Goal: Task Accomplishment & Management: Manage account settings

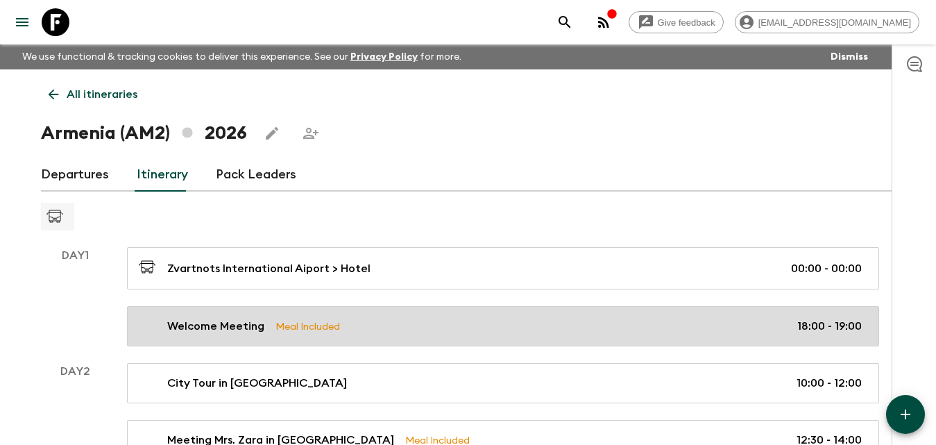
scroll to position [136, 0]
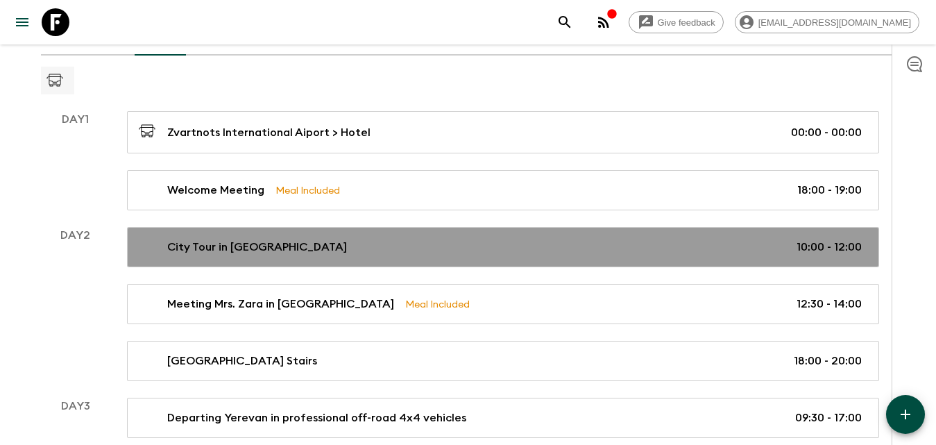
click at [226, 244] on p "City Tour in [GEOGRAPHIC_DATA]" at bounding box center [257, 247] width 180 height 17
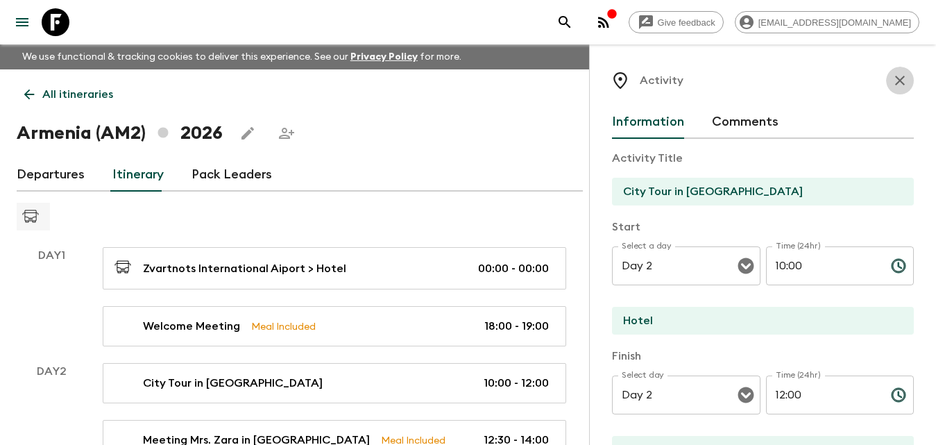
drag, startPoint x: 897, startPoint y: 80, endPoint x: 663, endPoint y: 167, distance: 249.4
click at [896, 80] on icon "button" at bounding box center [900, 80] width 17 height 17
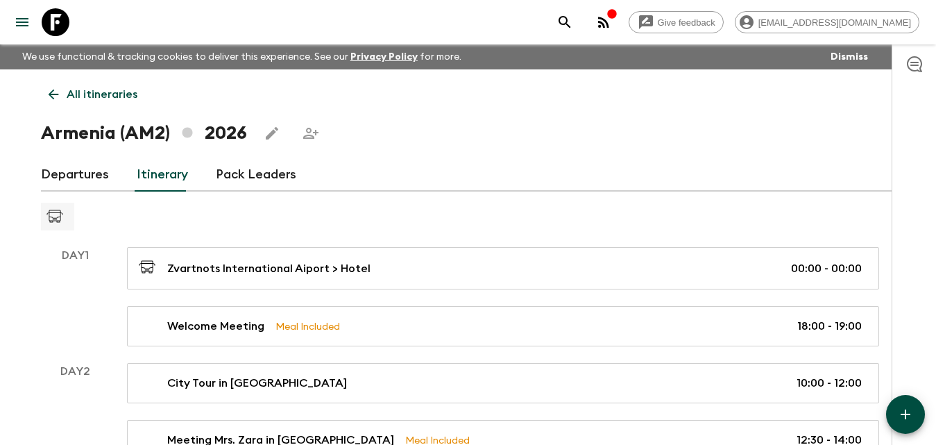
scroll to position [69, 0]
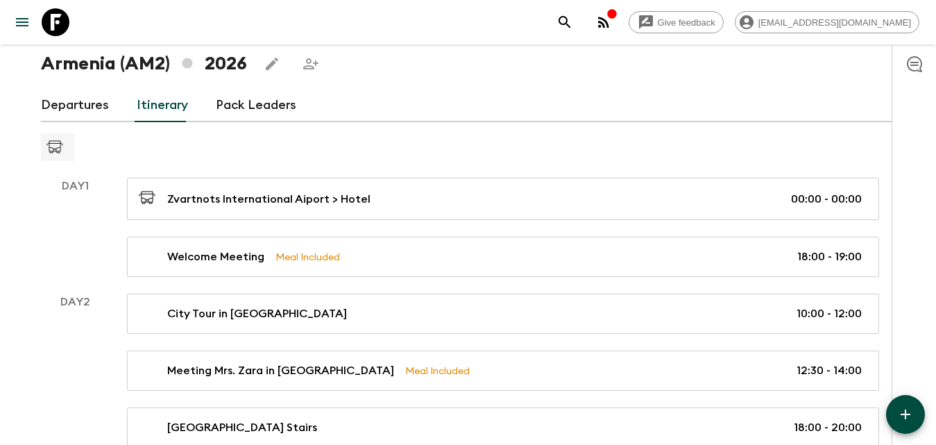
click at [914, 409] on button "button" at bounding box center [905, 414] width 39 height 39
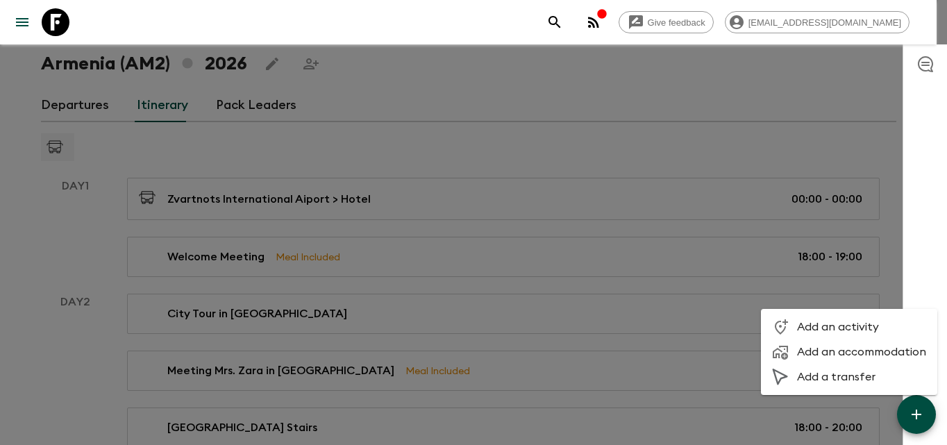
click at [813, 328] on span "Add an activity" at bounding box center [861, 327] width 129 height 14
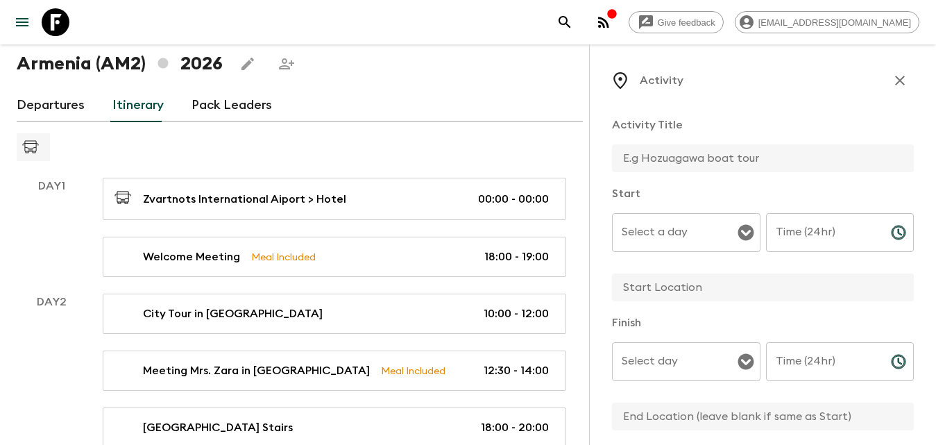
click at [672, 163] on input "text" at bounding box center [757, 158] width 291 height 28
type input "Breakfast at the hotel"
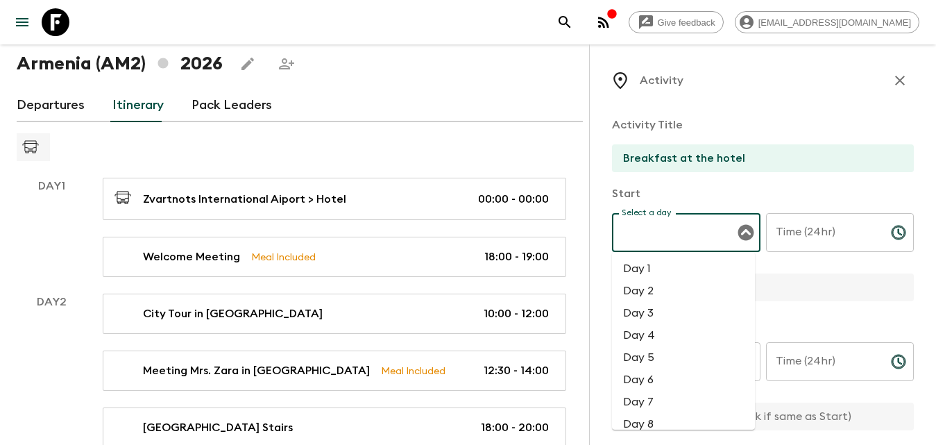
click at [677, 222] on input "Select a day" at bounding box center [675, 232] width 115 height 26
click at [679, 263] on li "Day 1" at bounding box center [683, 268] width 143 height 22
type input "Day 1"
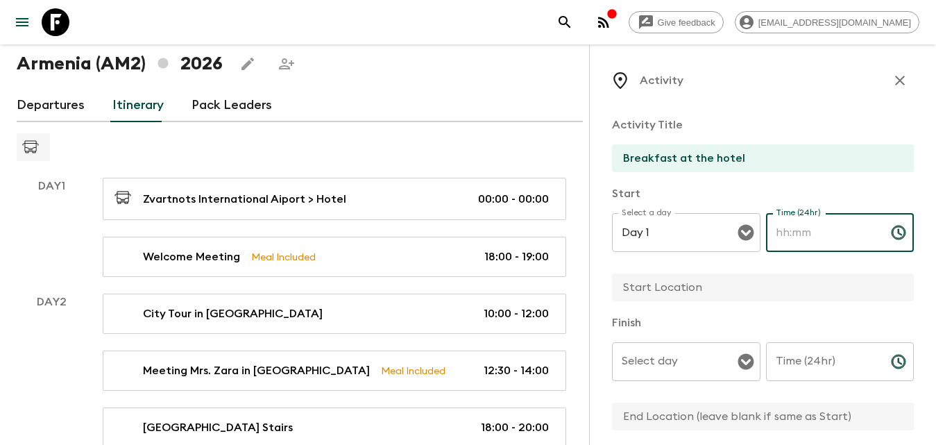
click at [800, 228] on div "Time (24hr) Time (24hr) ​" at bounding box center [840, 240] width 149 height 55
type input "08:00"
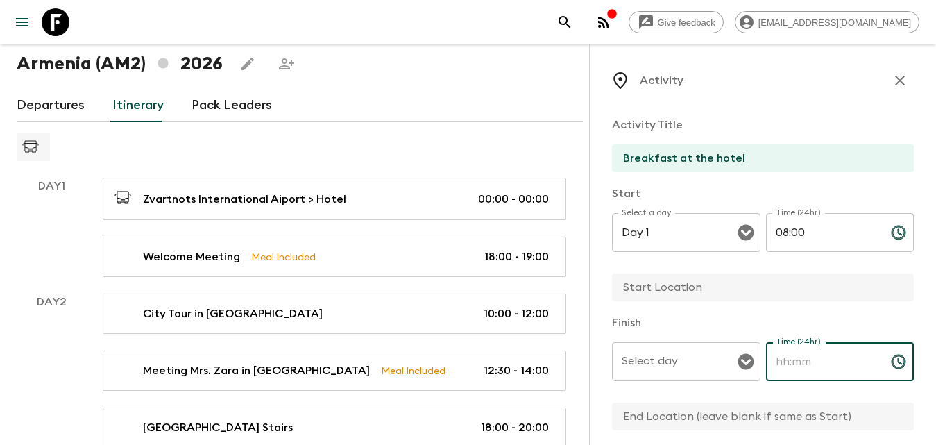
click at [781, 366] on input "Time (24hr)" at bounding box center [823, 361] width 114 height 39
type input "09:00"
click at [663, 368] on input "Select day" at bounding box center [675, 361] width 115 height 26
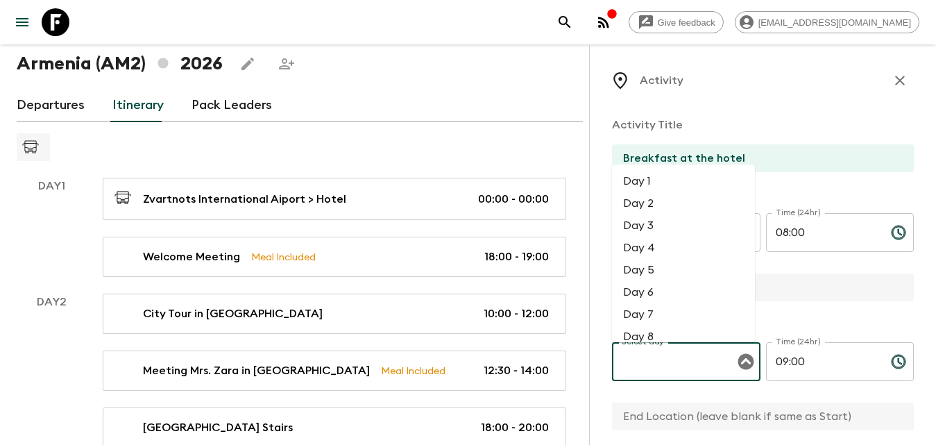
click at [665, 180] on li "Day 1" at bounding box center [683, 181] width 143 height 22
type input "Day 1"
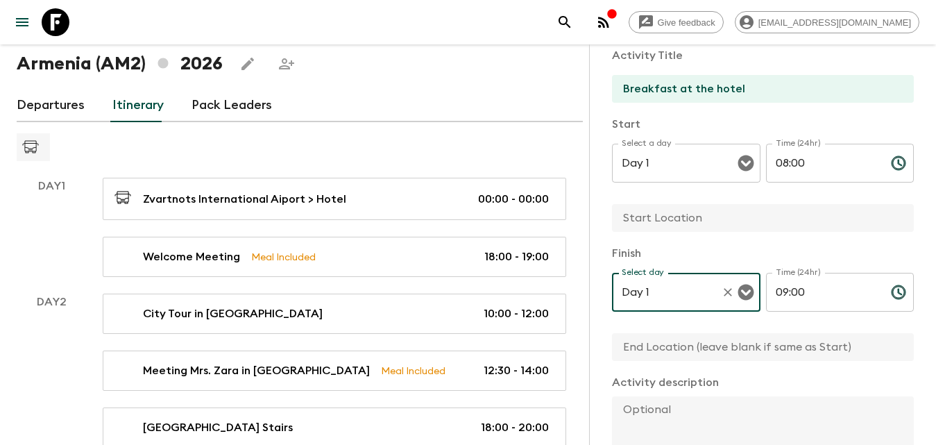
scroll to position [139, 0]
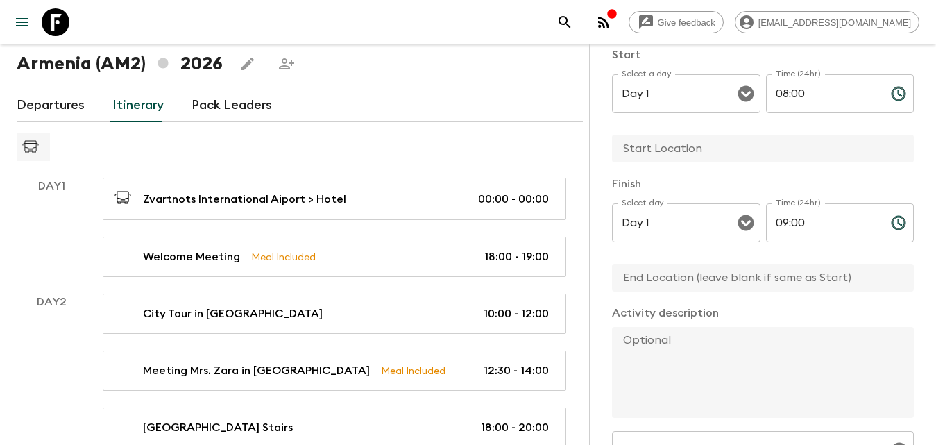
click at [671, 281] on input "text" at bounding box center [757, 278] width 291 height 28
type input "Hotel"
click at [702, 352] on textarea at bounding box center [757, 372] width 291 height 91
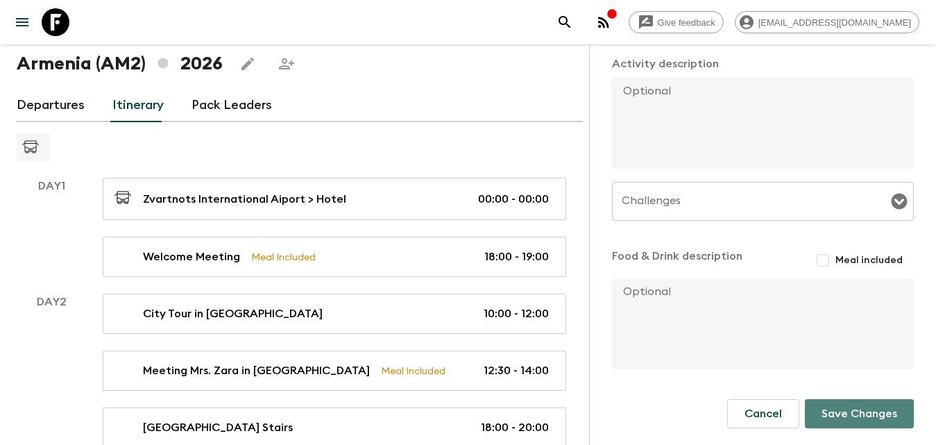
click at [820, 416] on button "Save Changes" at bounding box center [859, 413] width 109 height 29
click at [833, 418] on button "Save Changes" at bounding box center [859, 413] width 109 height 29
click at [834, 418] on button "Save Changes" at bounding box center [859, 413] width 109 height 29
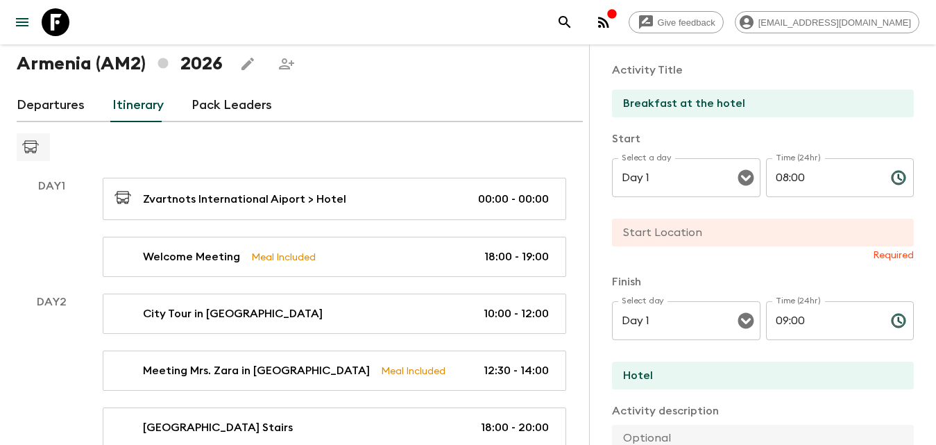
scroll to position [0, 0]
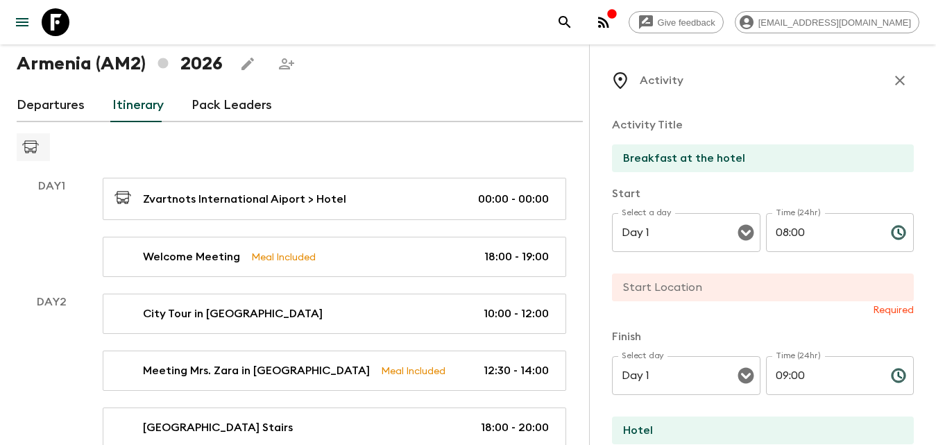
click at [730, 292] on input "text" at bounding box center [757, 287] width 291 height 28
type input "Hotel"
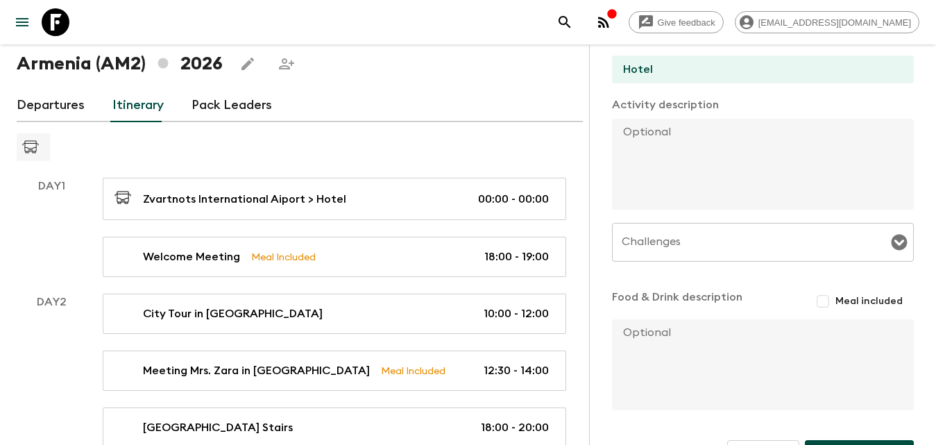
scroll to position [388, 0]
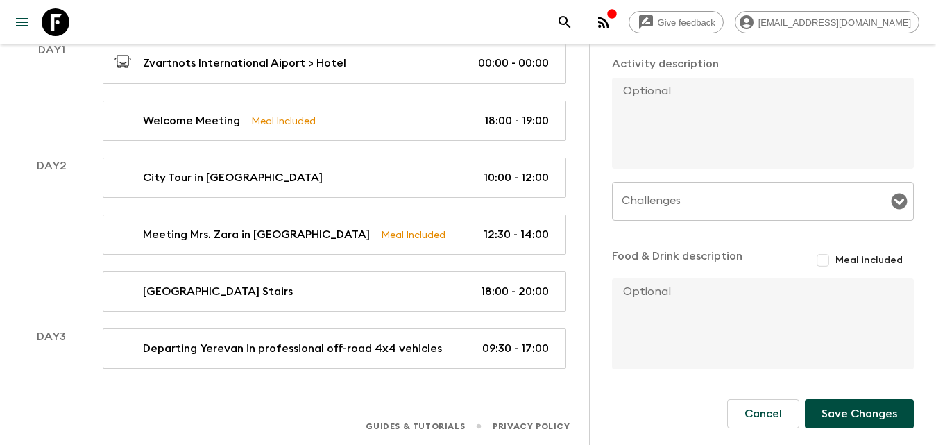
click at [836, 416] on button "Save Changes" at bounding box center [859, 413] width 109 height 29
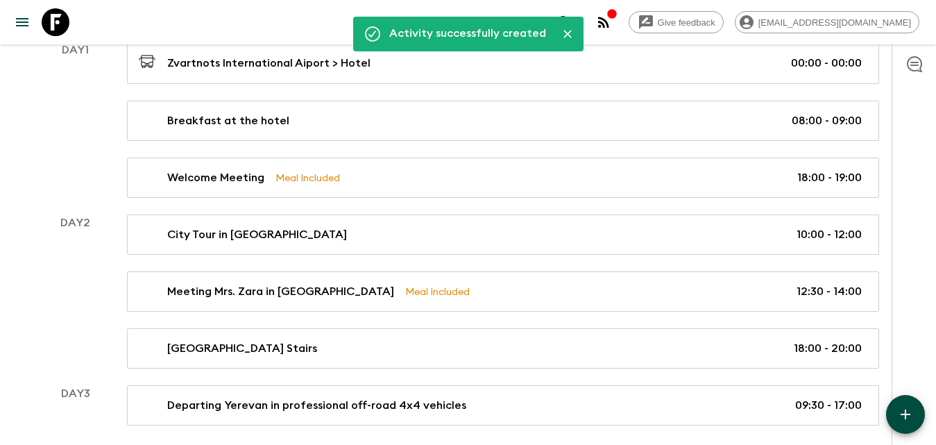
click at [914, 412] on button "button" at bounding box center [905, 414] width 39 height 39
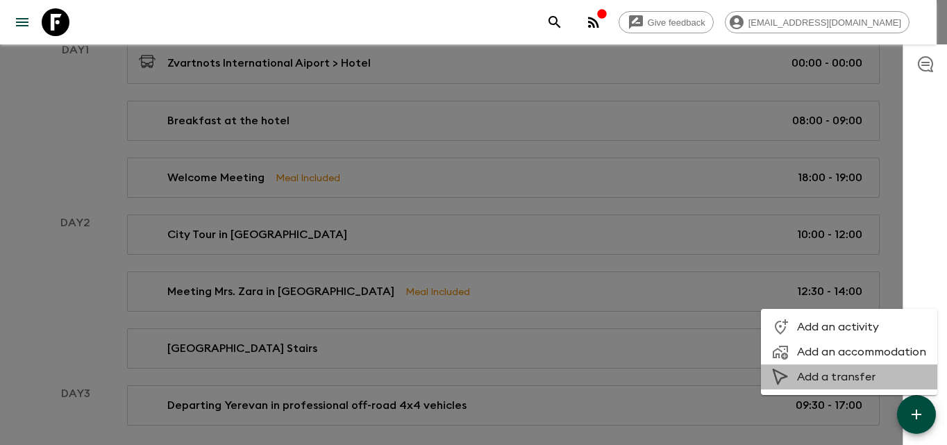
click at [836, 375] on span "Add a transfer" at bounding box center [861, 377] width 129 height 14
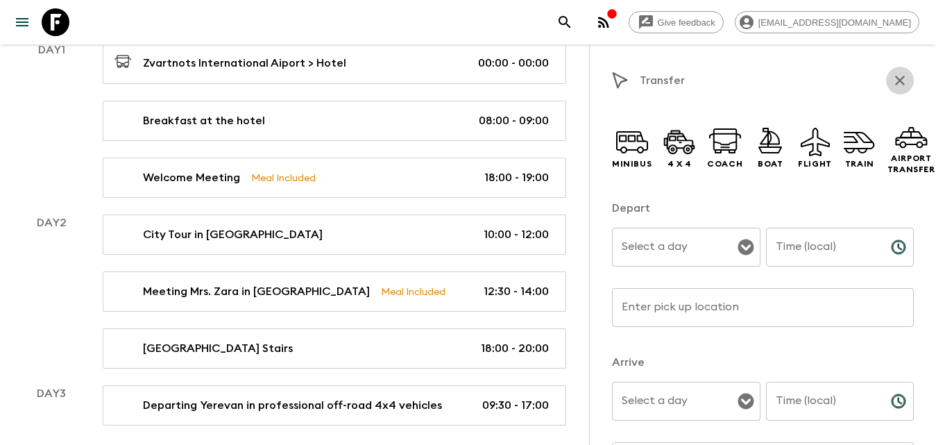
click at [892, 74] on icon "button" at bounding box center [900, 80] width 17 height 17
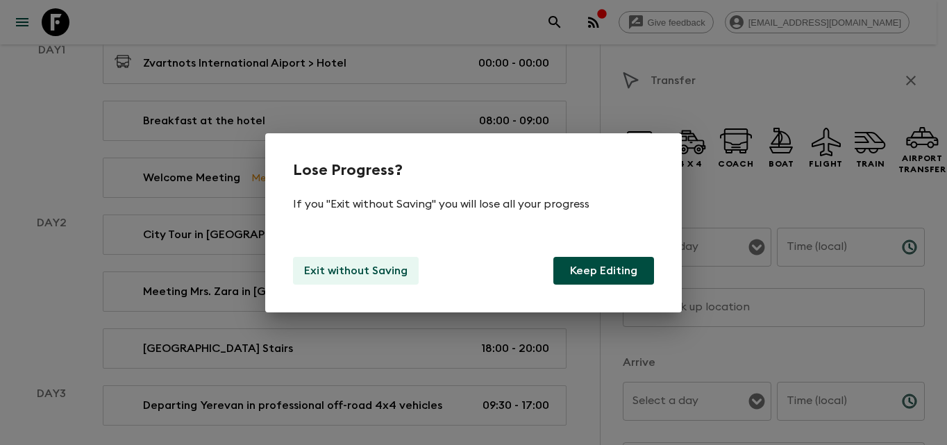
click at [380, 273] on p "Exit without Saving" at bounding box center [355, 270] width 103 height 17
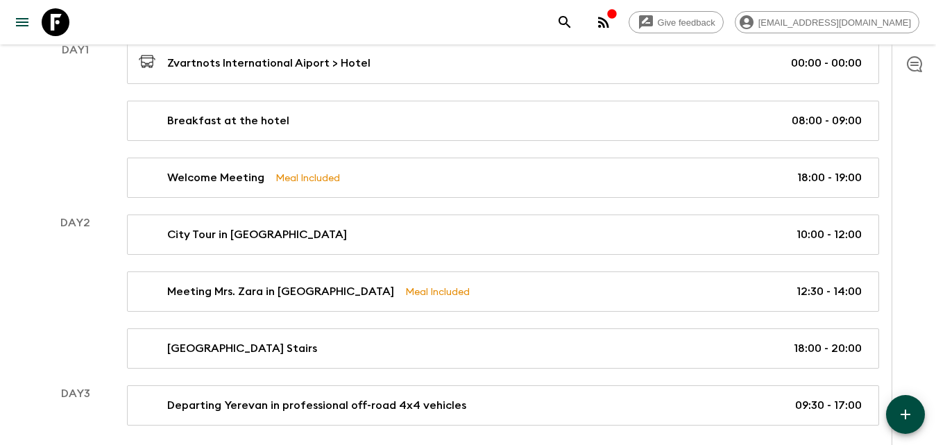
scroll to position [262, 0]
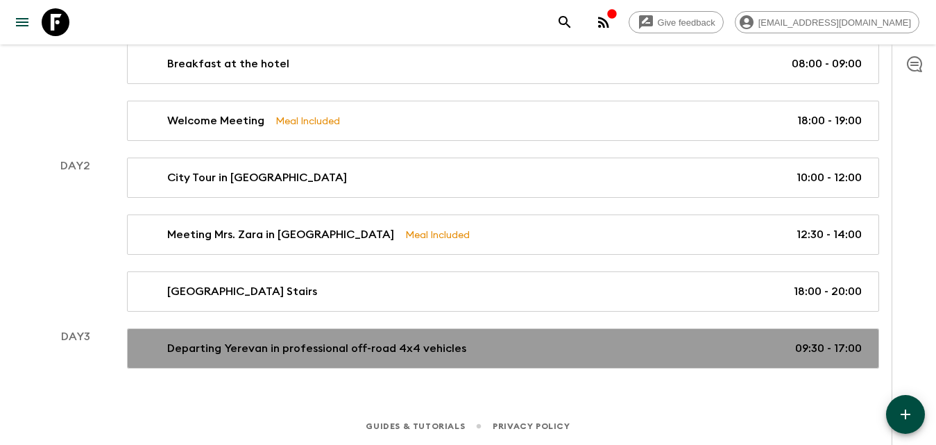
click at [678, 341] on div "Departing Yerevan in professional off-road 4x4 vehicles 09:30 - 17:00" at bounding box center [500, 348] width 723 height 17
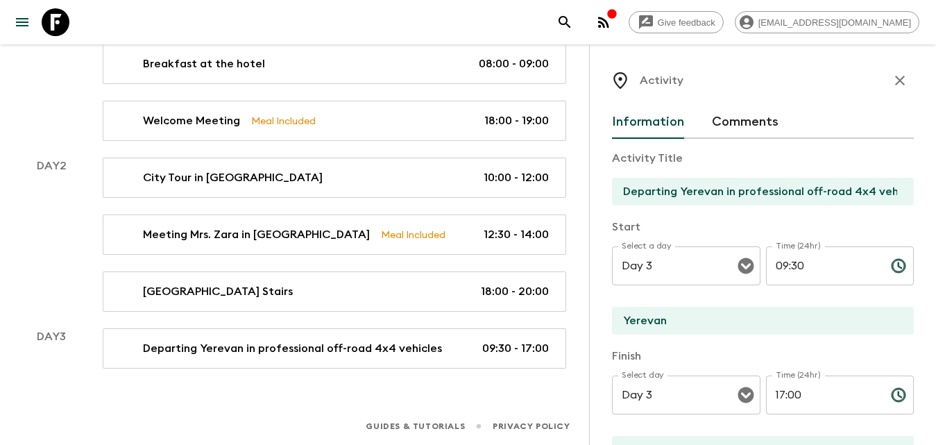
scroll to position [69, 0]
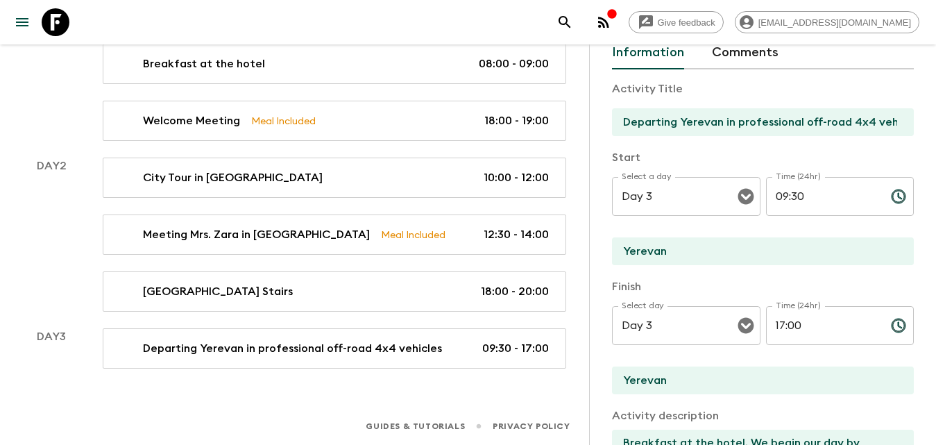
click at [879, 120] on input "Departing Yerevan in professional off-road 4x4 vehicles" at bounding box center [757, 122] width 291 height 28
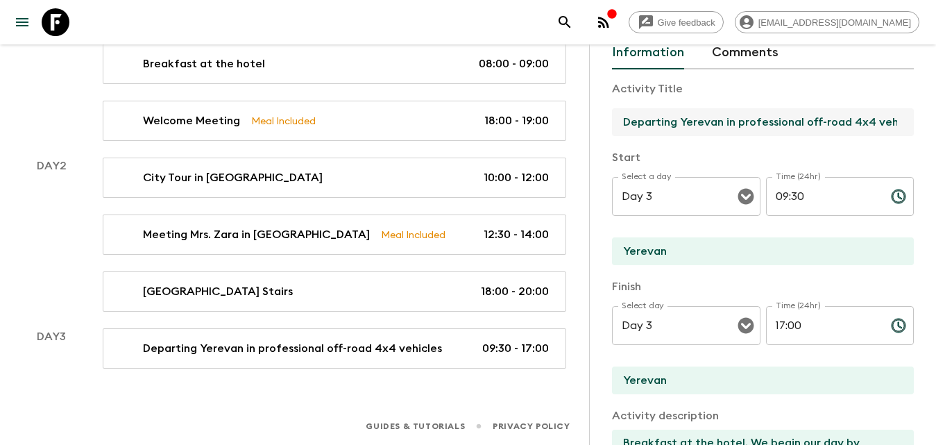
scroll to position [0, 33]
drag, startPoint x: 881, startPoint y: 121, endPoint x: 928, endPoint y: 121, distance: 47.2
click at [928, 121] on div "Activity Information Comments Activity Title Departing Yerevan in professional …" at bounding box center [762, 266] width 347 height 445
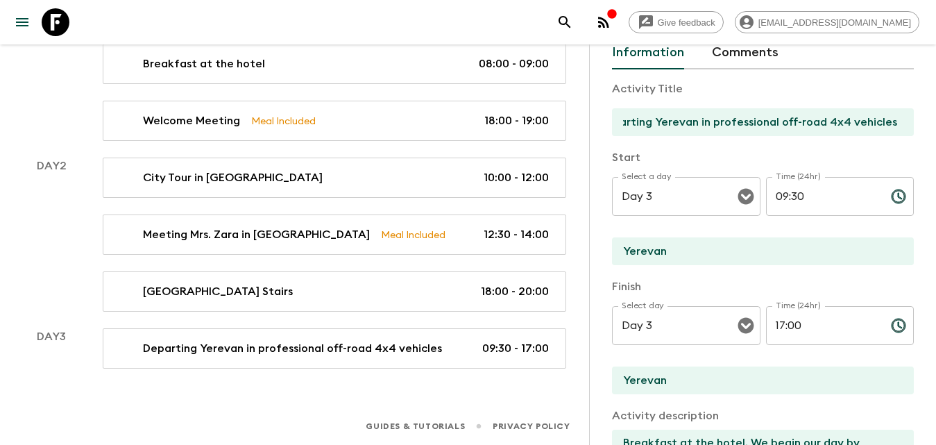
drag, startPoint x: 851, startPoint y: 147, endPoint x: 811, endPoint y: 164, distance: 42.9
click at [849, 147] on div "Activity Title Departing Yerevan in professional off-road 4x4 vehicles Start Se…" at bounding box center [763, 396] width 302 height 654
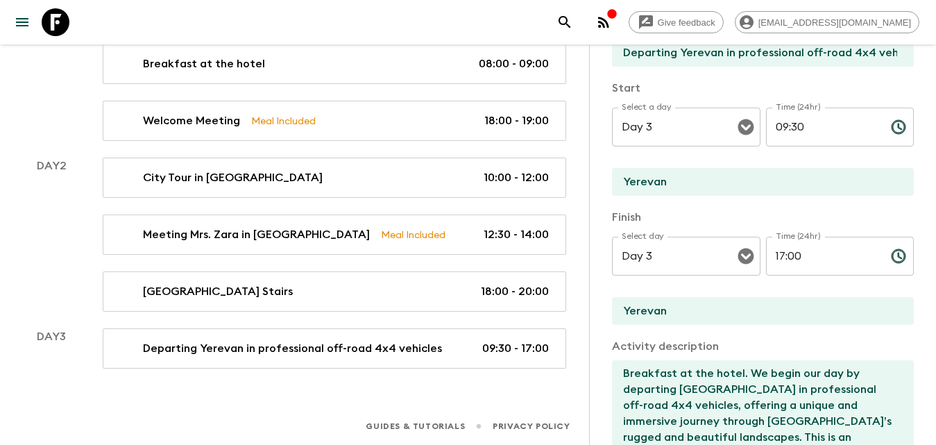
click at [890, 255] on icon "Choose time, selected time is 5:00 PM" at bounding box center [898, 256] width 17 height 17
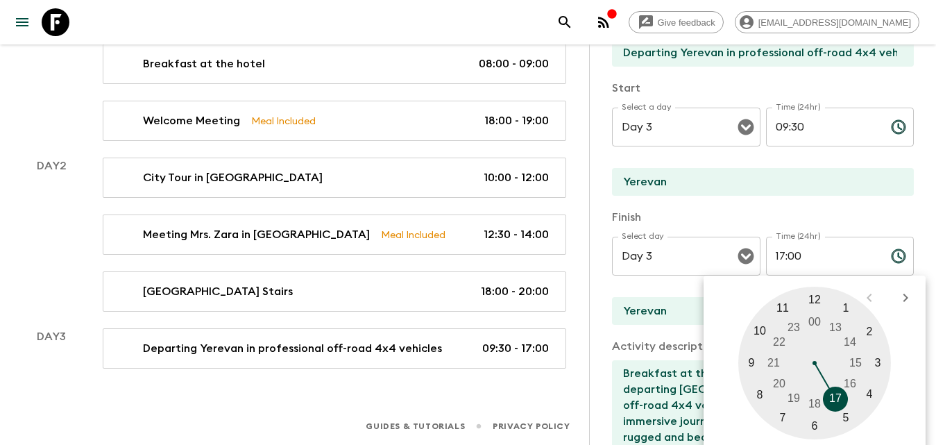
click at [799, 255] on input "17:00" at bounding box center [823, 256] width 114 height 39
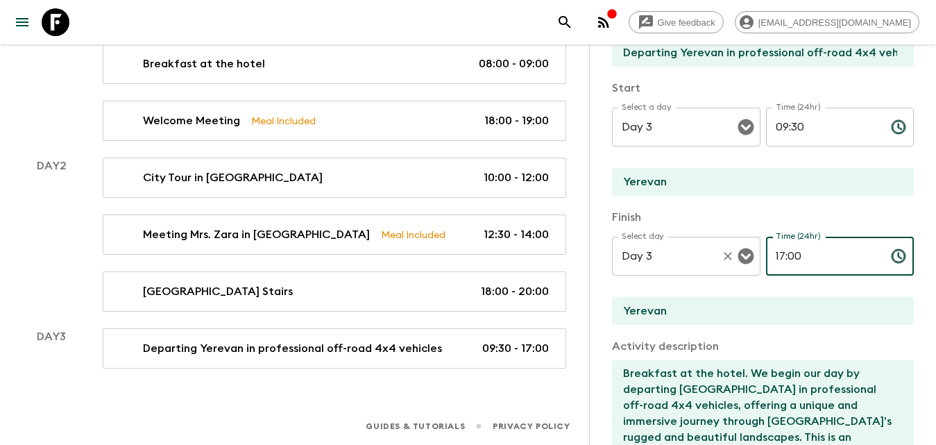
click at [745, 256] on div "Select day Day 3 Select day ​ Time (24hr) 17:00 Time (24hr) ​" at bounding box center [763, 264] width 302 height 55
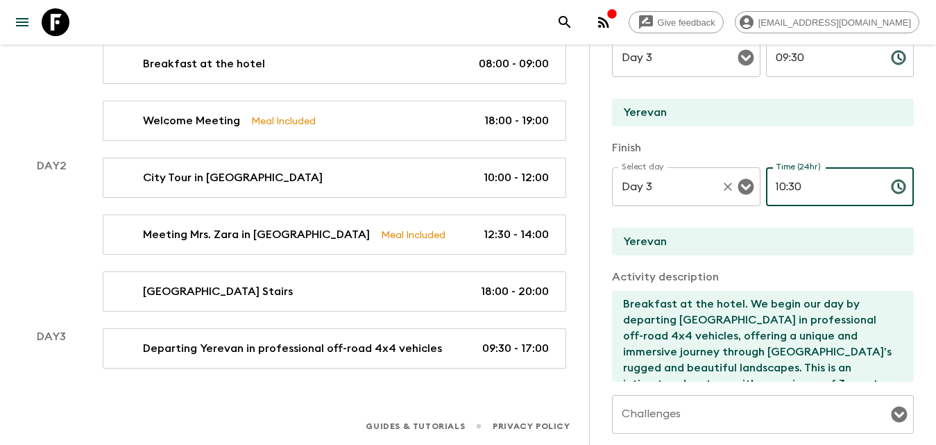
scroll to position [278, 0]
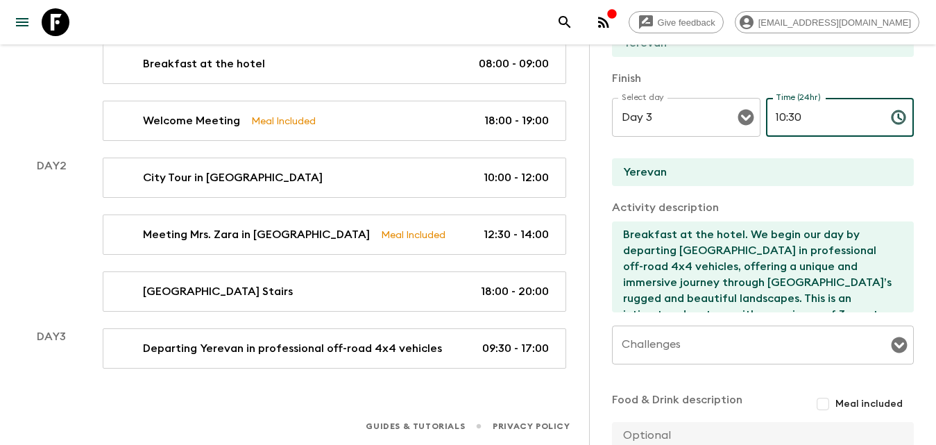
type input "10:30"
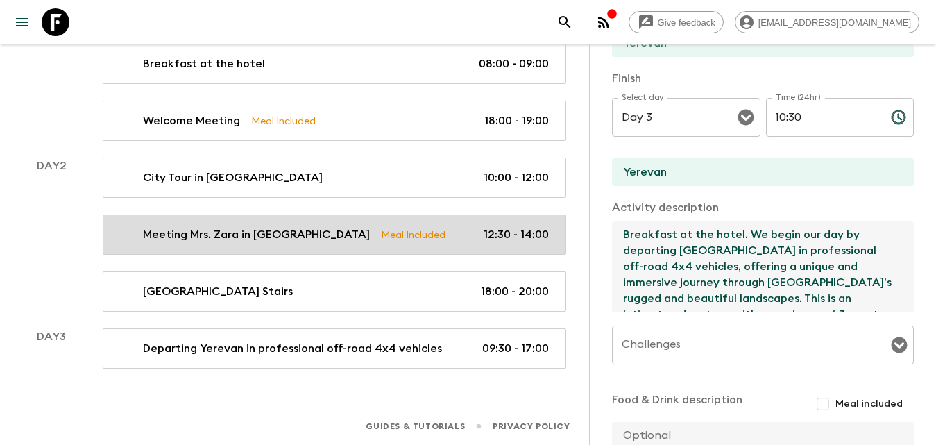
drag, startPoint x: 724, startPoint y: 234, endPoint x: 563, endPoint y: 234, distance: 160.3
click at [563, 234] on div "All itineraries Armenia (AM2) 2026 Departures Itinerary Pack Leaders Activity I…" at bounding box center [300, 87] width 600 height 561
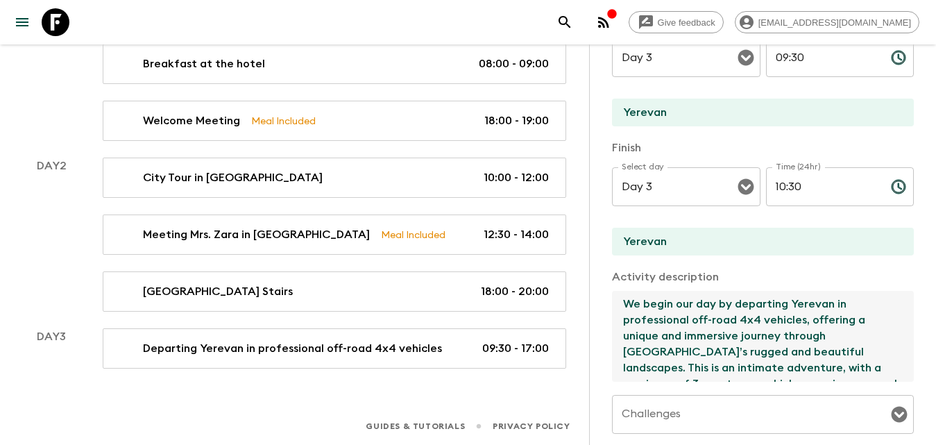
scroll to position [421, 0]
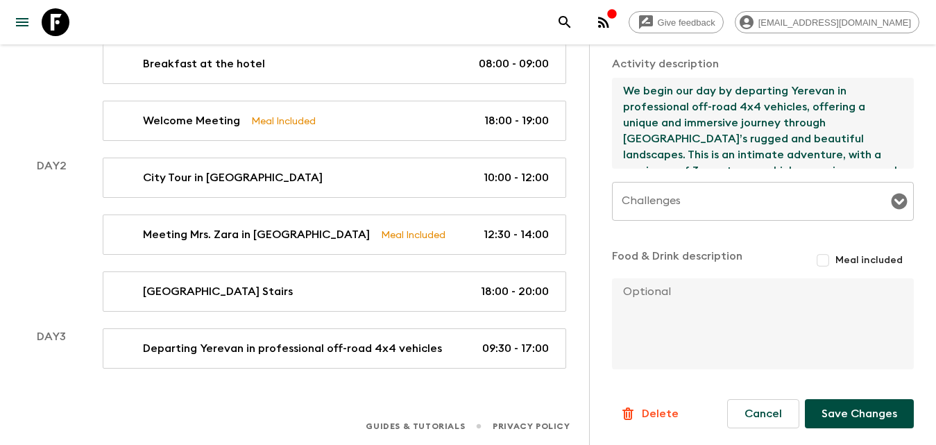
type textarea "We begin our day by departing Yerevan in professional off-road 4x4 vehicles, of…"
click at [871, 412] on button "Save Changes" at bounding box center [859, 413] width 109 height 29
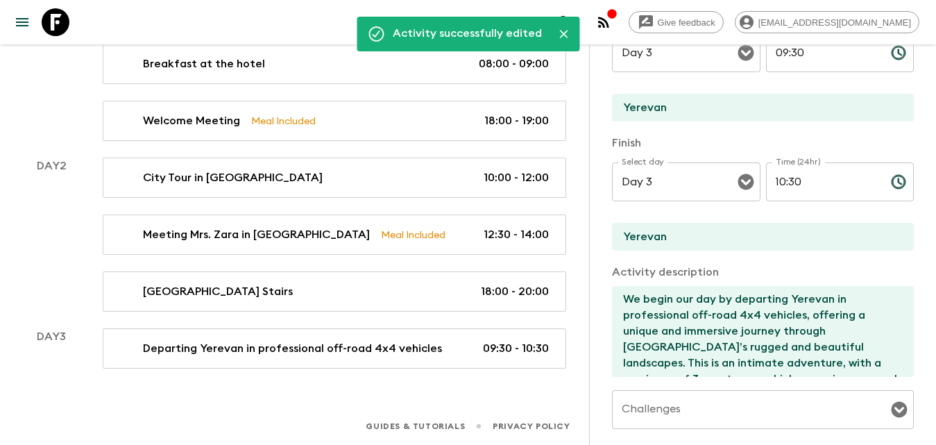
scroll to position [0, 0]
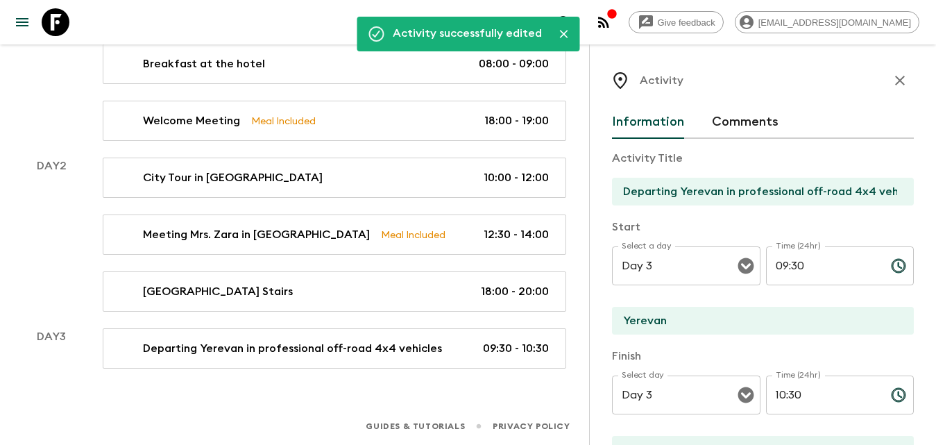
click at [892, 81] on icon "button" at bounding box center [900, 80] width 17 height 17
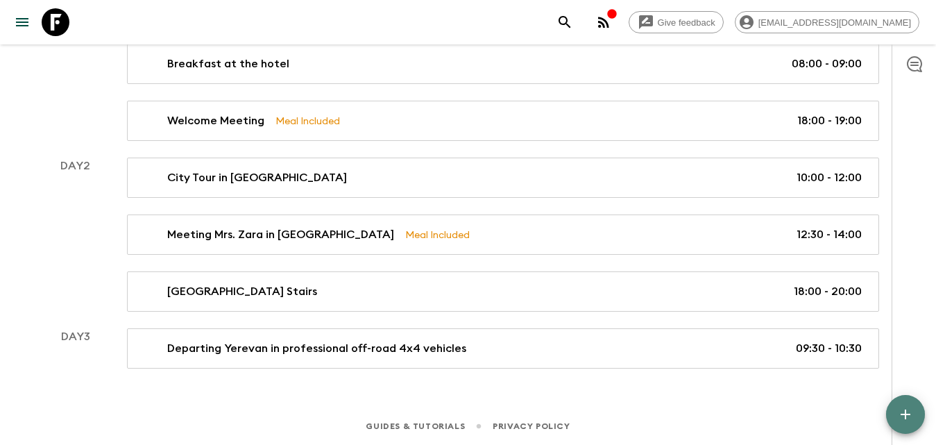
click at [910, 408] on icon "button" at bounding box center [905, 414] width 17 height 17
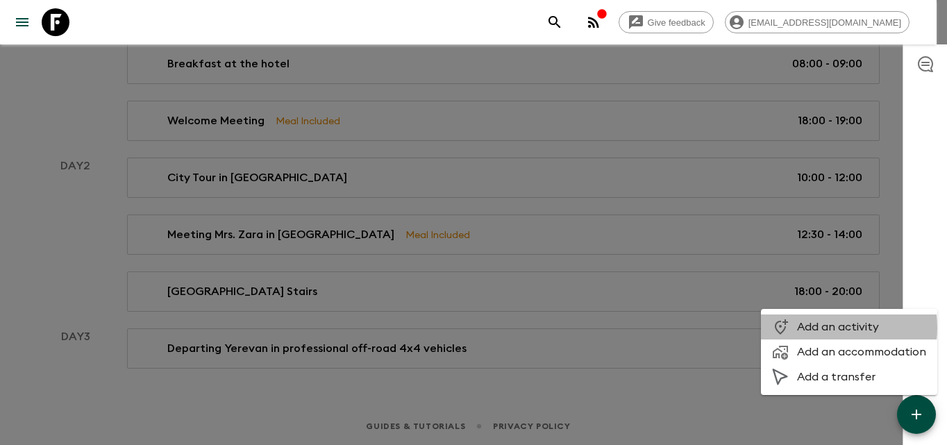
click at [804, 328] on span "Add an activity" at bounding box center [861, 327] width 129 height 14
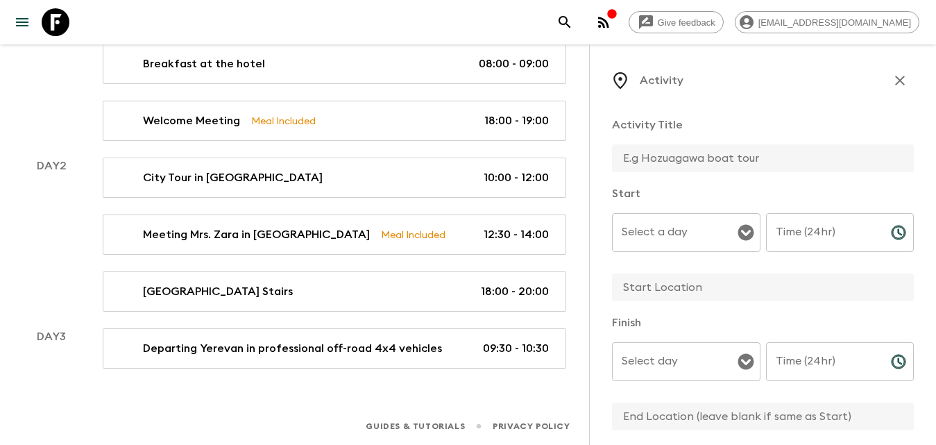
drag, startPoint x: 696, startPoint y: 226, endPoint x: 696, endPoint y: 237, distance: 10.4
click at [696, 229] on input "Select a day" at bounding box center [675, 232] width 115 height 26
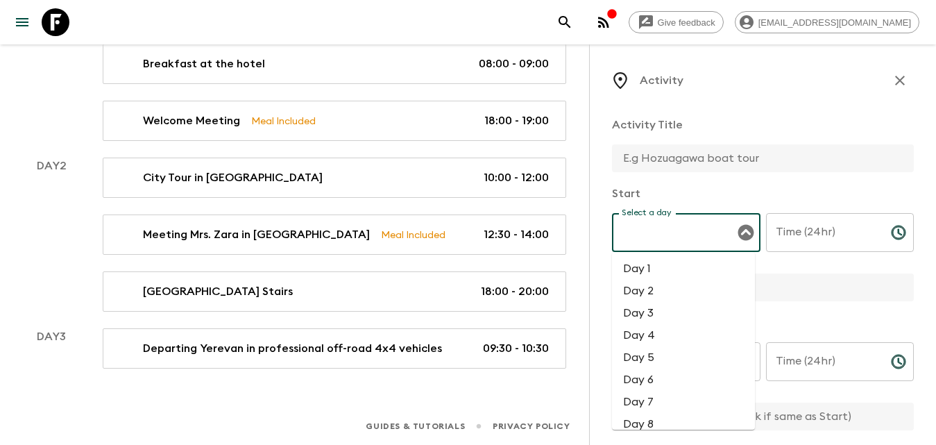
drag, startPoint x: 678, startPoint y: 293, endPoint x: 686, endPoint y: 291, distance: 8.4
click at [681, 293] on li "Day 2" at bounding box center [683, 291] width 143 height 22
type input "Day 2"
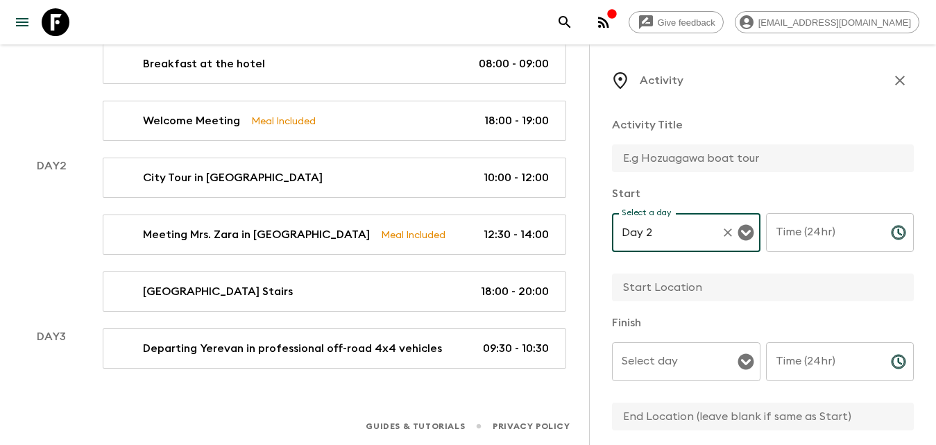
click at [795, 239] on input "Time (24hr)" at bounding box center [823, 232] width 114 height 39
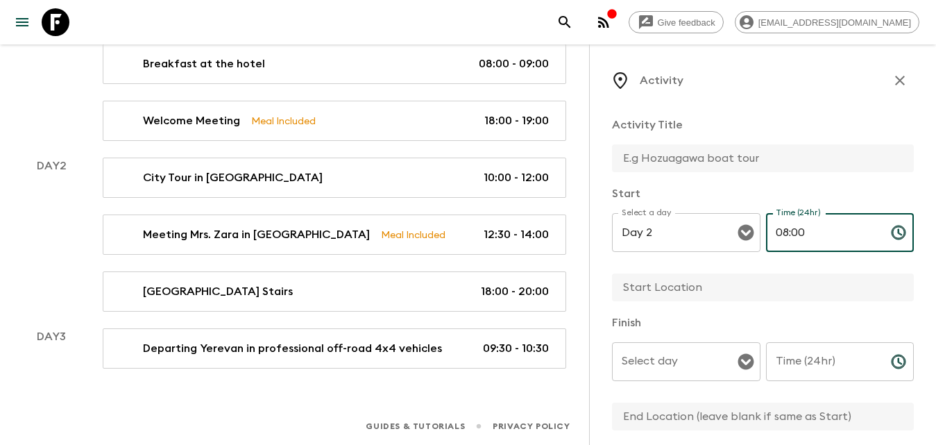
type input "08:00"
click at [792, 363] on input "Time (24hr)" at bounding box center [823, 361] width 114 height 39
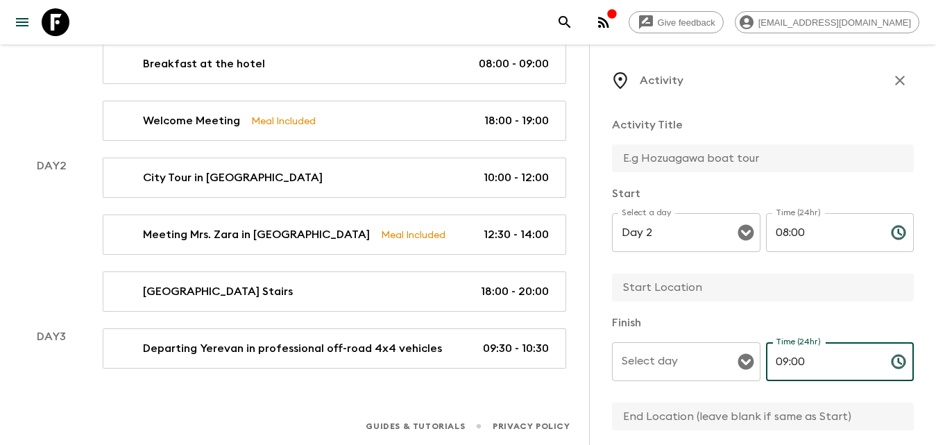
click at [699, 344] on div "Select day" at bounding box center [686, 361] width 149 height 39
type input "09:00"
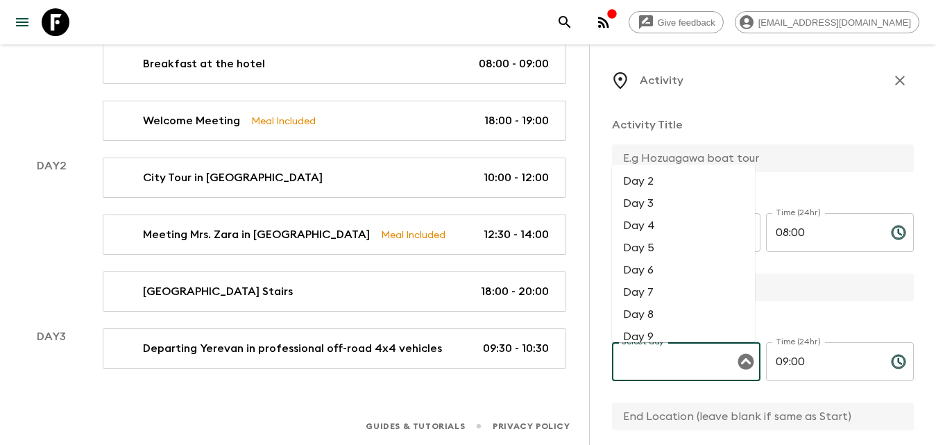
click at [697, 359] on input "Select day" at bounding box center [675, 361] width 115 height 26
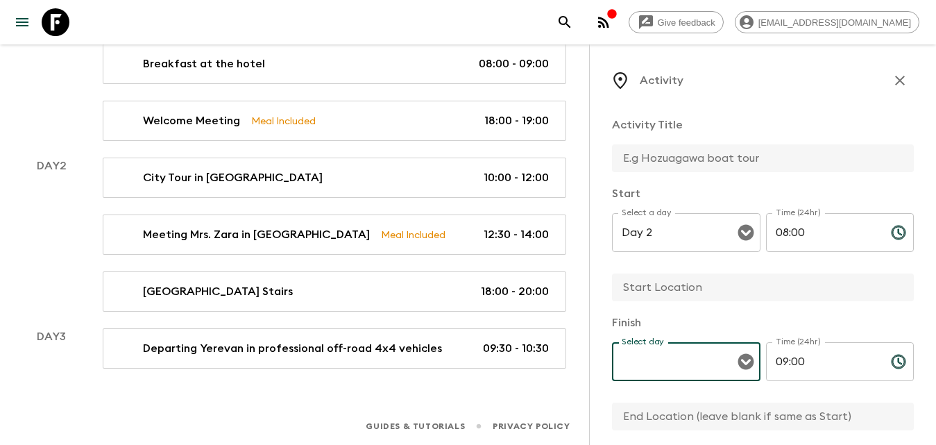
click at [697, 359] on input "Select day" at bounding box center [675, 361] width 115 height 26
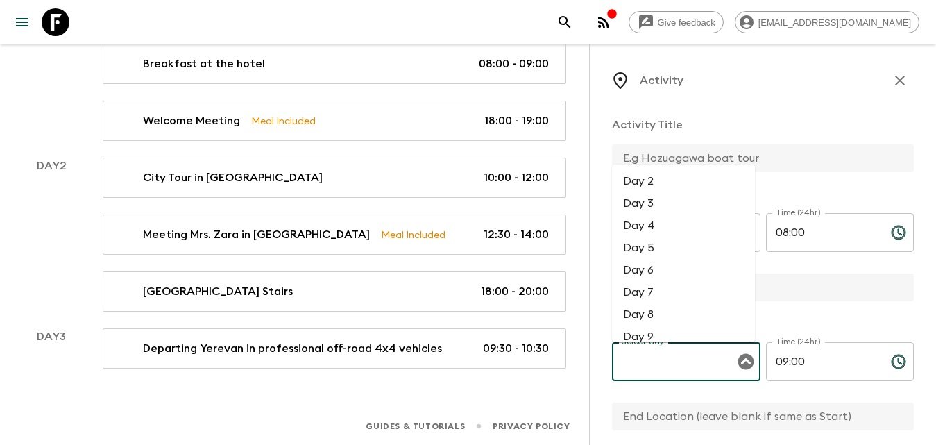
click at [638, 174] on li "Day 2" at bounding box center [683, 181] width 143 height 22
type input "Day 2"
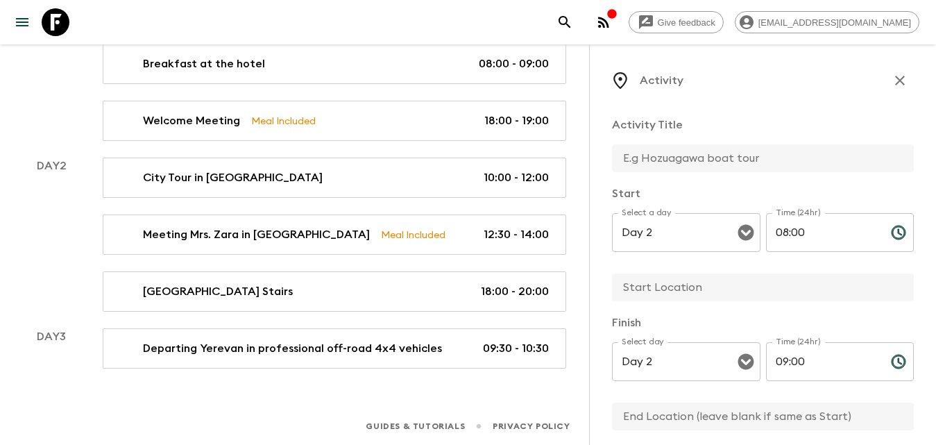
click at [667, 161] on input "text" at bounding box center [757, 158] width 291 height 28
drag, startPoint x: 727, startPoint y: 162, endPoint x: 718, endPoint y: 162, distance: 9.0
click at [718, 162] on input "Breakfast at the htotel" at bounding box center [757, 158] width 291 height 28
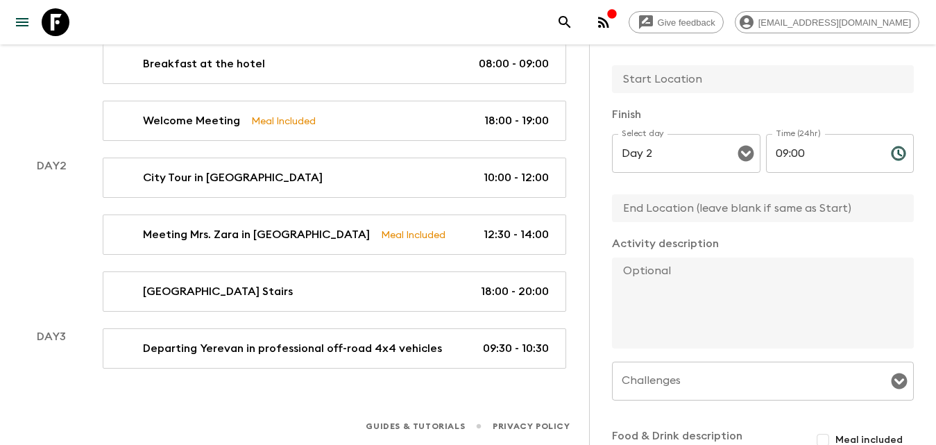
scroll to position [278, 0]
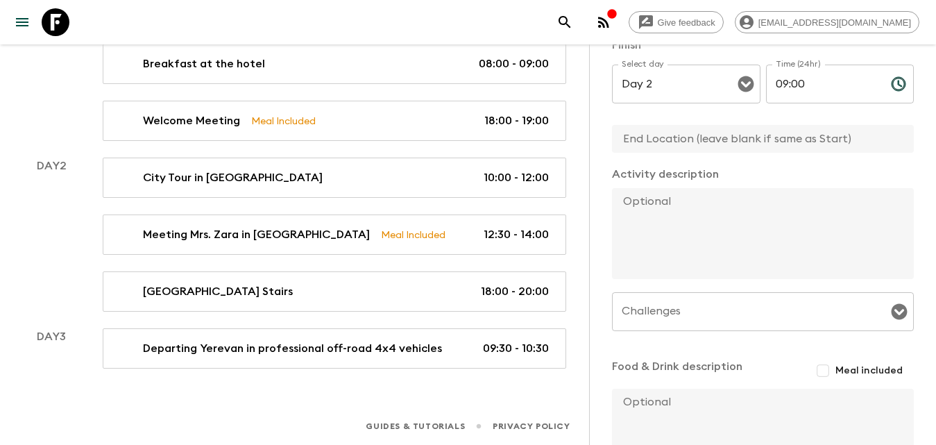
type input "Breakfast at the hotel"
click at [788, 142] on input "text" at bounding box center [757, 139] width 291 height 28
type input "Hotel"
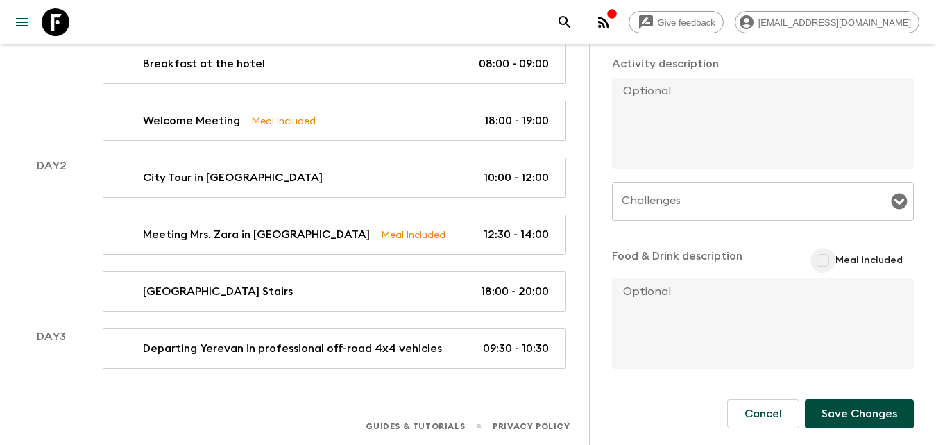
click at [823, 264] on input "Meal included" at bounding box center [823, 260] width 25 height 25
checkbox input "true"
click at [880, 414] on button "Save Changes" at bounding box center [859, 416] width 109 height 29
click at [842, 418] on button "Save Changes" at bounding box center [859, 416] width 109 height 29
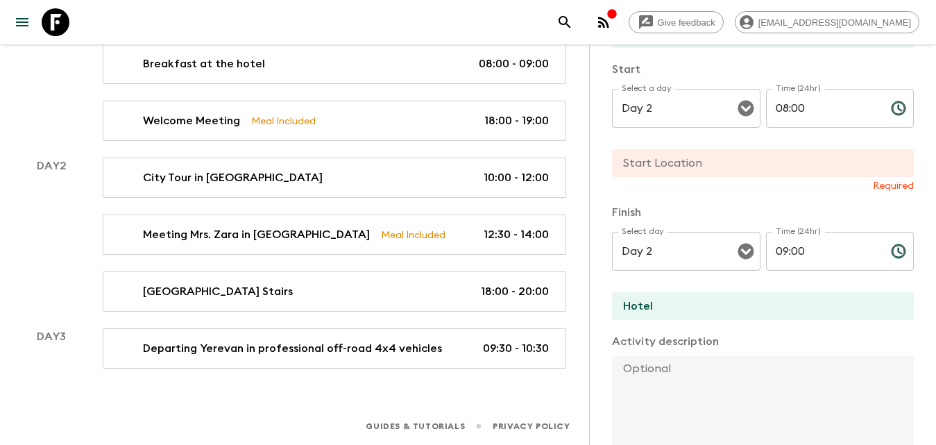
scroll to position [0, 0]
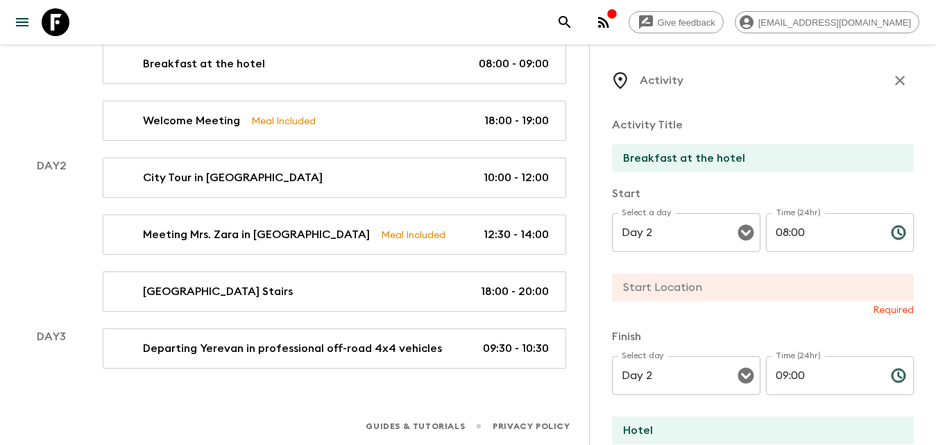
click at [736, 295] on input "text" at bounding box center [757, 287] width 291 height 28
type input "Hotel"
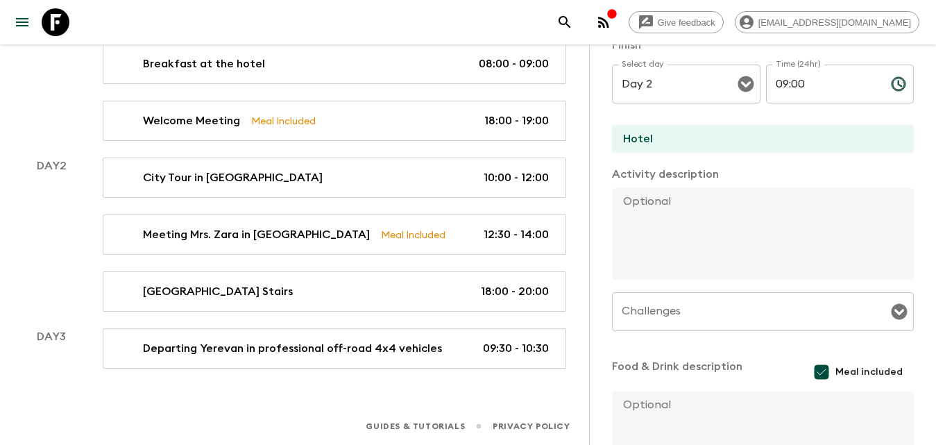
scroll to position [391, 0]
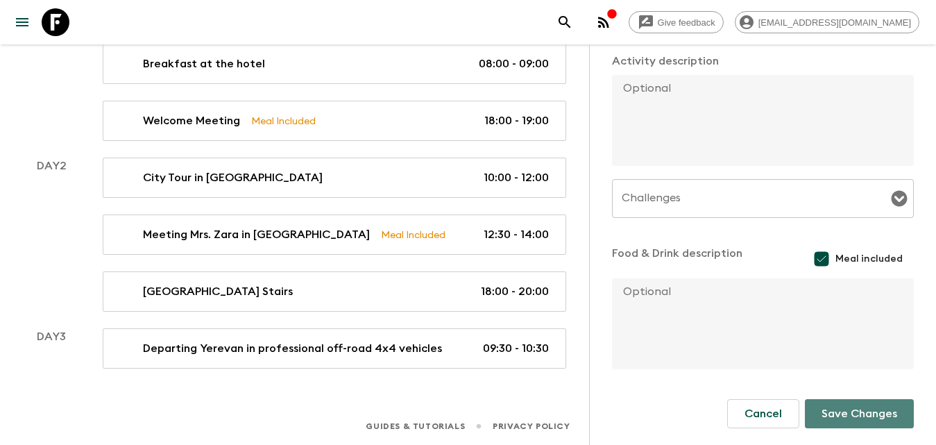
click at [860, 412] on button "Save Changes" at bounding box center [859, 413] width 109 height 29
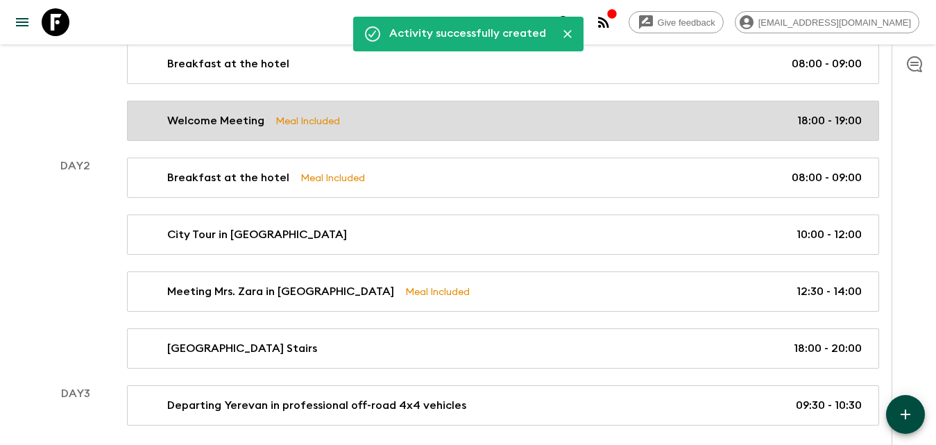
scroll to position [124, 0]
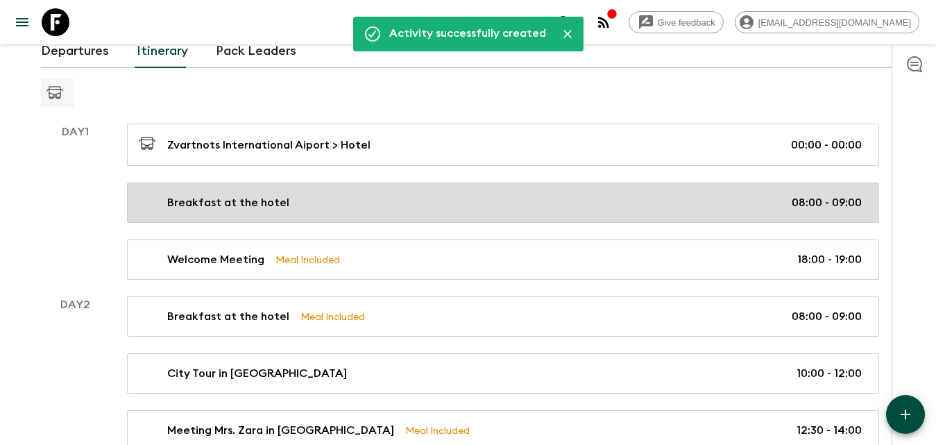
click at [247, 205] on p "Breakfast at the hotel" at bounding box center [228, 202] width 122 height 17
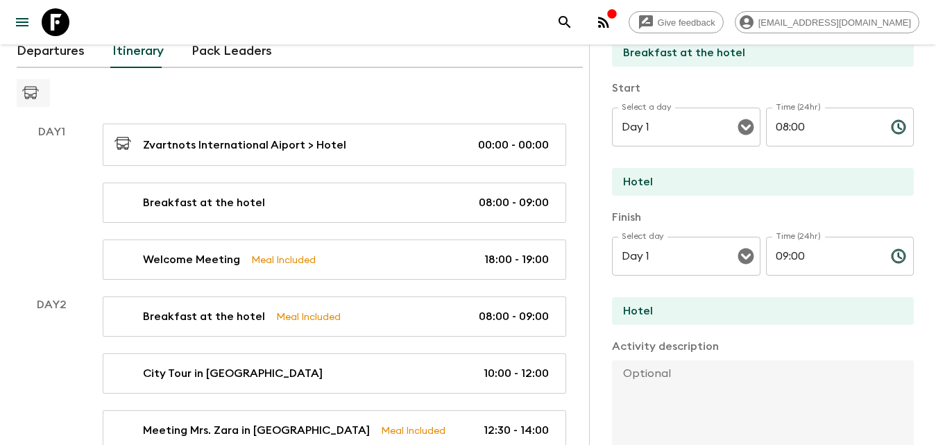
scroll to position [347, 0]
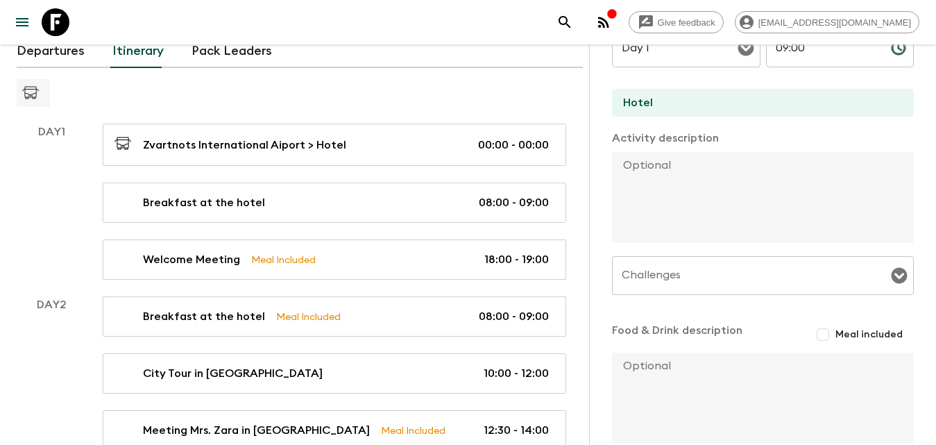
click at [824, 334] on input "Meal included" at bounding box center [823, 334] width 25 height 25
checkbox input "true"
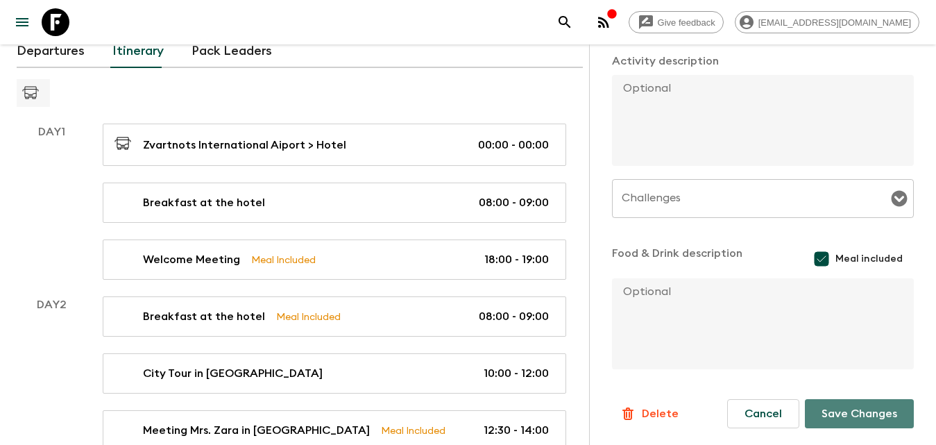
click at [845, 415] on button "Save Changes" at bounding box center [859, 413] width 109 height 29
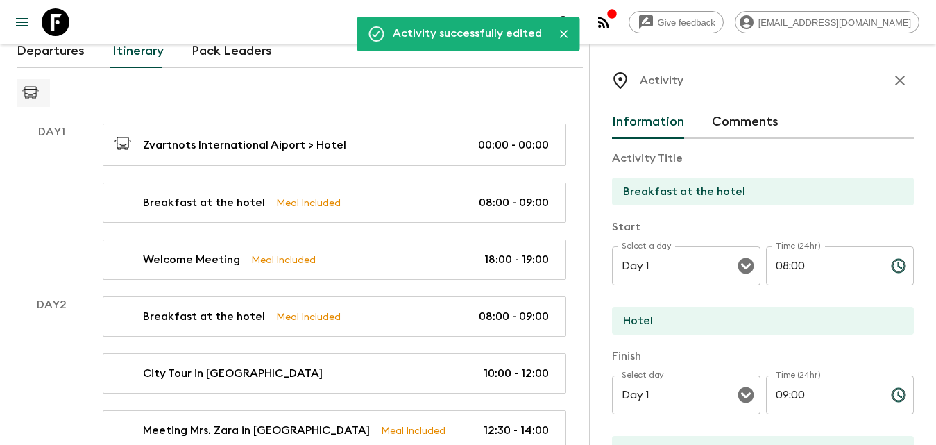
scroll to position [0, 0]
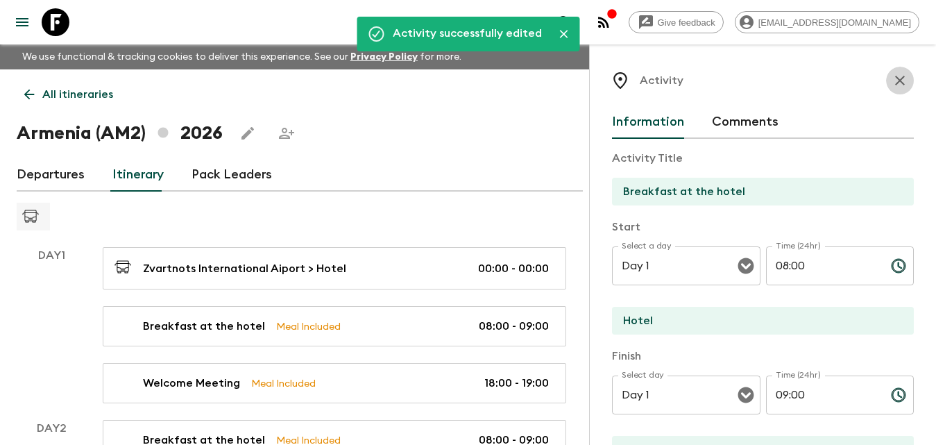
click at [892, 79] on icon "button" at bounding box center [900, 80] width 17 height 17
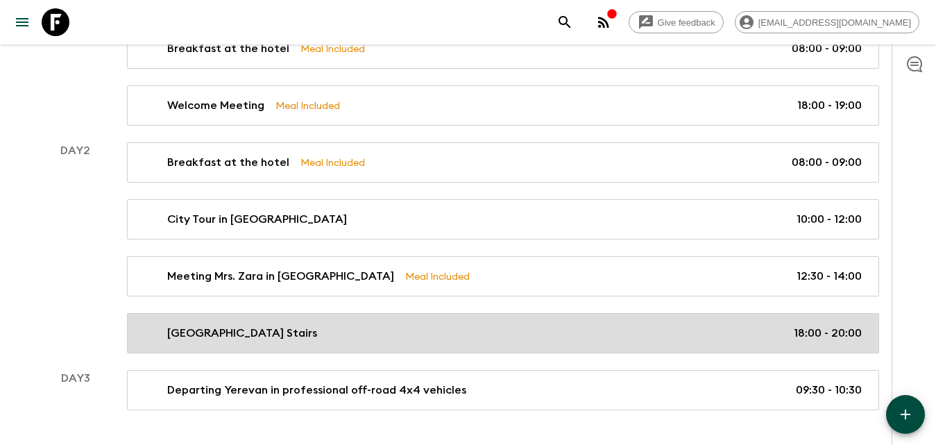
scroll to position [319, 0]
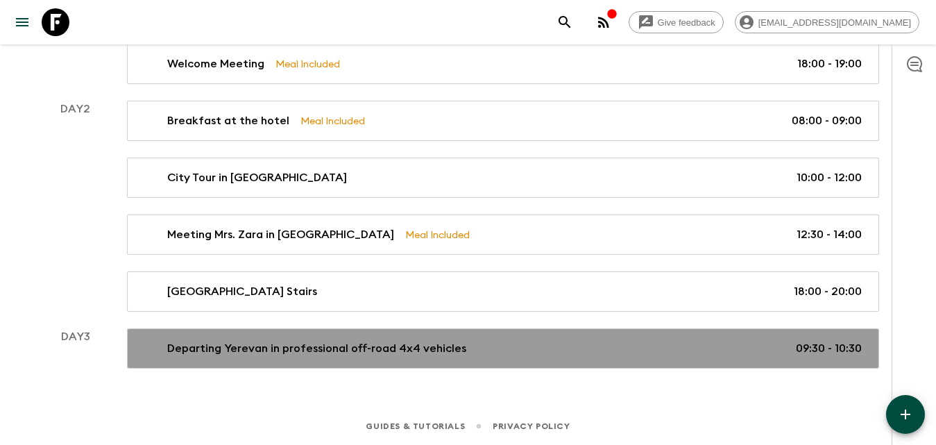
click at [727, 351] on div "Departing Yerevan in professional off-road 4x4 vehicles 09:30 - 10:30" at bounding box center [500, 348] width 723 height 17
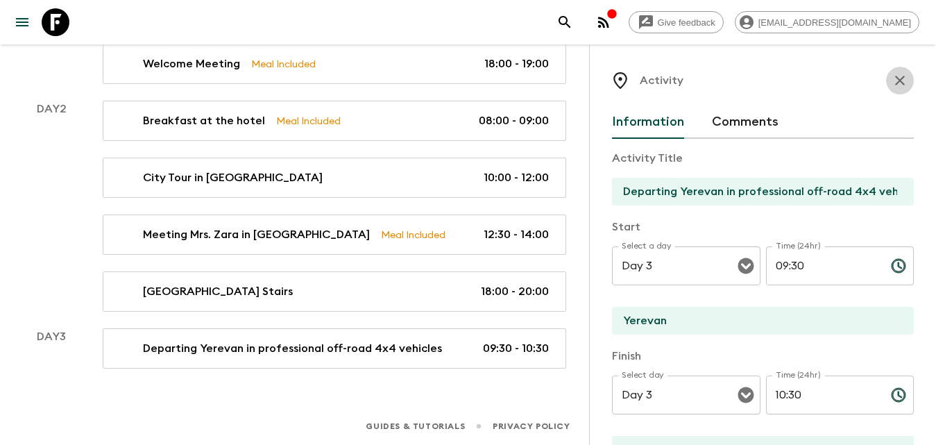
click at [892, 77] on icon "button" at bounding box center [900, 80] width 17 height 17
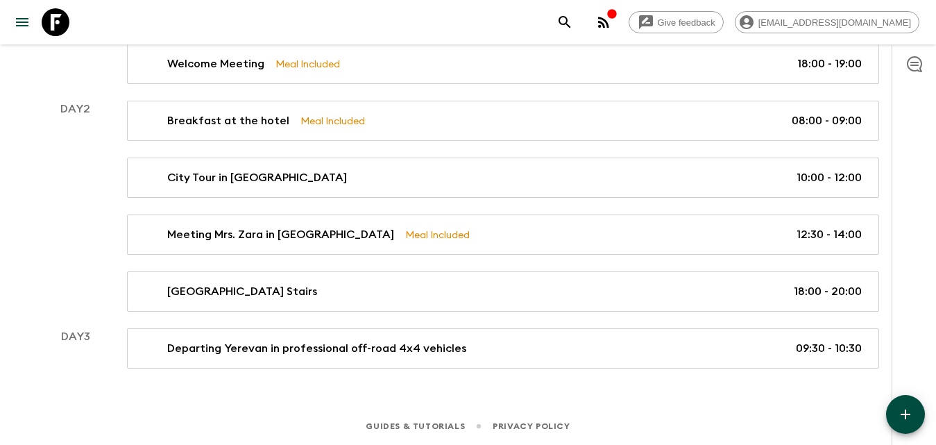
click at [910, 419] on icon "button" at bounding box center [905, 414] width 17 height 17
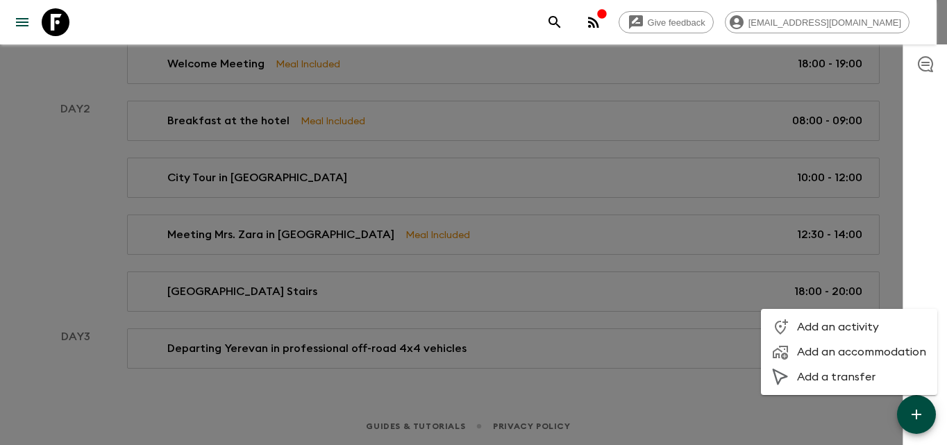
click at [838, 331] on span "Add an activity" at bounding box center [861, 327] width 129 height 14
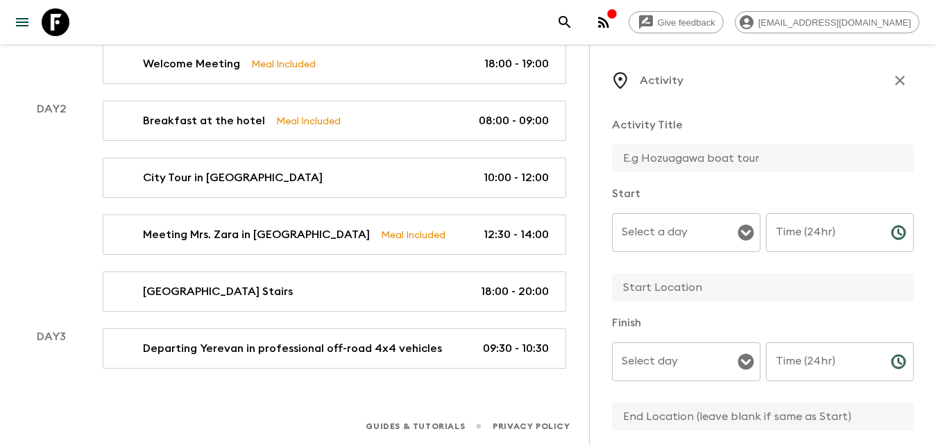
click at [665, 156] on input "text" at bounding box center [757, 158] width 291 height 28
type input "Breakfast at the hotel"
click at [690, 229] on input "Select a day" at bounding box center [675, 232] width 115 height 26
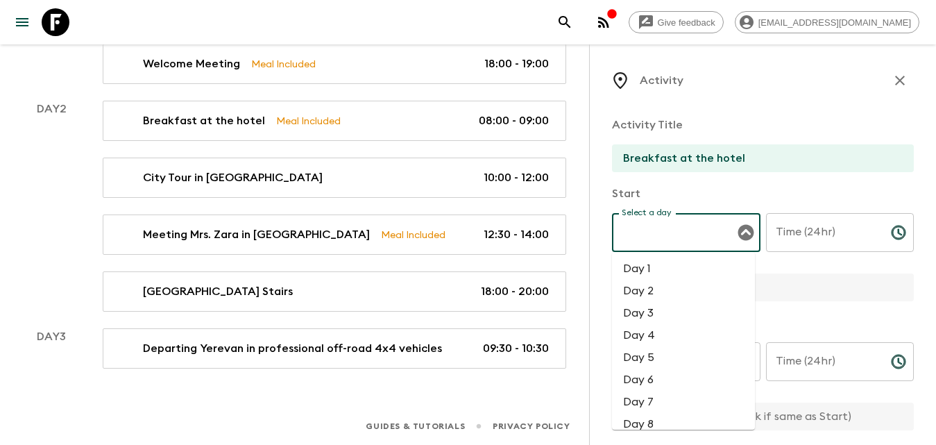
click at [662, 314] on li "Day 3" at bounding box center [683, 313] width 143 height 22
type input "Day 3"
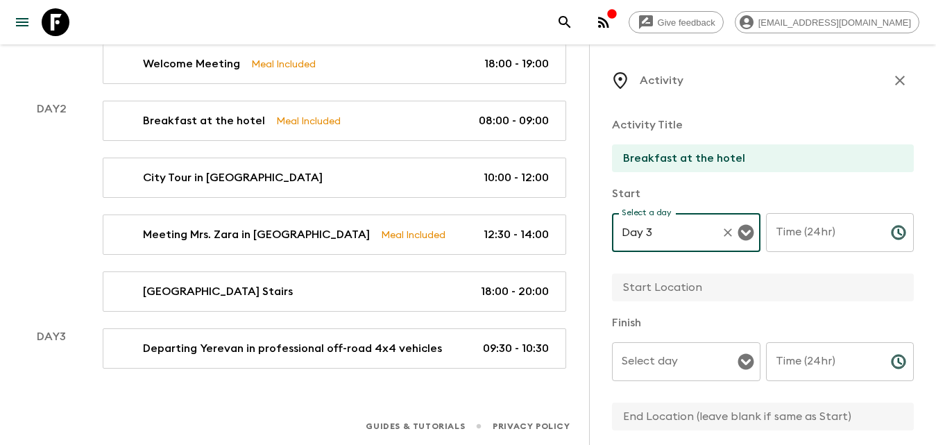
click at [813, 226] on div "Time (24hr) Time (24hr) ​" at bounding box center [840, 240] width 149 height 55
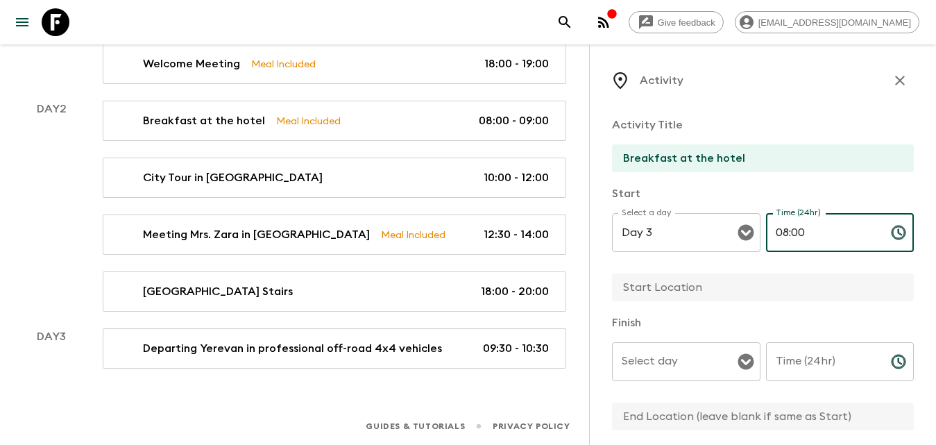
type input "08:00"
click at [772, 357] on input "Time (24hr)" at bounding box center [823, 361] width 114 height 39
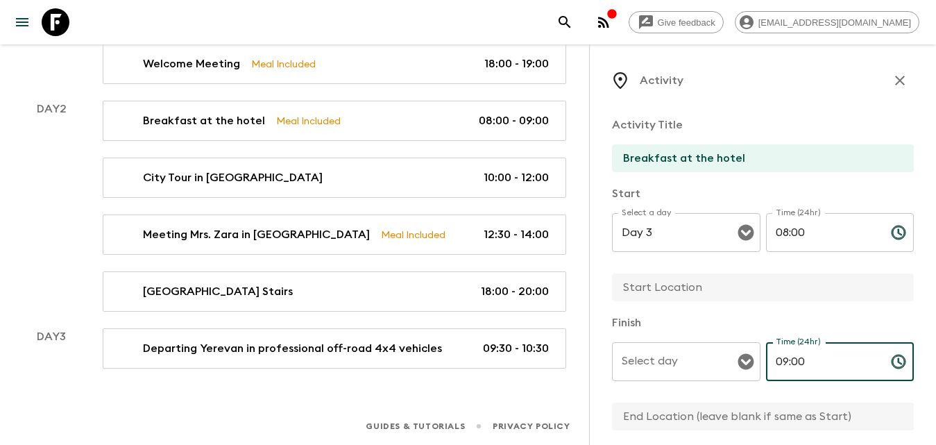
type input "09:00"
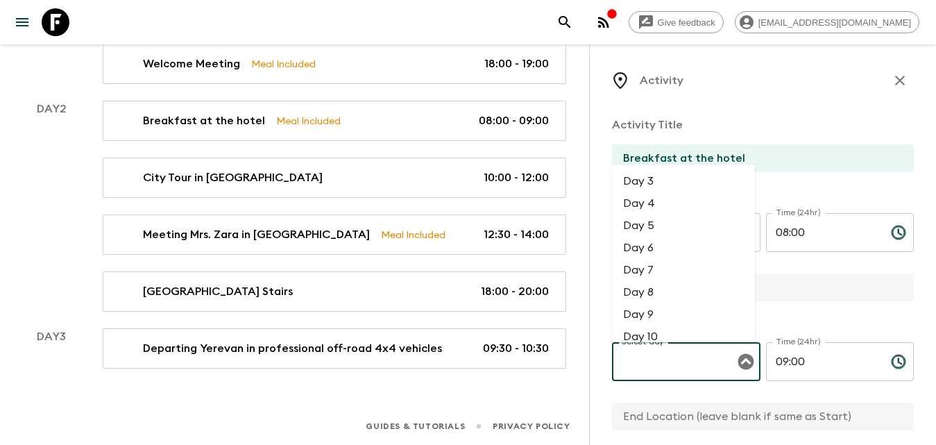
click at [663, 366] on input "Select day" at bounding box center [675, 361] width 115 height 26
click at [667, 185] on li "Day 3" at bounding box center [683, 181] width 143 height 22
type input "Day 3"
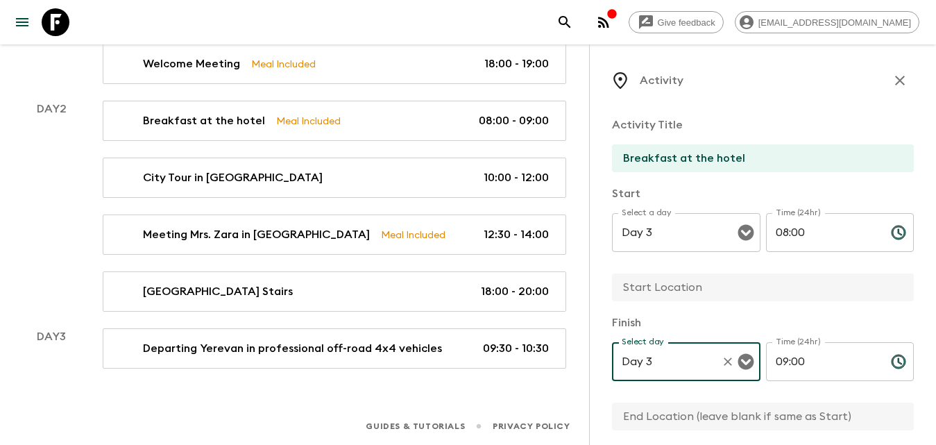
scroll to position [139, 0]
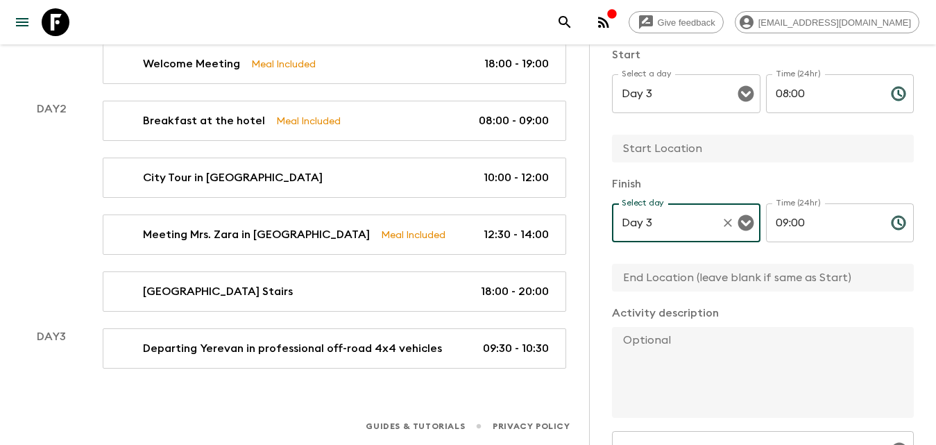
drag, startPoint x: 697, startPoint y: 284, endPoint x: 688, endPoint y: 230, distance: 54.2
click at [697, 280] on input "text" at bounding box center [757, 278] width 291 height 28
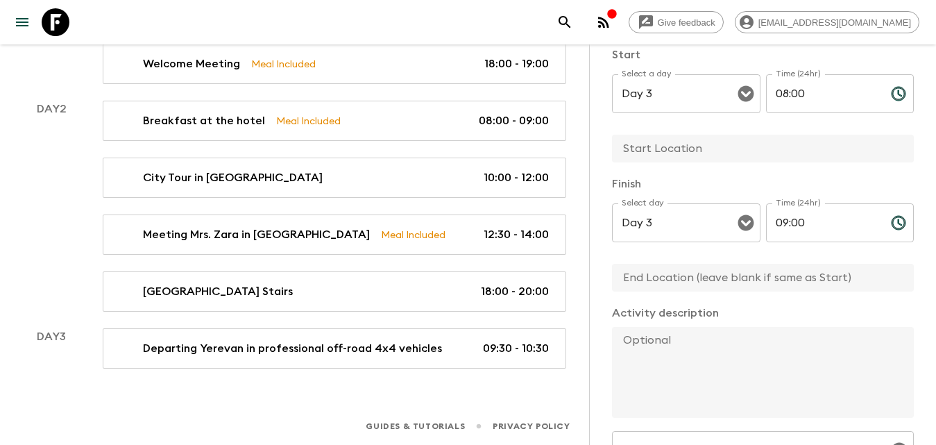
click at [671, 143] on input "text" at bounding box center [757, 149] width 291 height 28
type input "Hotel"
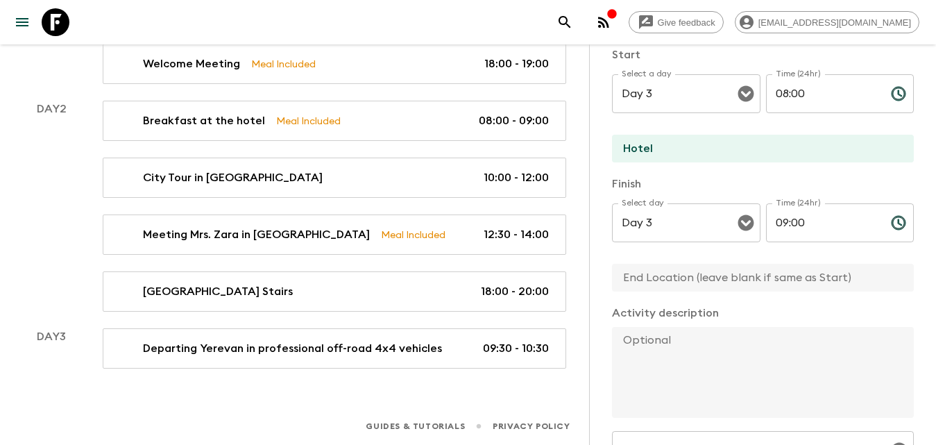
click at [670, 285] on input "text" at bounding box center [757, 278] width 291 height 28
type input "Hotel"
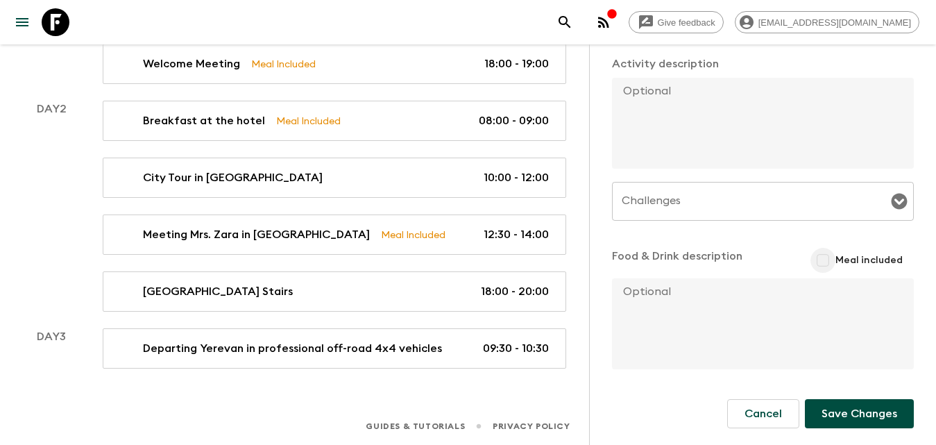
click at [826, 262] on input "Meal included" at bounding box center [823, 260] width 25 height 25
checkbox input "true"
click at [851, 411] on button "Save Changes" at bounding box center [859, 416] width 109 height 29
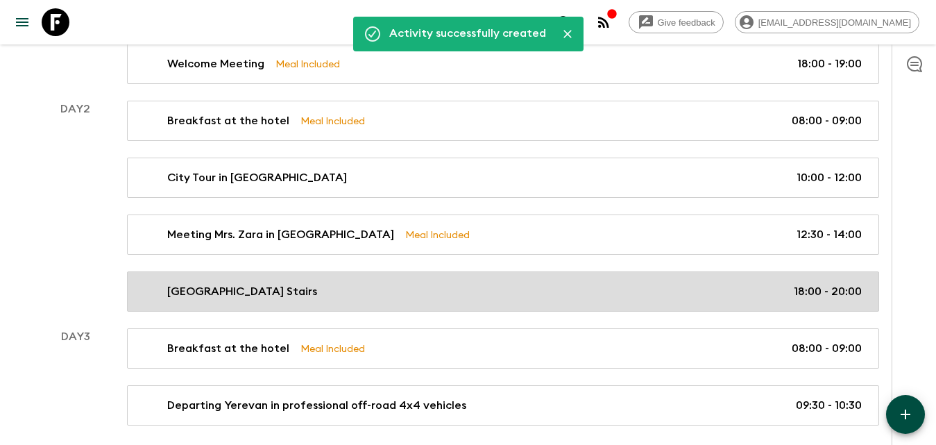
scroll to position [376, 0]
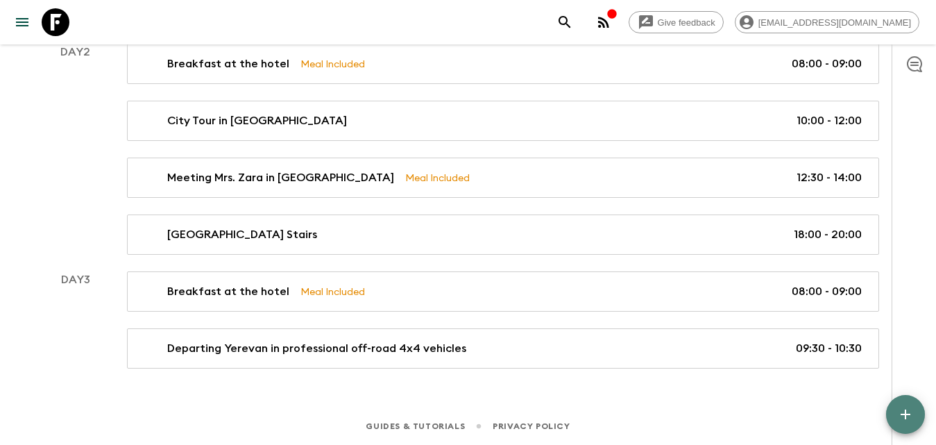
click at [908, 426] on button "button" at bounding box center [905, 414] width 39 height 39
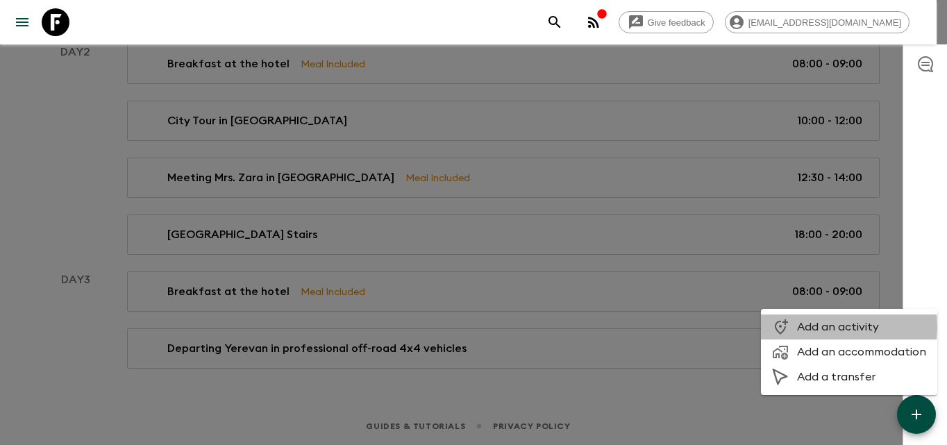
click at [817, 327] on span "Add an activity" at bounding box center [861, 327] width 129 height 14
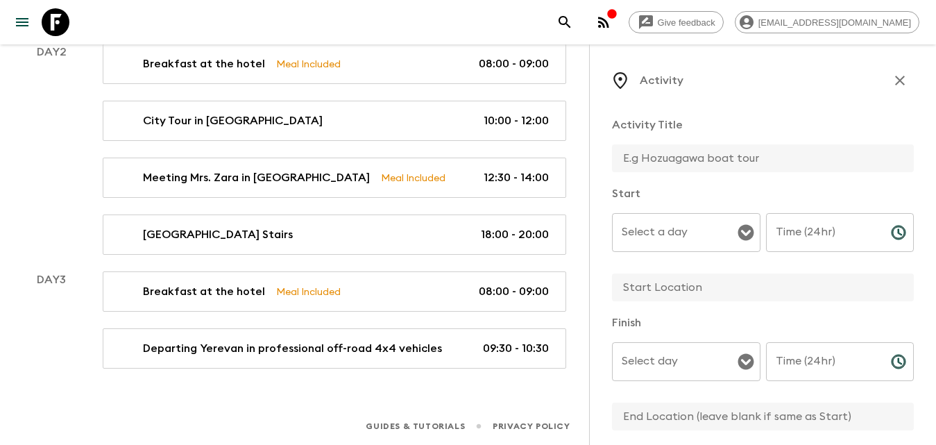
click at [693, 229] on input "Select a day" at bounding box center [675, 232] width 115 height 26
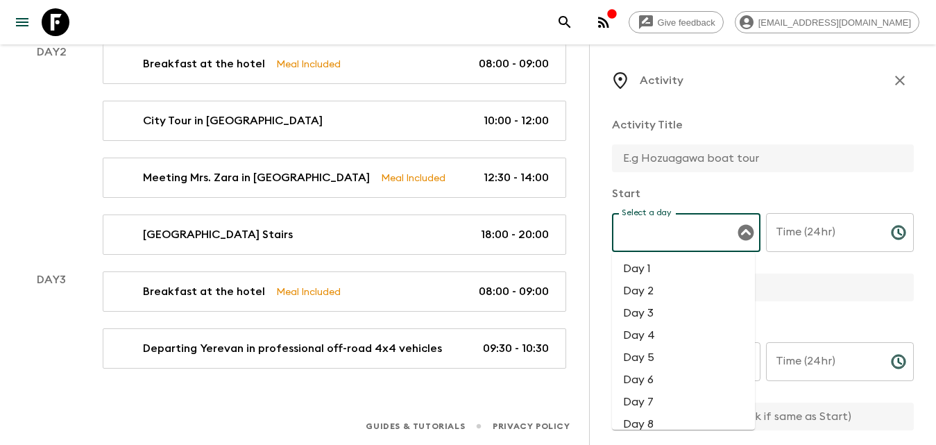
click at [646, 317] on li "Day 3" at bounding box center [683, 313] width 143 height 22
type input "Day 3"
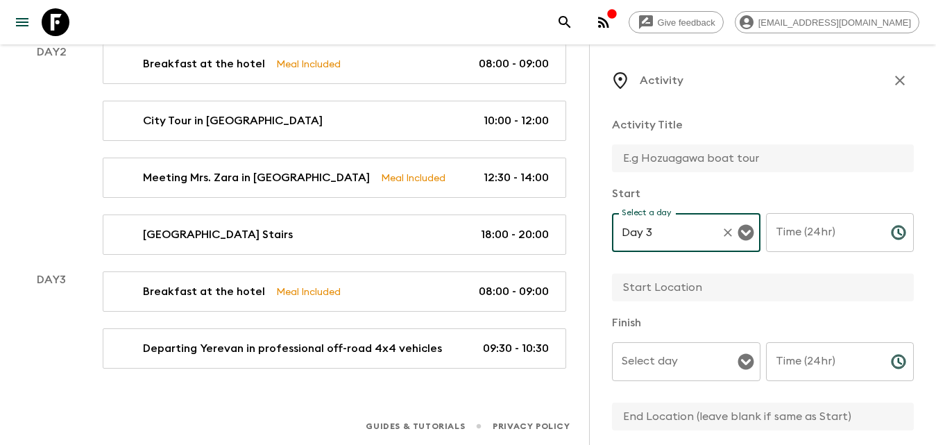
click at [788, 227] on div "Time (24hr) Time (24hr) ​" at bounding box center [840, 240] width 149 height 55
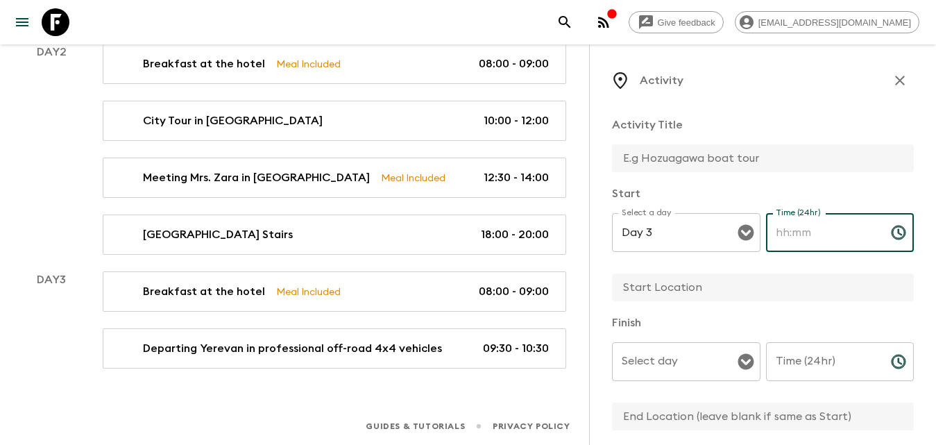
click at [686, 159] on input "text" at bounding box center [757, 158] width 291 height 28
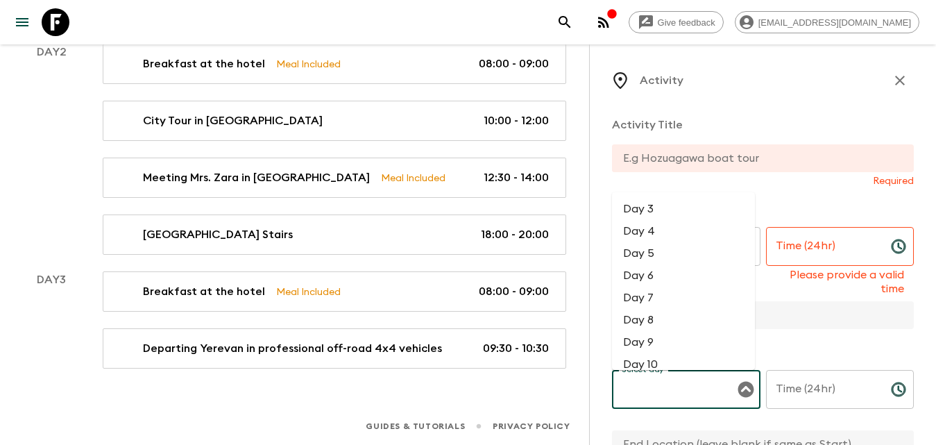
click at [724, 366] on body "Give feedback incoming@armeniaholidays.com We use functional & tracking cookies…" at bounding box center [468, 34] width 936 height 821
click at [654, 205] on li "Day 3" at bounding box center [683, 209] width 143 height 22
type input "Day 3"
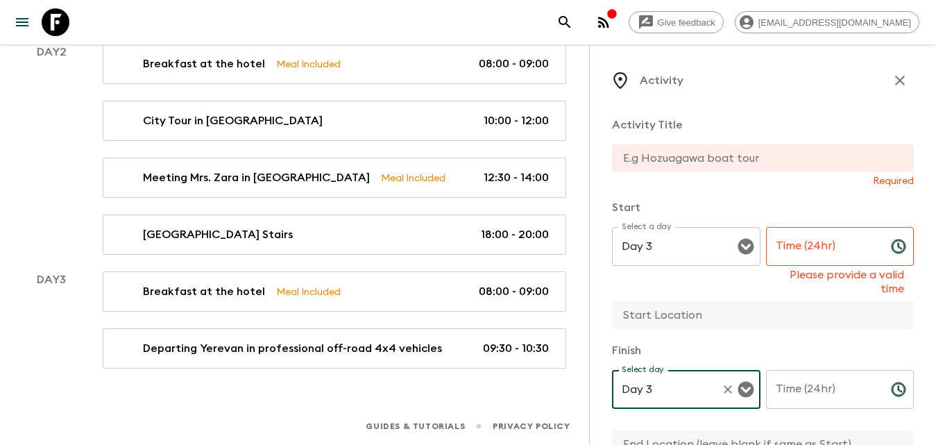
click at [800, 235] on div "Time (24hr) Time (24hr) Please provide a valid time" at bounding box center [840, 261] width 149 height 69
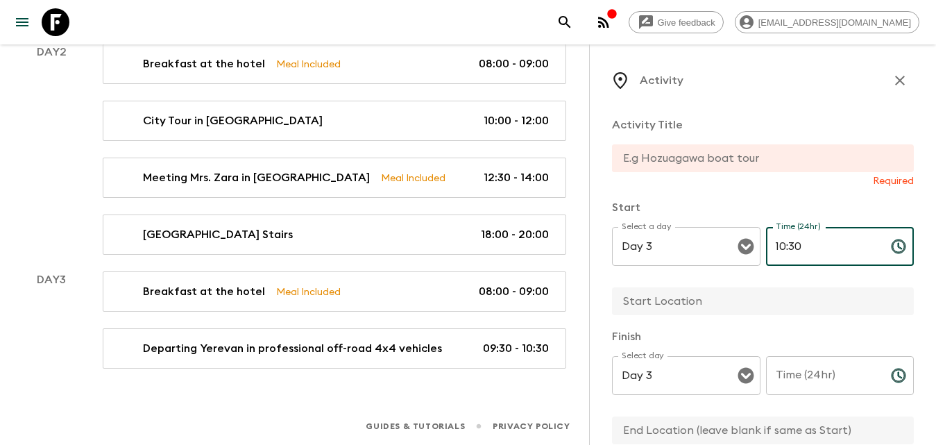
type input "10:30"
click at [841, 377] on input "Time (24hr)" at bounding box center [823, 375] width 114 height 39
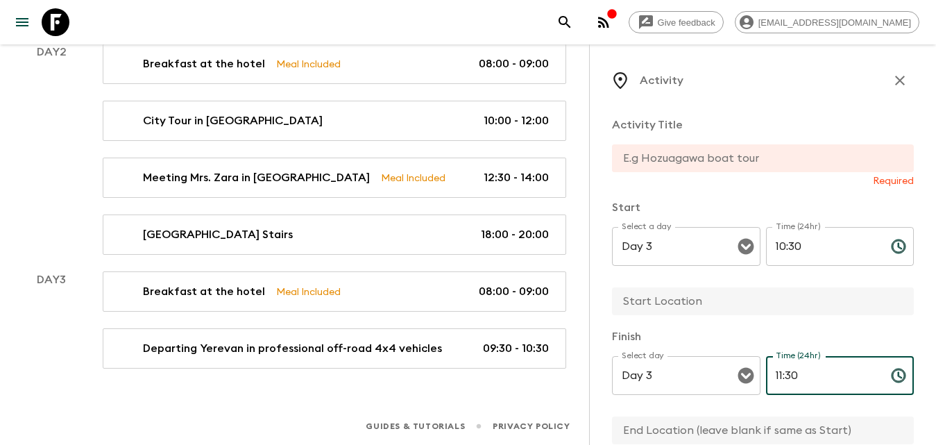
type input "11:30"
click at [751, 169] on input "text" at bounding box center [757, 158] width 291 height 28
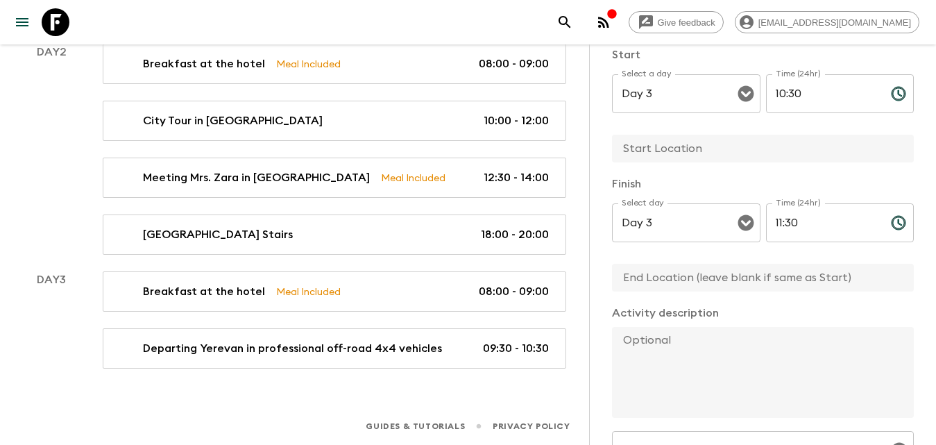
scroll to position [208, 0]
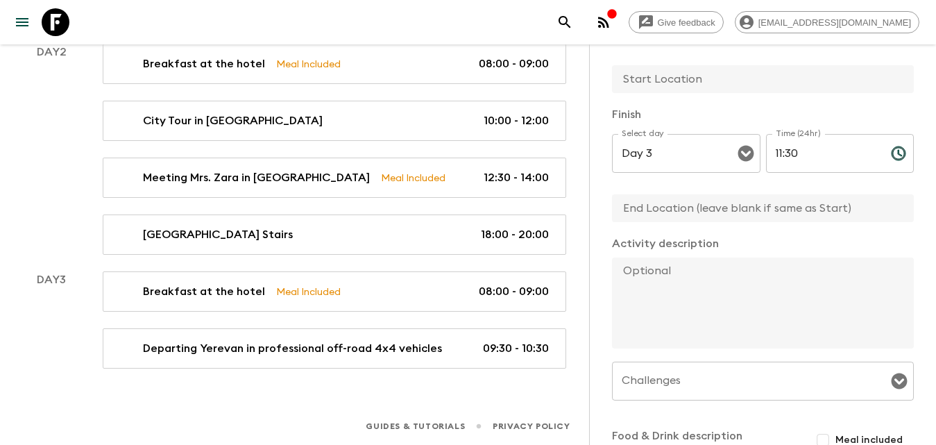
type input "Visit [DEMOGRAPHIC_DATA]"
click at [688, 277] on textarea at bounding box center [757, 302] width 291 height 91
paste textarea "Next, we visit the majestic Garni Temple, the only surviving pagan temple in Ar…"
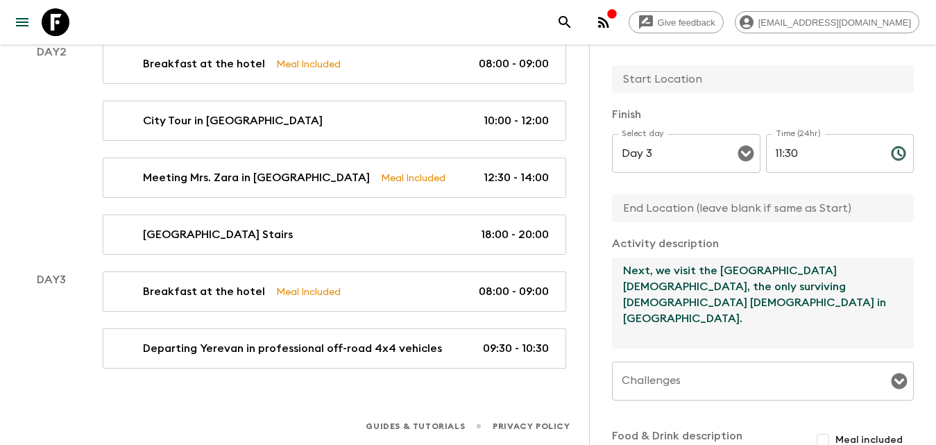
type textarea "Next, we visit the majestic Garni Temple, the only surviving pagan temple in Ar…"
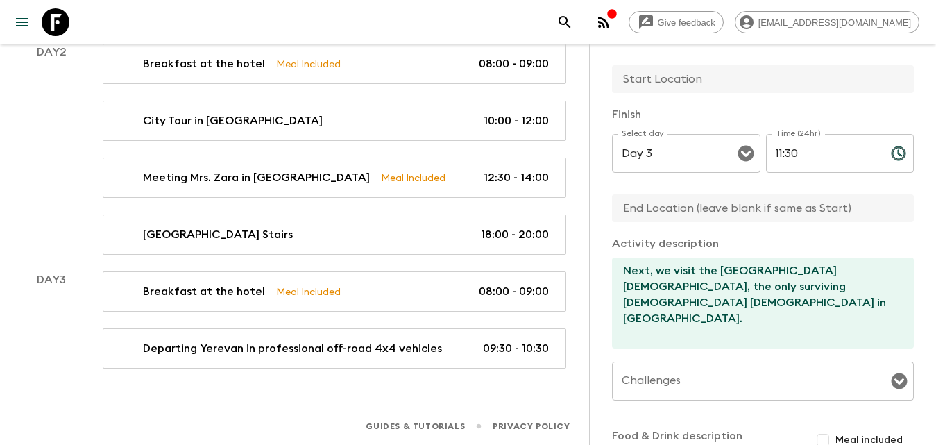
drag, startPoint x: 675, startPoint y: 189, endPoint x: 678, endPoint y: 196, distance: 8.1
click at [676, 191] on div "Finish Select day Day 3 Select day ​ Time (24hr) 11:30 Time (24hr) ​" at bounding box center [763, 165] width 302 height 118
click at [667, 89] on input "text" at bounding box center [757, 79] width 291 height 28
type input "Yerevan"
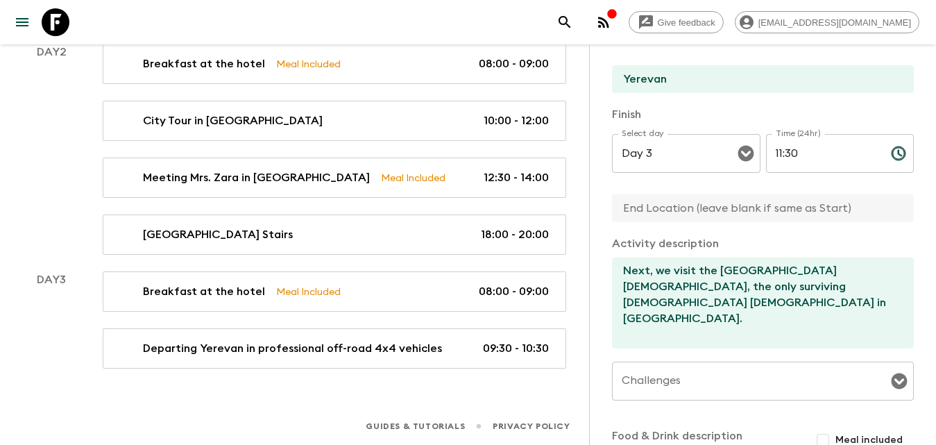
click at [672, 207] on input "text" at bounding box center [757, 208] width 291 height 28
type input "Garni Village"
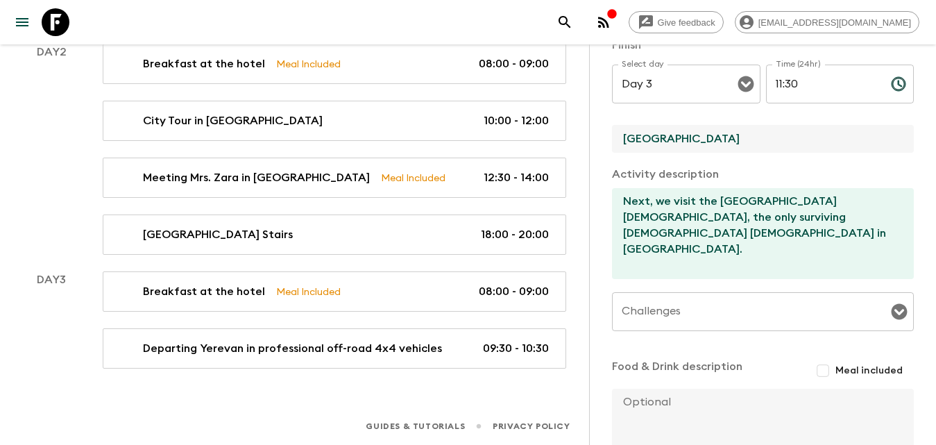
scroll to position [388, 0]
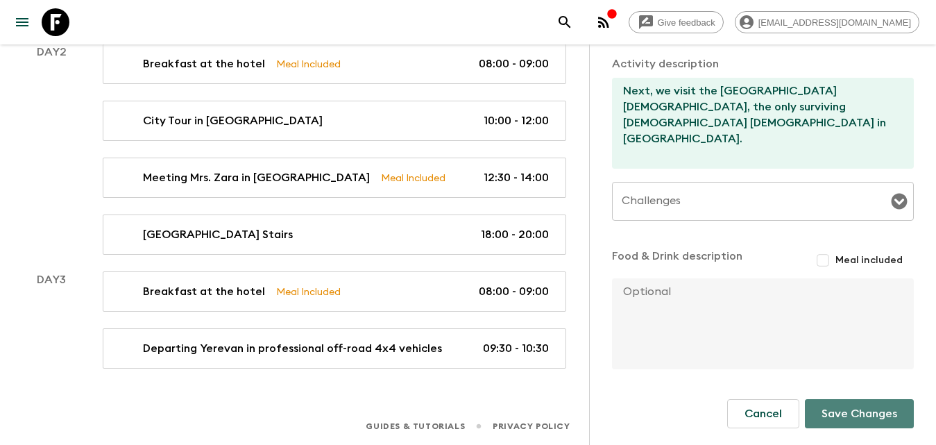
click at [858, 409] on button "Save Changes" at bounding box center [859, 413] width 109 height 29
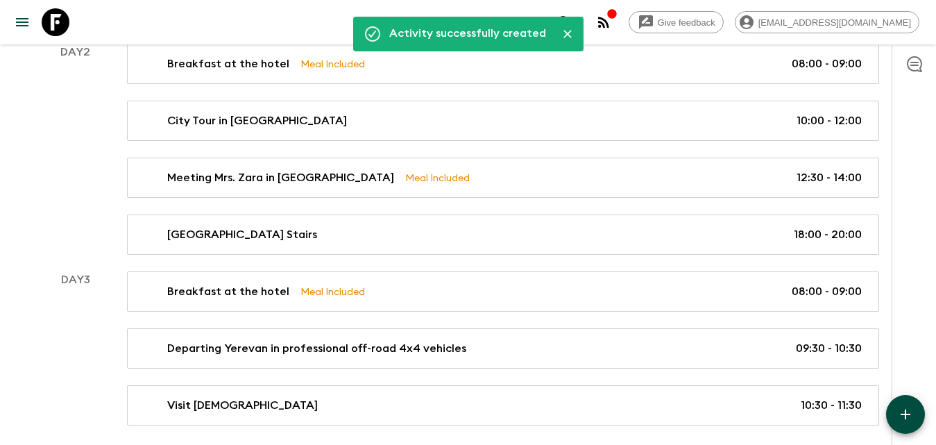
scroll to position [433, 0]
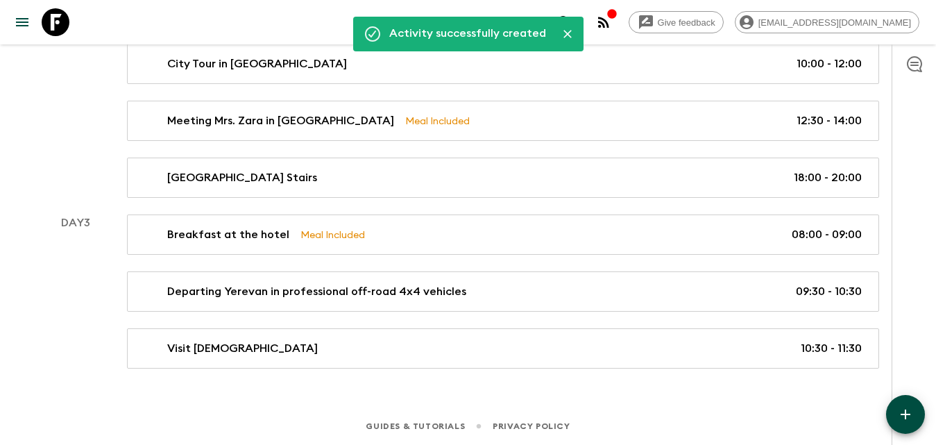
click at [906, 407] on icon "button" at bounding box center [905, 414] width 17 height 17
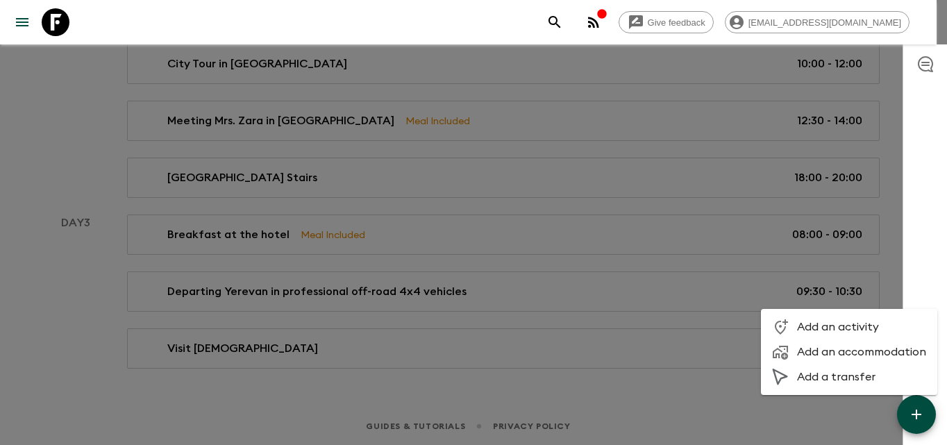
click at [831, 330] on span "Add an activity" at bounding box center [861, 327] width 129 height 14
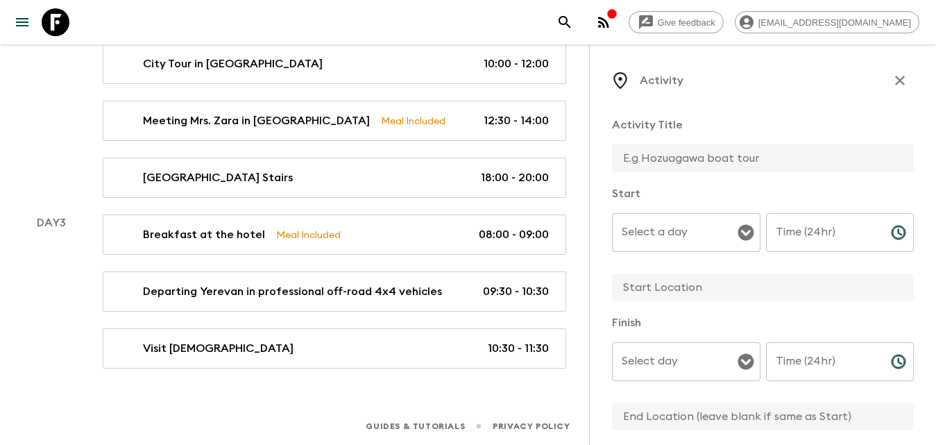
click at [667, 214] on div "Select a day" at bounding box center [686, 232] width 149 height 39
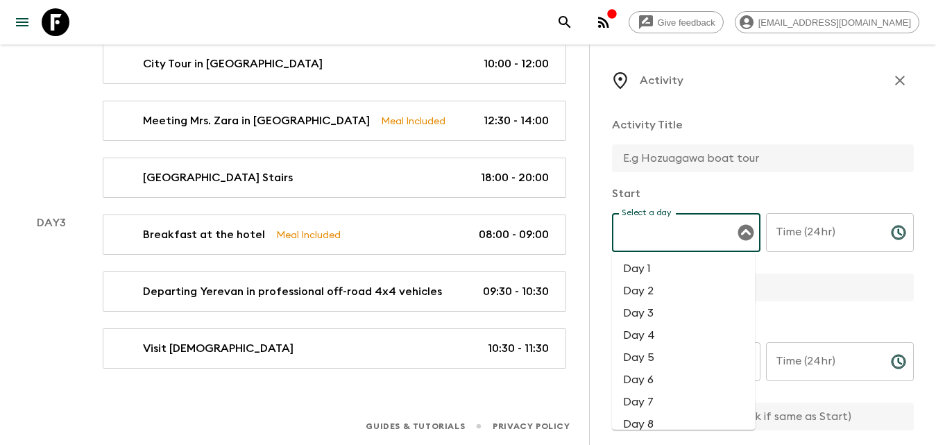
click at [647, 313] on li "Day 3" at bounding box center [683, 313] width 143 height 22
type input "Day 3"
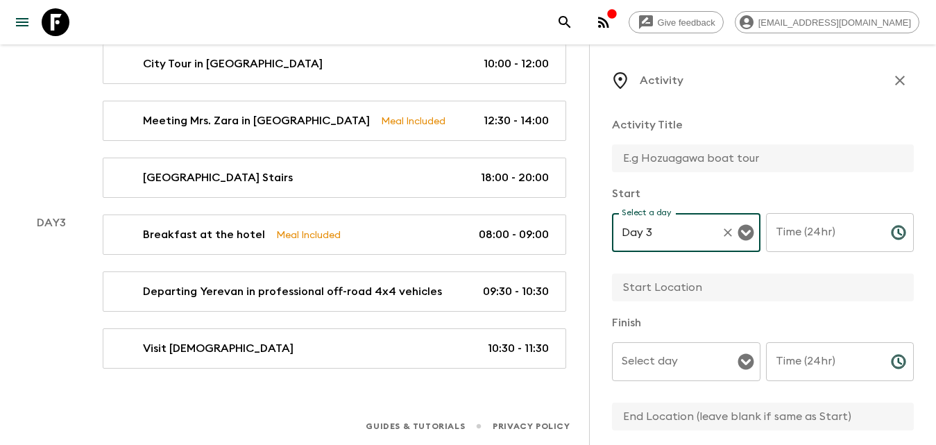
click at [792, 230] on div "Time (24hr) Time (24hr) ​" at bounding box center [840, 240] width 149 height 55
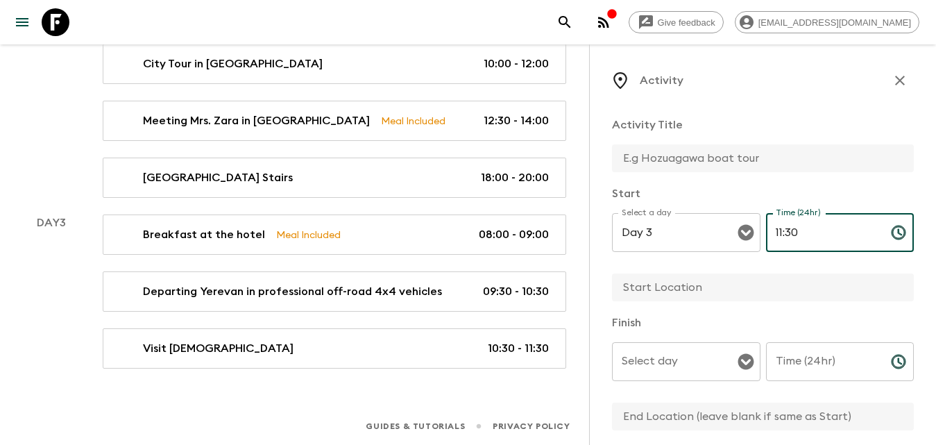
type input "11:30"
click at [815, 357] on div "Time (24hr) Time (24hr) ​" at bounding box center [840, 369] width 149 height 55
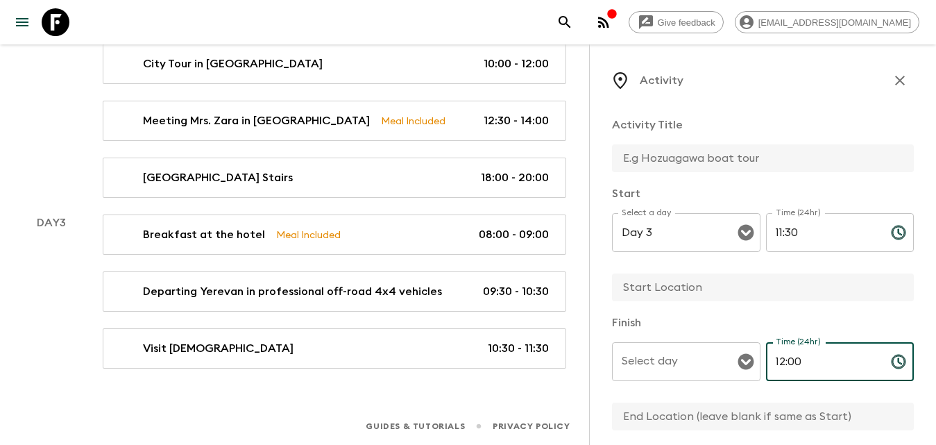
click at [708, 343] on div "Select day" at bounding box center [686, 361] width 149 height 39
type input "12:00"
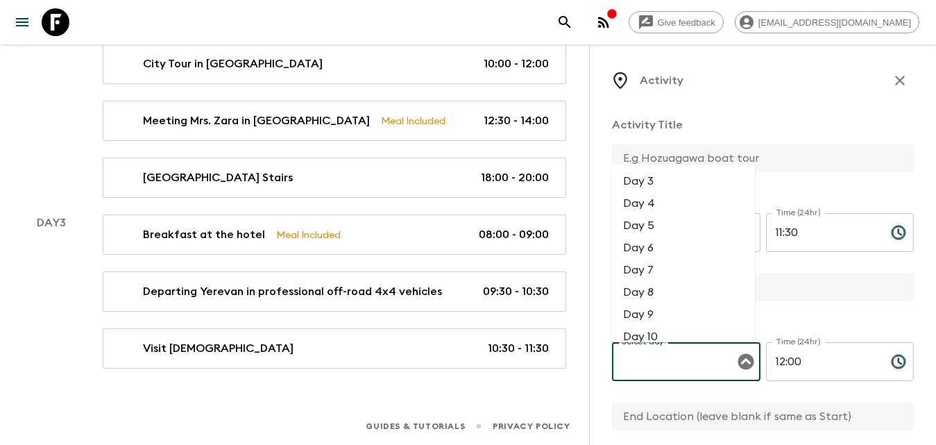
click at [676, 178] on li "Day 3" at bounding box center [683, 181] width 143 height 22
type input "Day 3"
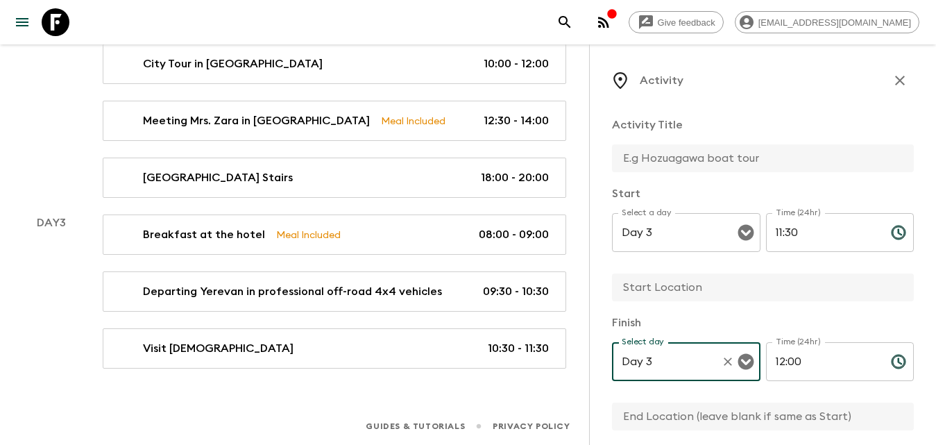
scroll to position [364, 0]
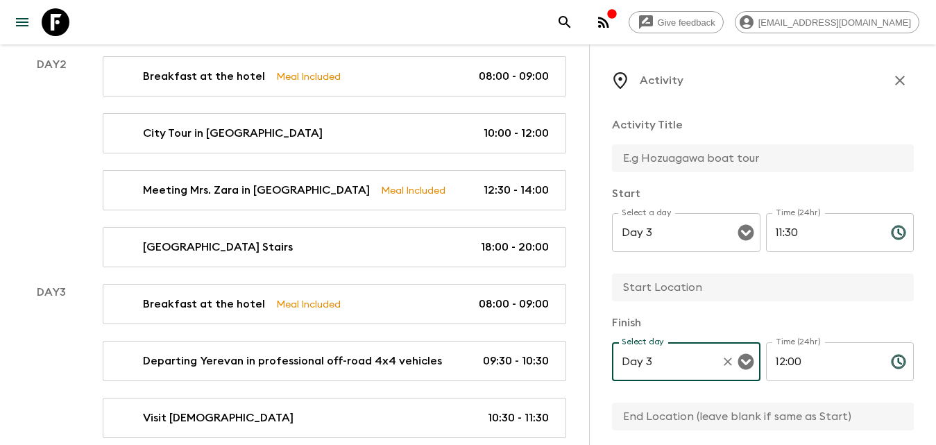
click at [672, 164] on input "text" at bounding box center [757, 158] width 291 height 28
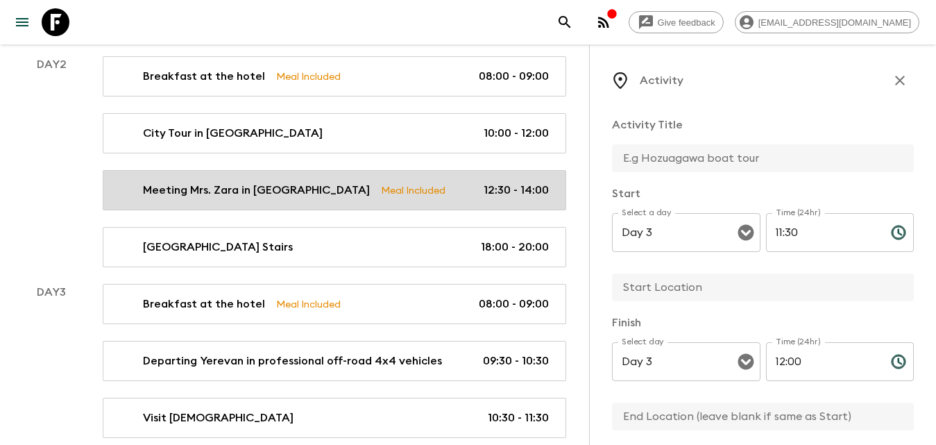
scroll to position [433, 0]
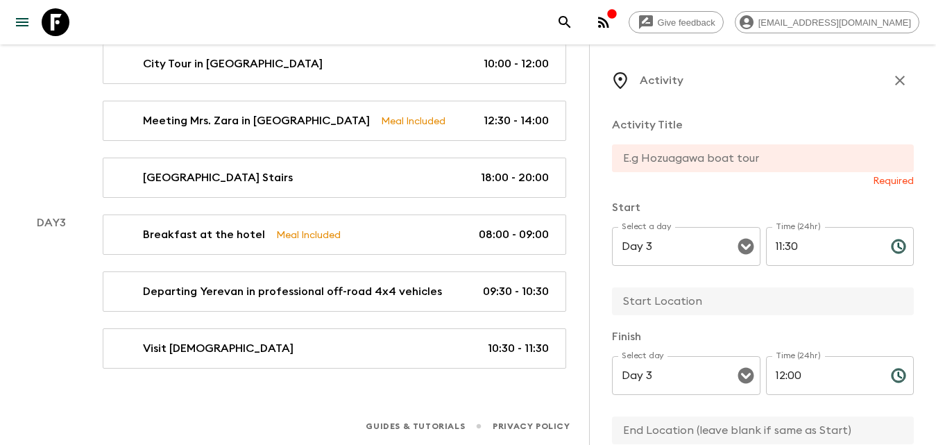
click at [647, 164] on input "text" at bounding box center [757, 158] width 291 height 28
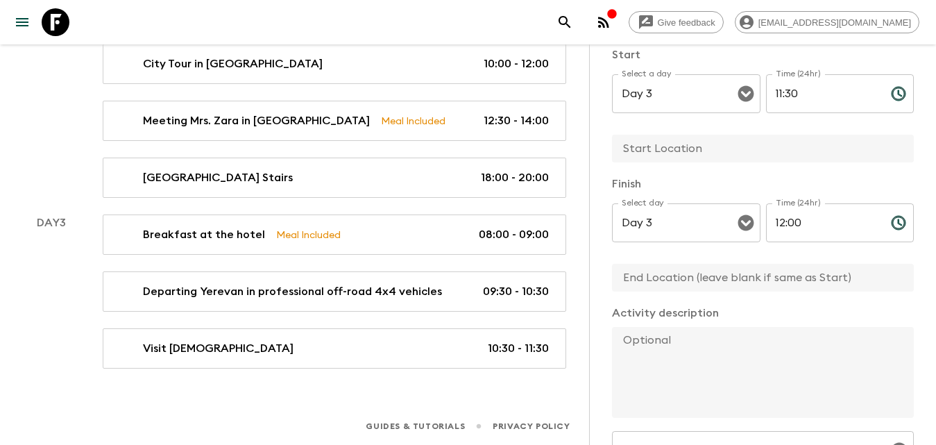
scroll to position [208, 0]
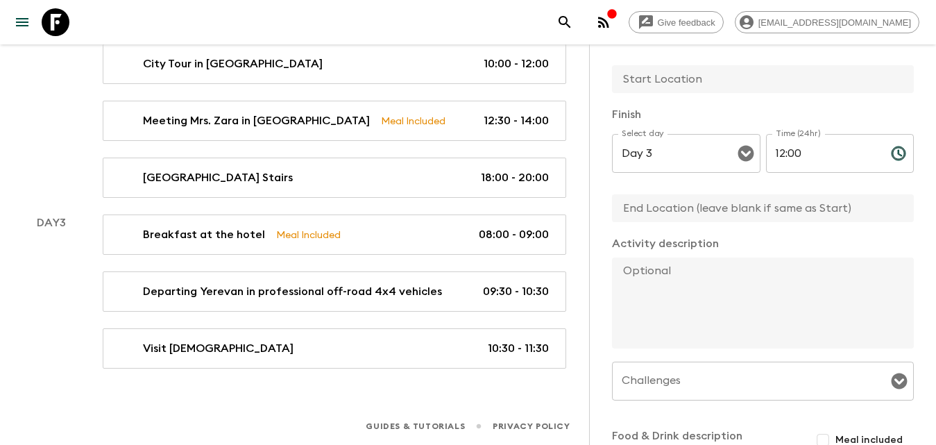
type input "Duduk Performance"
click at [707, 286] on textarea at bounding box center [757, 302] width 291 height 91
click at [647, 253] on div "Activity description x" at bounding box center [763, 292] width 302 height 115
click at [653, 264] on textarea at bounding box center [757, 302] width 291 height 91
paste textarea "At Garni Temple, we will be joined by a live duduk musician, performing exclusi…"
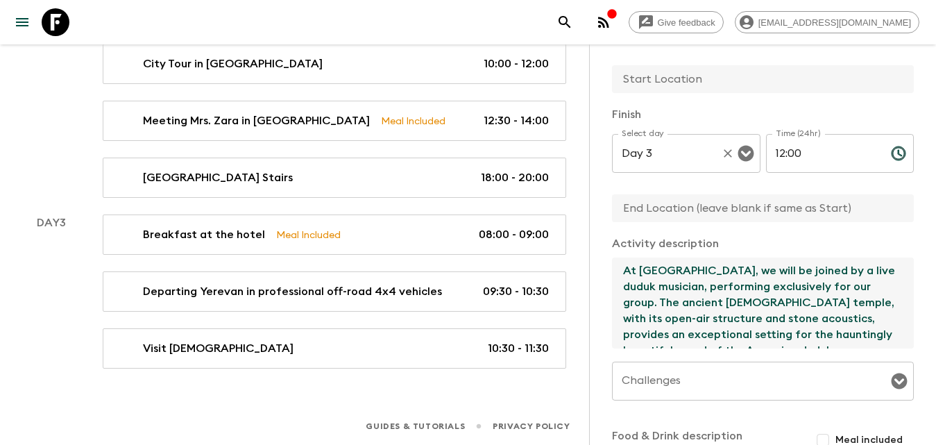
scroll to position [0, 0]
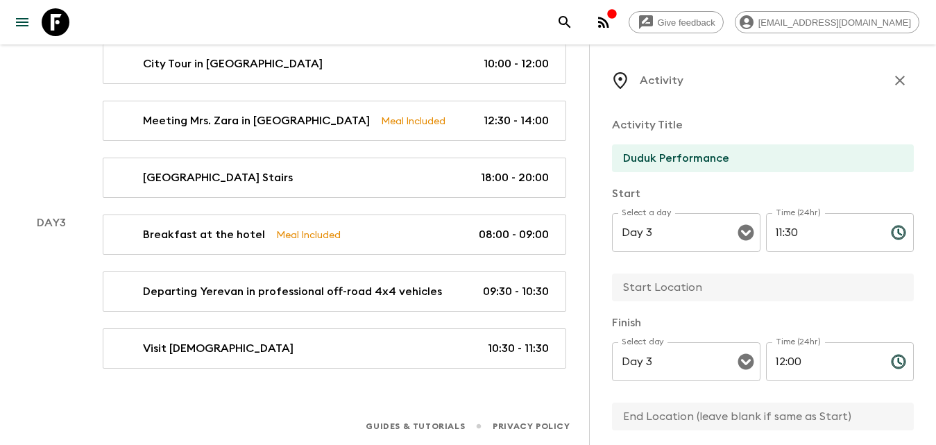
type textarea "At Garni Temple, we will be joined by a live duduk musician, performing exclusi…"
click at [671, 291] on input "text" at bounding box center [757, 287] width 291 height 28
type input "Garni Village"
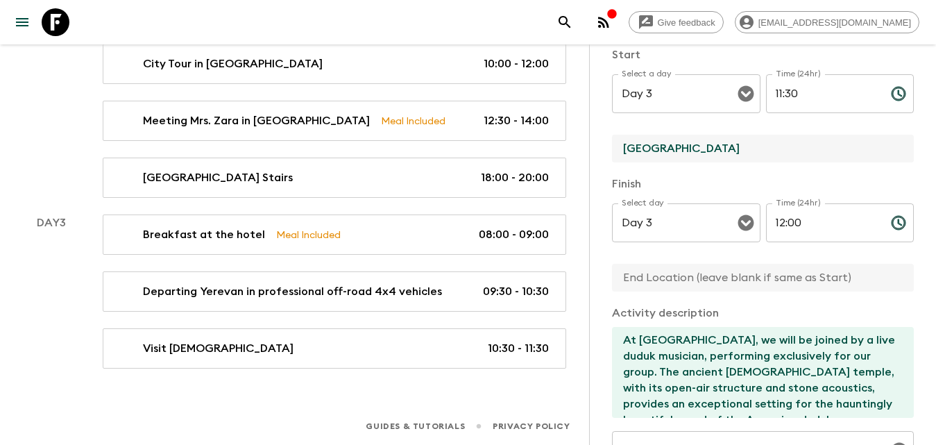
click at [666, 286] on input "text" at bounding box center [757, 278] width 291 height 28
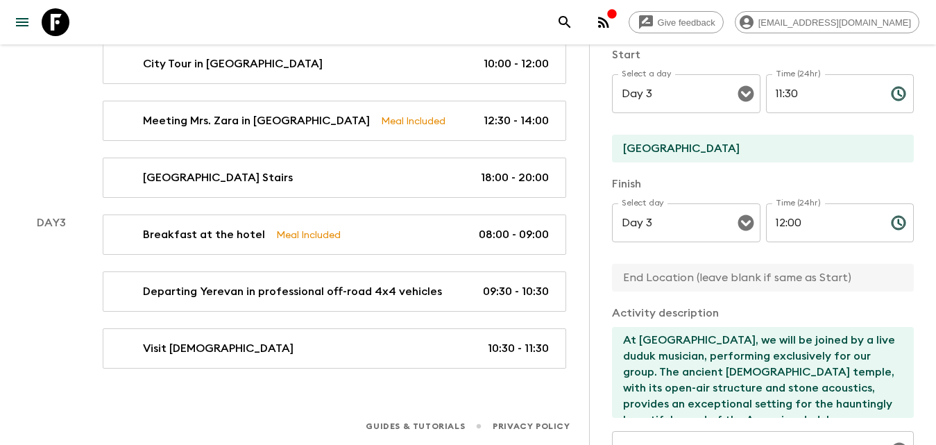
type input "Garni Village"
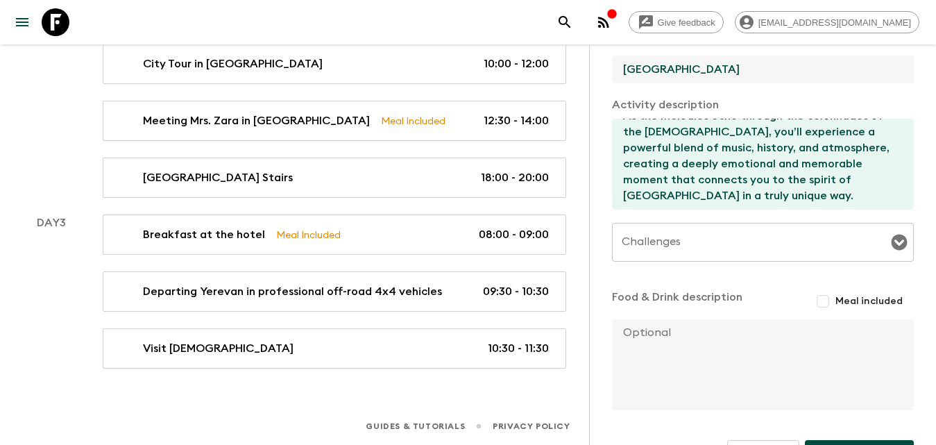
scroll to position [388, 0]
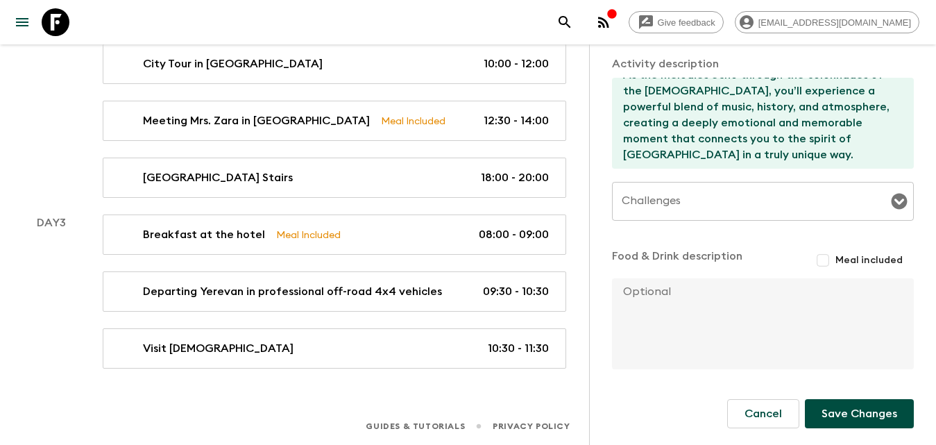
click at [838, 406] on button "Save Changes" at bounding box center [859, 413] width 109 height 29
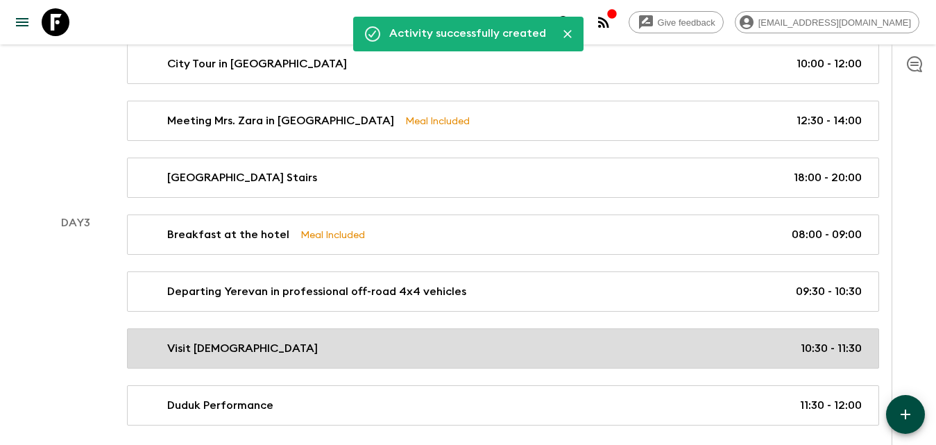
scroll to position [490, 0]
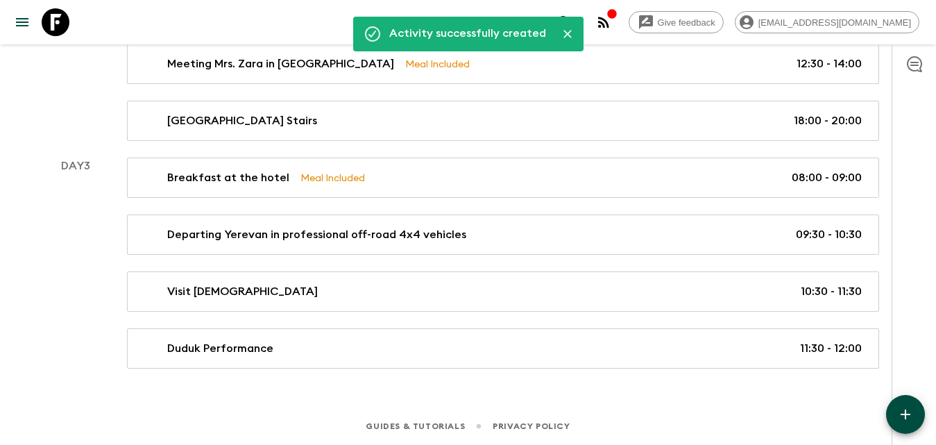
click at [894, 399] on button "button" at bounding box center [905, 414] width 39 height 39
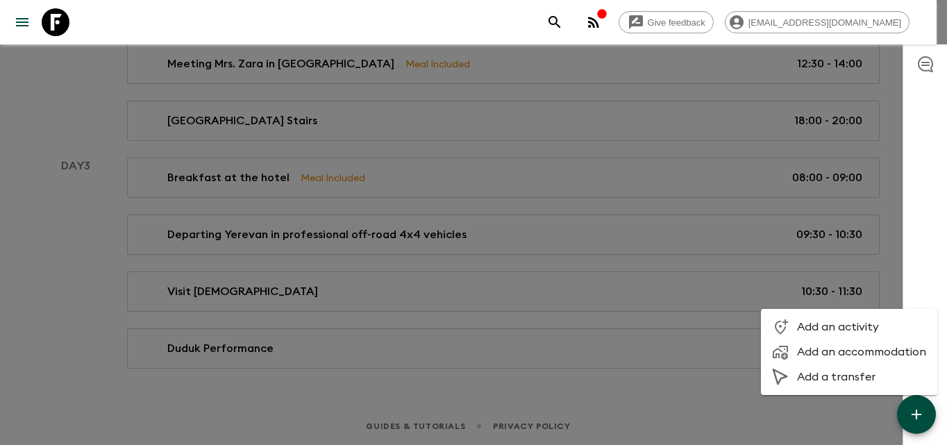
click at [849, 321] on span "Add an activity" at bounding box center [861, 327] width 129 height 14
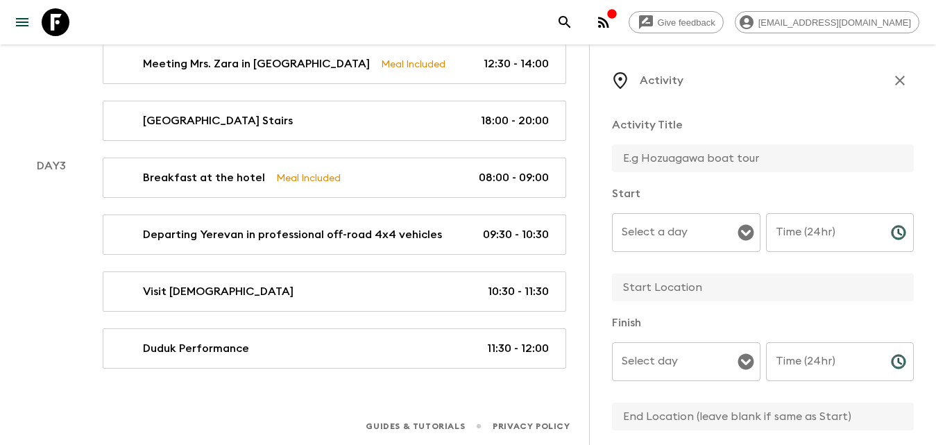
click at [656, 159] on input "text" at bounding box center [757, 158] width 291 height 28
type input "Visit [GEOGRAPHIC_DATA]"
click at [686, 230] on input "Select a day" at bounding box center [675, 232] width 115 height 26
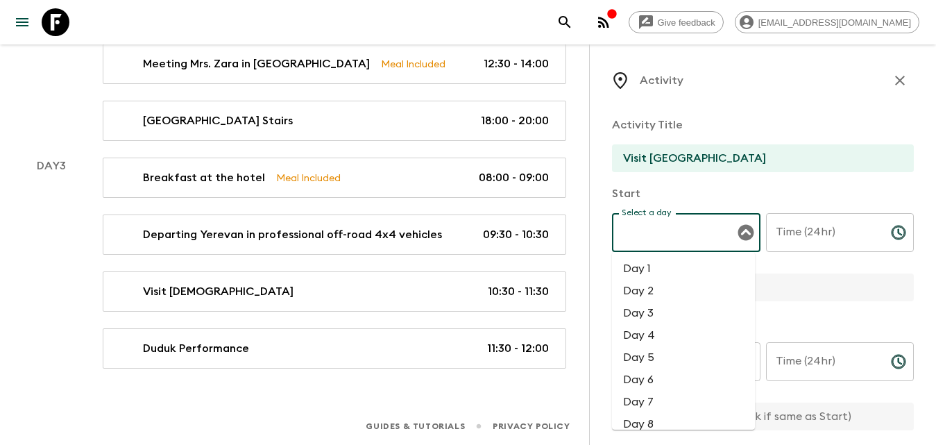
click at [662, 314] on li "Day 3" at bounding box center [683, 313] width 143 height 22
type input "Day 3"
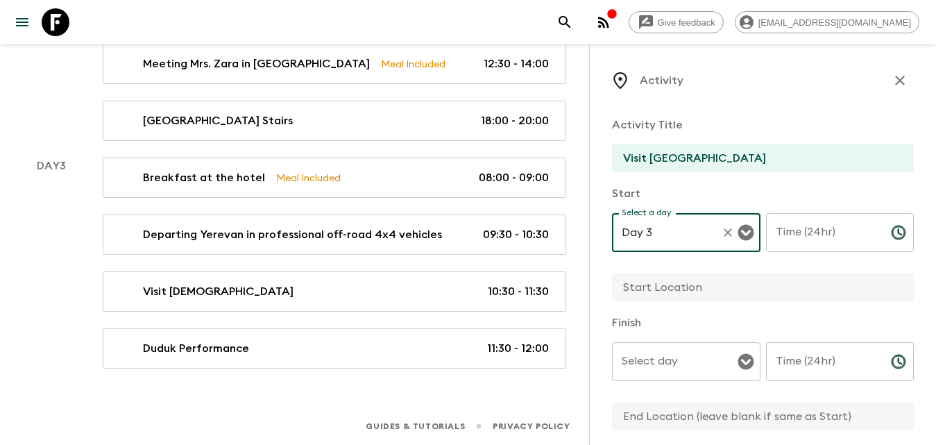
click at [797, 241] on input "Time (24hr)" at bounding box center [823, 232] width 114 height 39
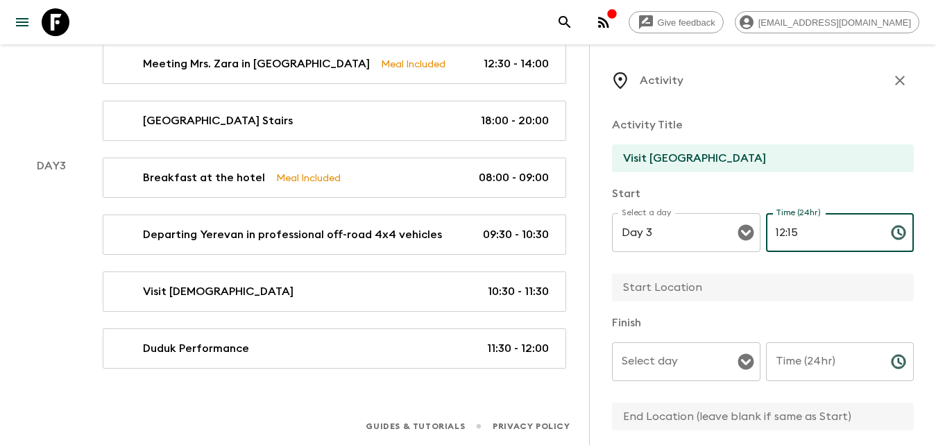
type input "12:15"
click at [825, 373] on input "Time (24hr)" at bounding box center [823, 361] width 114 height 39
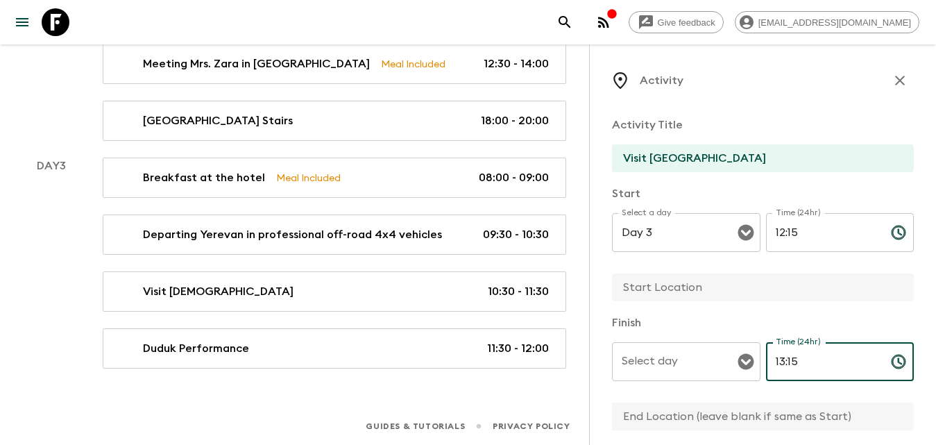
click at [715, 382] on div "Select day Select day ​" at bounding box center [686, 369] width 149 height 55
type input "13:15"
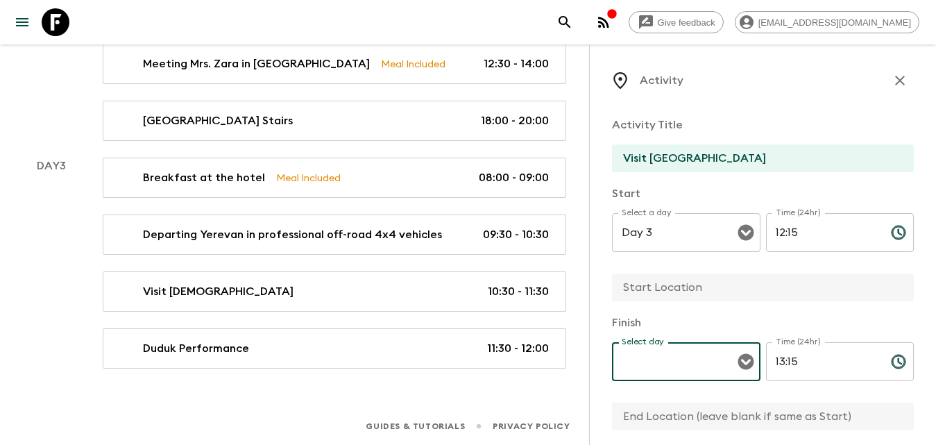
click at [690, 364] on input "Select day" at bounding box center [675, 361] width 115 height 26
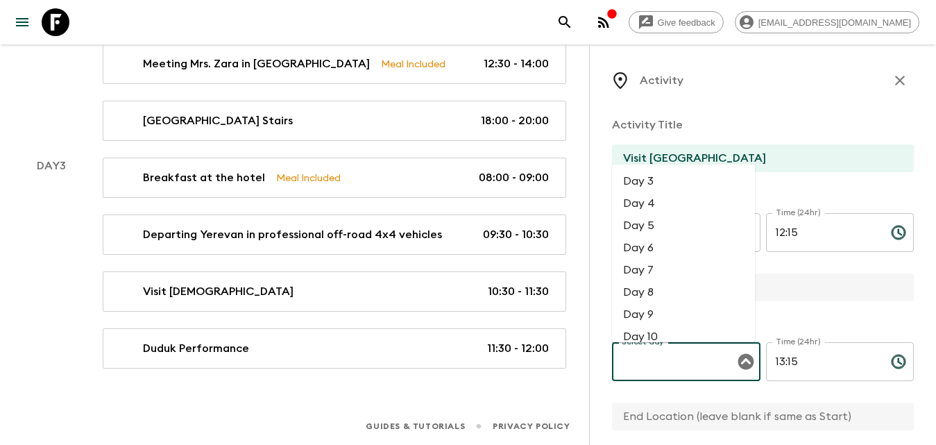
click at [656, 183] on li "Day 3" at bounding box center [683, 181] width 143 height 22
type input "Day 3"
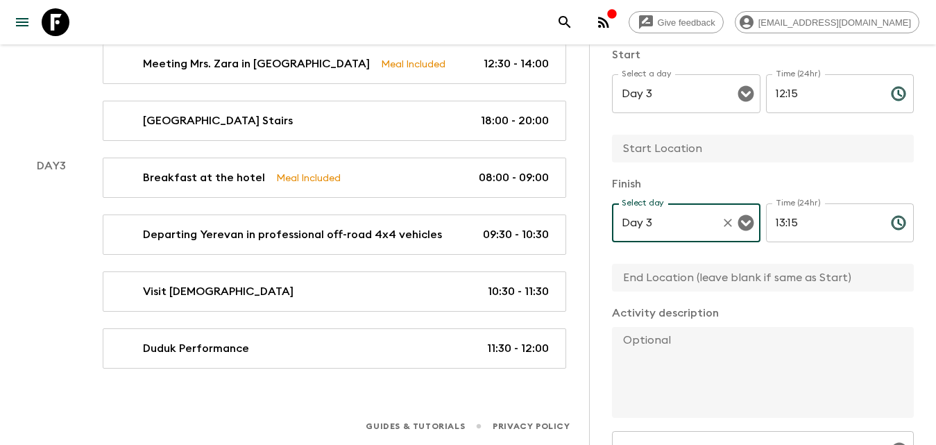
scroll to position [208, 0]
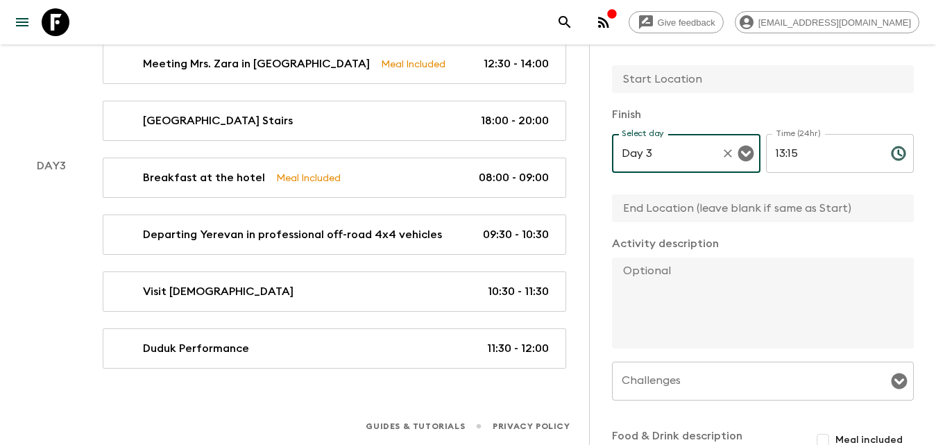
click at [724, 279] on textarea at bounding box center [757, 302] width 291 height 91
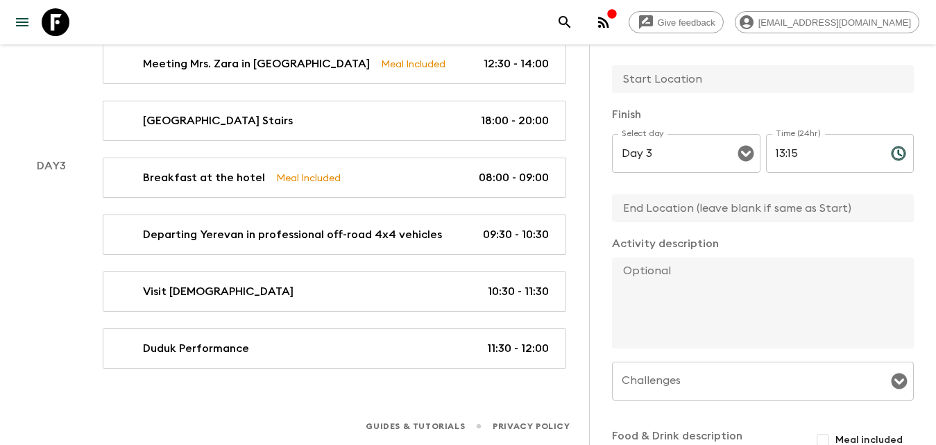
paste textarea "We continue to the Geghard Monastery, a UNESCO World Heritage Site uniquely car…"
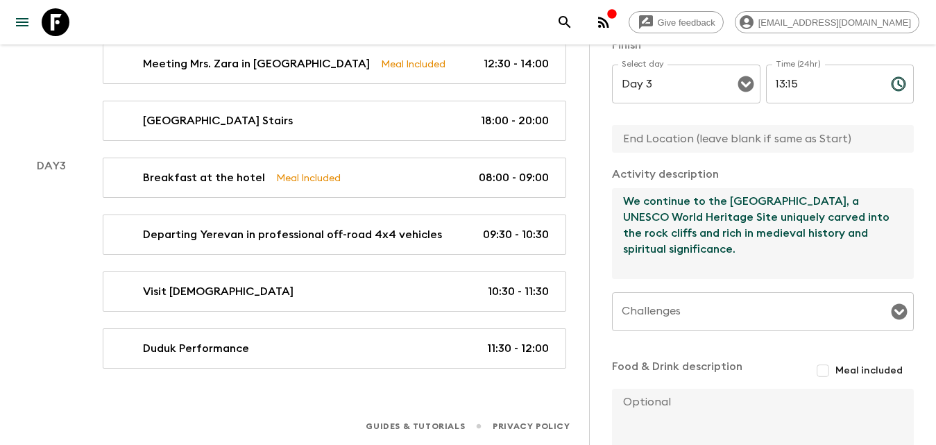
scroll to position [347, 0]
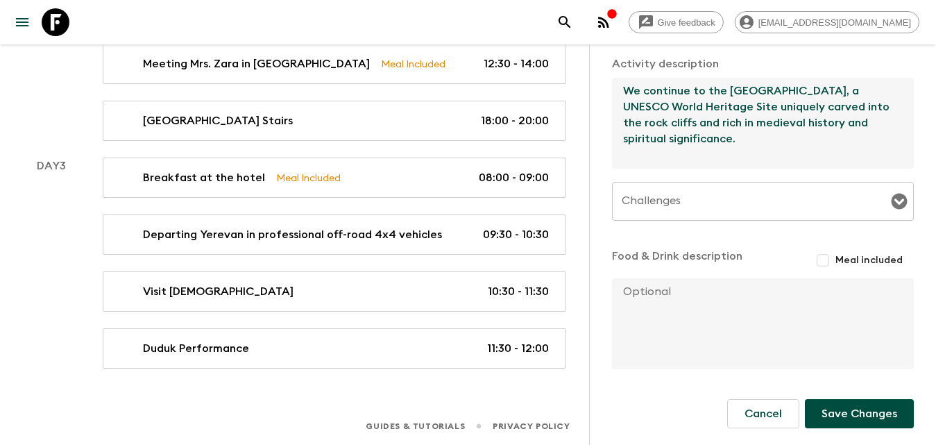
type textarea "We continue to the Geghard Monastery, a UNESCO World Heritage Site uniquely car…"
click at [837, 410] on button "Save Changes" at bounding box center [859, 413] width 109 height 29
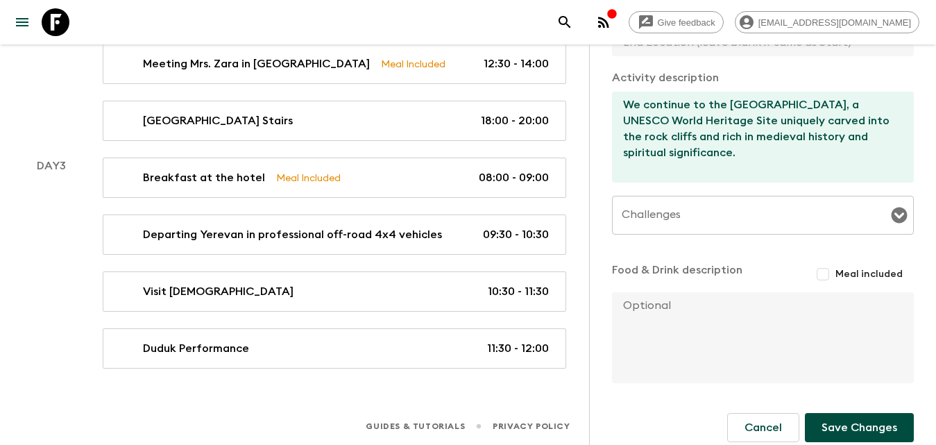
scroll to position [402, 0]
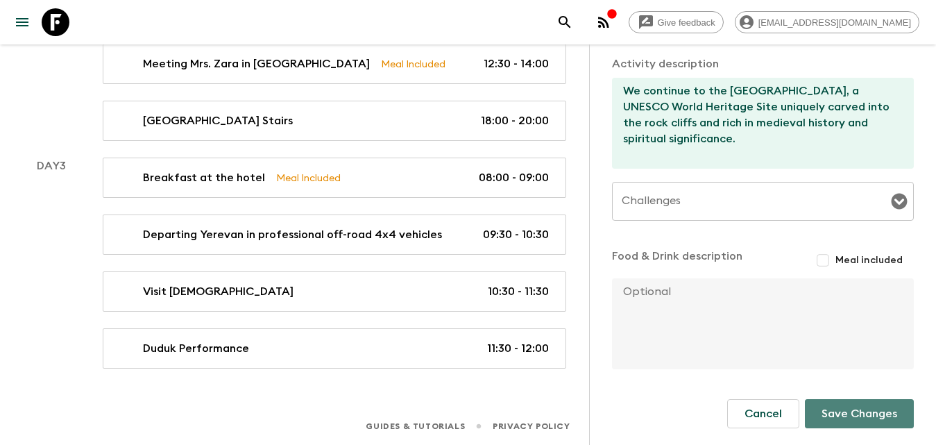
click at [863, 411] on button "Save Changes" at bounding box center [859, 413] width 109 height 29
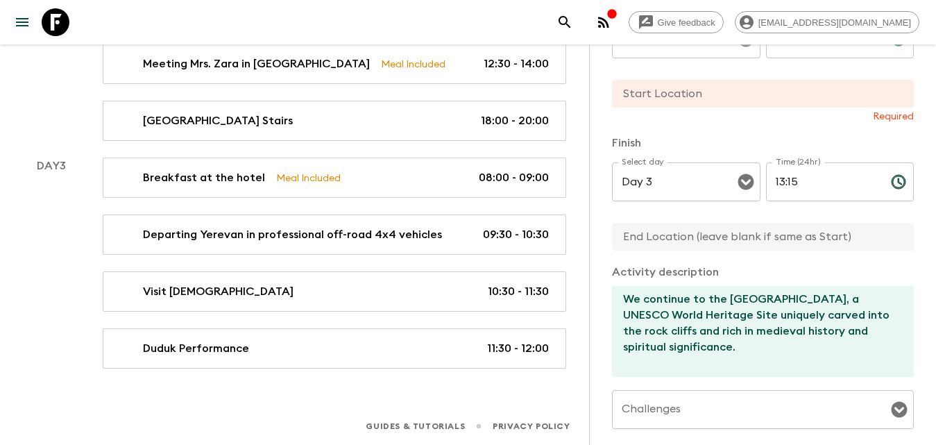
scroll to position [55, 0]
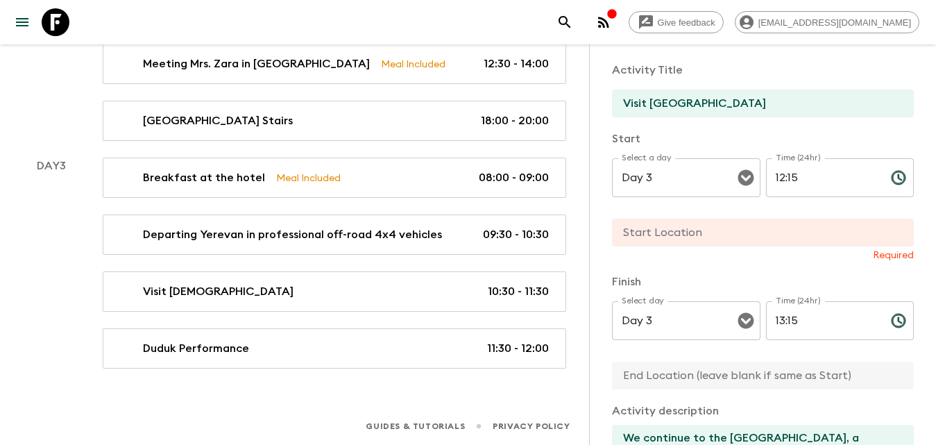
click at [704, 237] on input "text" at bounding box center [757, 233] width 291 height 28
type input "Garni Village"
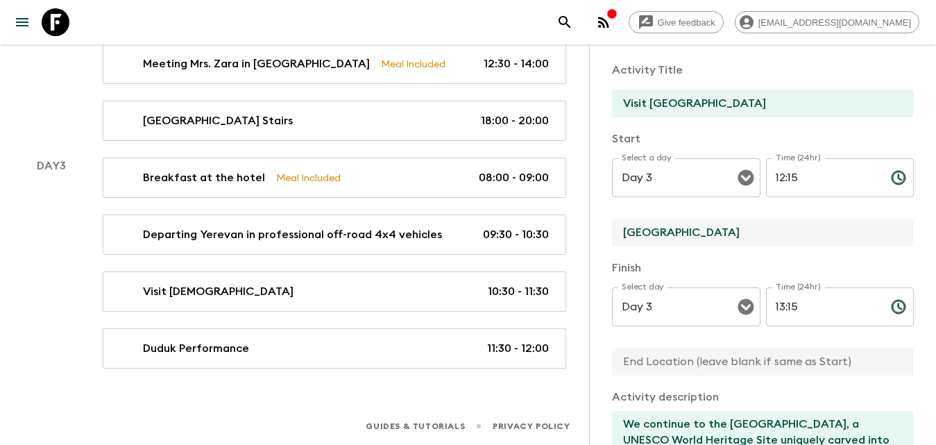
click at [702, 368] on input "text" at bounding box center [757, 362] width 291 height 28
type input "Garni Village"
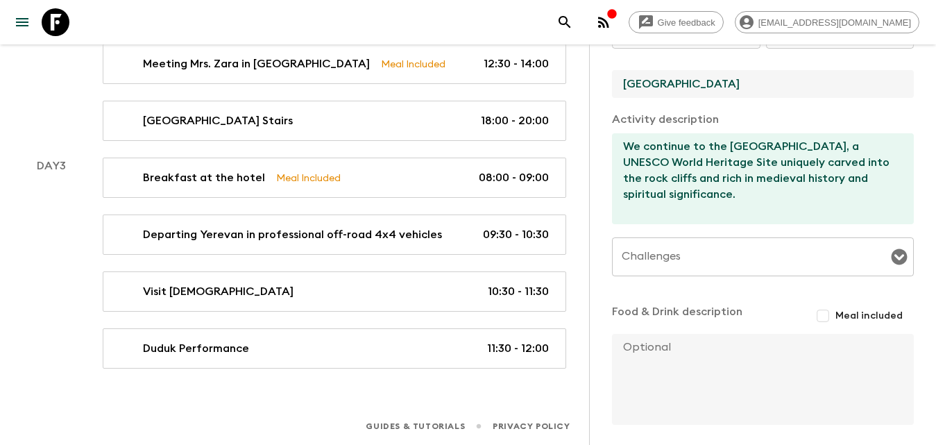
scroll to position [388, 0]
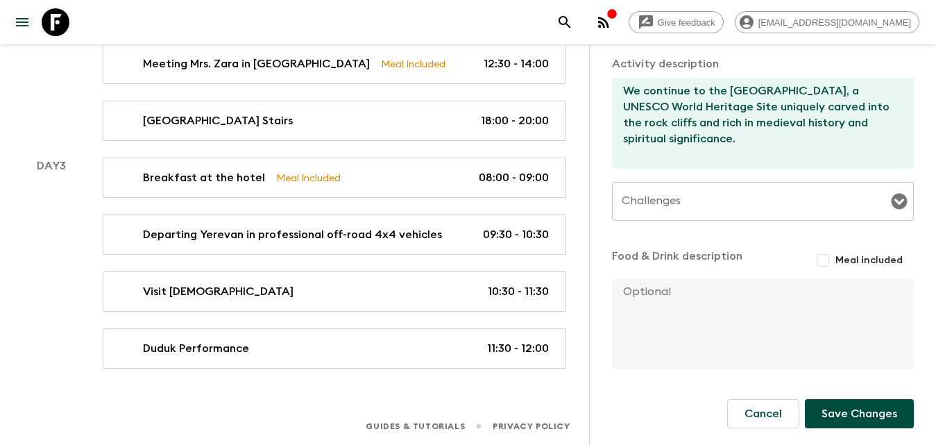
click at [845, 409] on button "Save Changes" at bounding box center [859, 413] width 109 height 29
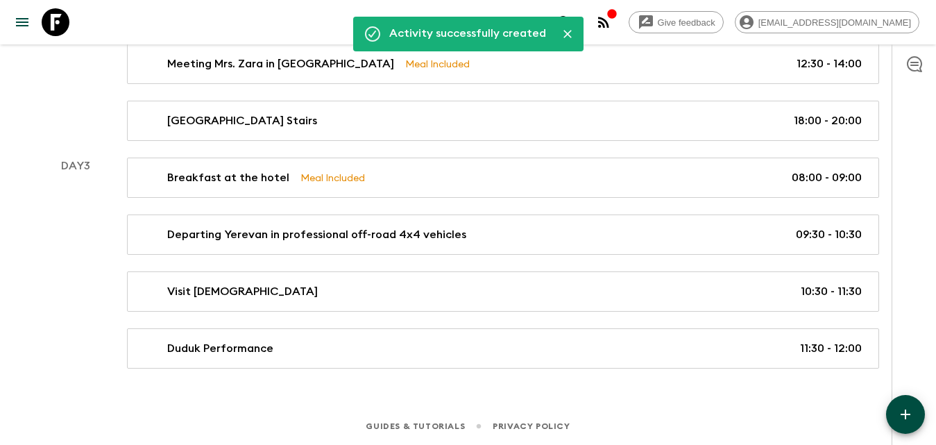
click at [892, 405] on button "button" at bounding box center [905, 414] width 39 height 39
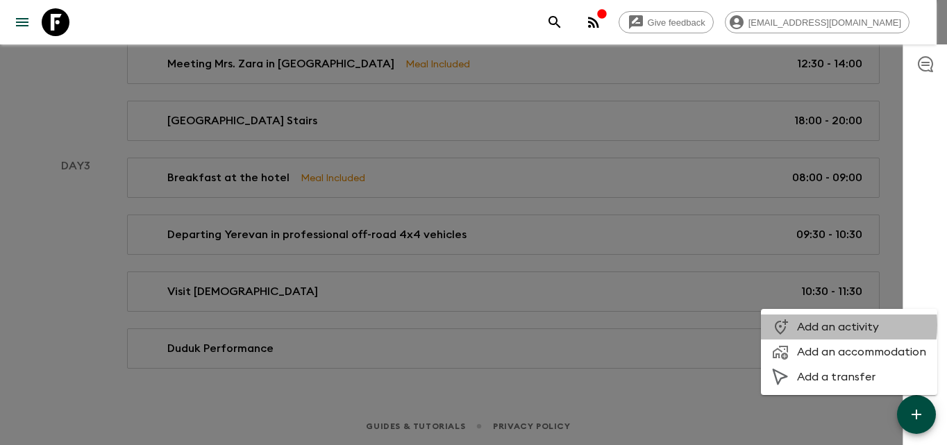
click at [816, 325] on span "Add an activity" at bounding box center [861, 327] width 129 height 14
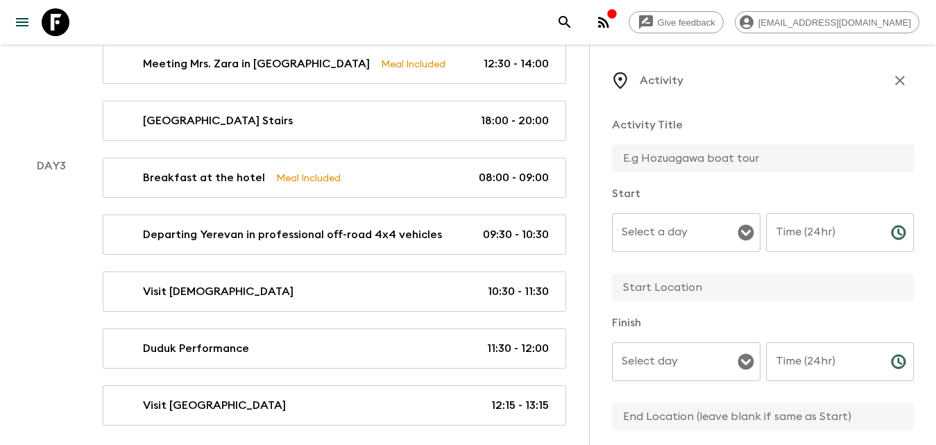
click at [664, 236] on input "Select a day" at bounding box center [675, 232] width 115 height 26
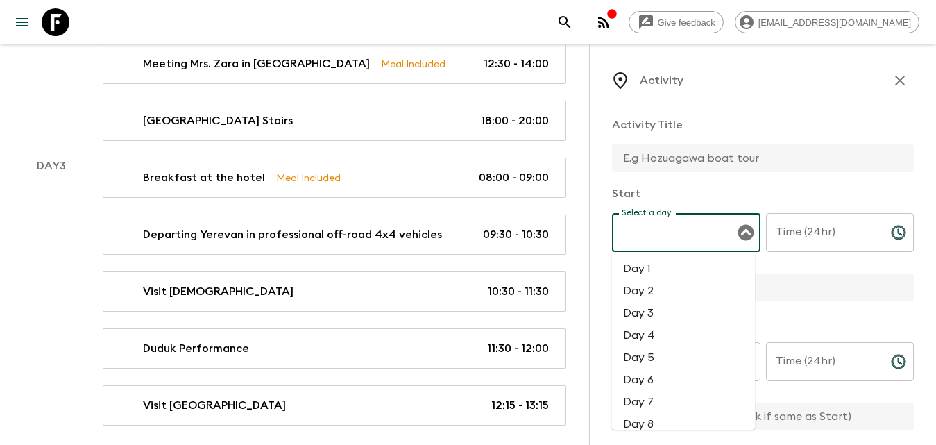
click at [662, 312] on li "Day 3" at bounding box center [683, 313] width 143 height 22
type input "Day 3"
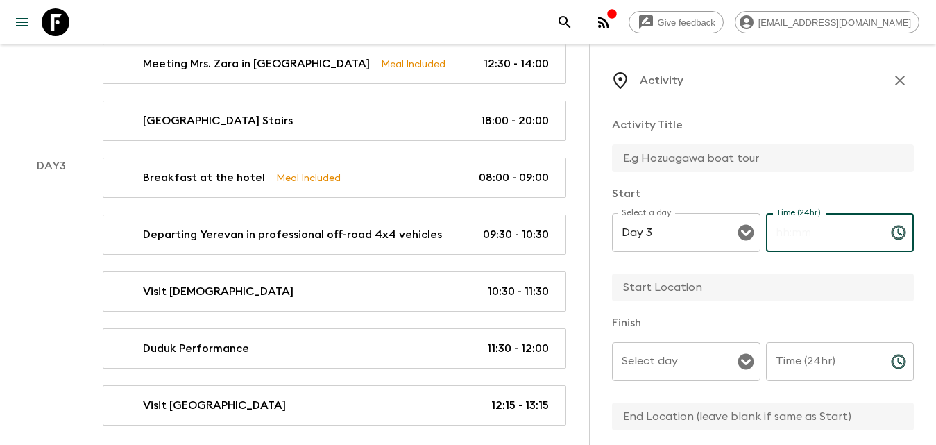
click at [793, 242] on input "Time (24hr)" at bounding box center [823, 232] width 114 height 39
type input "13:30"
click at [799, 370] on input "Time (24hr)" at bounding box center [823, 361] width 114 height 39
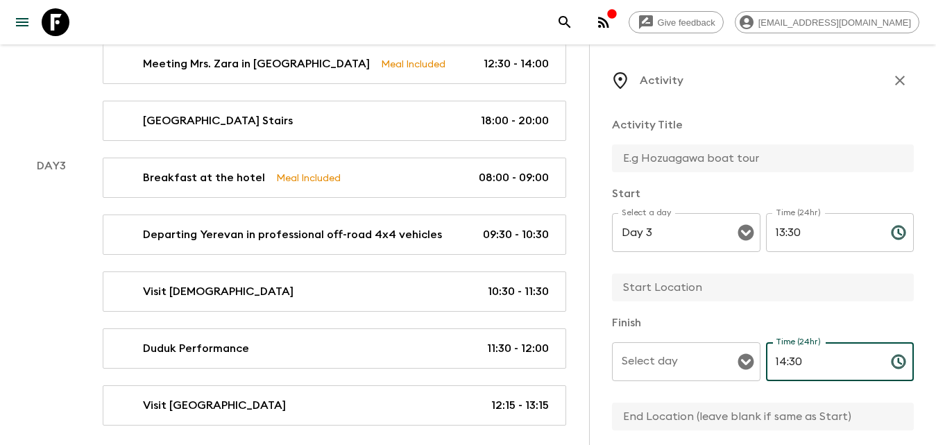
click at [686, 380] on div "Select day" at bounding box center [686, 361] width 149 height 39
type input "14:30"
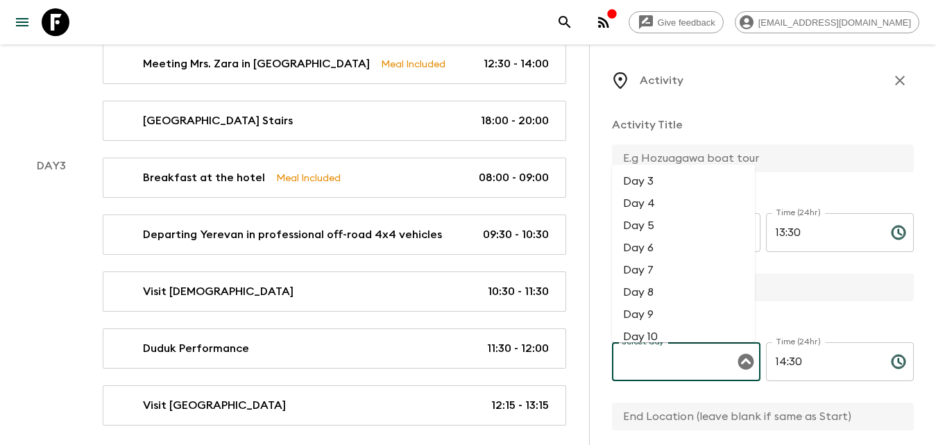
click at [656, 182] on li "Day 3" at bounding box center [683, 181] width 143 height 22
type input "Day 3"
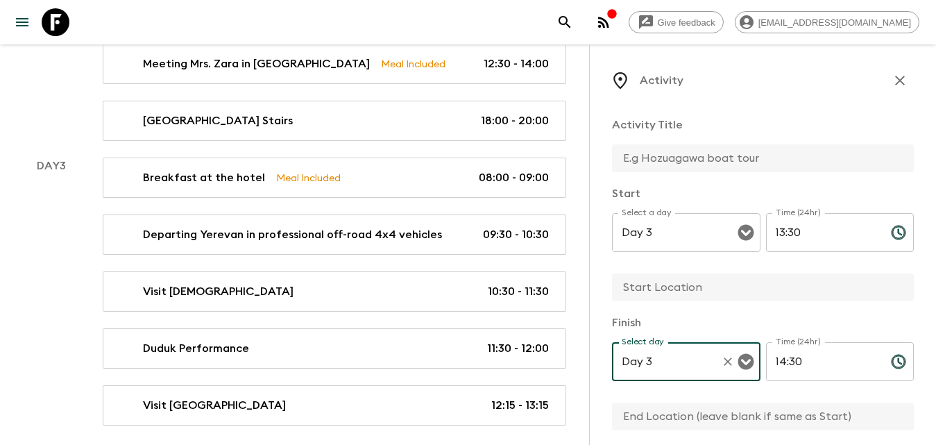
click at [647, 142] on div "Activity Title" at bounding box center [763, 146] width 302 height 58
click at [647, 149] on input "text" at bounding box center [757, 158] width 291 height 28
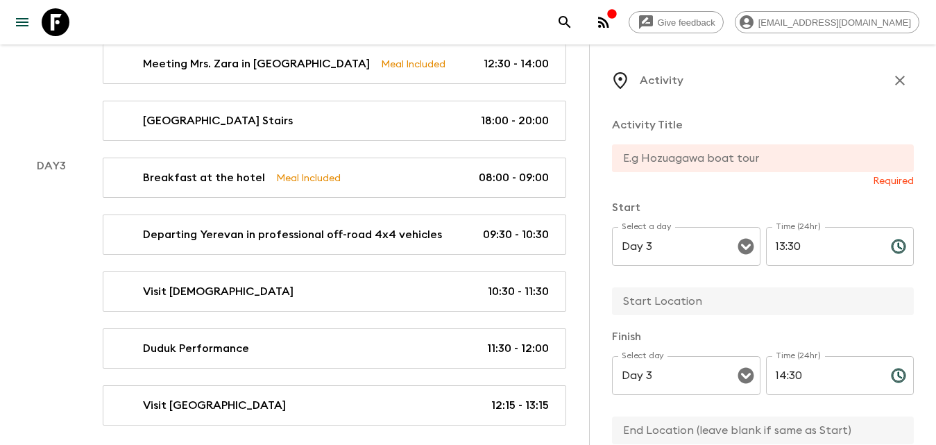
click at [642, 160] on input "text" at bounding box center [757, 158] width 291 height 28
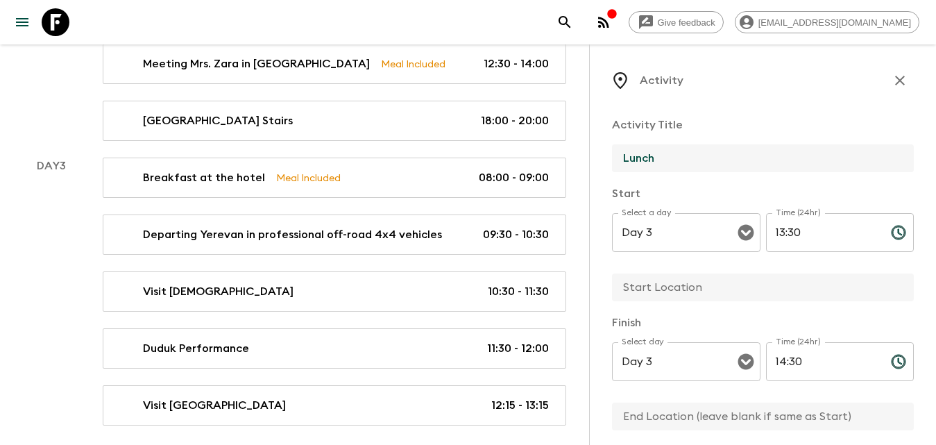
scroll to position [69, 0]
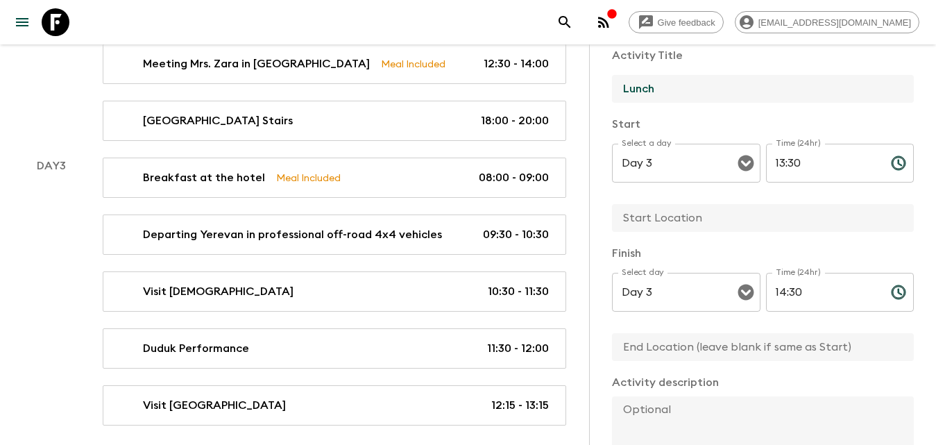
type input "Lunch"
click at [668, 225] on input "text" at bounding box center [757, 218] width 291 height 28
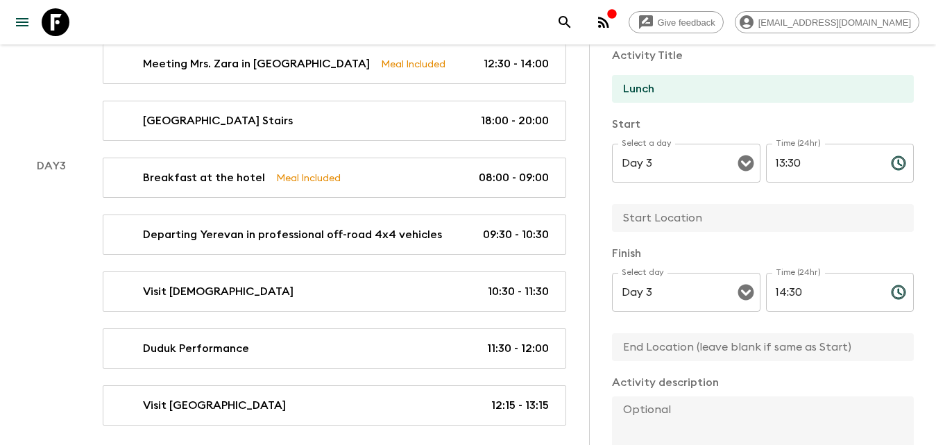
type input "Garni Village"
click at [686, 350] on input "text" at bounding box center [757, 347] width 291 height 28
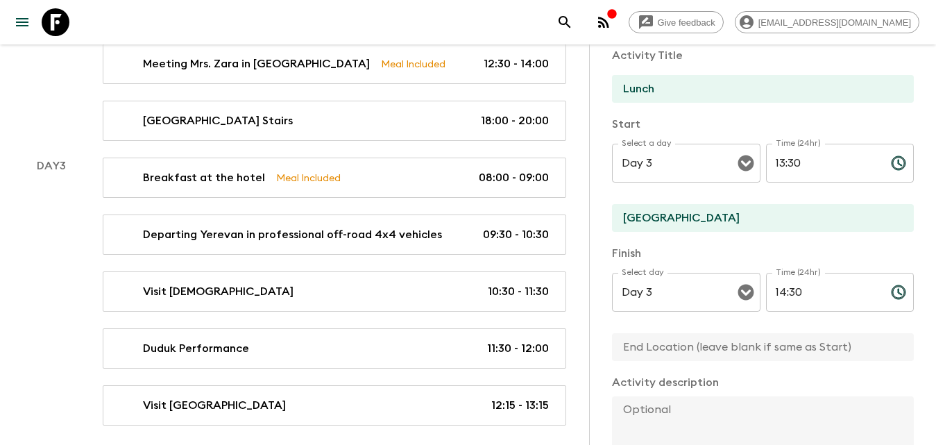
type input "Garni Village"
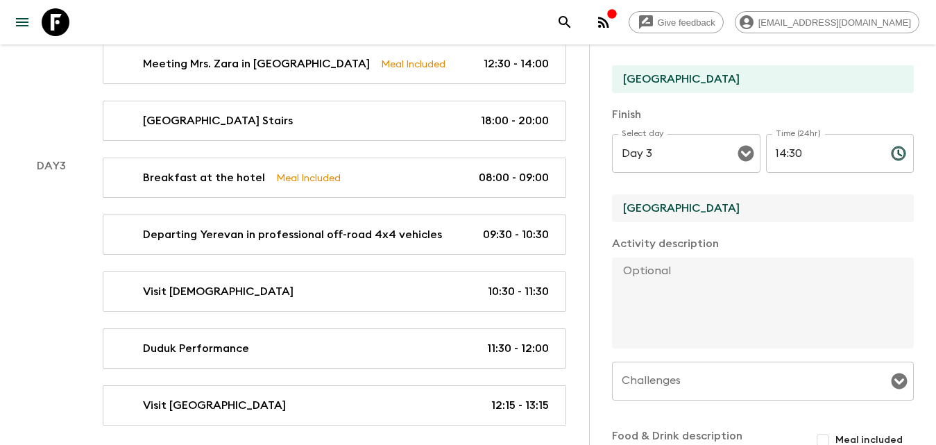
click at [666, 294] on textarea at bounding box center [757, 302] width 291 height 91
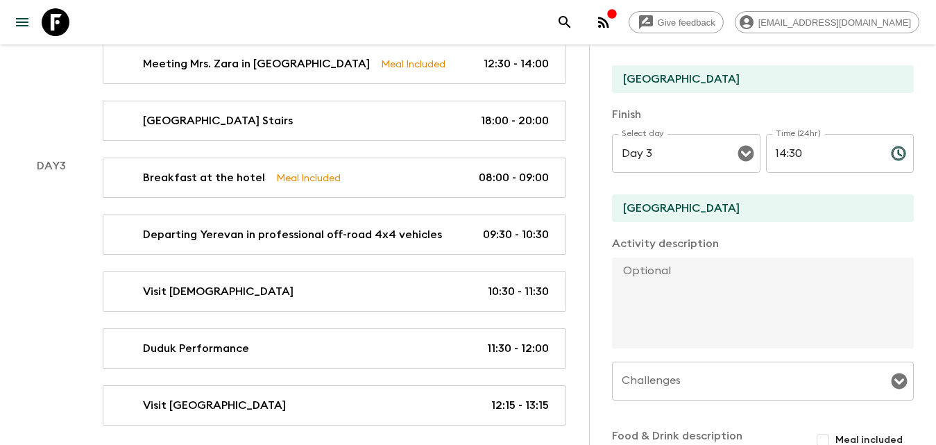
paste textarea "picturesque lunch"
type textarea "picturesque lunch"
drag, startPoint x: 711, startPoint y: 274, endPoint x: 579, endPoint y: 281, distance: 131.3
click at [579, 281] on div "All itineraries Armenia (AM2) 2026 Departures Itinerary Pack Leaders Activity A…" at bounding box center [300, 2] width 600 height 846
paste textarea "We continue to the Geghard Monastery, a UNESCO World Heritage Site uniquely car…"
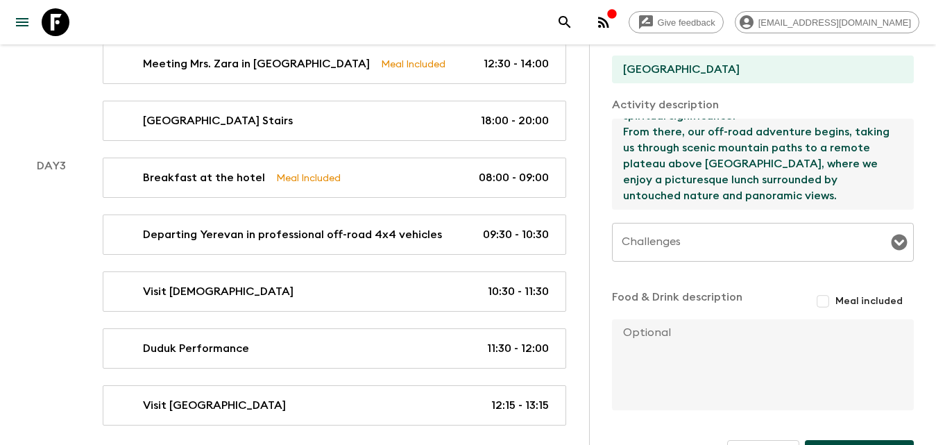
scroll to position [388, 0]
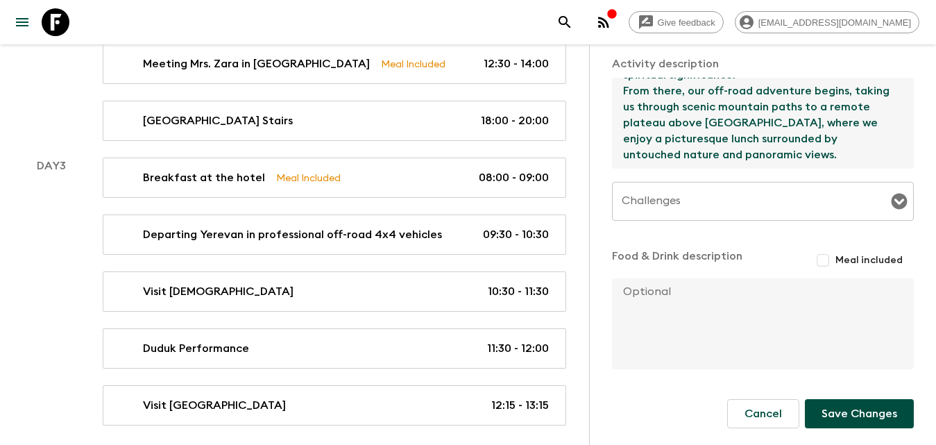
type textarea "We continue to the Geghard Monastery, a UNESCO World Heritage Site uniquely car…"
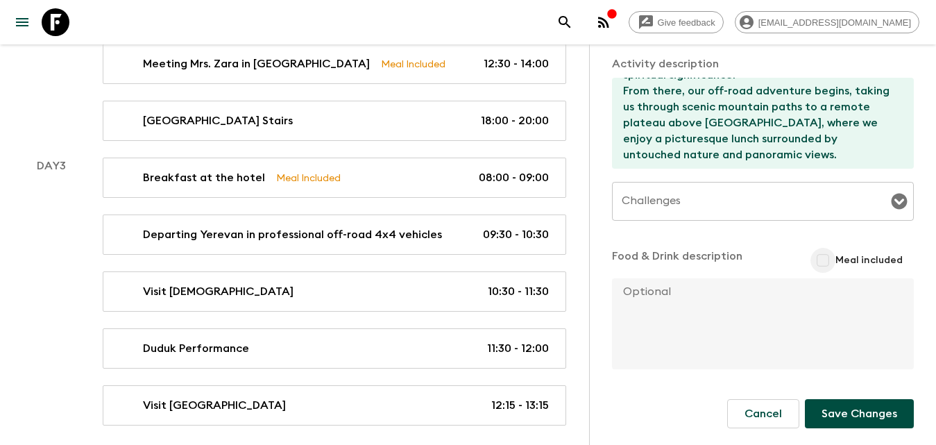
click at [820, 260] on input "Meal included" at bounding box center [823, 260] width 25 height 25
checkbox input "true"
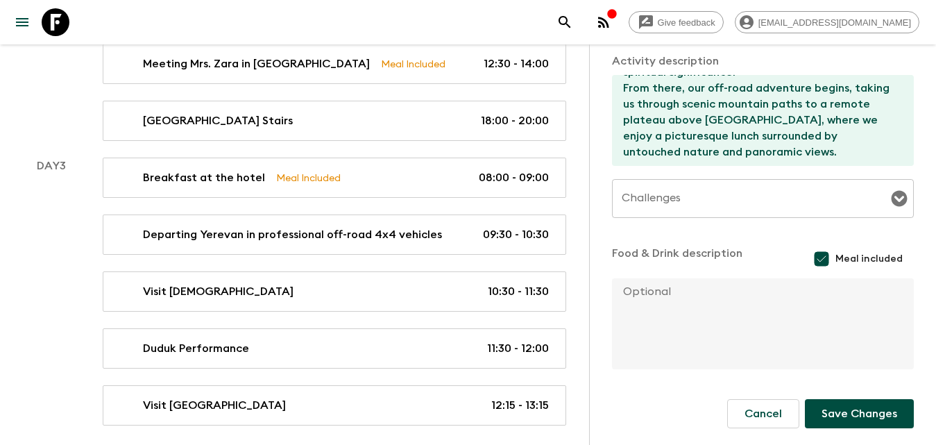
scroll to position [547, 0]
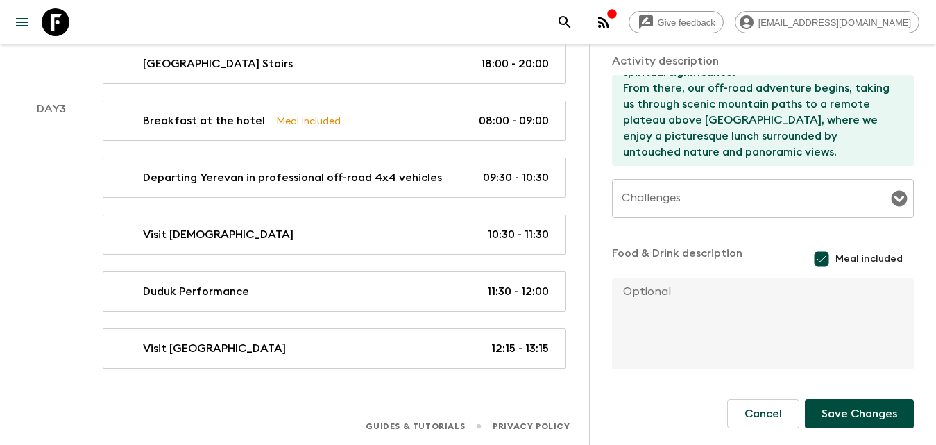
click at [845, 405] on button "Save Changes" at bounding box center [859, 413] width 109 height 29
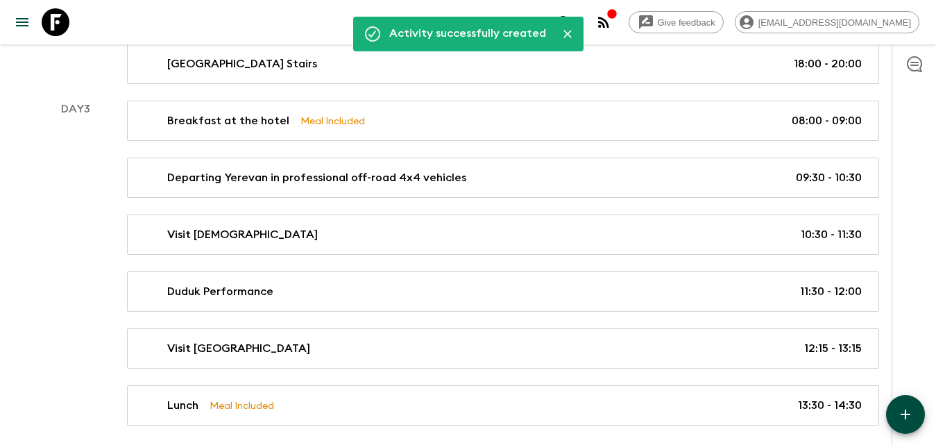
click at [907, 257] on div at bounding box center [914, 244] width 44 height 400
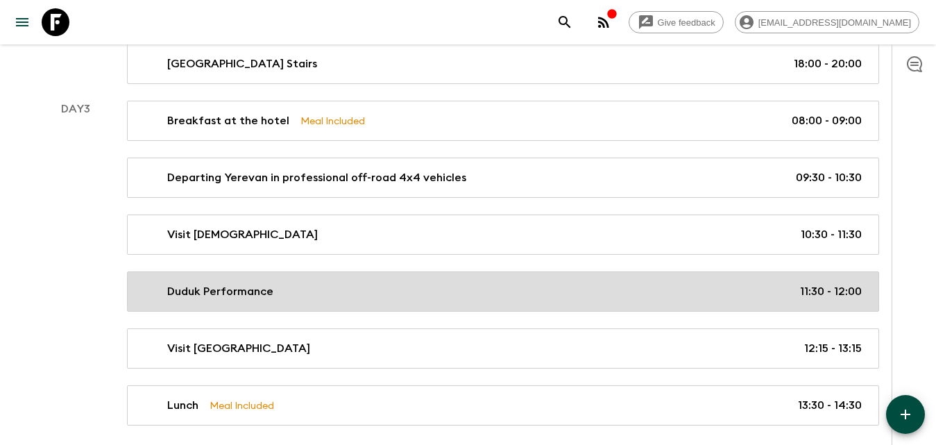
scroll to position [604, 0]
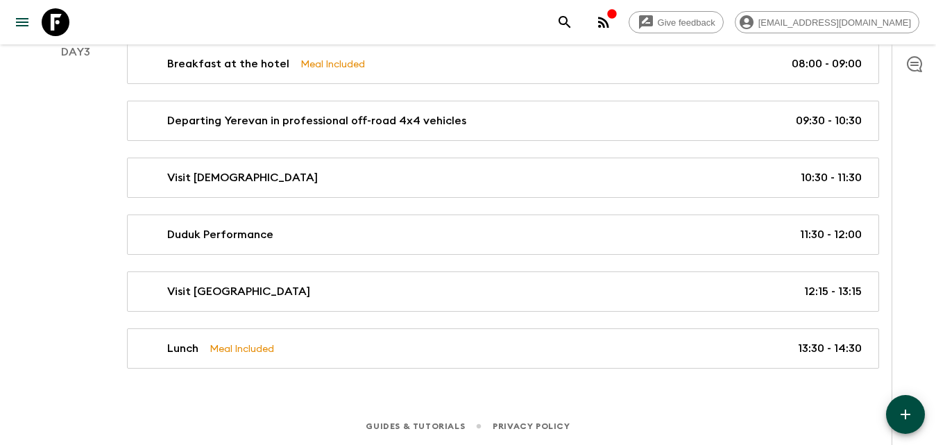
click at [904, 419] on icon "button" at bounding box center [905, 414] width 17 height 17
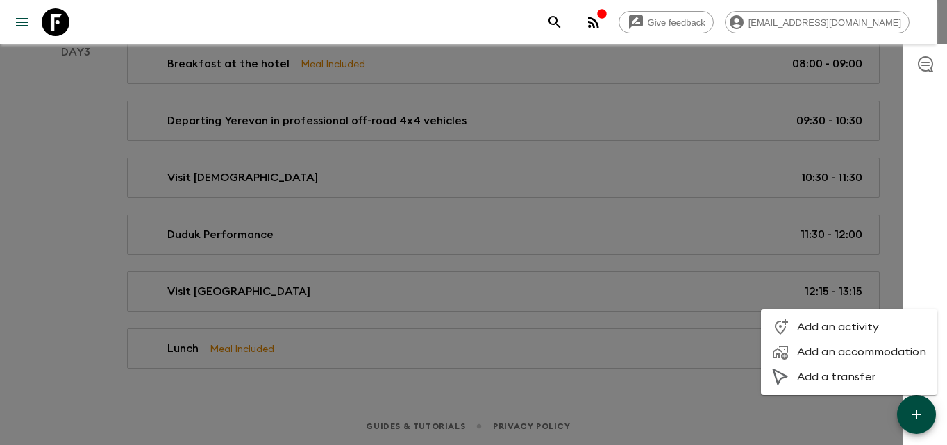
click at [840, 320] on span "Add an activity" at bounding box center [861, 327] width 129 height 14
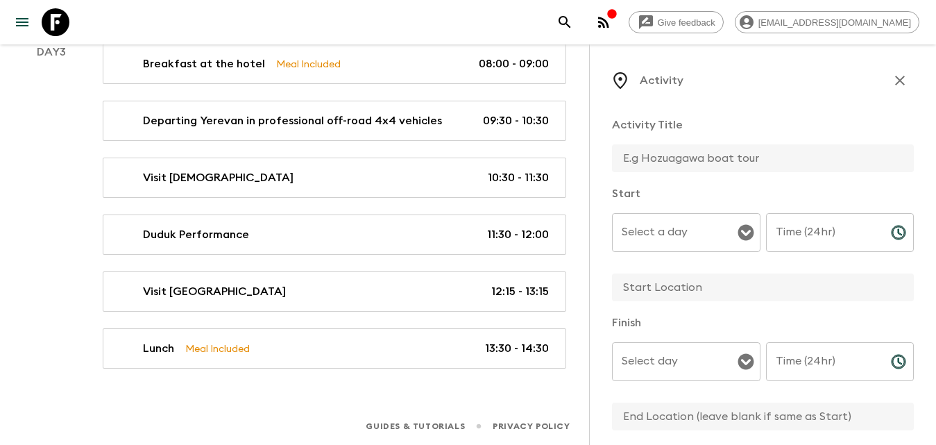
click at [652, 85] on p "Activity" at bounding box center [662, 80] width 44 height 17
click at [655, 160] on input "text" at bounding box center [757, 158] width 291 height 28
type input "Azat Reservoir"
click at [663, 223] on input "Select a day" at bounding box center [675, 232] width 115 height 26
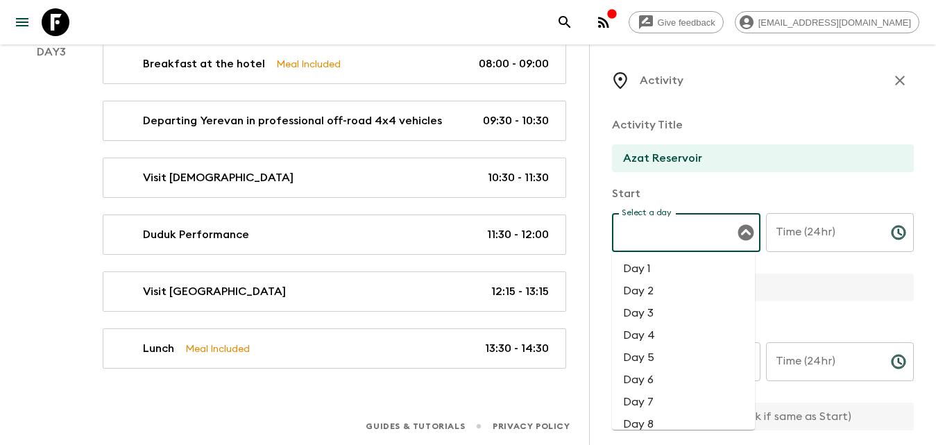
click at [654, 310] on li "Day 3" at bounding box center [683, 313] width 143 height 22
type input "Day 3"
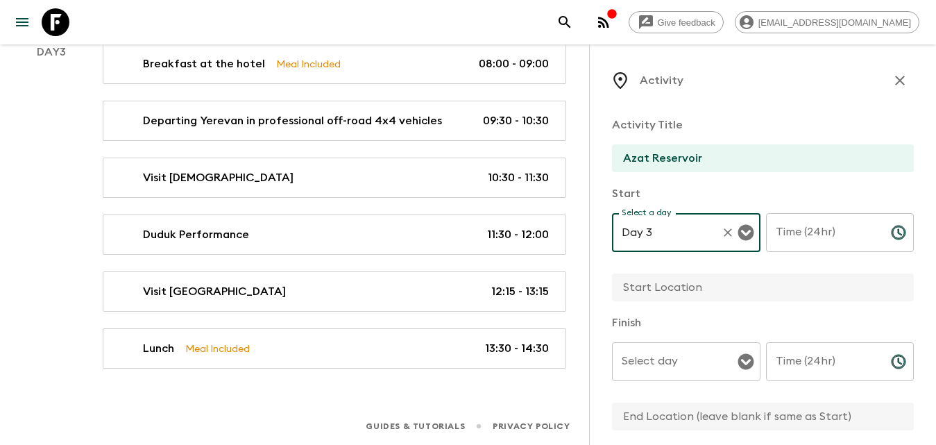
click at [856, 221] on input "Time (24hr)" at bounding box center [823, 232] width 114 height 39
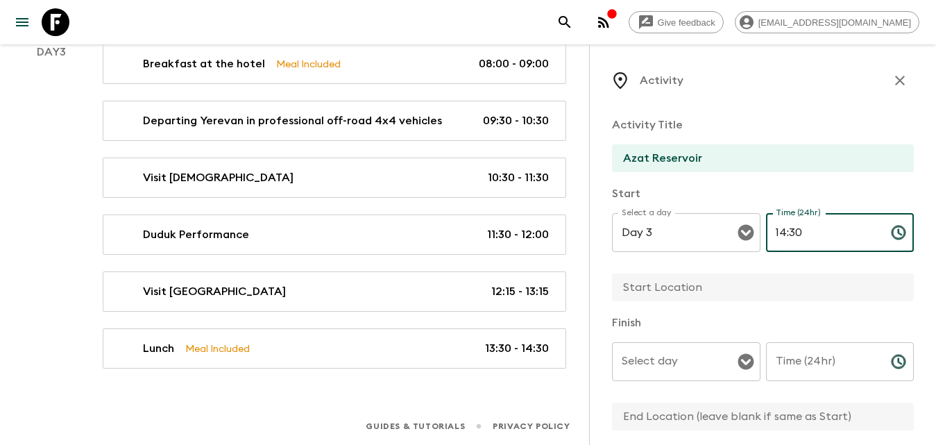
type input "14:30"
click at [817, 350] on div "Time (24hr) Time (24hr) ​" at bounding box center [840, 369] width 149 height 55
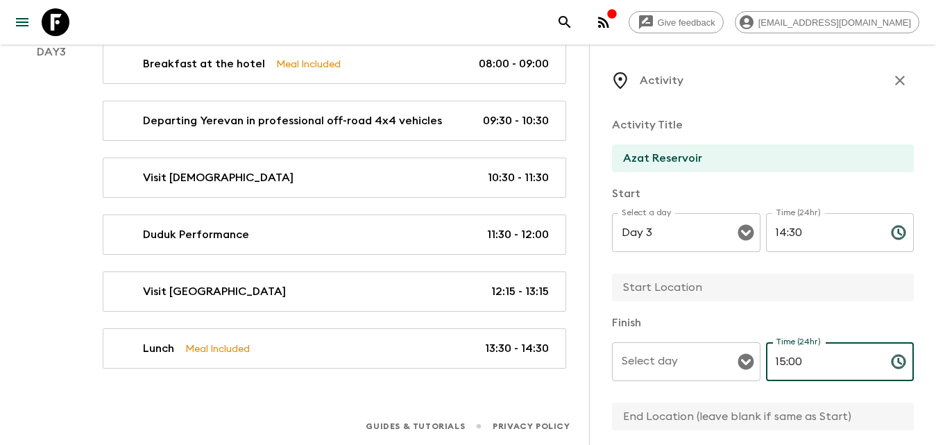
type input "15:00"
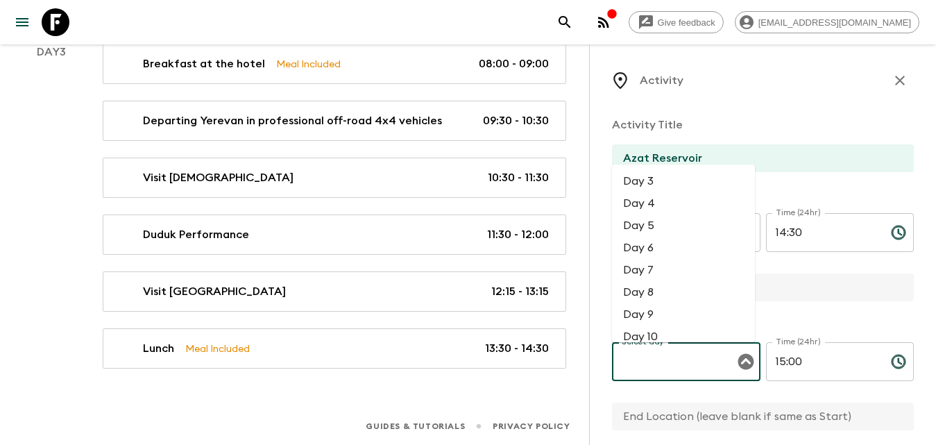
click at [699, 366] on input "Select day" at bounding box center [675, 361] width 115 height 26
click at [663, 221] on li "Day 5" at bounding box center [683, 225] width 143 height 22
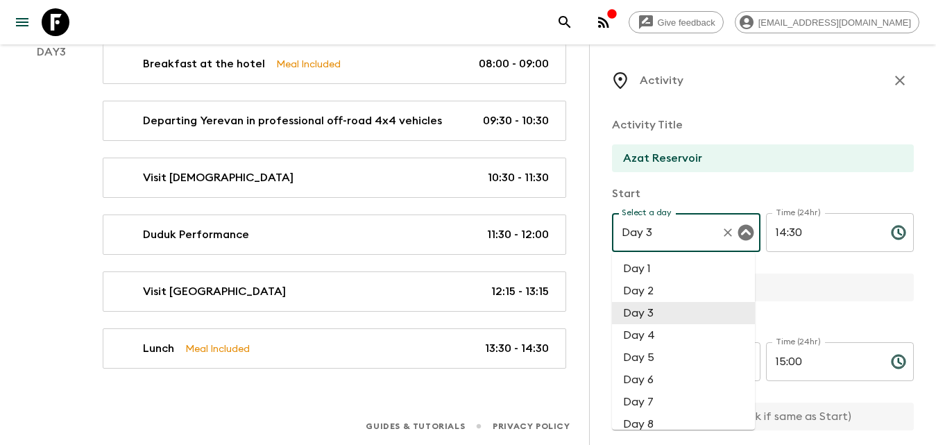
drag, startPoint x: 659, startPoint y: 237, endPoint x: 667, endPoint y: 309, distance: 71.9
click at [659, 242] on input "Day 3" at bounding box center [666, 232] width 97 height 26
click at [677, 309] on li "Day 3" at bounding box center [683, 313] width 143 height 22
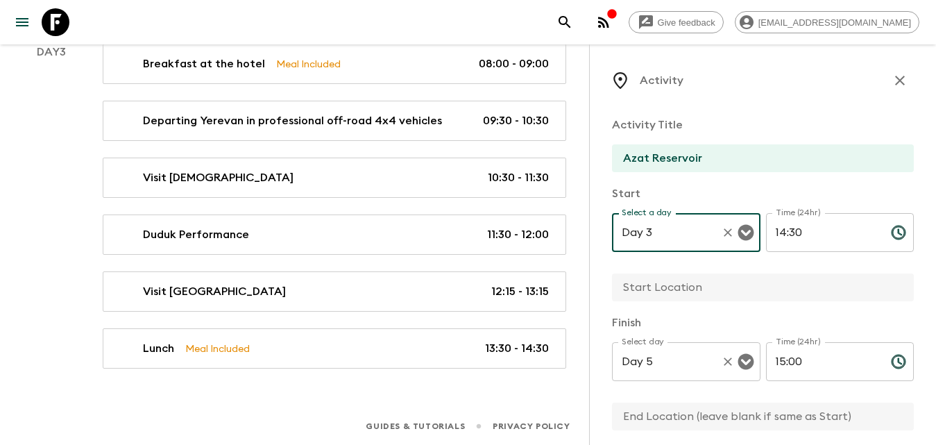
click at [690, 392] on p "​" at bounding box center [686, 390] width 129 height 14
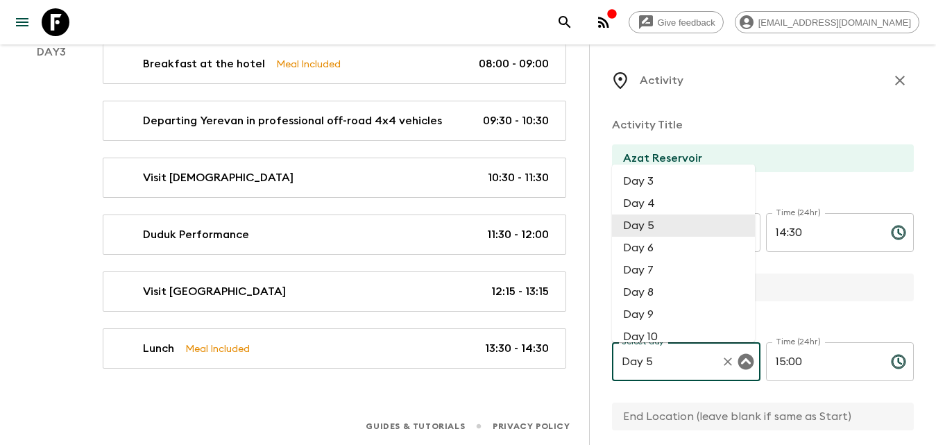
click at [688, 363] on input "Day 5" at bounding box center [666, 361] width 97 height 26
click at [658, 183] on li "Day 3" at bounding box center [683, 181] width 143 height 22
type input "Day 3"
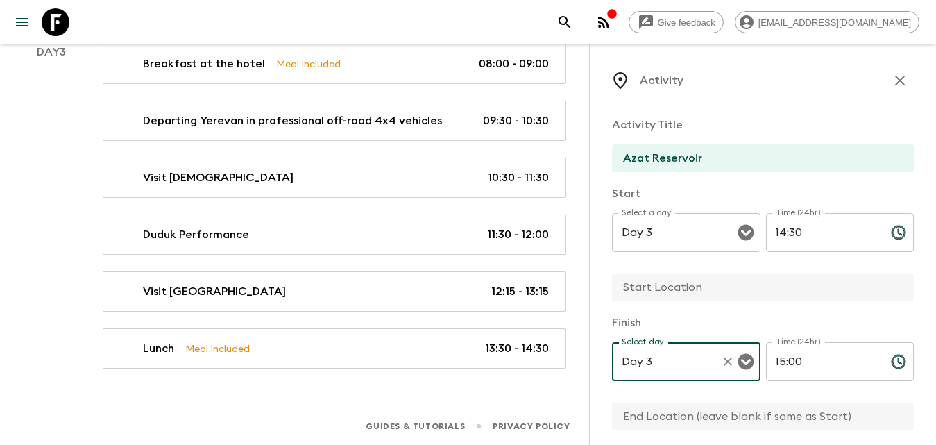
scroll to position [208, 0]
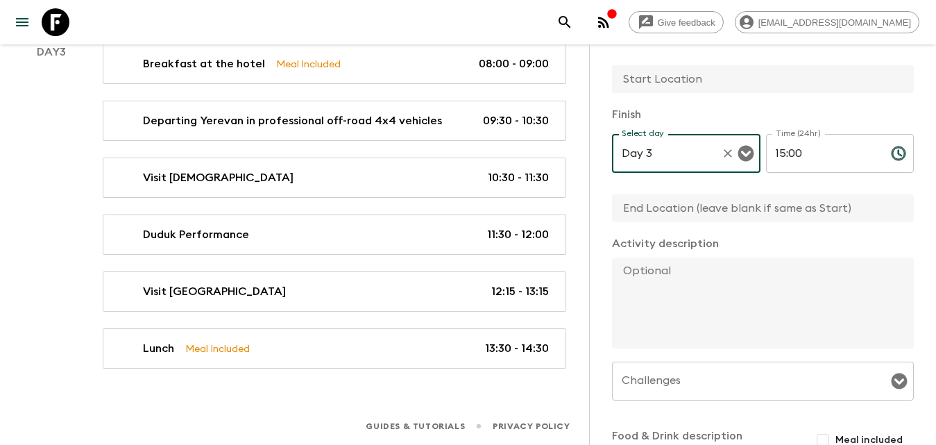
click at [702, 306] on textarea at bounding box center [757, 302] width 291 height 91
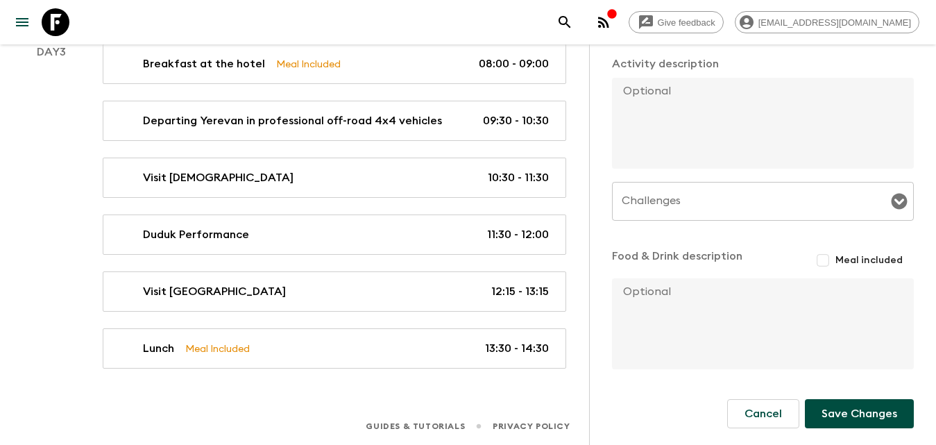
scroll to position [319, 0]
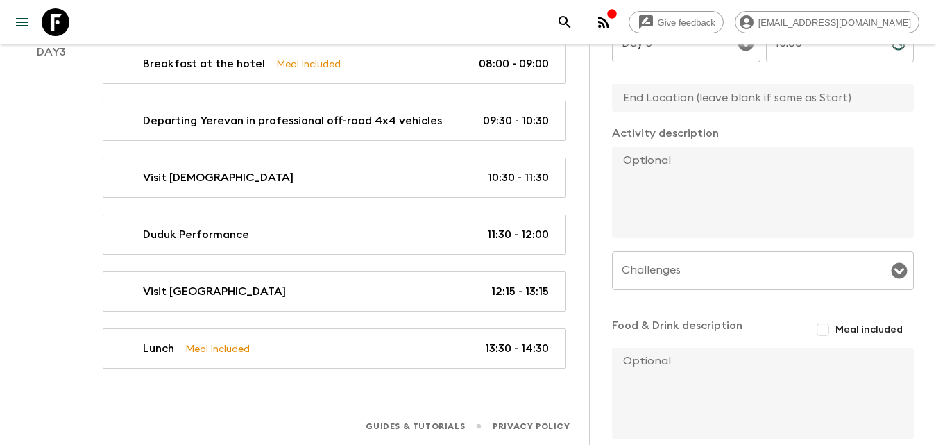
click at [650, 196] on textarea at bounding box center [757, 192] width 291 height 91
click at [650, 170] on textarea at bounding box center [757, 192] width 291 height 91
paste textarea "Depending on the season and weather, we’ll then head to either the peaceful Aza…"
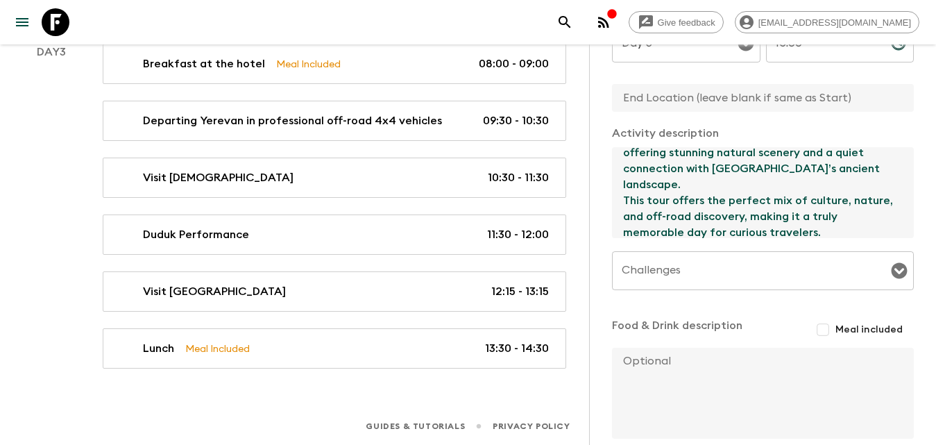
scroll to position [180, 0]
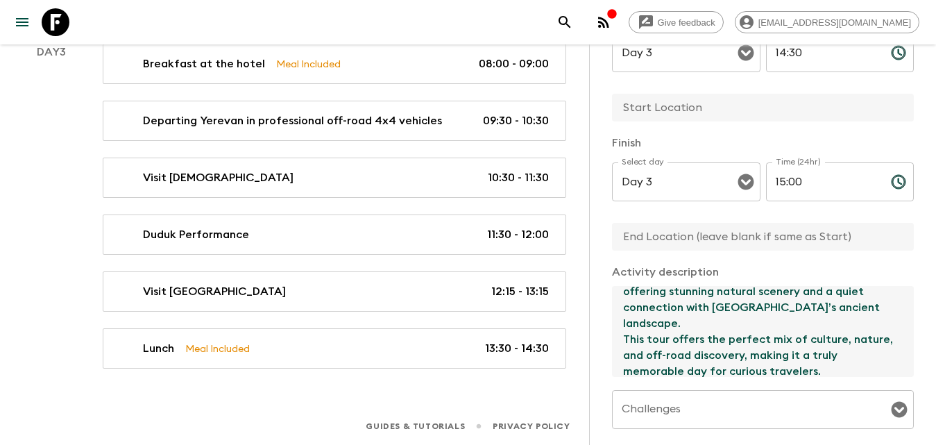
type textarea "Depending on the season and weather, we’ll then head to either the peaceful Aza…"
click at [663, 113] on input "text" at bounding box center [757, 108] width 291 height 28
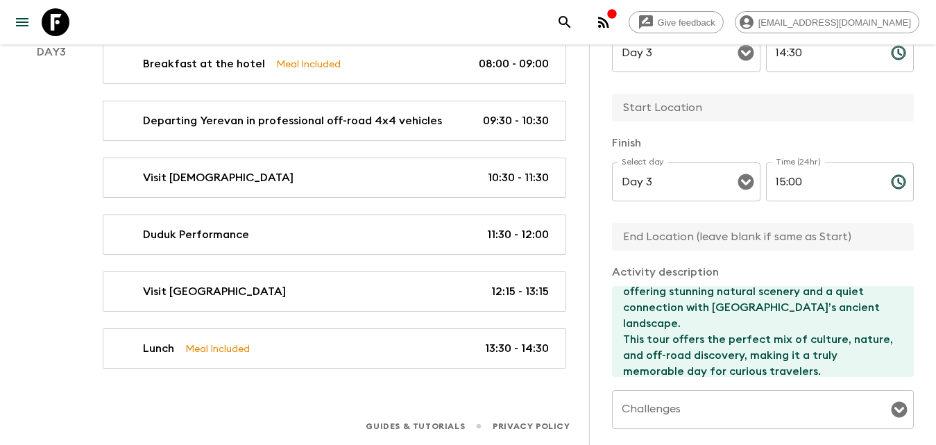
type input "Garni Village"
click at [682, 255] on div "Activity Title Azat Reservoir Start Select a day Day 3 Select a day ​ Time (24h…" at bounding box center [763, 253] width 302 height 654
click at [681, 244] on input "text" at bounding box center [757, 237] width 291 height 28
type input "Garni Village"
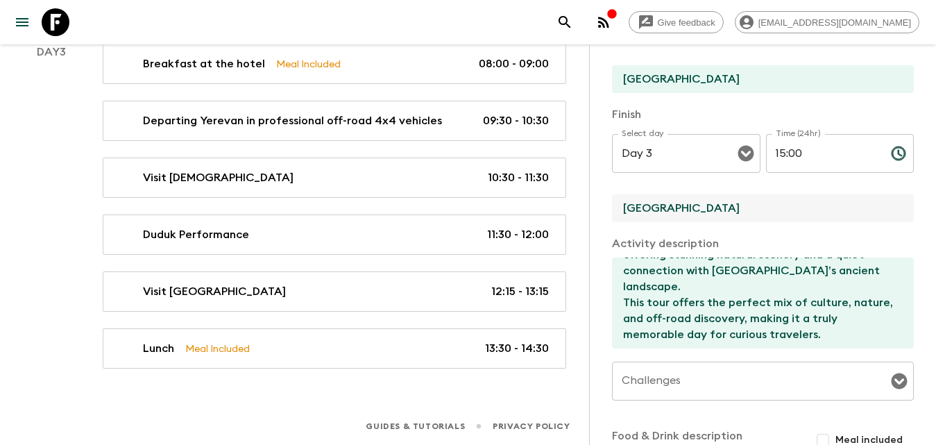
scroll to position [388, 0]
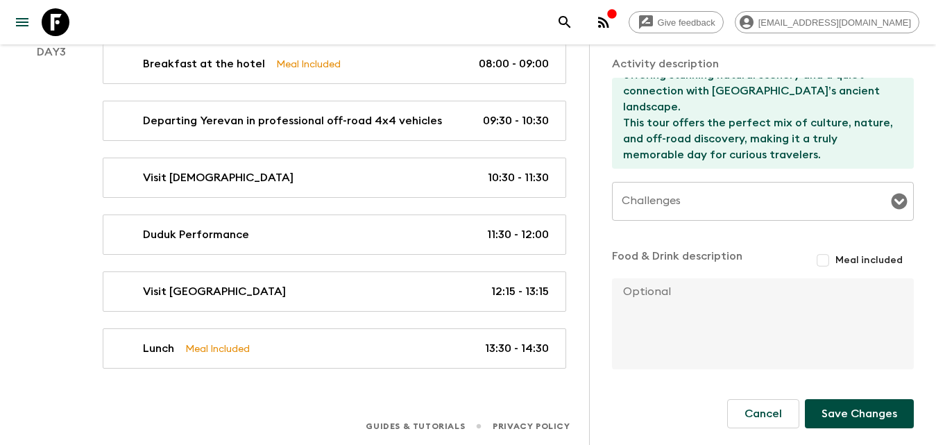
click at [712, 192] on input "Challenges" at bounding box center [752, 201] width 269 height 26
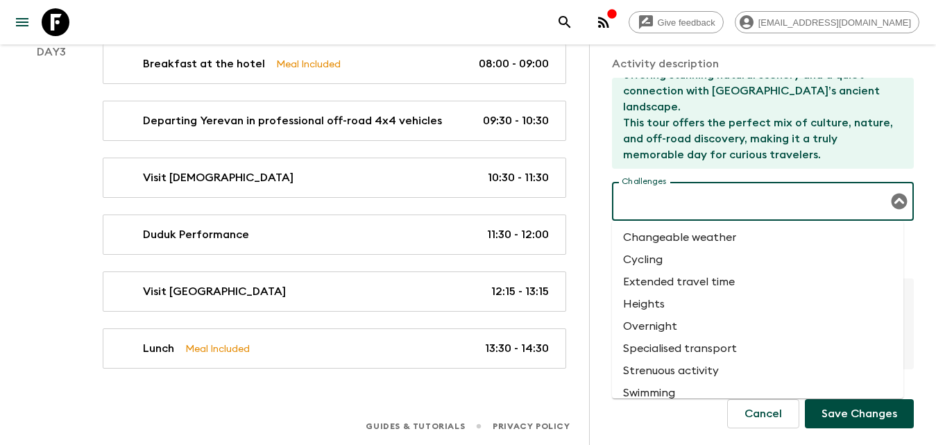
click at [688, 240] on li "Changeable weather" at bounding box center [757, 237] width 291 height 22
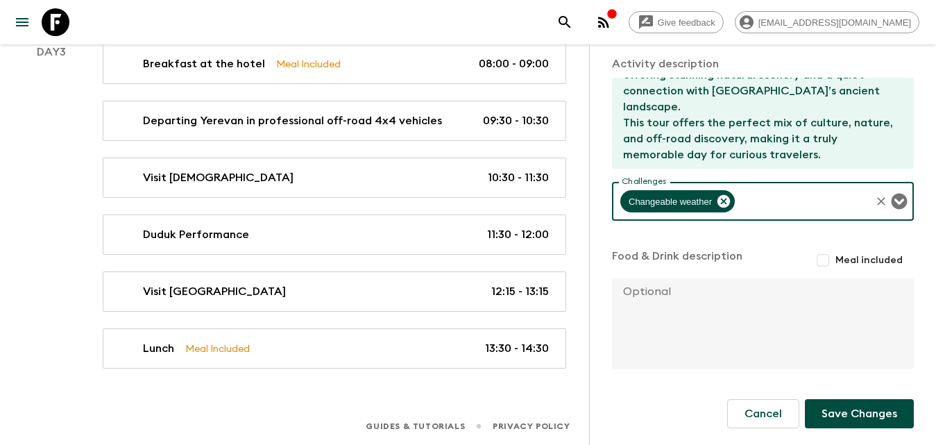
click at [769, 205] on input "Challenges" at bounding box center [803, 201] width 132 height 26
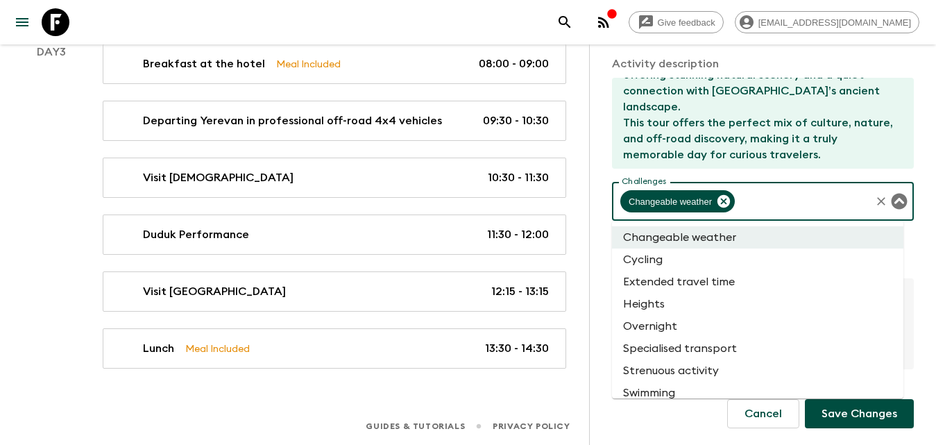
scroll to position [56, 0]
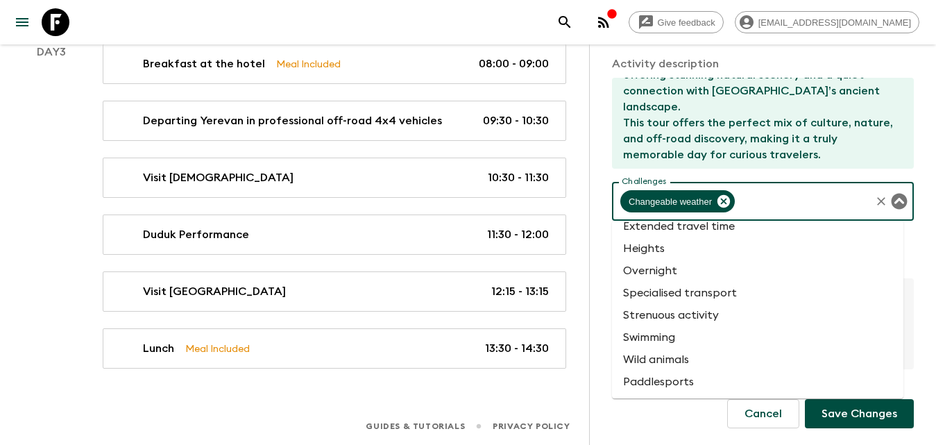
click at [658, 418] on div "Cancel Save Changes" at bounding box center [763, 413] width 302 height 29
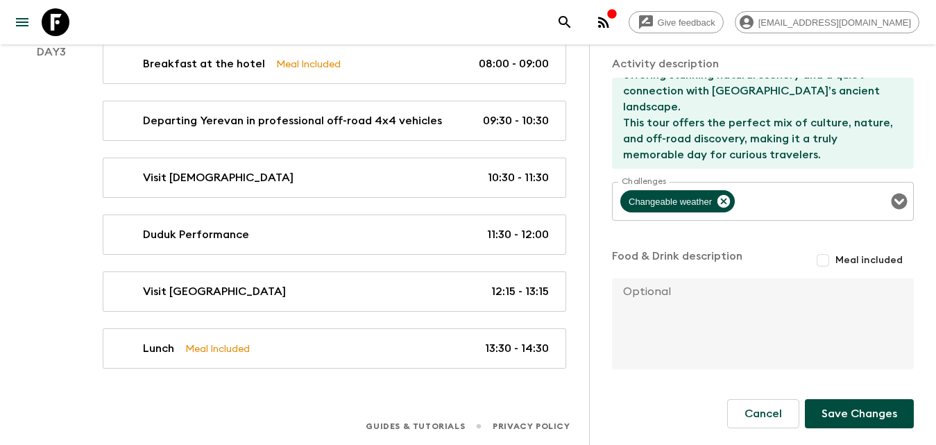
click at [857, 415] on button "Save Changes" at bounding box center [859, 413] width 109 height 29
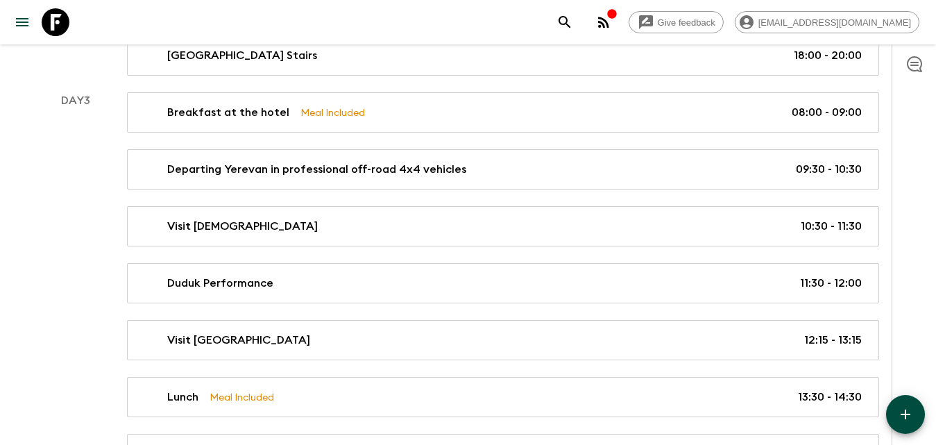
scroll to position [625, 0]
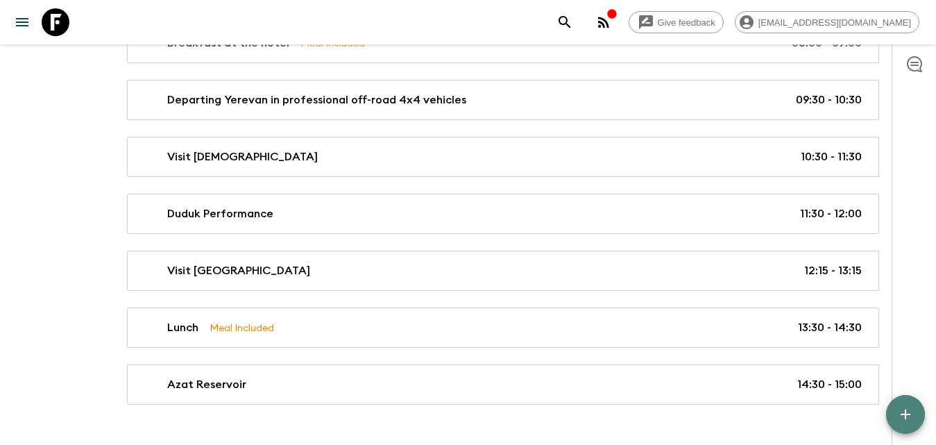
click at [904, 407] on icon "button" at bounding box center [905, 414] width 17 height 17
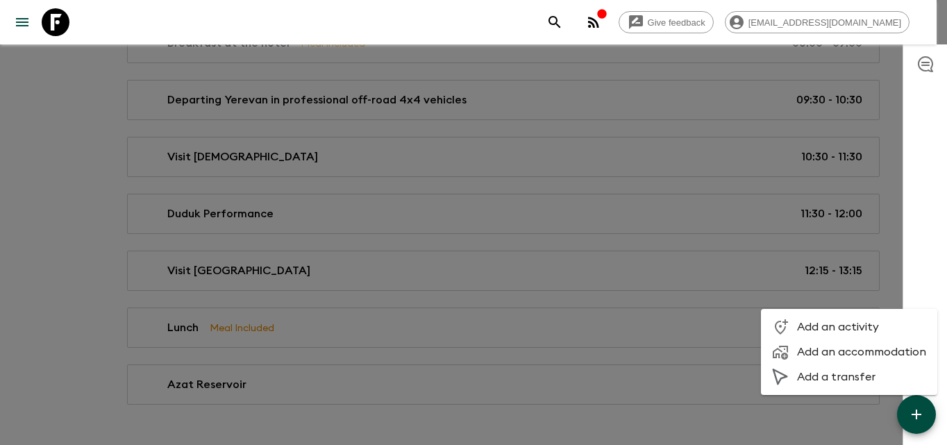
click at [840, 325] on span "Add an activity" at bounding box center [861, 327] width 129 height 14
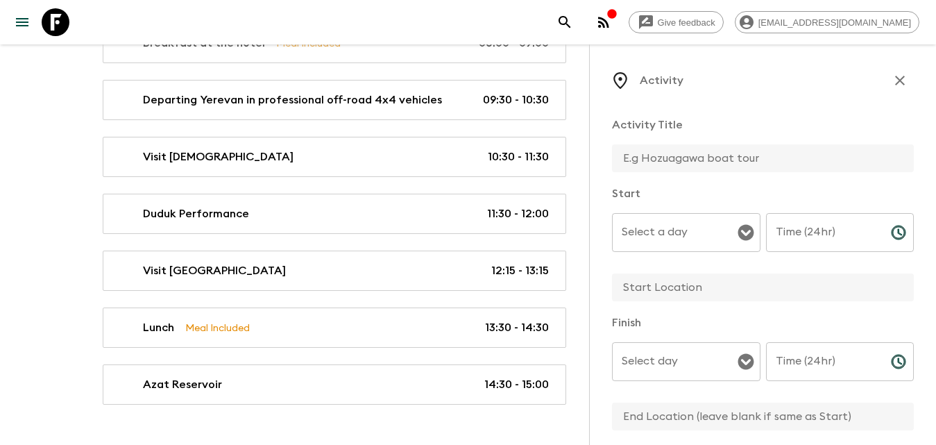
click at [673, 155] on input "text" at bounding box center [757, 158] width 291 height 28
click at [652, 80] on p "Activity" at bounding box center [662, 80] width 44 height 17
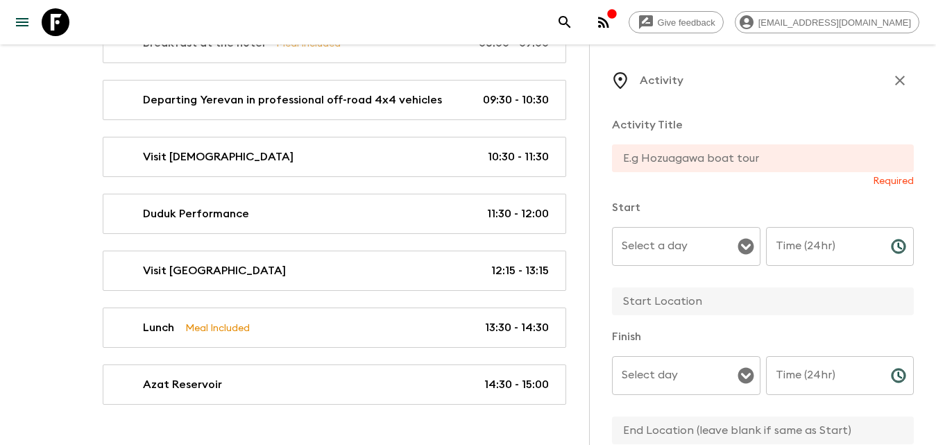
click at [675, 151] on input "text" at bounding box center [757, 158] width 291 height 28
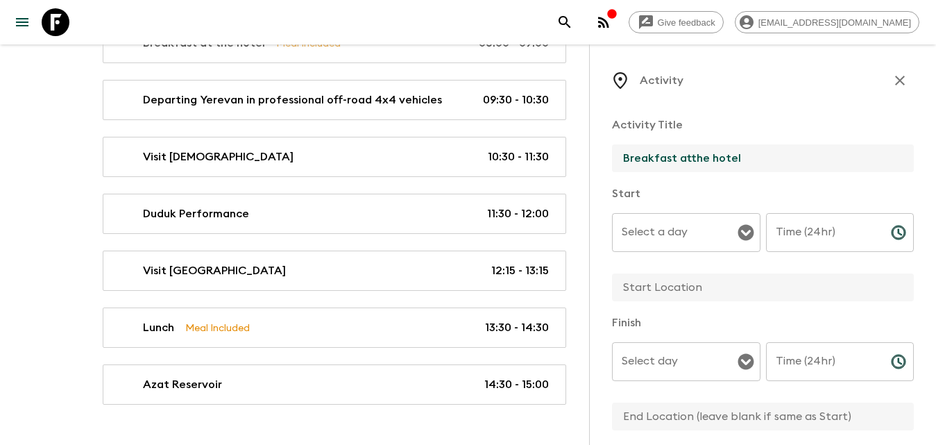
click at [688, 156] on input "Breakfast atthe hotel" at bounding box center [757, 158] width 291 height 28
type input "Breakfast at the hotel"
click at [721, 226] on input "Select a day" at bounding box center [675, 232] width 115 height 26
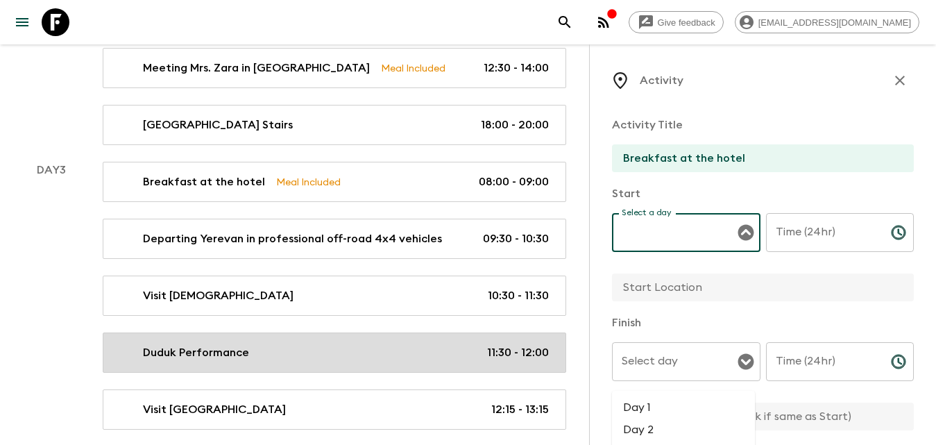
scroll to position [416, 0]
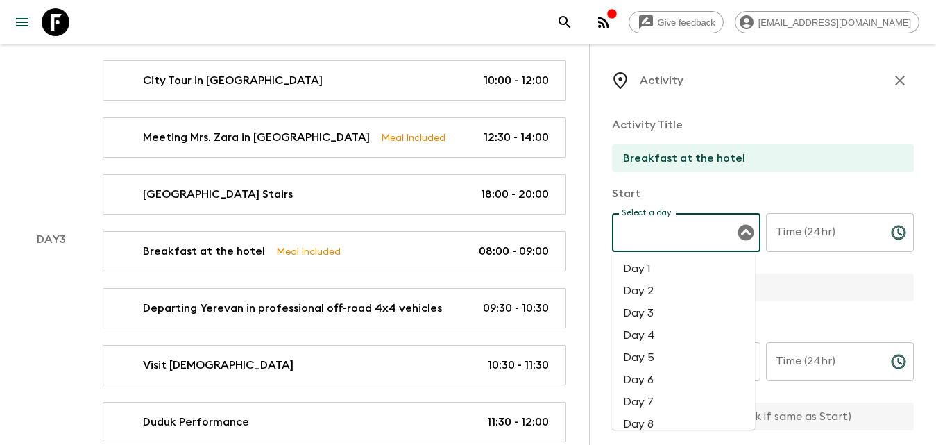
click at [672, 337] on li "Day 4" at bounding box center [683, 335] width 143 height 22
type input "Day 4"
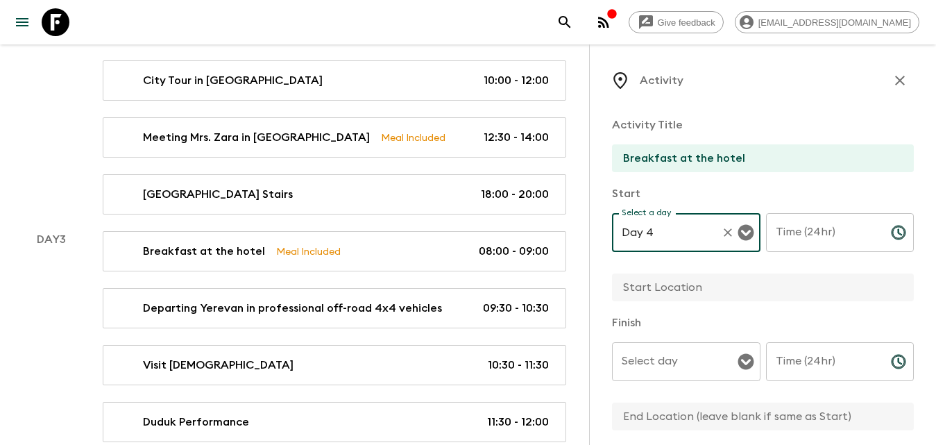
scroll to position [139, 0]
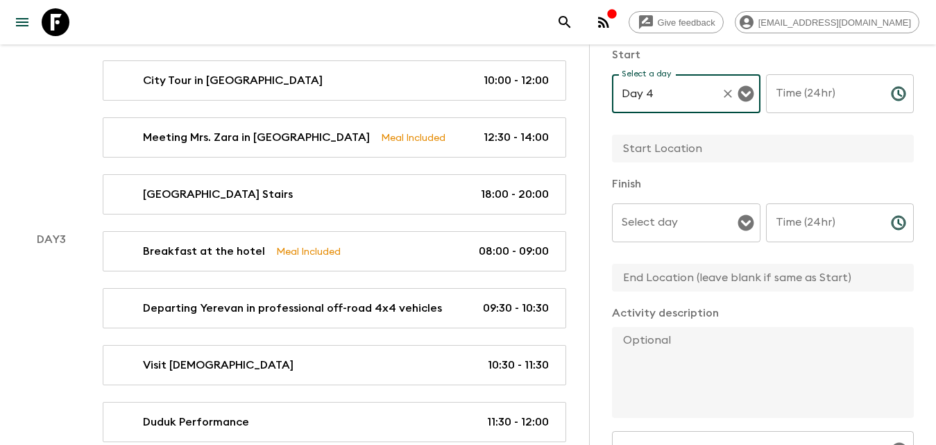
click at [675, 235] on input "Select day" at bounding box center [675, 223] width 115 height 26
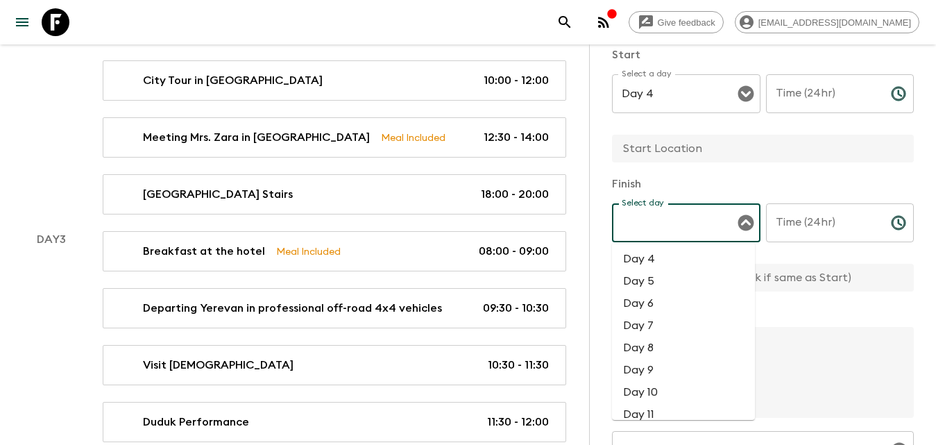
click at [662, 256] on li "Day 4" at bounding box center [683, 259] width 143 height 22
type input "Day 4"
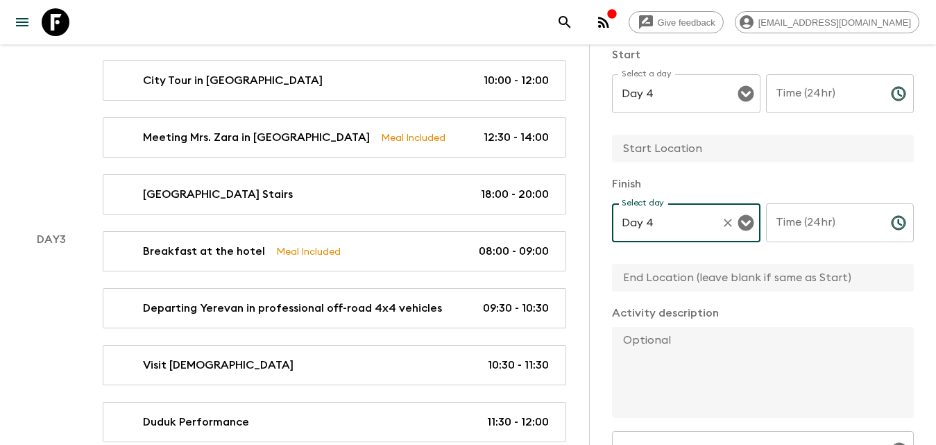
click at [795, 94] on input "Time (24hr)" at bounding box center [823, 93] width 114 height 39
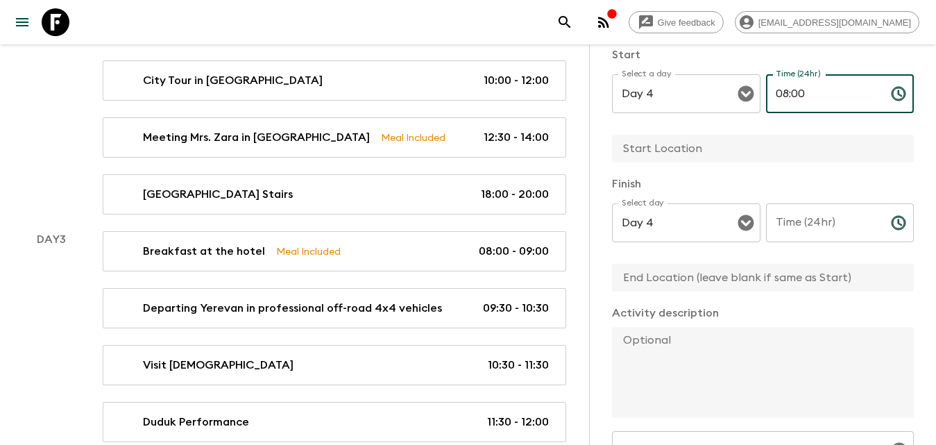
type input "08:00"
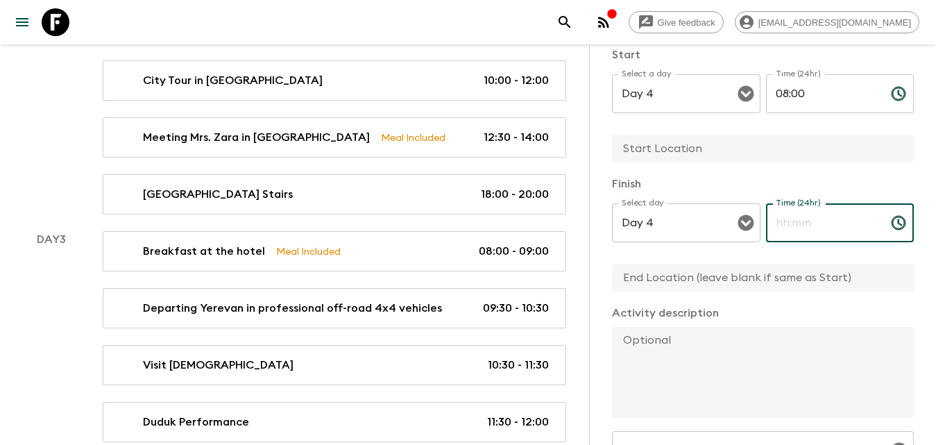
click at [822, 224] on input "Time (24hr)" at bounding box center [823, 222] width 114 height 39
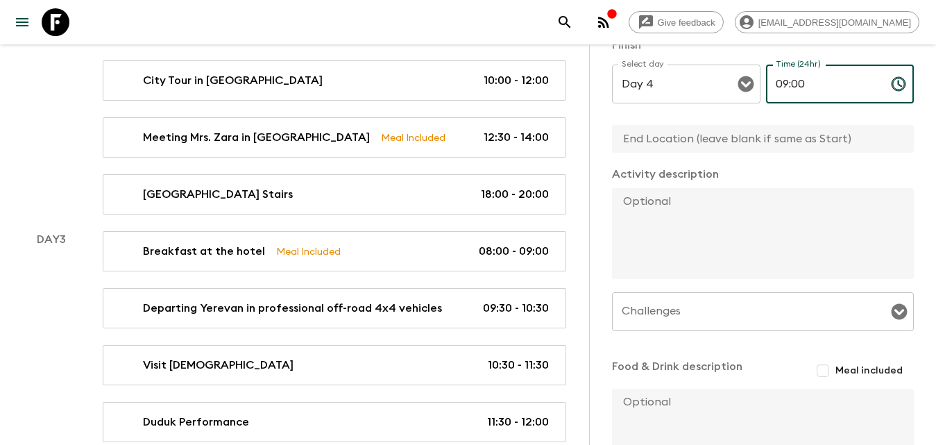
scroll to position [388, 0]
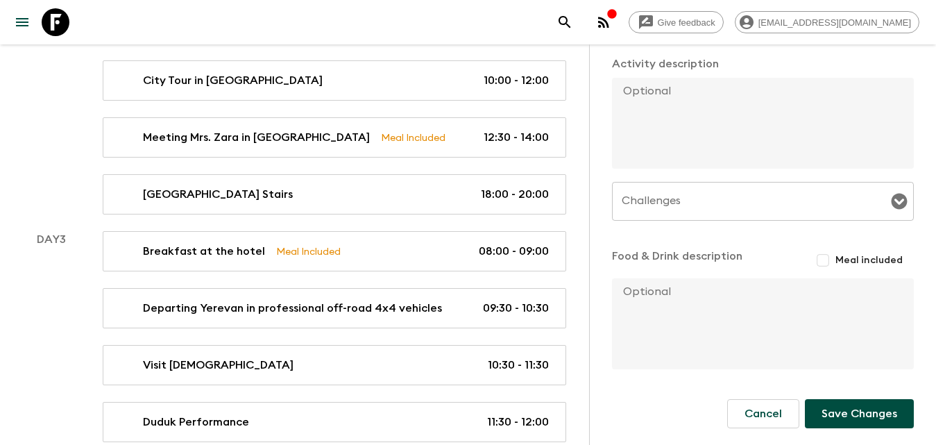
type input "09:00"
click at [811, 255] on input "Meal included" at bounding box center [823, 260] width 25 height 25
checkbox input "true"
click at [694, 103] on textarea at bounding box center [757, 123] width 291 height 91
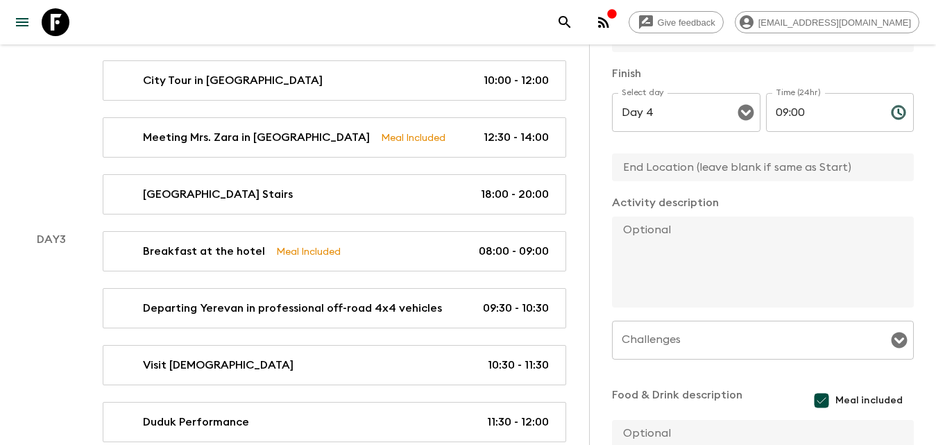
click at [677, 159] on input "text" at bounding box center [757, 167] width 291 height 28
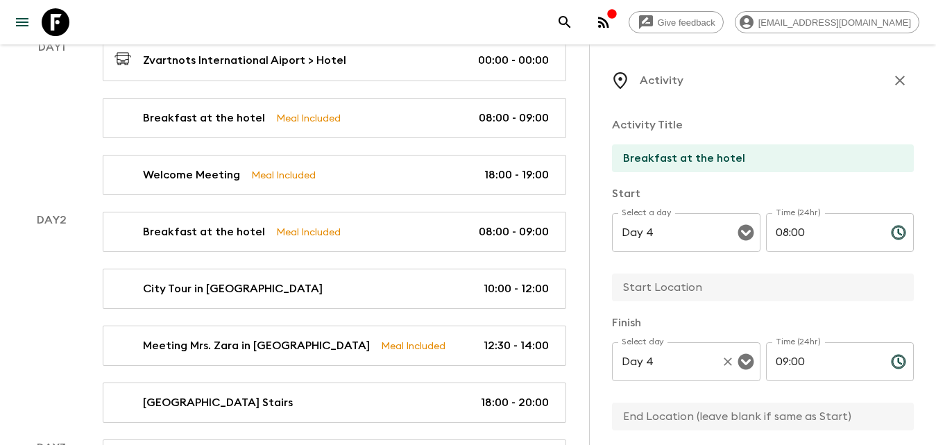
scroll to position [69, 0]
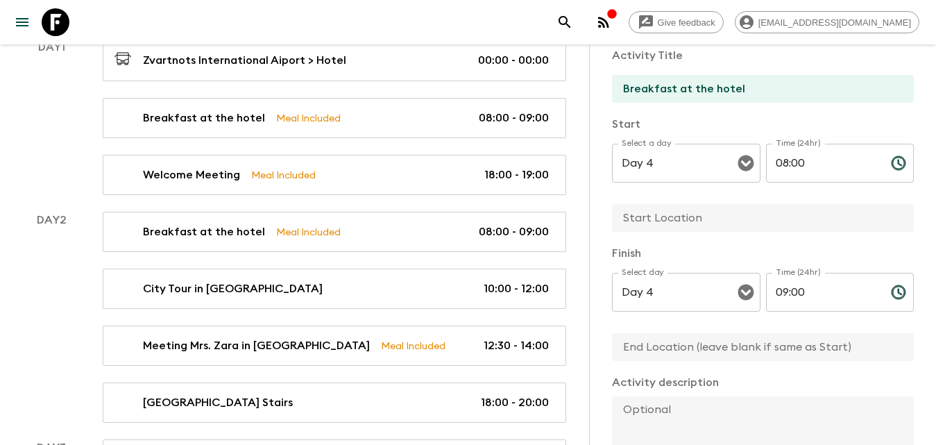
click at [659, 214] on input "text" at bounding box center [757, 218] width 291 height 28
type input "Yerevan"
click at [672, 344] on input "text" at bounding box center [757, 347] width 291 height 28
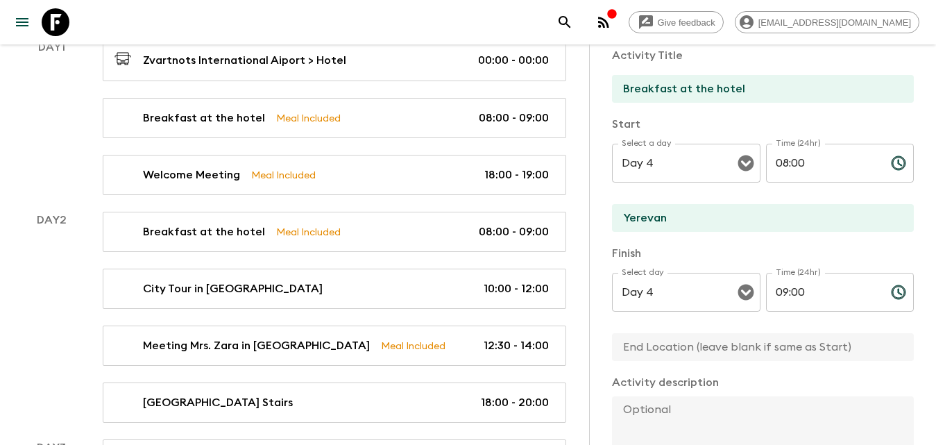
type input "Yerevan"
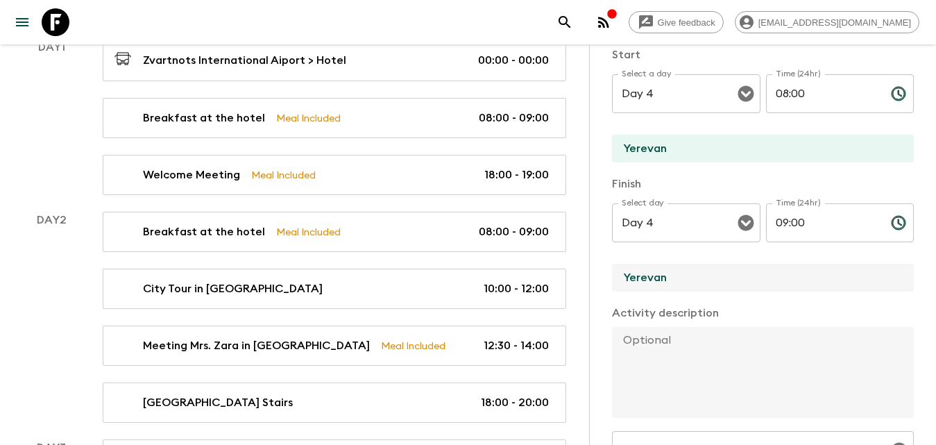
scroll to position [208, 0]
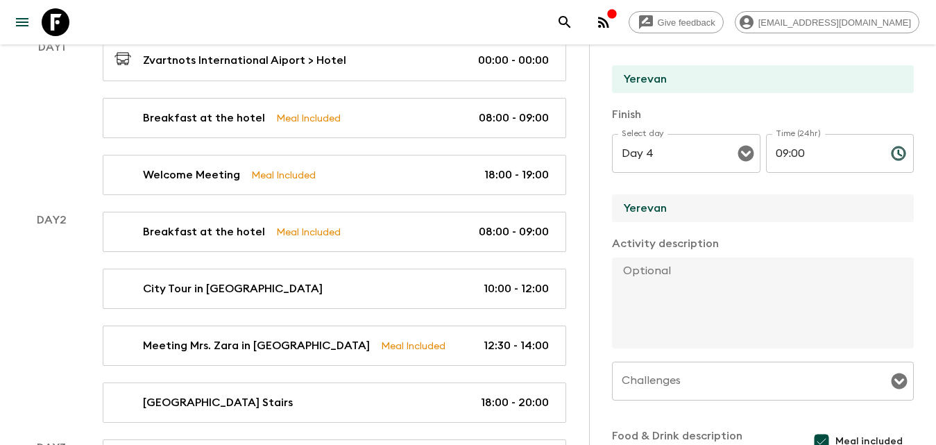
click at [697, 309] on textarea at bounding box center [757, 302] width 291 height 91
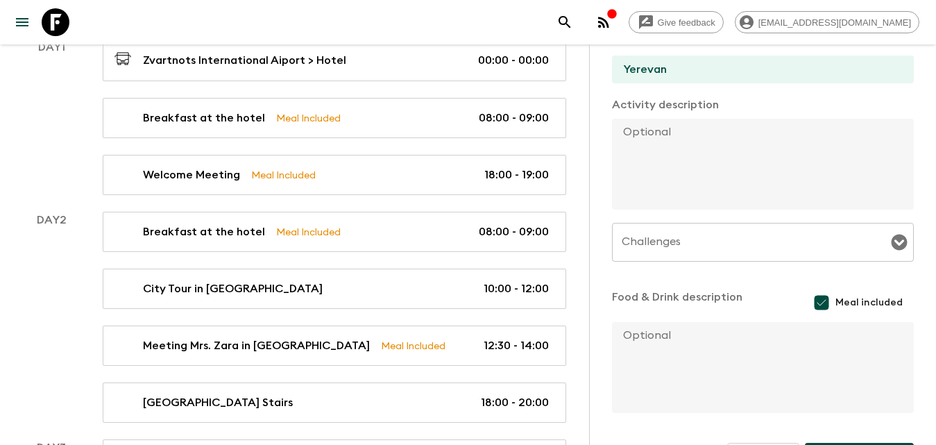
scroll to position [391, 0]
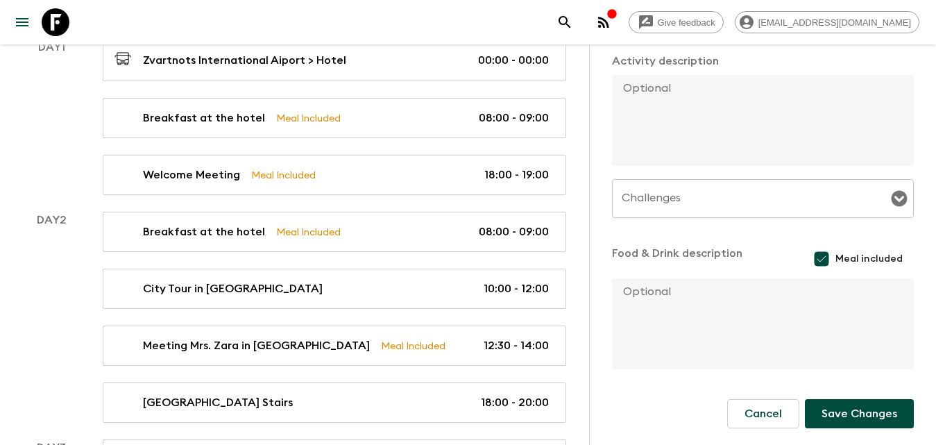
click at [827, 412] on button "Save Changes" at bounding box center [859, 413] width 109 height 29
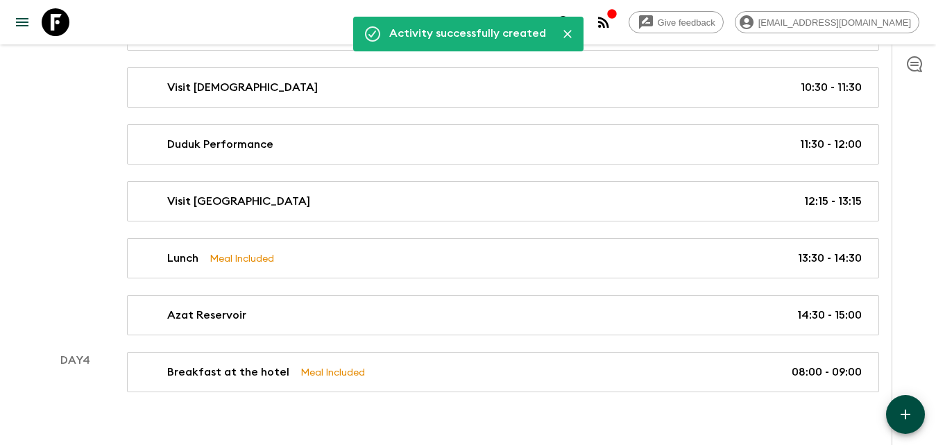
scroll to position [718, 0]
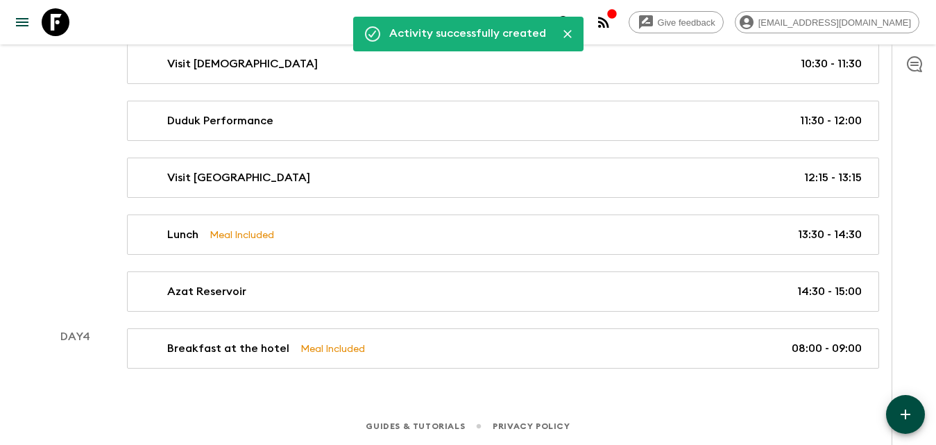
click at [905, 401] on button "button" at bounding box center [905, 414] width 39 height 39
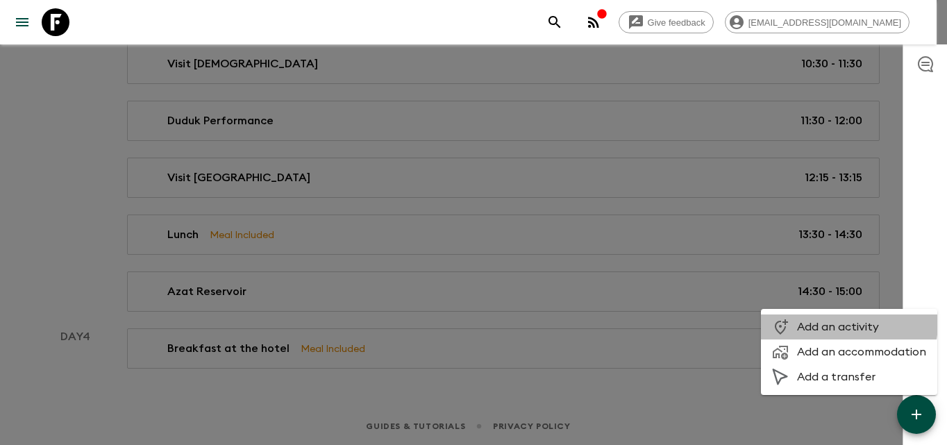
click at [813, 321] on span "Add an activity" at bounding box center [861, 327] width 129 height 14
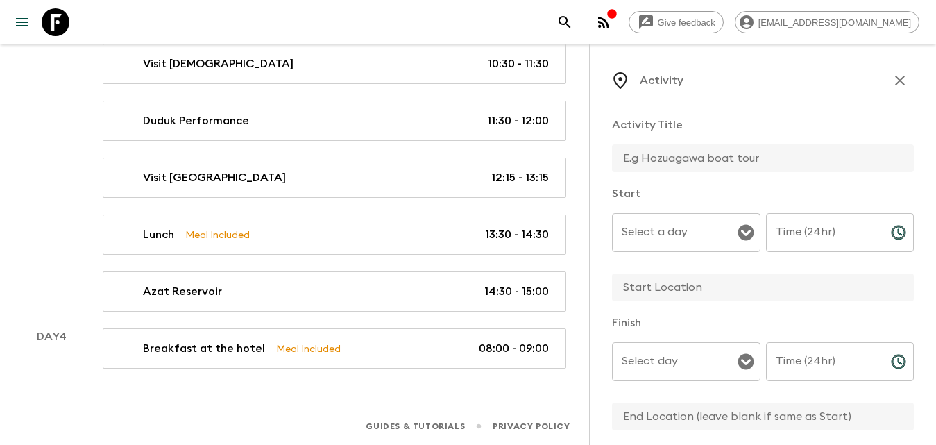
click at [733, 164] on input "text" at bounding box center [757, 158] width 291 height 28
click at [676, 158] on input "Shopping i Gum Market" at bounding box center [757, 158] width 291 height 28
click at [681, 246] on div "Select a day" at bounding box center [686, 232] width 149 height 39
type input "Shopping in [GEOGRAPHIC_DATA]"
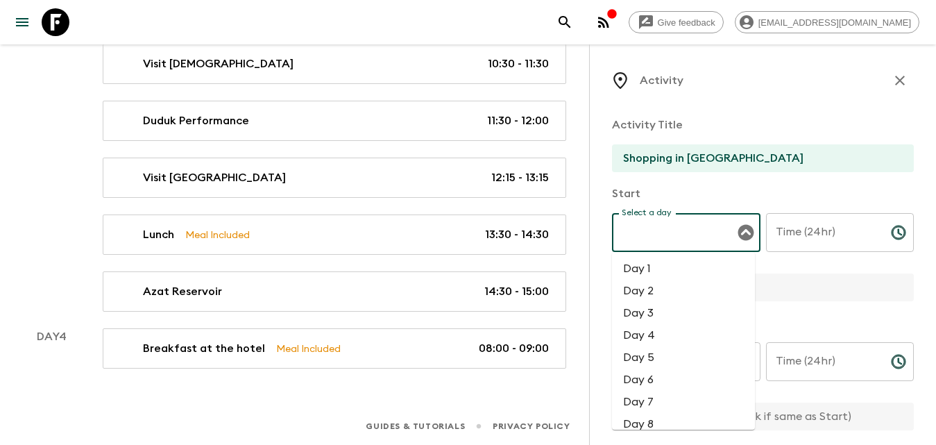
click at [654, 332] on li "Day 4" at bounding box center [683, 335] width 143 height 22
type input "Day 4"
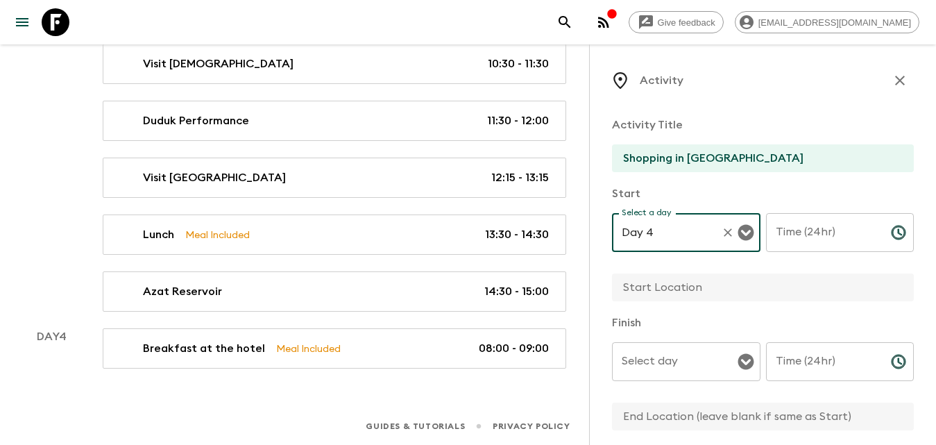
click at [815, 226] on div "Time (24hr) Time (24hr) ​" at bounding box center [840, 240] width 149 height 55
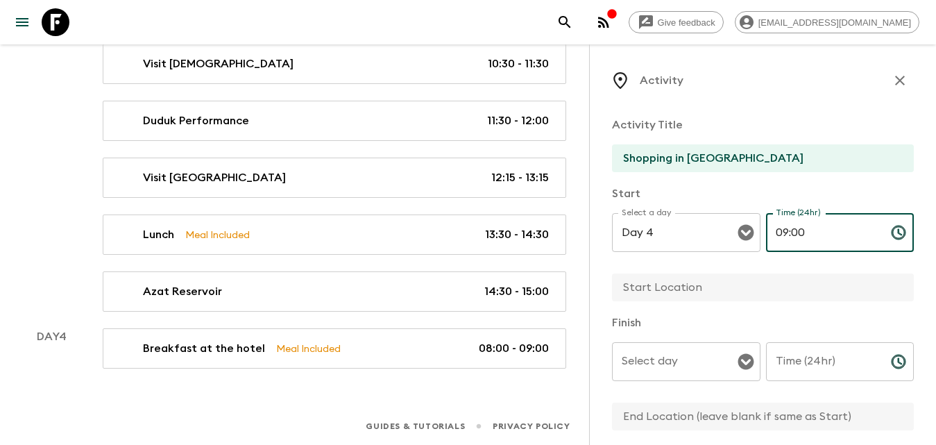
type input "09:00"
click at [829, 362] on input "Time (24hr)" at bounding box center [823, 361] width 114 height 39
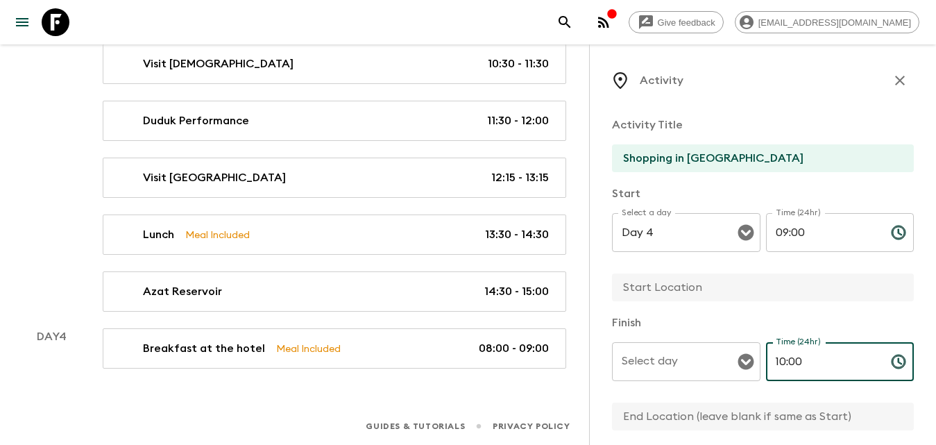
click at [745, 364] on icon "Open" at bounding box center [746, 362] width 16 height 16
type input "10:00"
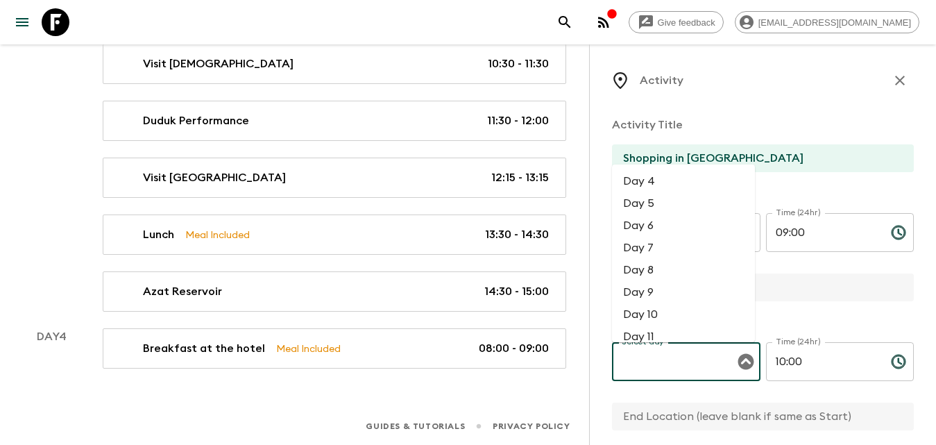
click at [658, 185] on li "Day 4" at bounding box center [683, 181] width 143 height 22
type input "Day 4"
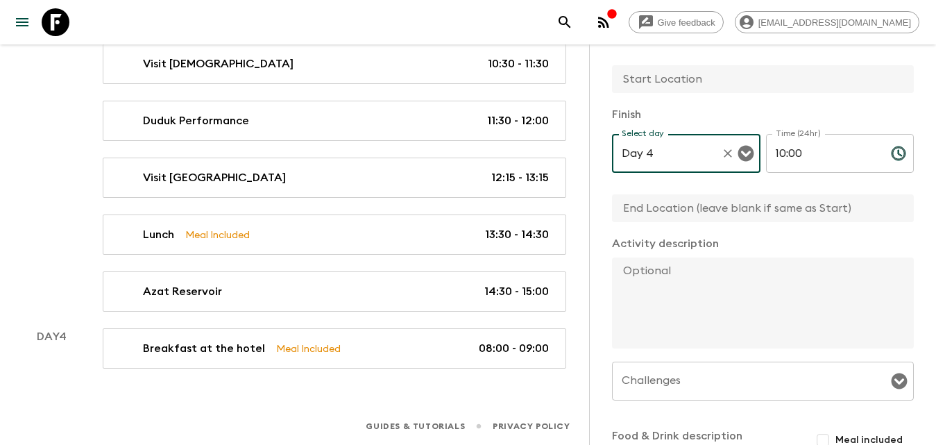
scroll to position [278, 0]
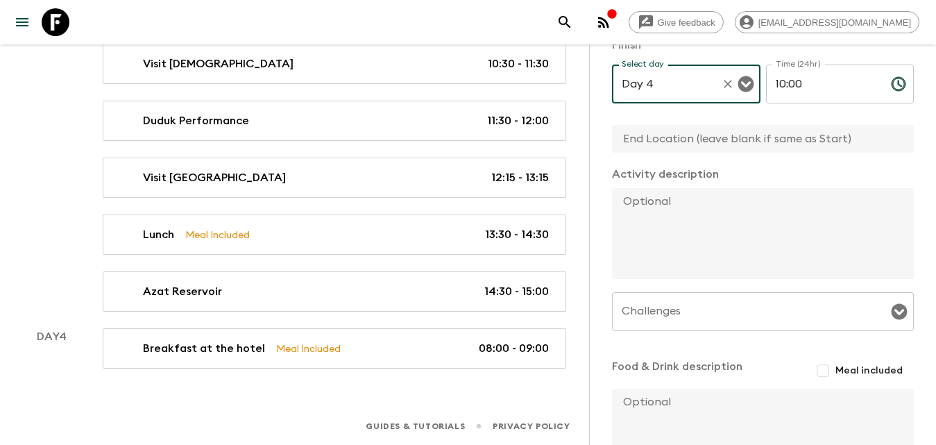
click at [690, 141] on input "text" at bounding box center [757, 139] width 291 height 28
type input "Yerevan"
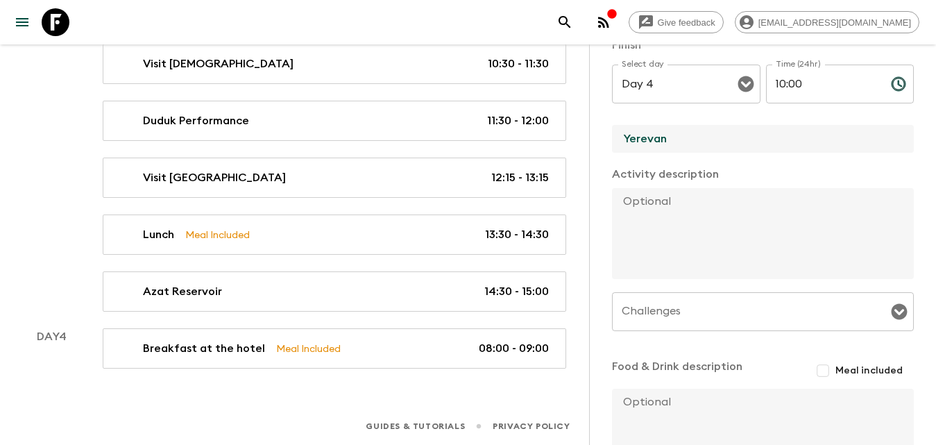
click at [705, 209] on textarea at bounding box center [757, 233] width 291 height 91
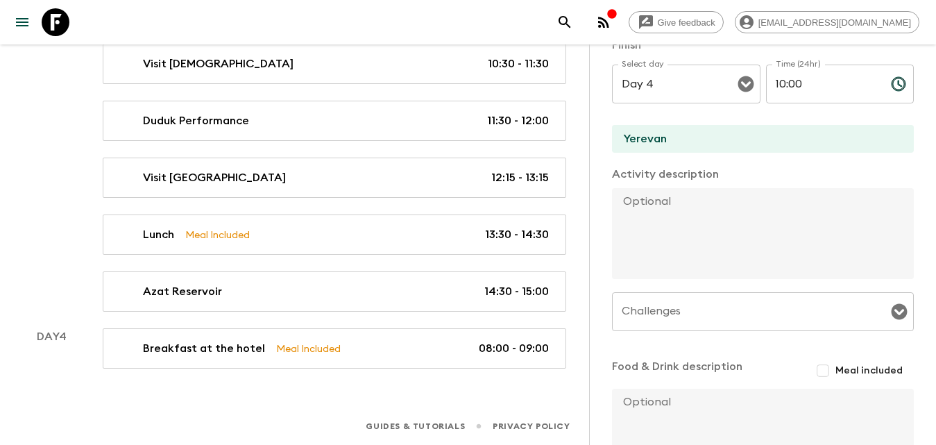
paste textarea "we’ll head to GUM Market, Yerevan’s most vibrant and colorful food market. Know…"
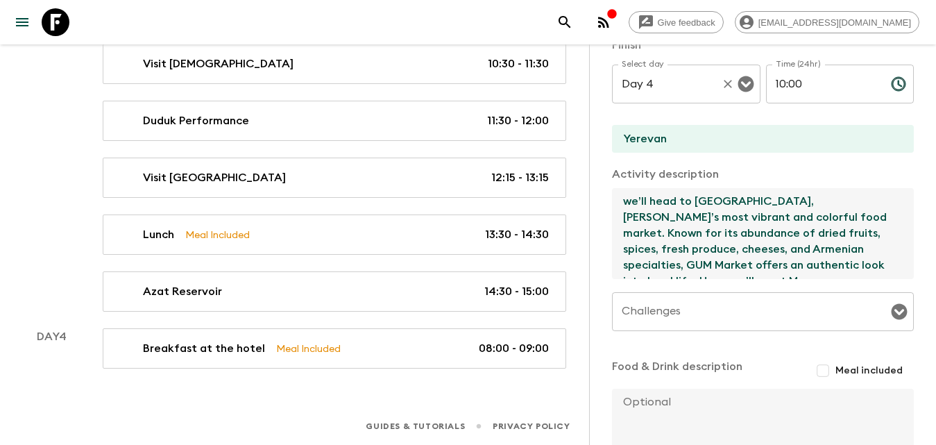
scroll to position [139, 0]
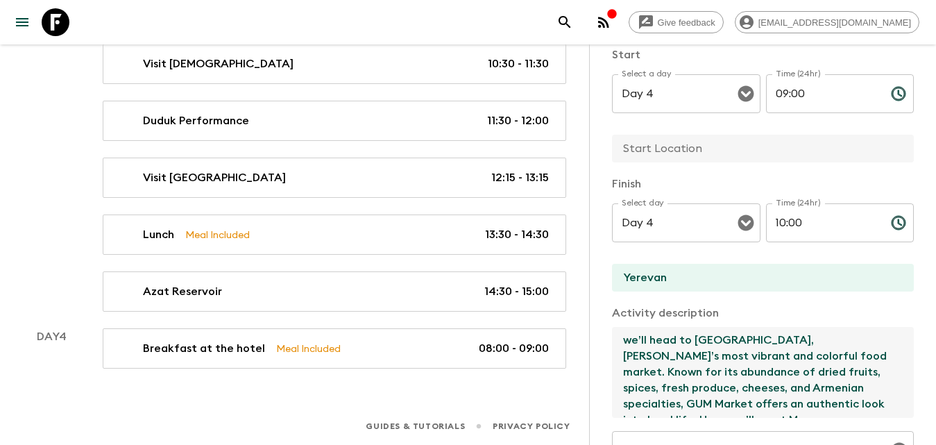
click at [629, 335] on textarea "we’ll head to GUM Market, Yerevan’s most vibrant and colorful food market. Know…" at bounding box center [757, 372] width 291 height 91
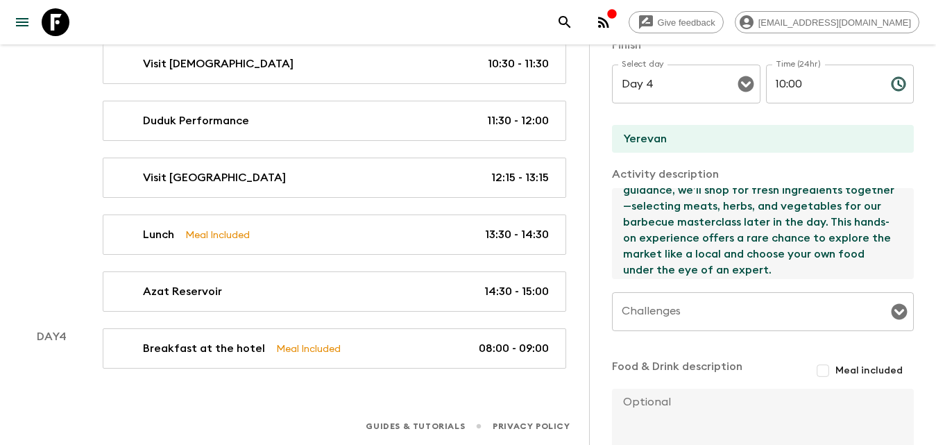
scroll to position [347, 0]
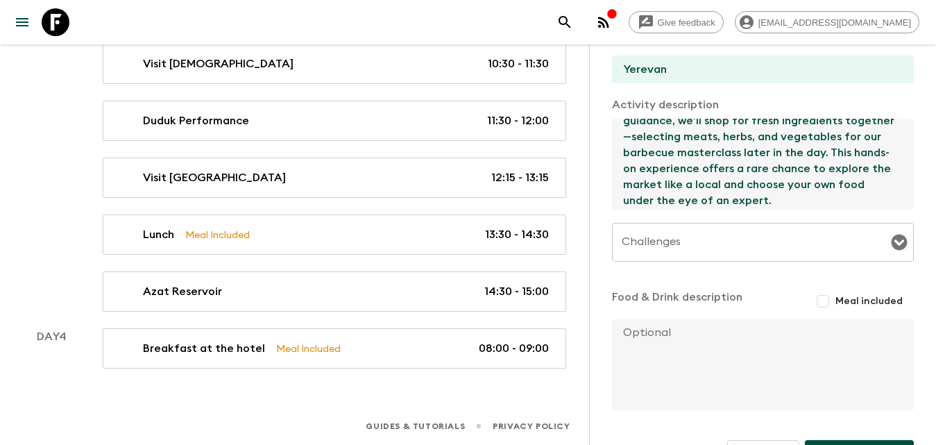
type textarea "We’ll head to GUM Market, Yerevan’s most vibrant and colorful food market. Know…"
click at [668, 241] on input "Challenges" at bounding box center [752, 242] width 269 height 26
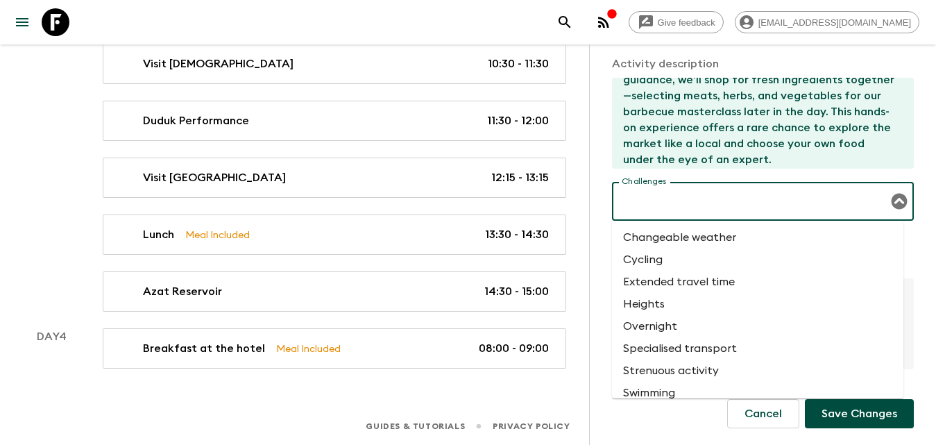
scroll to position [56, 0]
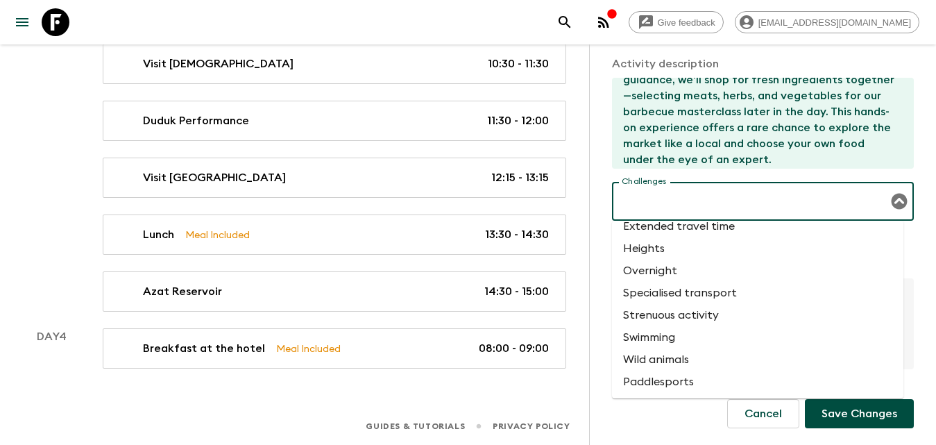
click at [654, 418] on div "Cancel Save Changes" at bounding box center [763, 413] width 302 height 29
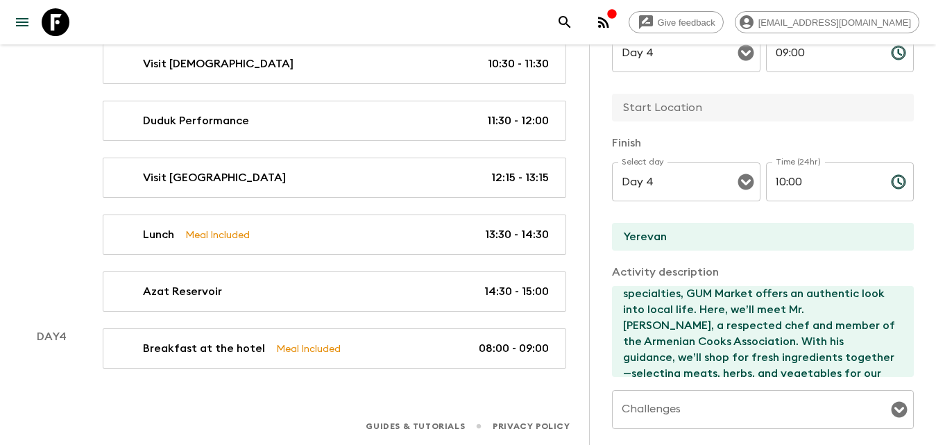
scroll to position [144, 0]
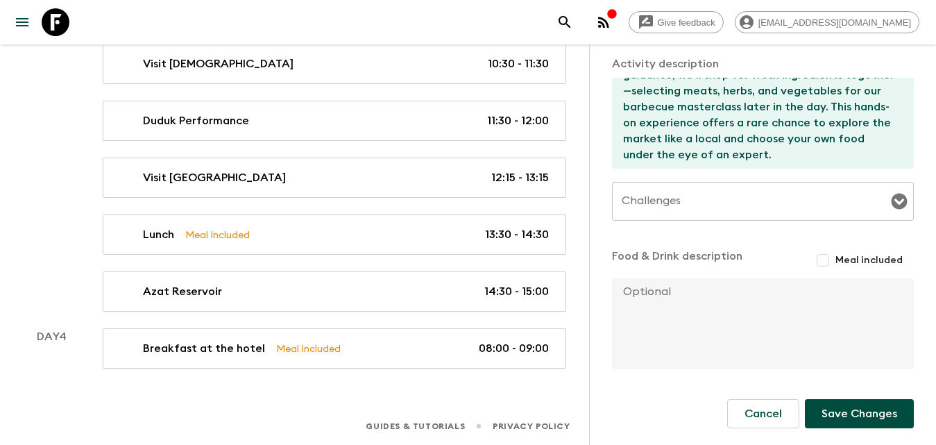
click at [871, 412] on button "Save Changes" at bounding box center [859, 413] width 109 height 29
click at [856, 416] on button "Save Changes" at bounding box center [859, 413] width 109 height 29
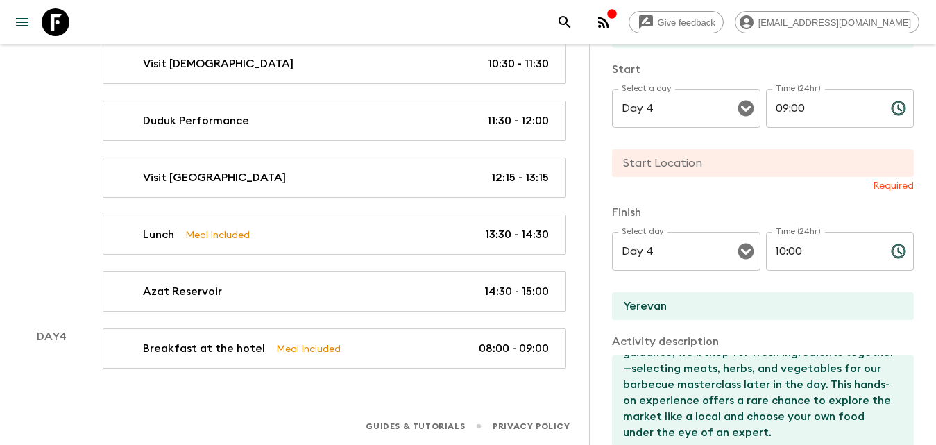
scroll to position [0, 0]
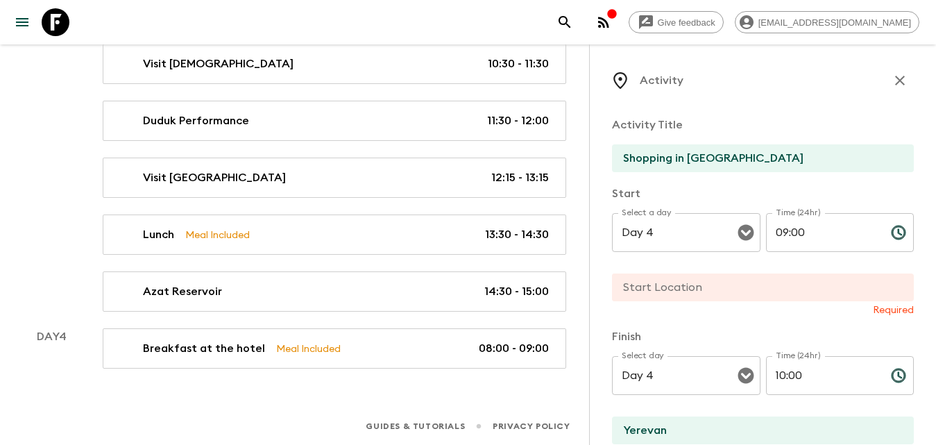
click at [692, 285] on input "text" at bounding box center [757, 287] width 291 height 28
type input "Yerevan"
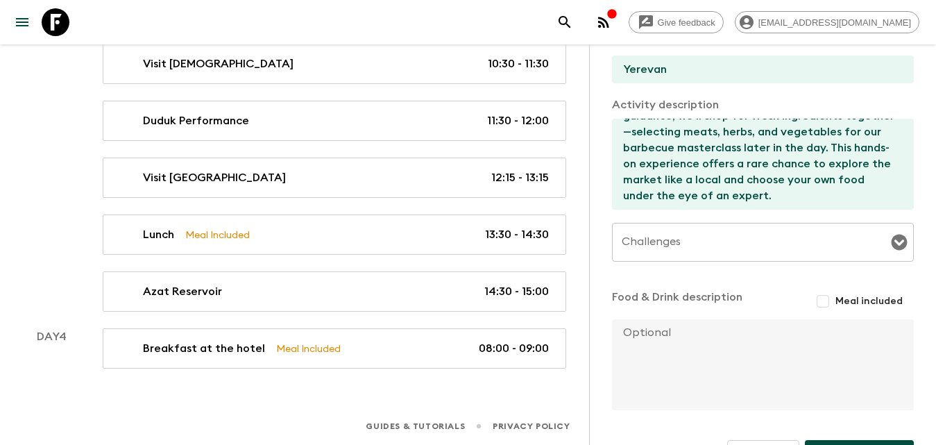
scroll to position [388, 0]
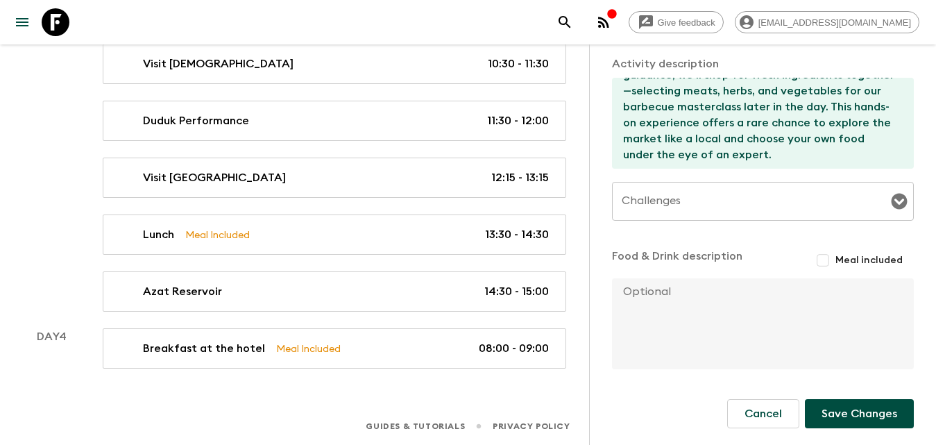
click at [844, 416] on button "Save Changes" at bounding box center [859, 413] width 109 height 29
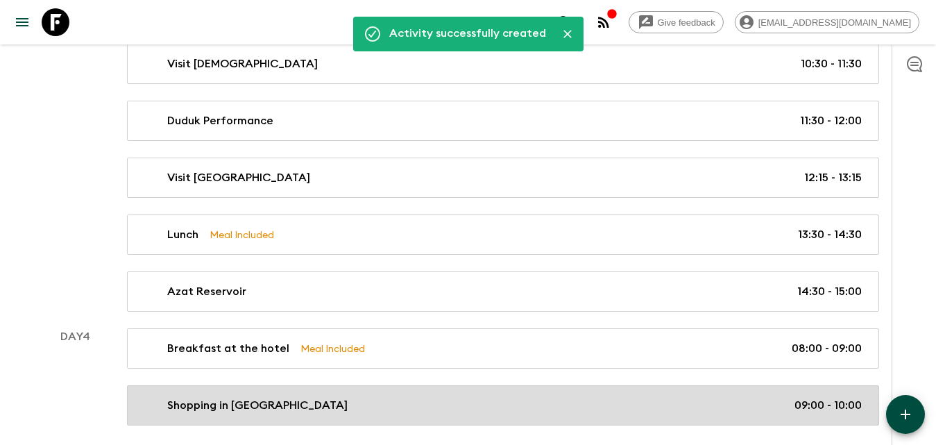
scroll to position [774, 0]
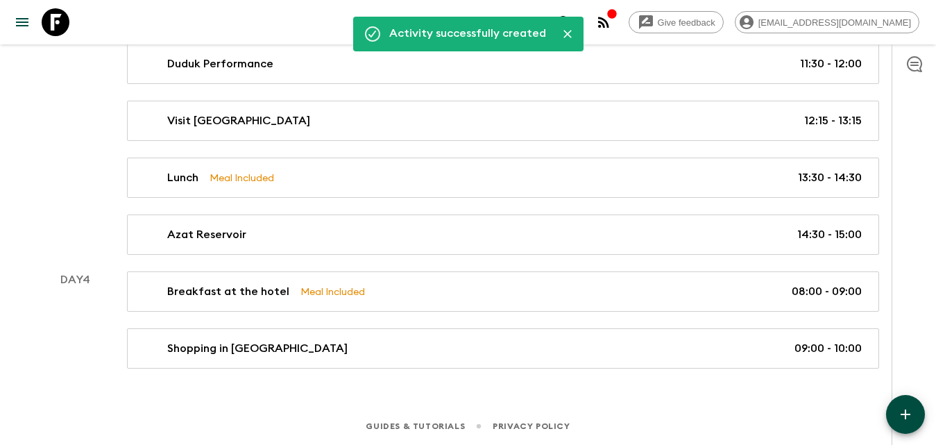
click at [911, 408] on icon "button" at bounding box center [905, 414] width 17 height 17
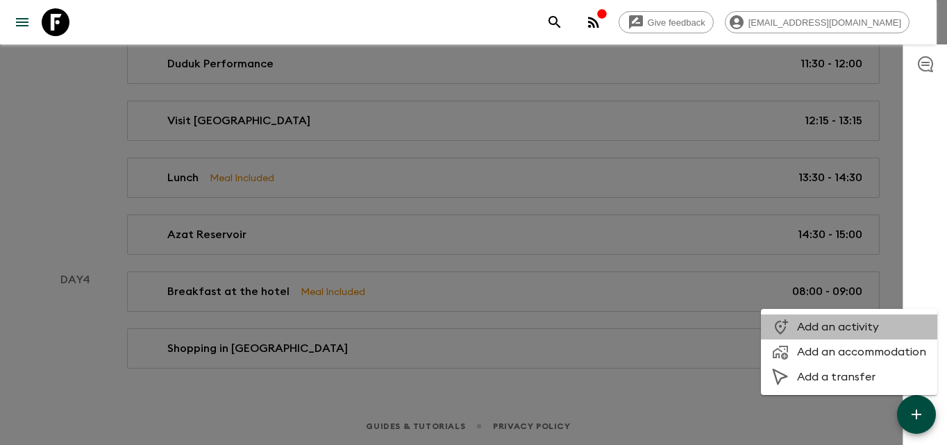
click at [855, 319] on li "Add an activity" at bounding box center [849, 326] width 176 height 25
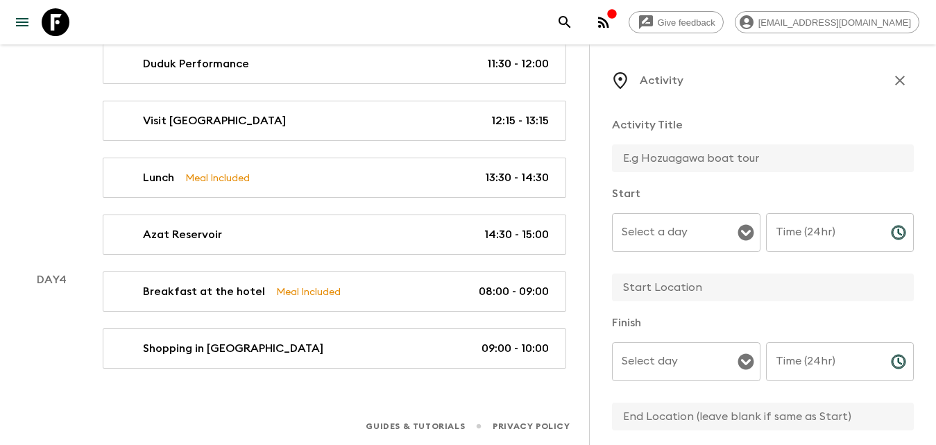
click at [665, 156] on input "text" at bounding box center [757, 158] width 291 height 28
type input "Visit [GEOGRAPHIC_DATA]"
click at [668, 223] on div "Select a day Select a day ​" at bounding box center [686, 240] width 149 height 55
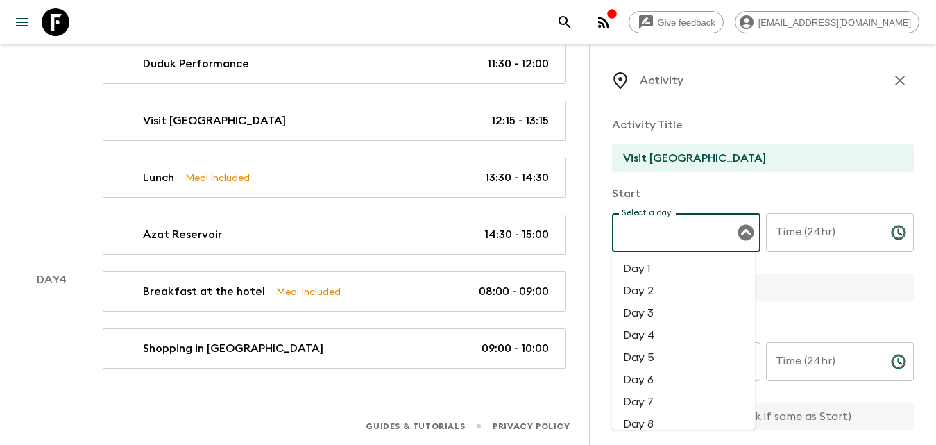
click at [662, 330] on li "Day 4" at bounding box center [683, 335] width 143 height 22
type input "Day 4"
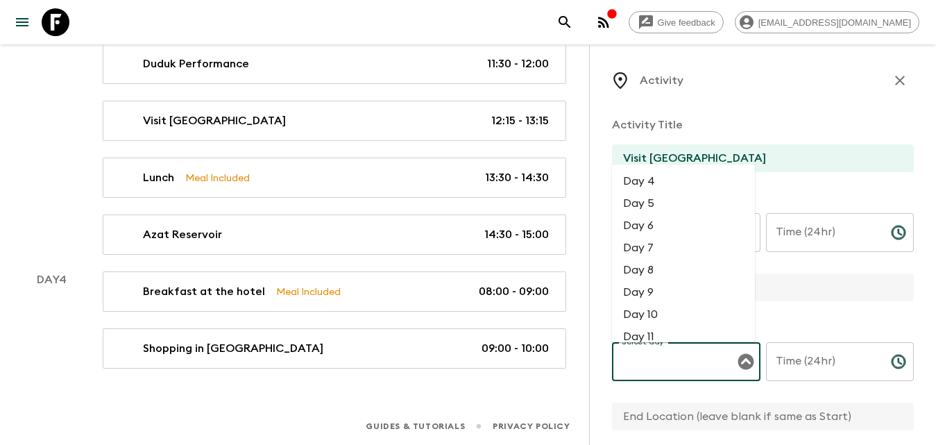
click at [697, 356] on input "Select day" at bounding box center [675, 361] width 115 height 26
click at [663, 170] on li "Day 4" at bounding box center [683, 181] width 143 height 22
type input "Day 4"
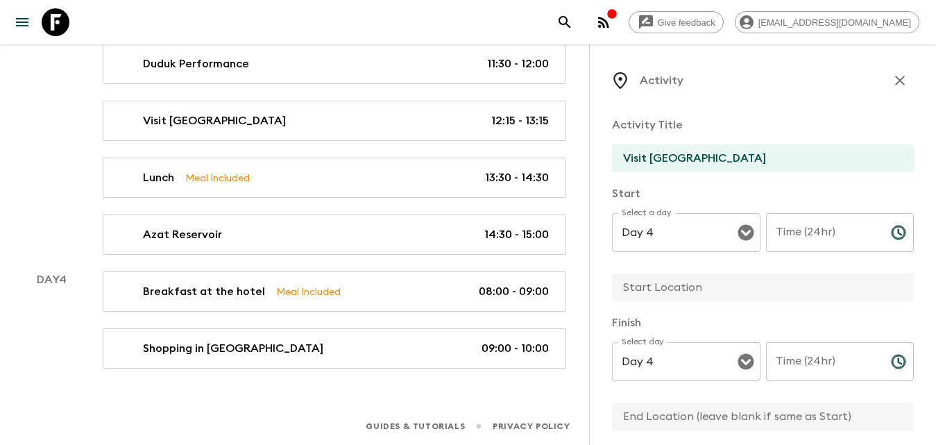
click at [744, 291] on input "text" at bounding box center [757, 287] width 291 height 28
click at [650, 287] on input "text" at bounding box center [757, 287] width 291 height 28
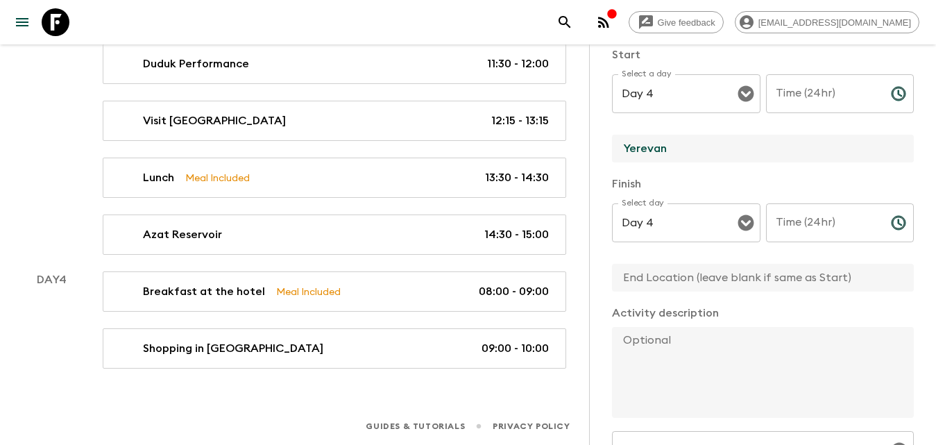
type input "Yerevan"
click at [670, 282] on input "text" at bounding box center [757, 278] width 291 height 28
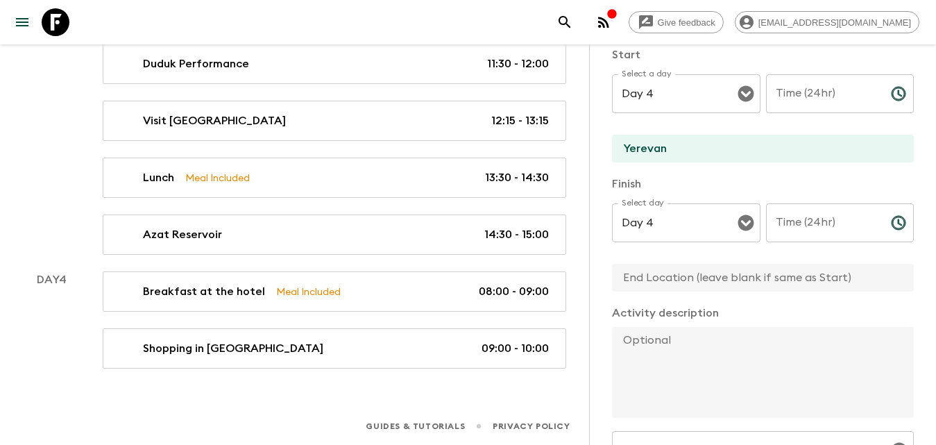
drag, startPoint x: 675, startPoint y: 300, endPoint x: 668, endPoint y: 291, distance: 11.9
click at [671, 296] on div "Activity Title Visit Noravank Canyon Monastery Start Select a day Day 4 Select …" at bounding box center [763, 294] width 302 height 654
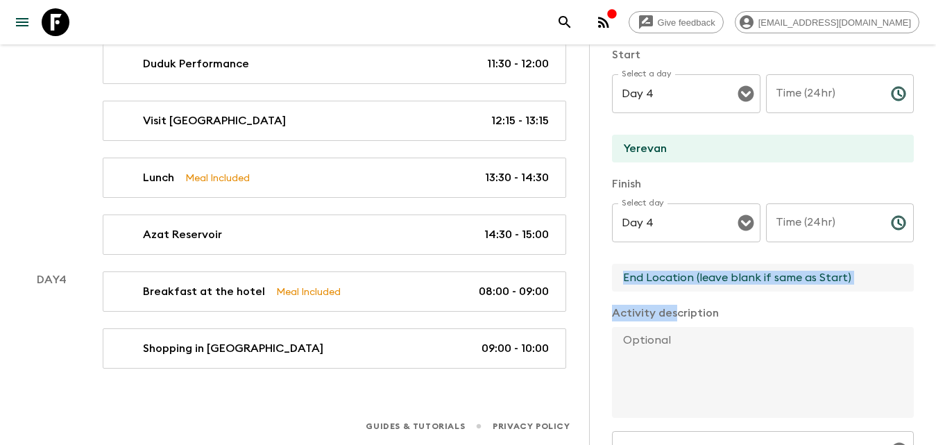
click at [665, 283] on input "text" at bounding box center [757, 278] width 291 height 28
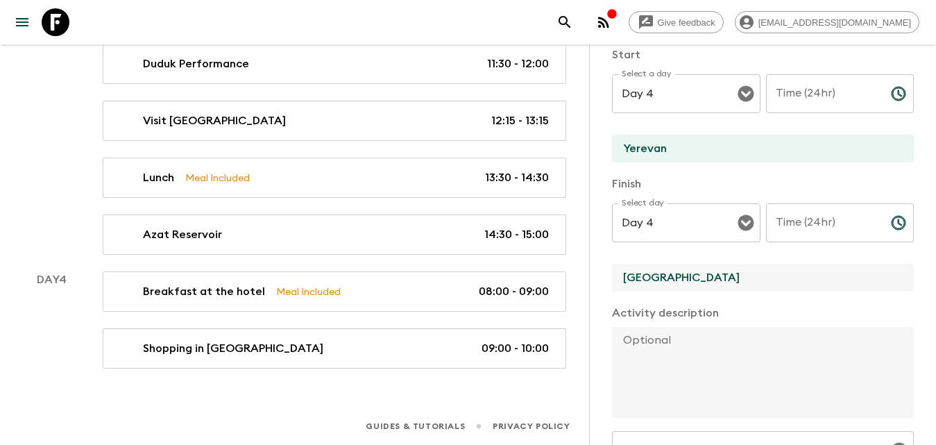
type input "[GEOGRAPHIC_DATA]"
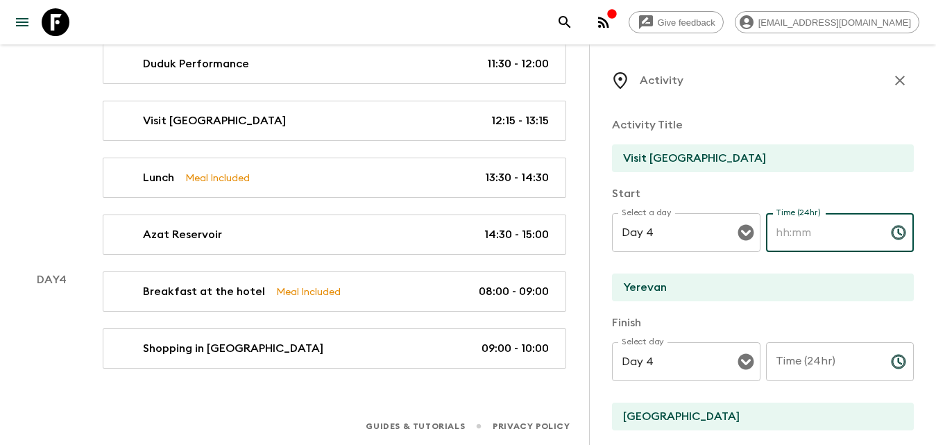
click at [804, 237] on input "Time (24hr)" at bounding box center [823, 232] width 114 height 39
type input "12:00"
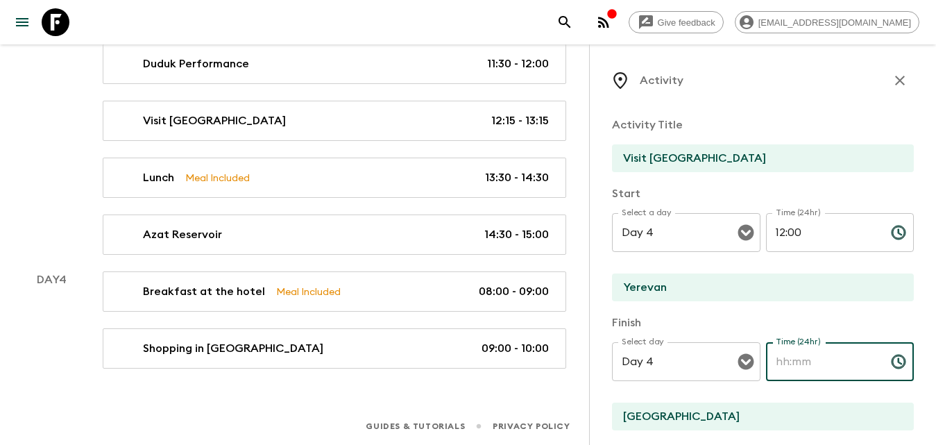
click at [836, 357] on input "Time (24hr)" at bounding box center [823, 361] width 114 height 39
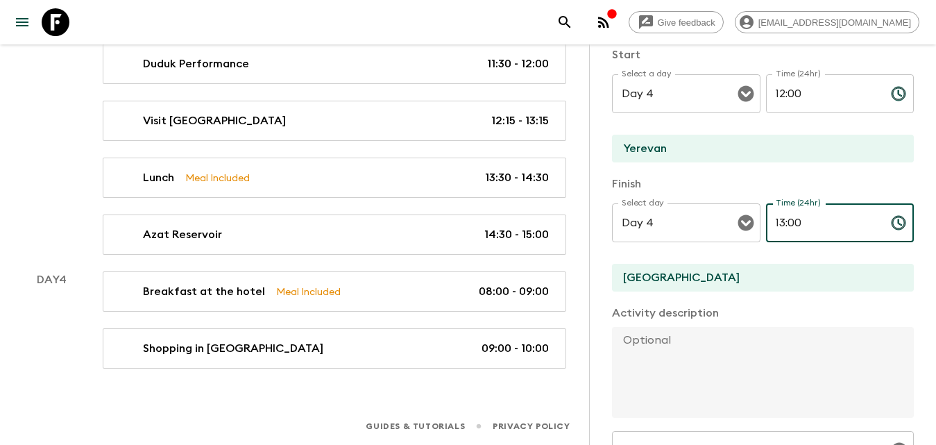
type input "13:00"
click at [745, 352] on textarea at bounding box center [757, 372] width 291 height 91
click at [694, 356] on textarea at bounding box center [757, 372] width 291 height 91
paste textarea "From there, we’ll drive through breathtaking canyons to reach [GEOGRAPHIC_DATA]…"
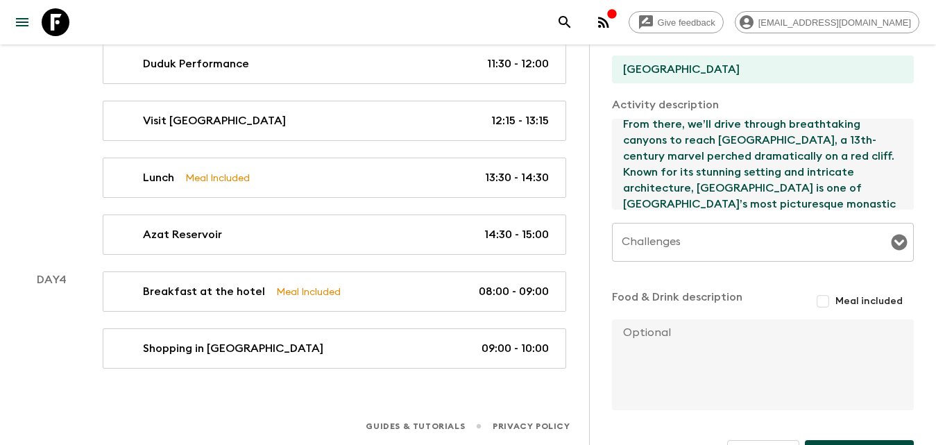
scroll to position [388, 0]
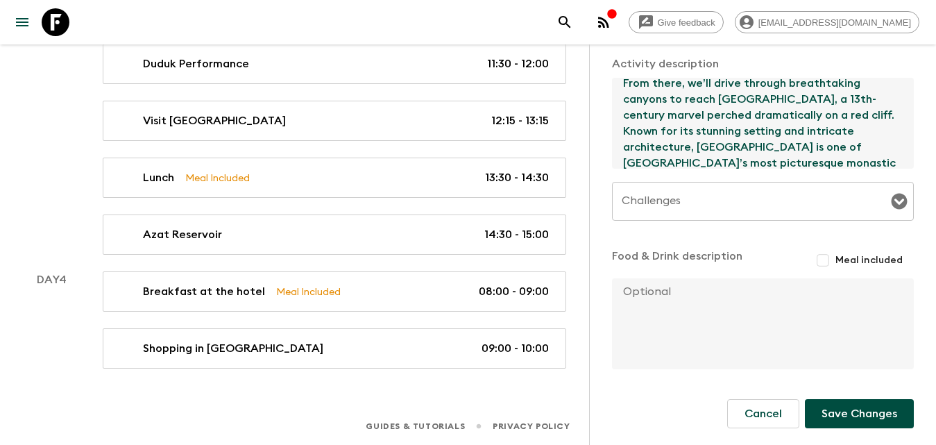
type textarea "From there, we’ll drive through breathtaking canyons to reach [GEOGRAPHIC_DATA]…"
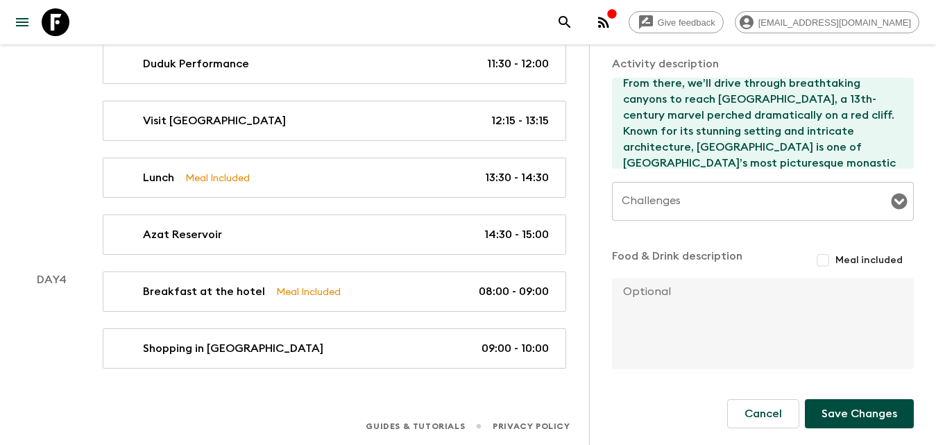
click at [841, 430] on form "Activity Title Visit Noravank Canyon Monastery Start Select a day Day 4 Select …" at bounding box center [763, 92] width 302 height 749
click at [841, 412] on button "Save Changes" at bounding box center [859, 413] width 109 height 29
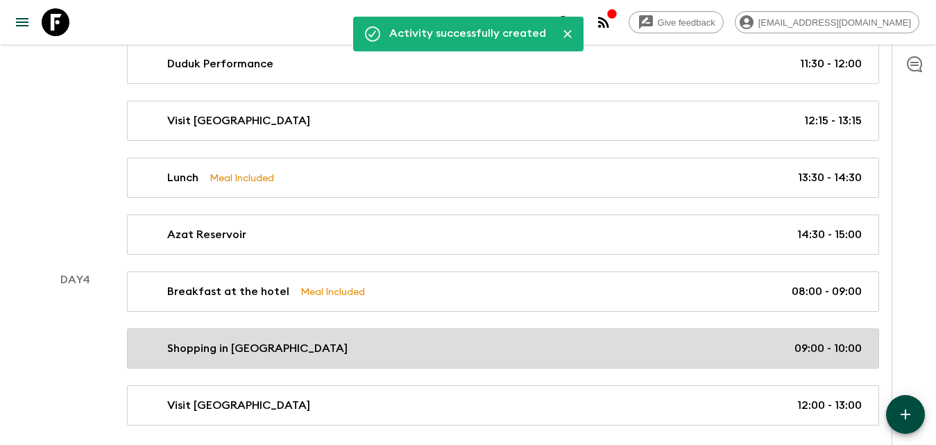
scroll to position [831, 0]
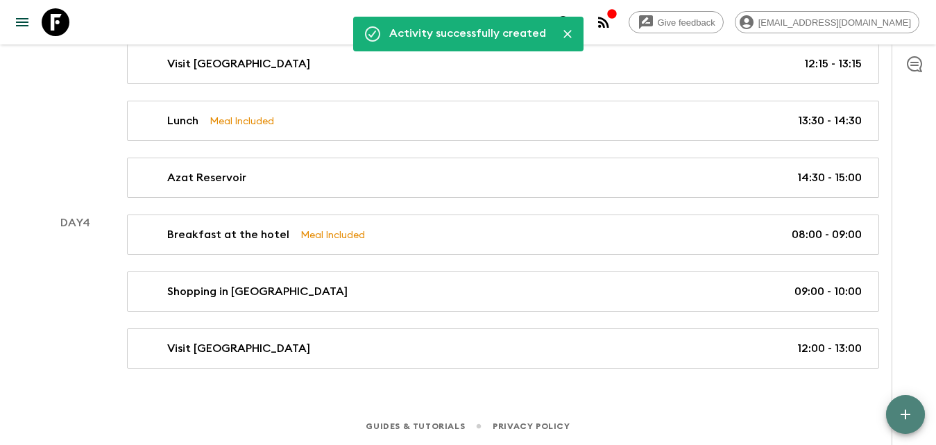
click at [910, 416] on icon "button" at bounding box center [905, 414] width 17 height 17
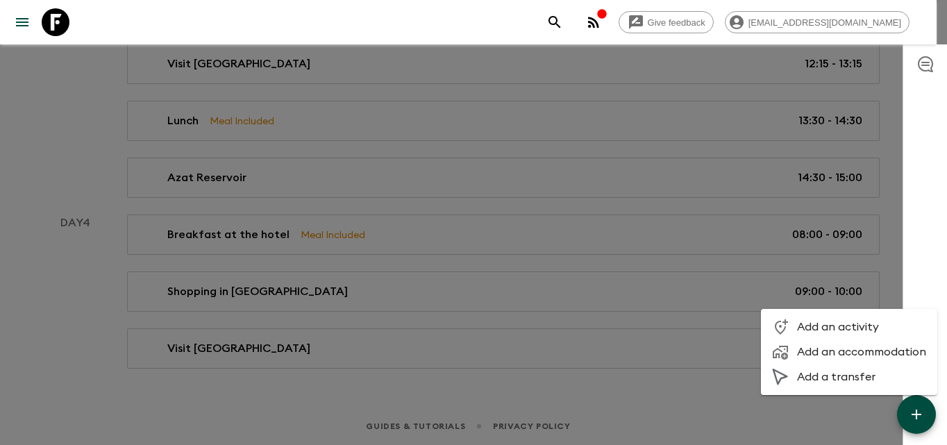
click at [831, 329] on span "Add an activity" at bounding box center [861, 327] width 129 height 14
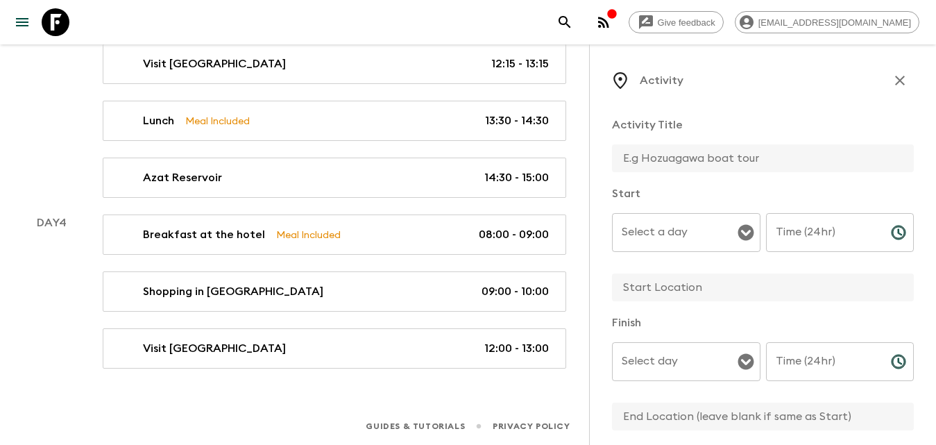
click at [647, 154] on input "text" at bounding box center [757, 158] width 291 height 28
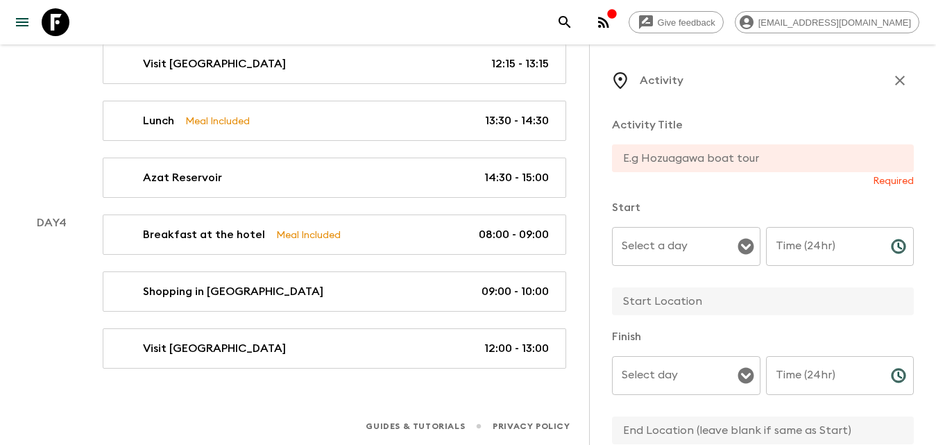
click at [690, 156] on input "text" at bounding box center [757, 158] width 291 height 28
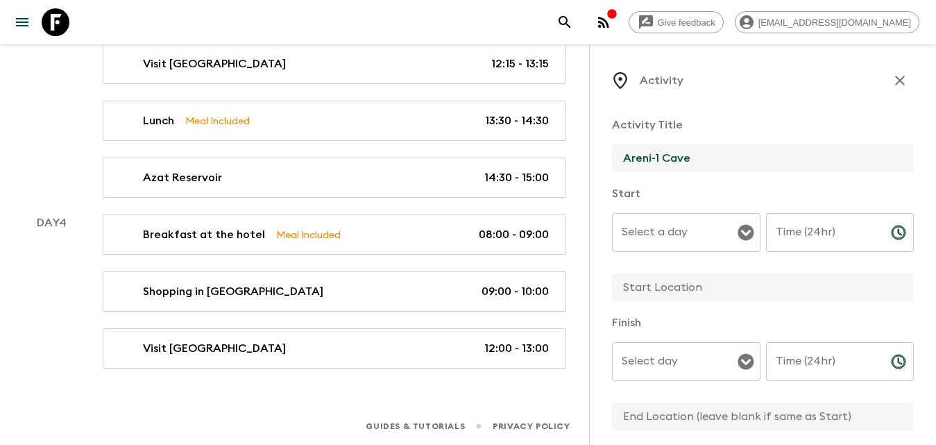
click at [625, 155] on input "Areni-1 Cave" at bounding box center [757, 158] width 291 height 28
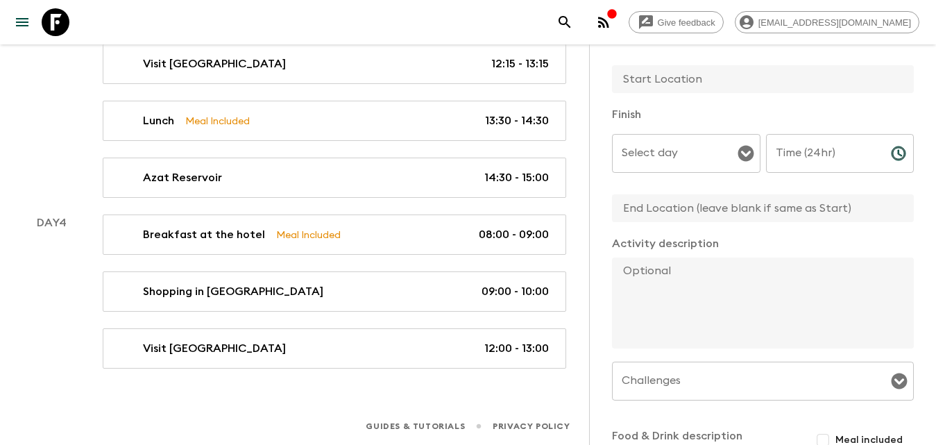
type input "Visit Areni-1 Cave"
click at [698, 285] on textarea at bounding box center [757, 302] width 291 height 91
paste textarea "Our journey continues to the nearby Areni-1 Cave, a site of major archaeologica…"
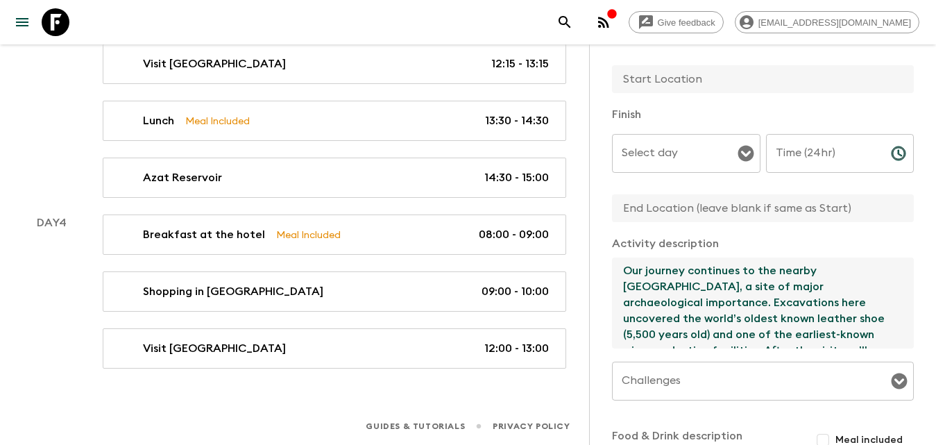
scroll to position [0, 0]
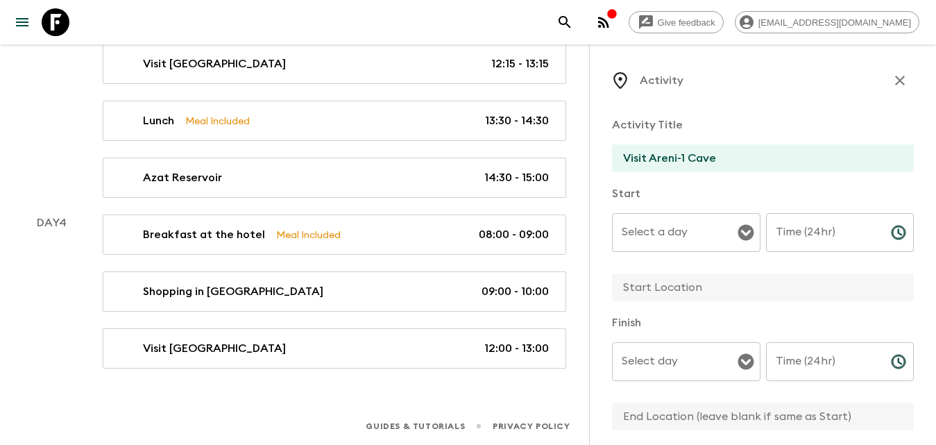
type textarea "Our journey continues to the nearby Areni-1 Cave, a site of major archaeologica…"
click at [687, 235] on input "Select a day" at bounding box center [675, 232] width 115 height 26
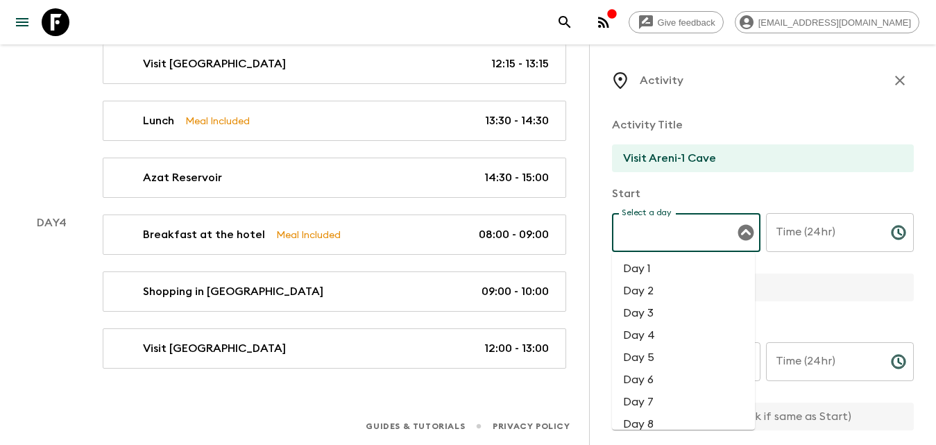
click at [672, 332] on li "Day 4" at bounding box center [683, 335] width 143 height 22
type input "Day 4"
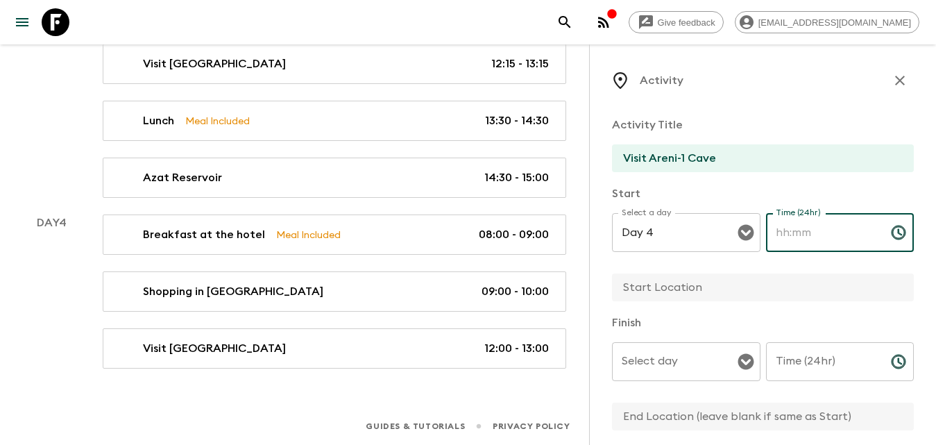
click at [824, 230] on input "Time (24hr)" at bounding box center [823, 232] width 114 height 39
type input "13:00"
click at [703, 366] on input "Select day" at bounding box center [675, 361] width 115 height 26
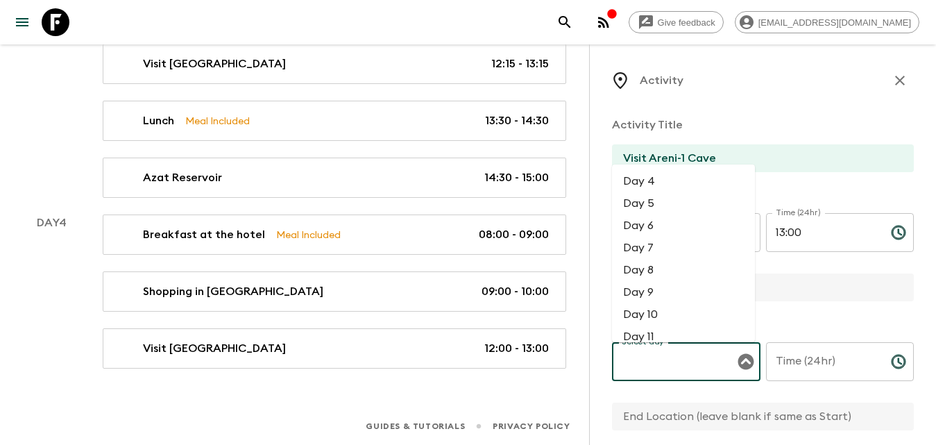
drag, startPoint x: 663, startPoint y: 179, endPoint x: 810, endPoint y: 306, distance: 193.8
click at [663, 180] on li "Day 4" at bounding box center [683, 181] width 143 height 22
type input "Day 4"
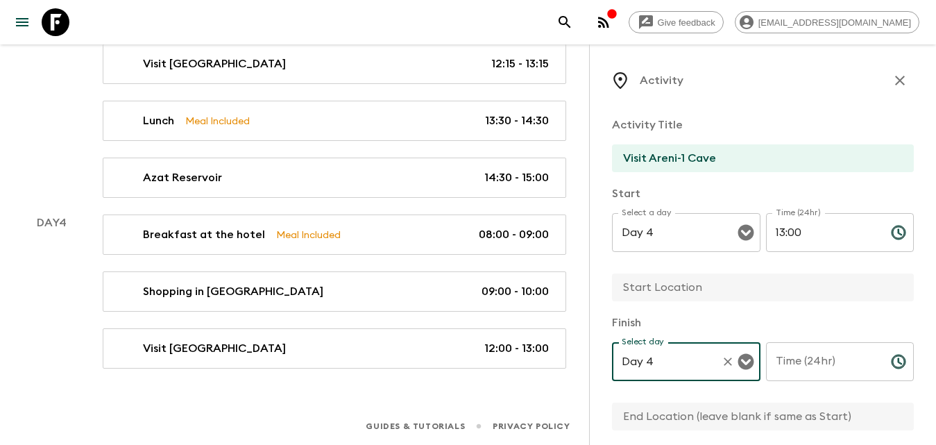
click at [837, 375] on input "Time (24hr)" at bounding box center [823, 361] width 114 height 39
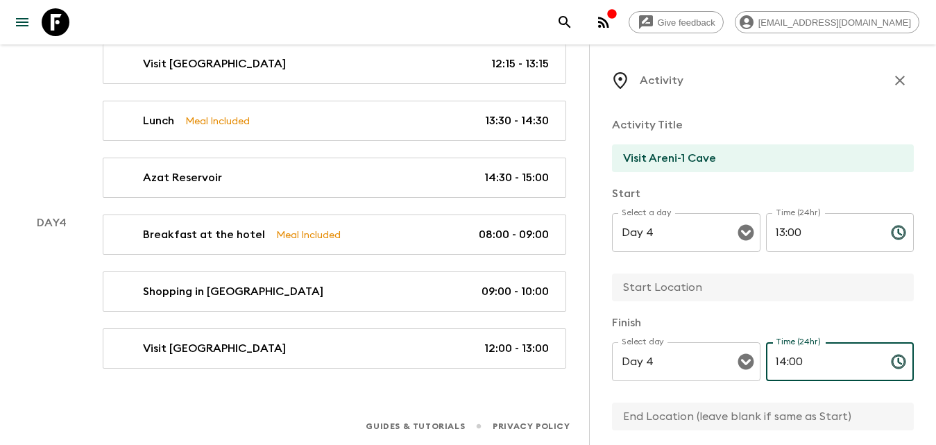
type input "14:00"
click at [681, 290] on input "text" at bounding box center [757, 287] width 291 height 28
click at [684, 292] on input "text" at bounding box center [757, 287] width 291 height 28
click at [679, 289] on input "text" at bounding box center [757, 287] width 291 height 28
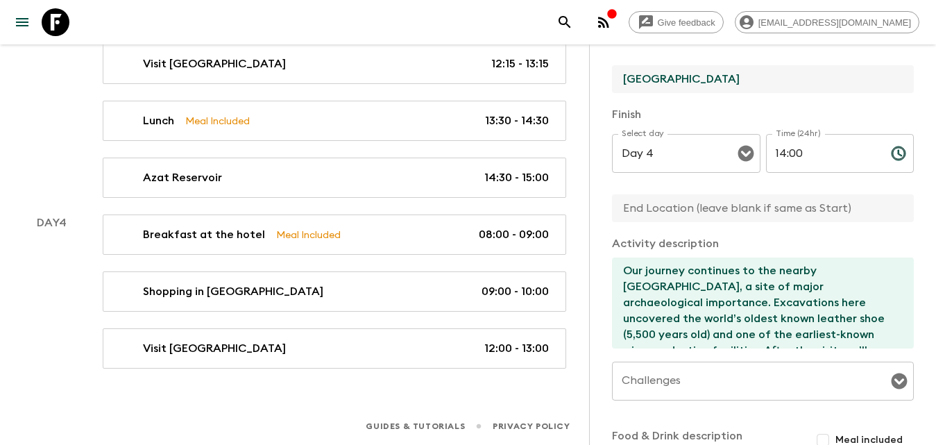
scroll to position [278, 0]
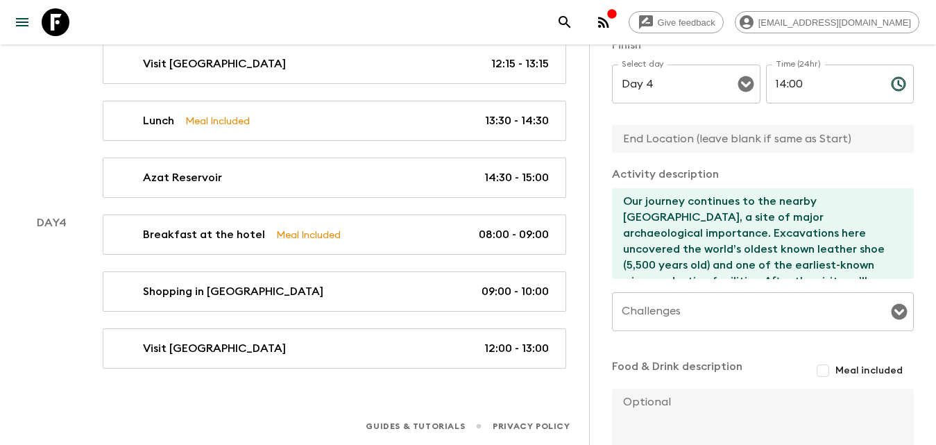
type input "[GEOGRAPHIC_DATA]"
click at [677, 319] on input "Challenges" at bounding box center [752, 311] width 269 height 26
click at [599, 286] on div "Activity Activity Title Visit Areni-1 Cave Start Select a day Day 4 Select a da…" at bounding box center [762, 266] width 347 height 445
click at [709, 139] on input "text" at bounding box center [757, 139] width 291 height 28
type input "[GEOGRAPHIC_DATA]"
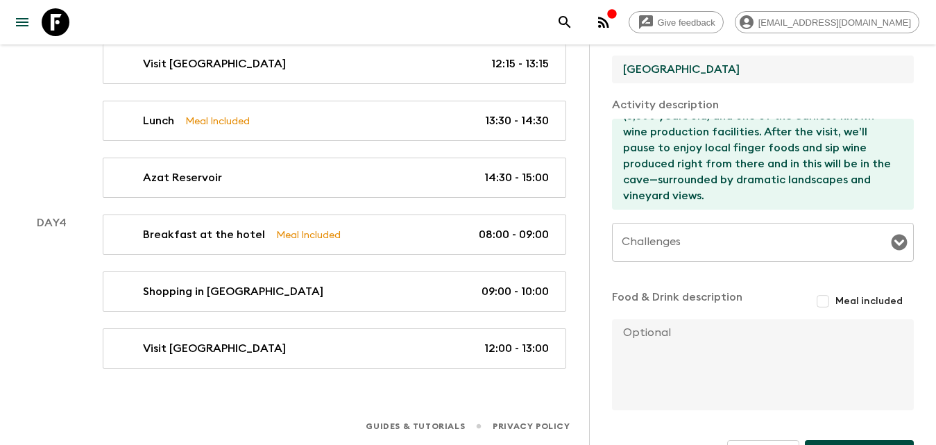
scroll to position [388, 0]
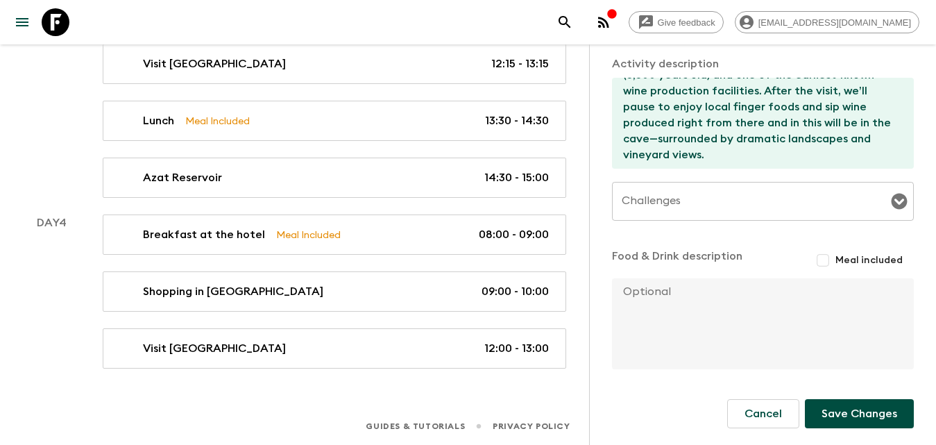
click at [851, 409] on button "Save Changes" at bounding box center [859, 413] width 109 height 29
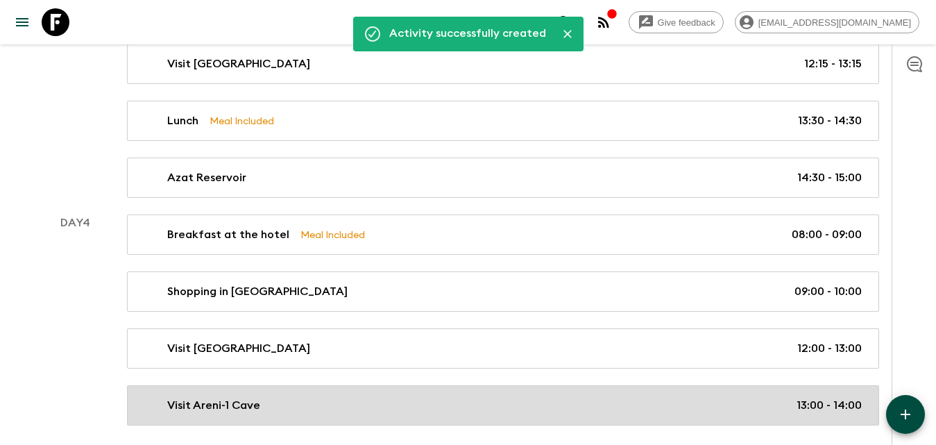
scroll to position [888, 0]
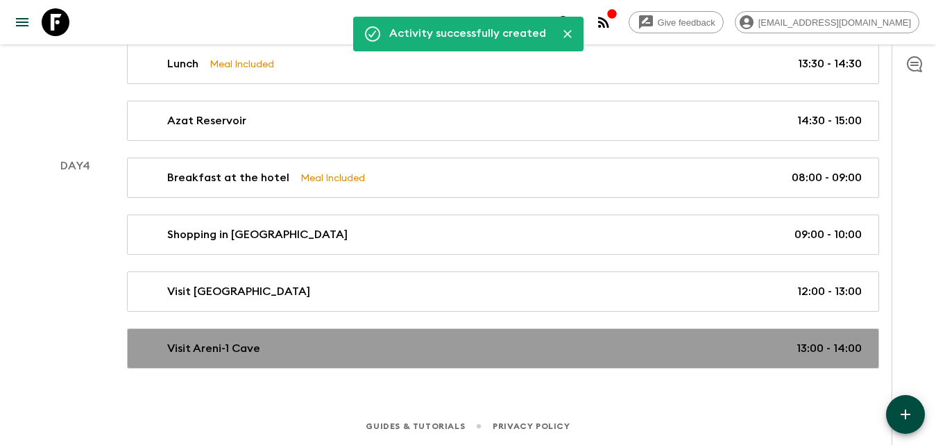
click at [266, 352] on div "Visit Areni-1 Cave 13:00 - 14:00" at bounding box center [500, 348] width 723 height 17
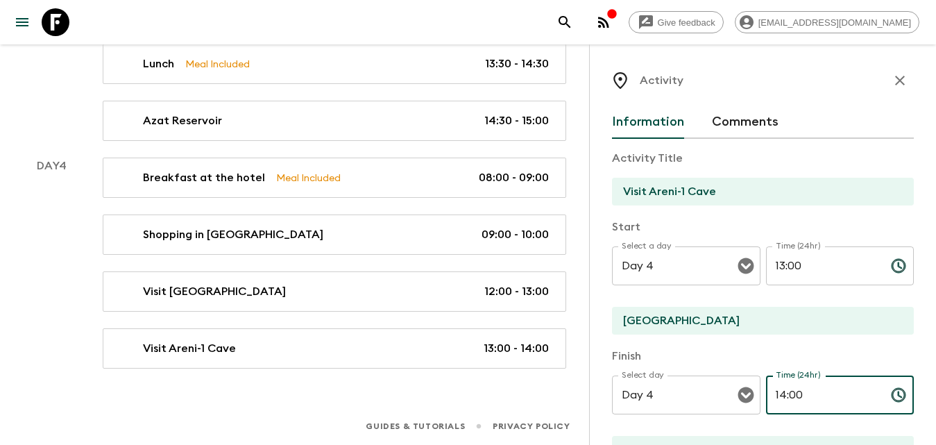
click at [816, 384] on input "14:00" at bounding box center [823, 394] width 114 height 39
drag, startPoint x: 813, startPoint y: 395, endPoint x: 763, endPoint y: 395, distance: 50.7
click at [766, 395] on input "14:00" at bounding box center [823, 394] width 114 height 39
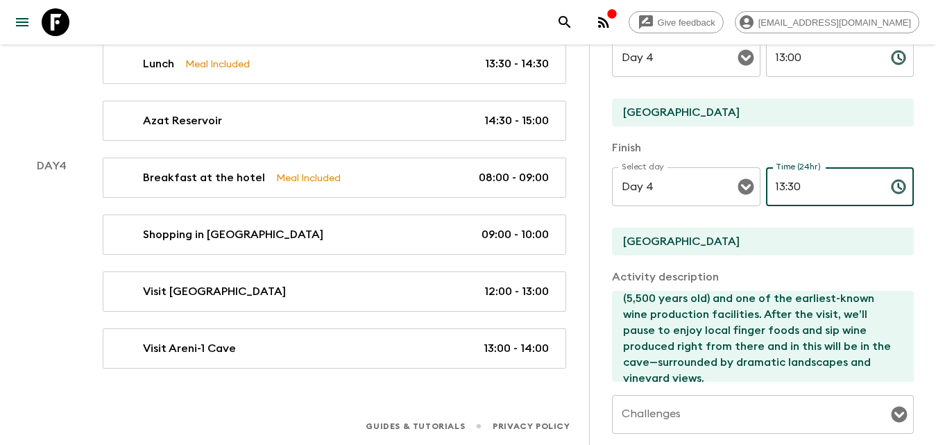
scroll to position [80, 0]
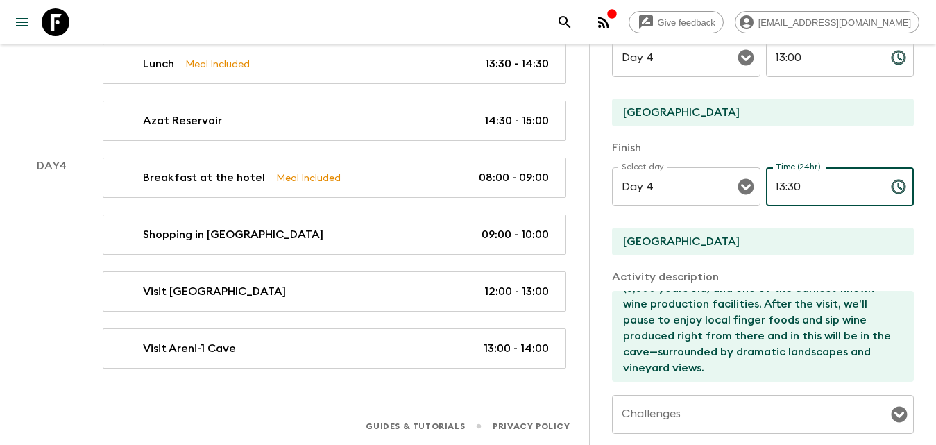
type input "13:30"
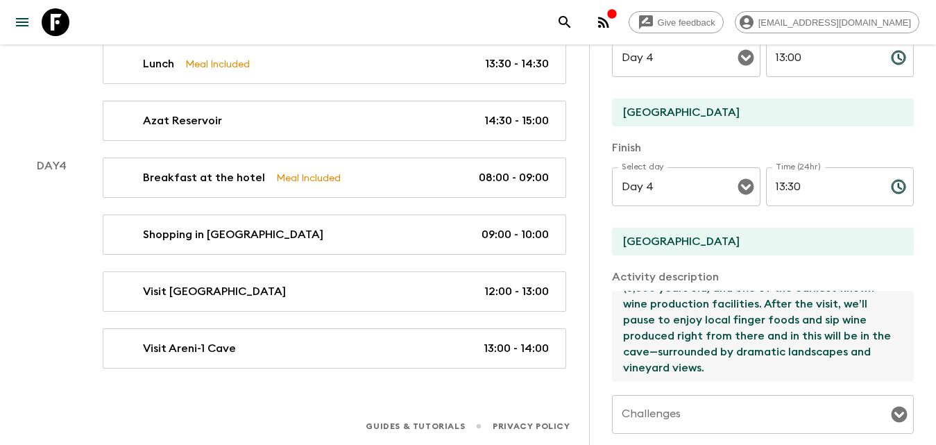
drag, startPoint x: 767, startPoint y: 313, endPoint x: 792, endPoint y: 387, distance: 77.7
click at [792, 387] on div "Activity Title Visit Areni-1 Cave Start Select a day Day 4 Select a day ​ Time …" at bounding box center [763, 258] width 302 height 654
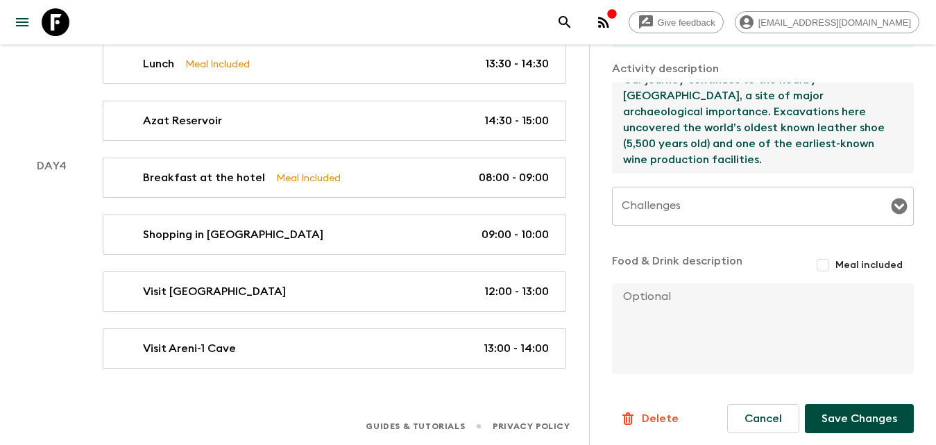
scroll to position [421, 0]
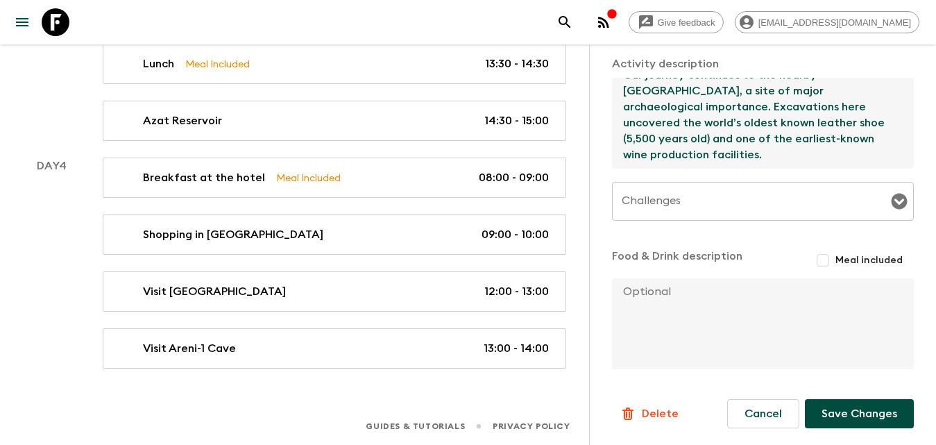
type textarea "Our journey continues to the nearby [GEOGRAPHIC_DATA], a site of major archaeol…"
click at [839, 410] on button "Save Changes" at bounding box center [859, 413] width 109 height 29
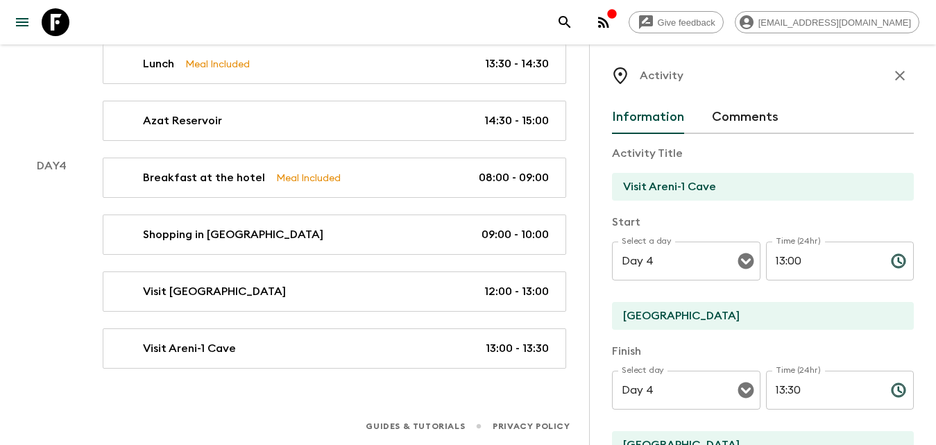
scroll to position [0, 0]
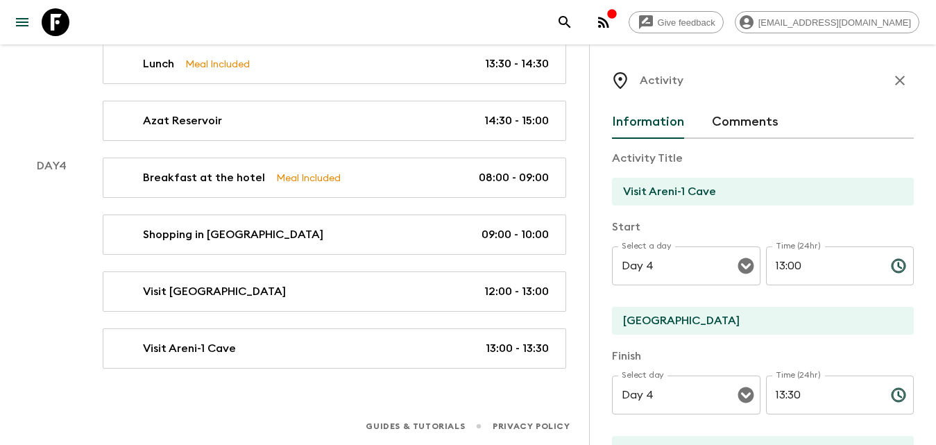
click at [892, 80] on icon "button" at bounding box center [900, 80] width 17 height 17
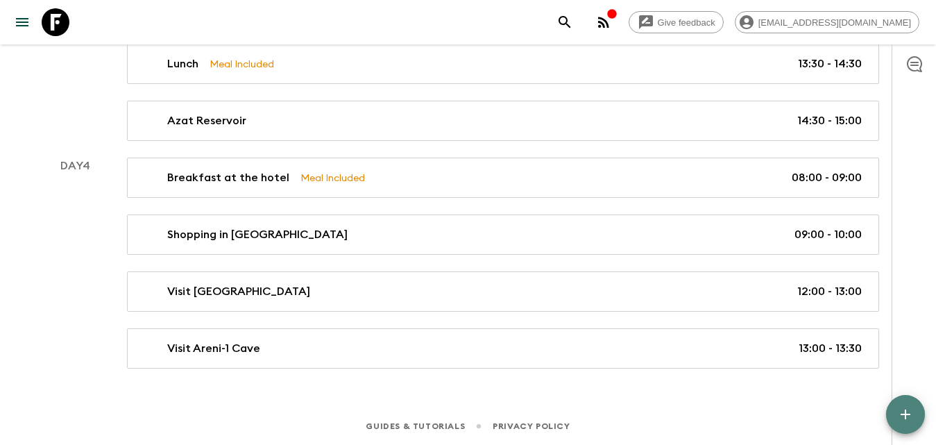
click at [897, 414] on button "button" at bounding box center [905, 414] width 39 height 39
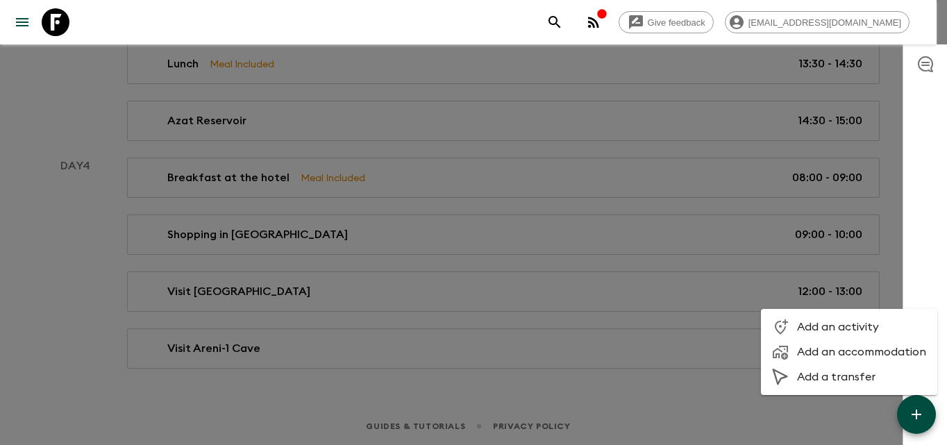
click at [828, 329] on span "Add an activity" at bounding box center [861, 327] width 129 height 14
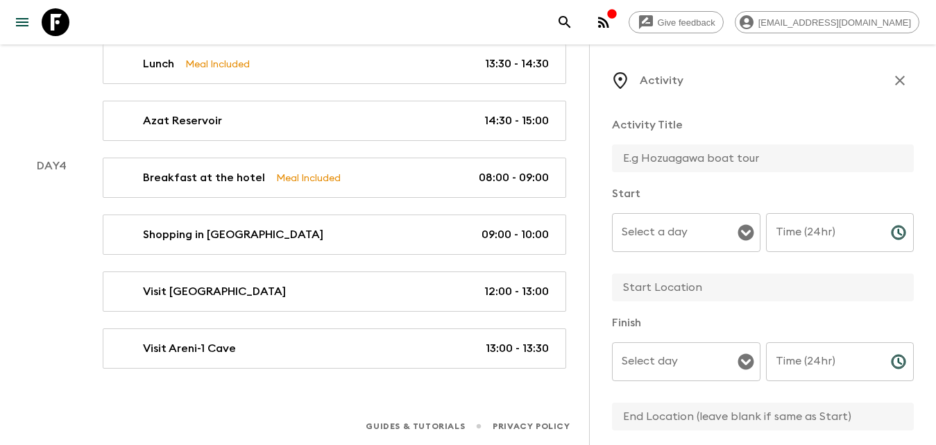
scroll to position [208, 0]
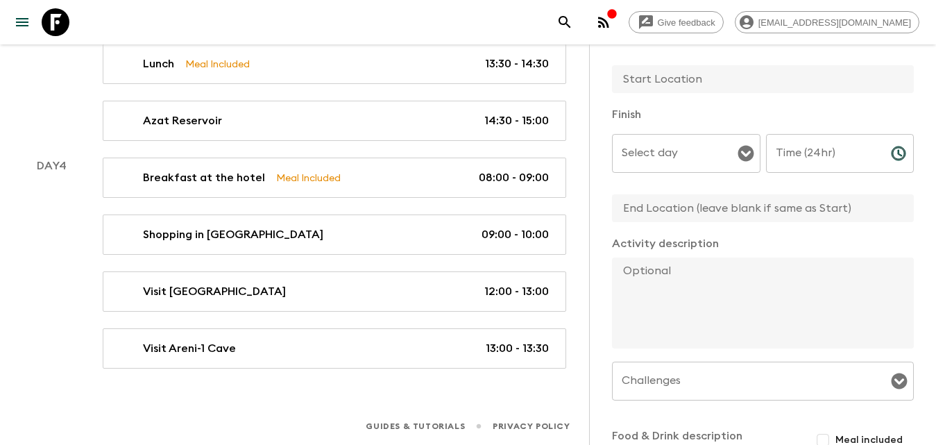
click at [676, 297] on textarea at bounding box center [757, 302] width 291 height 91
paste textarea "After the visit, we’ll pause to enjoy local finger foods and sip wine produced …"
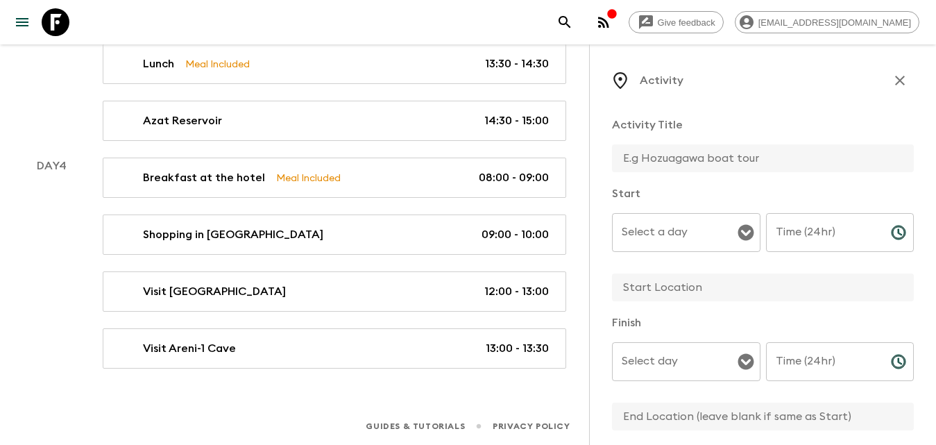
scroll to position [680, 0]
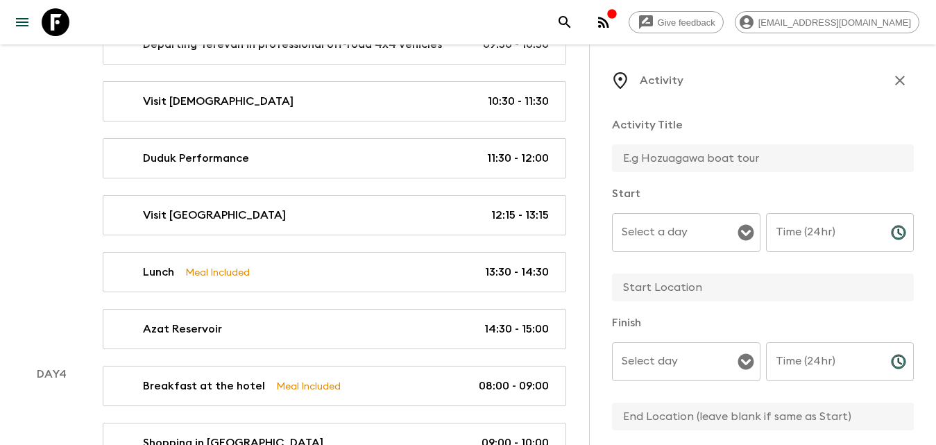
type textarea "After the visit, we’ll pause to enjoy local finger foods and sip wine produced …"
click at [699, 162] on input "text" at bounding box center [757, 158] width 291 height 28
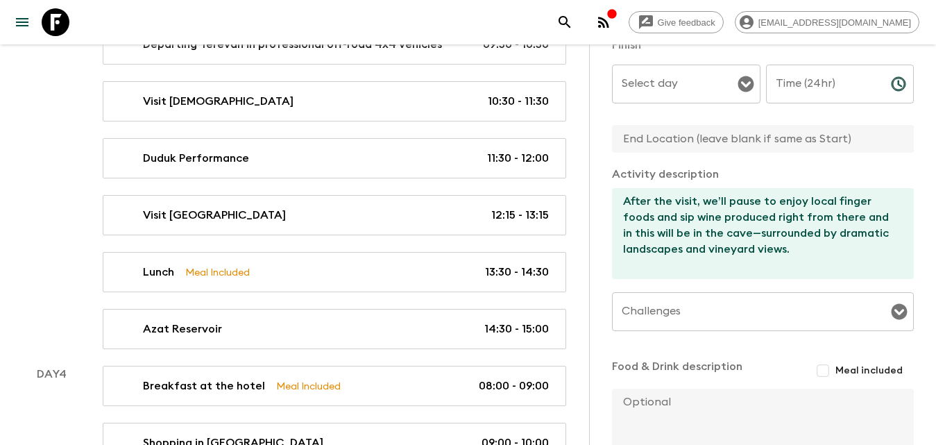
scroll to position [0, 0]
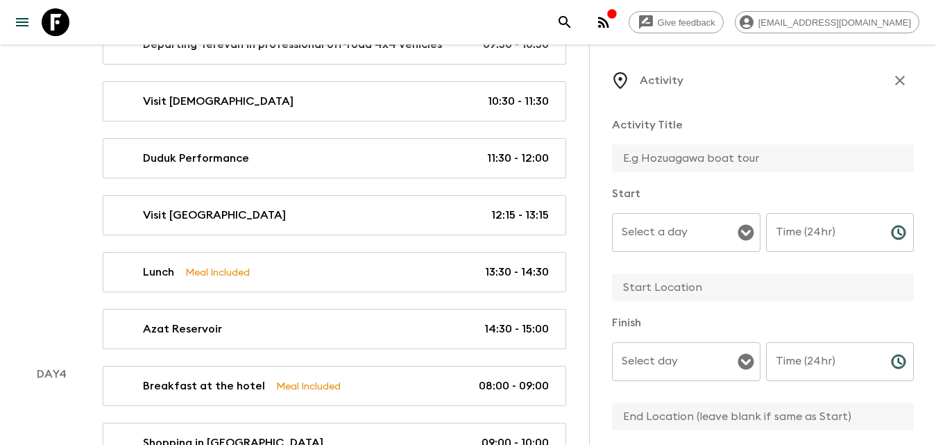
click at [724, 158] on input "text" at bounding box center [757, 158] width 291 height 28
click at [748, 158] on input "Finger food & Sip Wine at the cave" at bounding box center [757, 158] width 291 height 28
type input "Finger food & Sip Wine in the cave"
click at [715, 212] on div "Start Select a day Select a day ​ Time (24hr) Time (24hr) ​" at bounding box center [763, 244] width 302 height 118
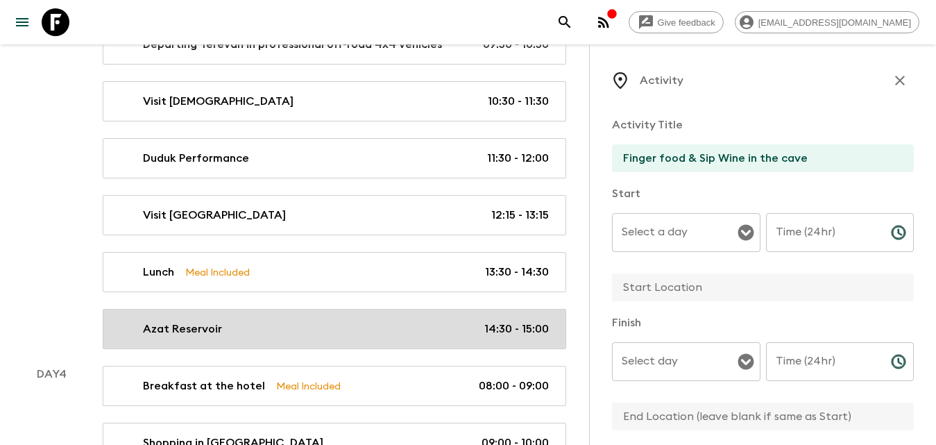
scroll to position [888, 0]
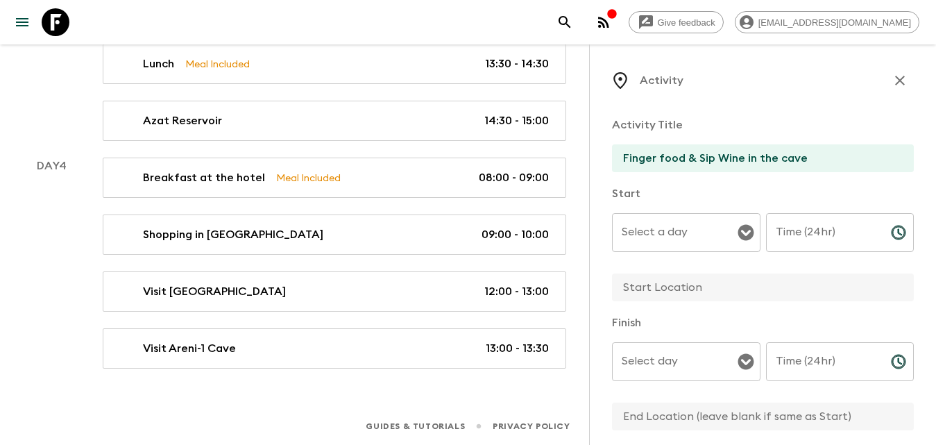
click at [681, 233] on input "Select a day" at bounding box center [675, 232] width 115 height 26
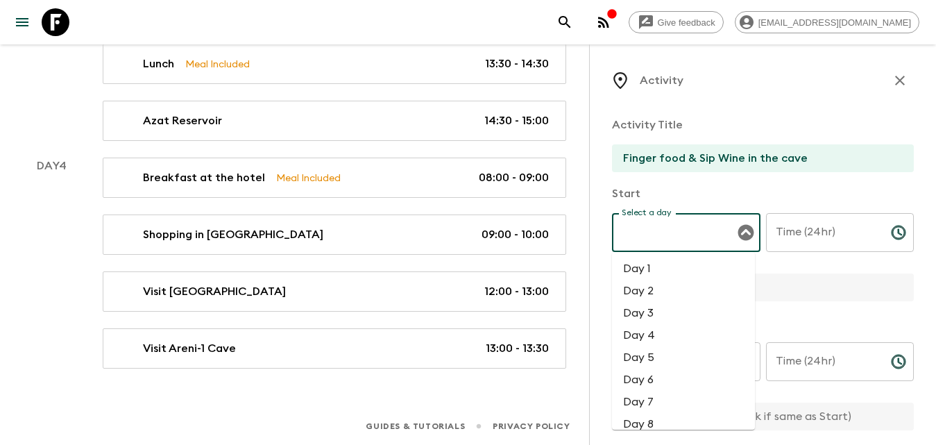
click at [670, 330] on li "Day 4" at bounding box center [683, 335] width 143 height 22
type input "Day 4"
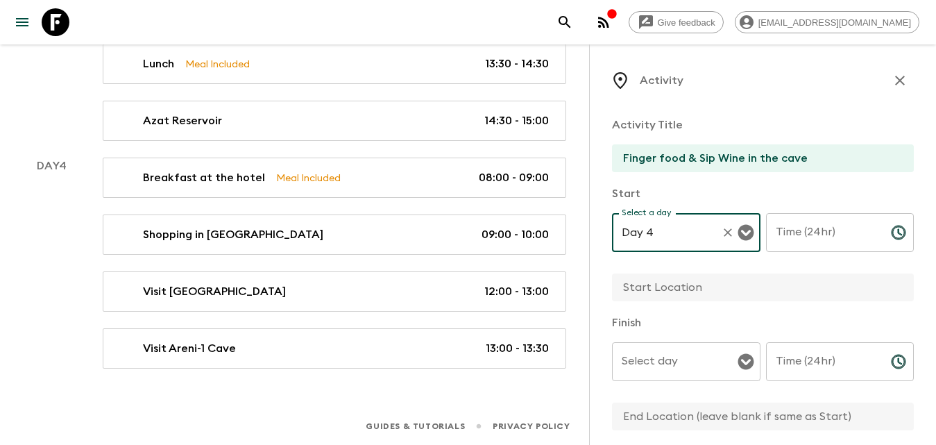
click at [807, 241] on input "Time (24hr)" at bounding box center [823, 232] width 114 height 39
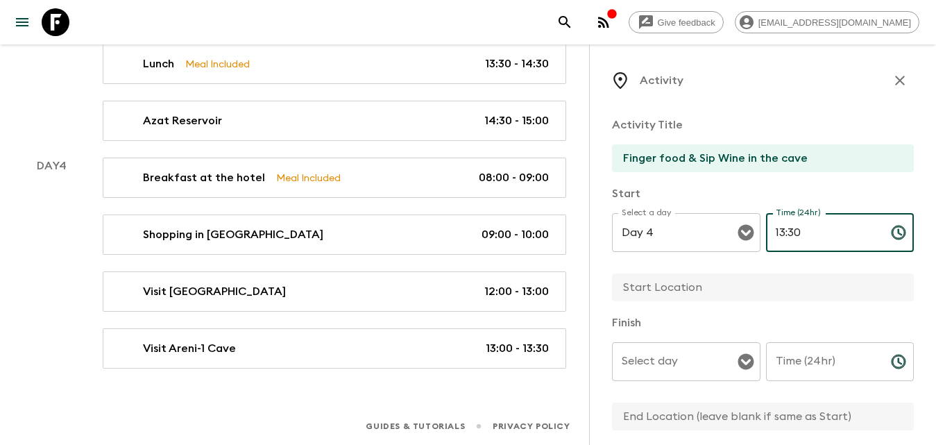
type input "13:30"
click at [820, 355] on input "Time (24hr)" at bounding box center [823, 361] width 114 height 39
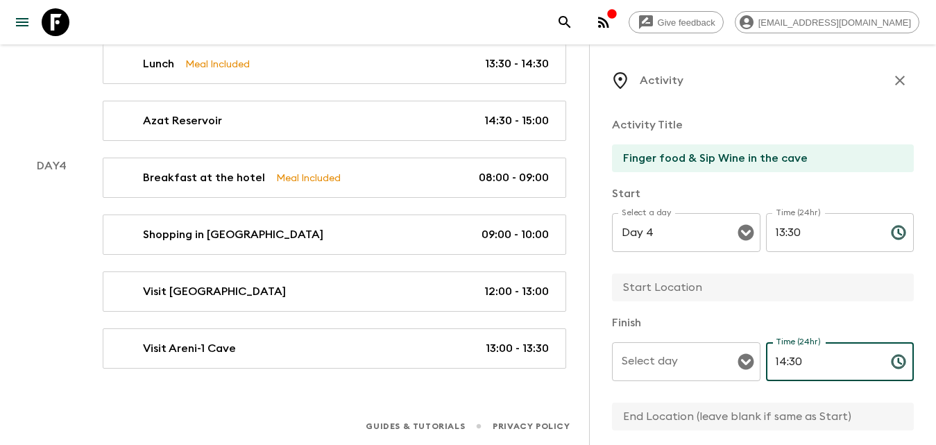
type input "14:30"
click at [673, 356] on div "Select day Select day ​" at bounding box center [686, 369] width 149 height 55
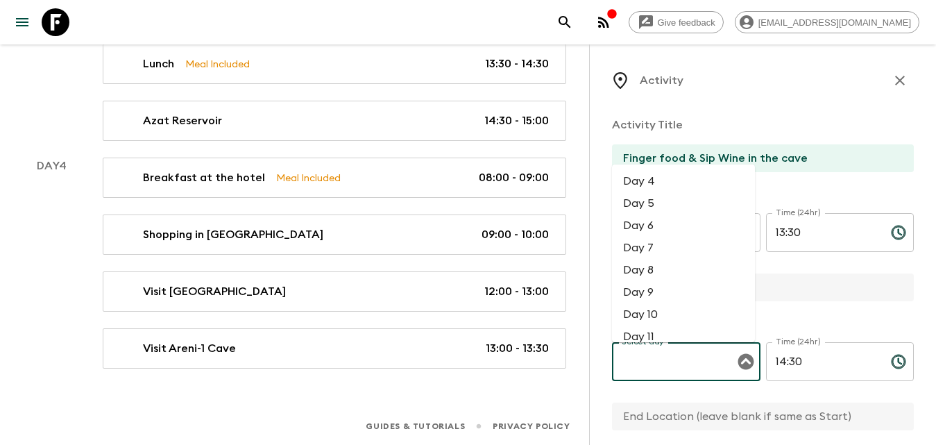
click at [663, 171] on li "Day 4" at bounding box center [683, 181] width 143 height 22
type input "Day 4"
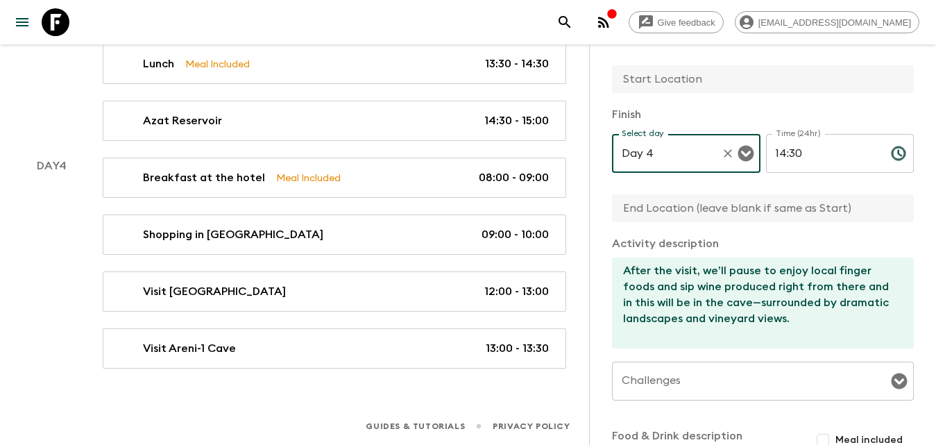
scroll to position [278, 0]
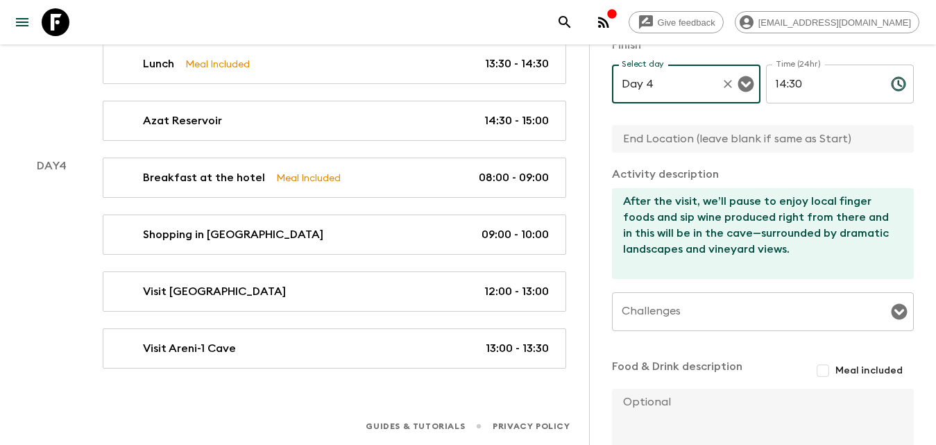
click at [715, 312] on input "Challenges" at bounding box center [752, 311] width 269 height 26
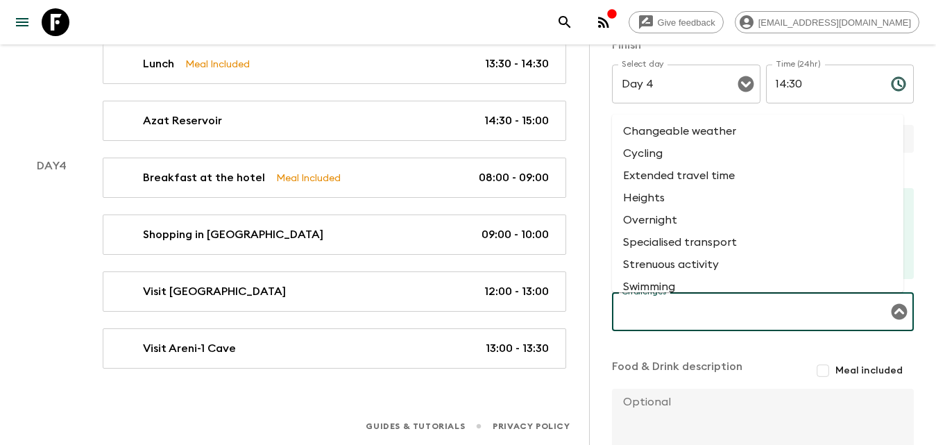
click at [715, 312] on input "Challenges" at bounding box center [752, 311] width 269 height 26
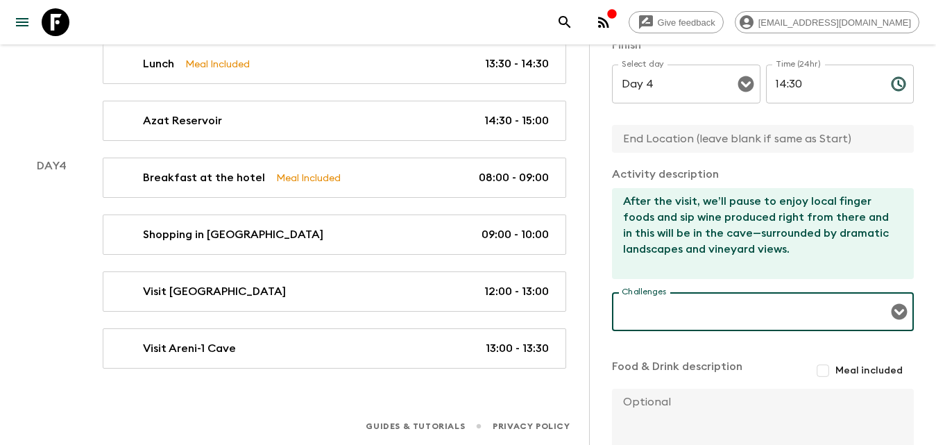
scroll to position [388, 0]
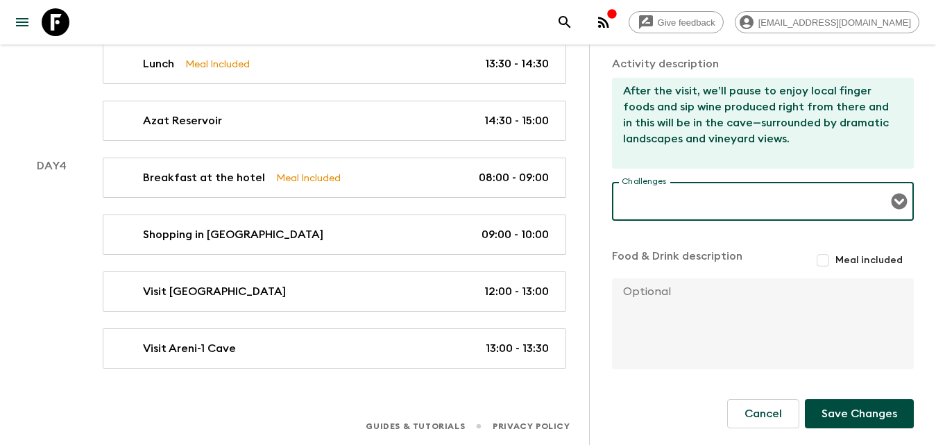
click at [819, 260] on input "Meal included" at bounding box center [823, 260] width 25 height 25
checkbox input "true"
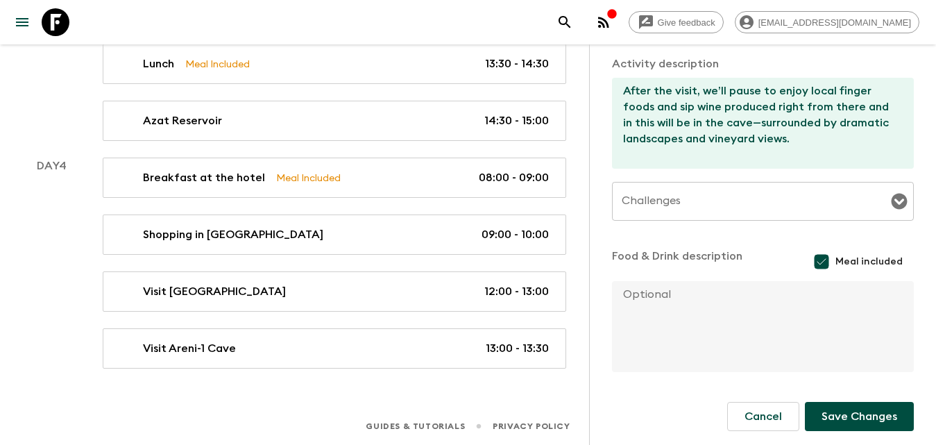
click at [847, 412] on button "Save Changes" at bounding box center [859, 416] width 109 height 29
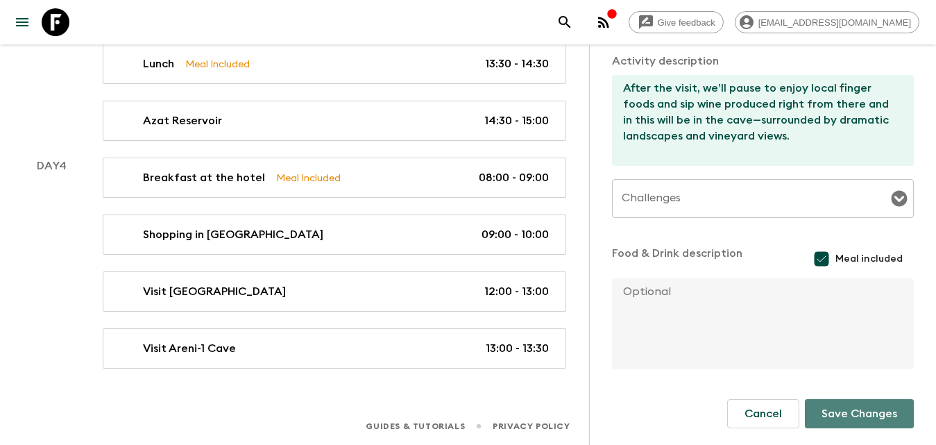
click at [838, 418] on button "Save Changes" at bounding box center [859, 413] width 109 height 29
click at [835, 417] on button "Save Changes" at bounding box center [859, 413] width 109 height 29
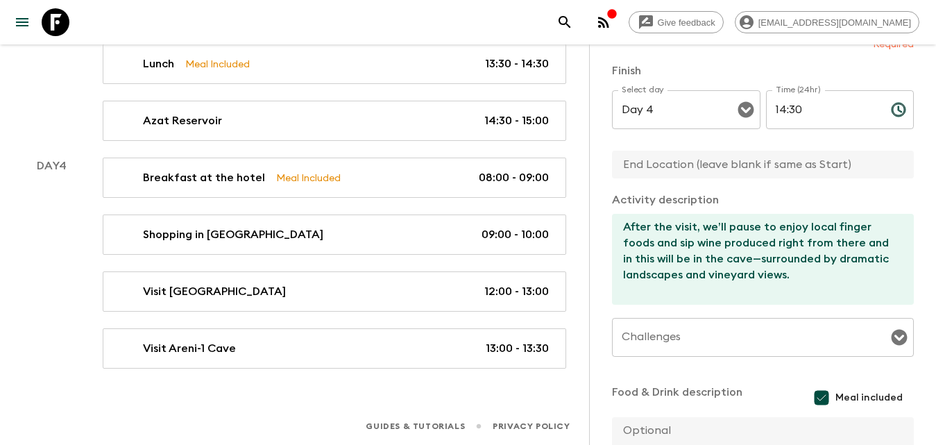
scroll to position [127, 0]
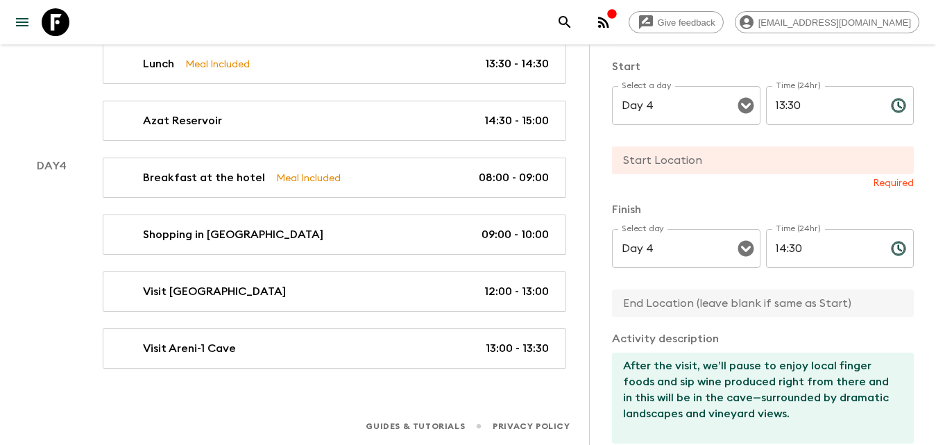
drag, startPoint x: 715, startPoint y: 178, endPoint x: 702, endPoint y: 153, distance: 29.2
click at [708, 166] on div "Required" at bounding box center [763, 168] width 302 height 44
click at [702, 152] on input "text" at bounding box center [757, 160] width 291 height 28
type input "[GEOGRAPHIC_DATA]"
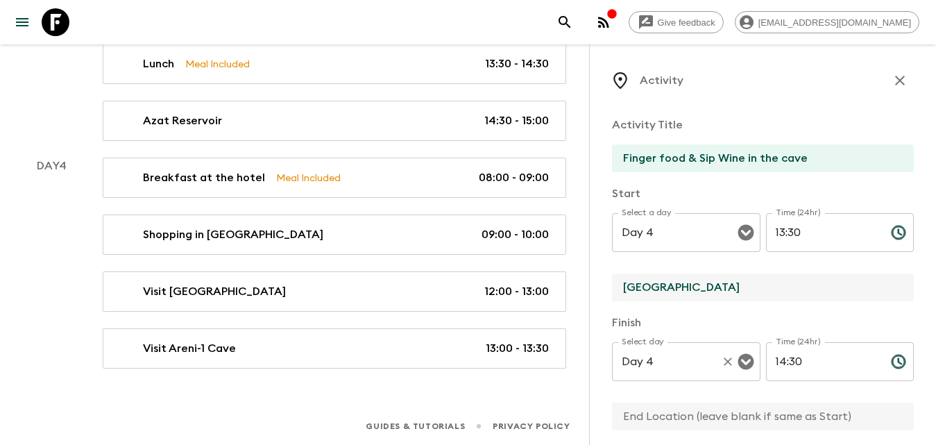
scroll to position [208, 0]
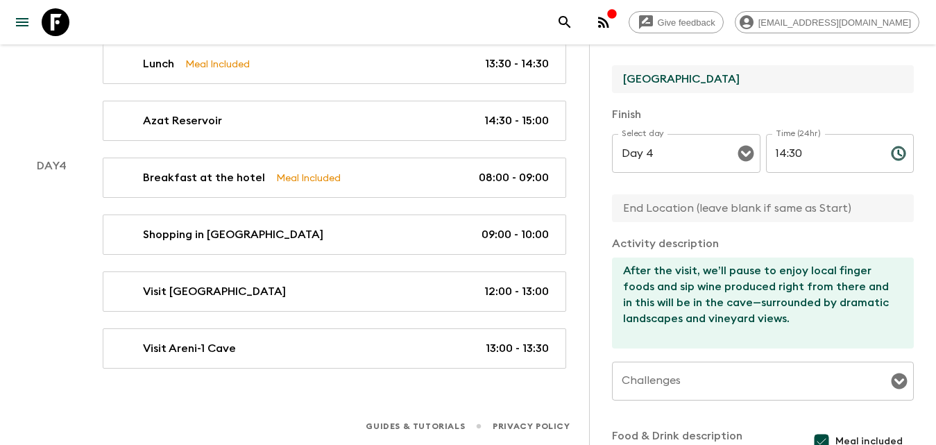
click at [684, 205] on input "text" at bounding box center [757, 208] width 291 height 28
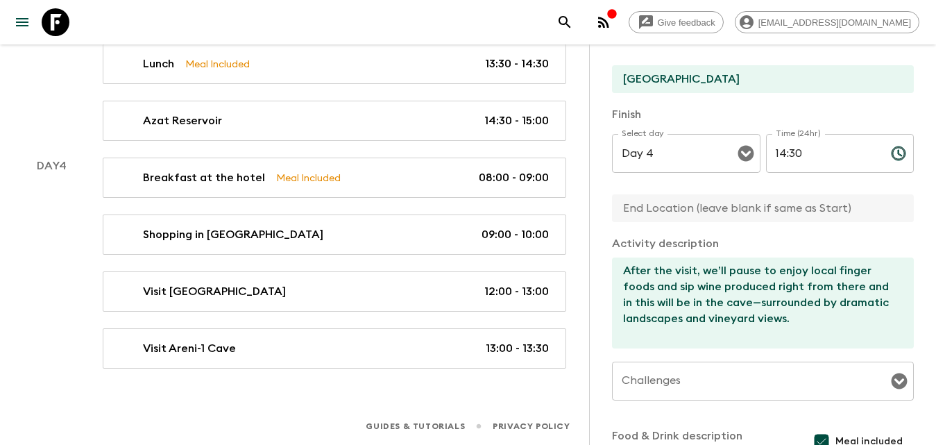
type input "[GEOGRAPHIC_DATA]"
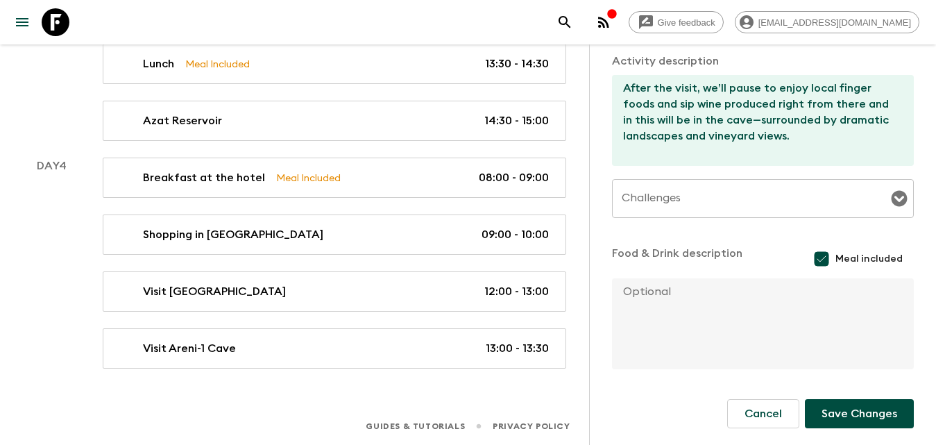
click at [848, 417] on button "Save Changes" at bounding box center [859, 413] width 109 height 29
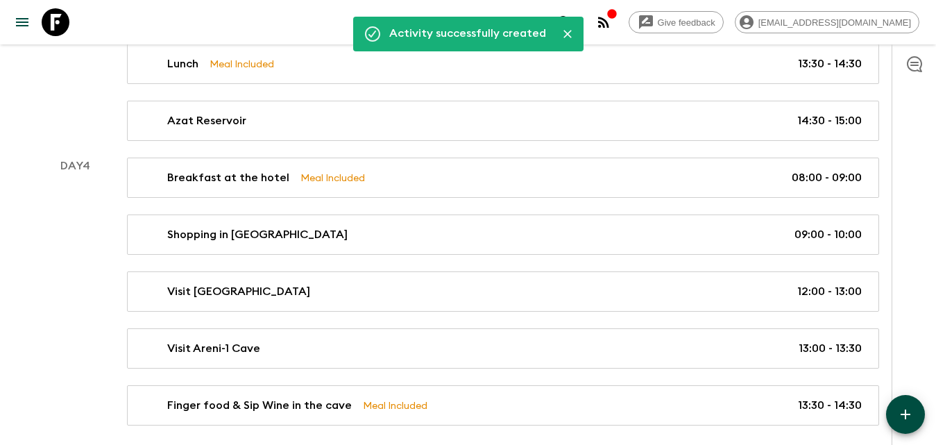
scroll to position [945, 0]
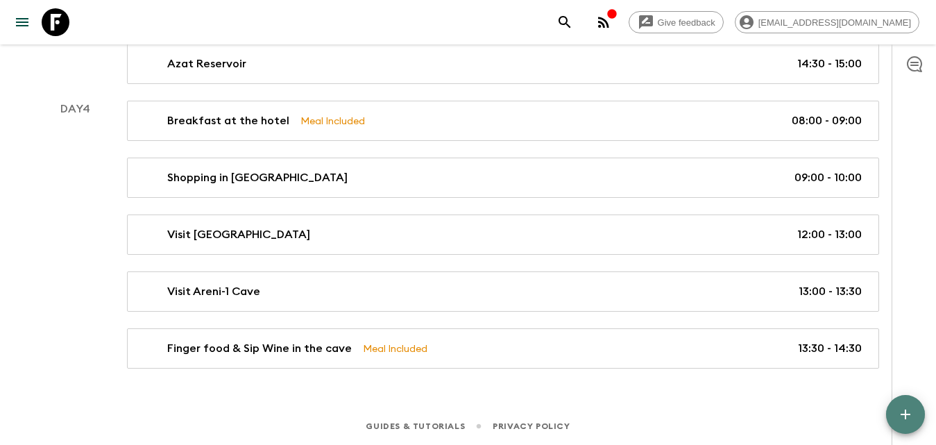
click at [904, 404] on button "button" at bounding box center [905, 414] width 39 height 39
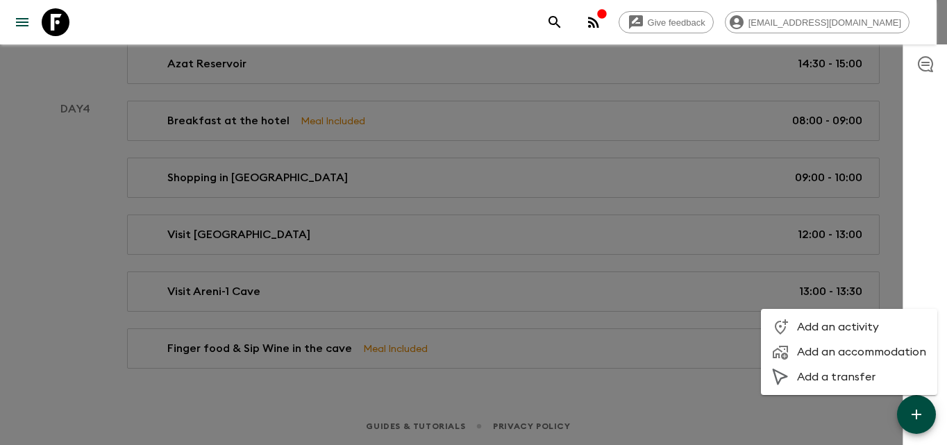
click at [546, 319] on div at bounding box center [473, 222] width 947 height 445
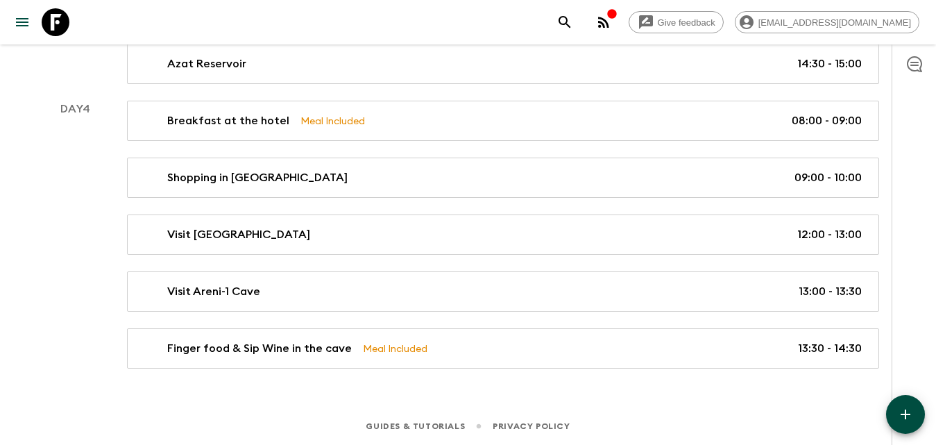
click at [908, 407] on icon "button" at bounding box center [905, 414] width 17 height 17
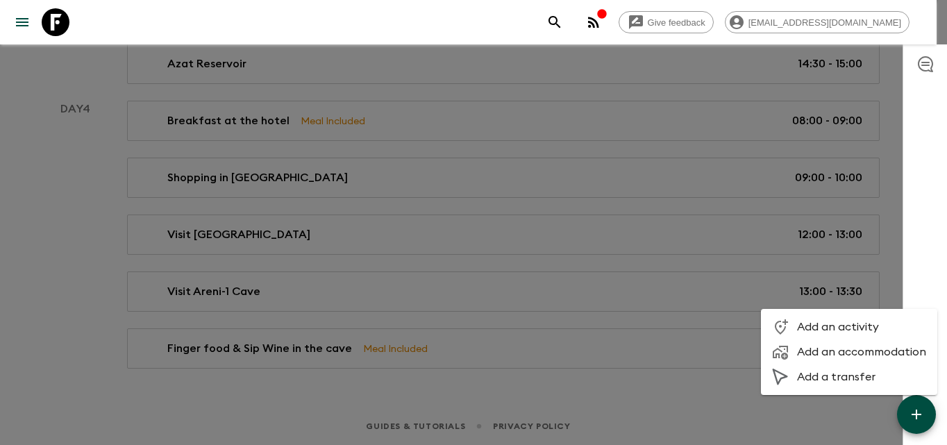
click at [850, 323] on span "Add an activity" at bounding box center [861, 327] width 129 height 14
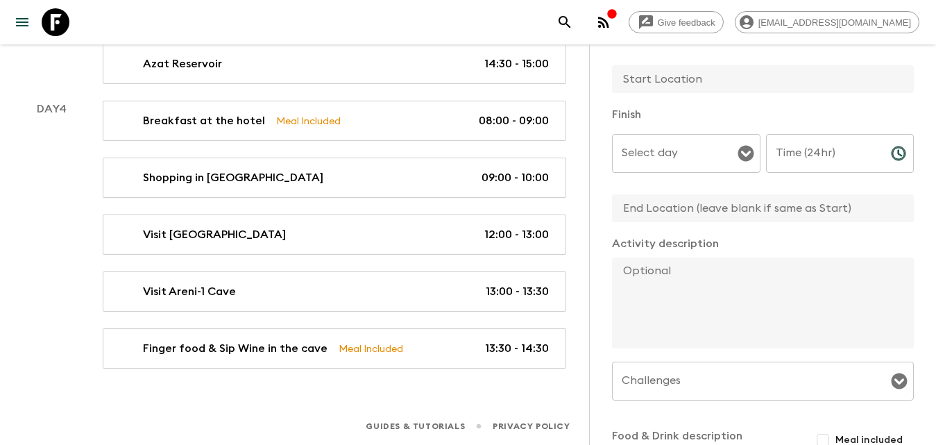
scroll to position [69, 0]
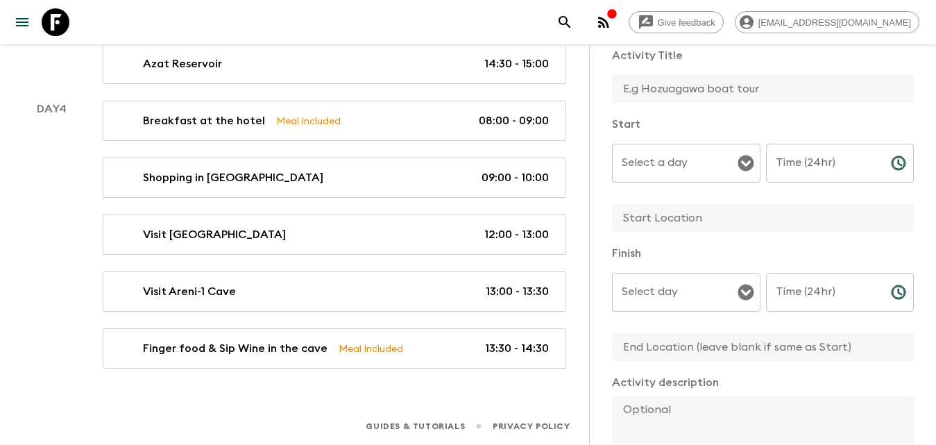
click at [805, 165] on input "Time (24hr)" at bounding box center [823, 163] width 114 height 39
type input "16:00"
click at [824, 290] on input "Time (24hr)" at bounding box center [823, 292] width 114 height 39
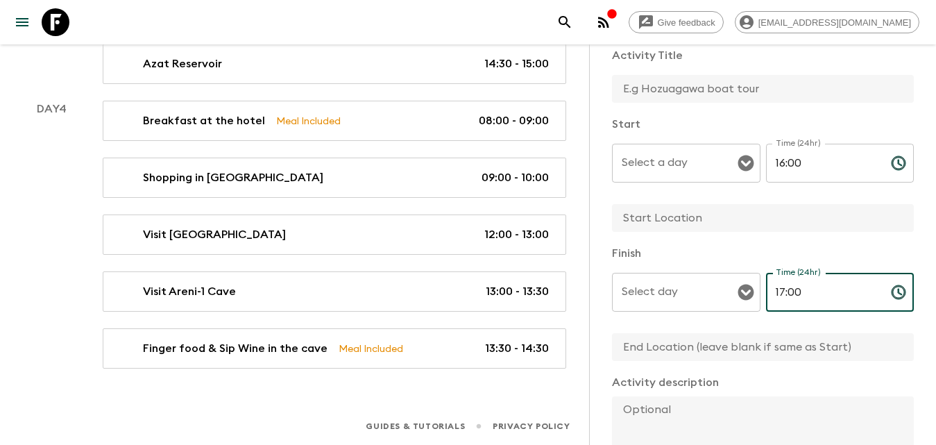
type input "17:00"
click at [661, 90] on input "text" at bounding box center [757, 89] width 291 height 28
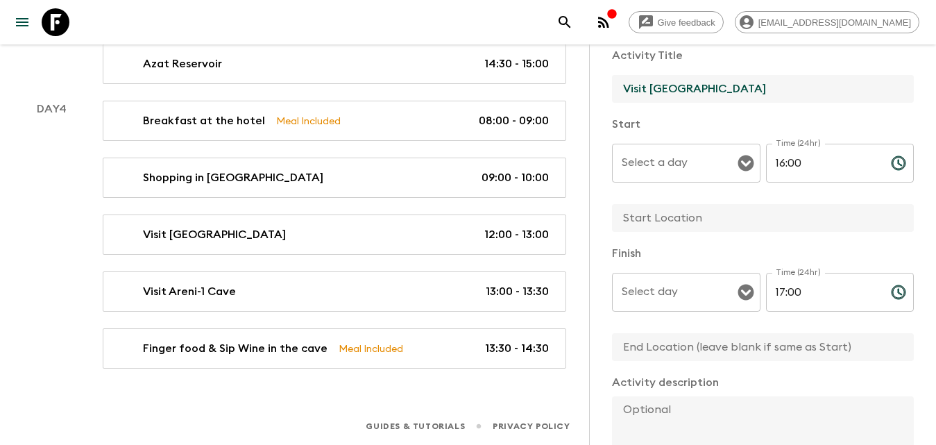
click at [656, 147] on div "Select a day" at bounding box center [686, 163] width 149 height 39
type input "Visit [GEOGRAPHIC_DATA]"
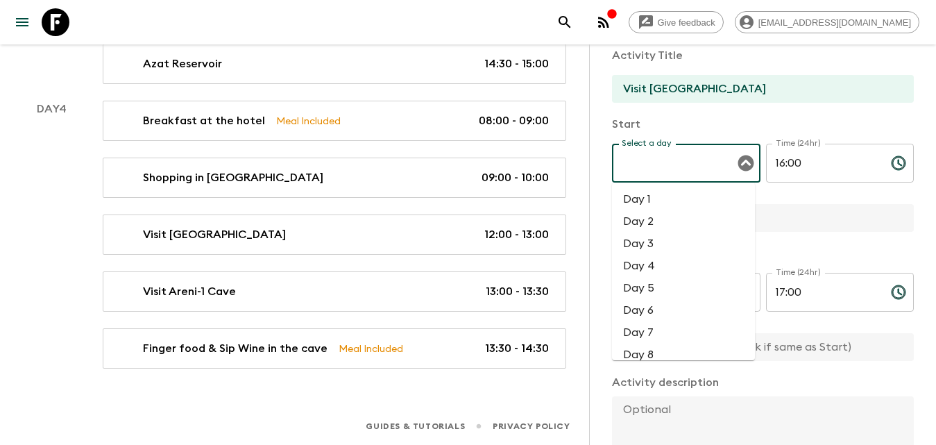
click at [670, 259] on li "Day 4" at bounding box center [683, 266] width 143 height 22
type input "Day 4"
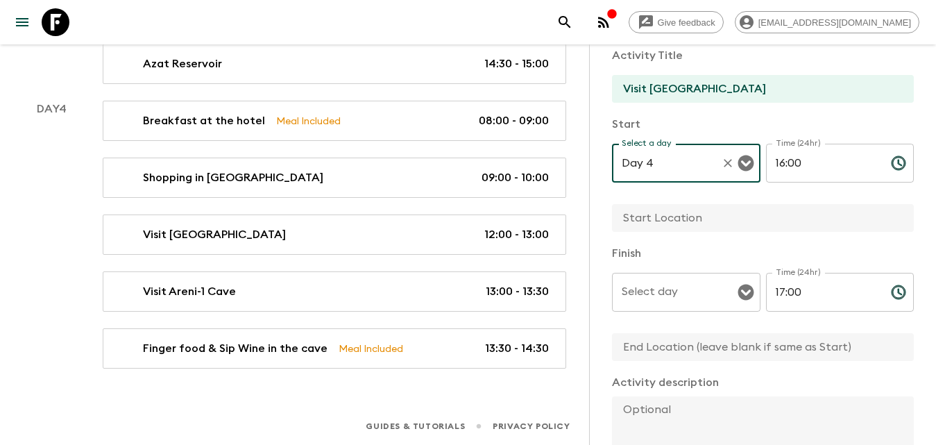
click at [681, 294] on input "Select day" at bounding box center [675, 292] width 115 height 26
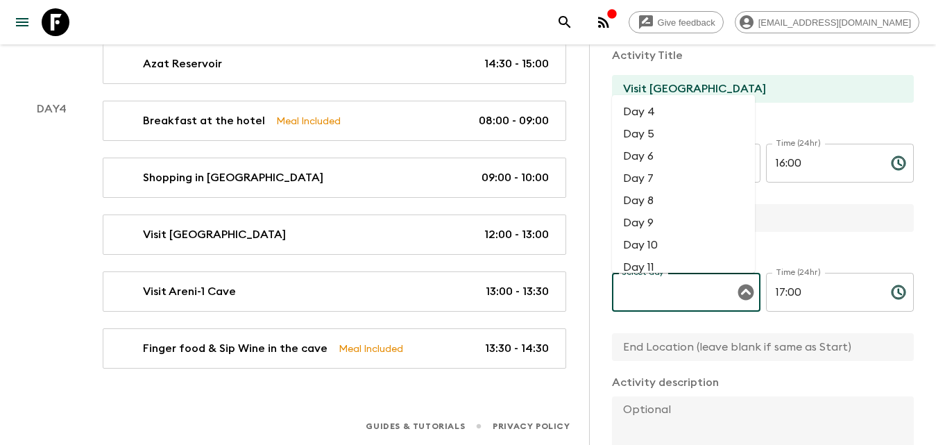
drag, startPoint x: 653, startPoint y: 100, endPoint x: 667, endPoint y: 119, distance: 23.3
click at [654, 101] on li "Day 4" at bounding box center [683, 112] width 143 height 22
type input "Day 4"
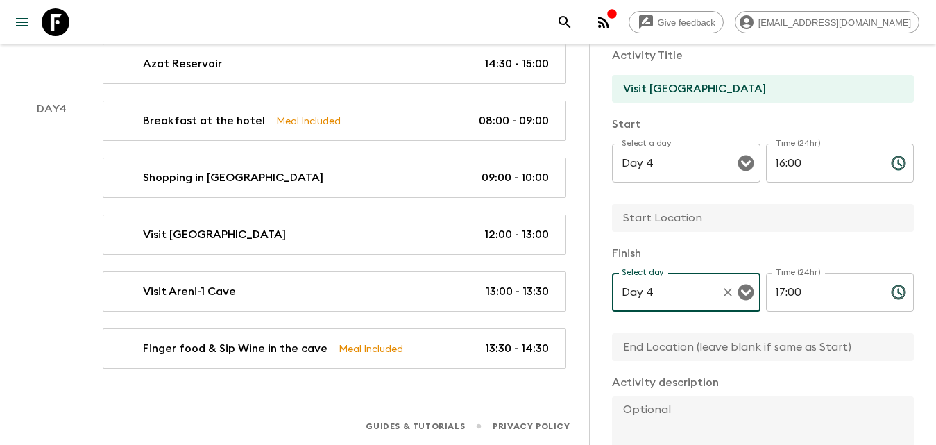
scroll to position [278, 0]
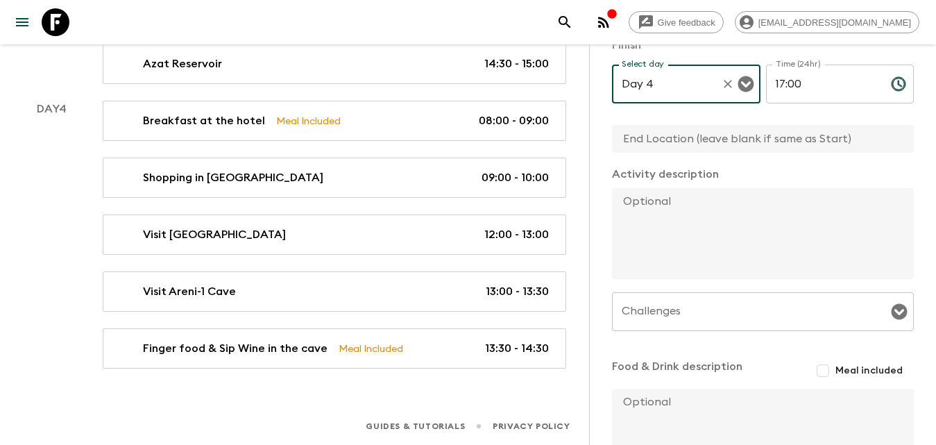
click at [685, 196] on textarea at bounding box center [757, 233] width 291 height 91
paste textarea "We then travel to Khor Virap, one of Armenia’s most sacred and historically sig…"
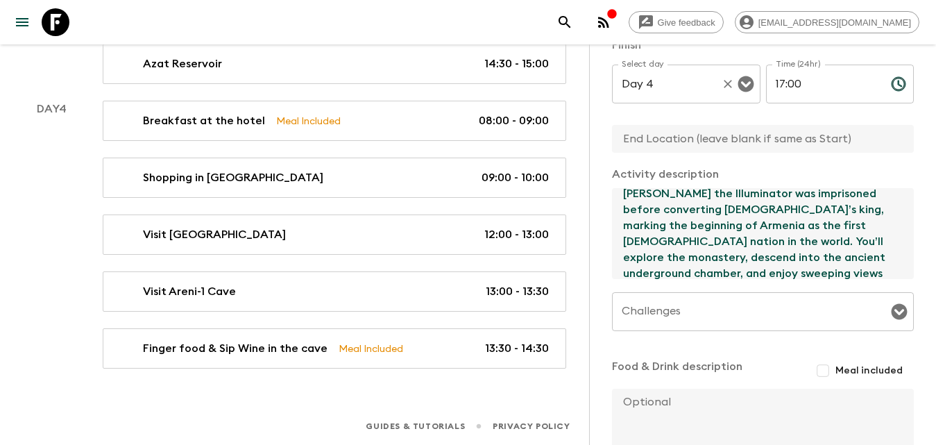
scroll to position [208, 0]
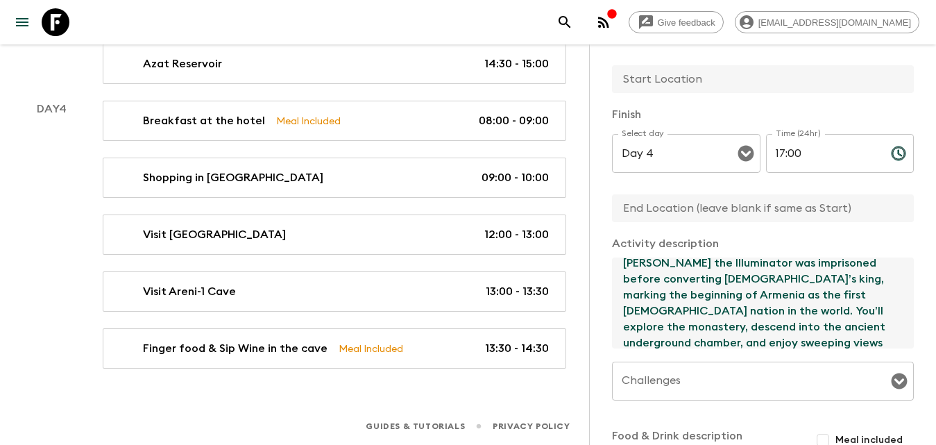
type textarea "We then travel to Khor Virap, one of Armenia’s most sacred and historically sig…"
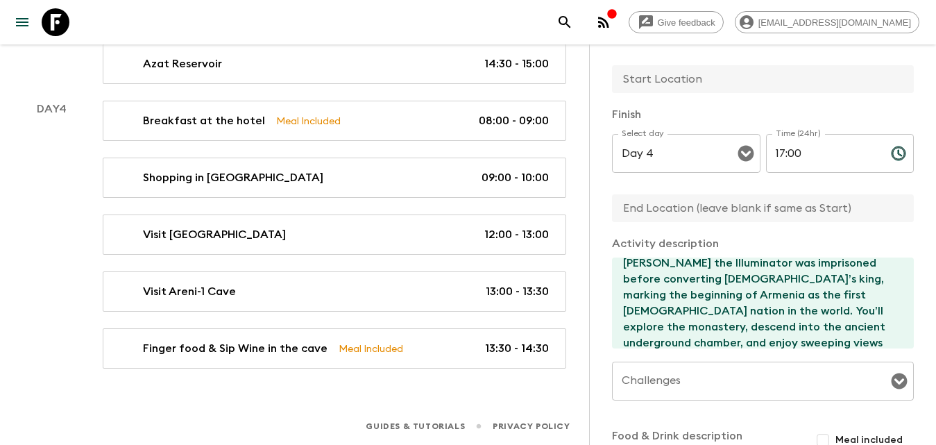
click at [670, 85] on input "text" at bounding box center [757, 79] width 291 height 28
type input "[GEOGRAPHIC_DATA]"
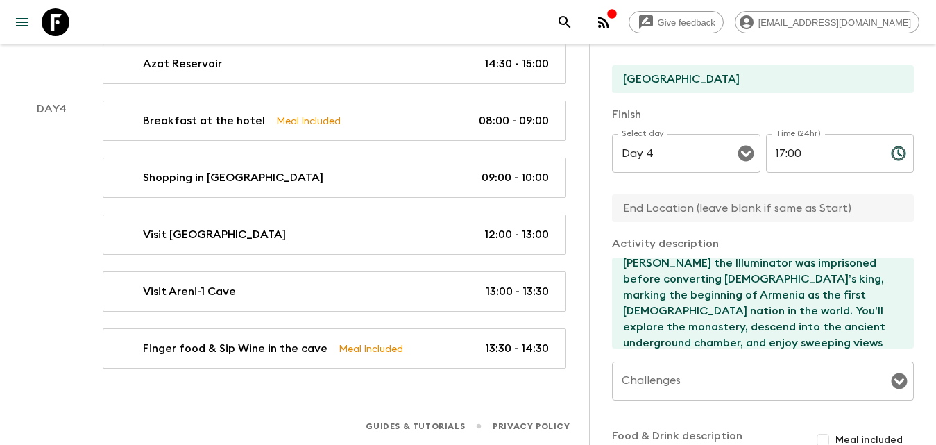
click at [714, 196] on input "text" at bounding box center [757, 208] width 291 height 28
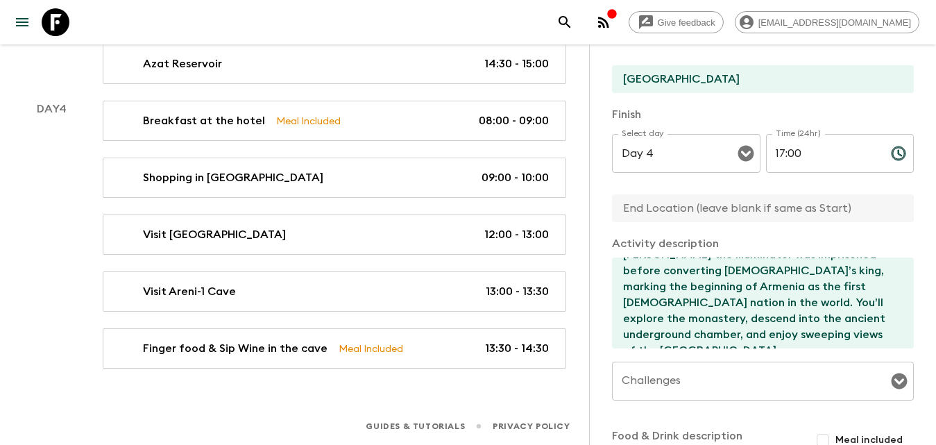
scroll to position [278, 0]
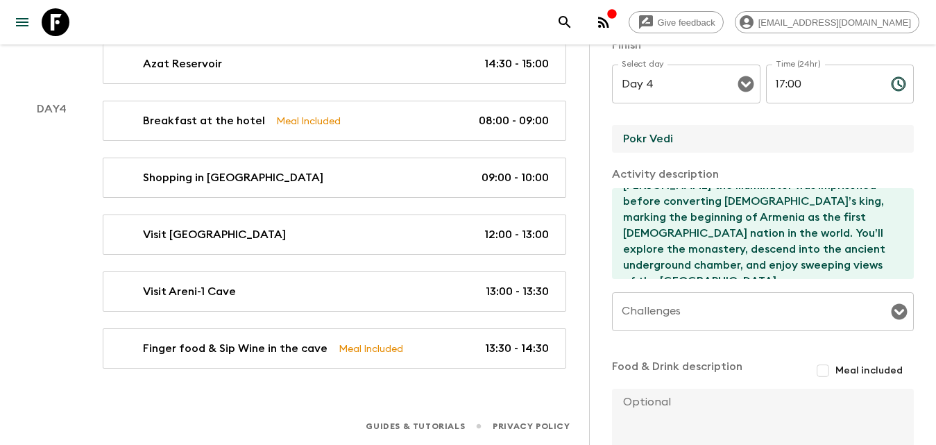
type input "Pokr Vedi"
click at [711, 312] on input "Challenges" at bounding box center [752, 311] width 269 height 26
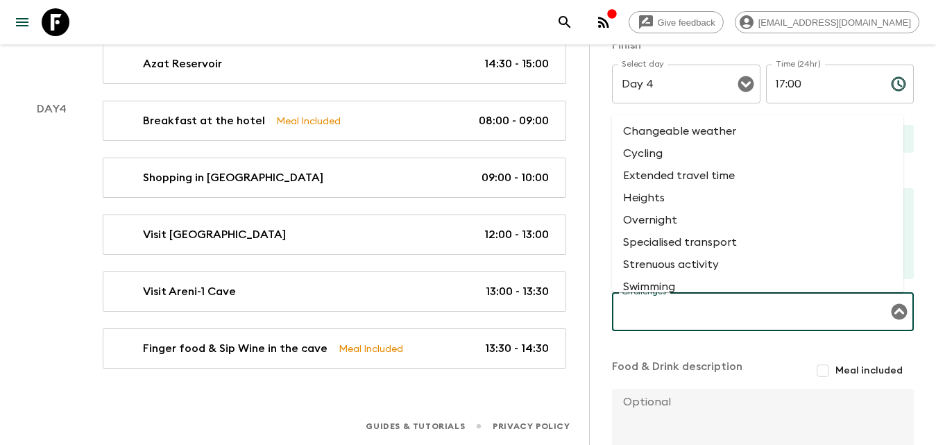
click at [711, 312] on input "Challenges" at bounding box center [752, 311] width 269 height 26
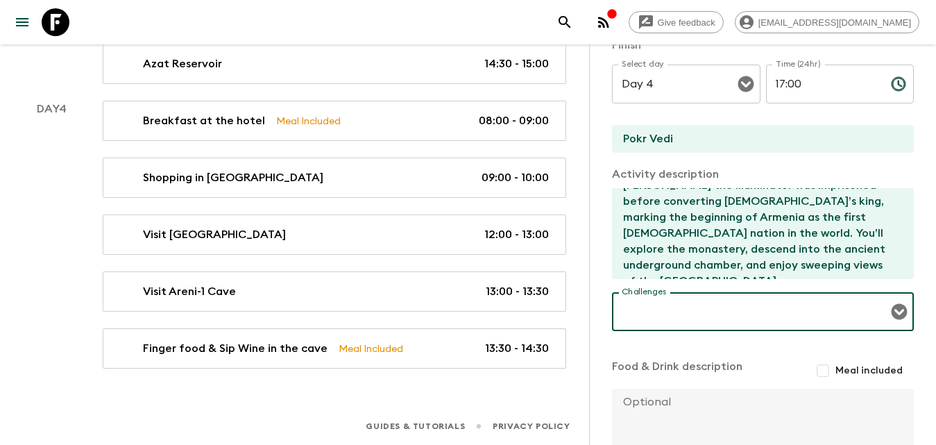
scroll to position [388, 0]
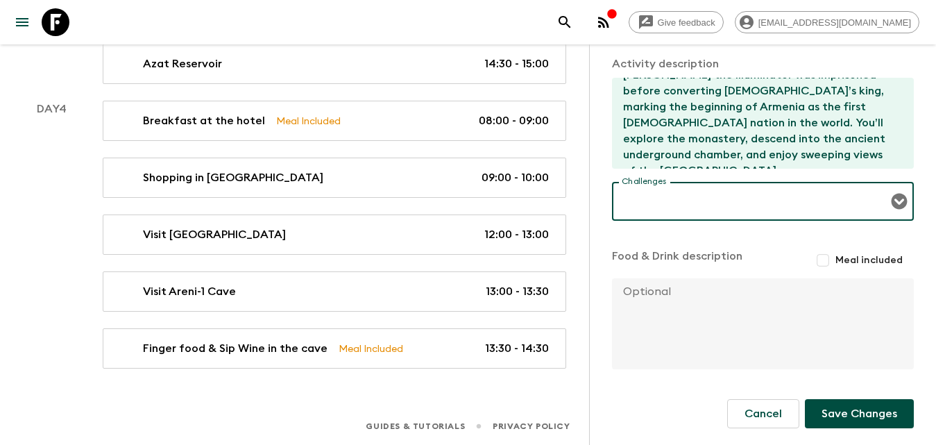
click at [864, 409] on button "Save Changes" at bounding box center [859, 413] width 109 height 29
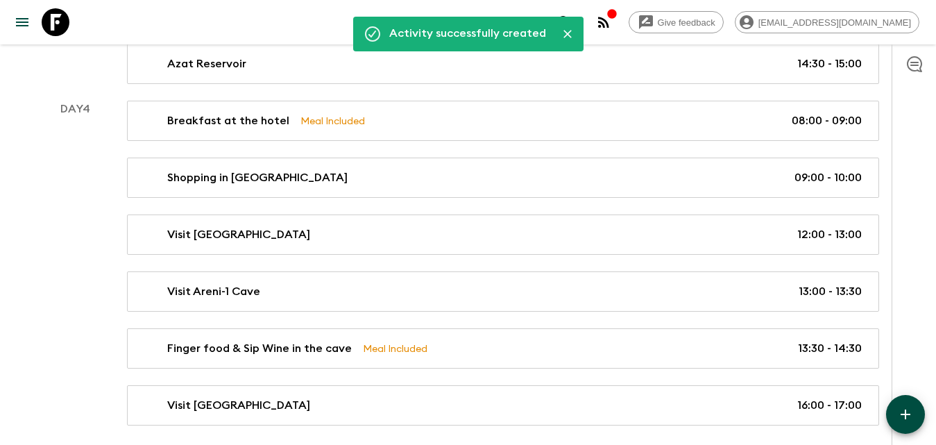
scroll to position [1002, 0]
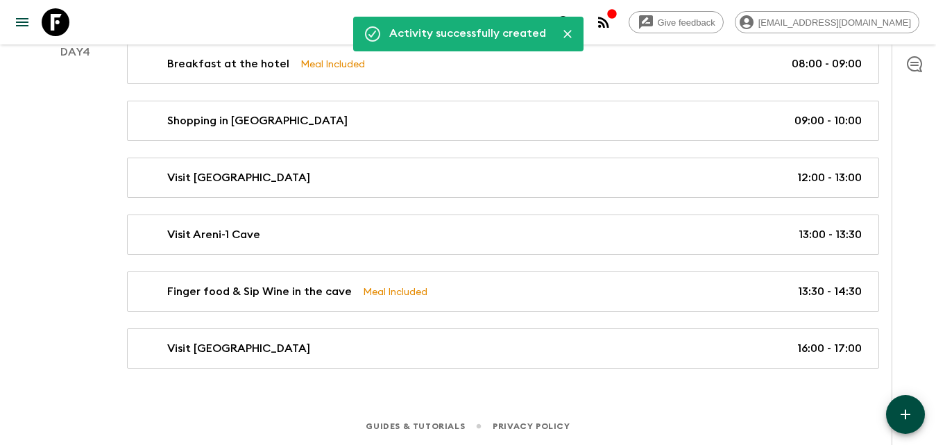
click at [898, 414] on icon "button" at bounding box center [905, 414] width 17 height 17
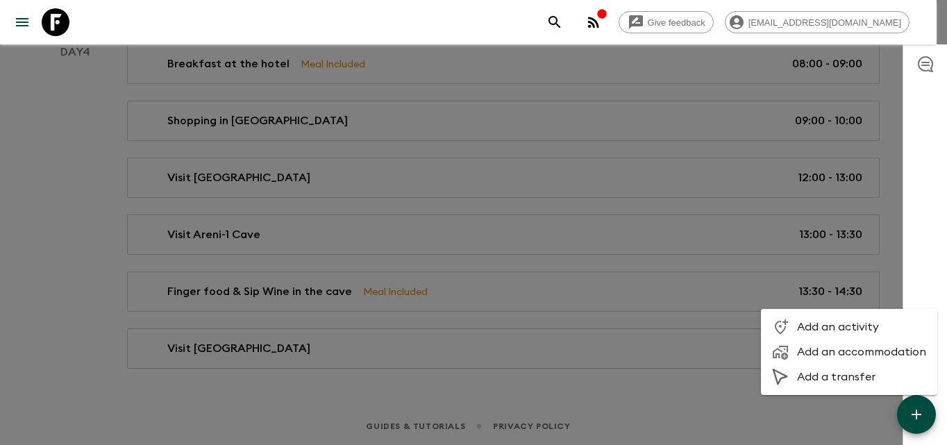
click at [838, 316] on li "Add an activity" at bounding box center [849, 326] width 176 height 25
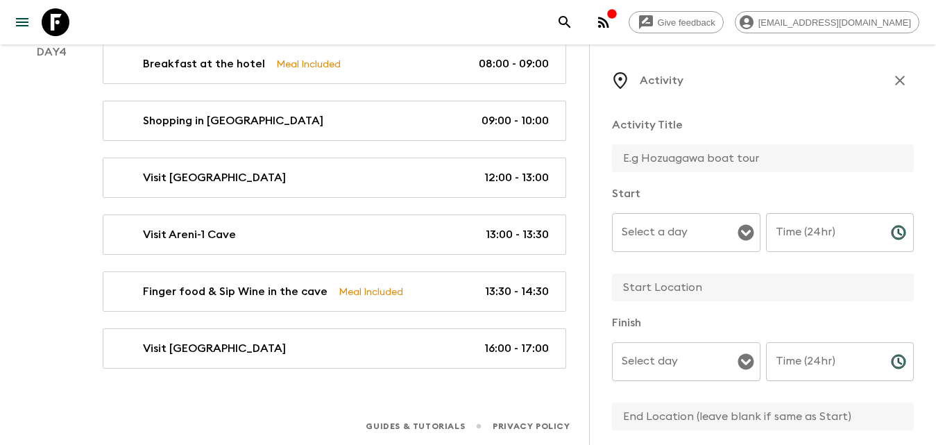
click at [684, 156] on input "text" at bounding box center [757, 158] width 291 height 28
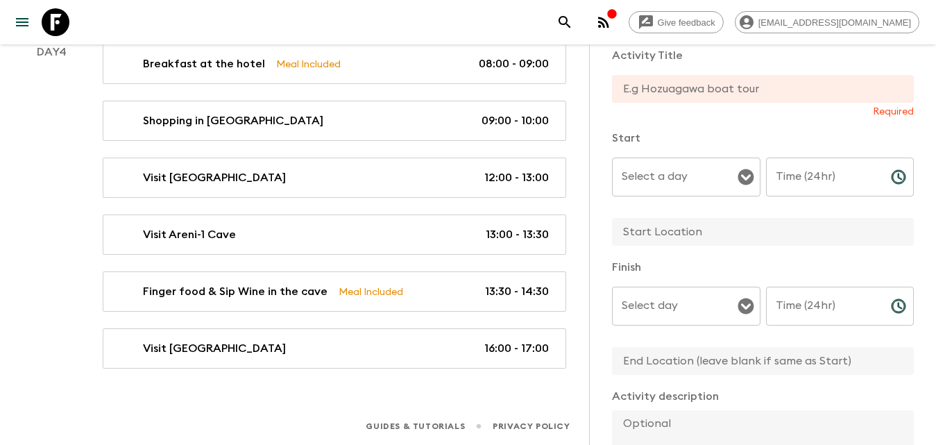
click at [654, 350] on input "text" at bounding box center [757, 361] width 291 height 28
type input "Ghukasavan Village"
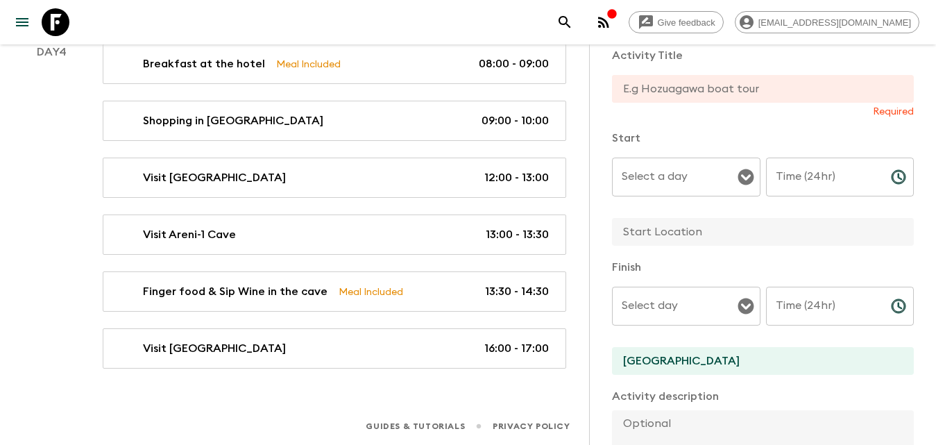
click at [684, 229] on input "text" at bounding box center [757, 232] width 291 height 28
type input "Poke Vedi Village"
click at [668, 85] on input "text" at bounding box center [757, 89] width 291 height 28
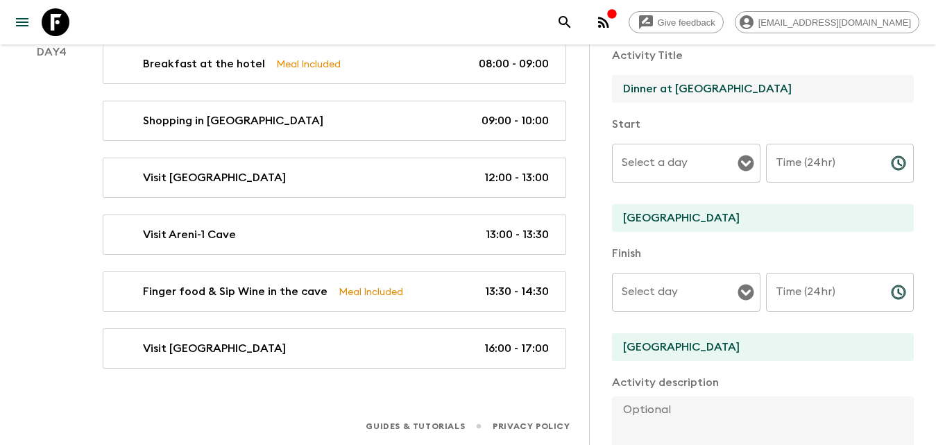
type input "Dinner at Farm Restaurant"
click at [699, 172] on input "Select a day" at bounding box center [675, 163] width 115 height 26
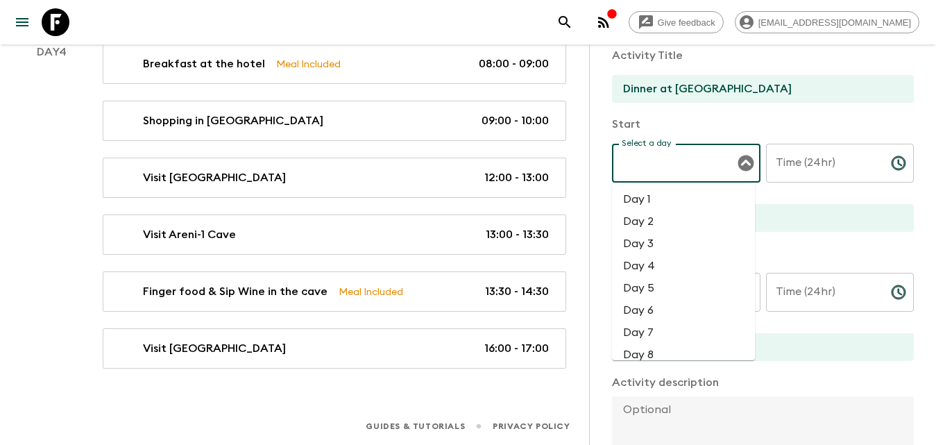
click at [664, 262] on li "Day 4" at bounding box center [683, 266] width 143 height 22
type input "Day 4"
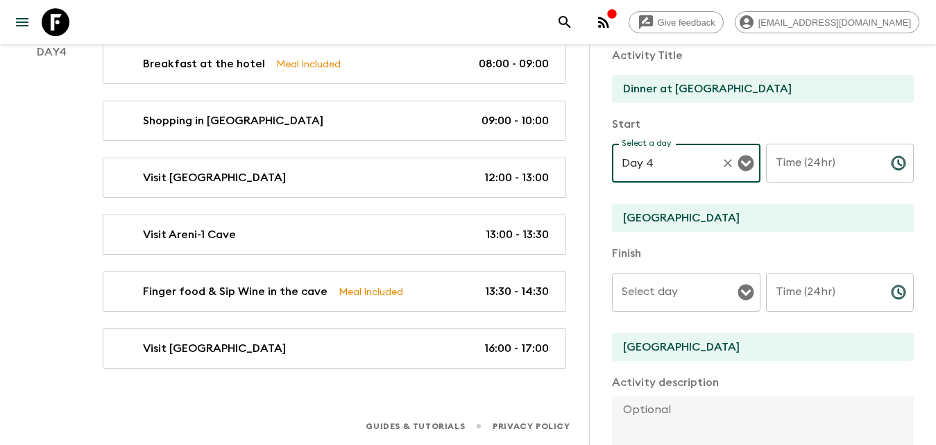
click at [722, 299] on input "Select day" at bounding box center [675, 292] width 115 height 26
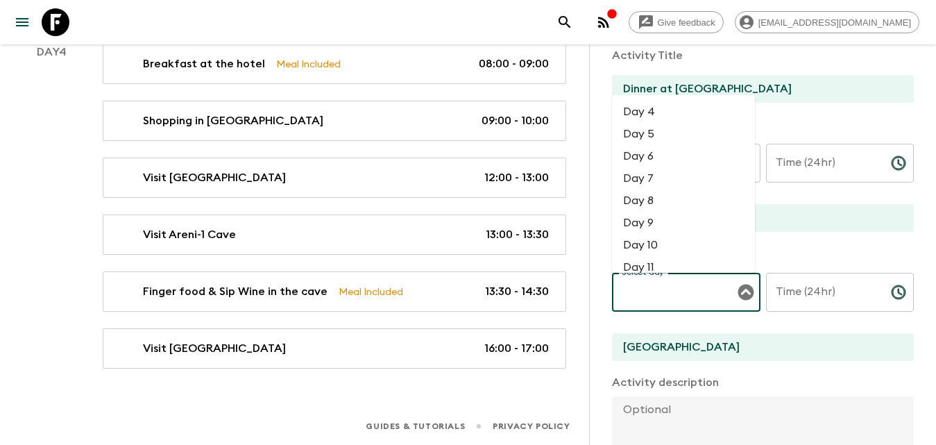
click at [651, 106] on li "Day 4" at bounding box center [683, 112] width 143 height 22
type input "Day 4"
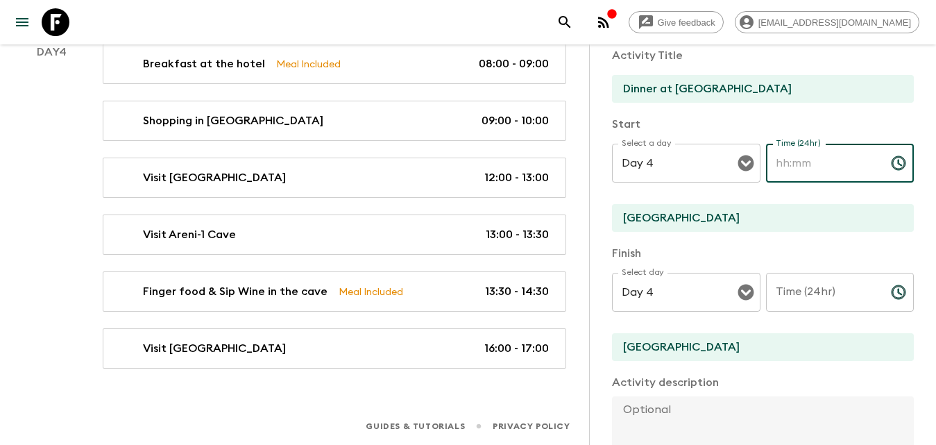
click at [825, 166] on input "Time (24hr)" at bounding box center [823, 163] width 114 height 39
type input "18:00"
click at [811, 280] on div "Time (24hr) Time (24hr) ​" at bounding box center [840, 300] width 149 height 55
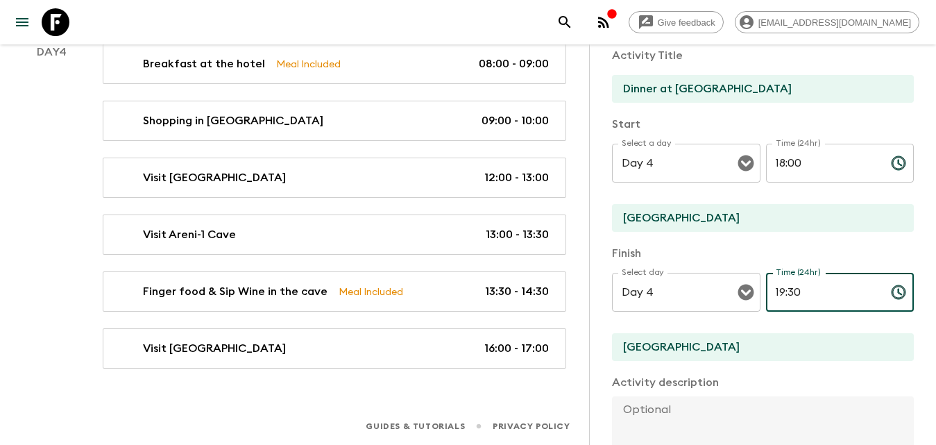
type input "19:30"
click at [780, 234] on div "Activity Title Dinner at Farm Restaurant Start Select a day Day 4 Select a day …" at bounding box center [763, 363] width 302 height 654
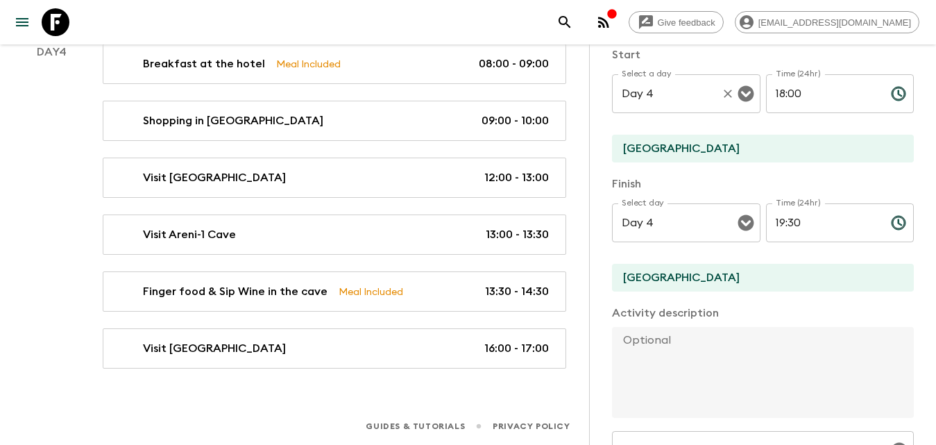
scroll to position [0, 0]
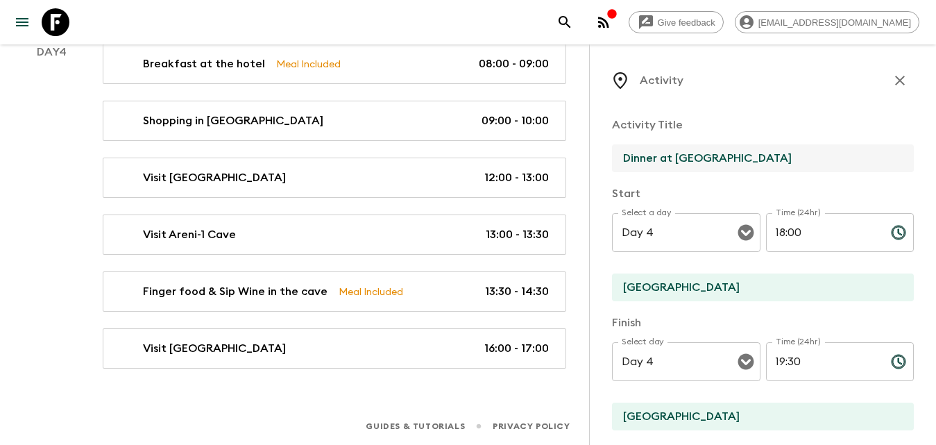
drag, startPoint x: 662, startPoint y: 158, endPoint x: 573, endPoint y: 162, distance: 88.9
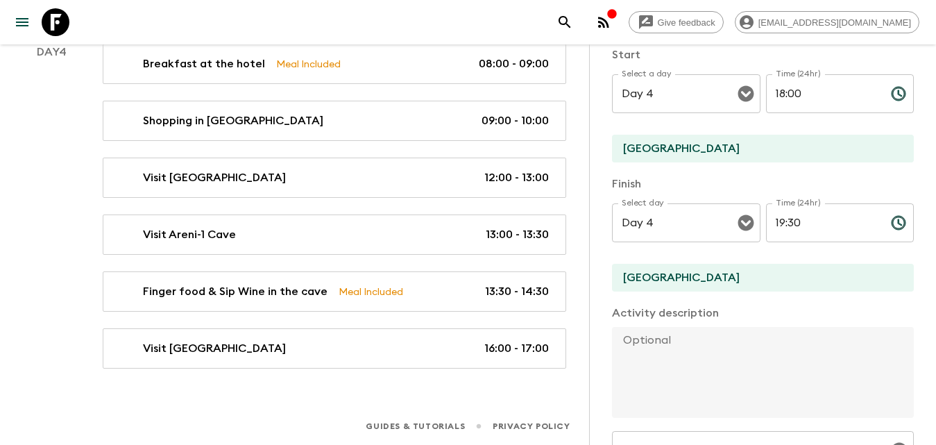
scroll to position [208, 0]
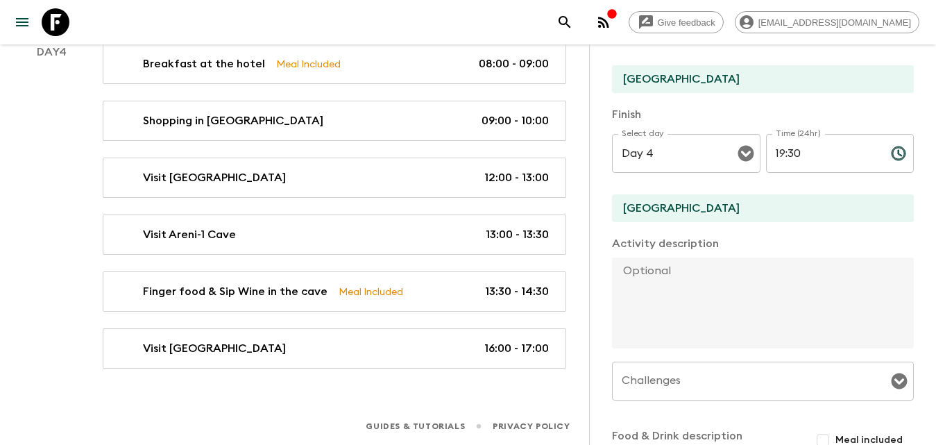
type input "Barbecue Masterclass"
click at [685, 272] on textarea at bounding box center [757, 302] width 291 height 91
paste textarea "Finally, we’ll arrive at a cozy farm-restaurant, where Mr. Artavazd awaits with…"
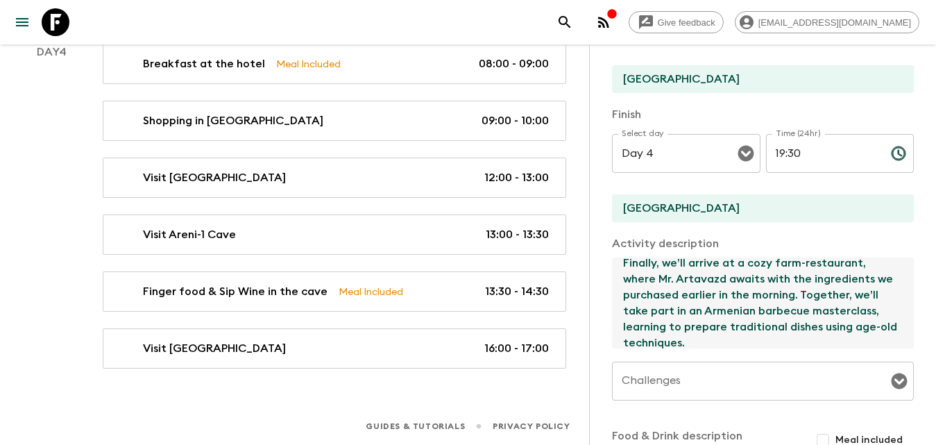
scroll to position [69, 0]
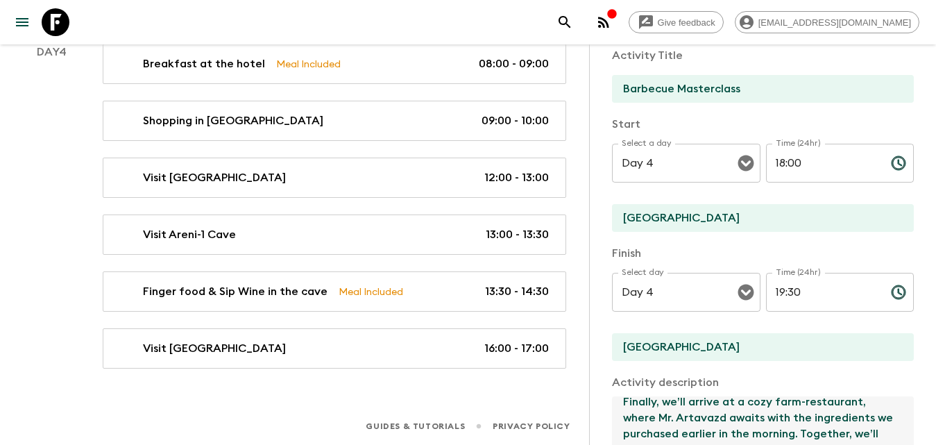
type textarea "Finally, we’ll arrive at a cozy farm-restaurant, where Mr. Artavazd awaits with…"
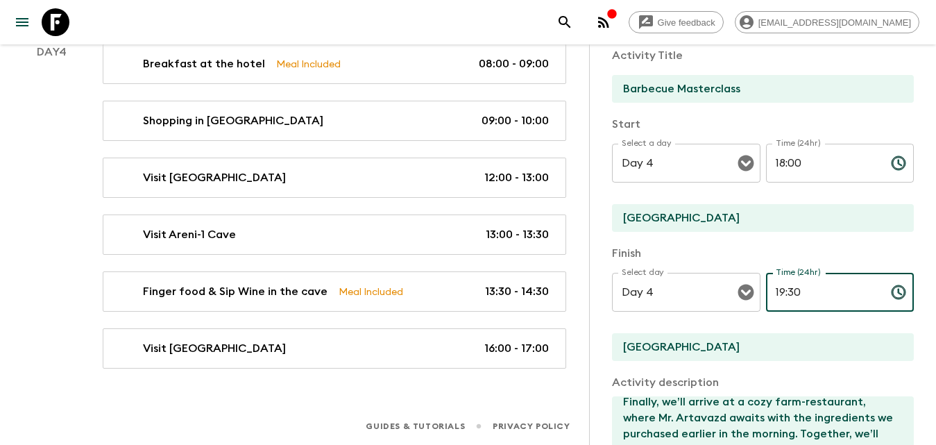
drag, startPoint x: 805, startPoint y: 287, endPoint x: 785, endPoint y: 294, distance: 21.3
click at [785, 294] on input "19:30" at bounding box center [823, 292] width 114 height 39
drag, startPoint x: 800, startPoint y: 294, endPoint x: 761, endPoint y: 294, distance: 38.9
click at [766, 294] on input "19:00" at bounding box center [823, 292] width 114 height 39
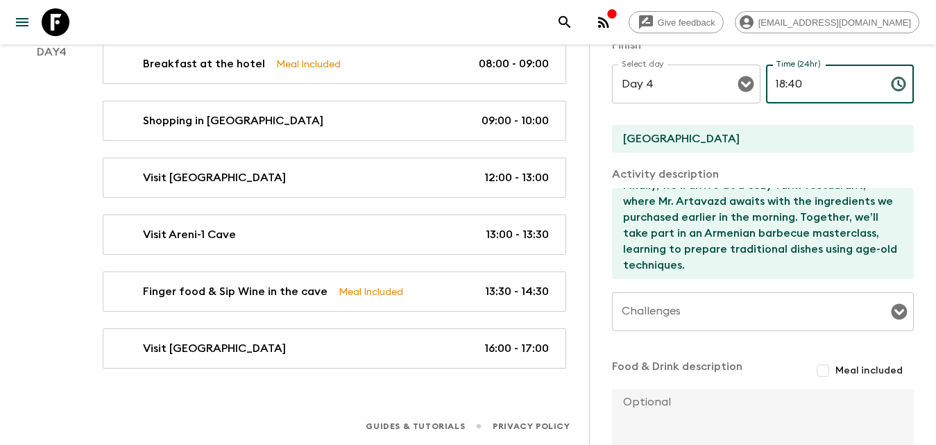
scroll to position [388, 0]
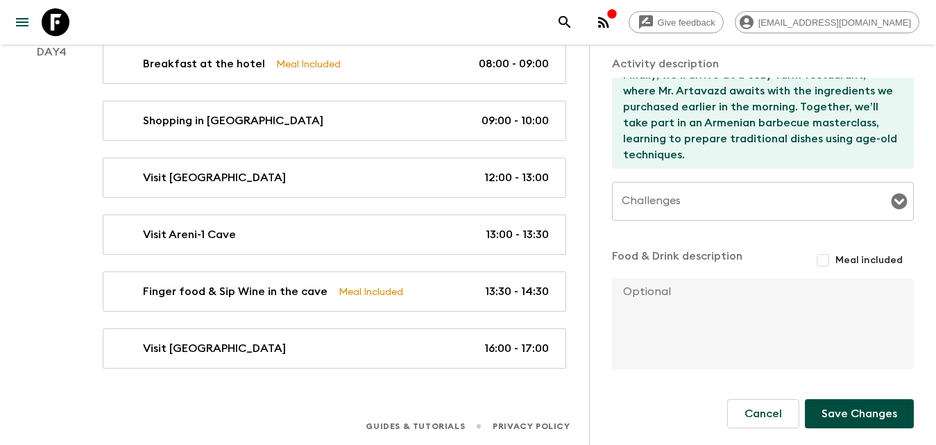
type input "18:40"
click at [815, 258] on input "Meal included" at bounding box center [823, 260] width 25 height 25
click at [814, 255] on input "Meal included" at bounding box center [822, 262] width 28 height 28
checkbox input "false"
click at [840, 412] on button "Save Changes" at bounding box center [859, 413] width 109 height 29
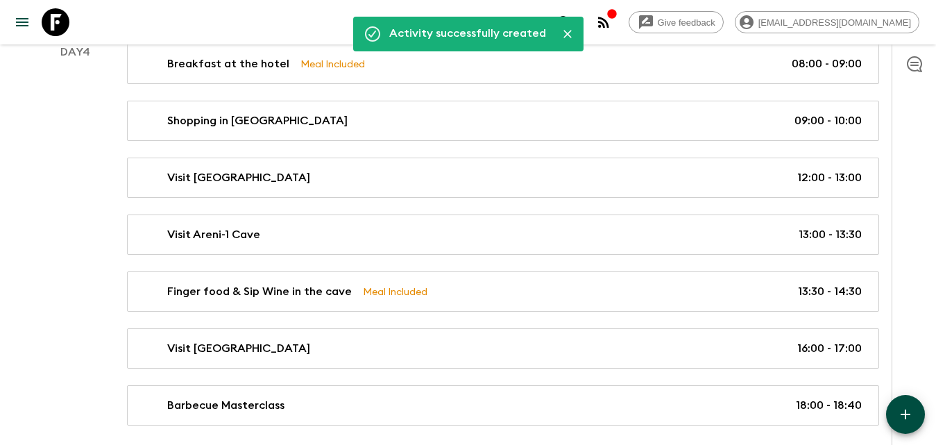
scroll to position [1059, 0]
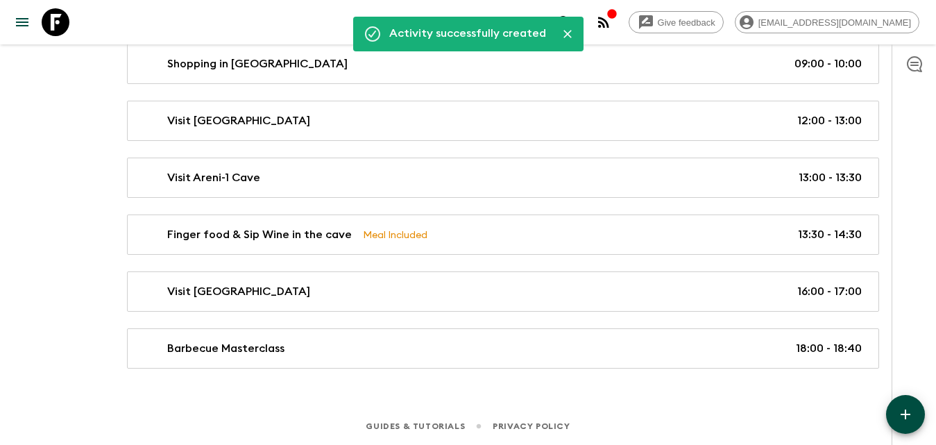
click at [902, 406] on icon "button" at bounding box center [905, 414] width 17 height 17
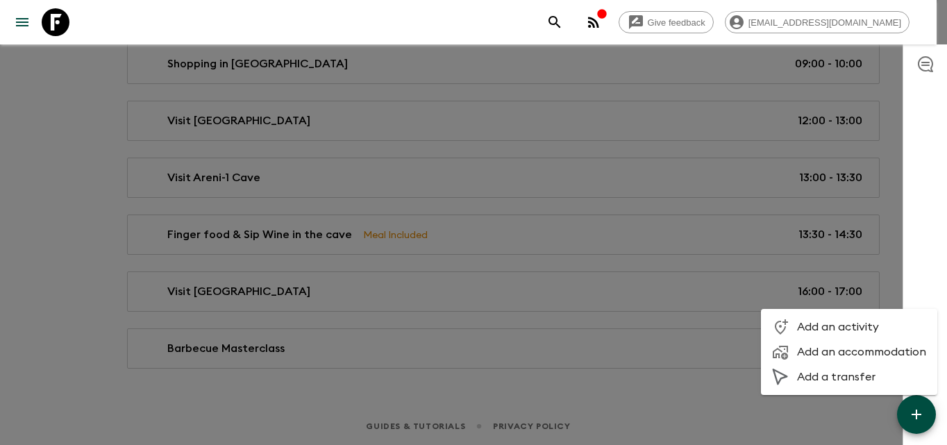
click at [829, 326] on span "Add an activity" at bounding box center [861, 327] width 129 height 14
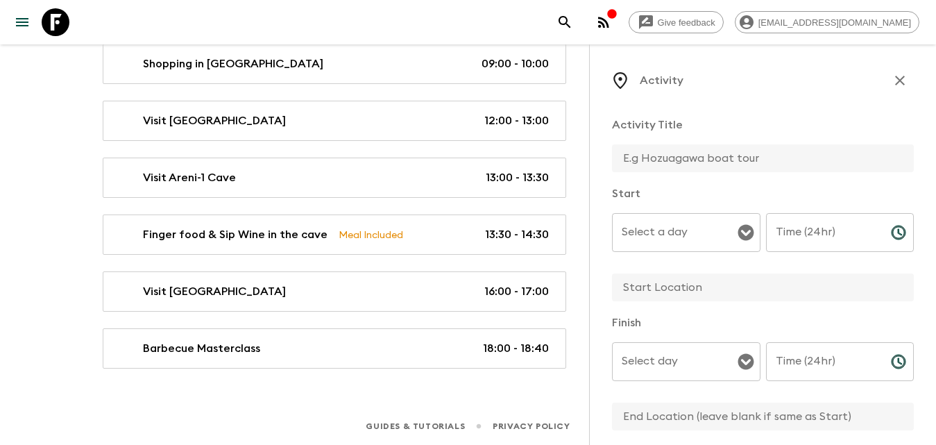
click at [703, 146] on input "text" at bounding box center [757, 158] width 291 height 28
type input "Dinner at the Farm-Restaurant"
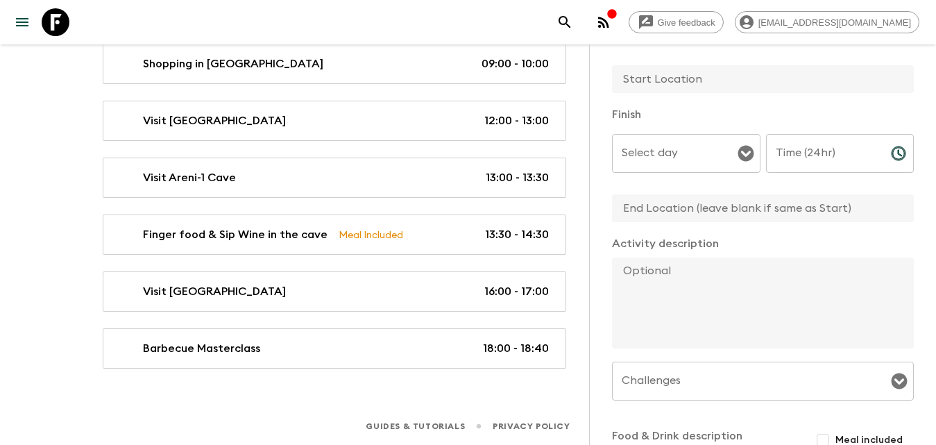
click at [703, 270] on textarea at bounding box center [757, 302] width 291 height 91
paste textarea "The day concludes with a hearty dinner featuring our very own handmade creation…"
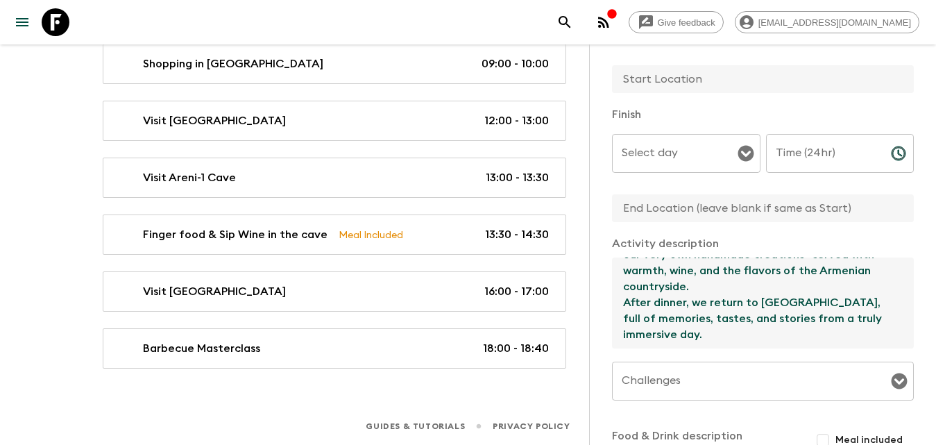
scroll to position [347, 0]
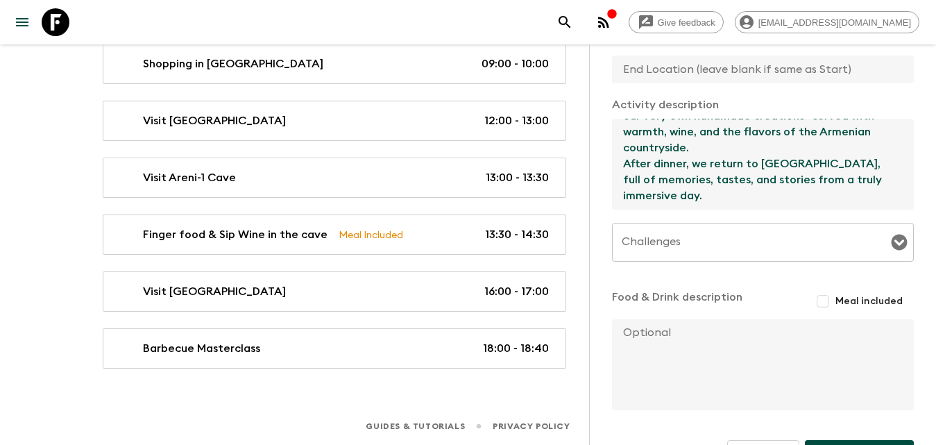
type textarea "The day concludes with a hearty dinner featuring our very own handmade creation…"
click at [824, 300] on input "Meal included" at bounding box center [823, 301] width 25 height 25
checkbox input "true"
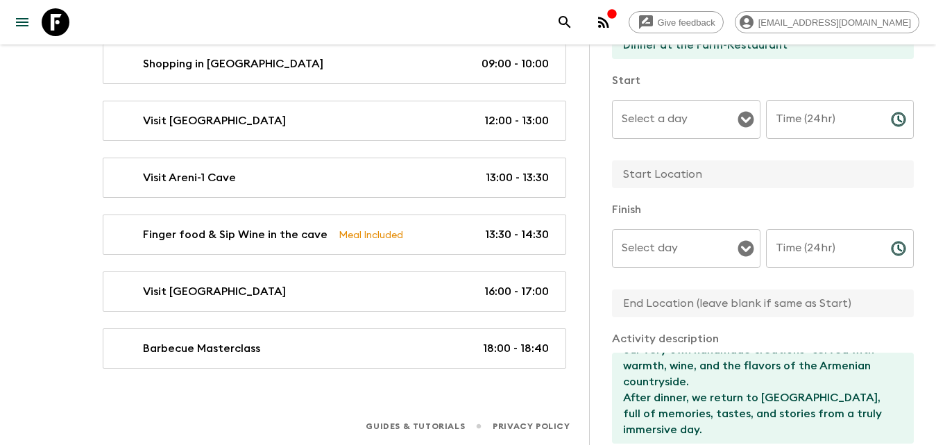
scroll to position [44, 0]
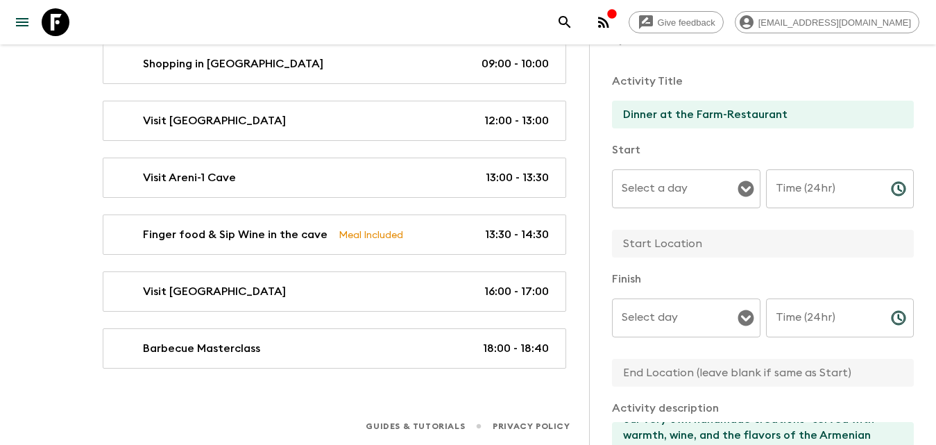
click at [705, 202] on div "Select a day" at bounding box center [686, 188] width 149 height 39
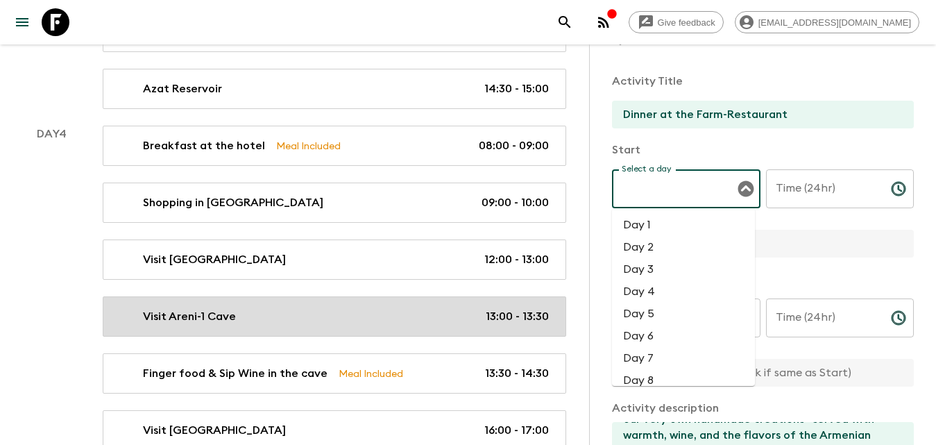
scroll to position [851, 0]
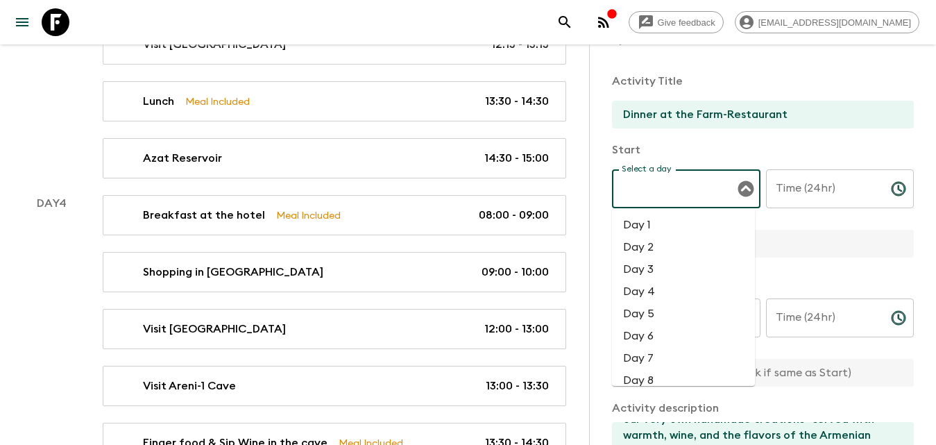
click at [696, 289] on li "Day 4" at bounding box center [683, 291] width 143 height 22
type input "Day 4"
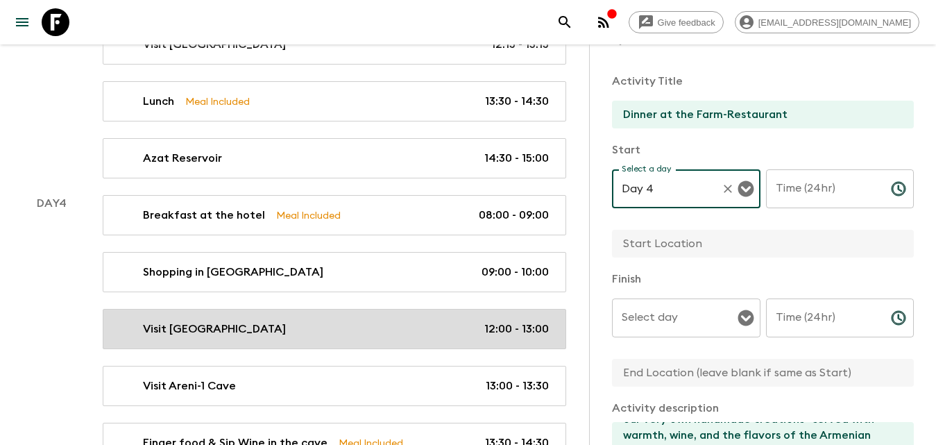
scroll to position [1059, 0]
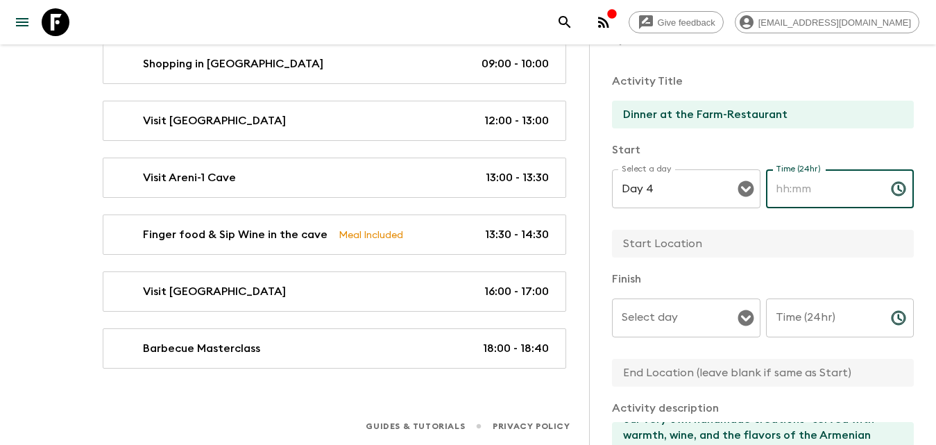
click at [837, 183] on input "Time (24hr)" at bounding box center [823, 188] width 114 height 39
type input "19:00"
click at [831, 312] on input "Time (24hr)" at bounding box center [823, 317] width 114 height 39
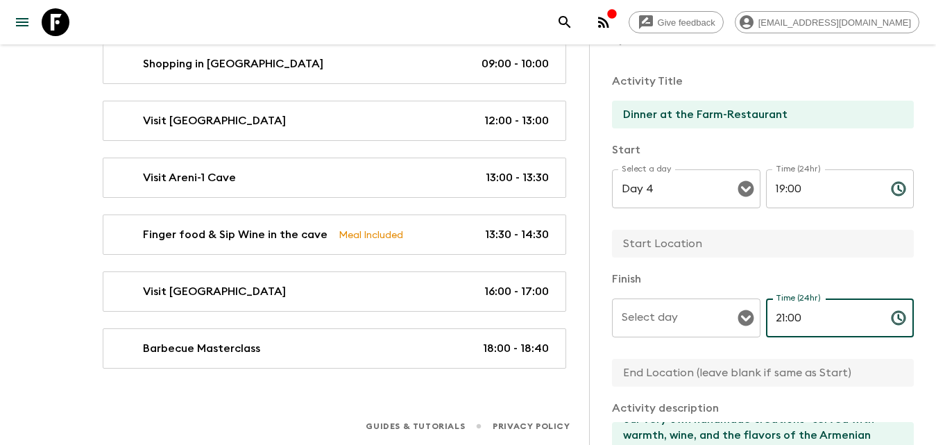
type input "21:00"
click at [693, 380] on input "text" at bounding box center [757, 373] width 291 height 28
type input "Yerevan"
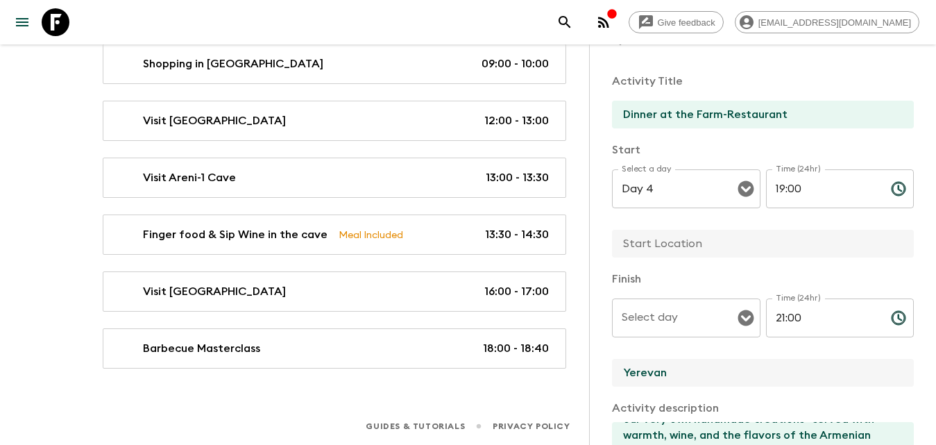
click at [702, 241] on input "text" at bounding box center [757, 244] width 291 height 28
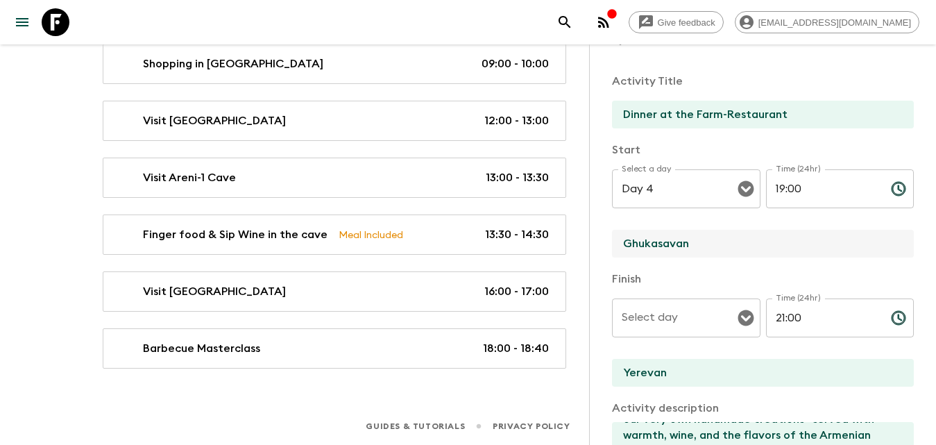
type input "Ghukasavan"
click at [697, 315] on input "Select day" at bounding box center [675, 318] width 115 height 26
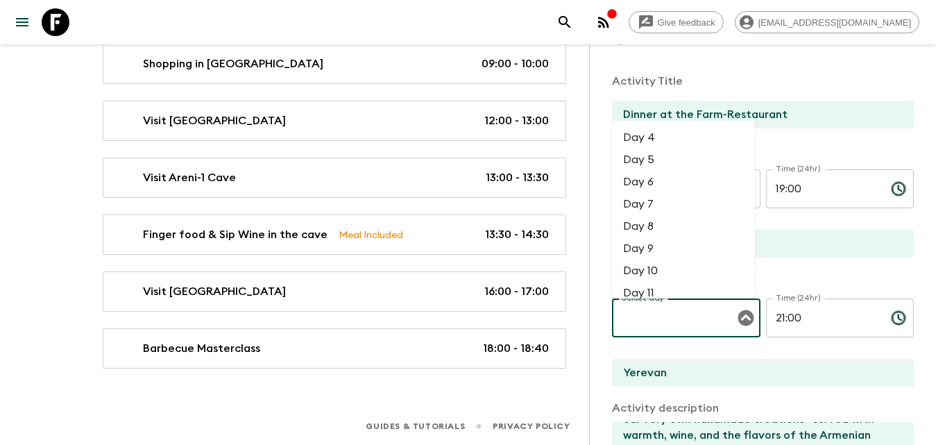
click at [643, 132] on li "Day 4" at bounding box center [683, 137] width 143 height 22
type input "Day 4"
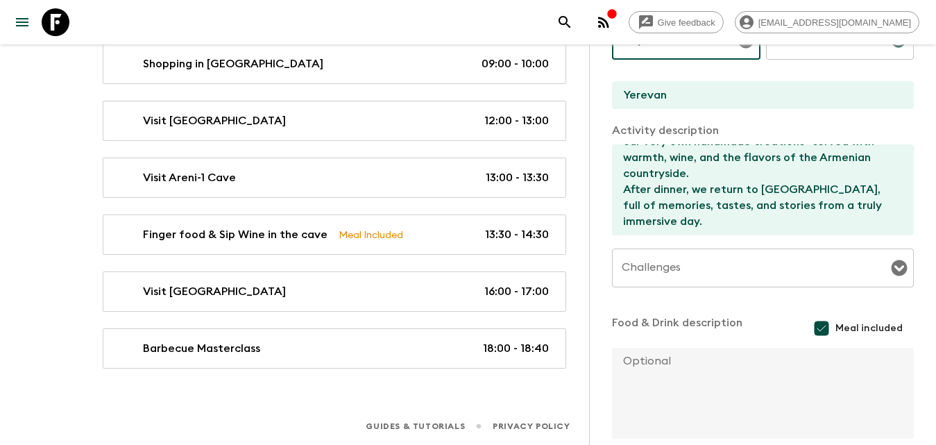
scroll to position [391, 0]
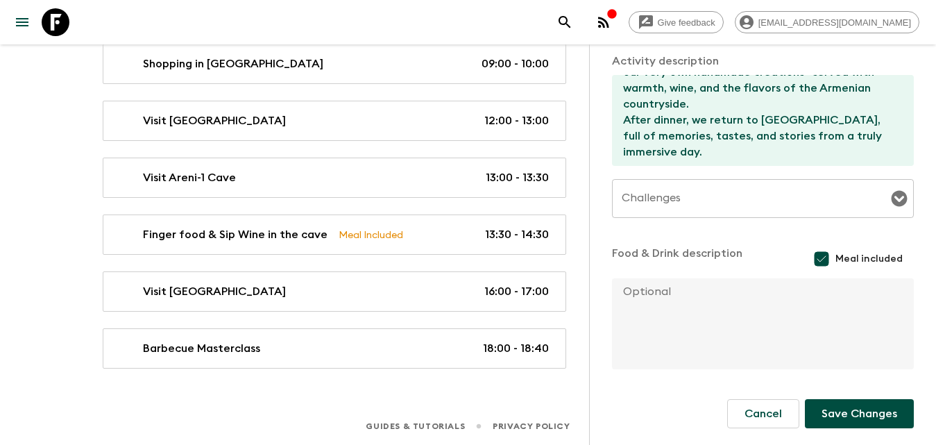
click at [839, 411] on button "Save Changes" at bounding box center [859, 413] width 109 height 29
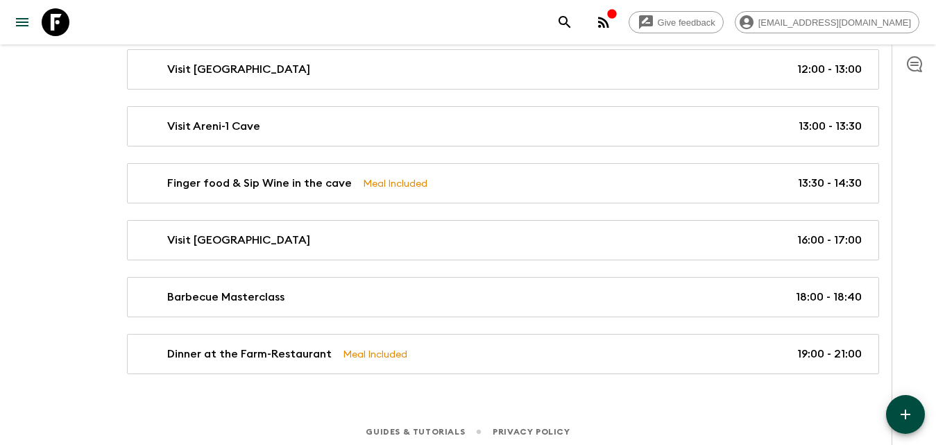
scroll to position [1116, 0]
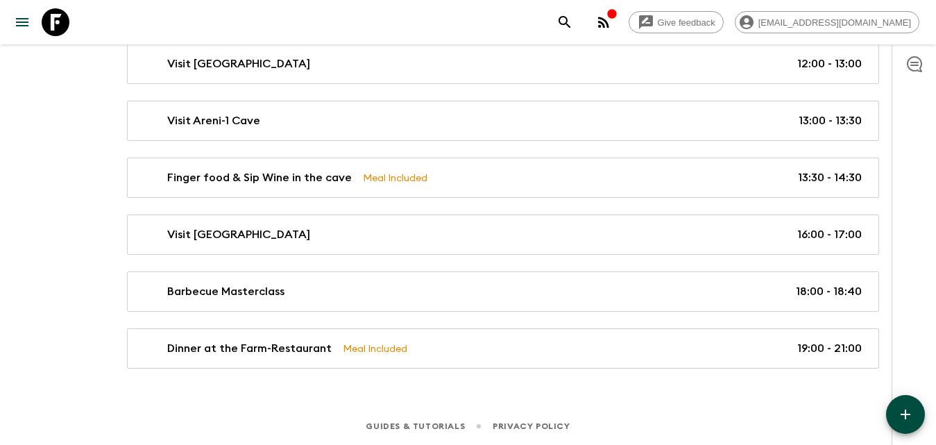
click at [897, 409] on icon "button" at bounding box center [905, 414] width 17 height 17
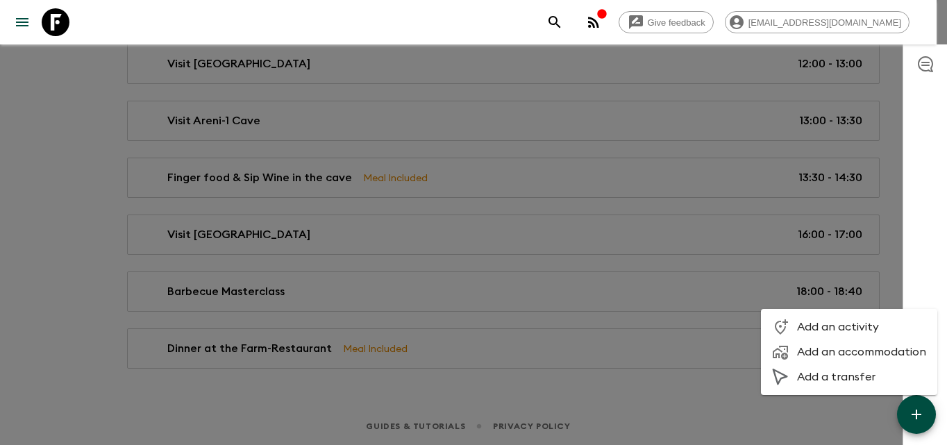
click at [804, 325] on span "Add an activity" at bounding box center [861, 327] width 129 height 14
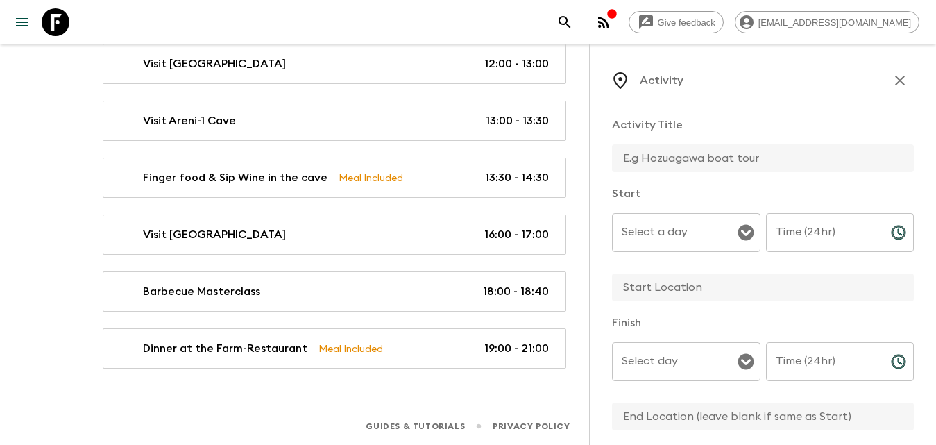
click at [695, 160] on input "text" at bounding box center [757, 158] width 291 height 28
click at [706, 244] on input "Select a day" at bounding box center [675, 232] width 115 height 26
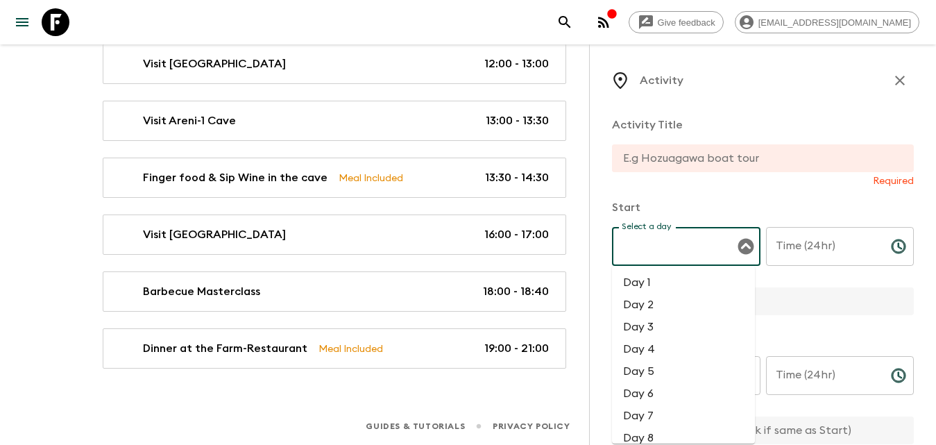
click at [660, 370] on li "Day 5" at bounding box center [683, 371] width 143 height 22
type input "Day 5"
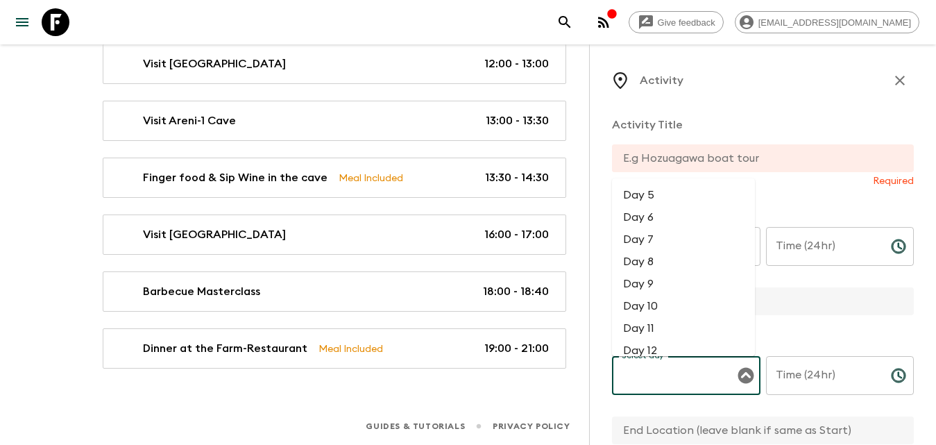
drag, startPoint x: 660, startPoint y: 370, endPoint x: 661, endPoint y: 378, distance: 8.4
click at [661, 378] on input "Select day" at bounding box center [675, 375] width 115 height 26
click at [656, 191] on li "Day 5" at bounding box center [683, 195] width 143 height 22
type input "Day 5"
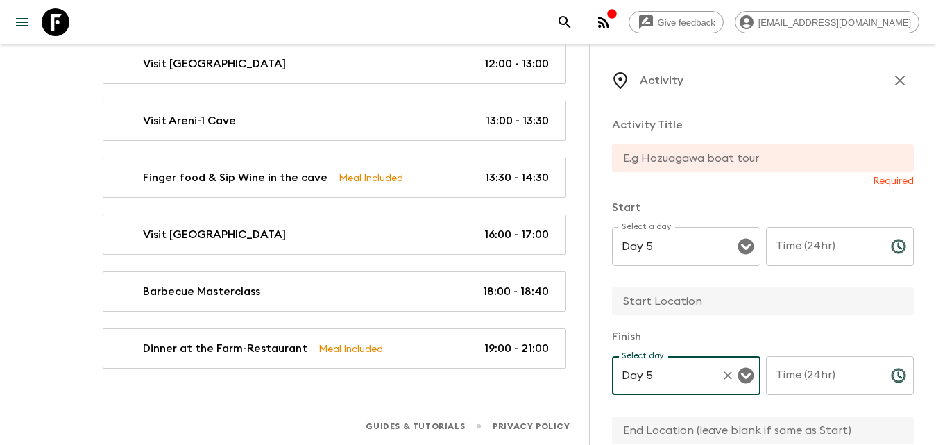
click at [727, 162] on input "text" at bounding box center [757, 158] width 291 height 28
click at [676, 172] on div "Required" at bounding box center [763, 166] width 302 height 44
click at [676, 164] on input "text" at bounding box center [757, 158] width 291 height 28
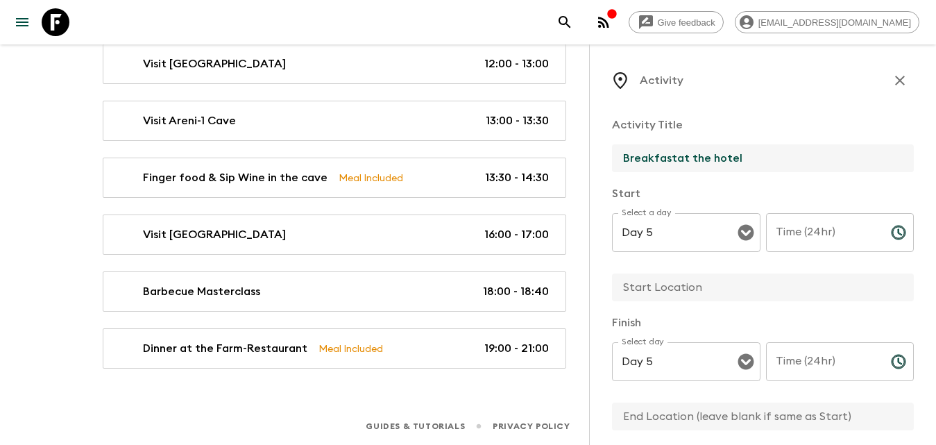
click at [676, 164] on input "Breakfastat the hotel" at bounding box center [757, 158] width 291 height 28
type input "Breakfast at the hotel"
click at [792, 225] on div "Time (24hr) Time (24hr) ​" at bounding box center [840, 240] width 149 height 55
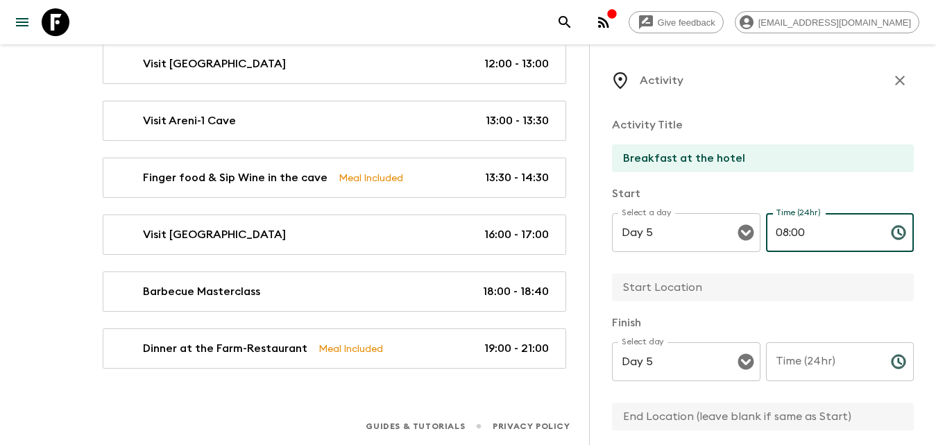
type input "08:00"
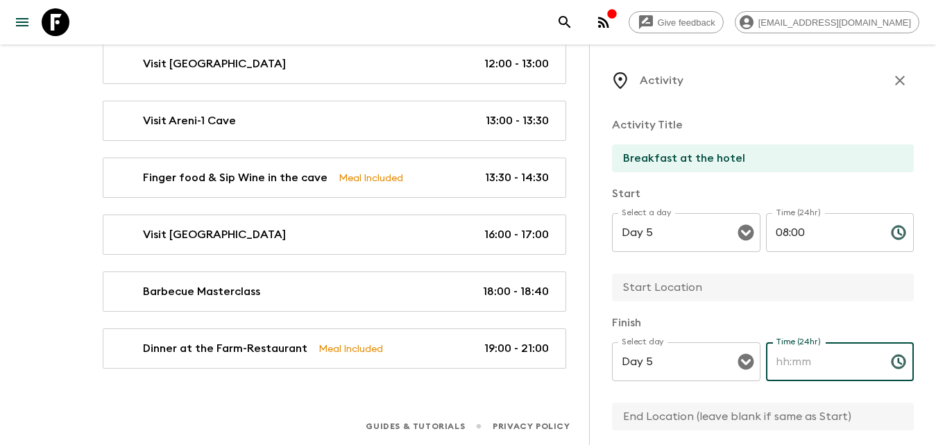
click at [804, 355] on div "Time (24hr) Time (24hr) ​" at bounding box center [840, 369] width 149 height 55
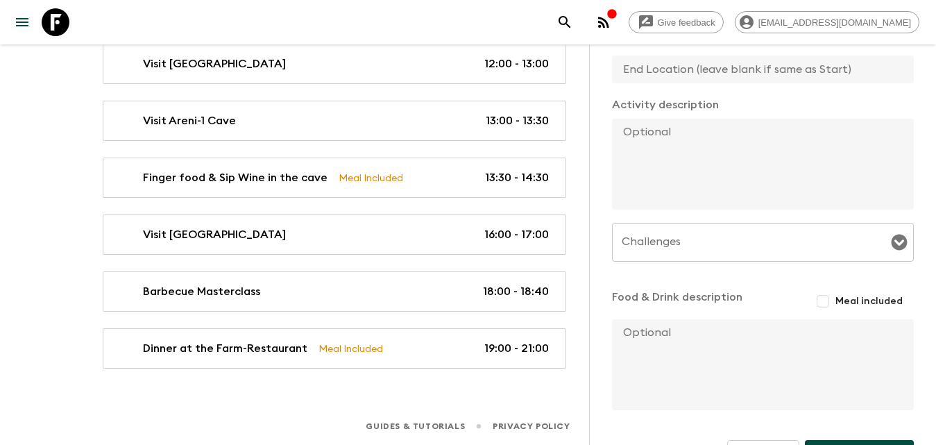
scroll to position [139, 0]
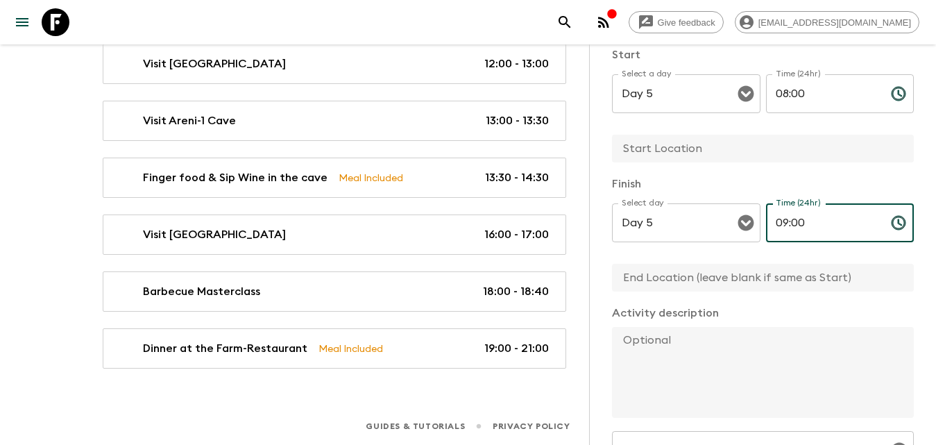
type input "09:00"
click at [676, 160] on input "text" at bounding box center [757, 149] width 291 height 28
click at [670, 136] on input "text" at bounding box center [757, 149] width 291 height 28
click at [670, 140] on input "text" at bounding box center [757, 149] width 291 height 28
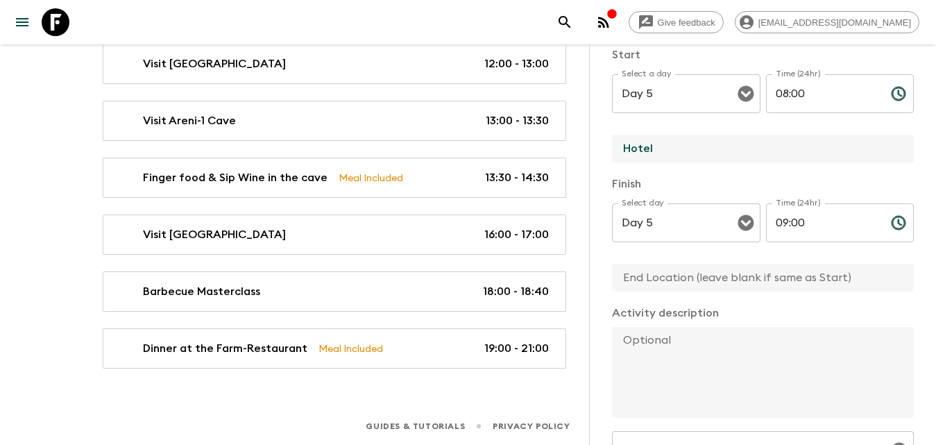
type input "Hotel"
drag, startPoint x: 671, startPoint y: 280, endPoint x: 665, endPoint y: 270, distance: 11.5
click at [669, 276] on input "text" at bounding box center [757, 278] width 291 height 28
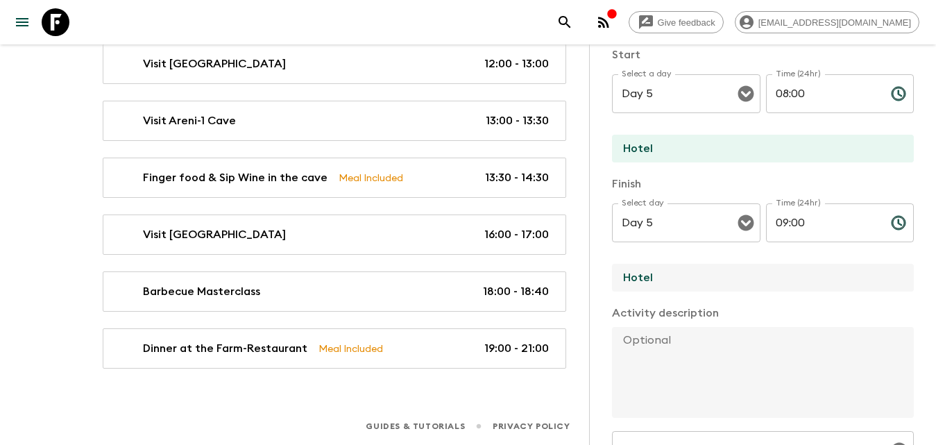
type input "Hotel"
click at [702, 345] on textarea at bounding box center [757, 372] width 291 height 91
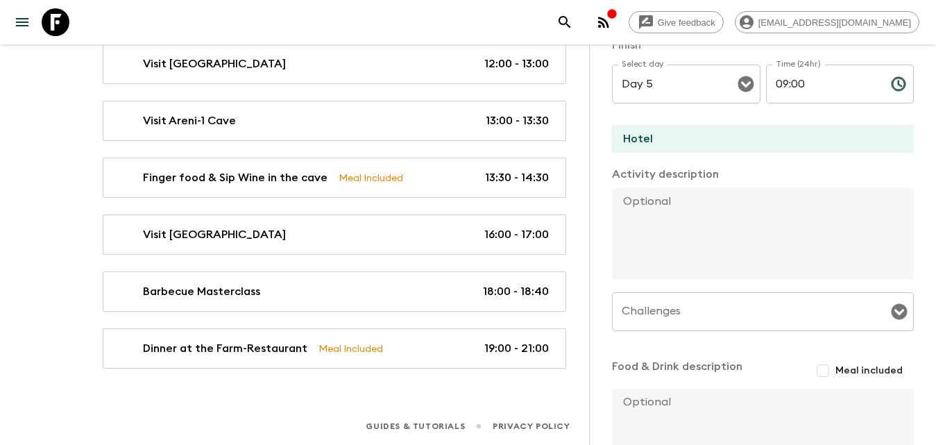
scroll to position [347, 0]
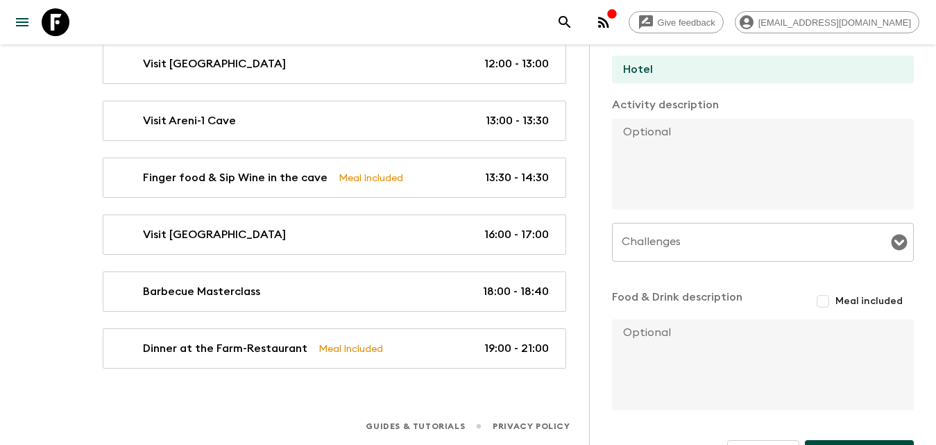
click at [835, 296] on span "Meal included" at bounding box center [868, 301] width 67 height 14
click at [831, 296] on input "Meal included" at bounding box center [823, 301] width 25 height 25
checkbox input "true"
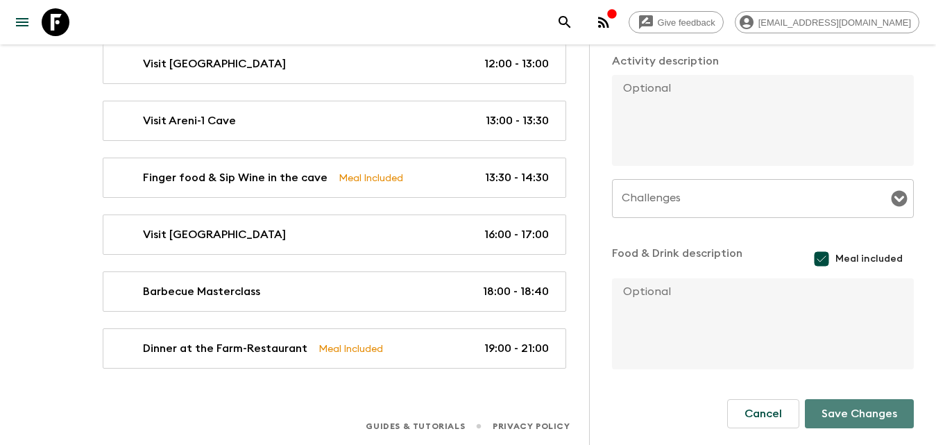
click at [839, 427] on button "Save Changes" at bounding box center [859, 413] width 109 height 29
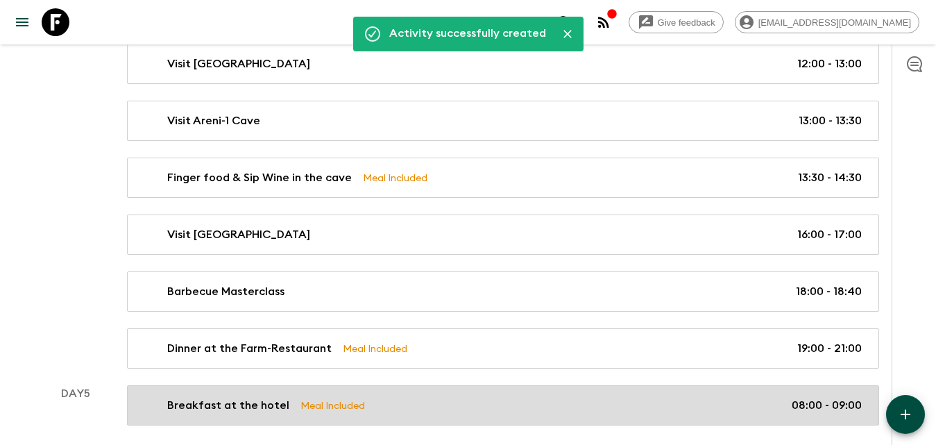
scroll to position [1173, 0]
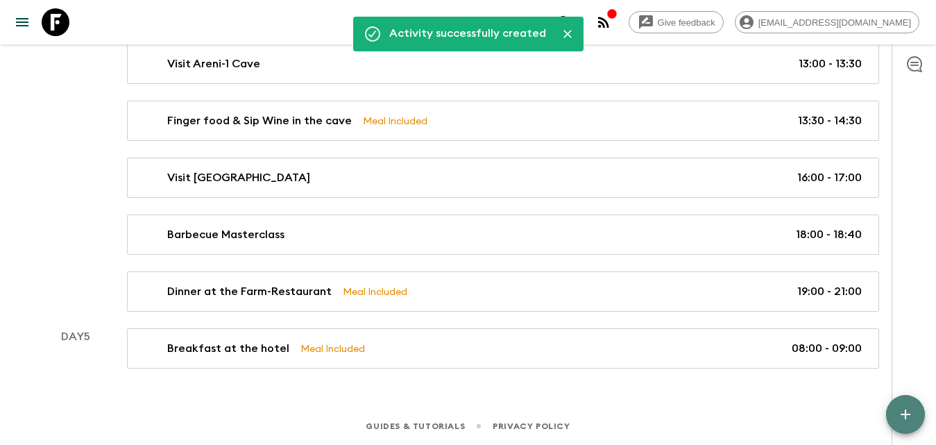
click at [910, 414] on icon "button" at bounding box center [906, 414] width 10 height 10
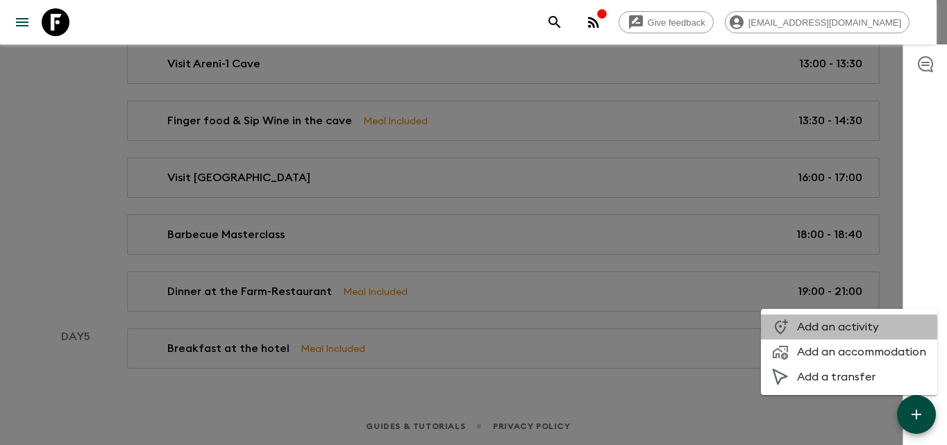
click at [811, 331] on span "Add an activity" at bounding box center [861, 327] width 129 height 14
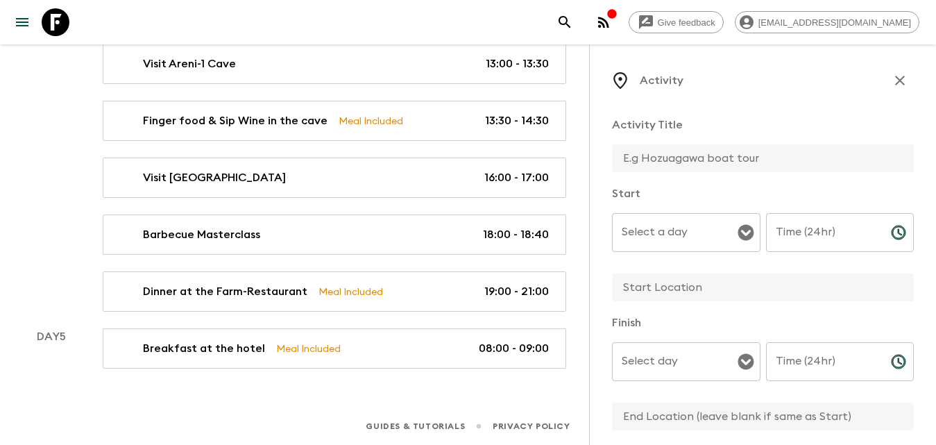
scroll to position [139, 0]
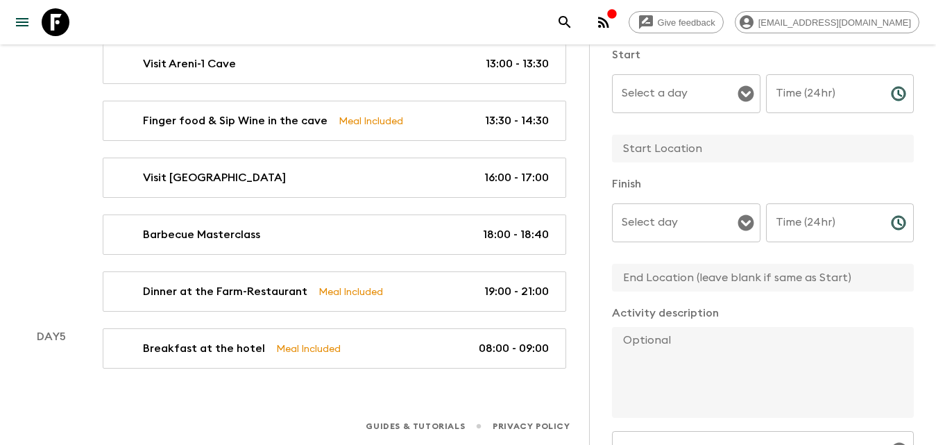
click at [672, 332] on textarea at bounding box center [757, 372] width 291 height 91
paste textarea "We will start our day by driving to the Karas Winery. Located in Armenia’s sun-…"
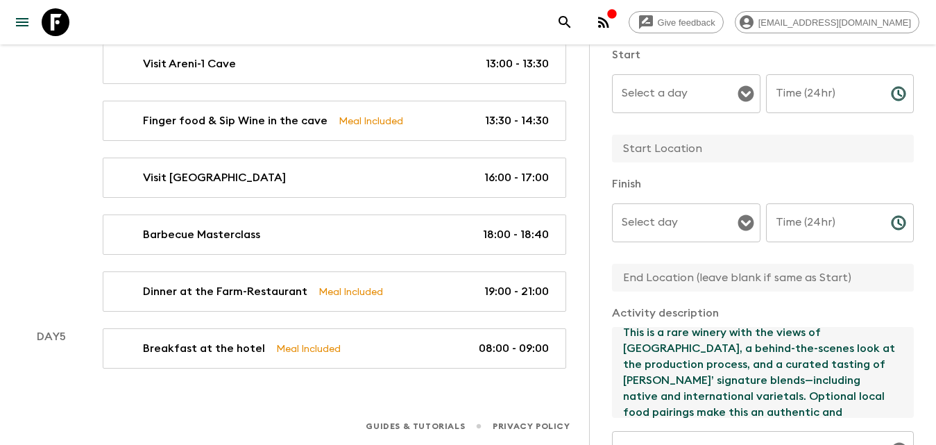
scroll to position [0, 0]
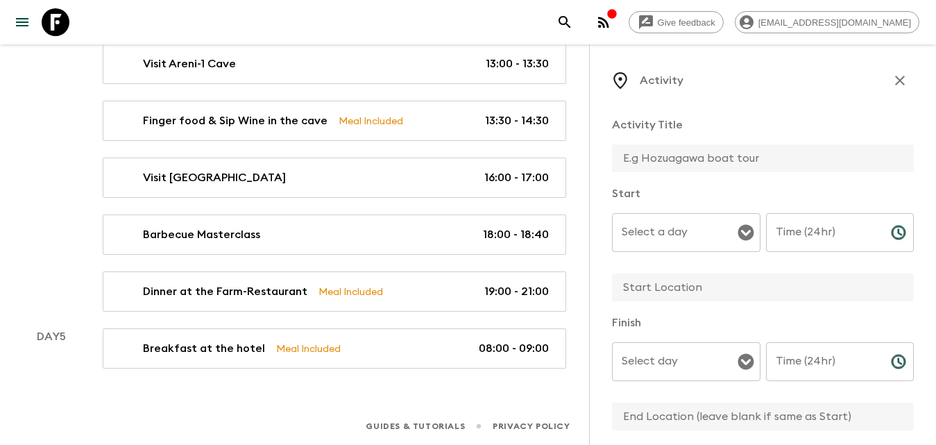
type textarea "We will start our day by driving to the Karas Winery. Located in Armenia’s sun-…"
click at [682, 150] on input "text" at bounding box center [757, 158] width 291 height 28
type input "Visit [PERSON_NAME] Wines"
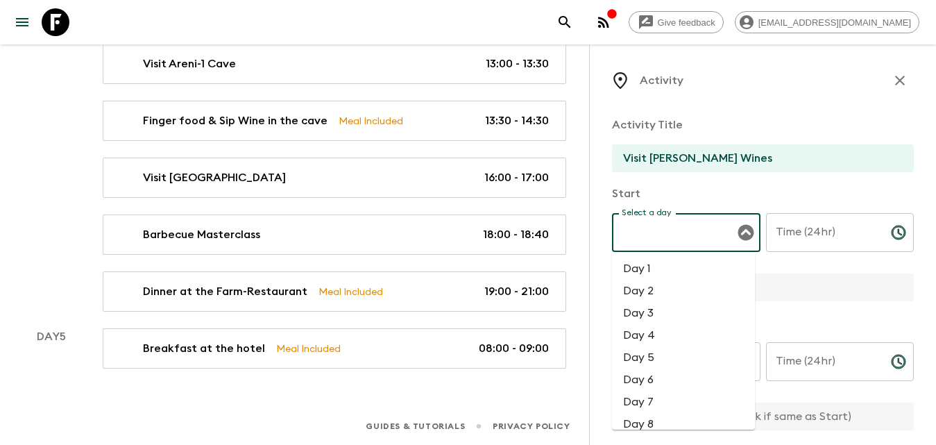
click at [683, 236] on input "Select a day" at bounding box center [675, 232] width 115 height 26
click at [660, 358] on li "Day 5" at bounding box center [683, 357] width 143 height 22
type input "Day 5"
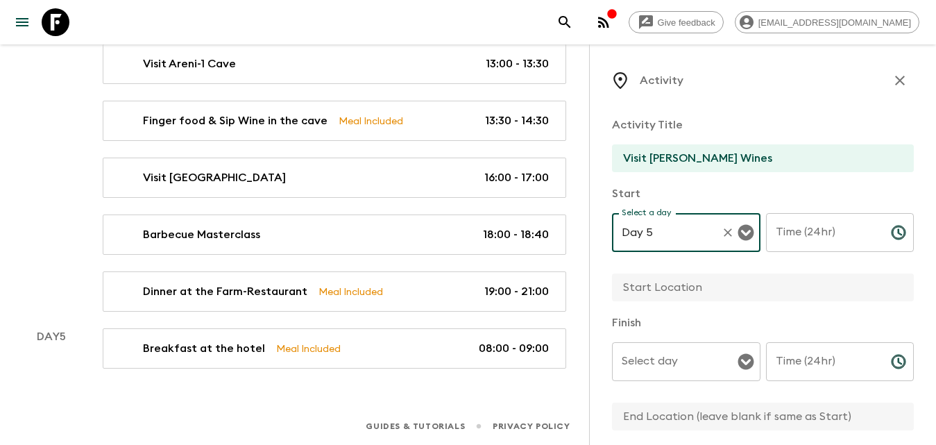
scroll to position [139, 0]
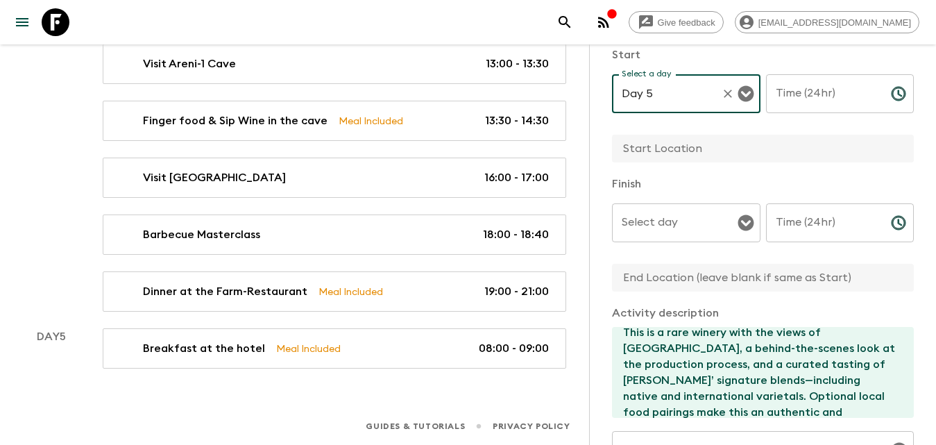
click at [679, 222] on input "Select day" at bounding box center [675, 223] width 115 height 26
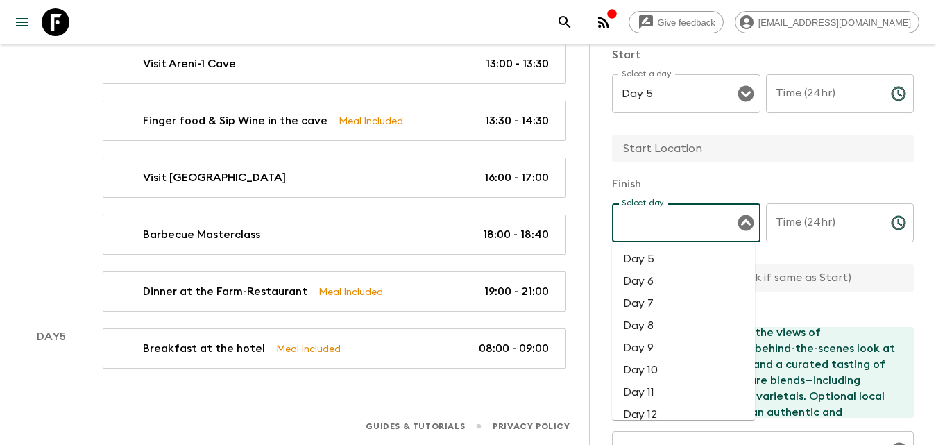
drag, startPoint x: 649, startPoint y: 257, endPoint x: 666, endPoint y: 240, distance: 24.5
click at [656, 251] on li "Day 5" at bounding box center [683, 259] width 143 height 22
type input "Day 5"
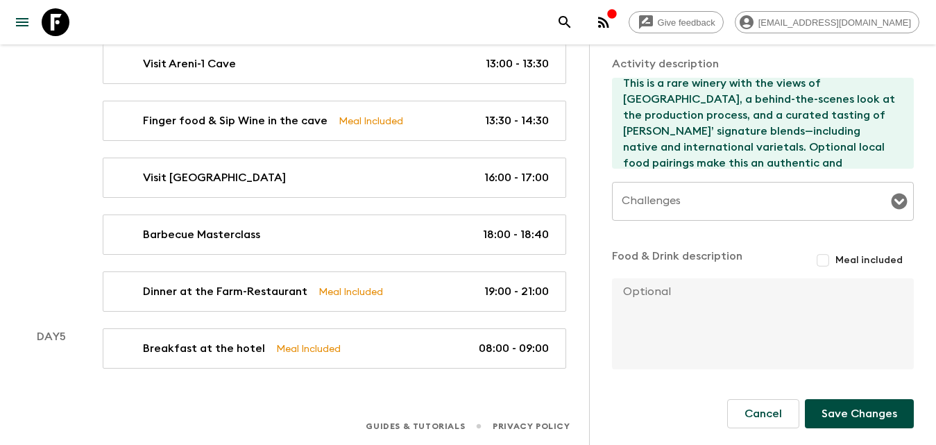
scroll to position [249, 0]
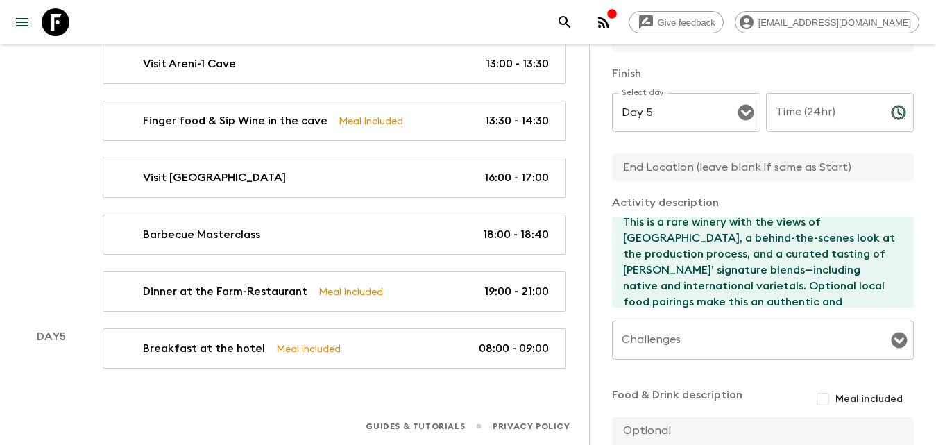
click at [676, 171] on input "text" at bounding box center [757, 167] width 291 height 28
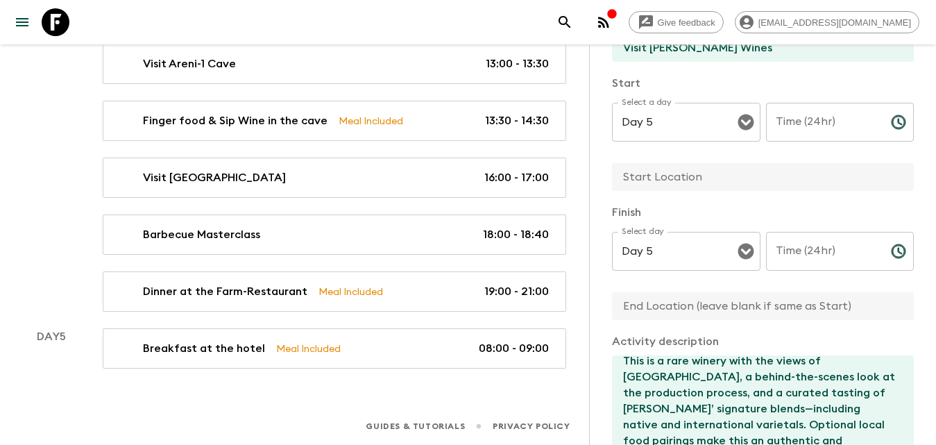
scroll to position [41, 0]
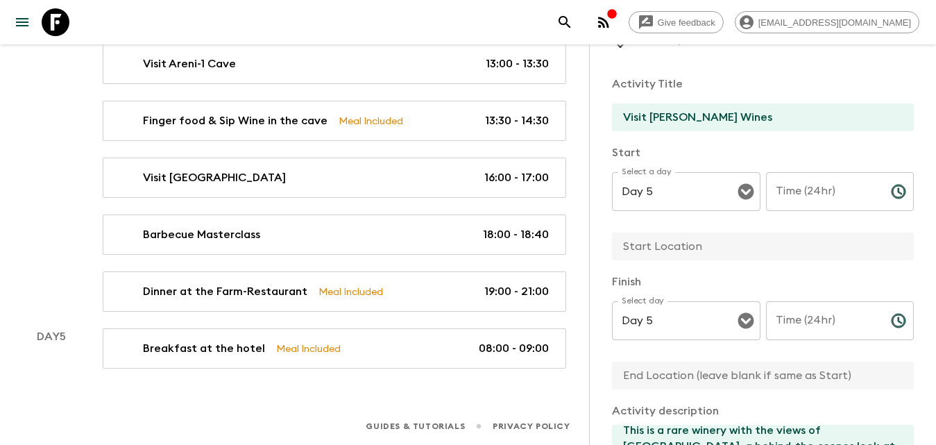
click at [640, 227] on div "Start Select a day Day 5 Select a day ​ Time (24hr) Time (24hr) ​" at bounding box center [763, 203] width 302 height 118
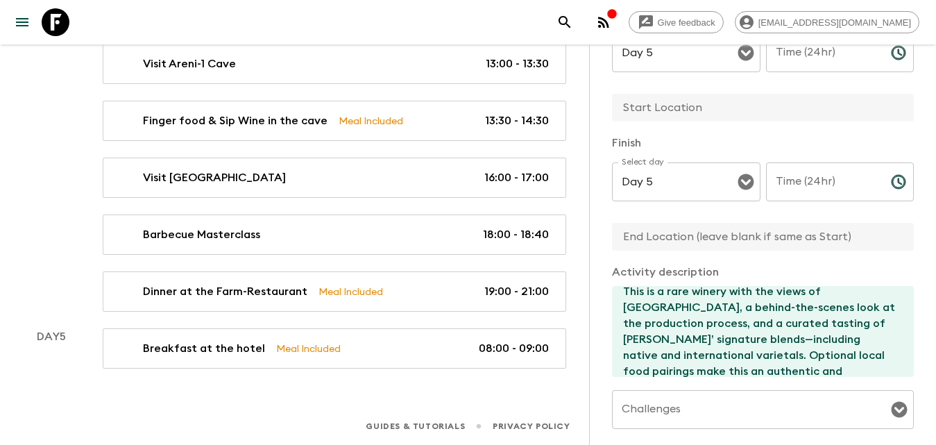
click at [652, 233] on input "text" at bounding box center [757, 237] width 291 height 28
paste input "Arevadasht village, Armavir Region"
type input "Arevadasht village, Armavir Region"
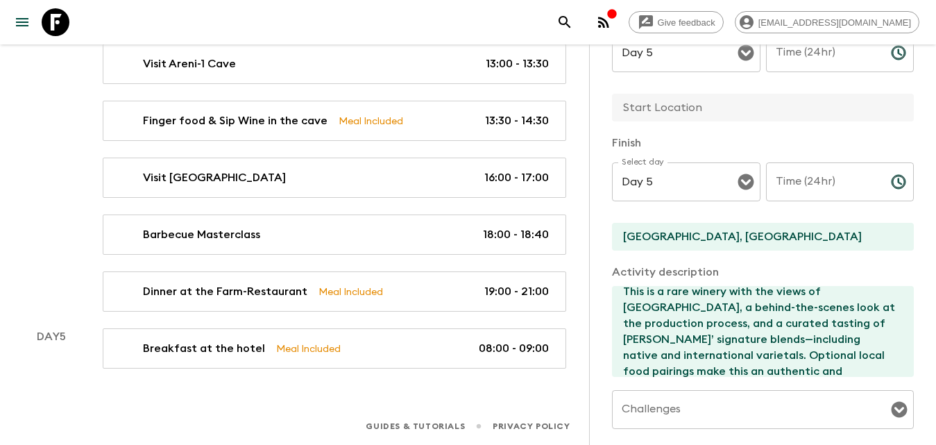
click at [686, 108] on input "text" at bounding box center [757, 108] width 291 height 28
type input "Yerevan"
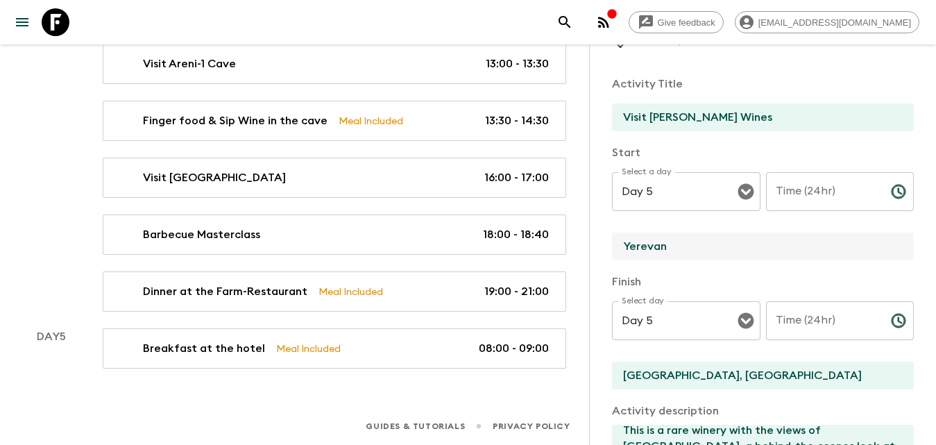
click at [796, 184] on div "Time (24hr) Time (24hr) ​" at bounding box center [840, 199] width 149 height 55
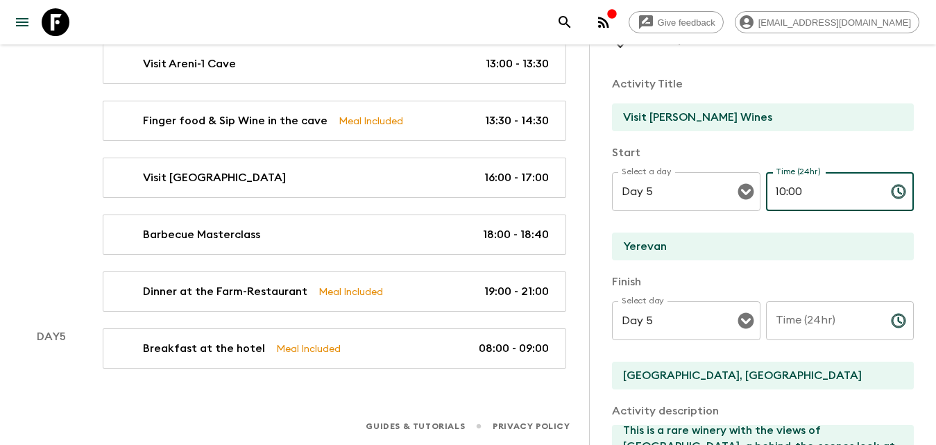
type input "10:00"
click at [820, 318] on div "Time (24hr) Time (24hr) ​" at bounding box center [840, 328] width 149 height 55
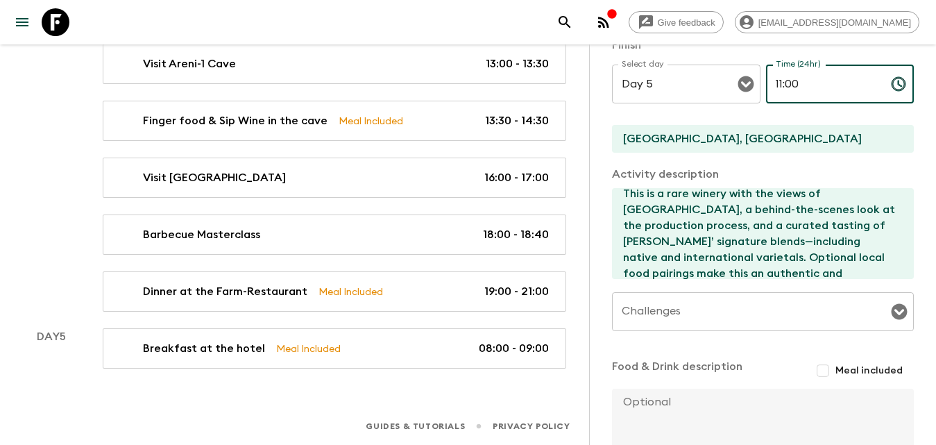
scroll to position [388, 0]
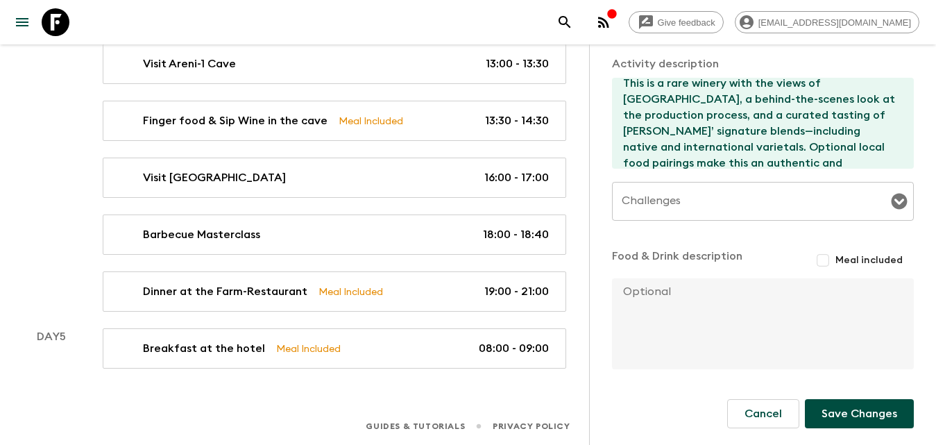
type input "11:00"
click at [856, 418] on button "Save Changes" at bounding box center [859, 413] width 109 height 29
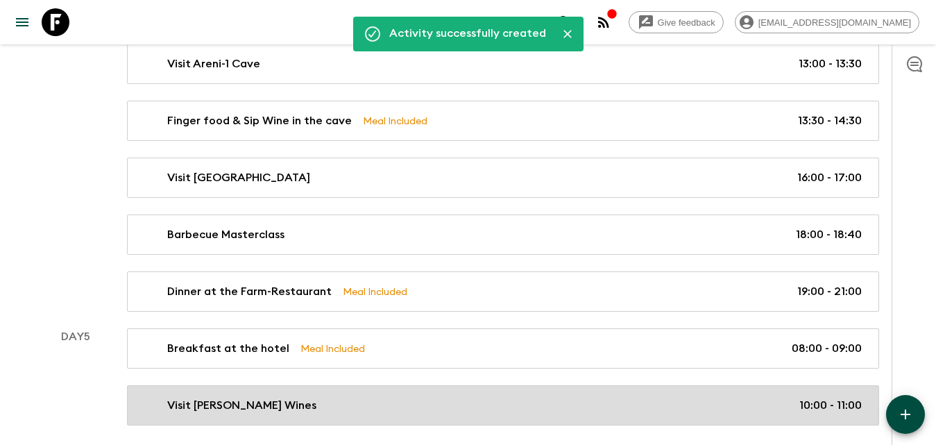
scroll to position [1230, 0]
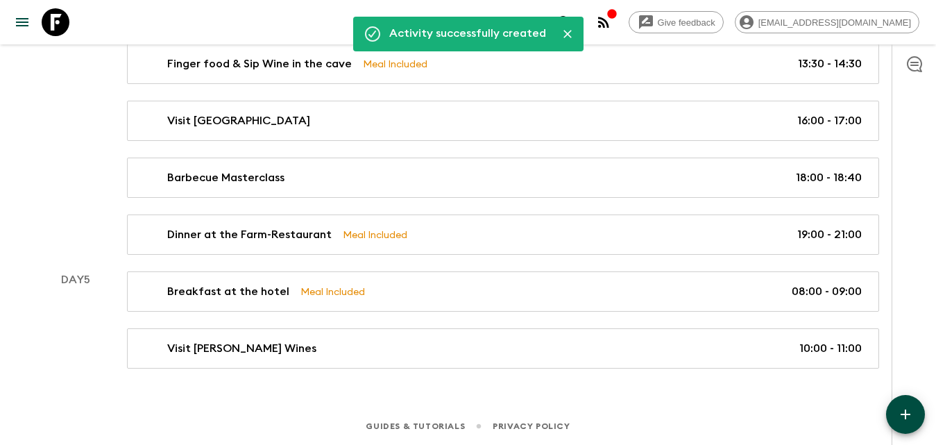
click at [896, 405] on button "button" at bounding box center [905, 414] width 39 height 39
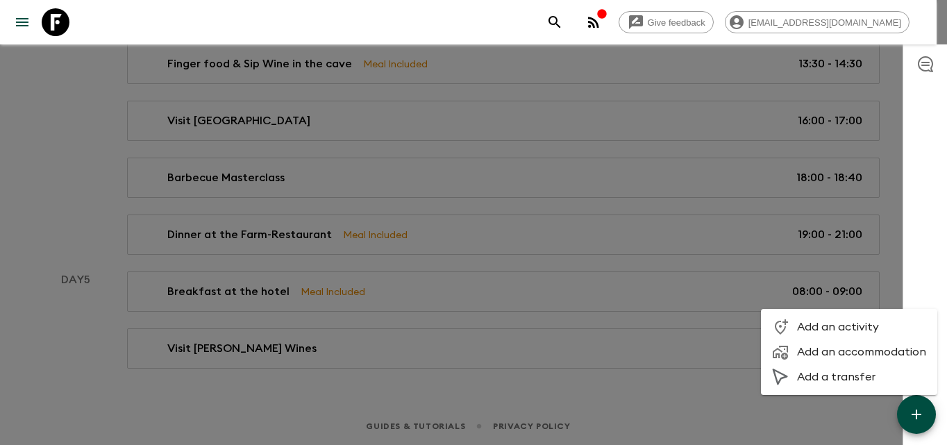
click at [823, 321] on span "Add an activity" at bounding box center [861, 327] width 129 height 14
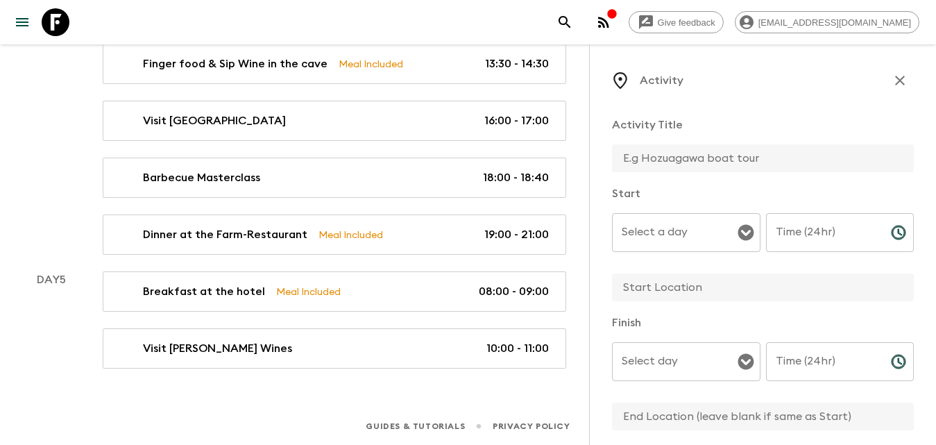
scroll to position [139, 0]
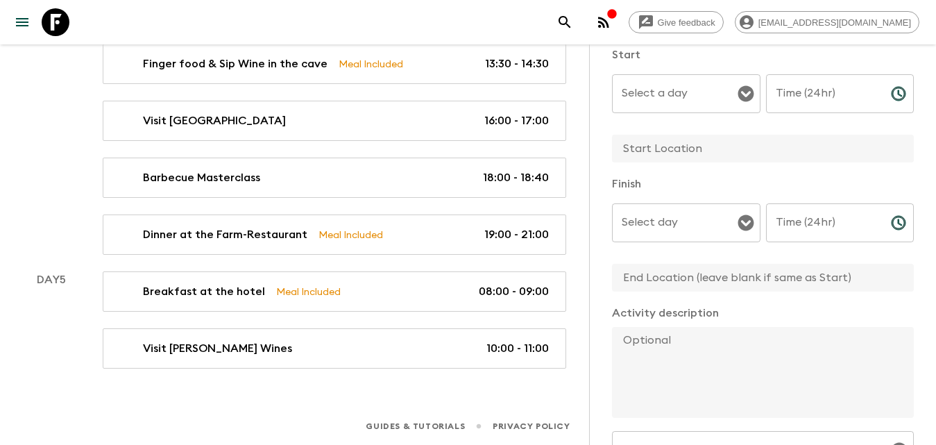
click at [697, 350] on textarea at bounding box center [757, 372] width 291 height 91
paste textarea "Next, we’ll become part of the local community as we meet Mrs. Hasmik, an Armen…"
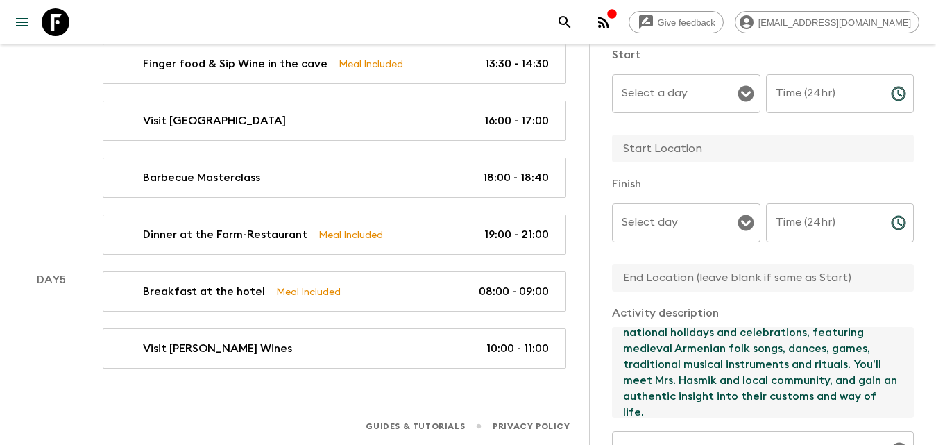
scroll to position [0, 0]
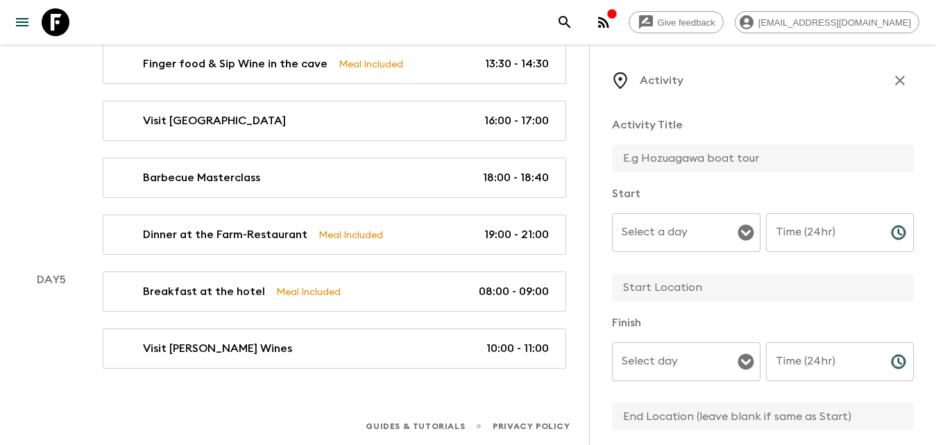
type textarea "Next, we’ll become part of the local community as we meet Mrs. Hasmik, an Armen…"
click at [675, 158] on input "text" at bounding box center [757, 158] width 291 height 28
type input "Meet Mrs. Hasmik and participate in Folklore performance"
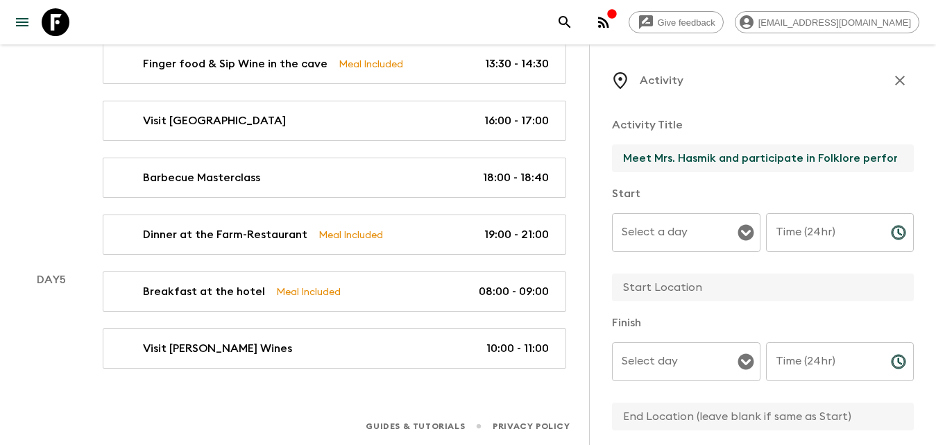
click at [696, 239] on input "Select a day" at bounding box center [675, 232] width 115 height 26
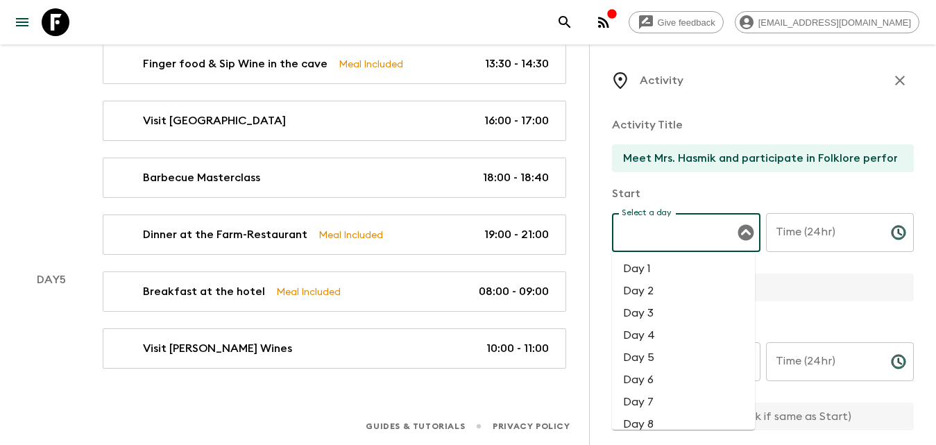
click at [668, 362] on li "Day 5" at bounding box center [683, 357] width 143 height 22
type input "Day 5"
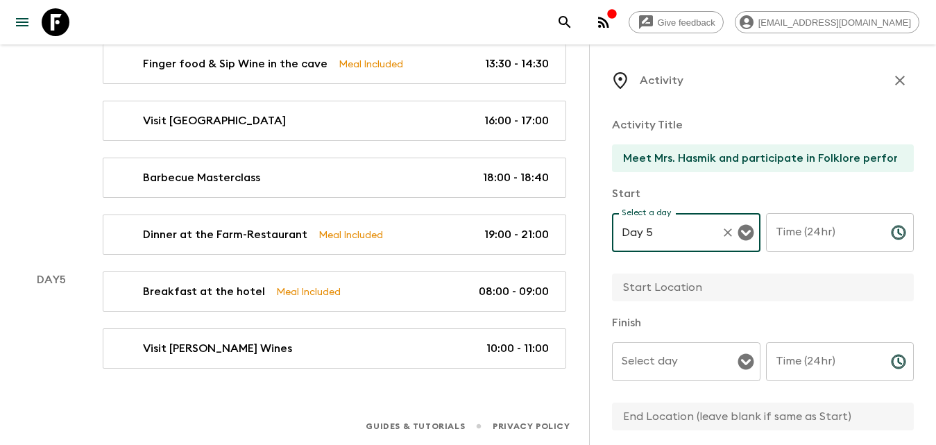
click at [668, 356] on div "Select day Select day ​" at bounding box center [686, 369] width 149 height 55
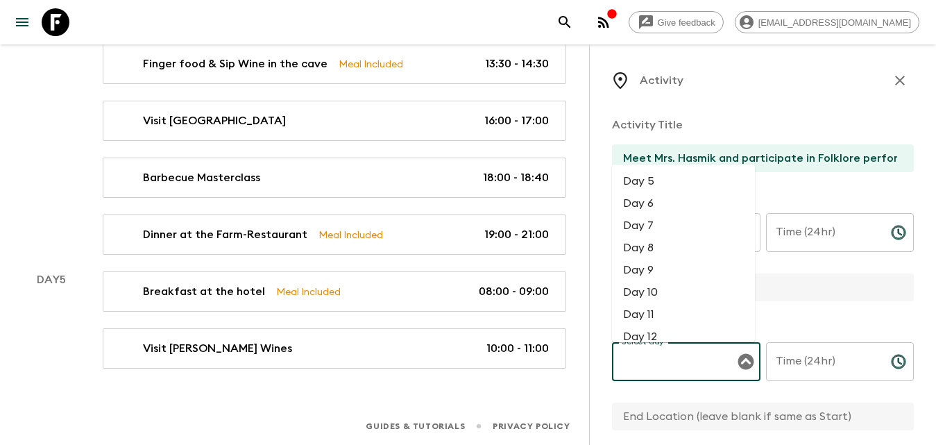
click at [641, 182] on li "Day 5" at bounding box center [683, 181] width 143 height 22
type input "Day 5"
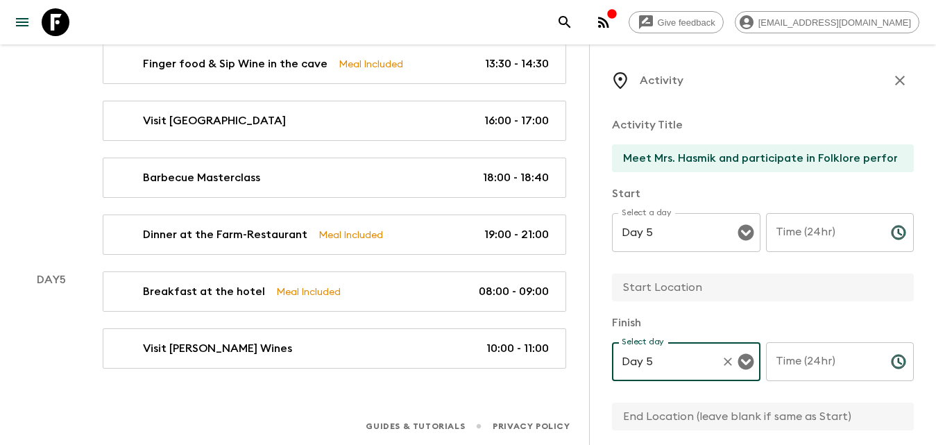
click at [790, 235] on input "Time (24hr)" at bounding box center [823, 232] width 114 height 39
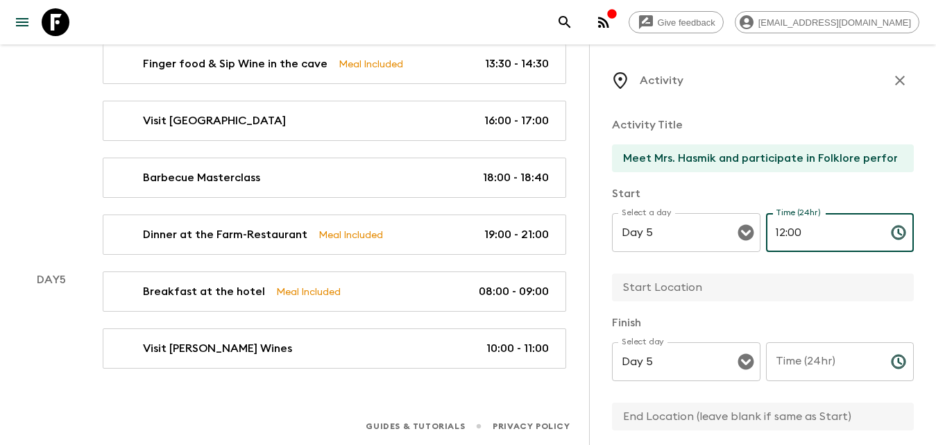
type input "12:00"
click at [849, 366] on input "Time (24hr)" at bounding box center [823, 361] width 114 height 39
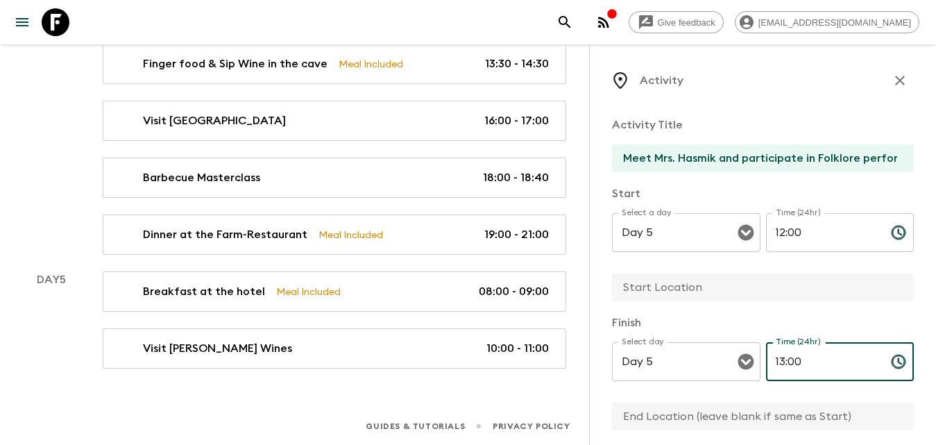
scroll to position [139, 0]
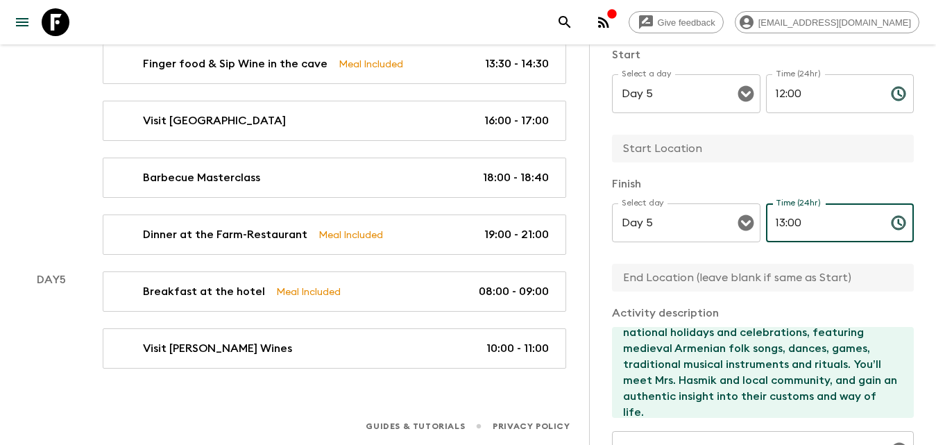
type input "13:00"
click at [693, 150] on input "text" at bounding box center [757, 149] width 291 height 28
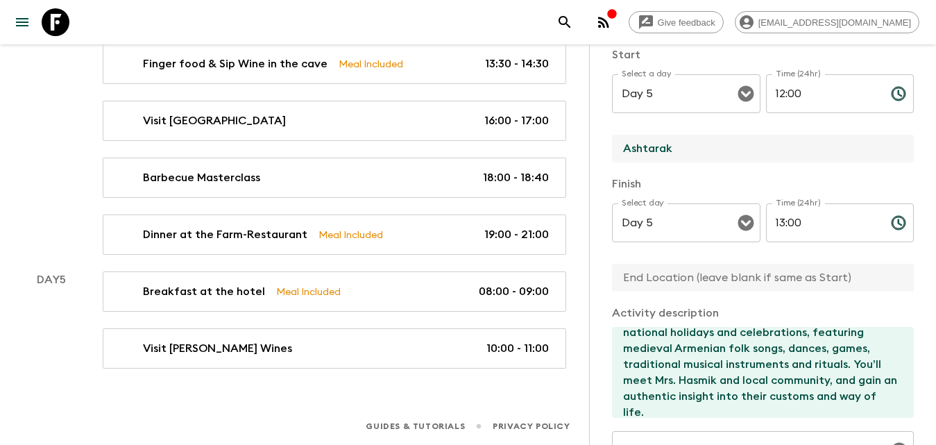
type input "Ashtarak"
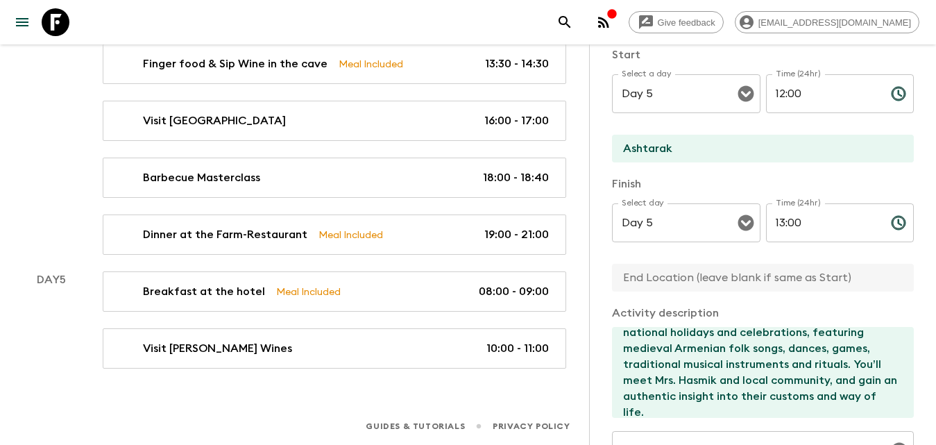
click at [673, 286] on input "text" at bounding box center [757, 278] width 291 height 28
type input "Yerevan"
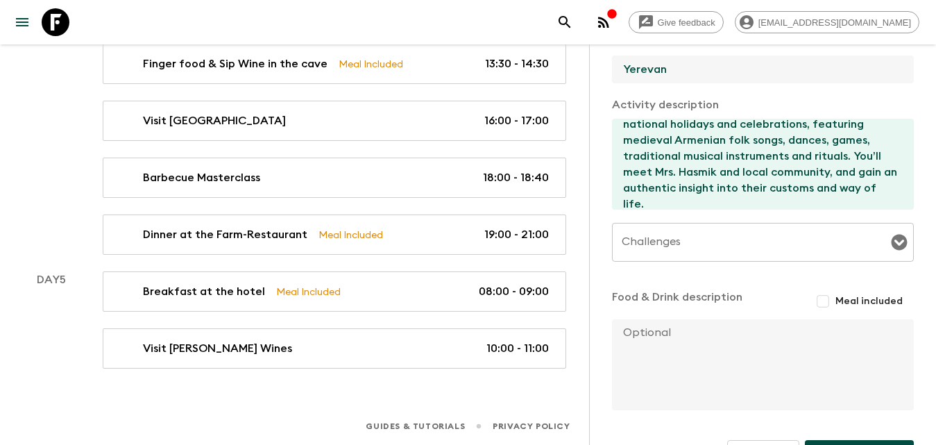
scroll to position [388, 0]
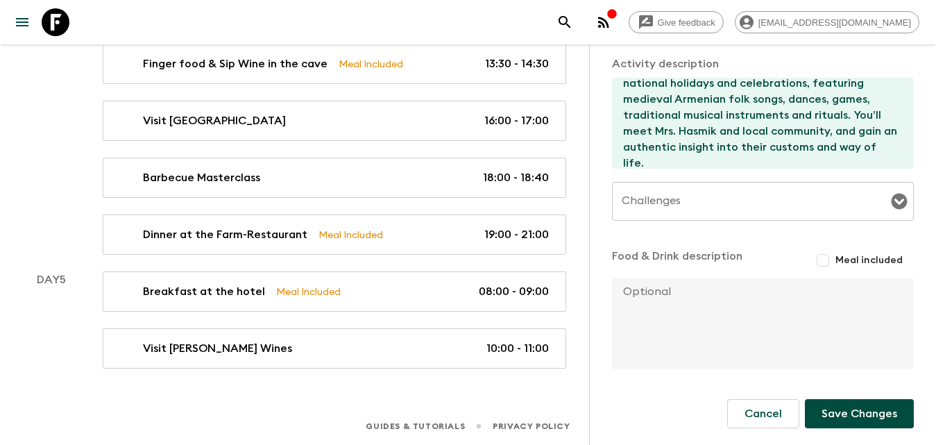
click at [858, 406] on button "Save Changes" at bounding box center [859, 413] width 109 height 29
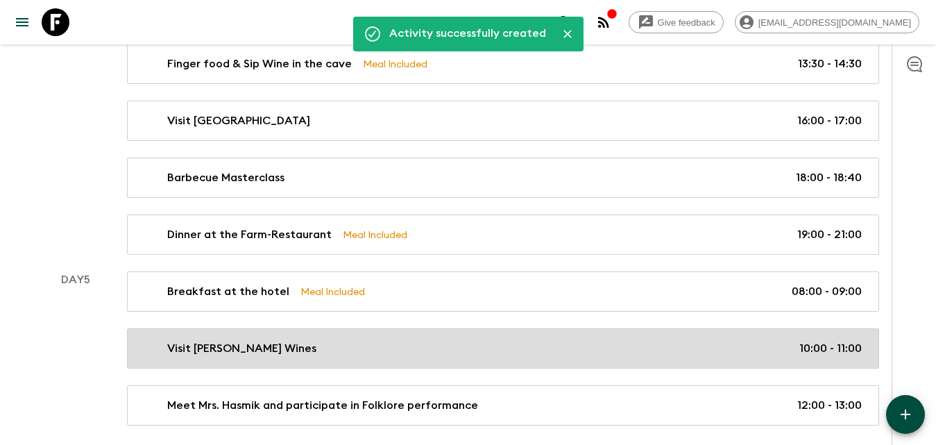
scroll to position [1287, 0]
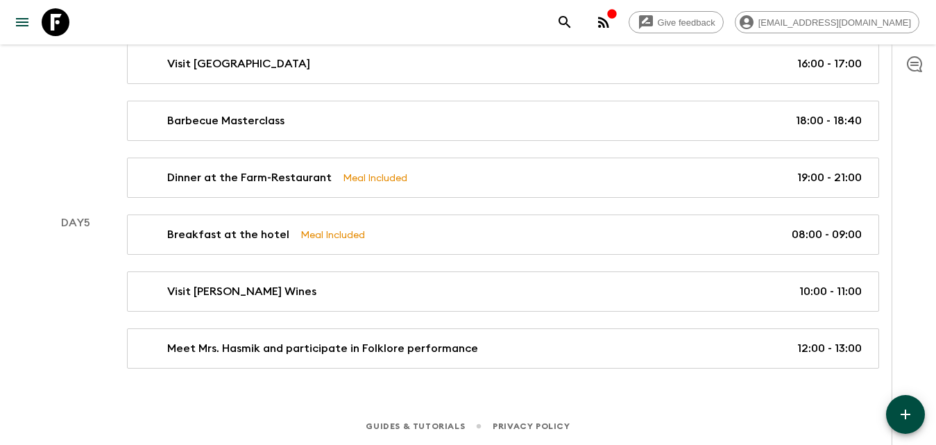
click at [904, 410] on icon "button" at bounding box center [905, 414] width 17 height 17
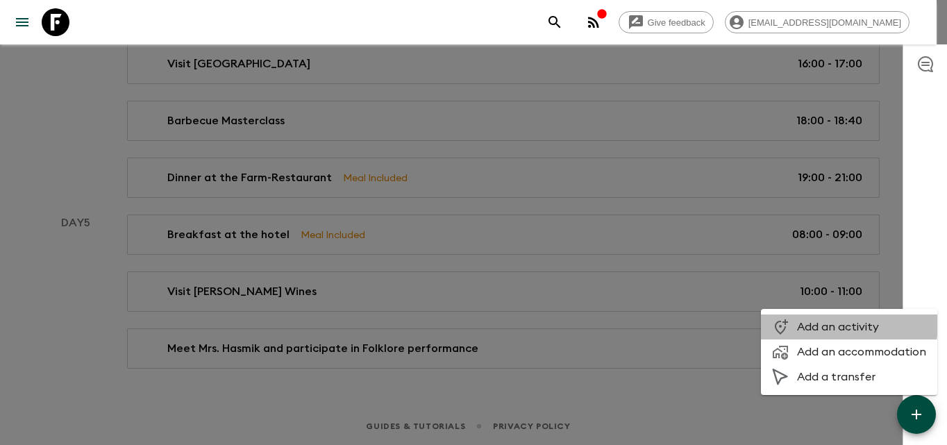
click at [840, 324] on span "Add an activity" at bounding box center [861, 327] width 129 height 14
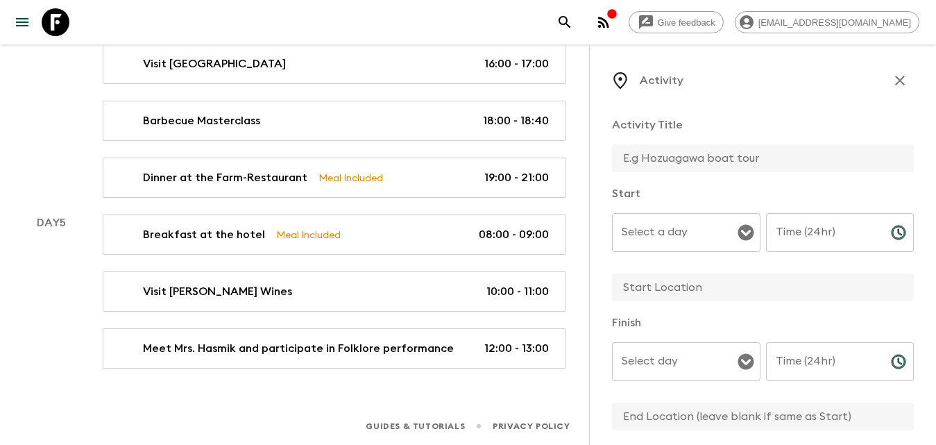
click at [699, 230] on input "Select a day" at bounding box center [675, 232] width 115 height 26
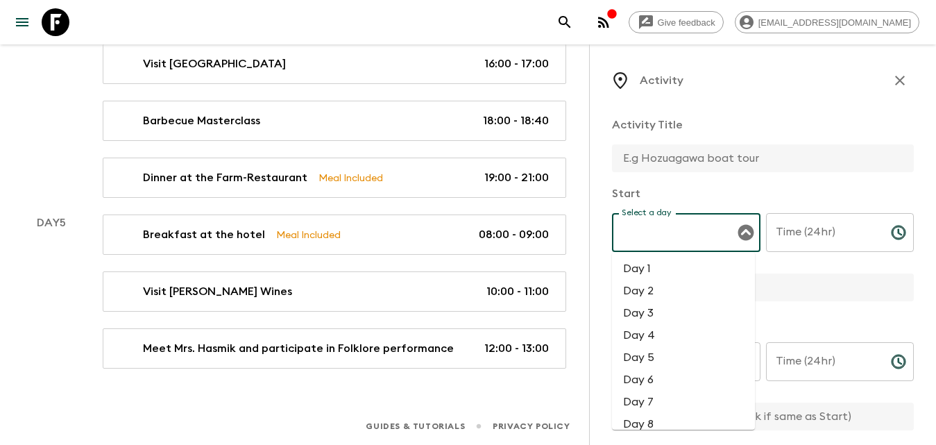
click at [651, 357] on li "Day 5" at bounding box center [683, 357] width 143 height 22
type input "Day 5"
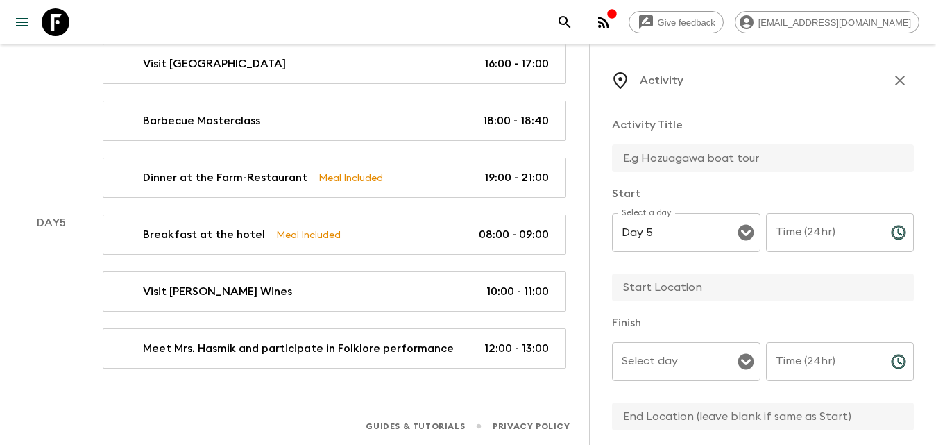
click at [684, 142] on div "Activity Title" at bounding box center [763, 146] width 302 height 58
click at [681, 165] on input "text" at bounding box center [757, 158] width 291 height 28
type input "Free Time for lunch"
click at [783, 223] on div "Time (24hr) Time (24hr) ​" at bounding box center [840, 240] width 149 height 55
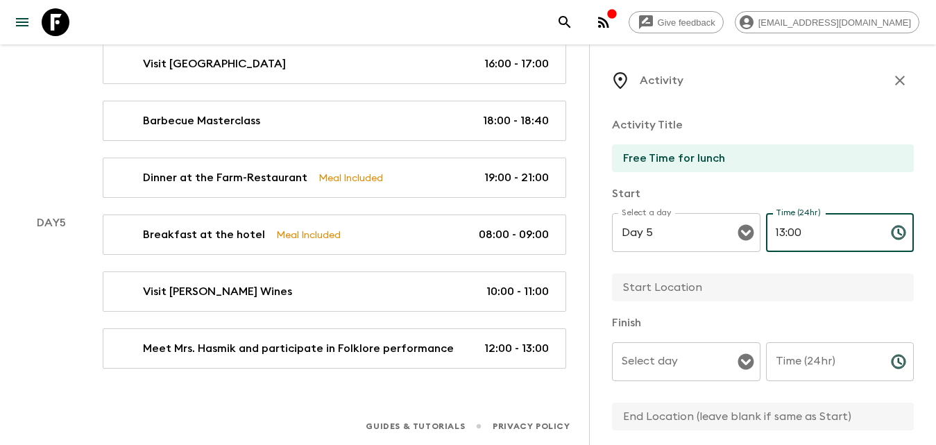
type input "13:00"
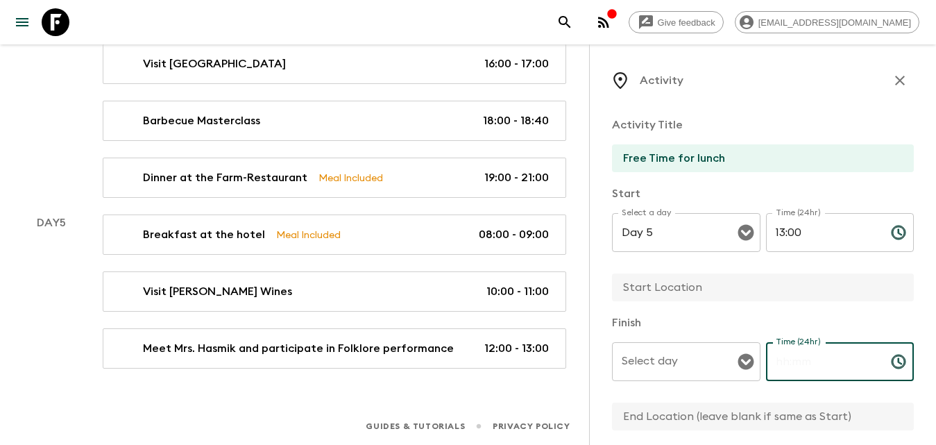
click at [836, 350] on input "Time (24hr)" at bounding box center [823, 361] width 114 height 39
type input "14:00"
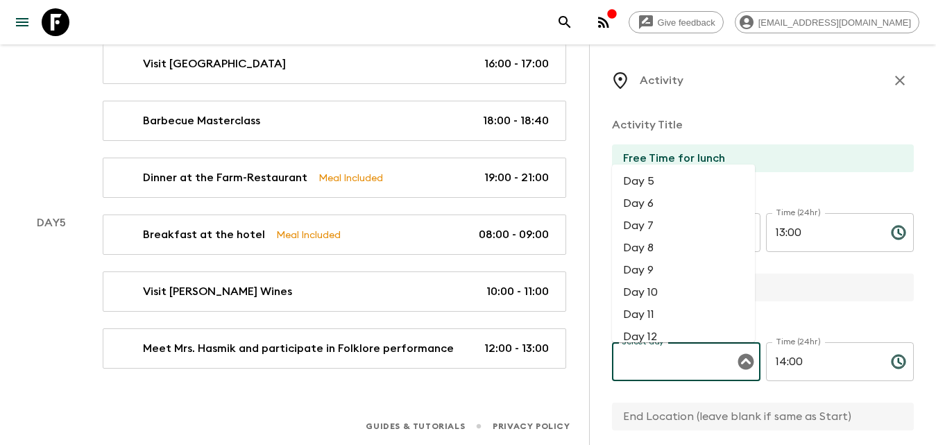
click at [707, 357] on input "Select day" at bounding box center [675, 361] width 115 height 26
click at [667, 184] on li "Day 5" at bounding box center [683, 181] width 143 height 22
type input "Day 5"
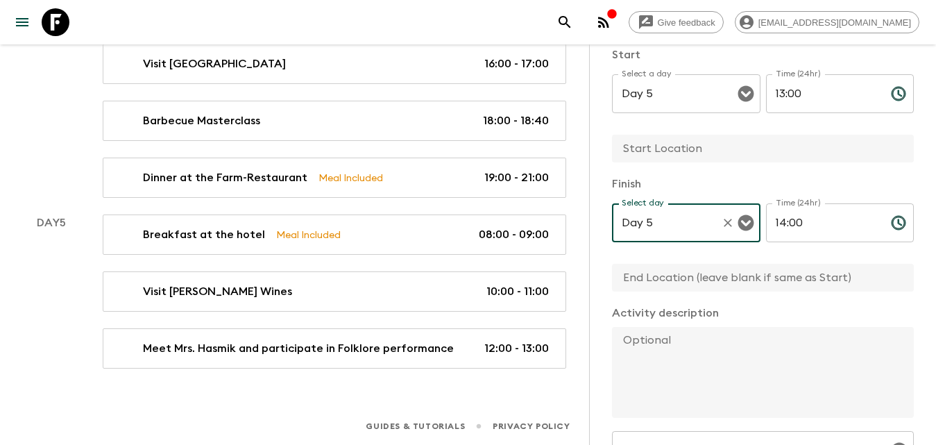
scroll to position [208, 0]
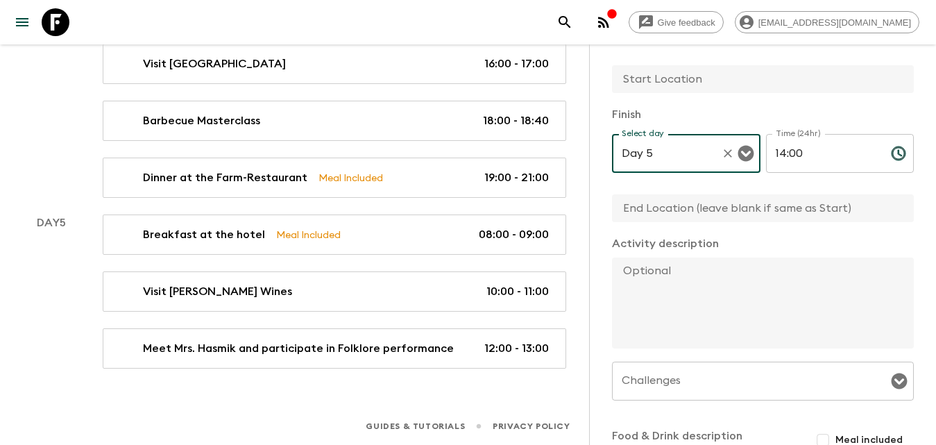
drag, startPoint x: 686, startPoint y: 209, endPoint x: 672, endPoint y: 178, distance: 33.9
click at [686, 209] on input "text" at bounding box center [757, 208] width 291 height 28
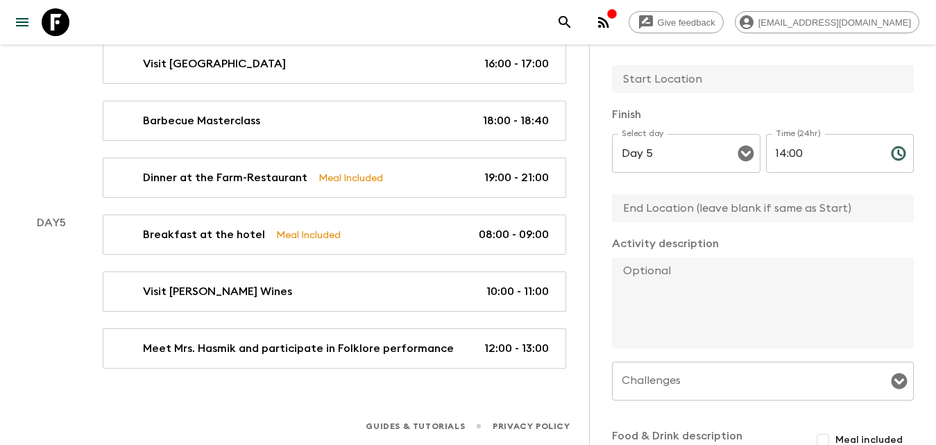
click at [653, 87] on input "text" at bounding box center [757, 79] width 291 height 28
click at [647, 68] on input "text" at bounding box center [757, 79] width 291 height 28
type input "Ashtarak"
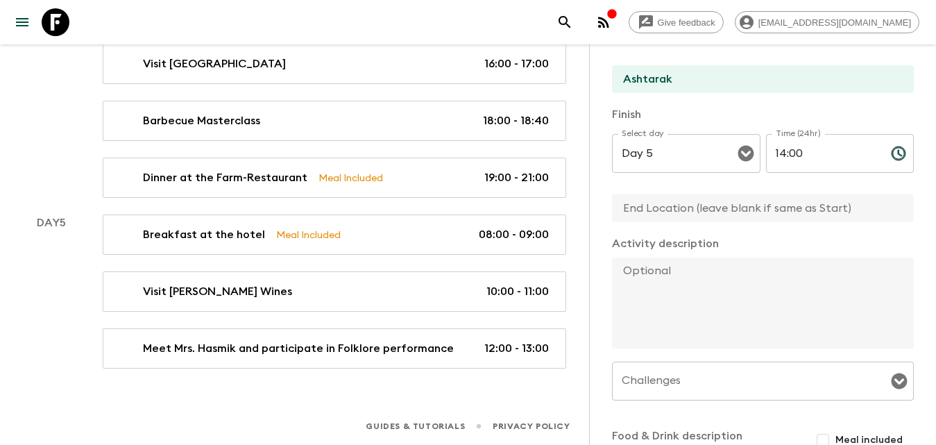
click at [672, 195] on input "text" at bounding box center [757, 208] width 291 height 28
click at [674, 210] on input "text" at bounding box center [757, 208] width 291 height 28
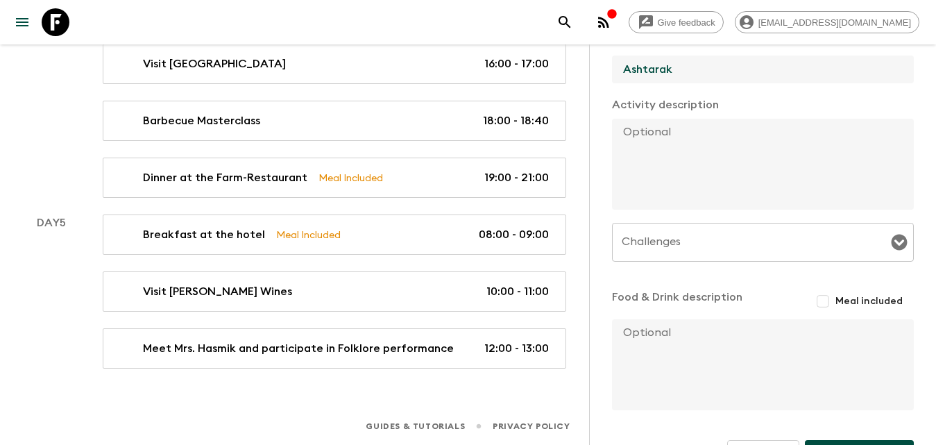
scroll to position [388, 0]
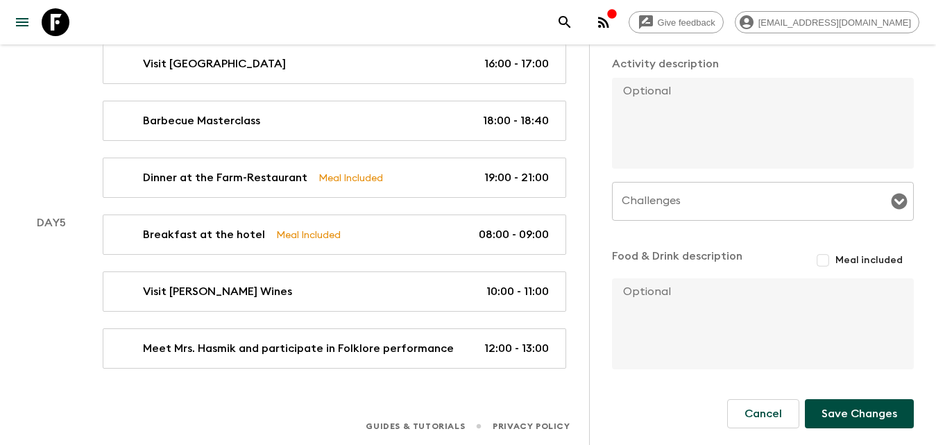
type input "Ashtarak"
click at [842, 429] on form "Activity Title Free Time for lunch Start Select a day Day 5 Select a day ​ Time…" at bounding box center [763, 92] width 302 height 749
click at [842, 420] on button "Save Changes" at bounding box center [859, 413] width 109 height 29
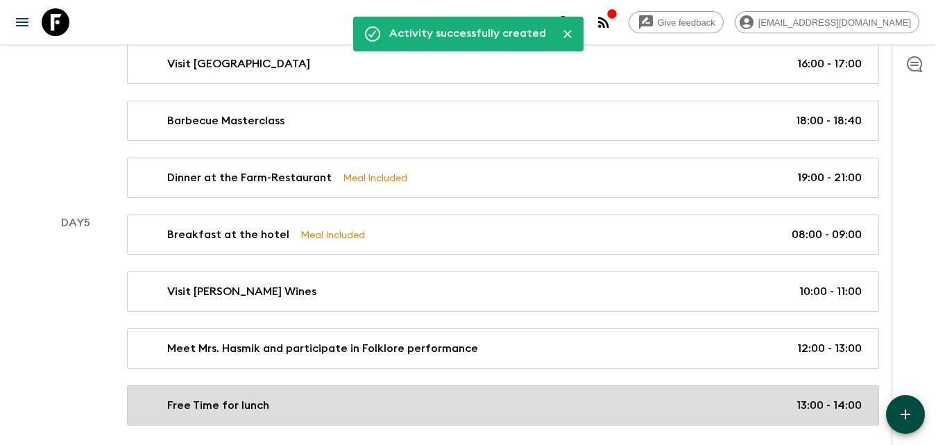
scroll to position [1343, 0]
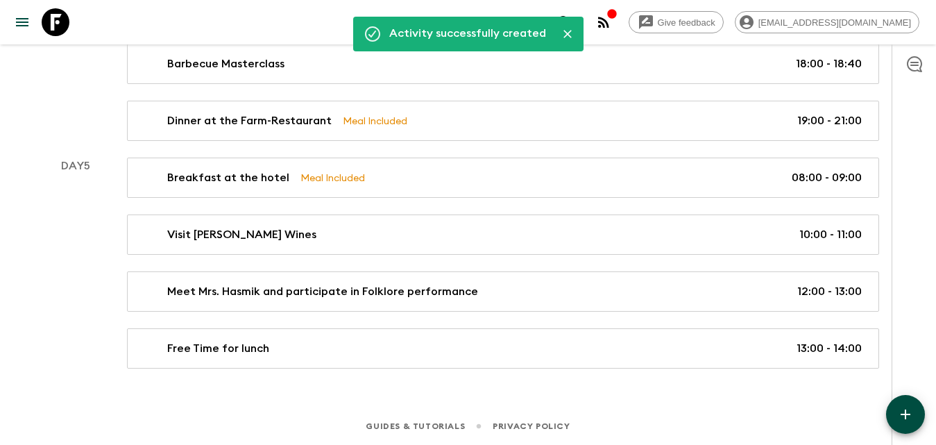
click at [906, 408] on icon "button" at bounding box center [905, 414] width 17 height 17
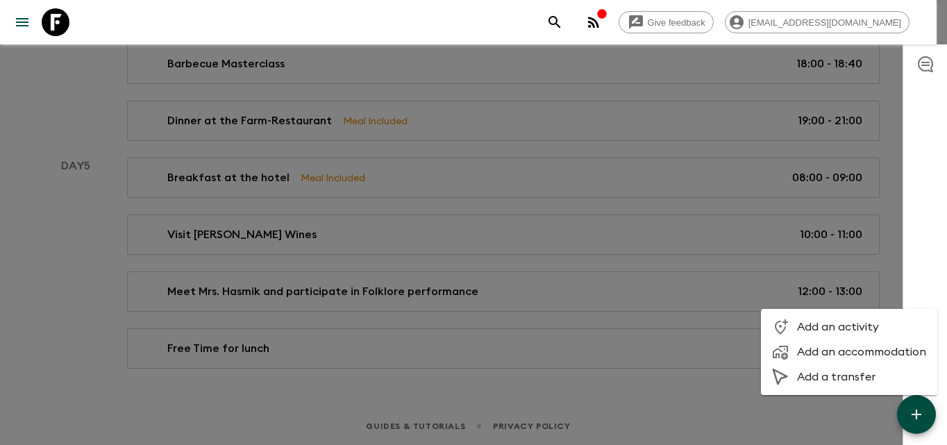
click at [815, 326] on span "Add an activity" at bounding box center [861, 327] width 129 height 14
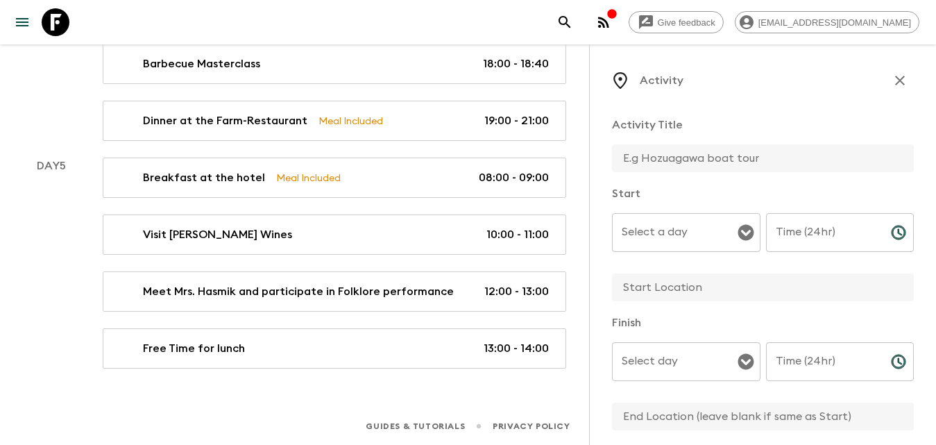
click at [694, 156] on input "text" at bounding box center [757, 158] width 291 height 28
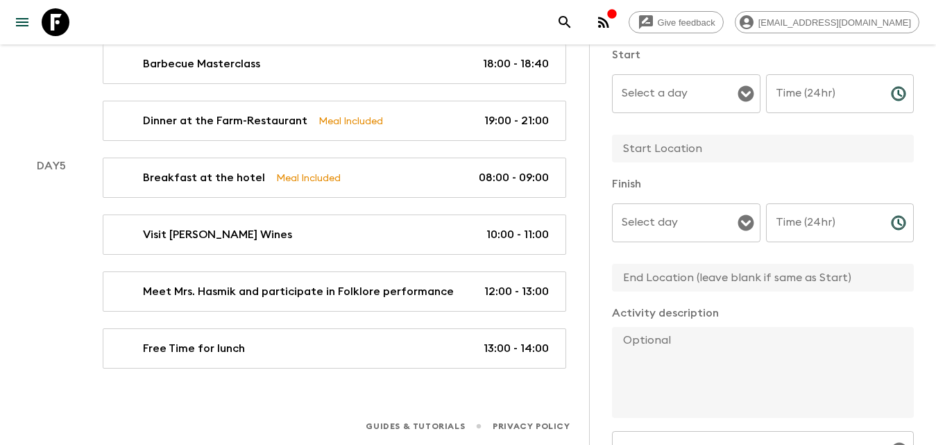
type input "Visit [PERSON_NAME] Studio"
click at [695, 346] on textarea at bounding box center [757, 372] width 291 height 91
paste textarea "Then we will drive to Vanadzor and have a local visit to Bogdan’s studio. Bodga…"
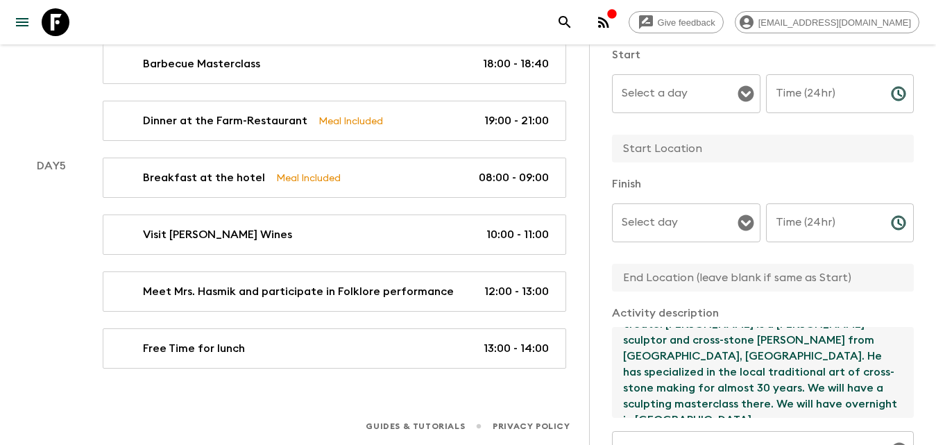
scroll to position [0, 0]
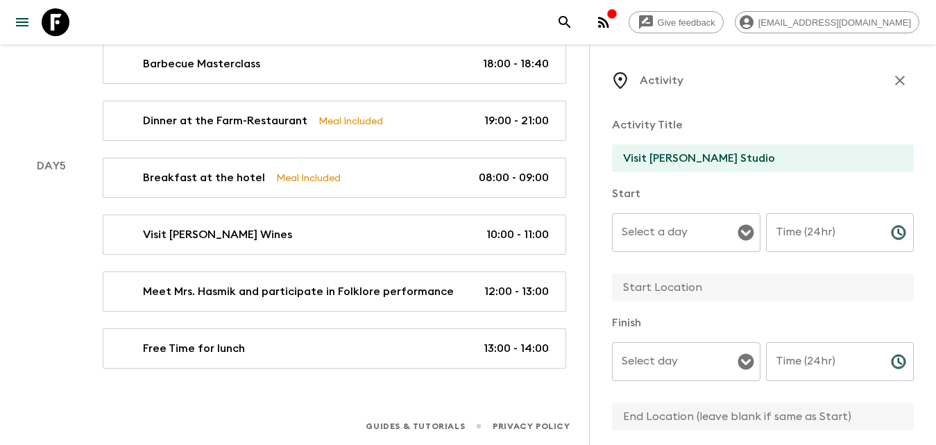
type textarea "Then we will drive to Vanadzor and have a local visit to Bogdan’s studio. Bodga…"
click at [679, 286] on input "text" at bounding box center [757, 287] width 291 height 28
type input "Ashtarak"
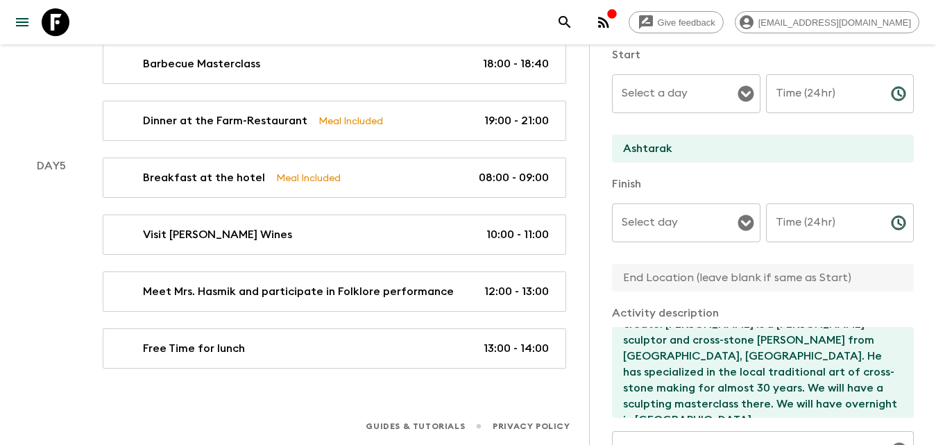
click at [665, 282] on input "text" at bounding box center [757, 278] width 291 height 28
type input "Vanadzor"
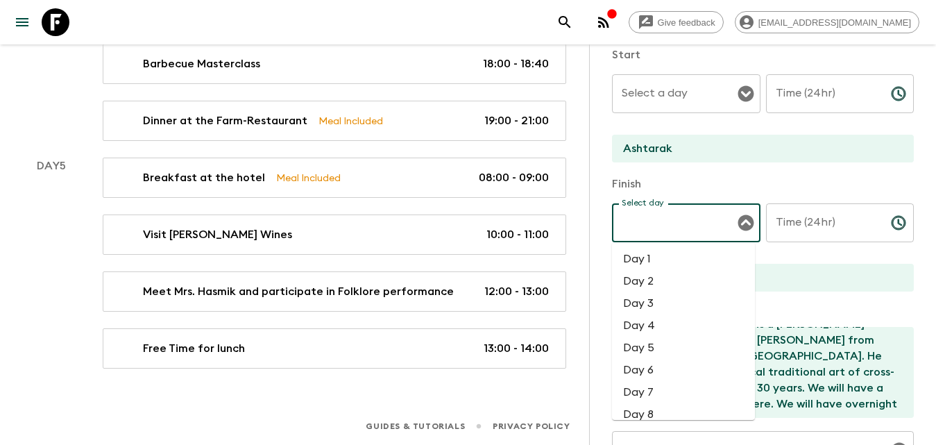
click at [704, 218] on input "Select day" at bounding box center [675, 223] width 115 height 26
click at [655, 348] on li "Day 5" at bounding box center [683, 348] width 143 height 22
type input "Day 5"
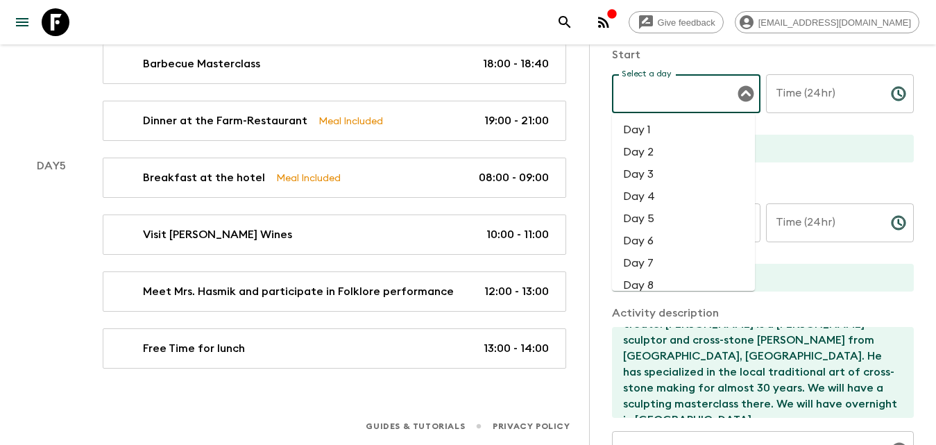
drag, startPoint x: 684, startPoint y: 96, endPoint x: 679, endPoint y: 124, distance: 28.9
click at [684, 97] on input "Select a day" at bounding box center [675, 93] width 115 height 26
click at [654, 213] on li "Day 5" at bounding box center [683, 218] width 143 height 22
type input "Day 5"
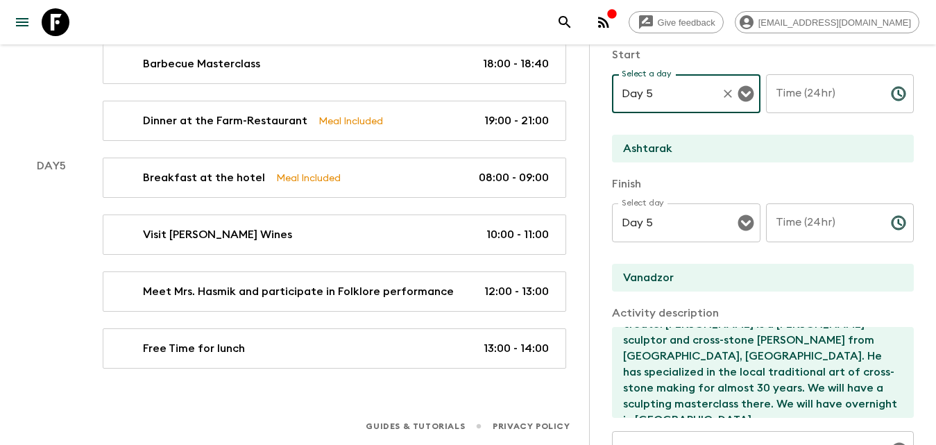
click at [794, 94] on input "Time (24hr)" at bounding box center [823, 93] width 114 height 39
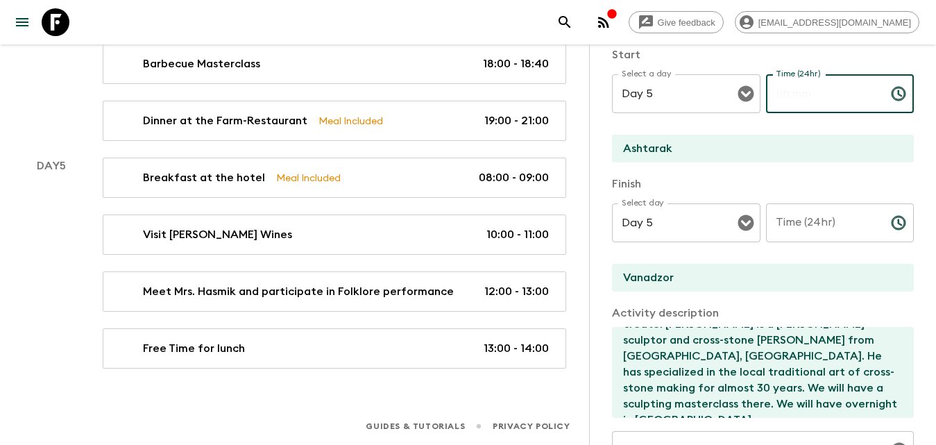
type input "5"
type input "15:30"
click at [833, 211] on input "Time (24hr)" at bounding box center [823, 222] width 114 height 39
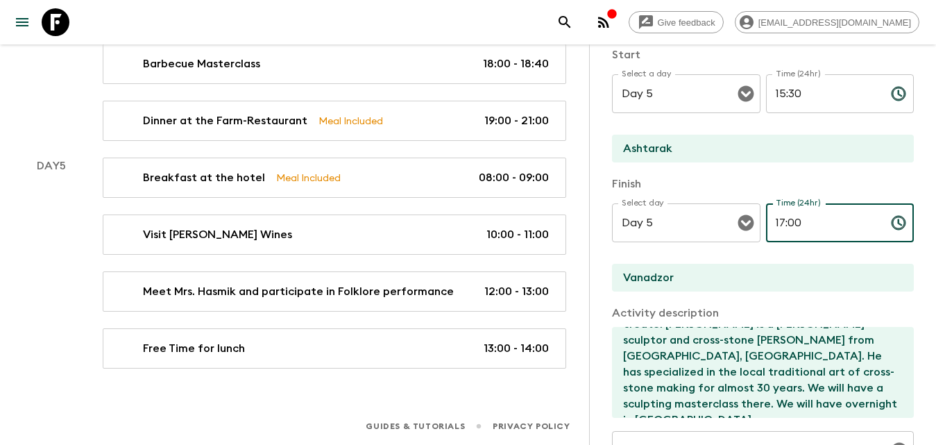
type input "17:00"
click at [792, 190] on p "Finish" at bounding box center [763, 184] width 302 height 17
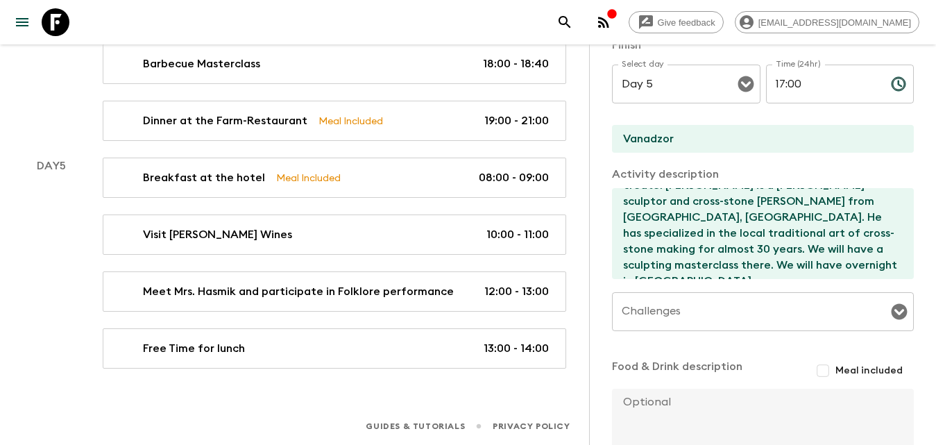
click at [752, 170] on p "Activity description" at bounding box center [763, 174] width 302 height 17
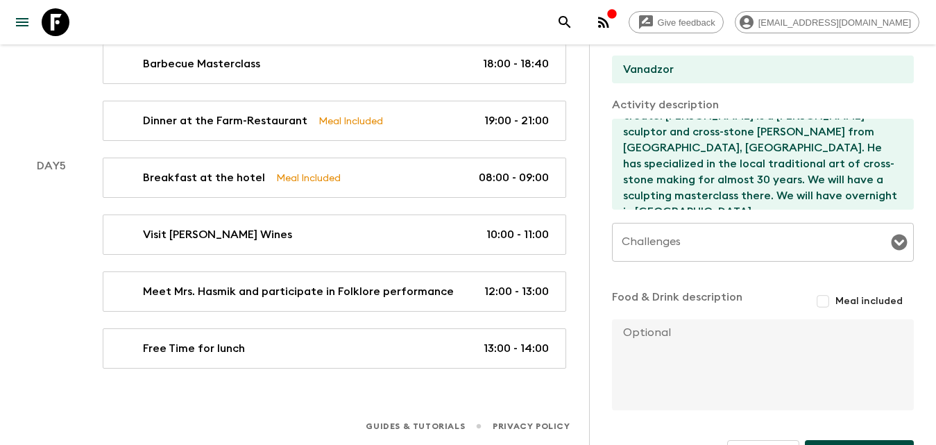
scroll to position [388, 0]
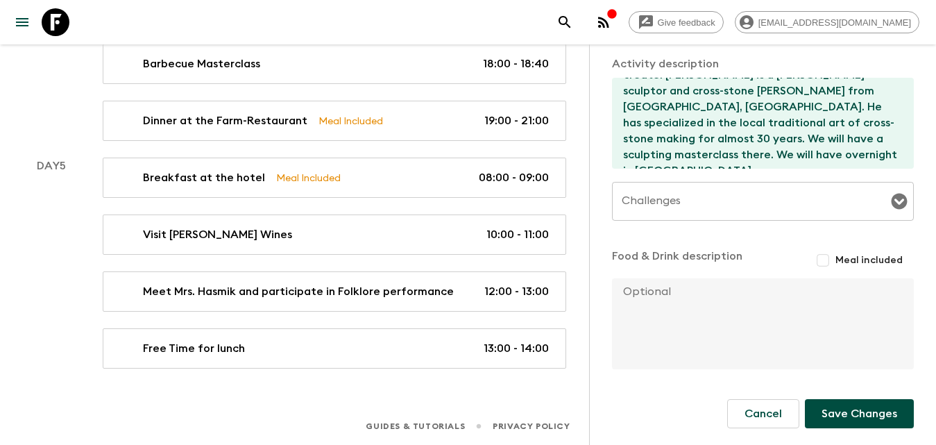
click at [838, 412] on button "Save Changes" at bounding box center [859, 413] width 109 height 29
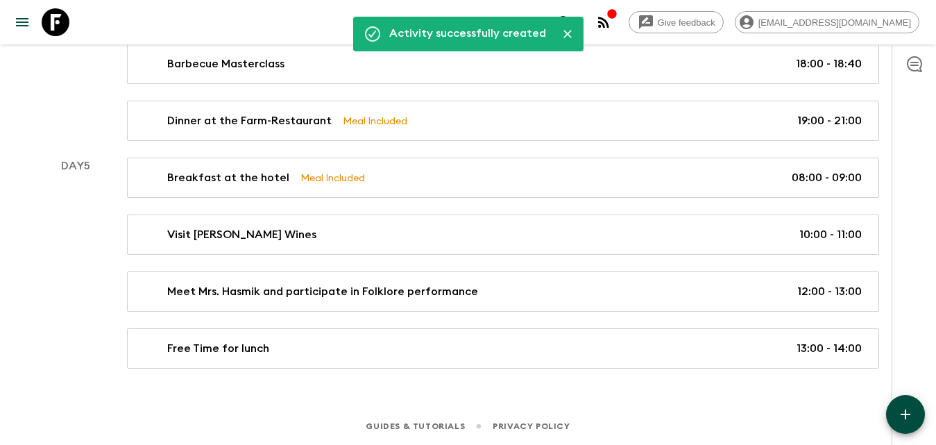
click at [911, 400] on button "button" at bounding box center [905, 414] width 39 height 39
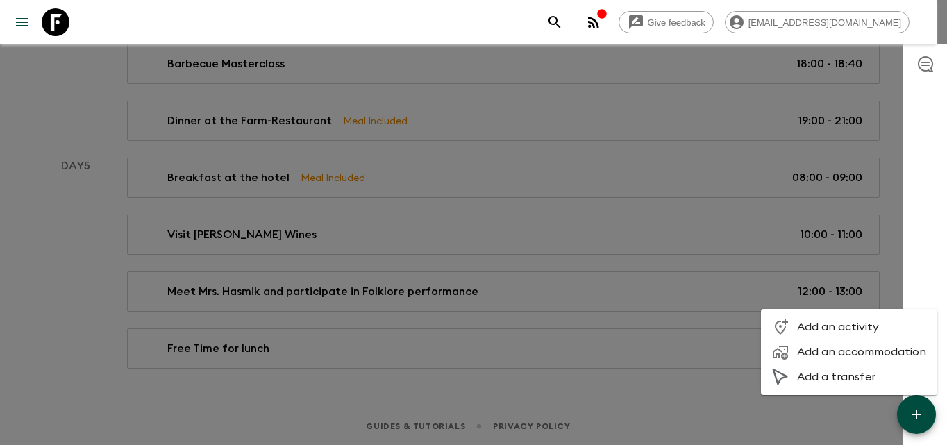
click at [847, 349] on span "Add an accommodation" at bounding box center [861, 352] width 129 height 14
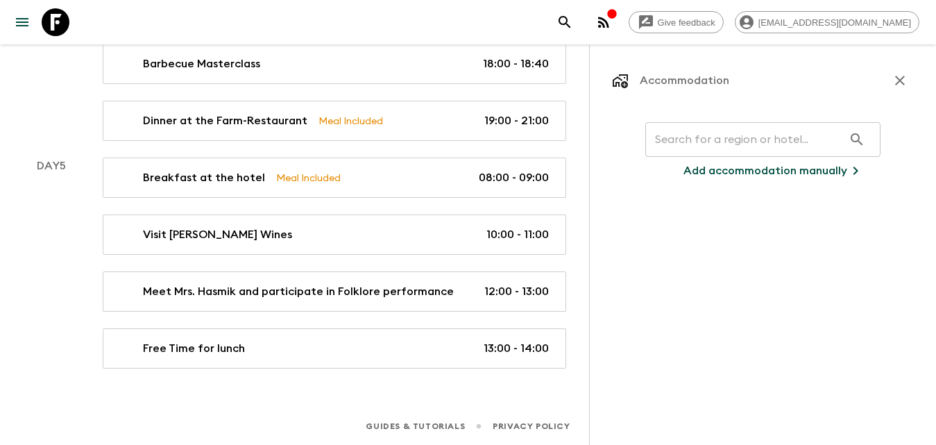
click at [697, 131] on input "text" at bounding box center [744, 139] width 198 height 39
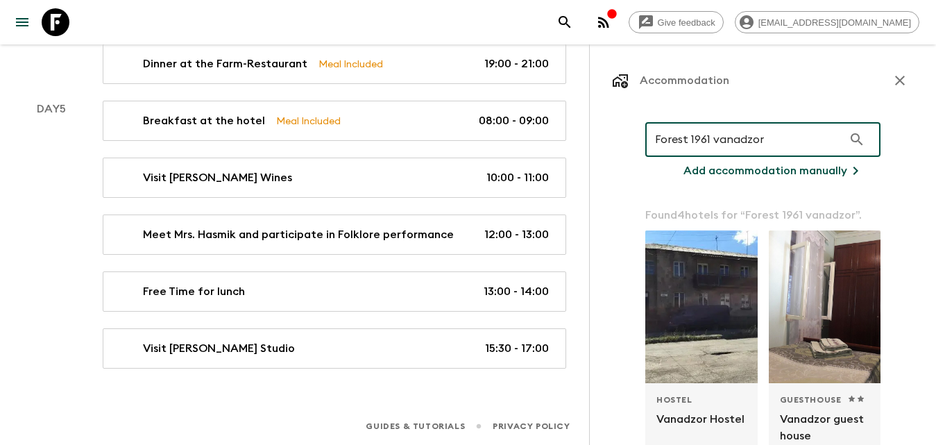
drag, startPoint x: 780, startPoint y: 139, endPoint x: 637, endPoint y: 139, distance: 143.0
click at [637, 139] on div "Forest 1961 vanadzor ​ Add accommodation manually Found 4 hotels for “ Forest 1…" at bounding box center [763, 435] width 269 height 661
type input "Vanadzor forest"
click at [892, 86] on icon "button" at bounding box center [900, 80] width 17 height 17
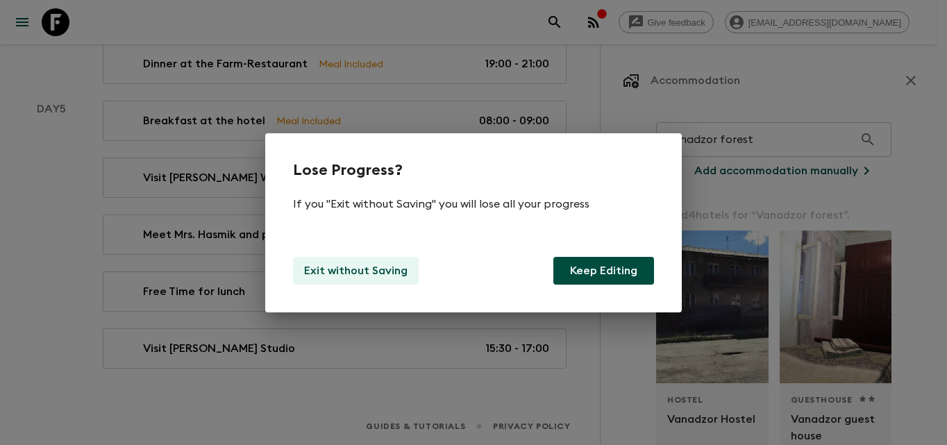
click at [402, 276] on p "Exit without Saving" at bounding box center [355, 270] width 103 height 17
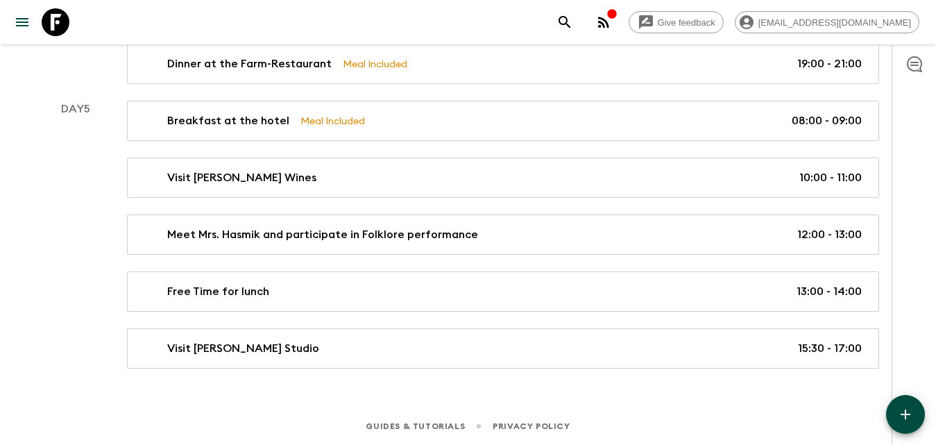
click at [897, 403] on button "button" at bounding box center [905, 414] width 39 height 39
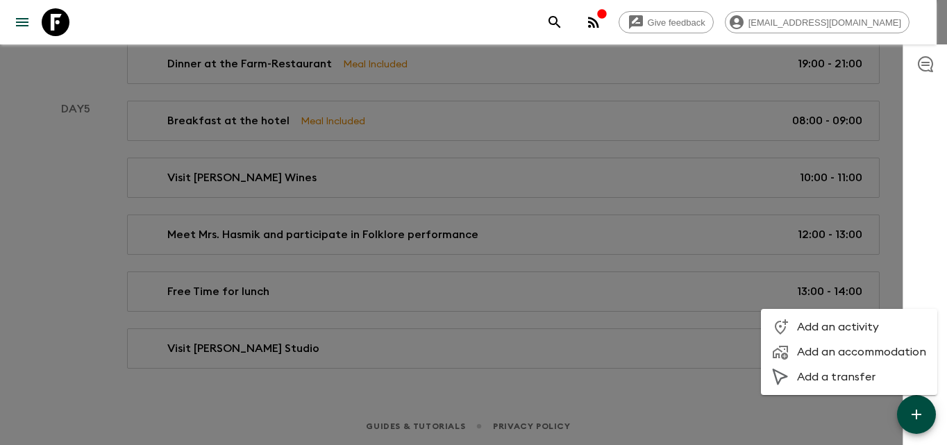
click at [847, 324] on span "Add an activity" at bounding box center [861, 327] width 129 height 14
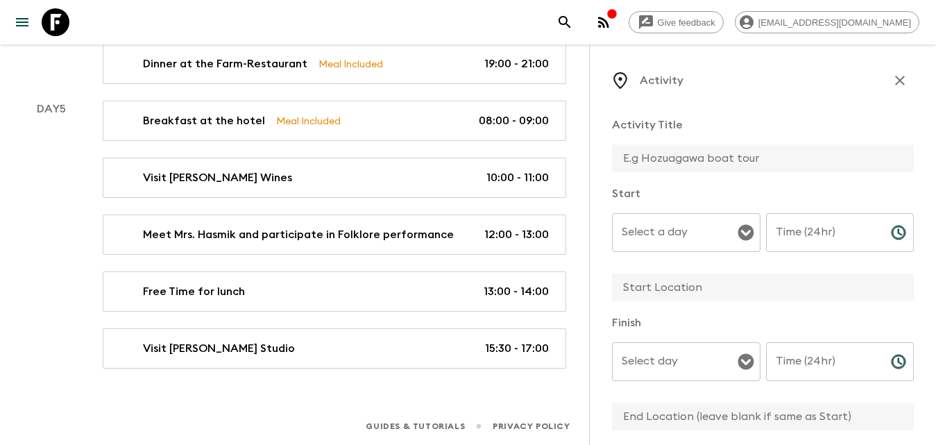
click at [712, 153] on input "text" at bounding box center [757, 158] width 291 height 28
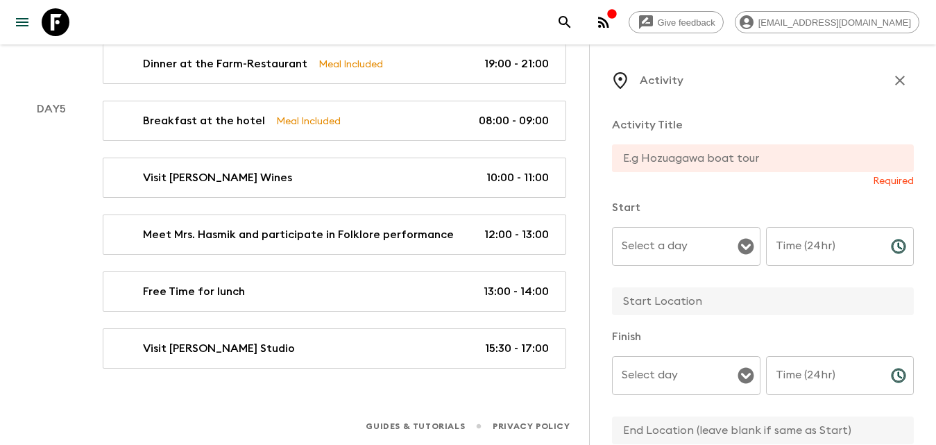
click at [734, 151] on input "text" at bounding box center [757, 158] width 291 height 28
click at [729, 162] on input "text" at bounding box center [757, 158] width 291 height 28
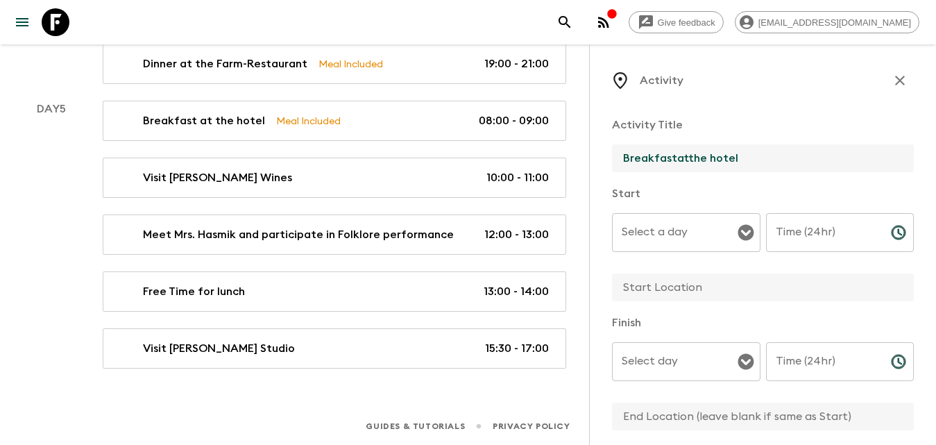
click at [693, 160] on input "Breakfastatthe hotel" at bounding box center [757, 158] width 291 height 28
drag, startPoint x: 664, startPoint y: 155, endPoint x: 690, endPoint y: 163, distance: 27.5
click at [669, 158] on input "Breakfastat the hotel" at bounding box center [757, 158] width 291 height 28
click at [677, 160] on input "Breakfastat the hotel" at bounding box center [757, 158] width 291 height 28
drag, startPoint x: 675, startPoint y: 160, endPoint x: 696, endPoint y: 169, distance: 23.0
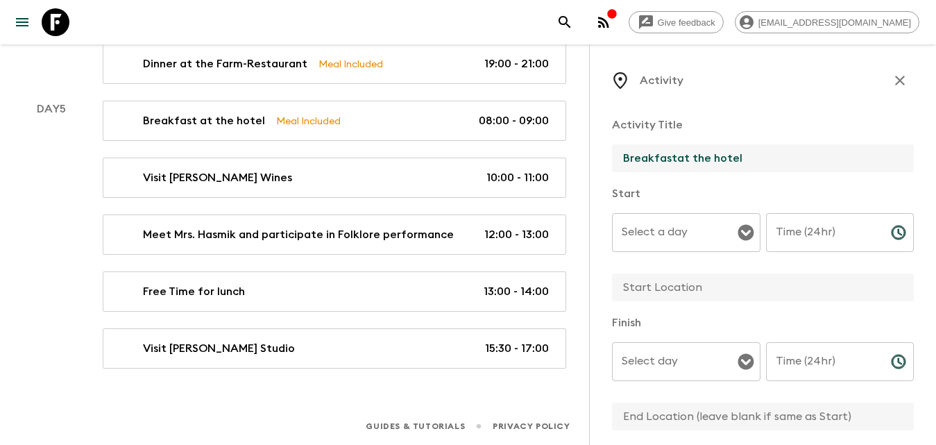
click at [676, 160] on input "Breakfastat the hotel" at bounding box center [757, 158] width 291 height 28
type input "Breakfast at the hotel"
click at [687, 222] on input "Select a day" at bounding box center [675, 232] width 115 height 26
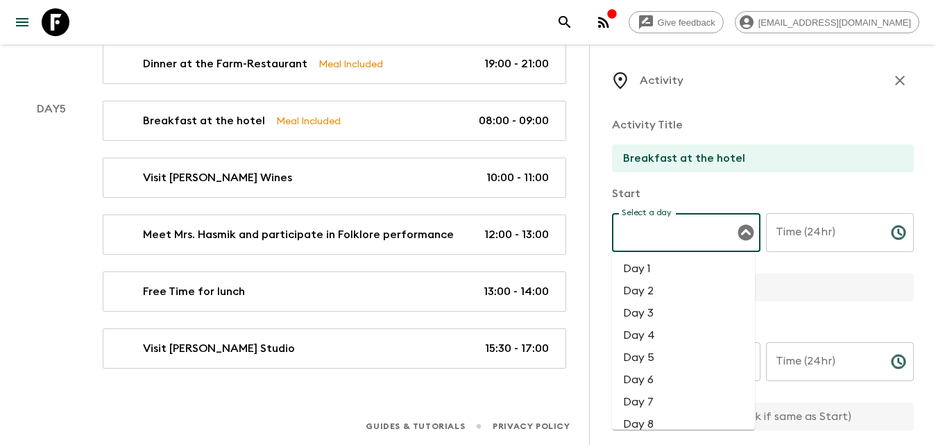
click at [659, 376] on li "Day 6" at bounding box center [683, 379] width 143 height 22
type input "Day 6"
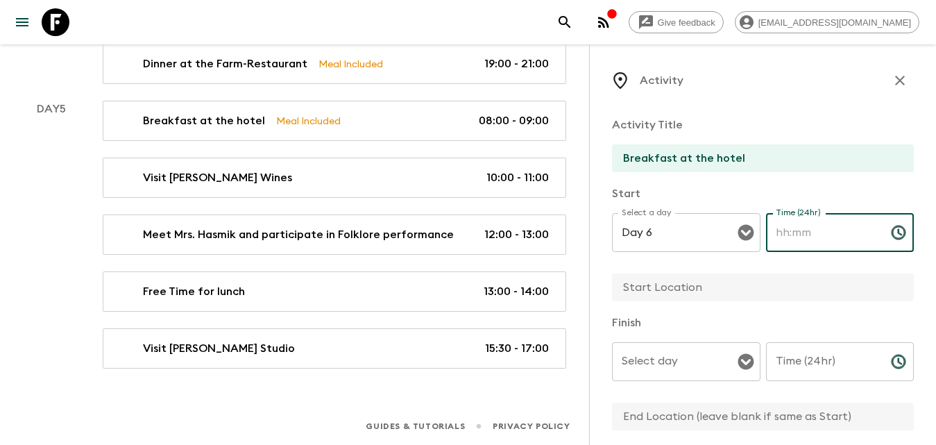
click at [823, 227] on input "Time (24hr)" at bounding box center [823, 232] width 114 height 39
type input "08:00"
click at [823, 362] on input "Time (24hr)" at bounding box center [823, 361] width 114 height 39
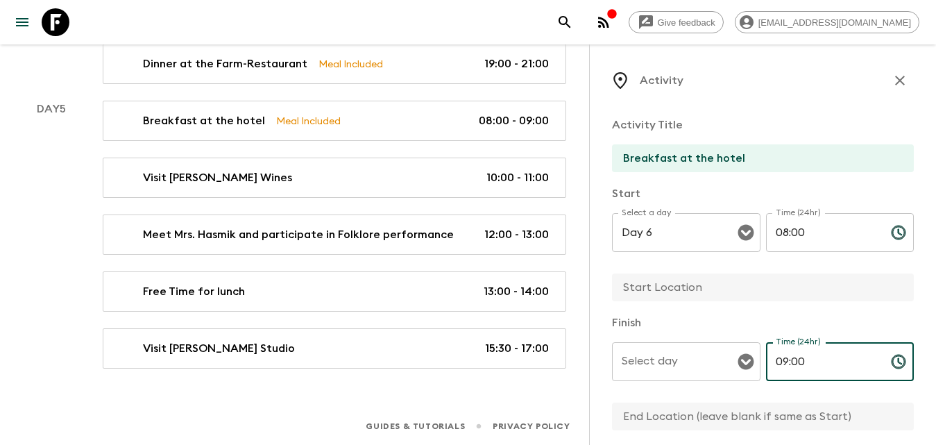
click at [680, 375] on div "Select day" at bounding box center [686, 361] width 149 height 39
type input "09:00"
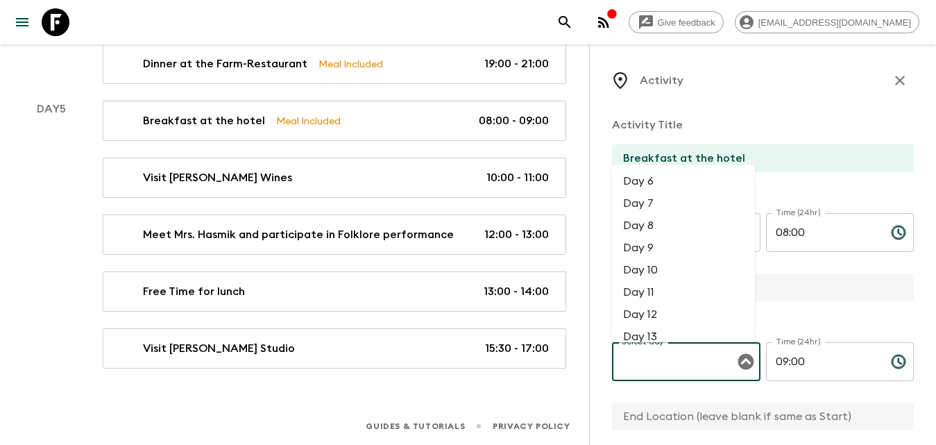
drag, startPoint x: 670, startPoint y: 200, endPoint x: 677, endPoint y: 203, distance: 7.5
click at [670, 201] on li "Day 7" at bounding box center [683, 203] width 143 height 22
type input "Day 7"
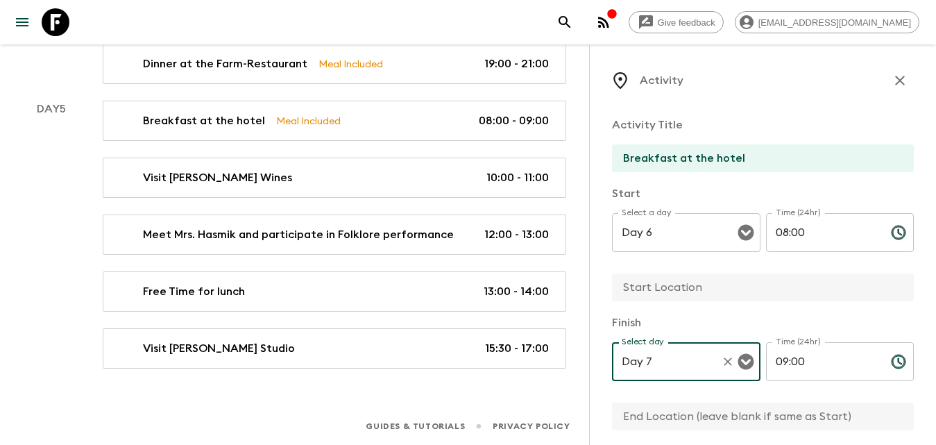
scroll to position [69, 0]
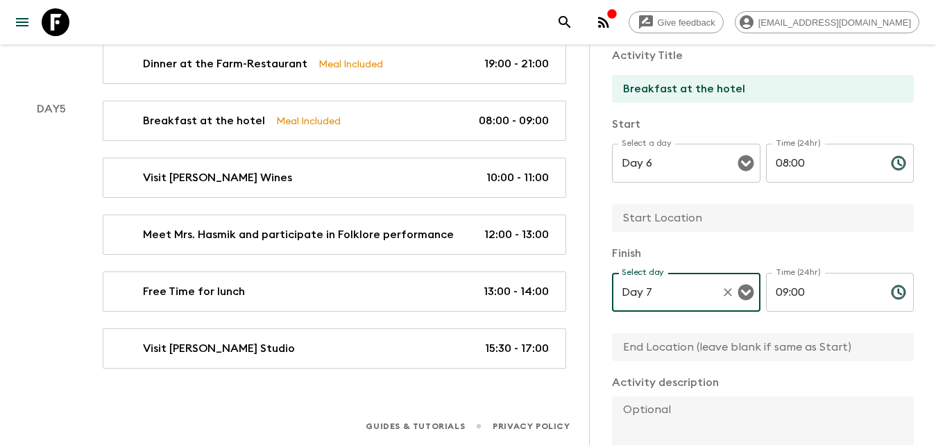
click at [688, 215] on input "text" at bounding box center [757, 218] width 291 height 28
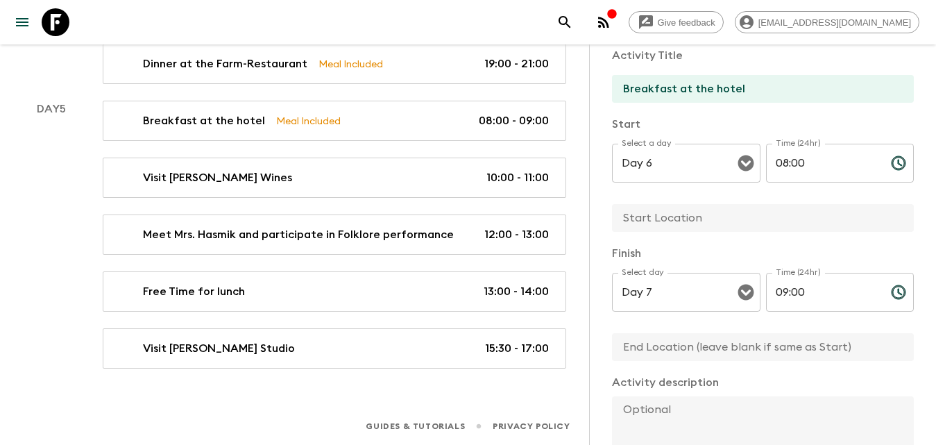
click at [684, 214] on input "text" at bounding box center [757, 218] width 291 height 28
type input "Vanadzor"
click at [665, 349] on input "text" at bounding box center [757, 347] width 291 height 28
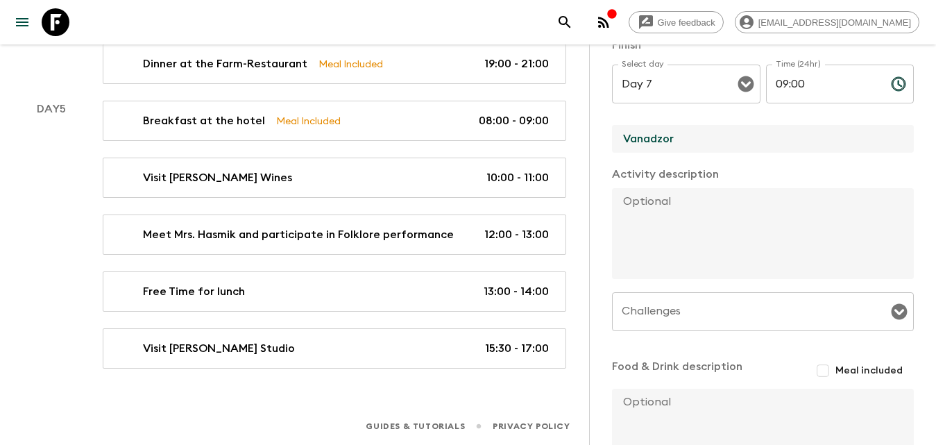
scroll to position [388, 0]
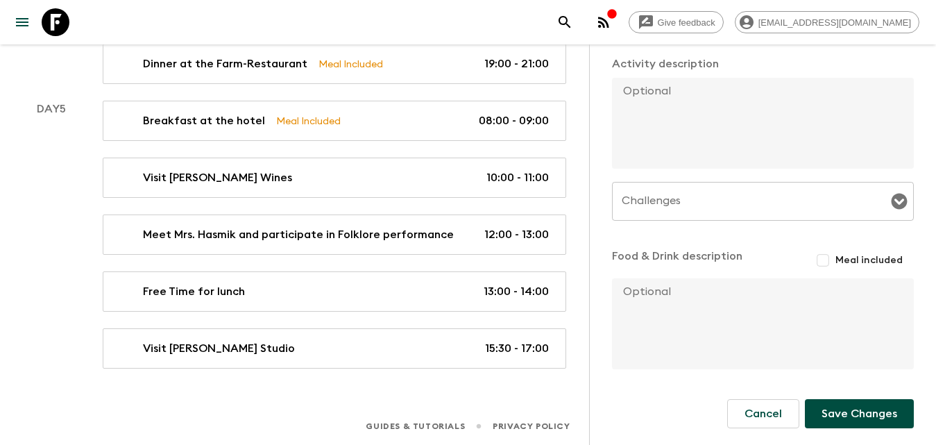
type input "Vanadzor"
click at [822, 262] on input "Meal included" at bounding box center [823, 260] width 25 height 25
checkbox input "true"
click at [853, 408] on button "Save Changes" at bounding box center [859, 416] width 109 height 29
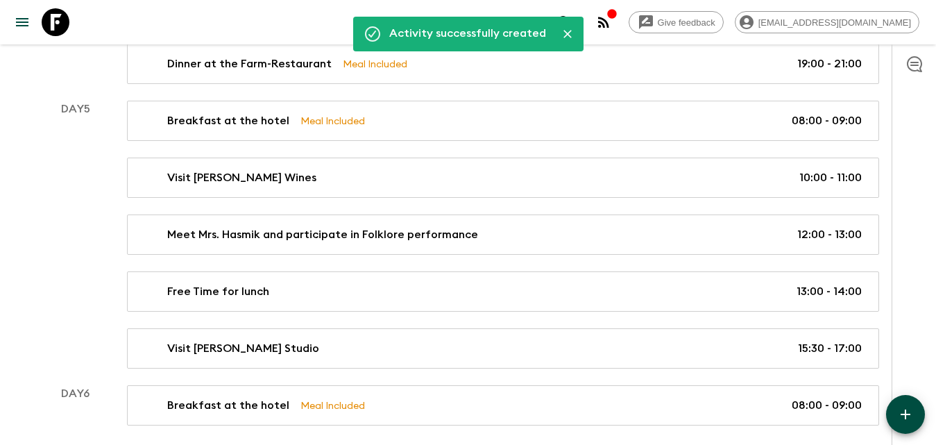
click at [909, 423] on span "button" at bounding box center [905, 414] width 17 height 17
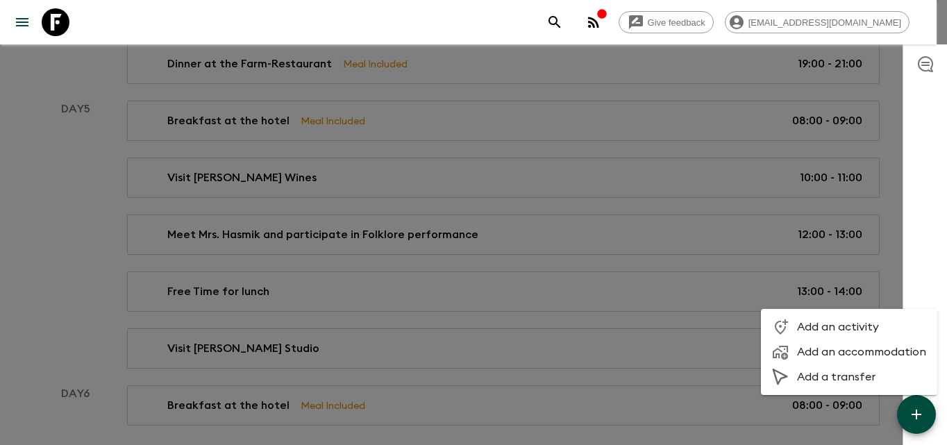
click at [804, 328] on span "Add an activity" at bounding box center [861, 327] width 129 height 14
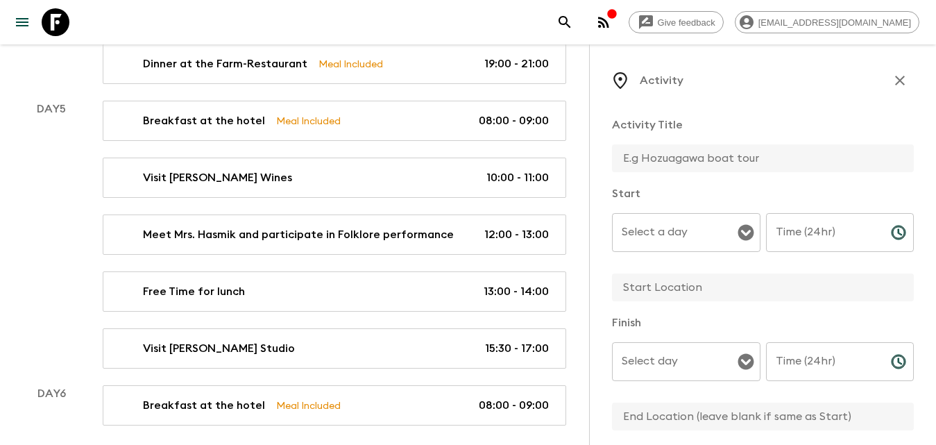
click at [661, 291] on input "text" at bounding box center [757, 287] width 291 height 28
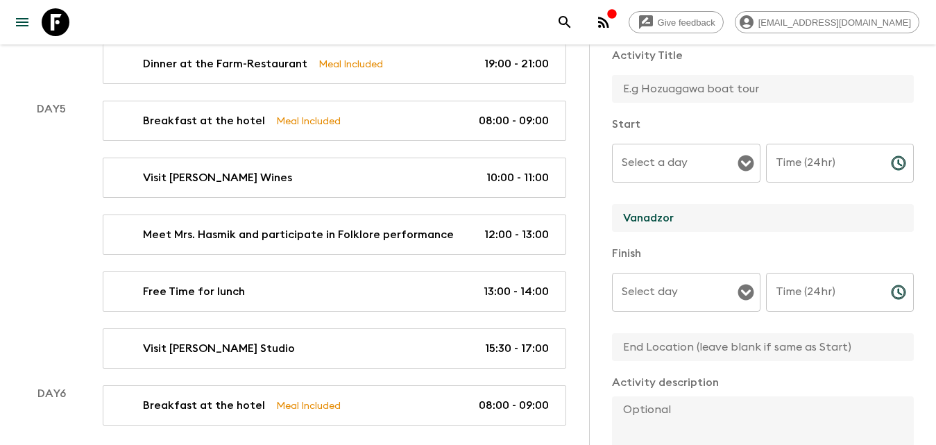
type input "Vanadzor"
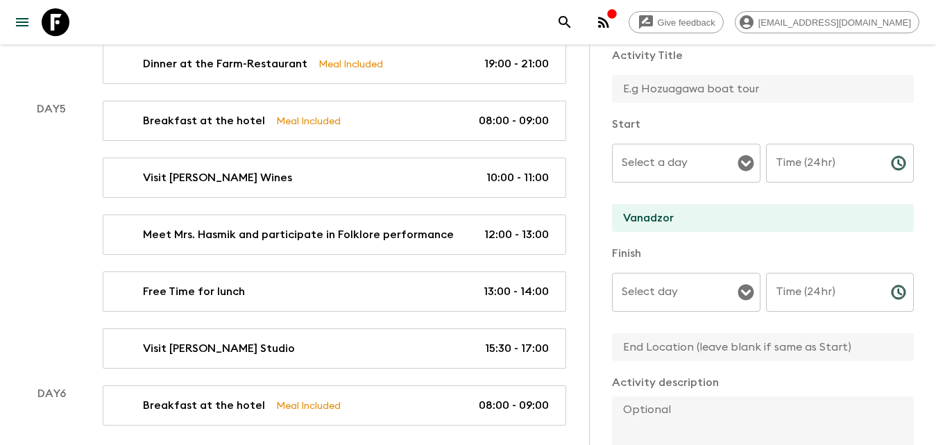
click at [661, 341] on input "text" at bounding box center [757, 347] width 291 height 28
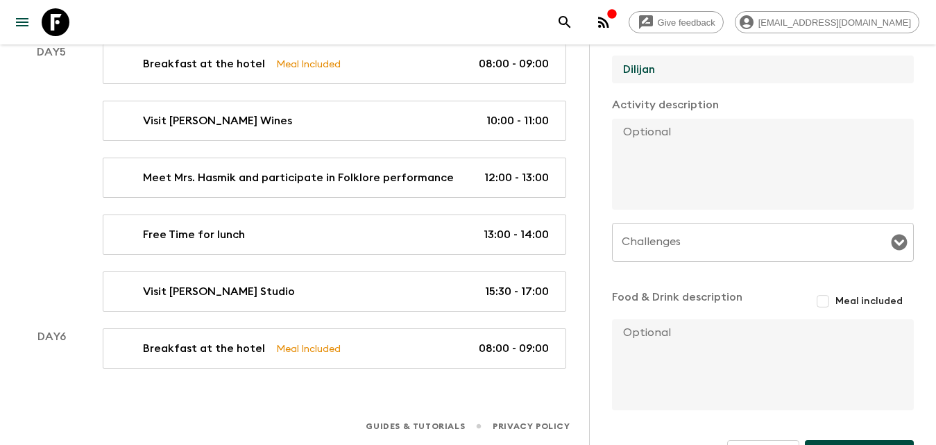
scroll to position [388, 0]
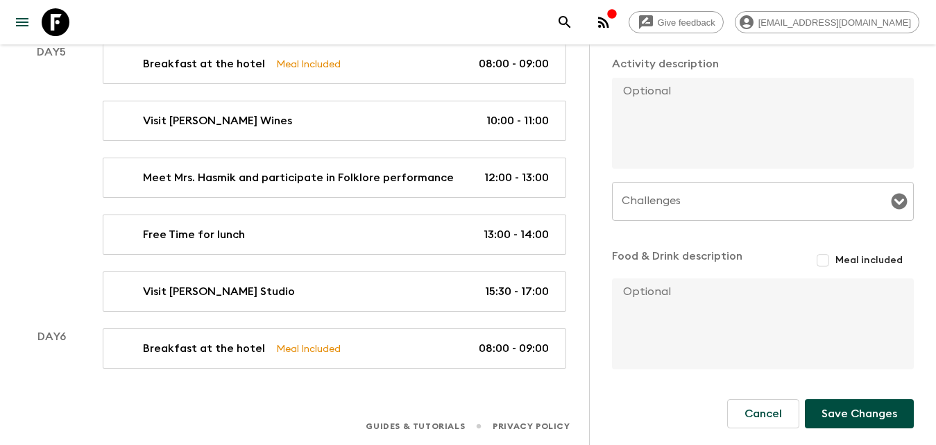
type input "Dilijan"
click at [652, 116] on textarea at bounding box center [757, 123] width 291 height 91
paste textarea "After breakfast at the hotel we will depart to Dilijan. Our day begins with a u…"
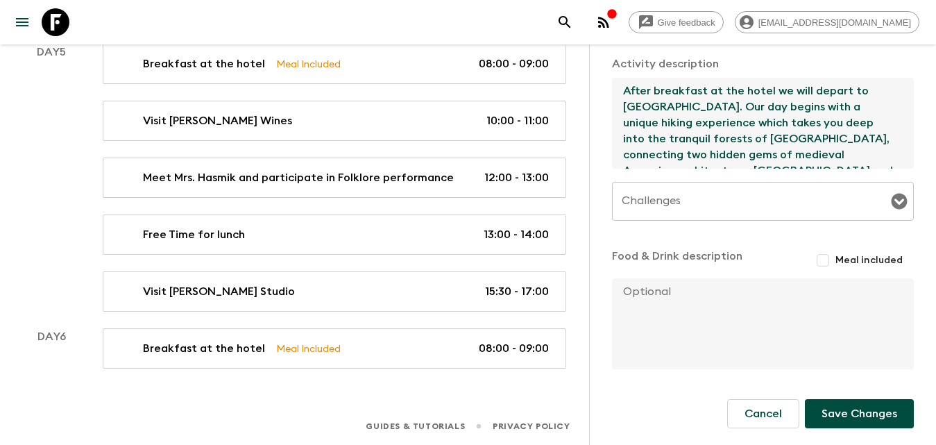
scroll to position [279, 0]
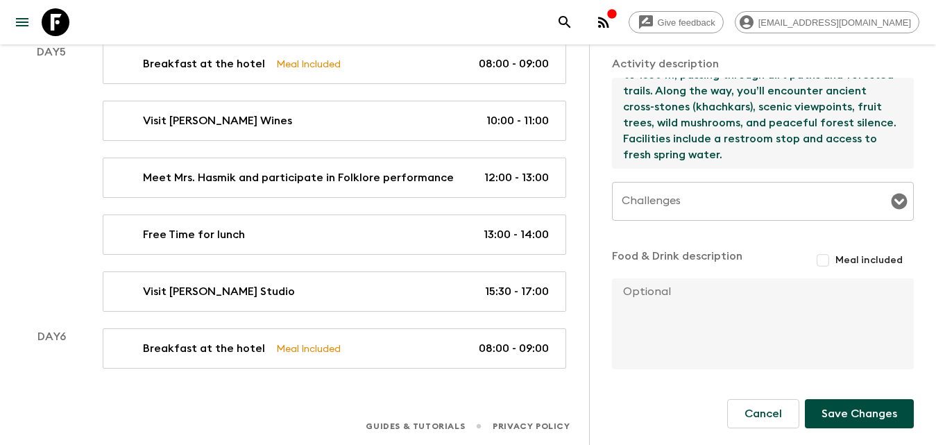
type textarea "After breakfast at the hotel we will depart to Dilijan. Our day begins with a u…"
click at [673, 204] on input "Challenges" at bounding box center [752, 201] width 269 height 26
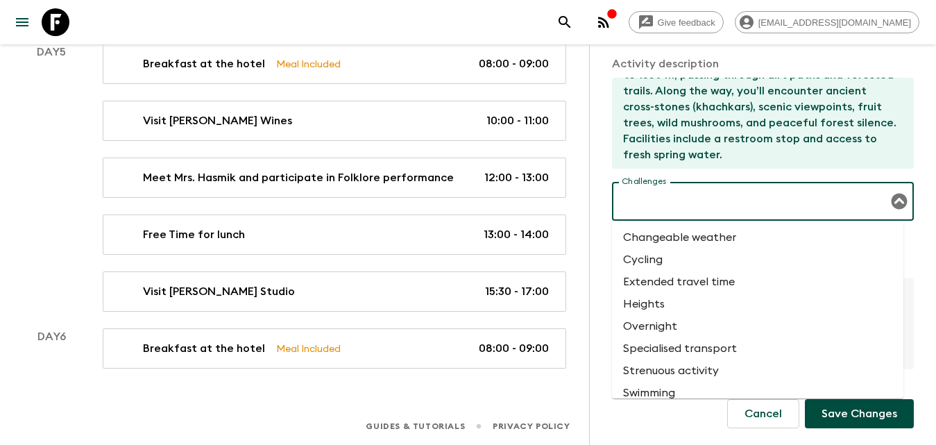
click at [672, 241] on li "Changeable weather" at bounding box center [757, 237] width 291 height 22
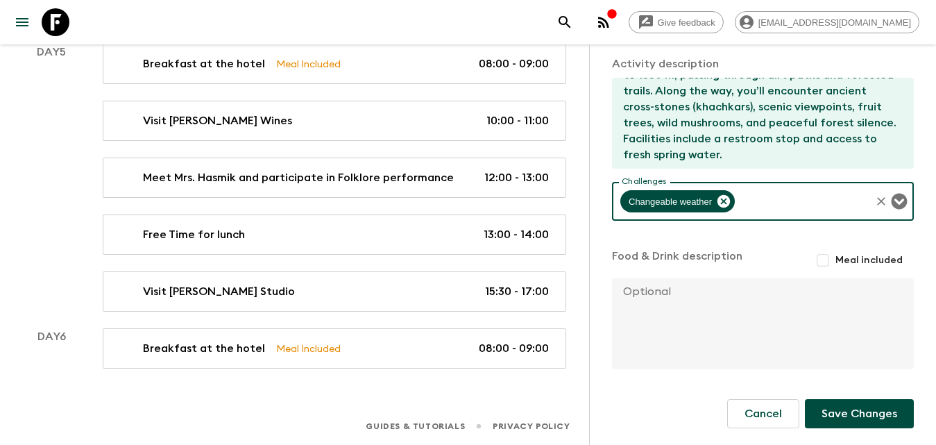
click at [772, 207] on input "Challenges" at bounding box center [803, 201] width 132 height 26
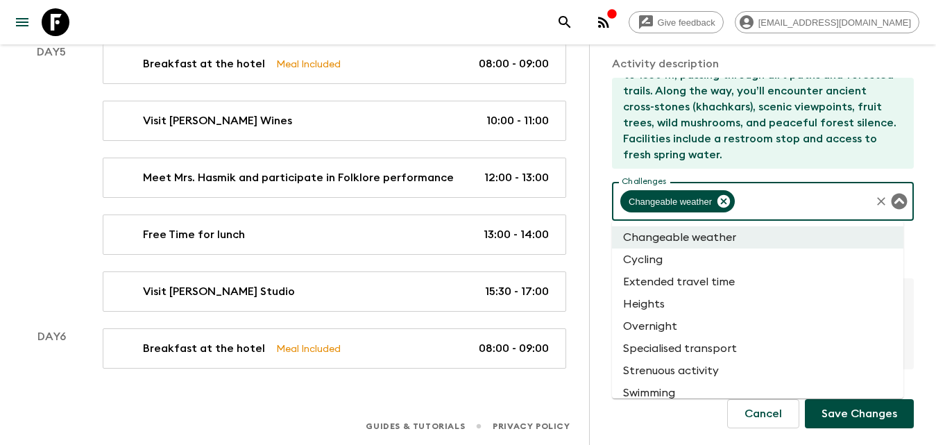
click at [711, 300] on li "Heights" at bounding box center [757, 304] width 291 height 22
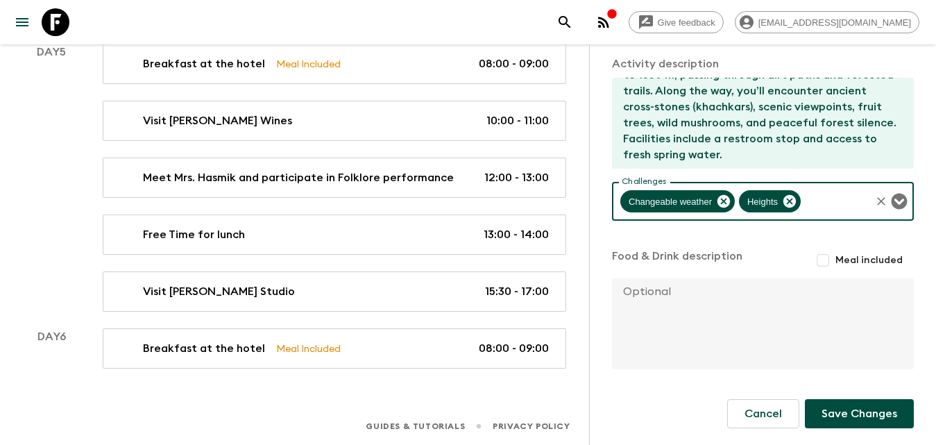
click at [808, 196] on input "Challenges" at bounding box center [836, 201] width 66 height 26
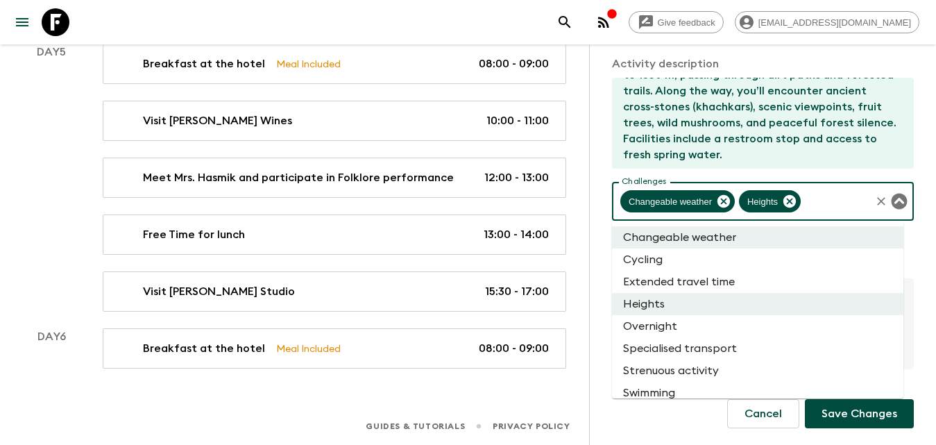
scroll to position [56, 0]
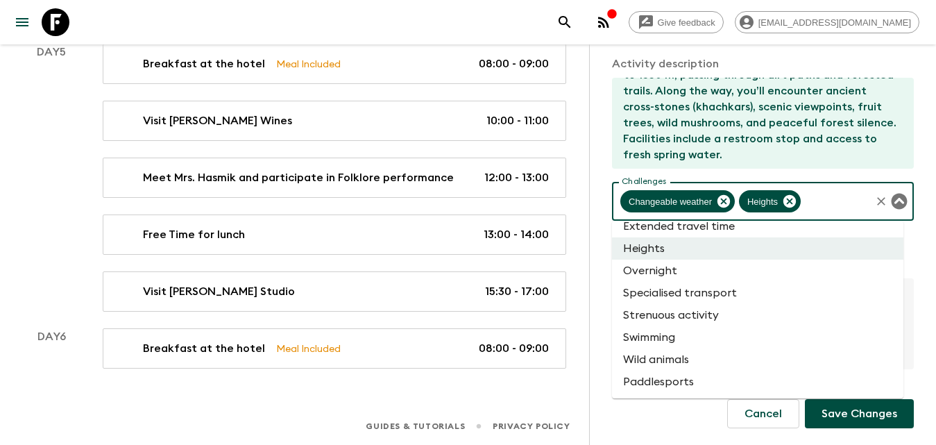
click at [648, 415] on div "Cancel Save Changes" at bounding box center [763, 413] width 302 height 29
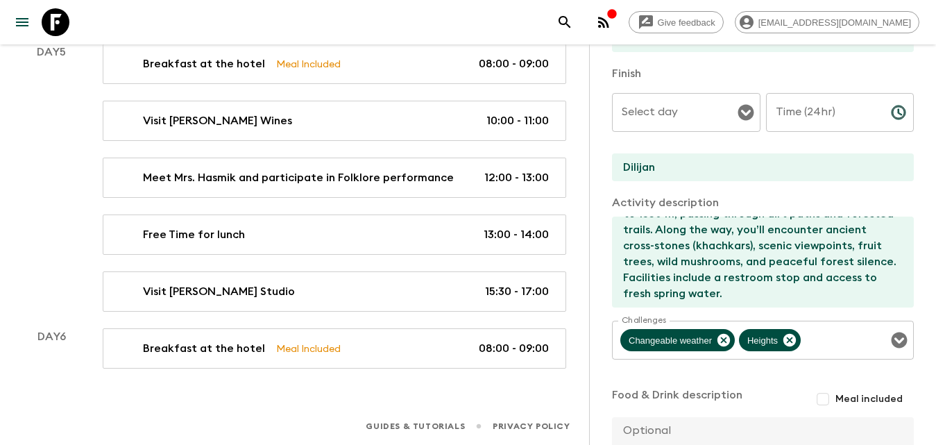
scroll to position [180, 0]
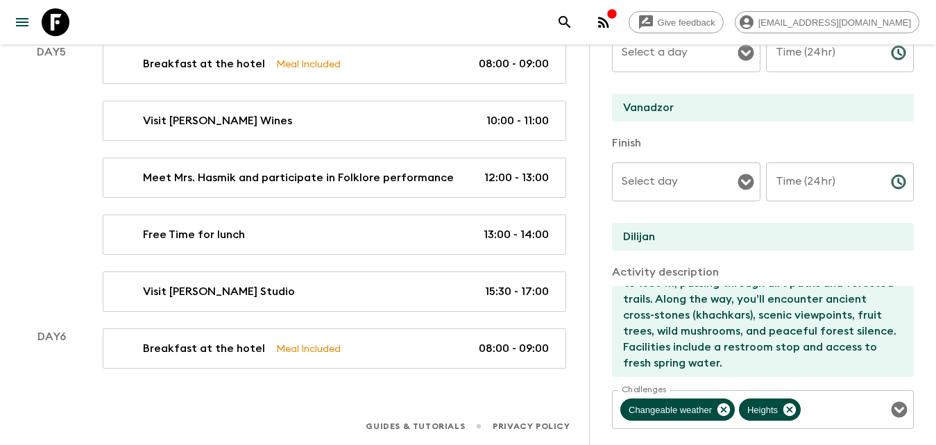
click at [724, 181] on input "Select day" at bounding box center [675, 182] width 115 height 26
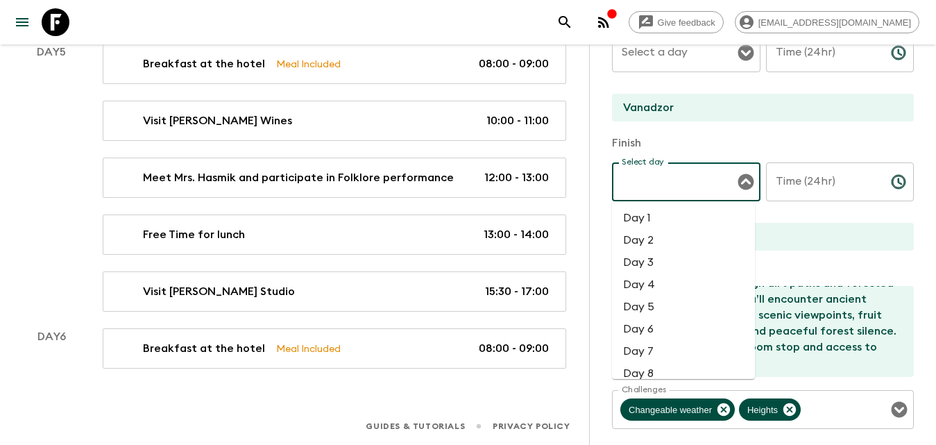
click at [657, 325] on li "Day 6" at bounding box center [683, 329] width 143 height 22
type input "Day 6"
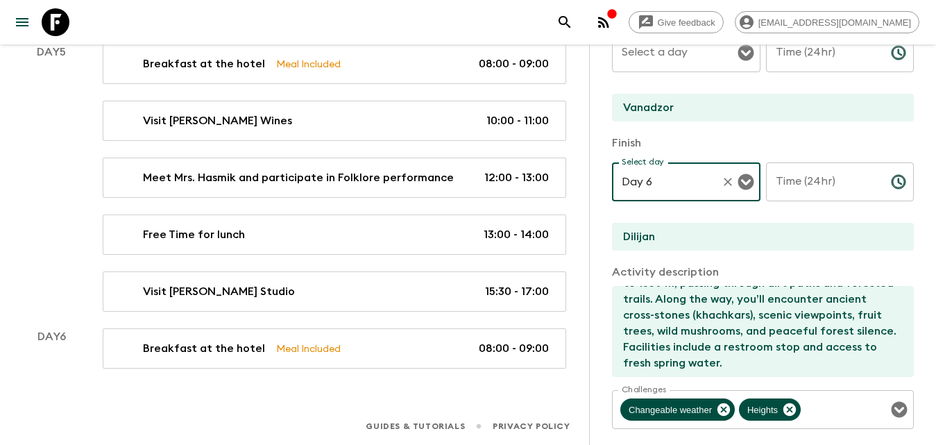
click at [690, 63] on input "Select a day" at bounding box center [675, 53] width 115 height 26
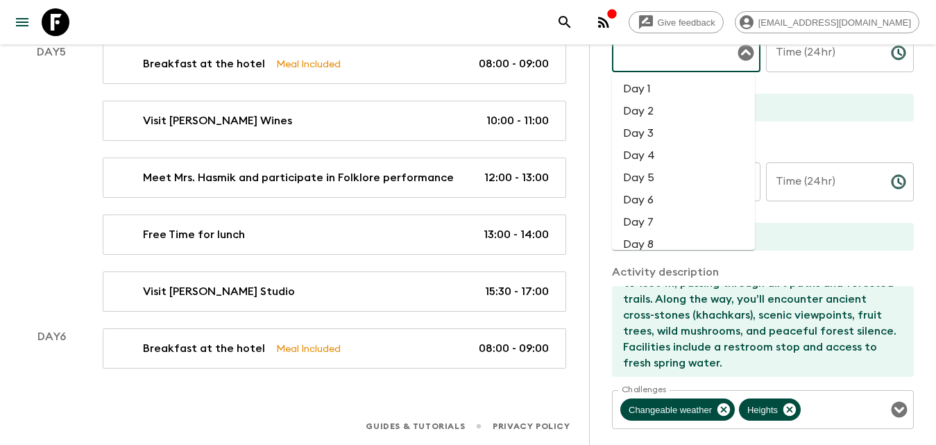
click at [669, 191] on li "Day 6" at bounding box center [683, 200] width 143 height 22
type input "Day 6"
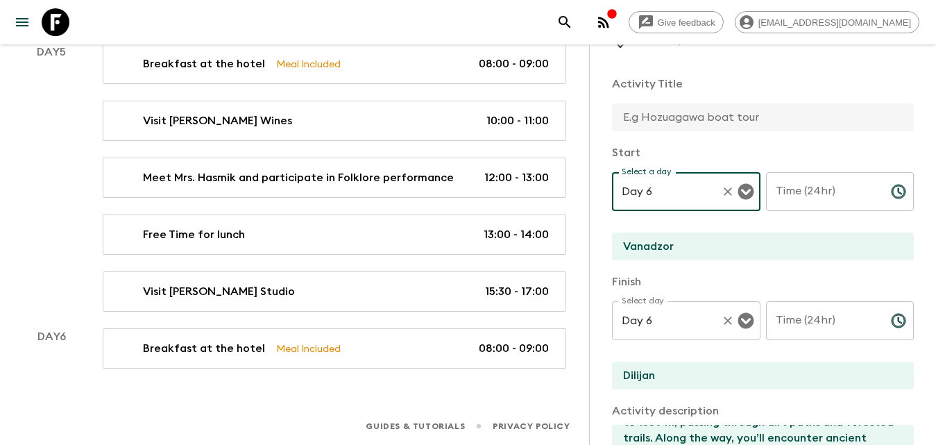
scroll to position [0, 0]
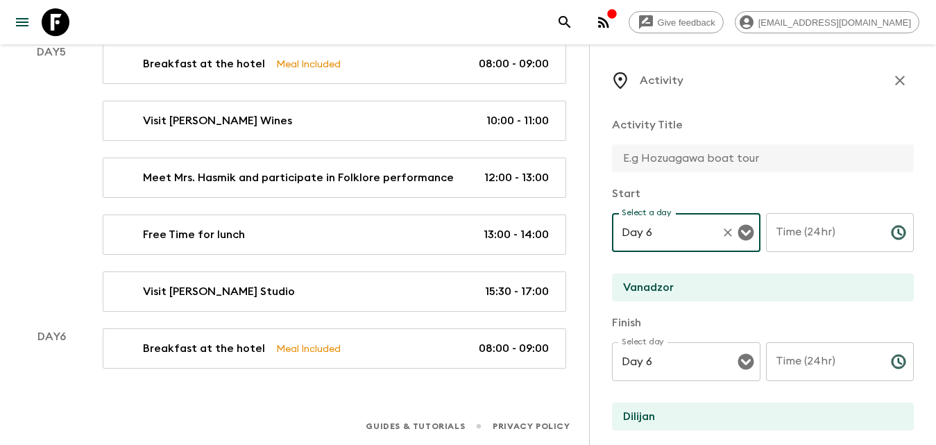
click at [691, 151] on input "text" at bounding box center [757, 158] width 291 height 28
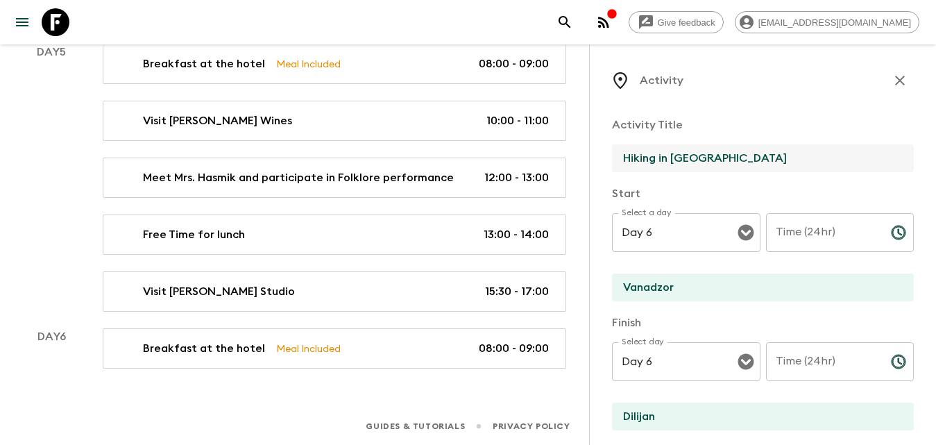
type input "Hiking in Dilijan"
click at [815, 239] on input "Time (24hr)" at bounding box center [823, 232] width 114 height 39
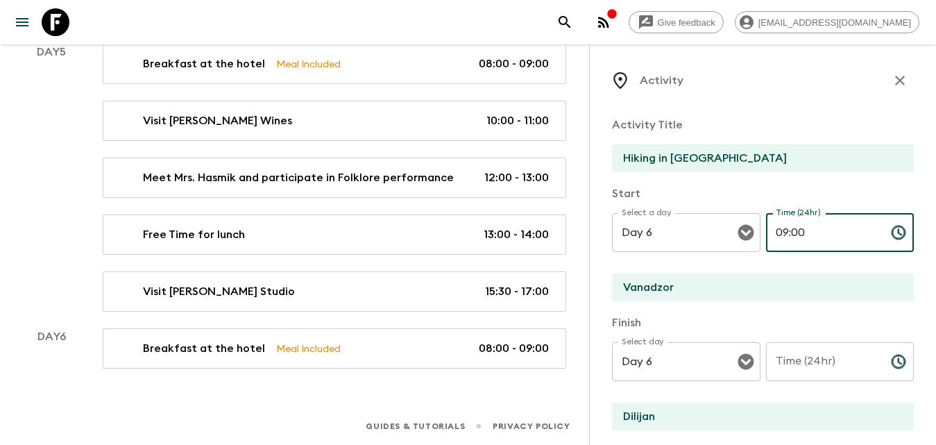
type input "09:00"
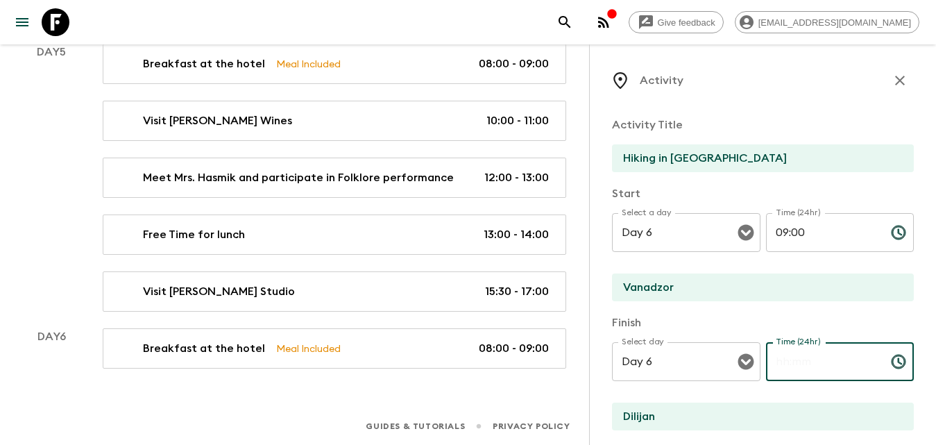
click at [820, 371] on input "Time (24hr)" at bounding box center [823, 361] width 114 height 39
type input "10:30"
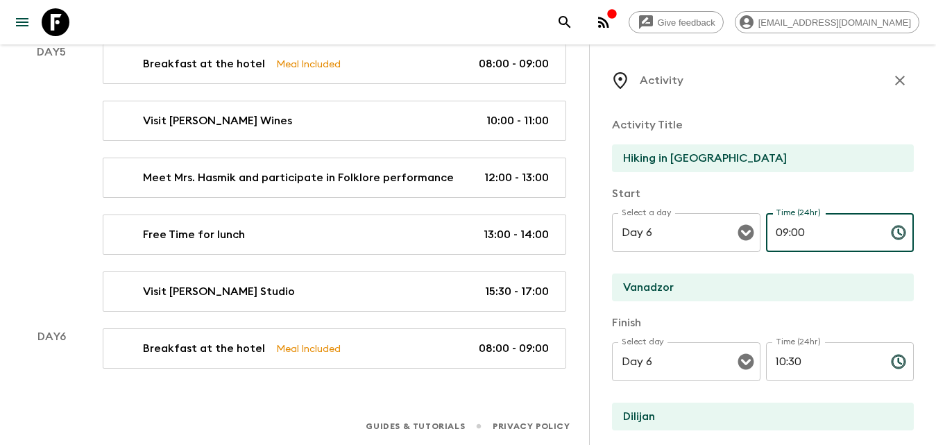
drag, startPoint x: 782, startPoint y: 235, endPoint x: 772, endPoint y: 234, distance: 9.7
click at [772, 234] on input "09:00" at bounding box center [823, 232] width 114 height 39
click at [799, 232] on input "10:00" at bounding box center [823, 232] width 114 height 39
type input "10:30"
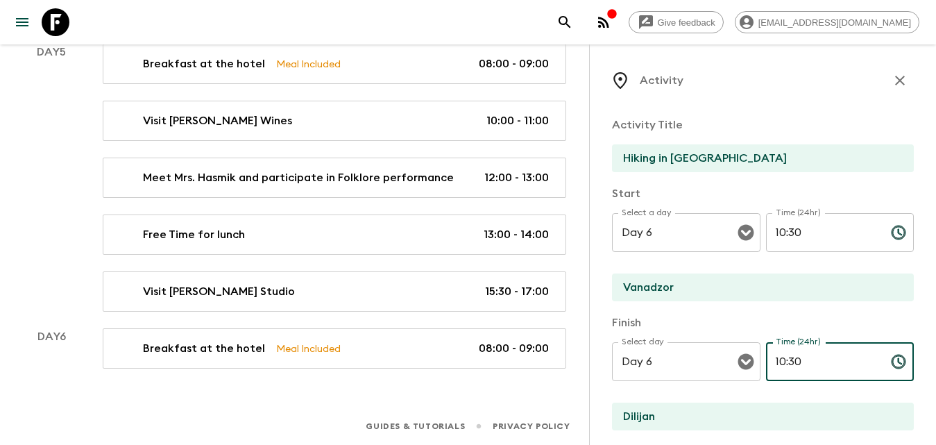
drag, startPoint x: 817, startPoint y: 356, endPoint x: 769, endPoint y: 356, distance: 48.6
click at [769, 356] on input "10:30" at bounding box center [823, 361] width 114 height 39
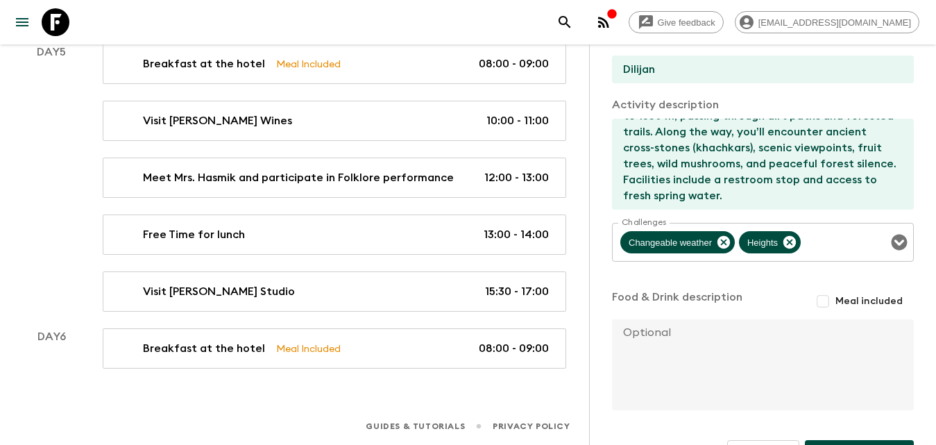
scroll to position [388, 0]
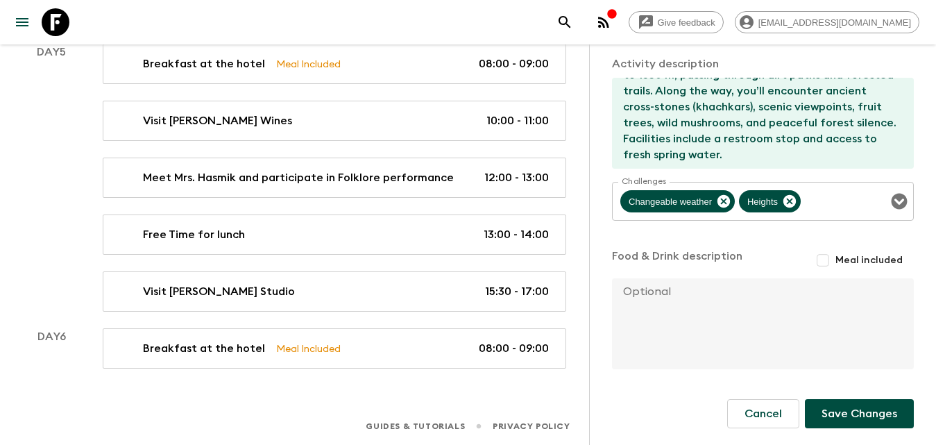
type input "12:00"
click at [845, 411] on button "Save Changes" at bounding box center [859, 413] width 109 height 29
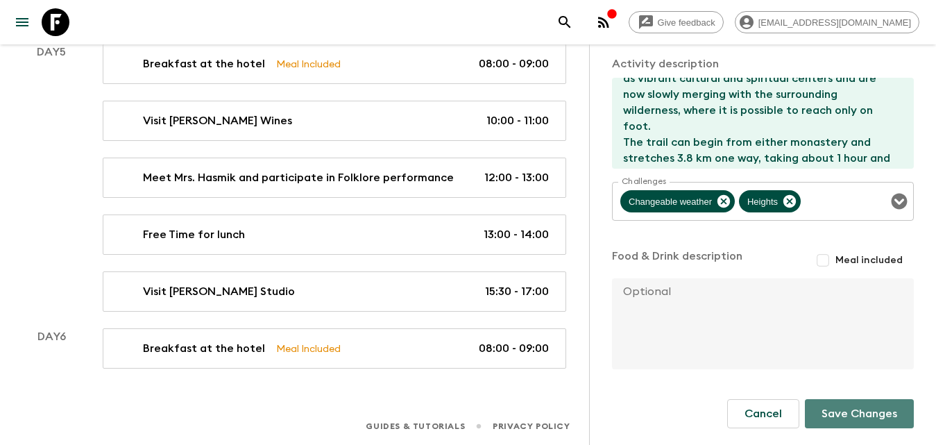
click at [840, 409] on button "Save Changes" at bounding box center [859, 413] width 109 height 29
click at [860, 409] on button "Save Changes" at bounding box center [859, 413] width 109 height 29
click at [860, 409] on div "Cancel Save Changes" at bounding box center [820, 413] width 187 height 29
click at [860, 409] on button "Save Changes" at bounding box center [859, 413] width 109 height 29
click at [860, 409] on div "Cancel Save Changes" at bounding box center [820, 413] width 187 height 29
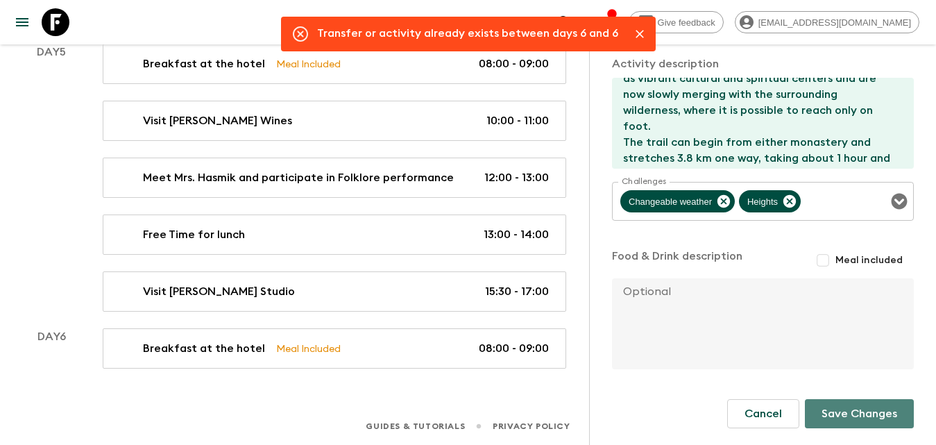
click at [860, 409] on button "Save Changes" at bounding box center [859, 413] width 109 height 29
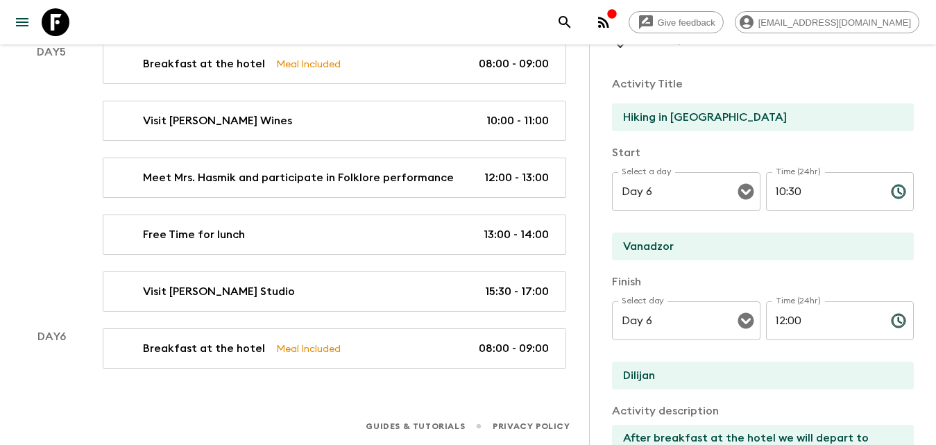
scroll to position [0, 0]
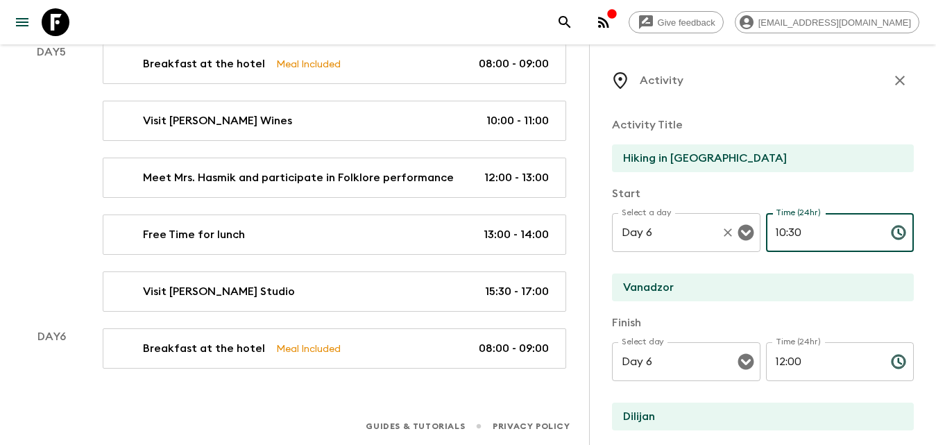
drag, startPoint x: 761, startPoint y: 231, endPoint x: 742, endPoint y: 231, distance: 19.4
click at [742, 231] on div "Select a day Day 6 Select a day ​ Time (24hr) 10:30 Time (24hr) ​" at bounding box center [763, 240] width 302 height 55
drag, startPoint x: 783, startPoint y: 192, endPoint x: 727, endPoint y: 159, distance: 65.3
click at [781, 192] on p "Start" at bounding box center [763, 193] width 302 height 17
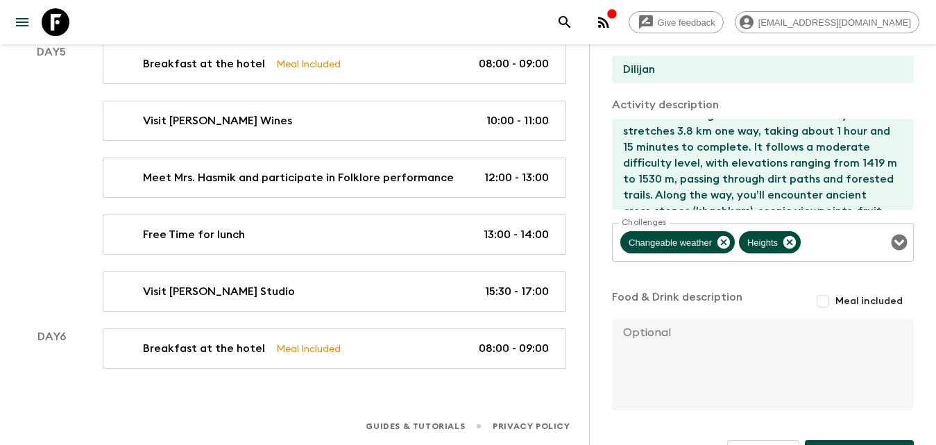
scroll to position [388, 0]
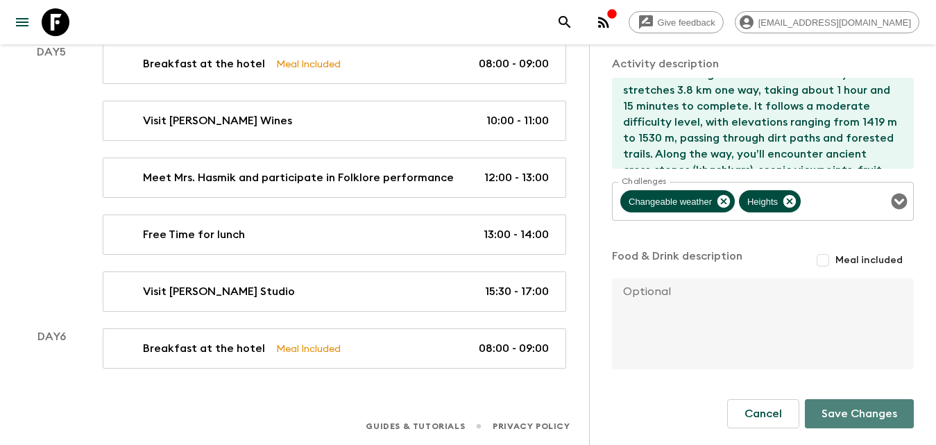
click at [834, 414] on button "Save Changes" at bounding box center [859, 413] width 109 height 29
click at [834, 414] on div "Cancel Save Changes" at bounding box center [820, 413] width 187 height 29
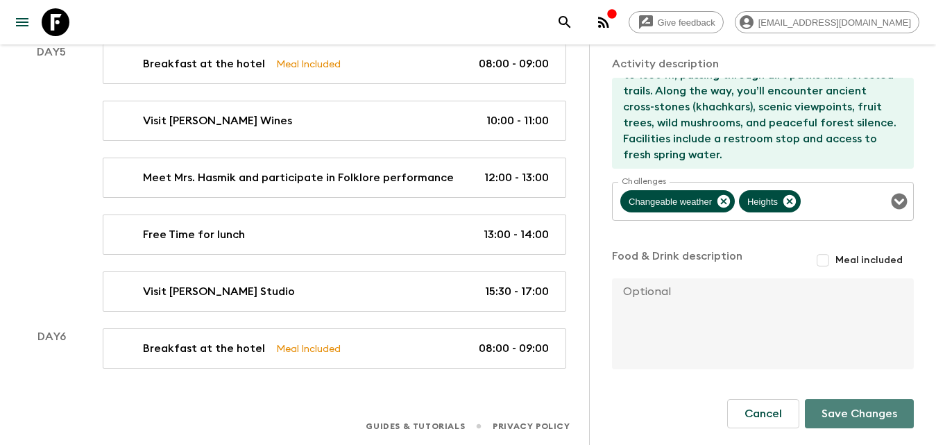
click at [858, 404] on button "Save Changes" at bounding box center [859, 413] width 109 height 29
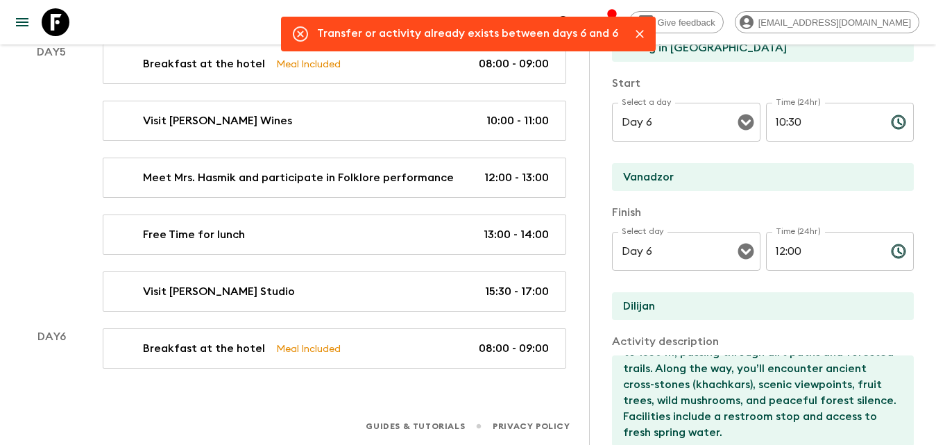
scroll to position [0, 0]
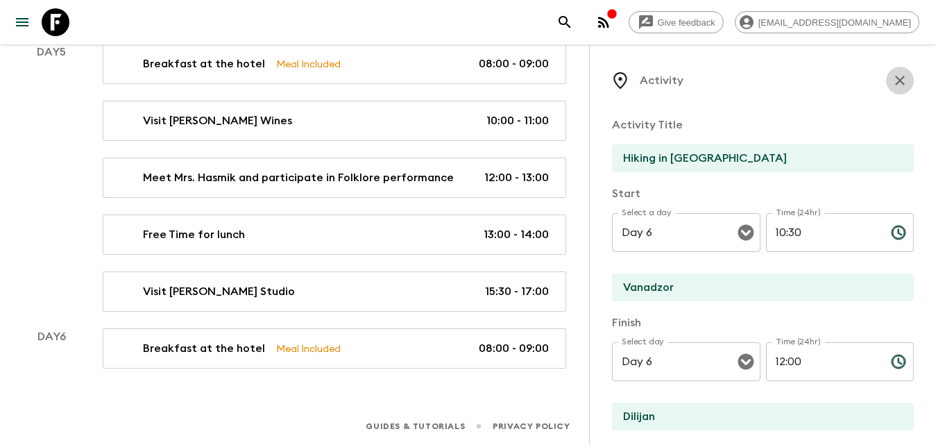
click at [886, 81] on button "button" at bounding box center [900, 81] width 28 height 28
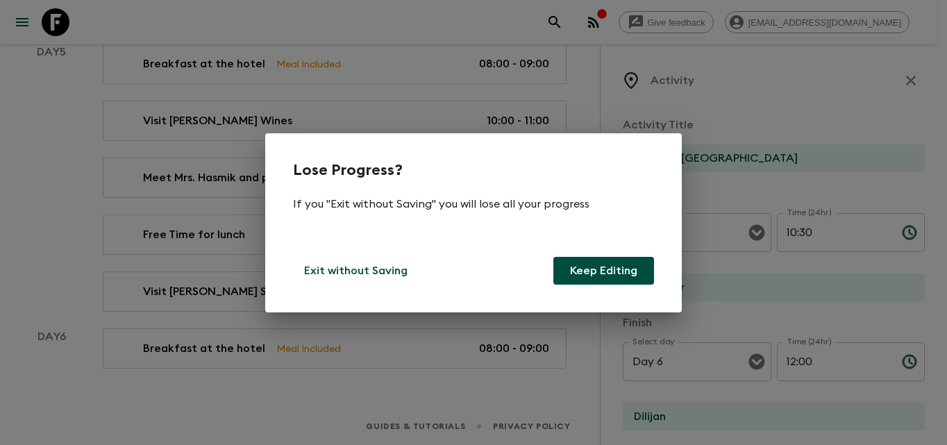
click at [599, 277] on button "Keep Editing" at bounding box center [603, 271] width 101 height 28
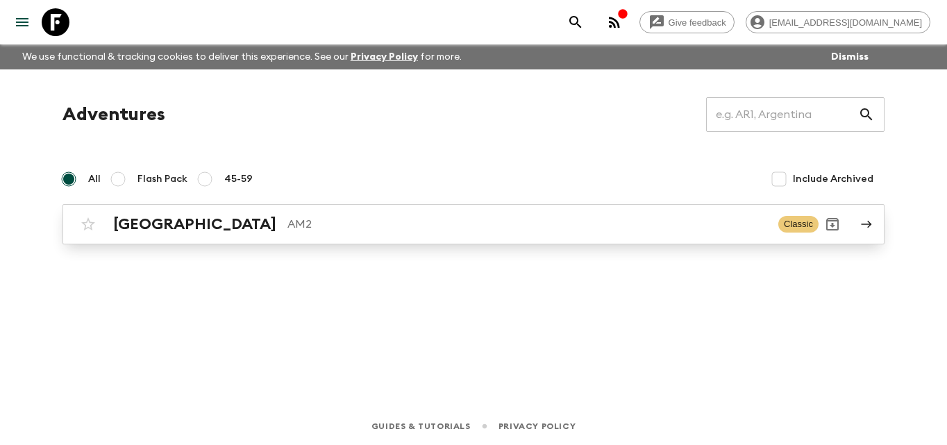
click at [287, 217] on p "AM2" at bounding box center [527, 224] width 480 height 17
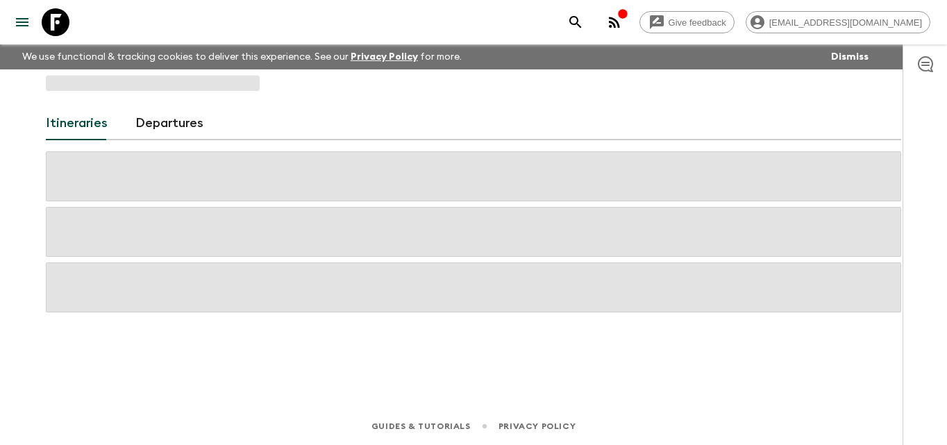
click at [249, 217] on span at bounding box center [473, 232] width 855 height 50
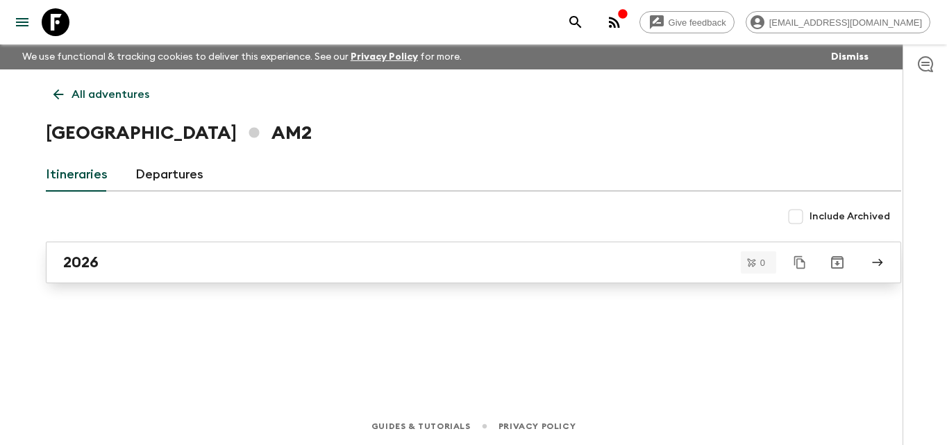
click at [625, 254] on div "2026" at bounding box center [460, 262] width 794 height 18
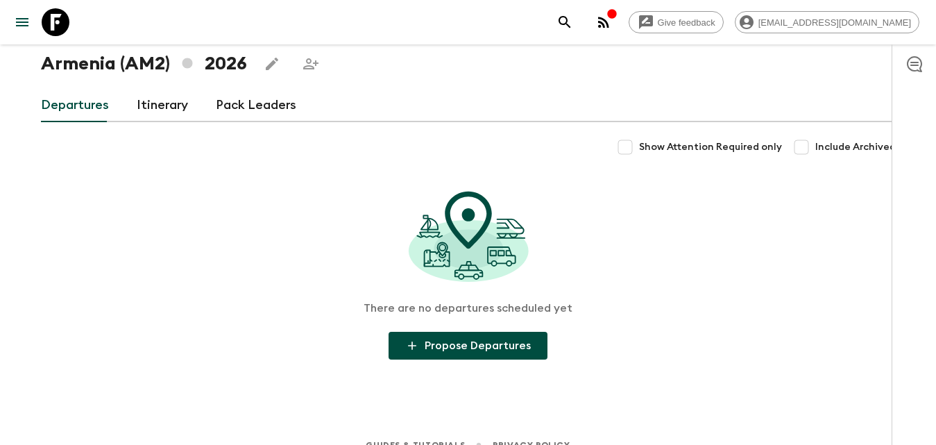
scroll to position [88, 0]
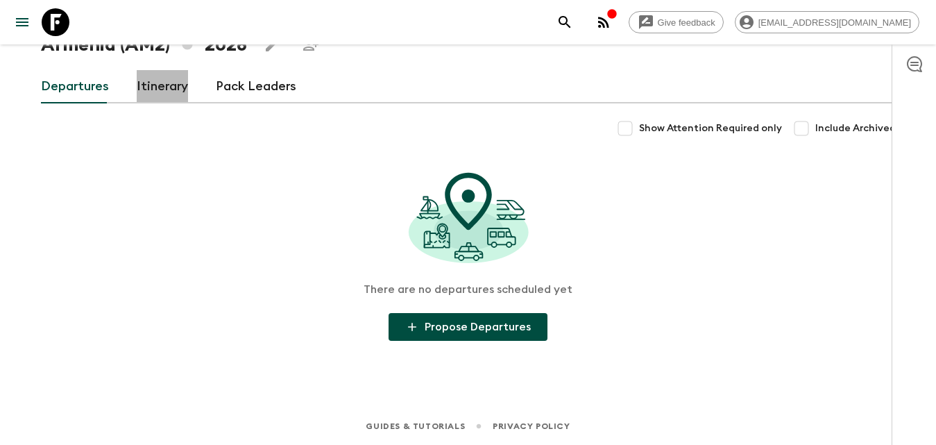
click at [146, 97] on link "Itinerary" at bounding box center [162, 86] width 51 height 33
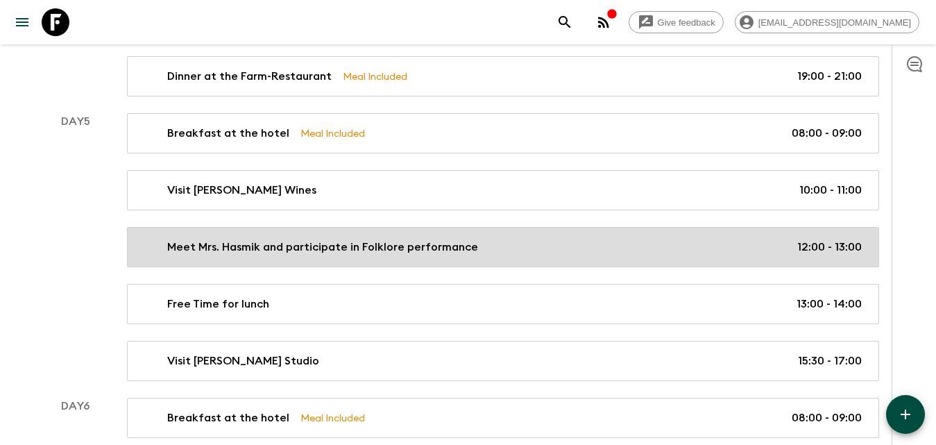
scroll to position [1516, 0]
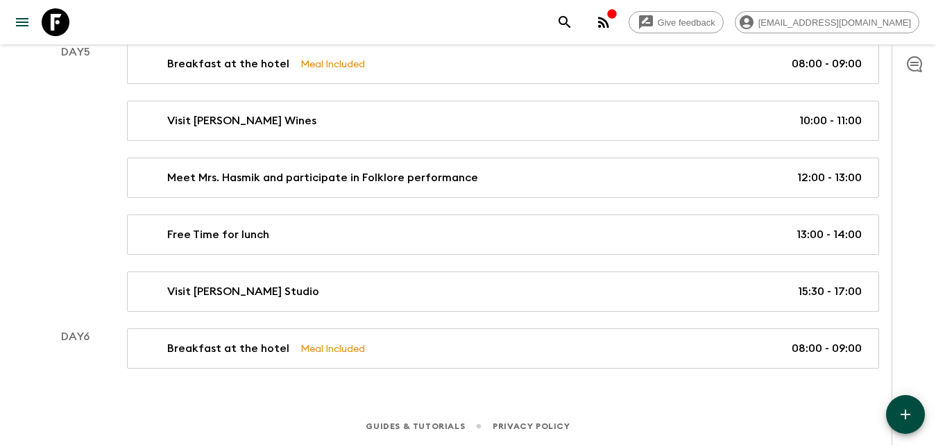
click at [908, 409] on icon "button" at bounding box center [905, 414] width 17 height 17
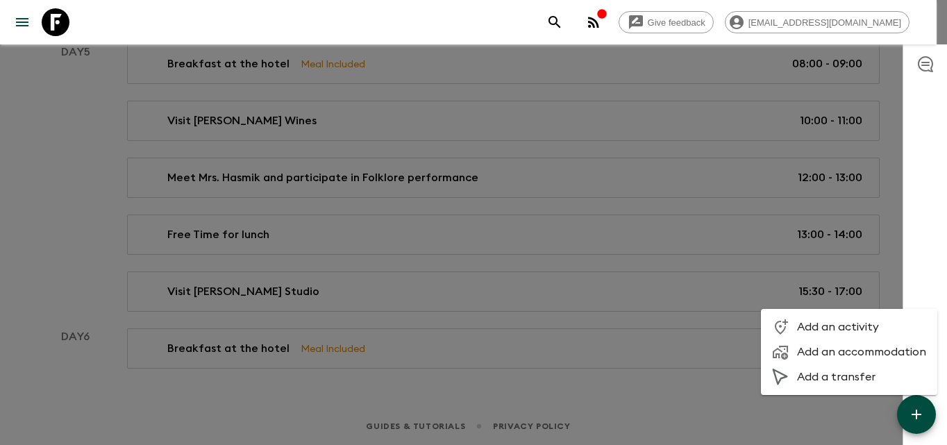
click at [792, 322] on div at bounding box center [784, 327] width 25 height 17
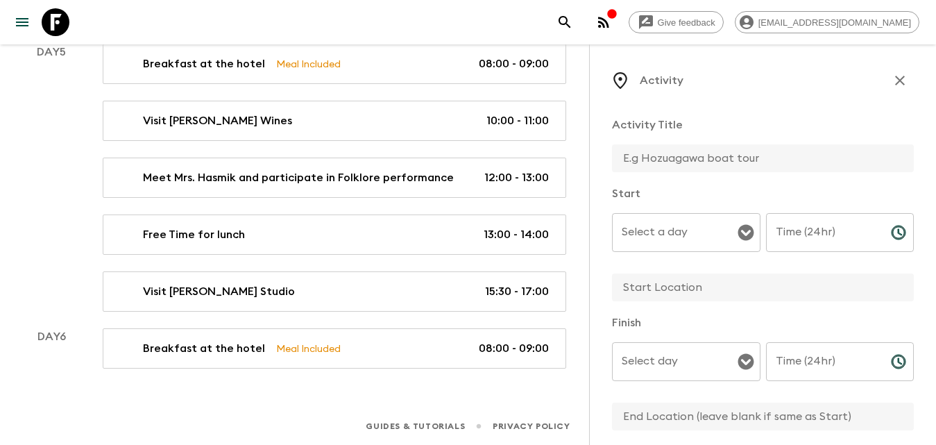
click at [692, 184] on div "Activity Title Start Select a day Select a day ​ Time (24hr) Time (24hr) ​ Fini…" at bounding box center [763, 432] width 302 height 654
click at [660, 158] on input "text" at bounding box center [757, 158] width 291 height 28
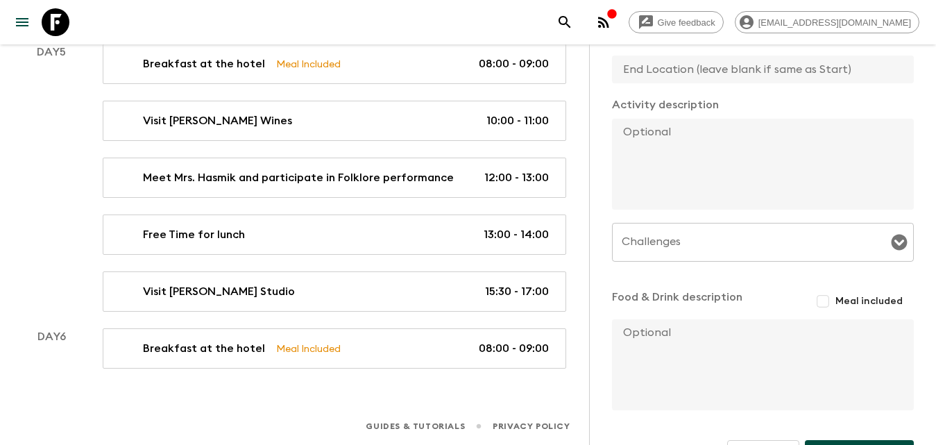
scroll to position [388, 0]
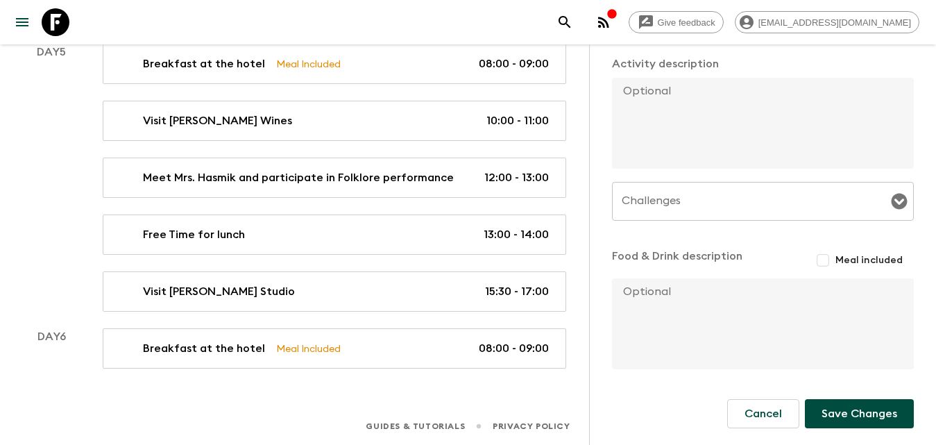
type input "Hiking in Dilijan & Wild Lunch"
click at [811, 264] on input "Meal included" at bounding box center [823, 260] width 25 height 25
checkbox input "true"
click at [706, 113] on textarea at bounding box center [757, 123] width 291 height 91
paste textarea "Lorem ipsumdolo si ame conse ad elit seddoe te Incidid. Utl etd magnaa enim a m…"
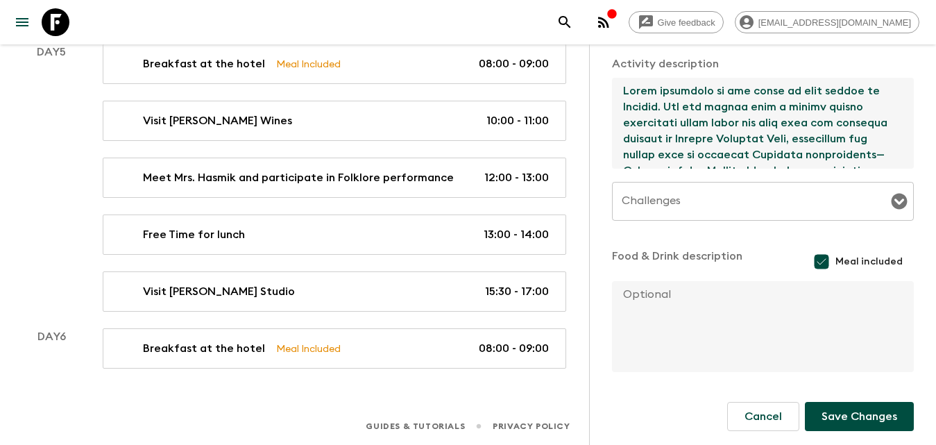
scroll to position [110, 0]
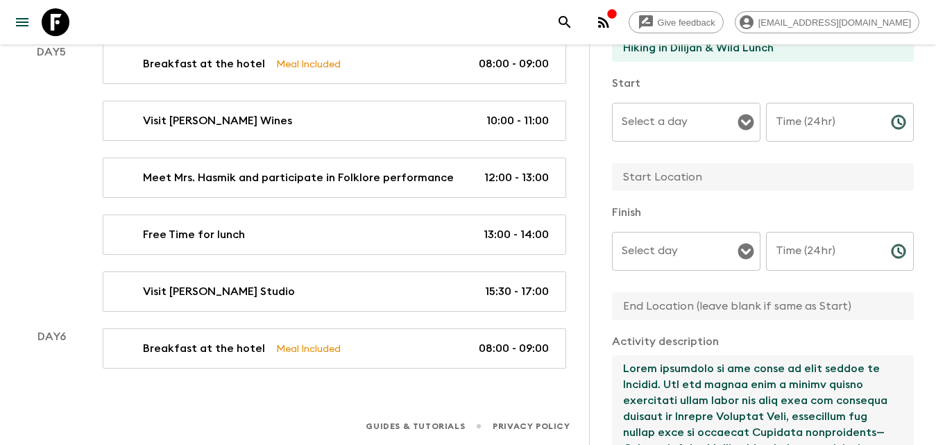
type textarea "Lorem ipsumdolo si ame conse ad elit seddoe te Incidid. Utl etd magnaa enim a m…"
click at [686, 126] on div "Select a day Select a day ​" at bounding box center [686, 130] width 149 height 55
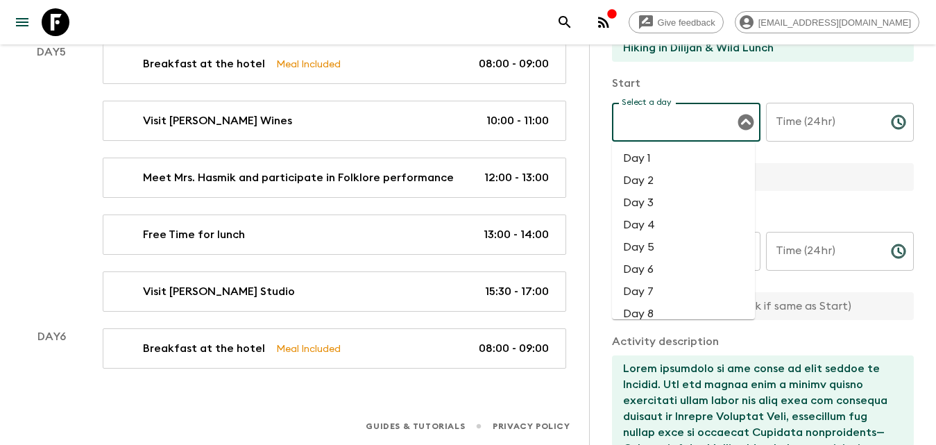
click at [653, 266] on li "Day 6" at bounding box center [683, 269] width 143 height 22
type input "Day 6"
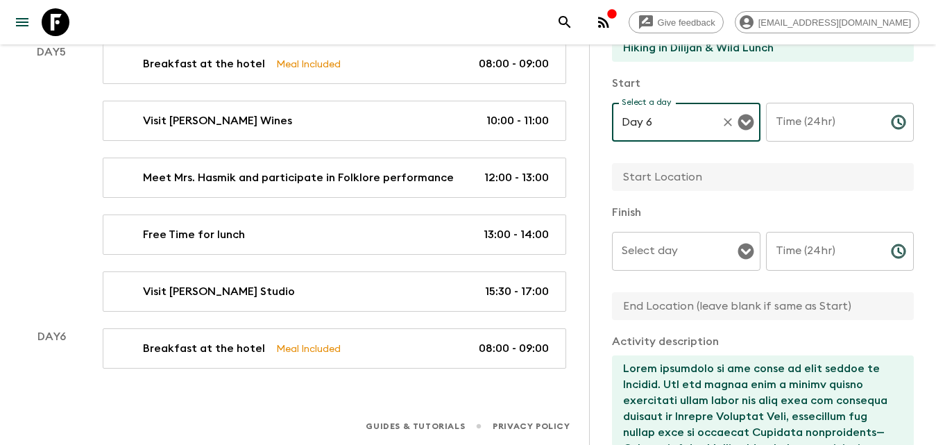
click at [803, 121] on input "Time (24hr)" at bounding box center [823, 122] width 114 height 39
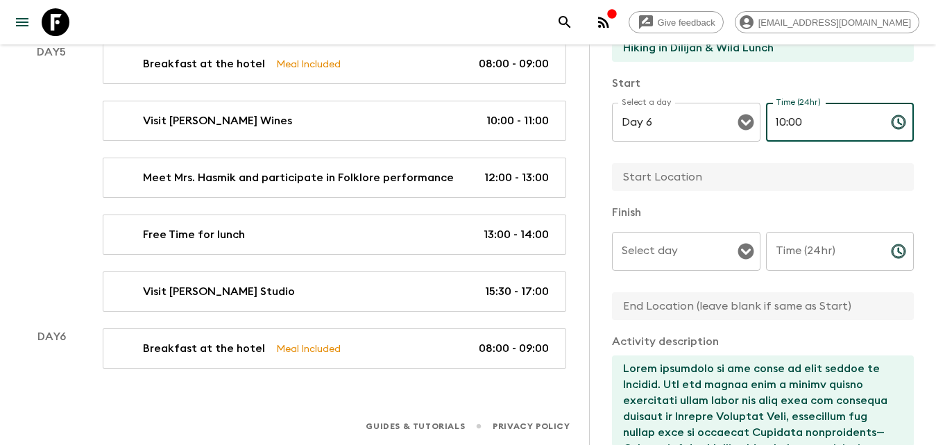
click at [824, 255] on input "Time (24hr)" at bounding box center [823, 251] width 114 height 39
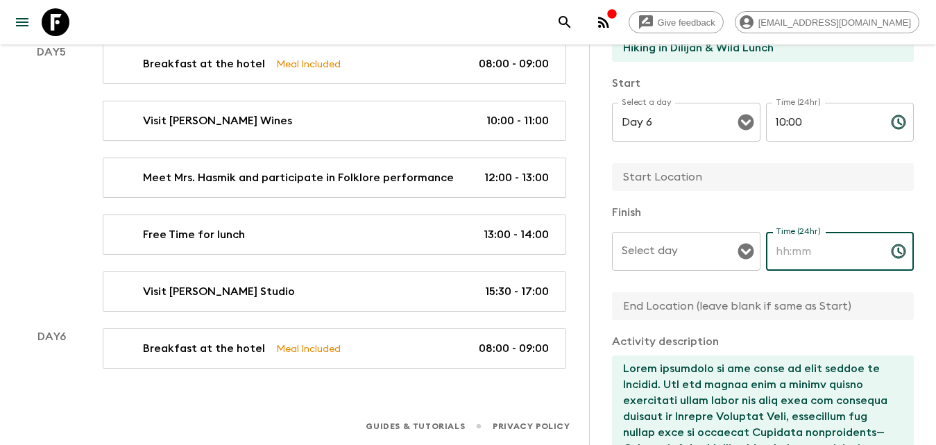
click at [822, 124] on input "10:00" at bounding box center [823, 122] width 114 height 39
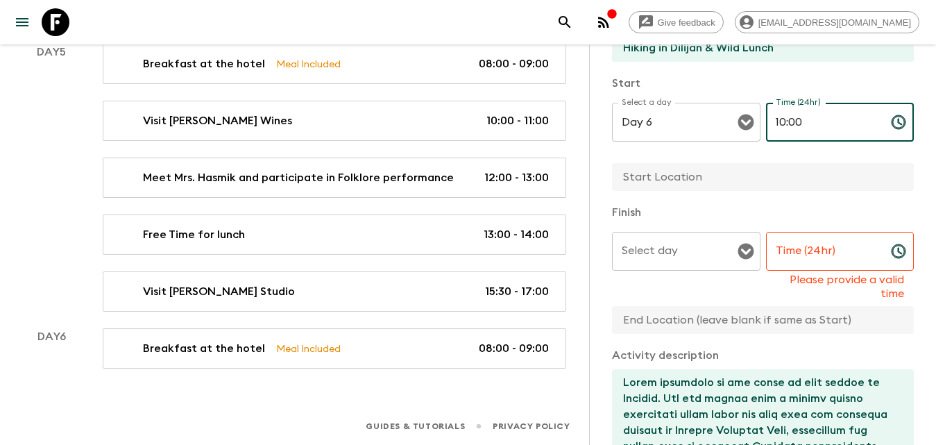
drag, startPoint x: 822, startPoint y: 124, endPoint x: 782, endPoint y: 124, distance: 39.6
click at [782, 124] on input "10:00" at bounding box center [823, 122] width 114 height 39
type input "10:30"
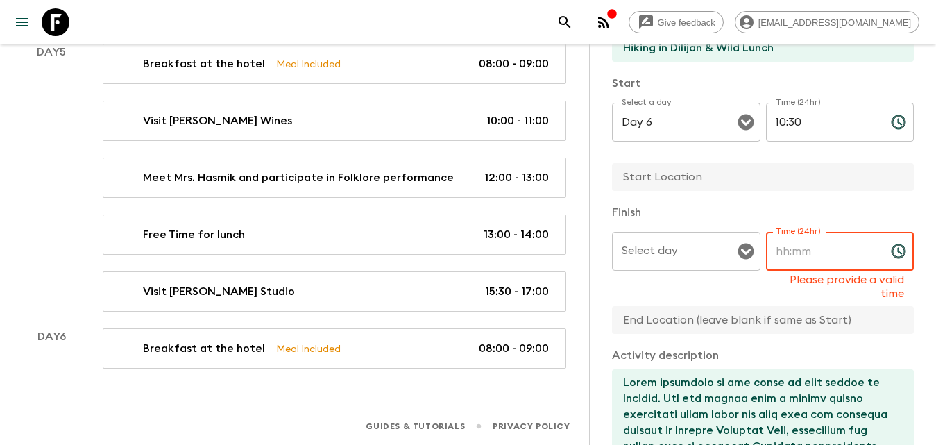
click at [807, 255] on input "Time (24hr)" at bounding box center [823, 251] width 114 height 39
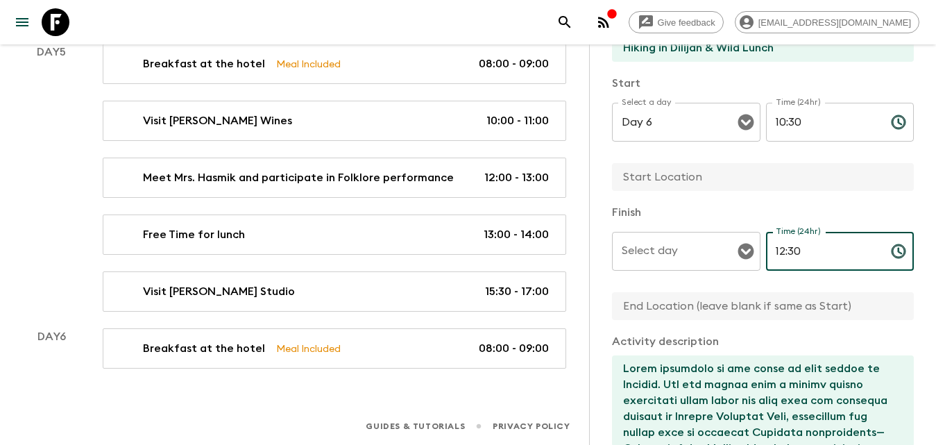
type input "12:30"
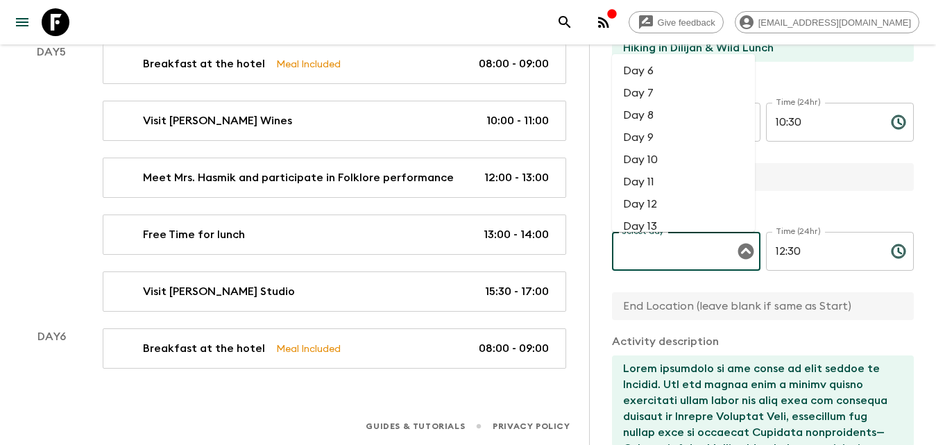
click at [681, 258] on input "Select day" at bounding box center [675, 251] width 115 height 26
click at [648, 70] on li "Day 6" at bounding box center [683, 71] width 143 height 22
type input "Day 6"
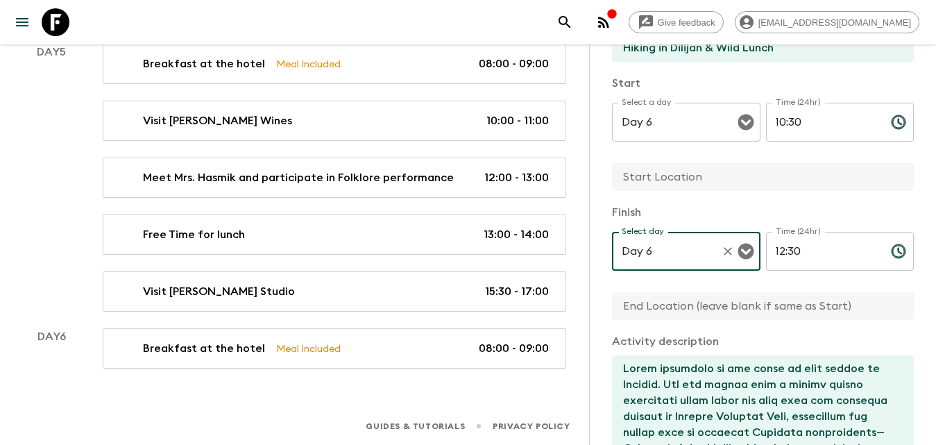
click at [652, 167] on input "text" at bounding box center [757, 177] width 291 height 28
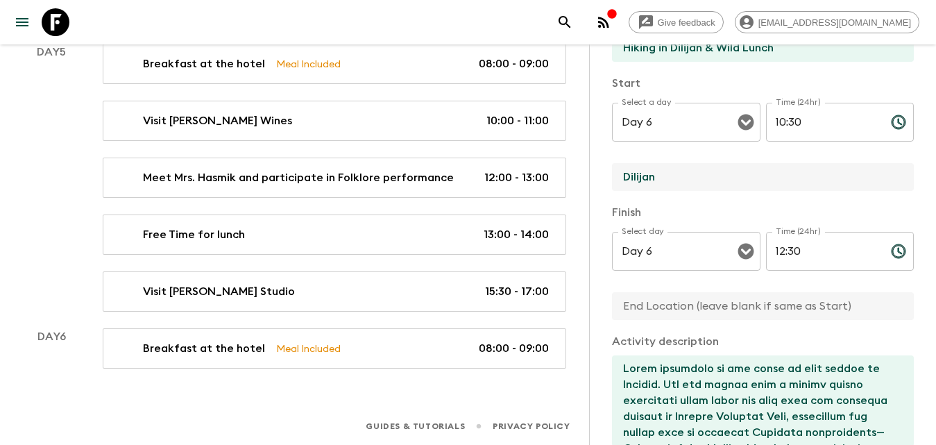
type input "Dilijan"
click at [686, 313] on input "text" at bounding box center [757, 306] width 291 height 28
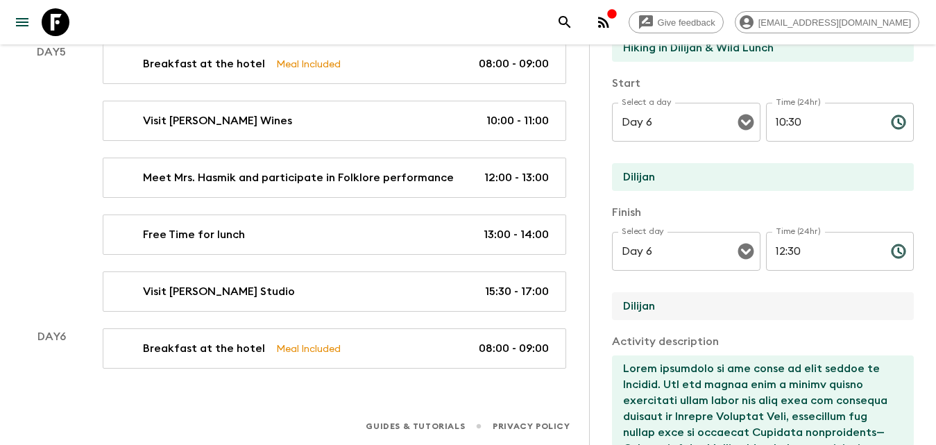
scroll to position [391, 0]
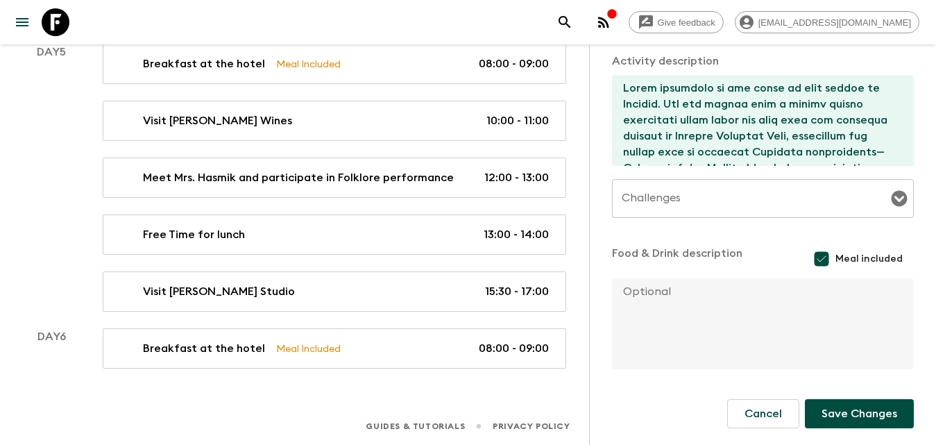
type input "Dilijan"
click at [838, 408] on button "Save Changes" at bounding box center [859, 413] width 109 height 29
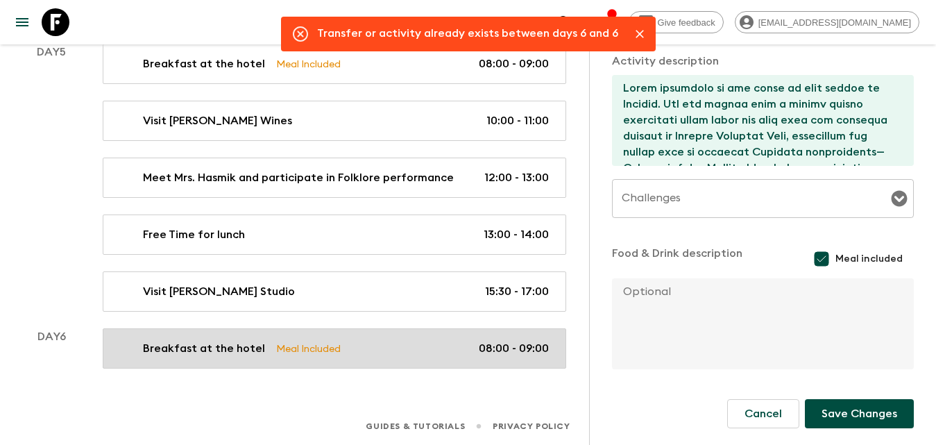
click at [230, 355] on p "Breakfast at the hotel" at bounding box center [204, 348] width 122 height 17
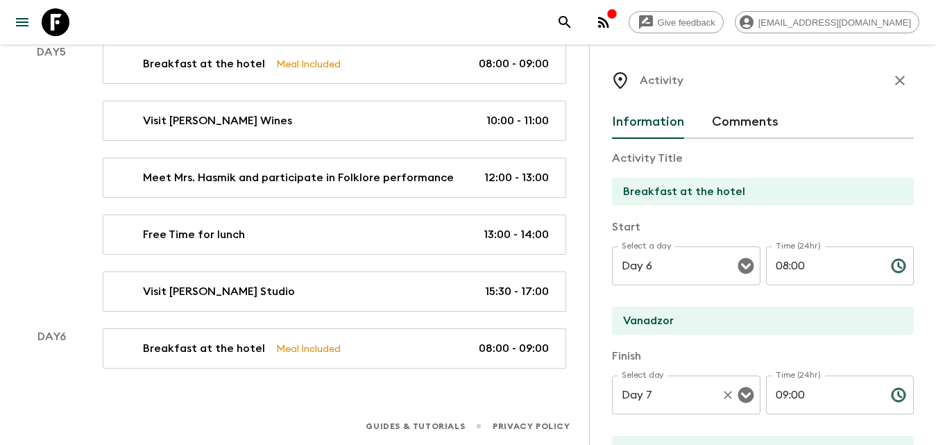
click at [723, 420] on p "​" at bounding box center [686, 423] width 129 height 14
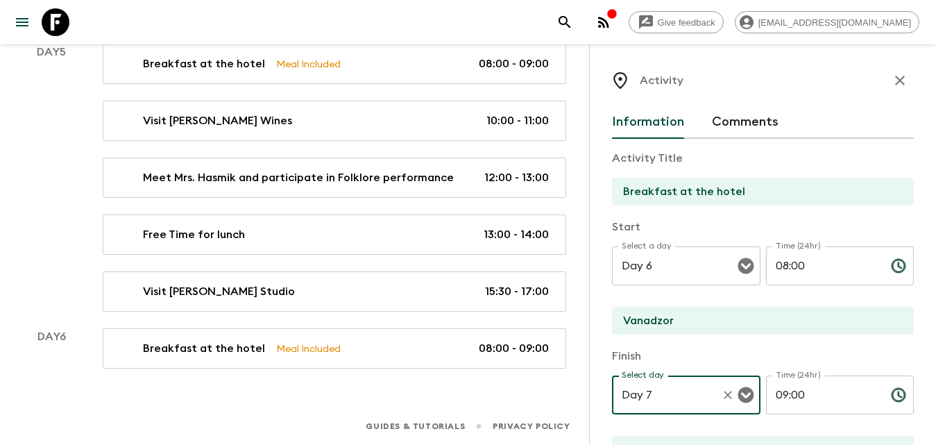
click at [723, 400] on icon "Clear" at bounding box center [728, 395] width 14 height 14
click at [747, 394] on icon "Open" at bounding box center [746, 395] width 16 height 16
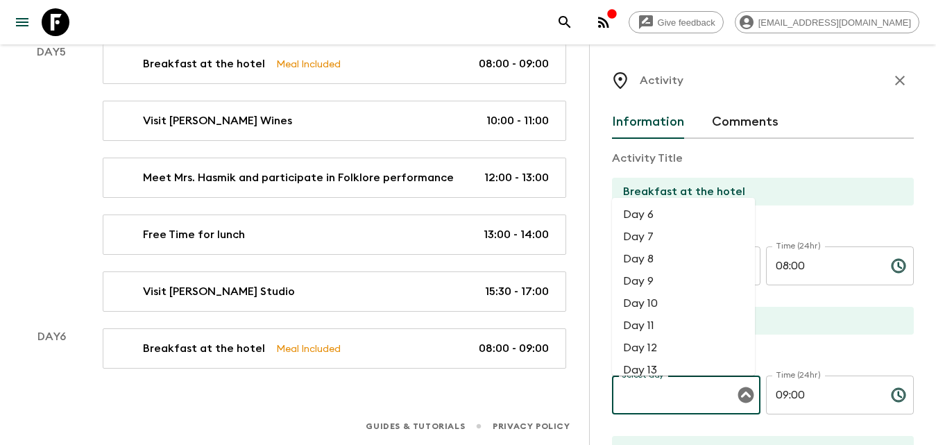
click at [652, 212] on li "Day 6" at bounding box center [683, 214] width 143 height 22
type input "Day 6"
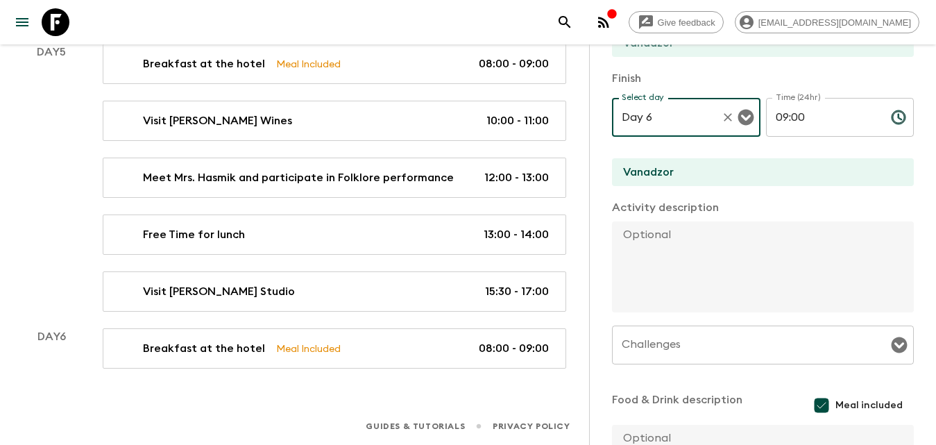
scroll to position [424, 0]
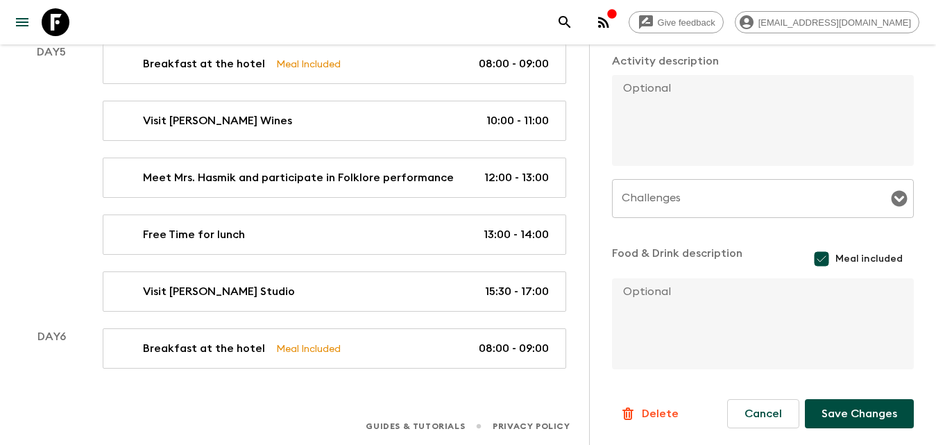
click at [821, 414] on button "Save Changes" at bounding box center [859, 413] width 109 height 29
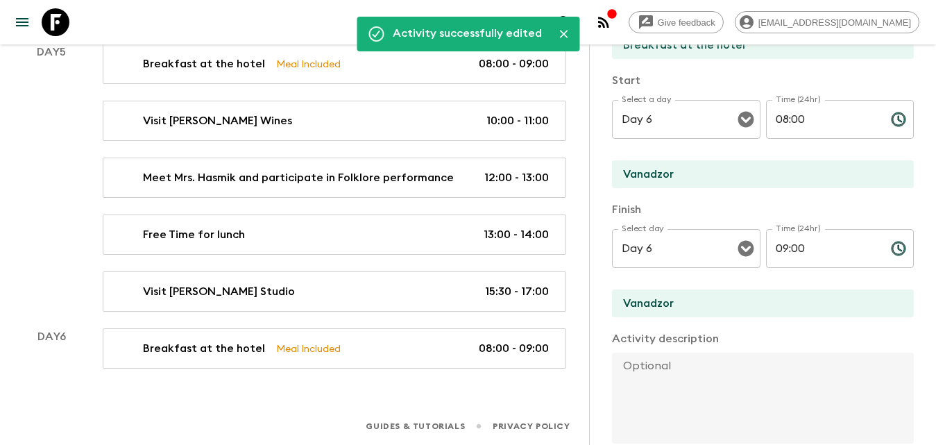
scroll to position [0, 0]
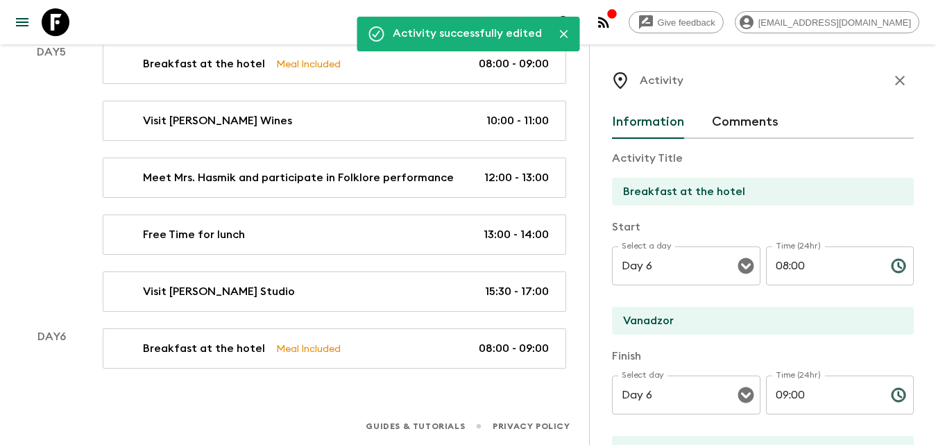
click at [872, 83] on div "Activity" at bounding box center [763, 81] width 302 height 28
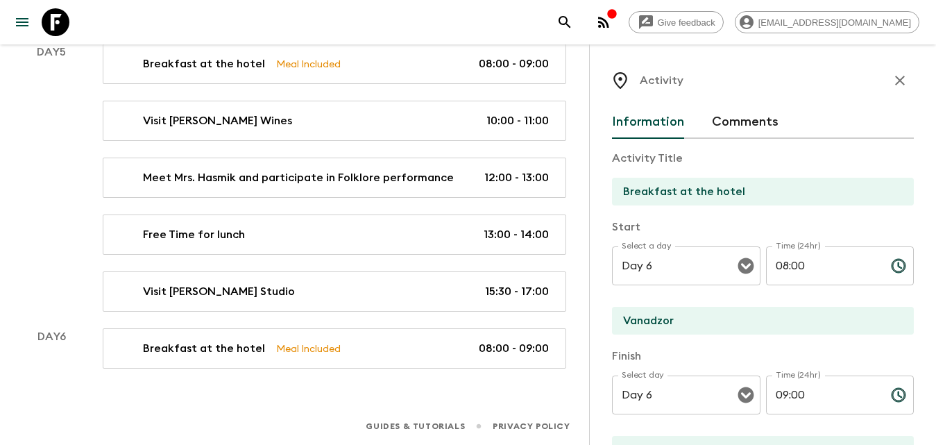
click at [895, 84] on icon "button" at bounding box center [900, 81] width 10 height 10
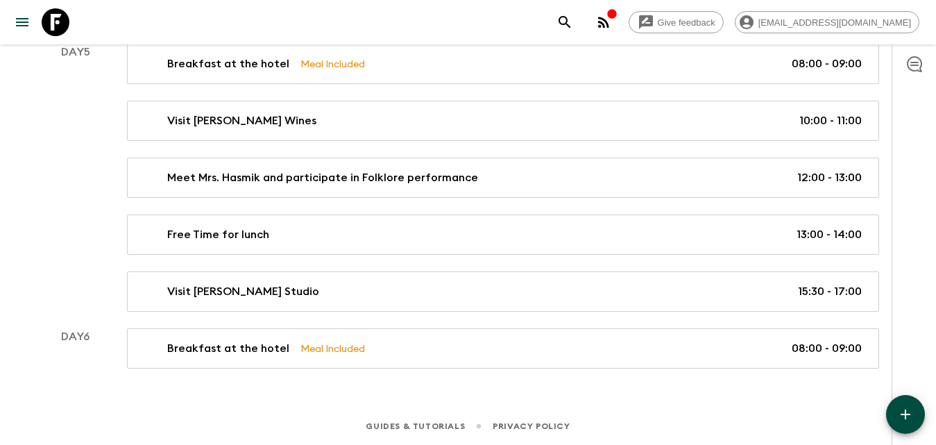
click at [915, 396] on div at bounding box center [914, 244] width 44 height 400
click at [910, 409] on icon "button" at bounding box center [905, 414] width 17 height 17
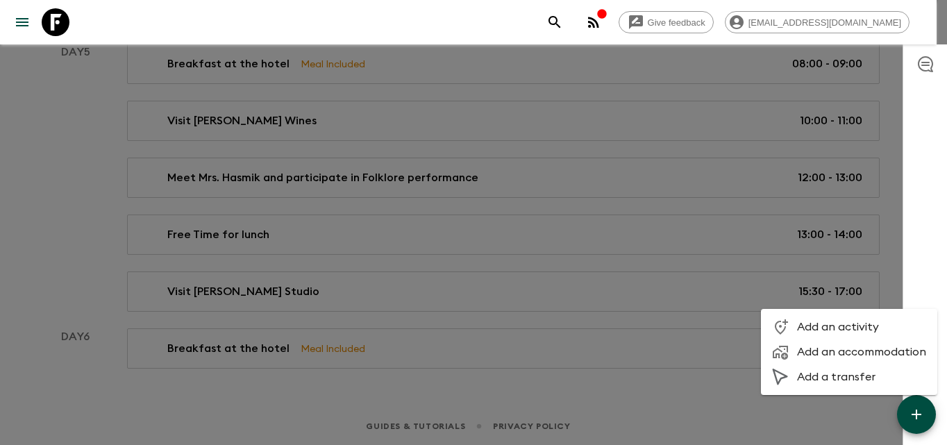
click at [858, 323] on span "Add an activity" at bounding box center [861, 327] width 129 height 14
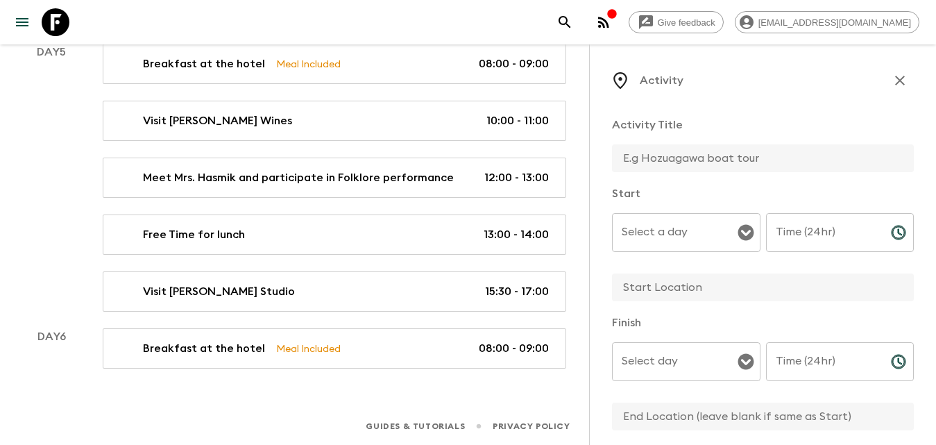
click at [686, 164] on input "text" at bounding box center [757, 158] width 291 height 28
click at [670, 167] on input "text" at bounding box center [757, 158] width 291 height 28
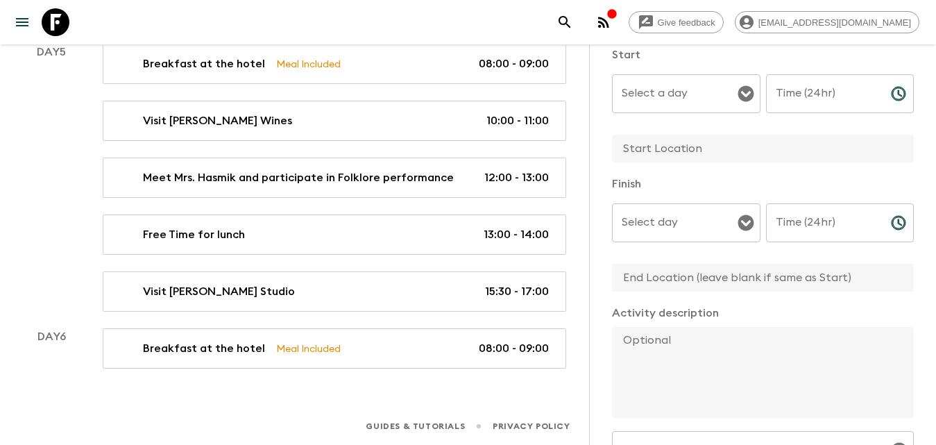
scroll to position [208, 0]
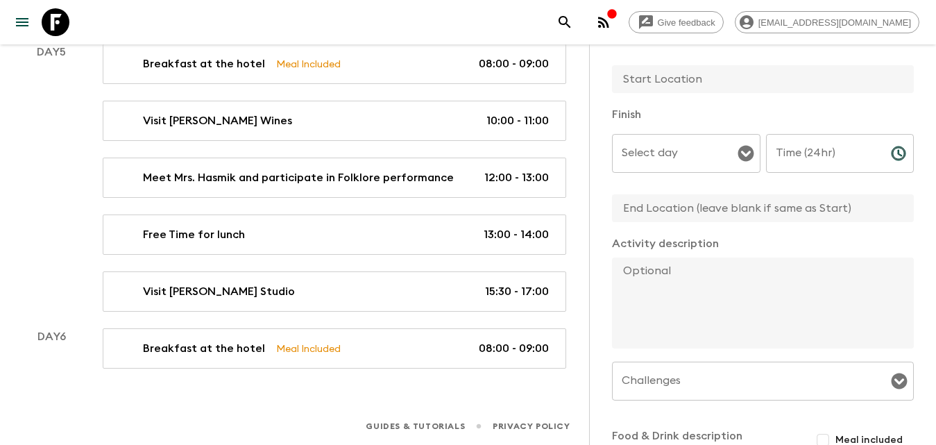
type input "Dilijan Hiking & Wild Lunch"
click at [697, 268] on textarea at bounding box center [757, 302] width 291 height 91
paste textarea "Lorem ipsumdolo si ame conse ad elit seddoe te Incidid. Utl etd magnaa enim a m…"
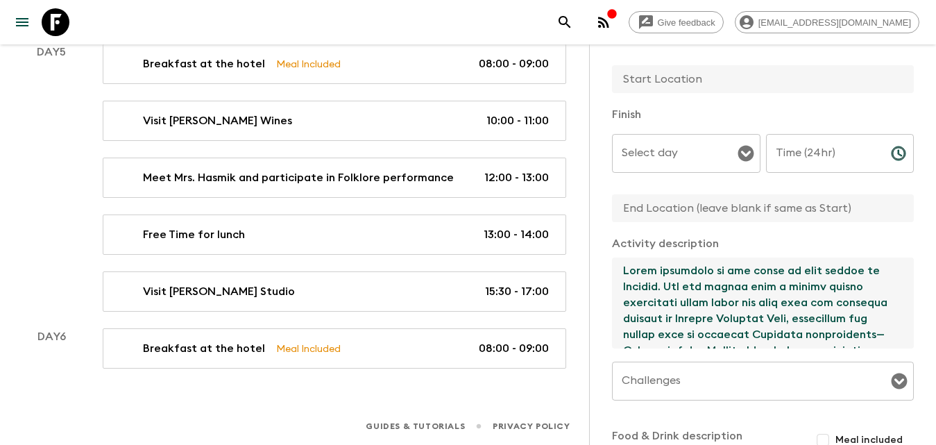
scroll to position [486, 0]
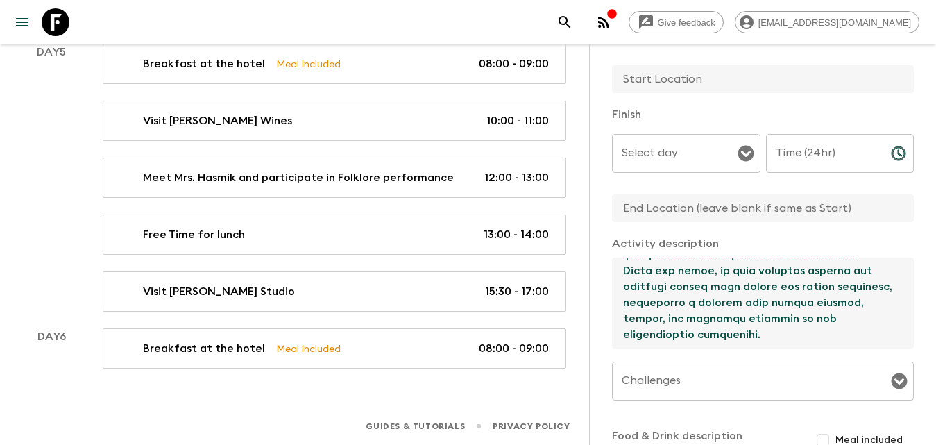
type textarea "Lorem ipsumdolo si ame conse ad elit seddoe te Incidid. Utl etd magnaa enim a m…"
click at [672, 212] on input "text" at bounding box center [757, 208] width 291 height 28
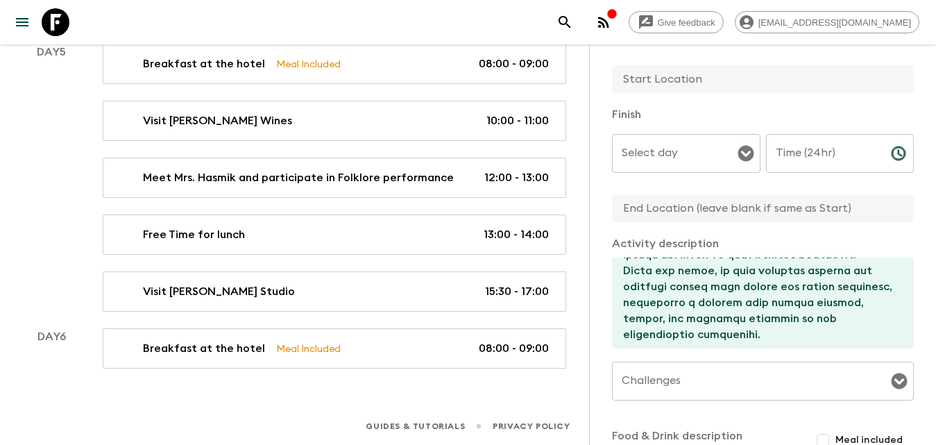
click at [681, 214] on input "text" at bounding box center [757, 208] width 291 height 28
type input "Dilijan"
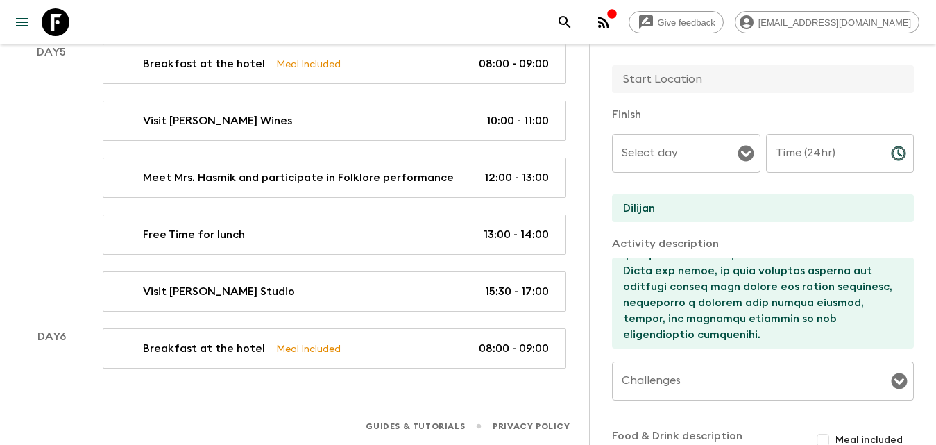
click at [658, 89] on input "text" at bounding box center [757, 79] width 291 height 28
type input "Dilijan"
click at [684, 154] on input "Select day" at bounding box center [675, 153] width 115 height 26
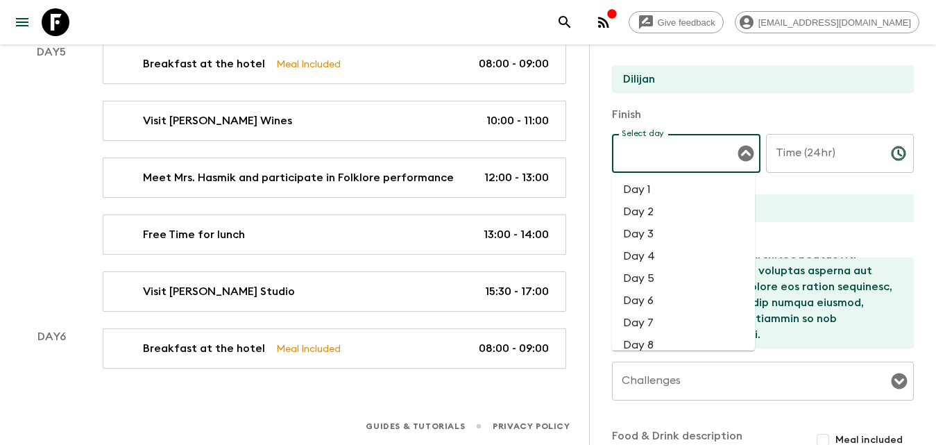
click at [654, 291] on li "Day 6" at bounding box center [683, 300] width 143 height 22
type input "Day 6"
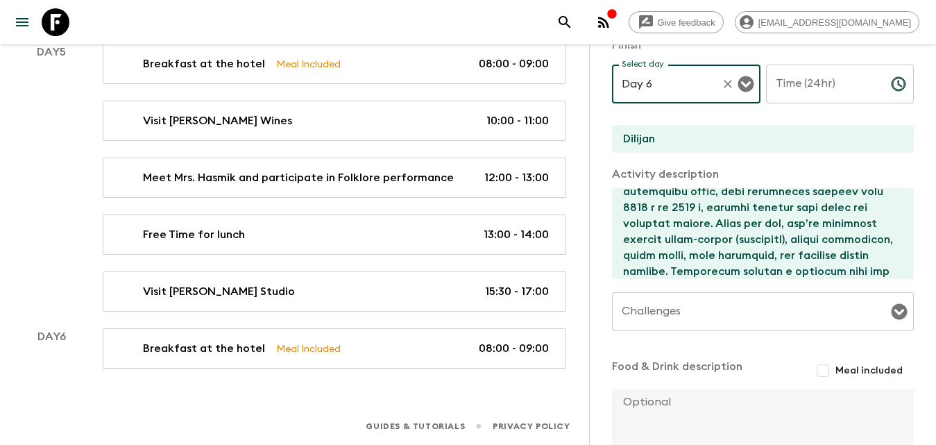
scroll to position [0, 0]
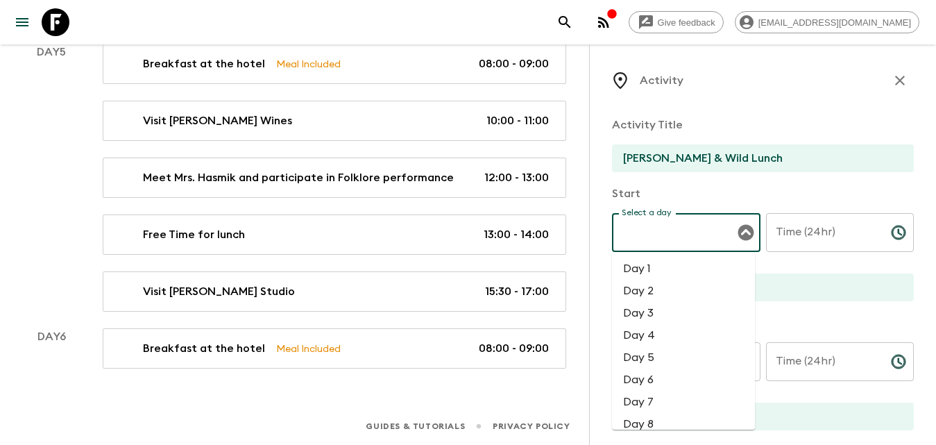
click at [683, 223] on input "Select a day" at bounding box center [675, 232] width 115 height 26
click at [654, 376] on li "Day 6" at bounding box center [683, 379] width 143 height 22
type input "Day 6"
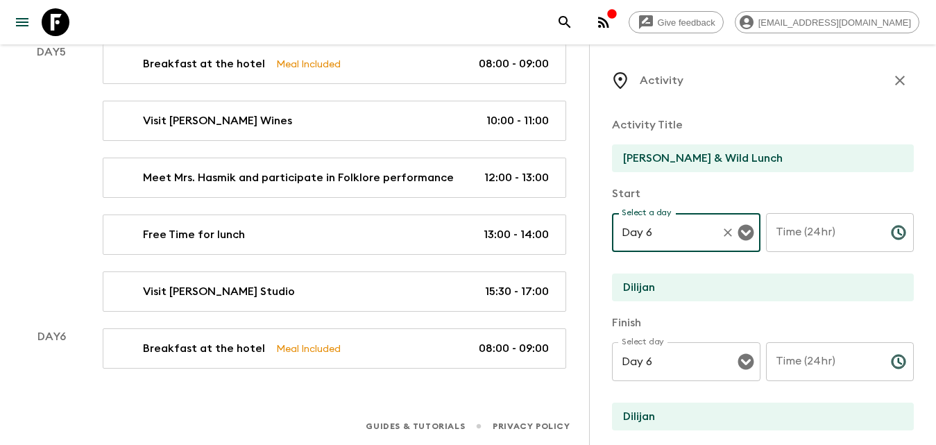
click at [823, 235] on input "Time (24hr)" at bounding box center [823, 232] width 114 height 39
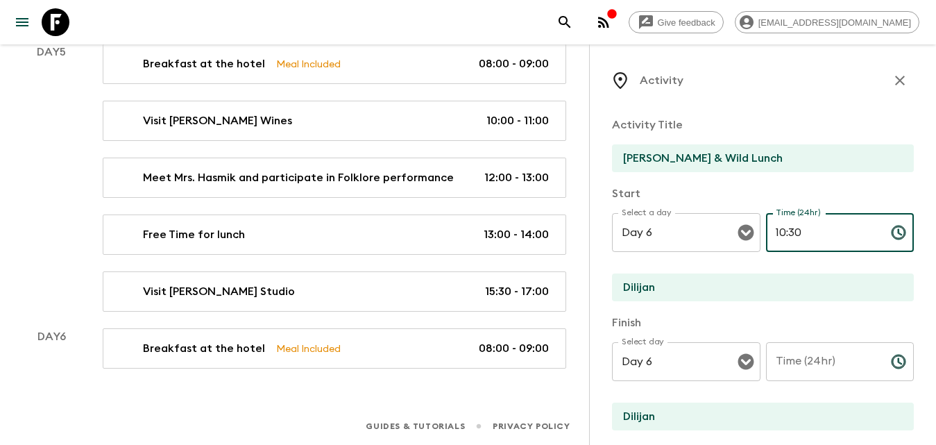
type input "10:30"
click at [822, 362] on input "Time (24hr)" at bounding box center [823, 361] width 114 height 39
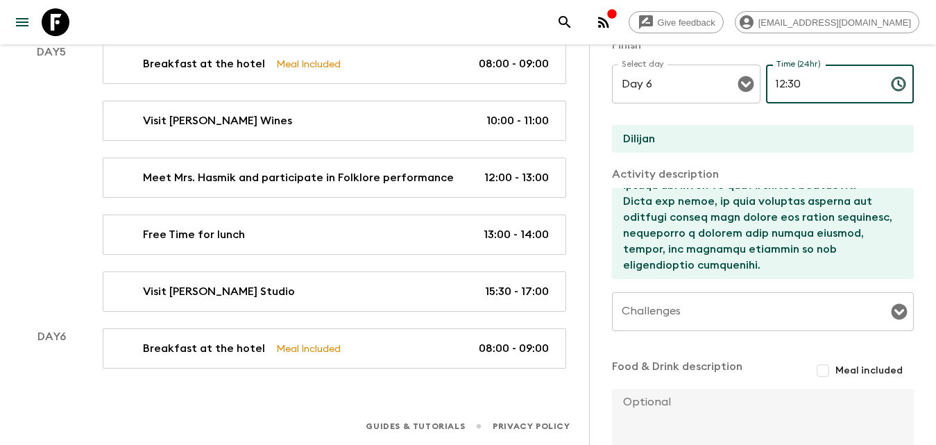
scroll to position [347, 0]
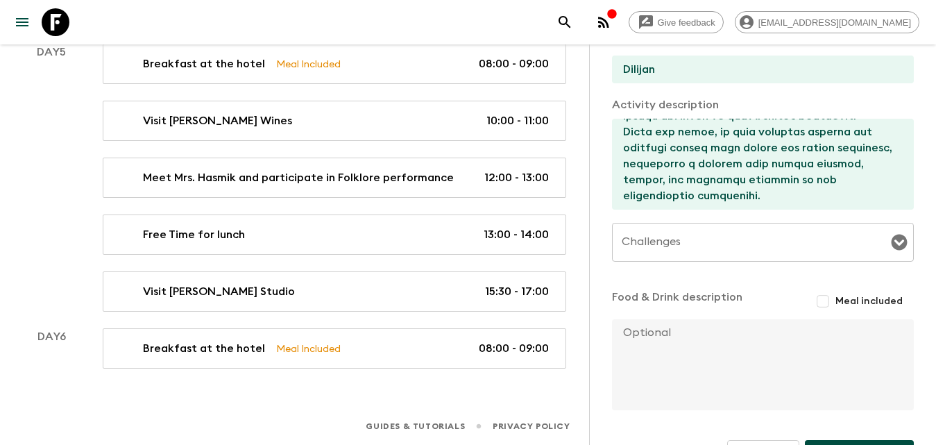
click at [892, 240] on icon "Open" at bounding box center [899, 242] width 17 height 17
type input "12:30"
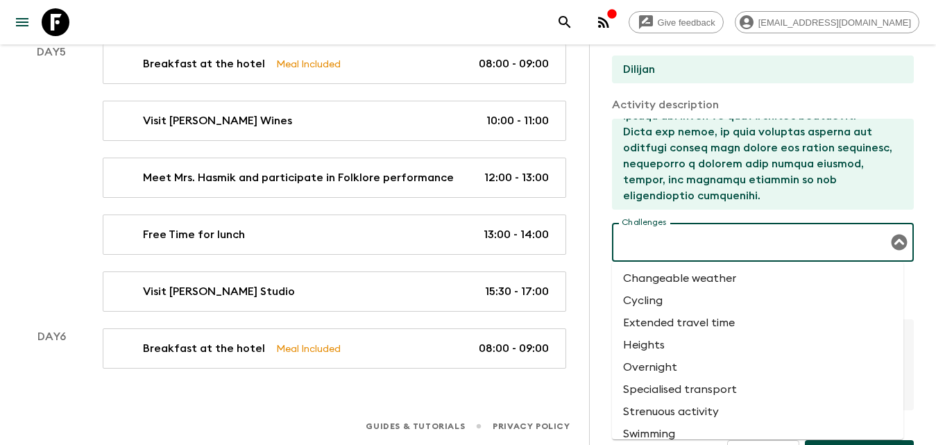
click at [693, 345] on li "Heights" at bounding box center [757, 345] width 291 height 22
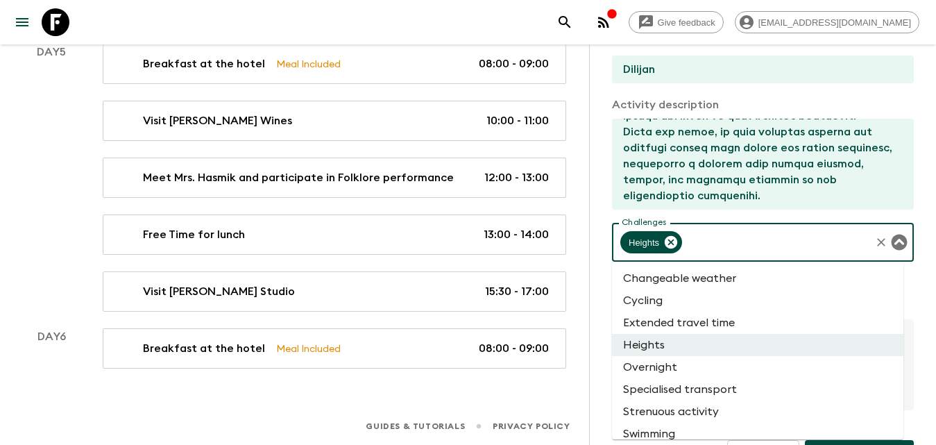
click at [763, 247] on input "Challenges" at bounding box center [776, 242] width 185 height 26
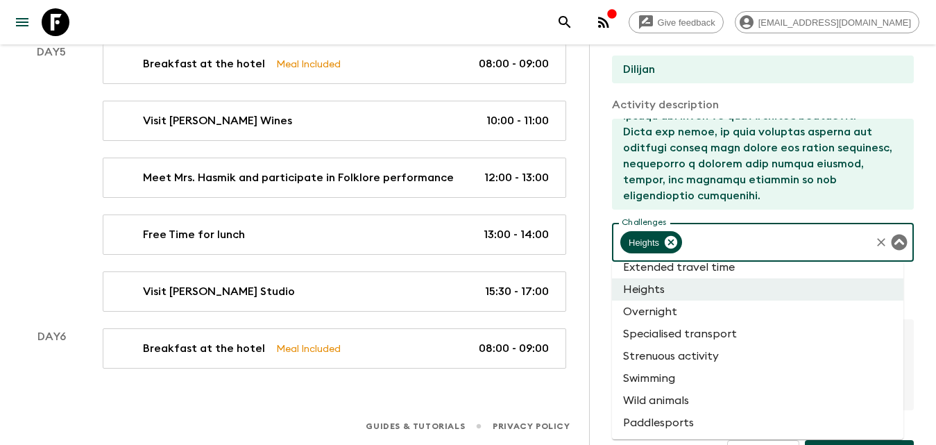
click at [776, 203] on textarea at bounding box center [757, 164] width 291 height 91
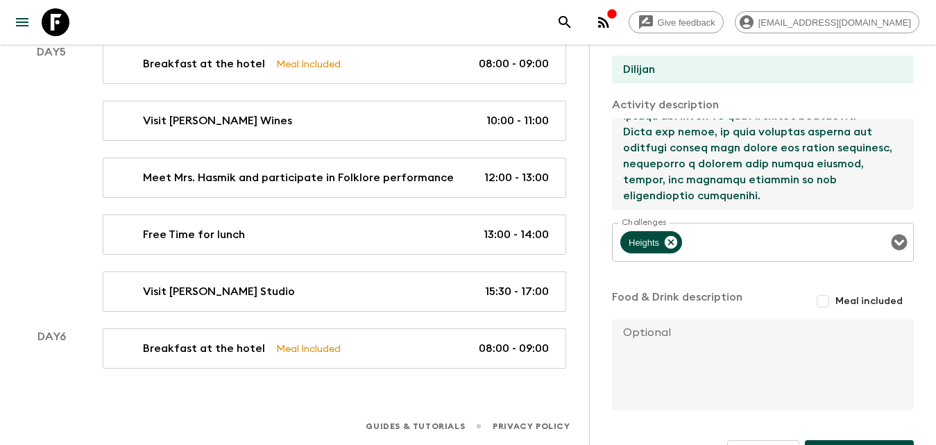
scroll to position [388, 0]
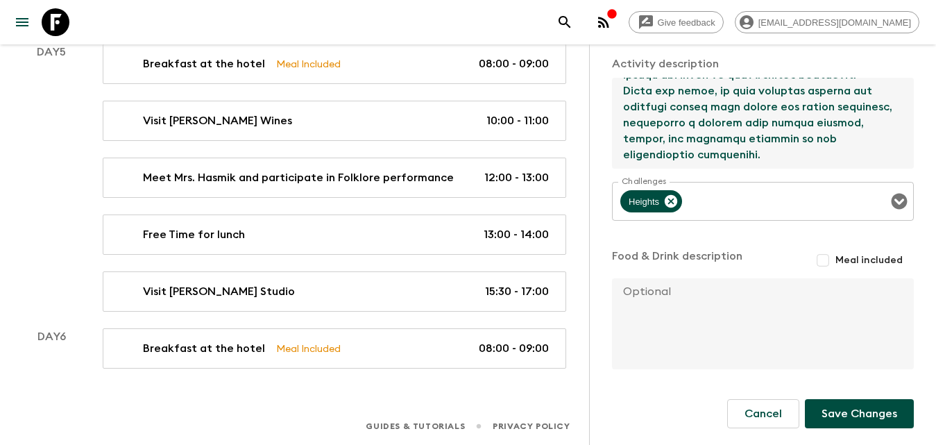
click at [849, 412] on button "Save Changes" at bounding box center [859, 413] width 109 height 29
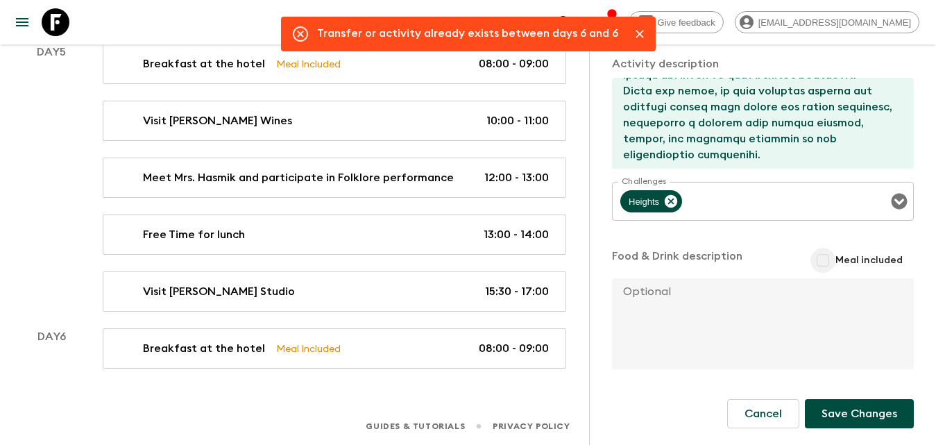
click at [816, 255] on input "Meal included" at bounding box center [823, 260] width 25 height 25
checkbox input "true"
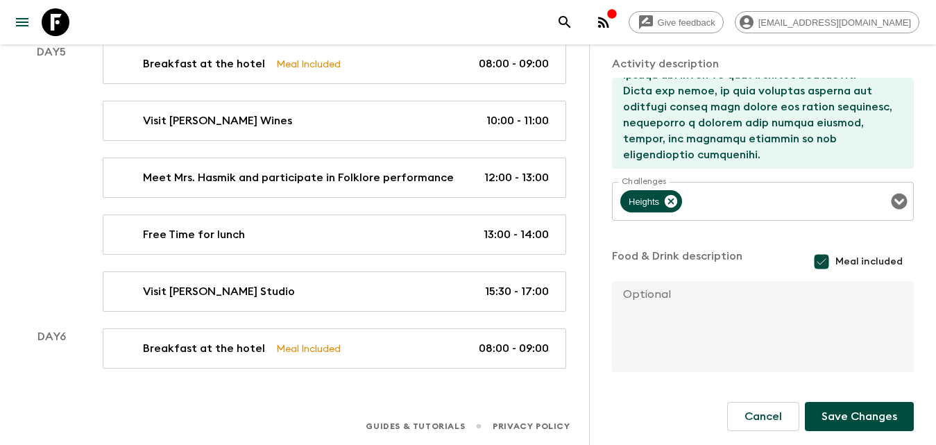
click at [908, 418] on div "Activity Activity Title Dilijan Hiking & Wild Lunch Start Select a day Day 6 Se…" at bounding box center [762, 266] width 347 height 445
click at [889, 412] on button "Save Changes" at bounding box center [859, 416] width 109 height 29
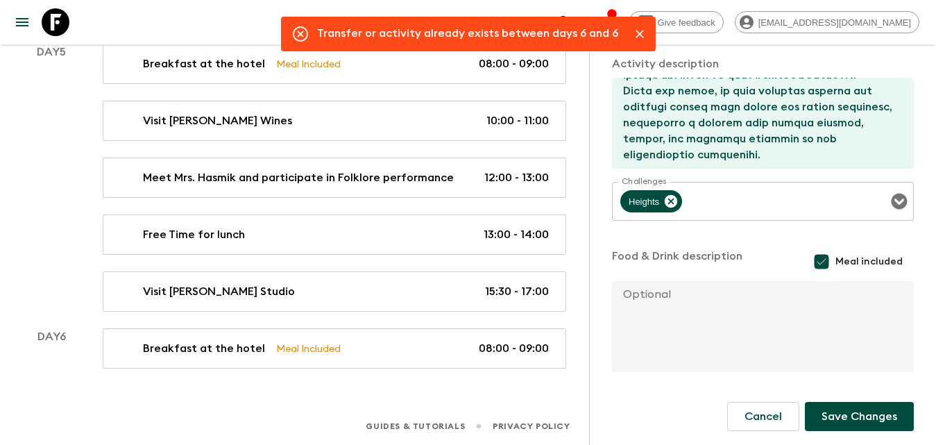
click at [854, 420] on button "Save Changes" at bounding box center [859, 416] width 109 height 29
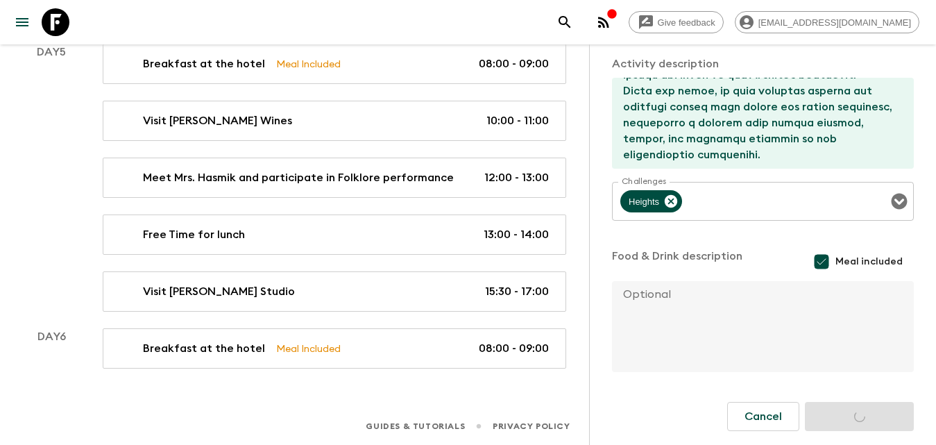
click at [854, 420] on div "Cancel Save Changes" at bounding box center [820, 416] width 187 height 29
click at [854, 420] on button "Save Changes" at bounding box center [859, 416] width 109 height 29
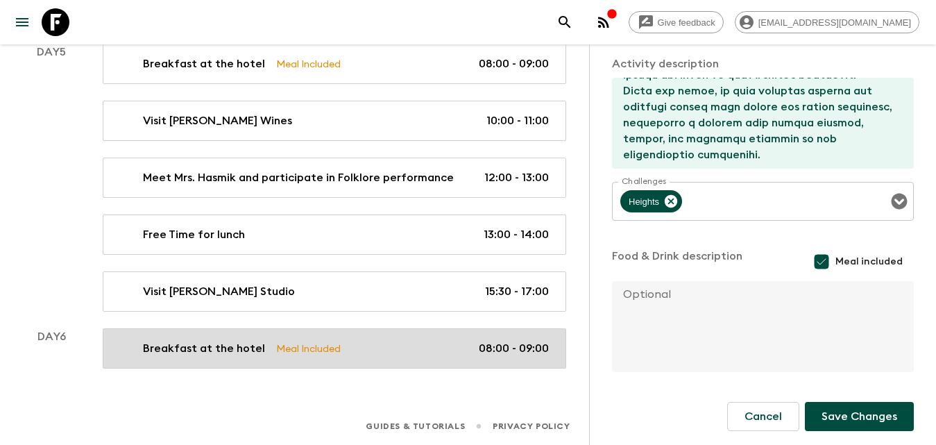
click at [458, 338] on link "Breakfast at the hotel Meal Included 08:00 - 09:00" at bounding box center [335, 348] width 464 height 40
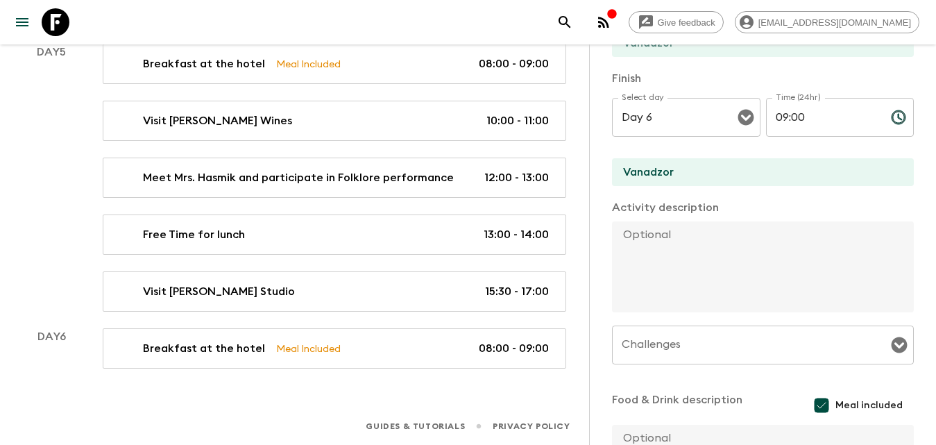
scroll to position [424, 0]
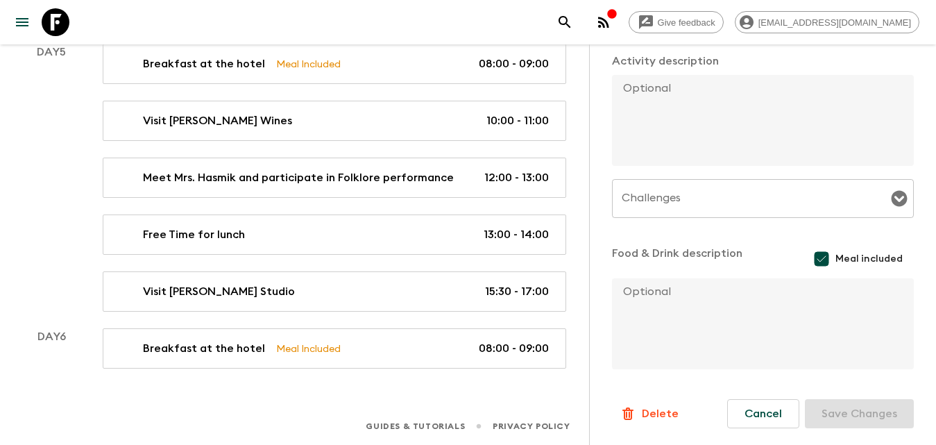
click at [814, 262] on input "Meal included" at bounding box center [822, 259] width 28 height 28
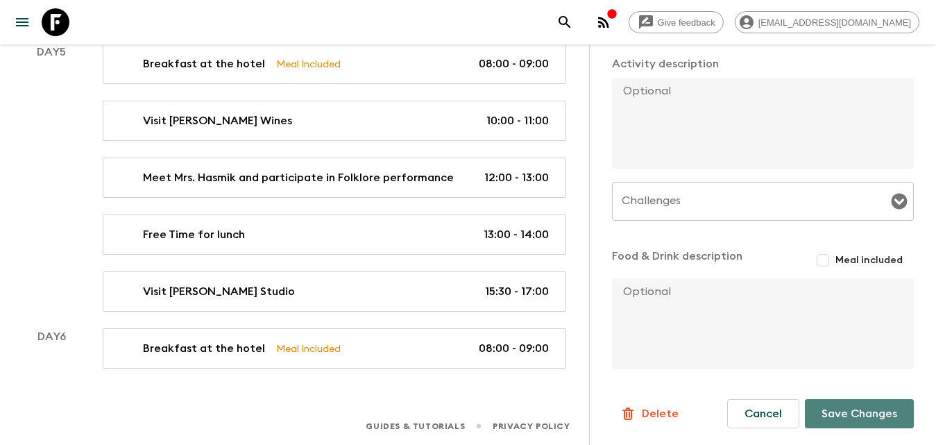
click at [857, 419] on button "Save Changes" at bounding box center [859, 413] width 109 height 29
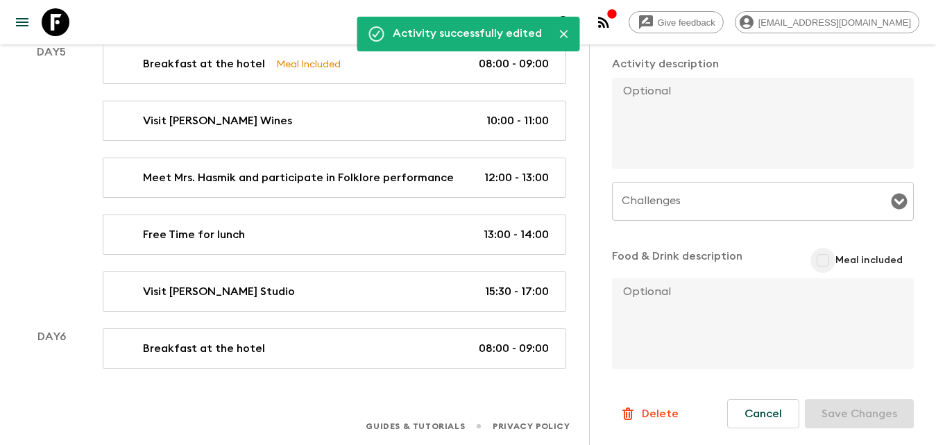
click at [820, 262] on input "Meal included" at bounding box center [823, 260] width 25 height 25
checkbox input "true"
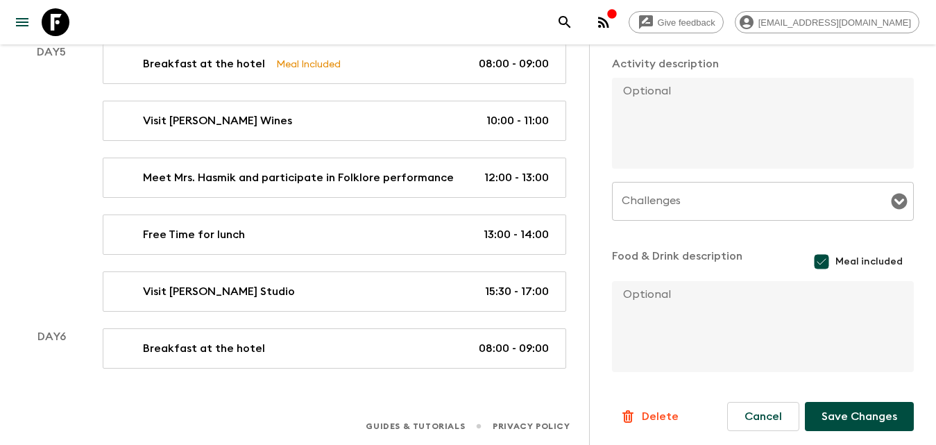
click at [872, 419] on button "Save Changes" at bounding box center [859, 416] width 109 height 29
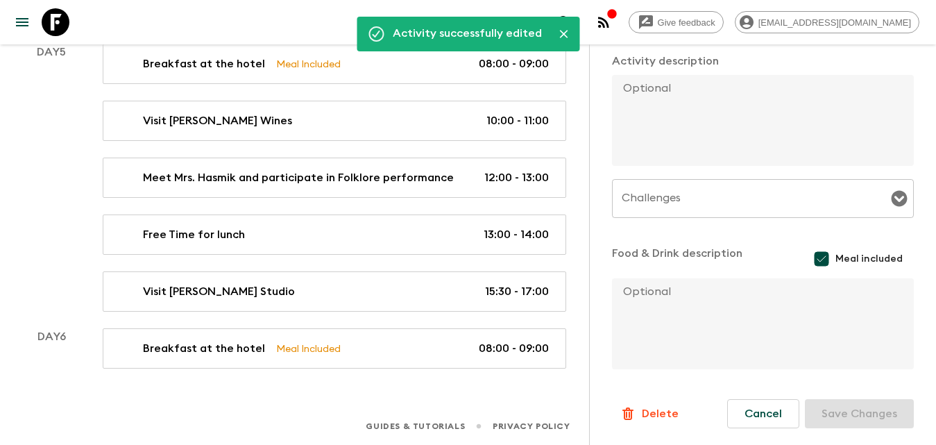
scroll to position [146, 0]
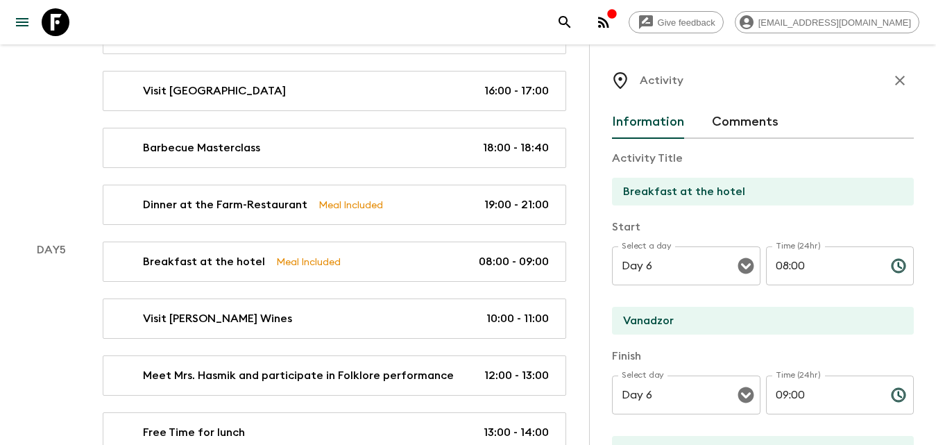
scroll to position [1573, 0]
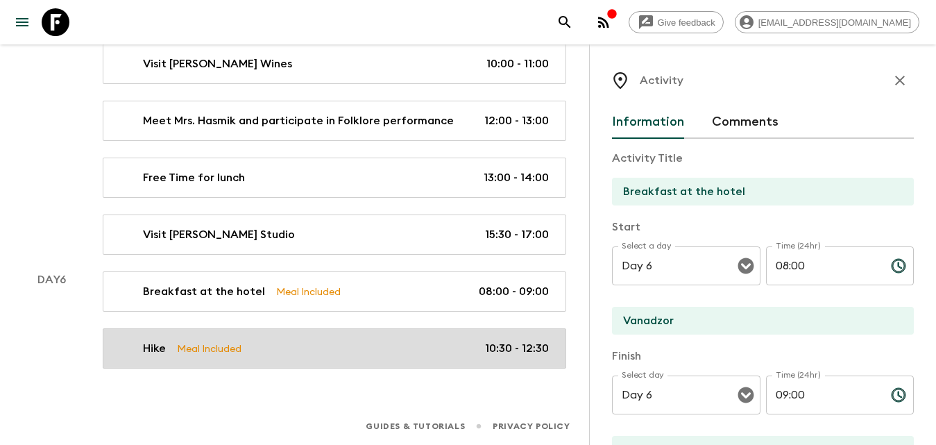
click at [280, 345] on div "Hike Meal Included 10:30 - 12:30" at bounding box center [331, 348] width 434 height 17
type input "Hike"
type input "Dilijan"
type textarea "(Add info)"
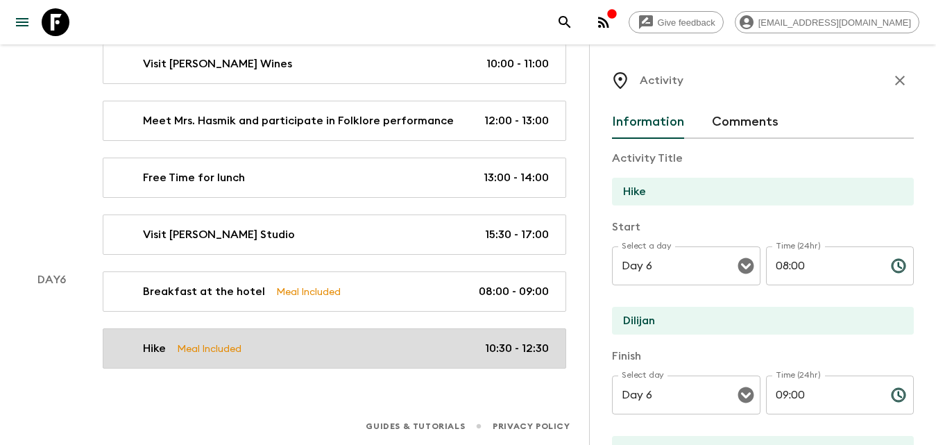
type textarea "(About the Picnic)"
type input "10:30"
type input "12:30"
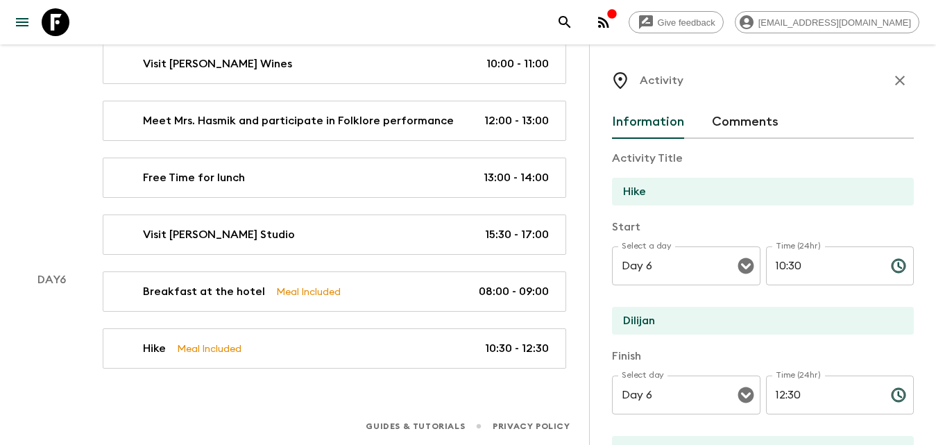
click at [671, 187] on input "Hike" at bounding box center [757, 192] width 291 height 28
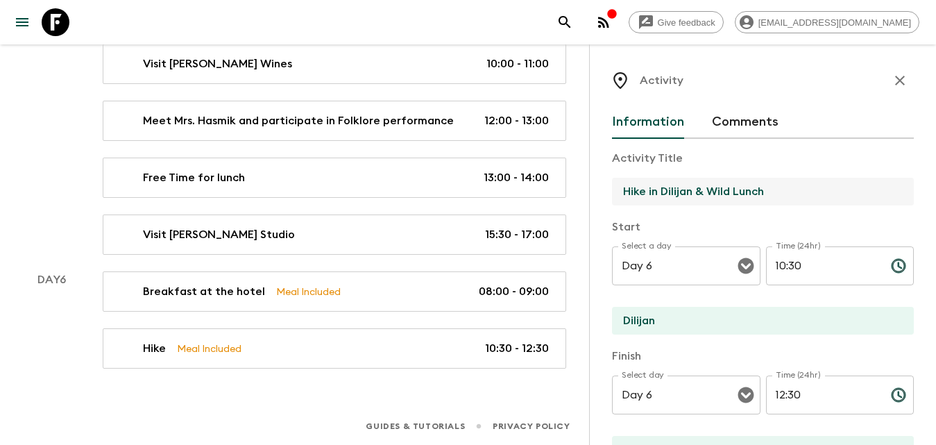
drag, startPoint x: 735, startPoint y: 193, endPoint x: 849, endPoint y: 203, distance: 115.0
click at [736, 193] on input "Hike in Dilijan & Wild Lunch" at bounding box center [757, 192] width 291 height 28
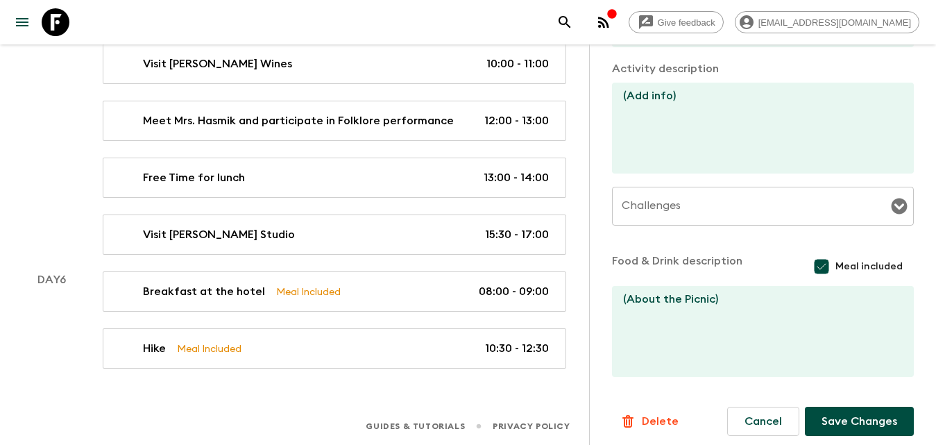
scroll to position [424, 0]
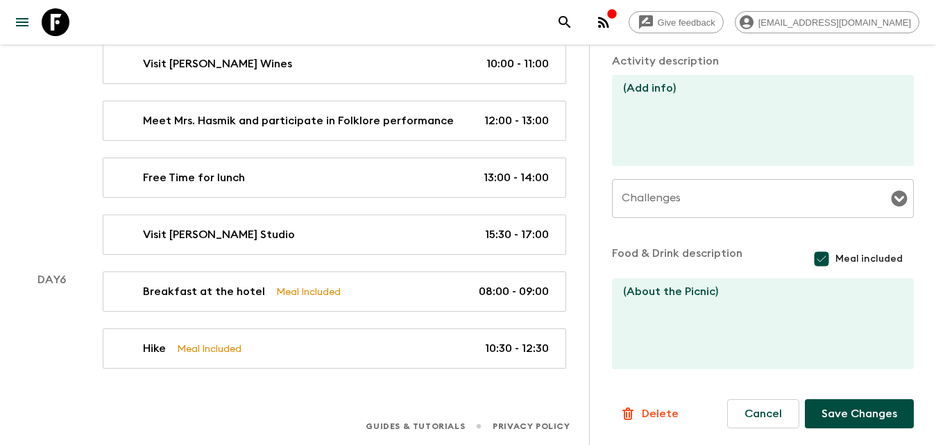
type input "Hike in Dilijan & Wild Lunch"
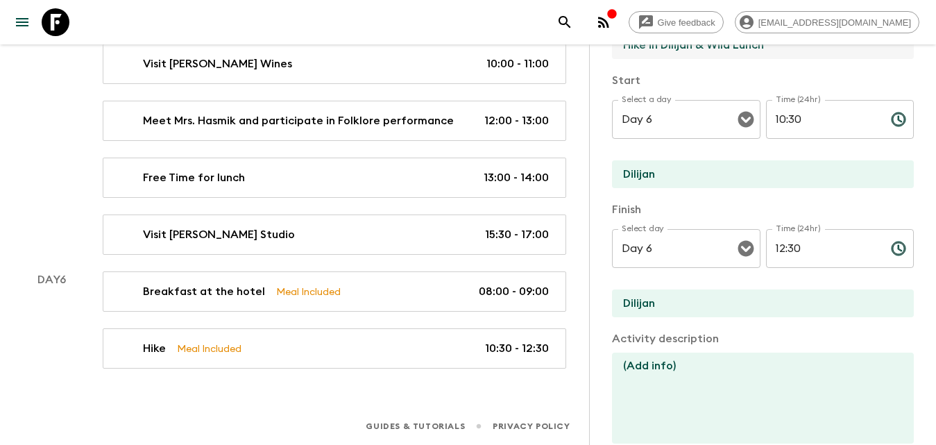
scroll to position [285, 0]
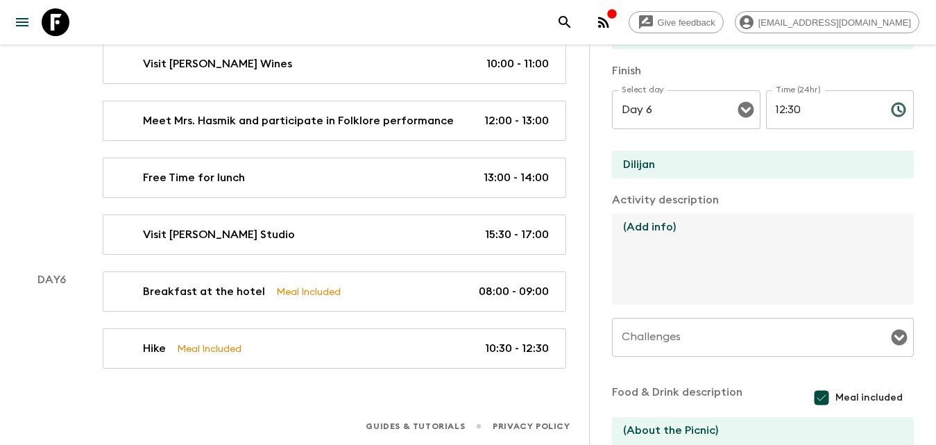
drag, startPoint x: 668, startPoint y: 224, endPoint x: 595, endPoint y: 219, distance: 73.1
click at [595, 219] on div "Activity Information Comments Activity Title Hike in Dilijan & Wild Lunch Start…" at bounding box center [762, 266] width 347 height 445
click at [706, 237] on textarea "(Add info)" at bounding box center [757, 259] width 291 height 91
drag, startPoint x: 665, startPoint y: 233, endPoint x: 599, endPoint y: 232, distance: 65.9
click at [599, 232] on div "Activity Information Comments Activity Title Hike in Dilijan & Wild Lunch Start…" at bounding box center [762, 266] width 347 height 445
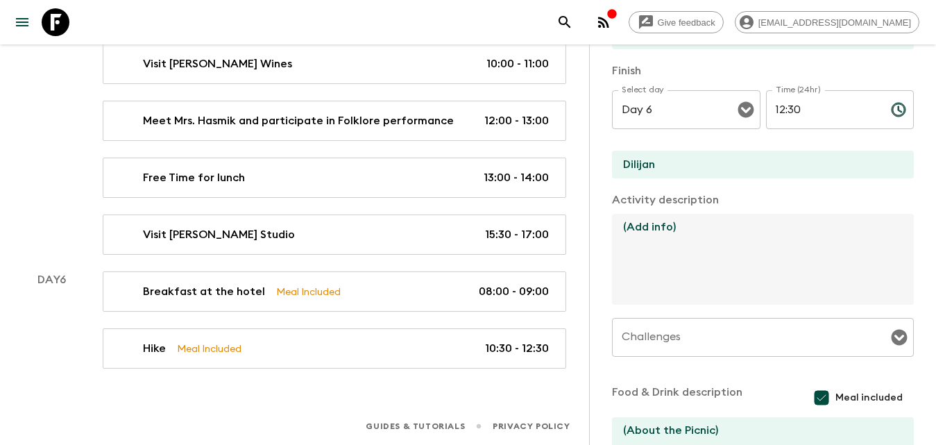
drag, startPoint x: 688, startPoint y: 234, endPoint x: 601, endPoint y: 218, distance: 88.2
click at [601, 218] on div "Activity Information Comments Activity Title Hike in Dilijan & Wild Lunch Start…" at bounding box center [762, 266] width 347 height 445
paste textarea "Lorem ipsumdolo si ame conse ad elit seddoe te Incidid. Utl etd magnaa enim a m…"
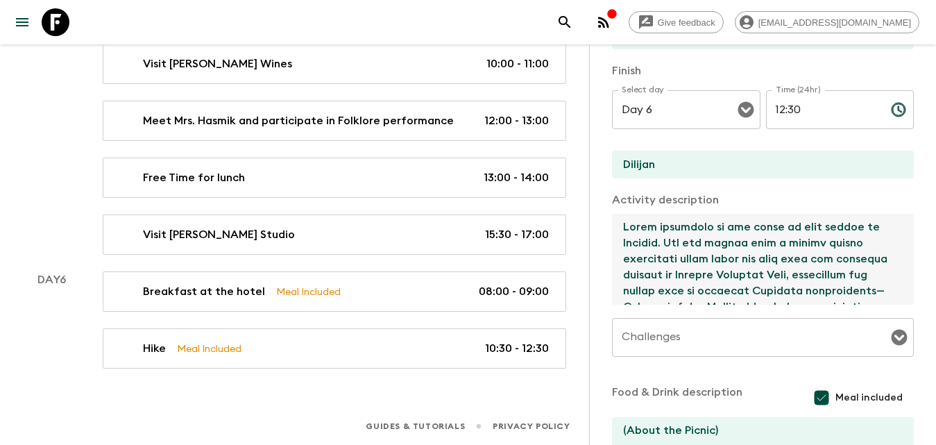
scroll to position [424, 0]
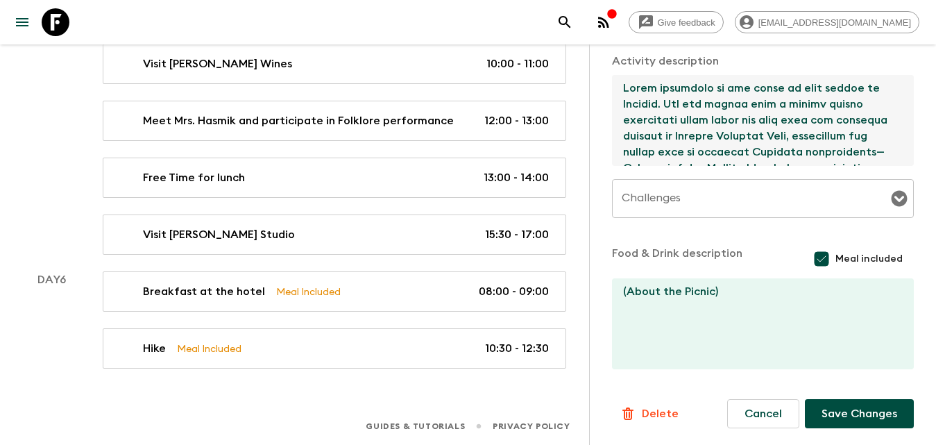
type textarea "Lorem ipsumdolo si ame conse ad elit seddoe te Incidid. Utl etd magnaa enim a m…"
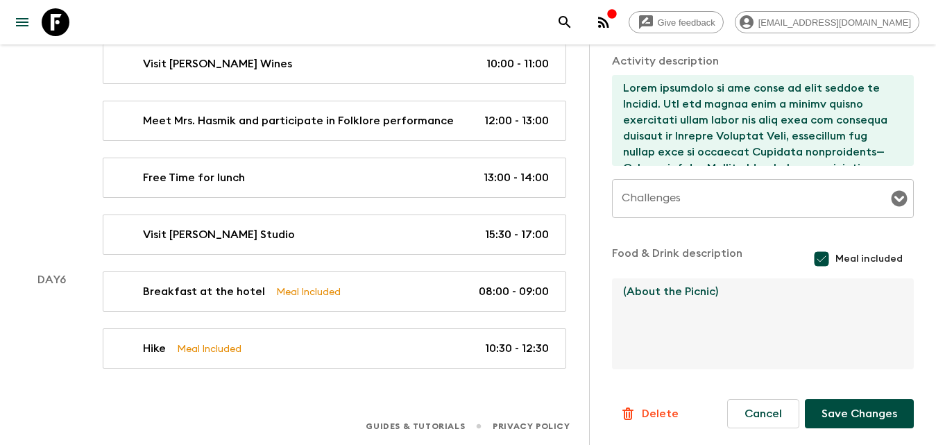
drag, startPoint x: 755, startPoint y: 285, endPoint x: 595, endPoint y: 289, distance: 160.4
click at [595, 289] on div "Activity Information Comments Activity Title Hike in Dilijan & Wild Lunch Start…" at bounding box center [762, 266] width 347 height 445
click at [822, 418] on button "Save Changes" at bounding box center [859, 413] width 109 height 29
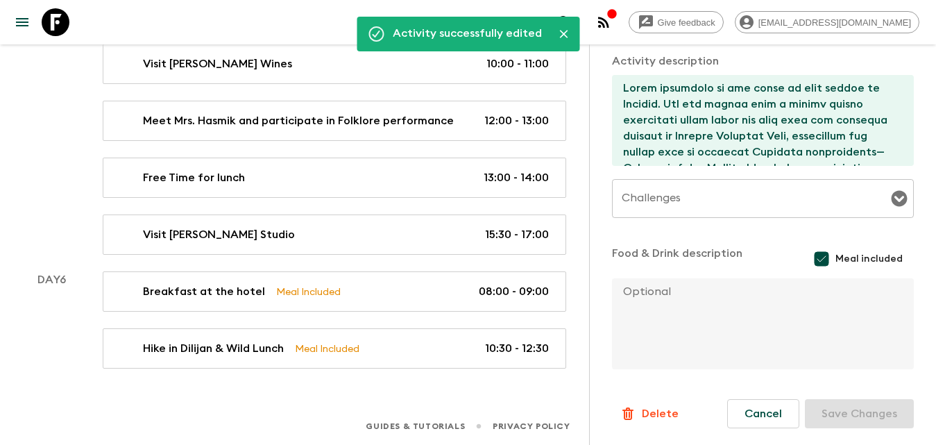
drag, startPoint x: 510, startPoint y: 386, endPoint x: 575, endPoint y: 355, distance: 71.4
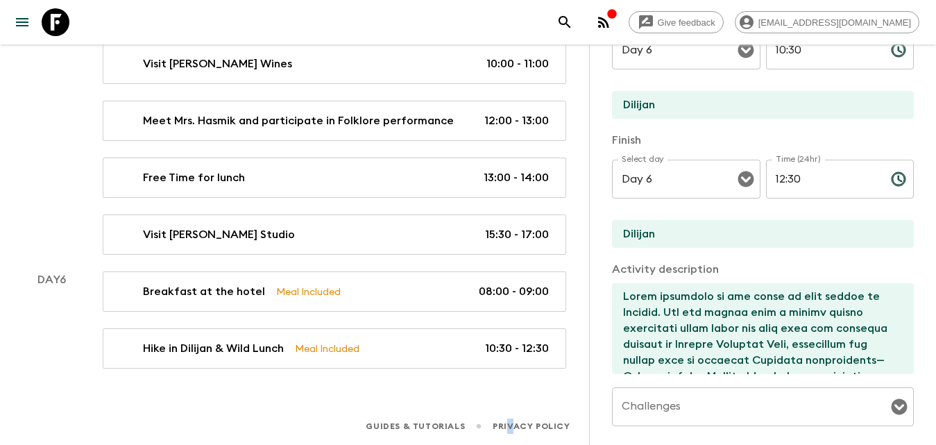
scroll to position [0, 0]
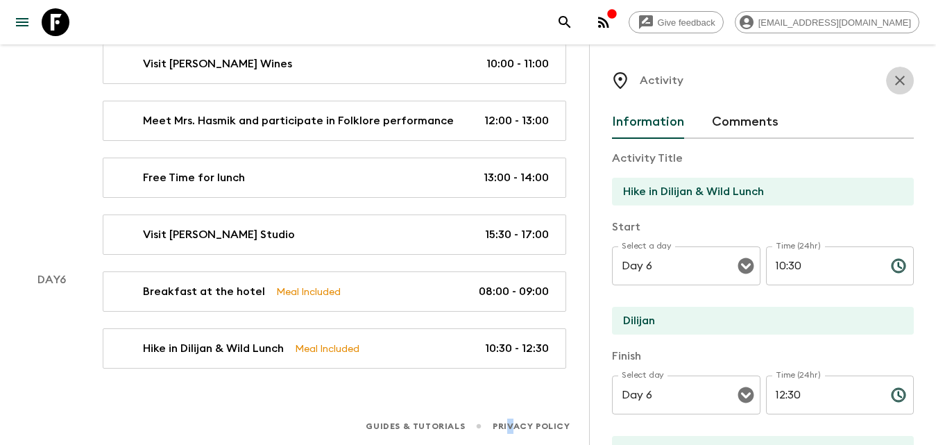
click at [892, 82] on icon "button" at bounding box center [900, 80] width 17 height 17
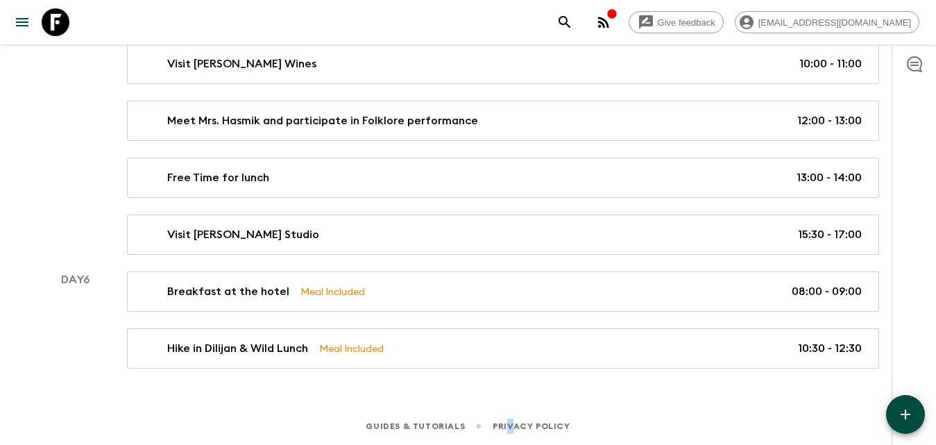
click at [901, 402] on button "button" at bounding box center [905, 414] width 39 height 39
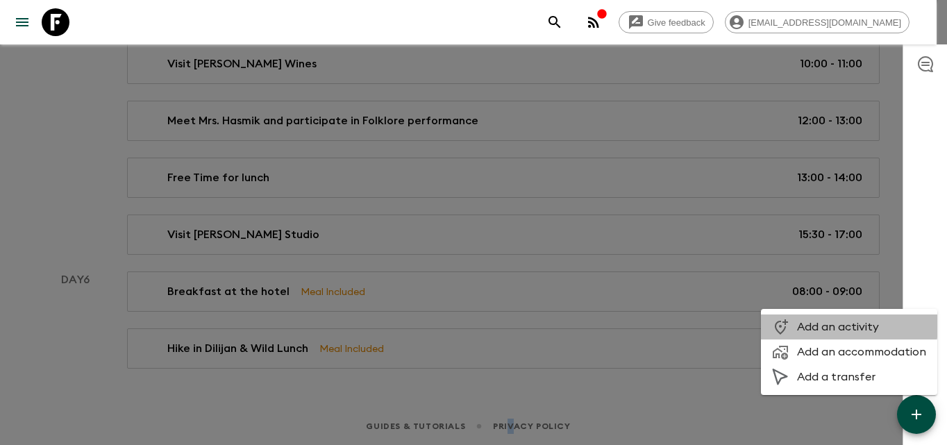
click at [818, 324] on span "Add an activity" at bounding box center [861, 327] width 129 height 14
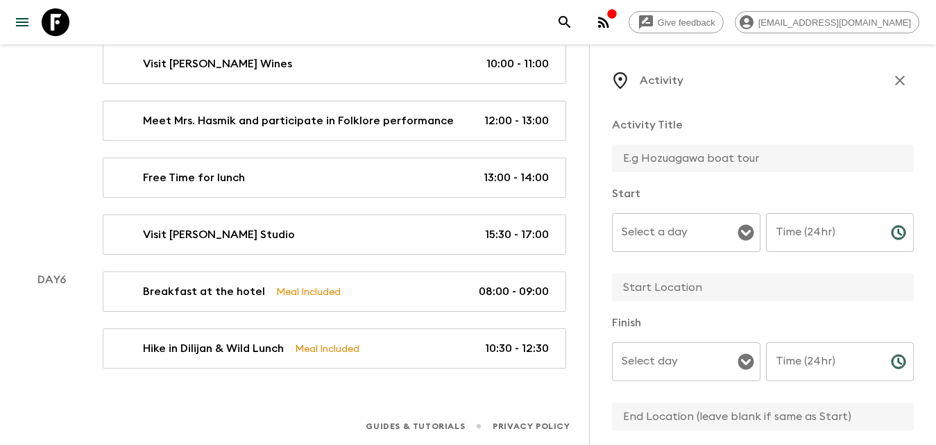
click at [700, 153] on input "text" at bounding box center [757, 158] width 291 height 28
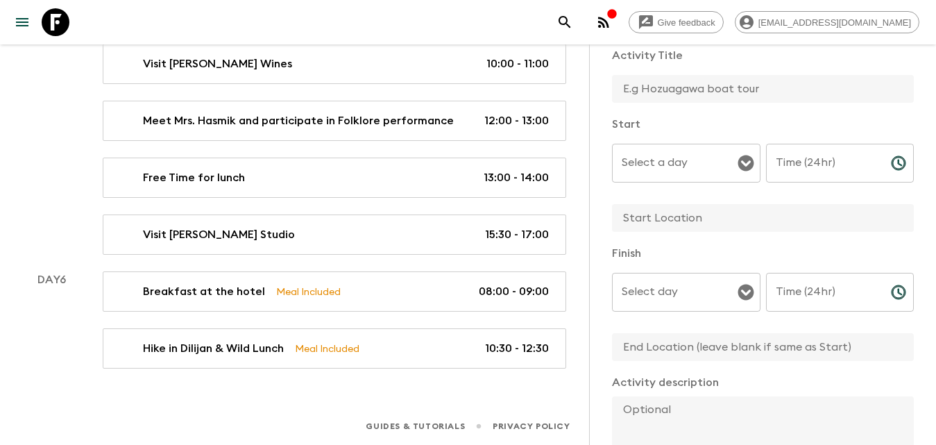
click at [664, 169] on div "Select a day Select a day ​" at bounding box center [686, 171] width 149 height 55
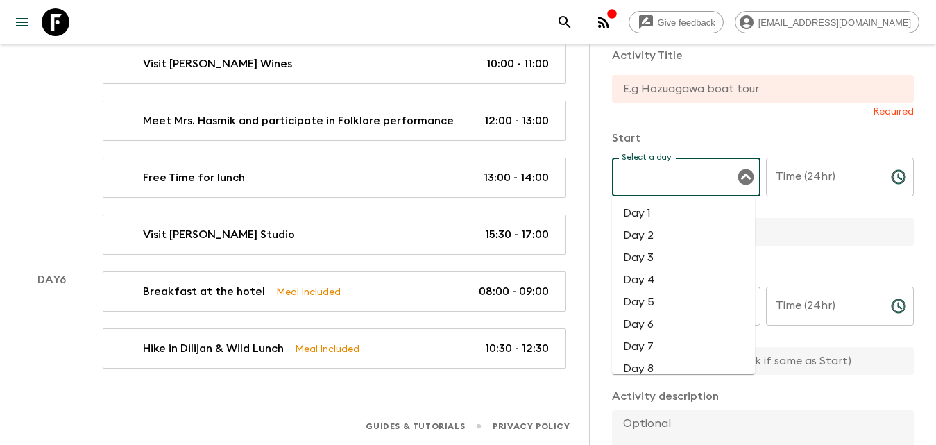
click at [661, 322] on li "Day 6" at bounding box center [683, 324] width 143 height 22
type input "Day 6"
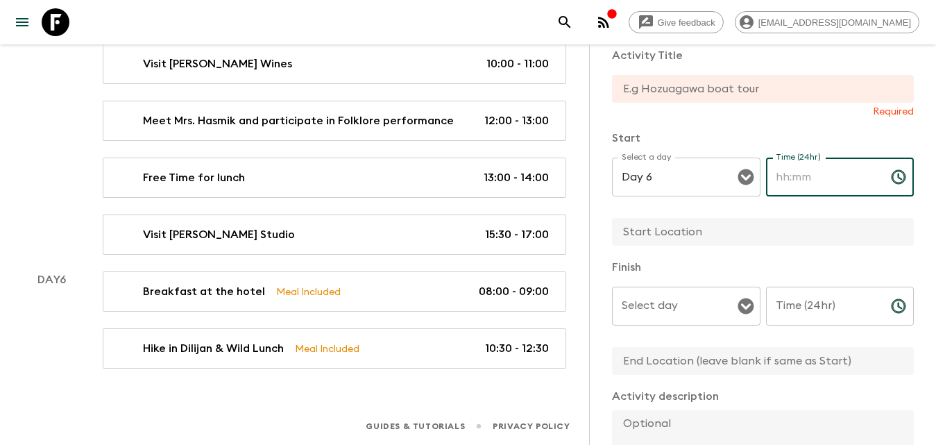
click at [825, 175] on input "Time (24hr)" at bounding box center [823, 177] width 114 height 39
type input "13:30"
click at [689, 307] on input "Select day" at bounding box center [675, 306] width 115 height 26
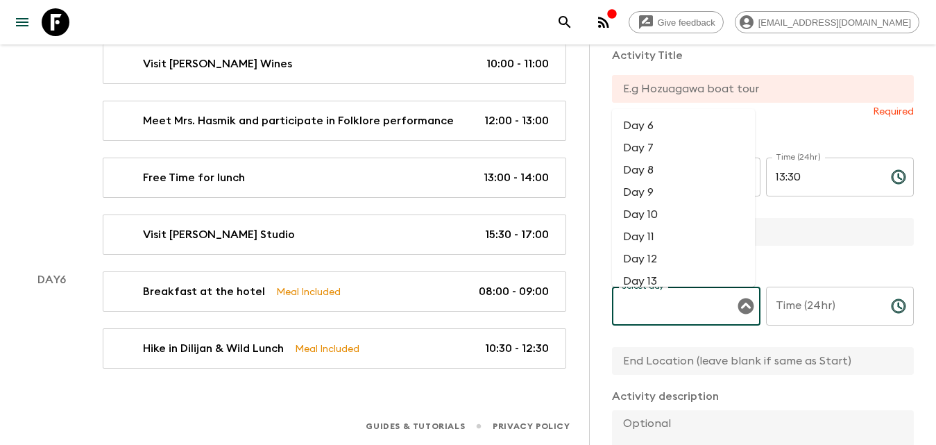
drag, startPoint x: 637, startPoint y: 121, endPoint x: 690, endPoint y: 179, distance: 78.6
click at [640, 124] on li "Day 6" at bounding box center [683, 125] width 143 height 22
type input "Day 6"
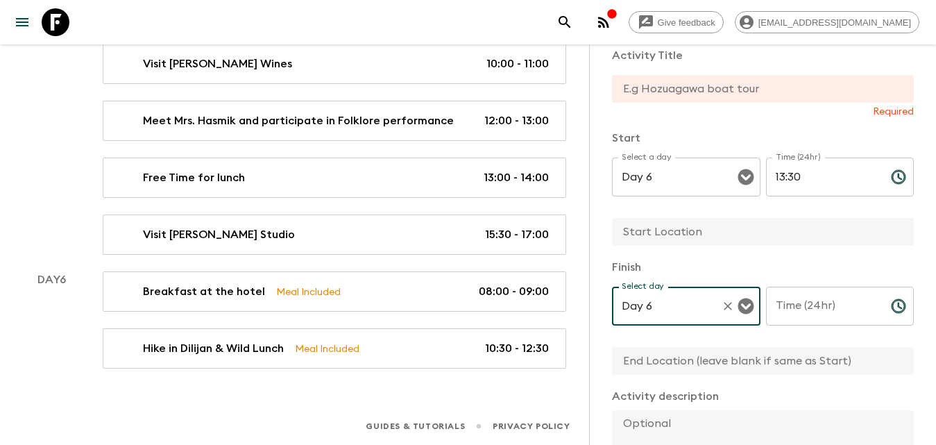
click at [817, 309] on input "Time (24hr)" at bounding box center [823, 306] width 114 height 39
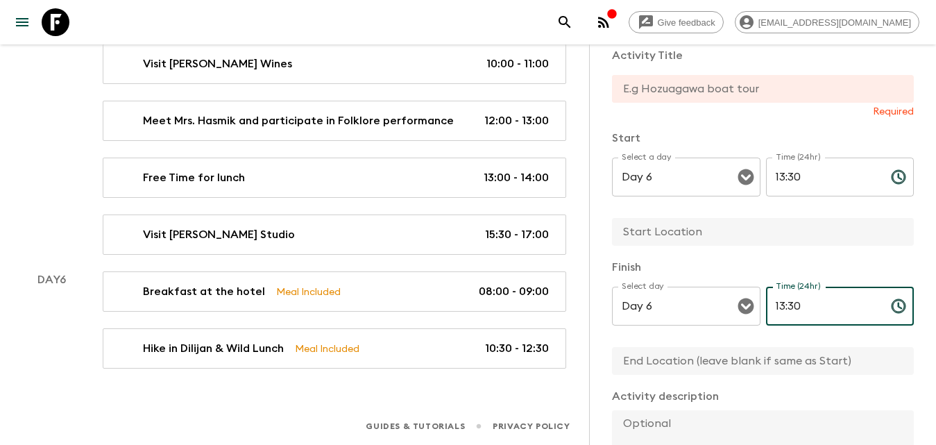
type input "13:30"
click at [659, 223] on input "text" at bounding box center [757, 232] width 291 height 28
type input "Dilijan"
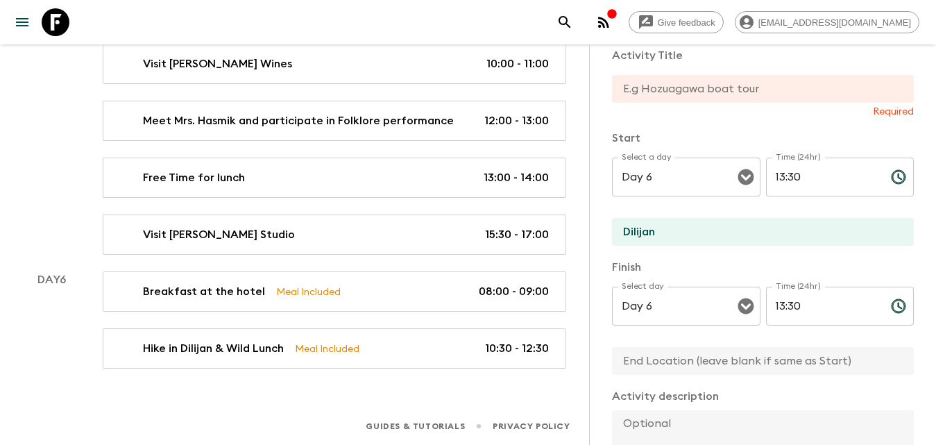
click at [649, 353] on input "text" at bounding box center [757, 361] width 291 height 28
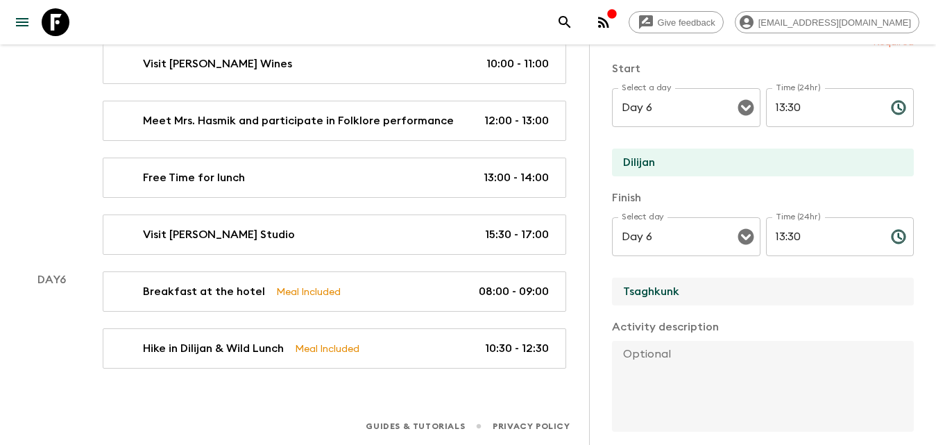
type input "Tsaghkunk"
click at [679, 378] on textarea at bounding box center [757, 386] width 291 height 91
paste textarea "Lore ip dolo sitam con adipiscin elitsed do Eiusmodte, incid ut’la etdo ma ali …"
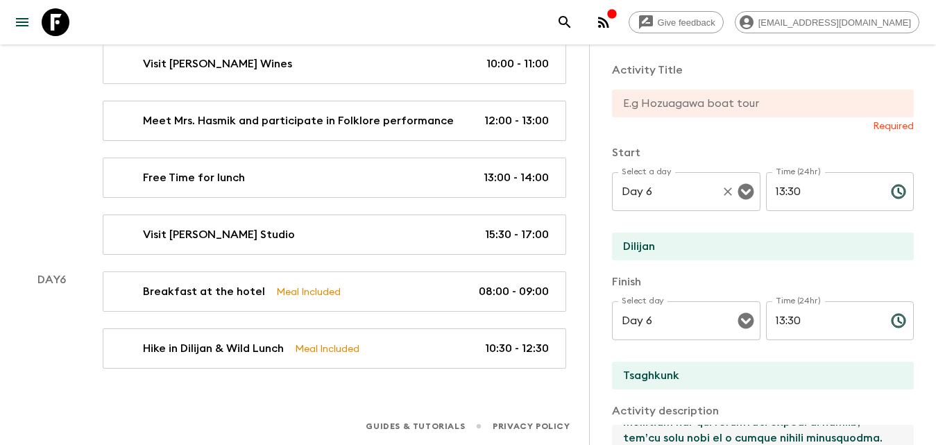
scroll to position [0, 0]
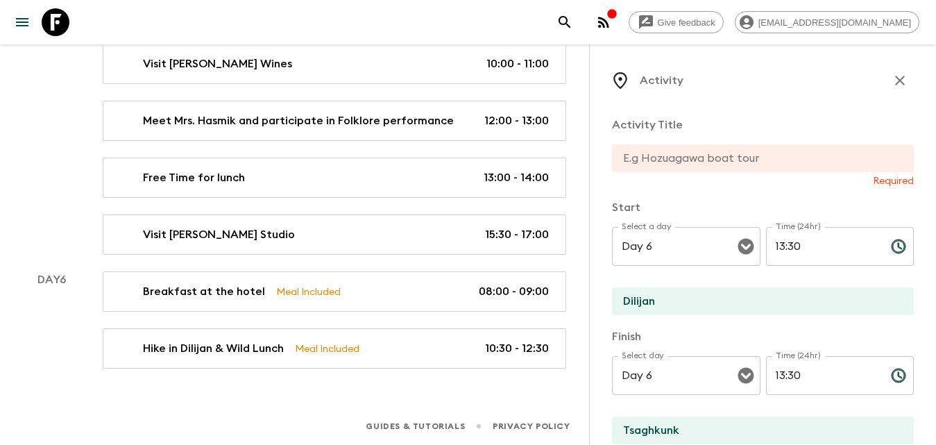
type textarea "Lore ip dolo sitam con adipiscin elitsed do Eiusmodte, incid ut’la etdo ma ali …"
click at [671, 162] on input "text" at bounding box center [757, 158] width 291 height 28
click at [676, 153] on input "text" at bounding box center [757, 158] width 291 height 28
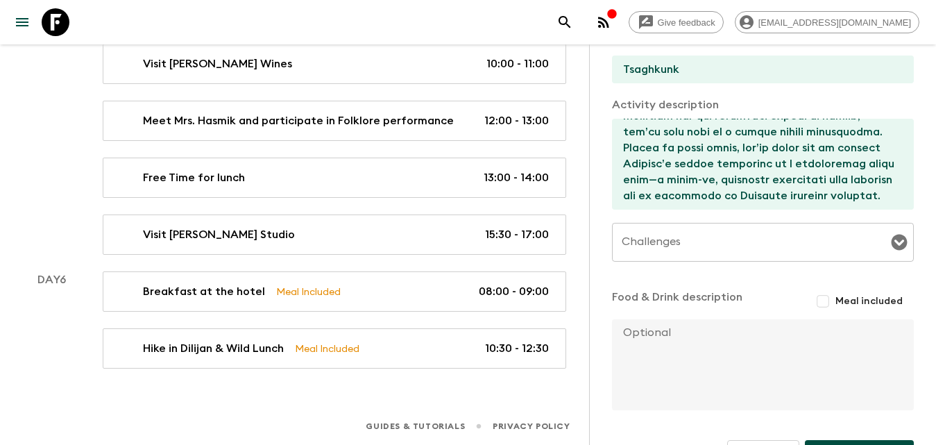
scroll to position [388, 0]
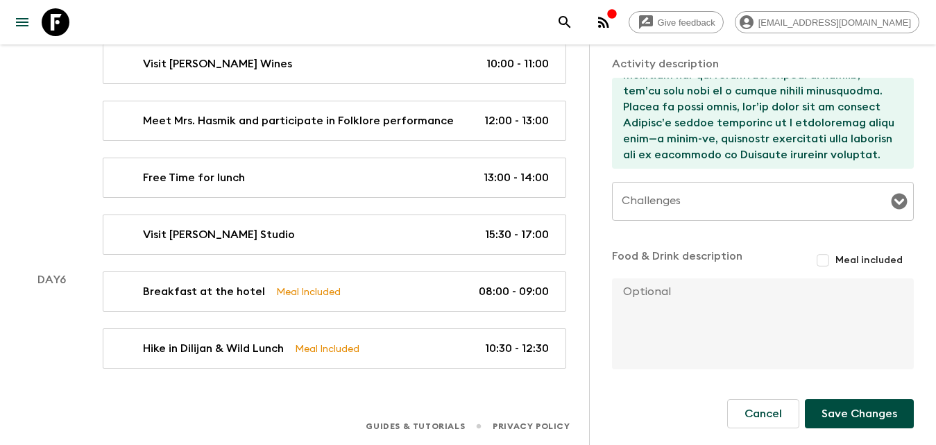
type input "Lavash Baking Masterclass"
click at [841, 421] on button "Save Changes" at bounding box center [859, 413] width 109 height 29
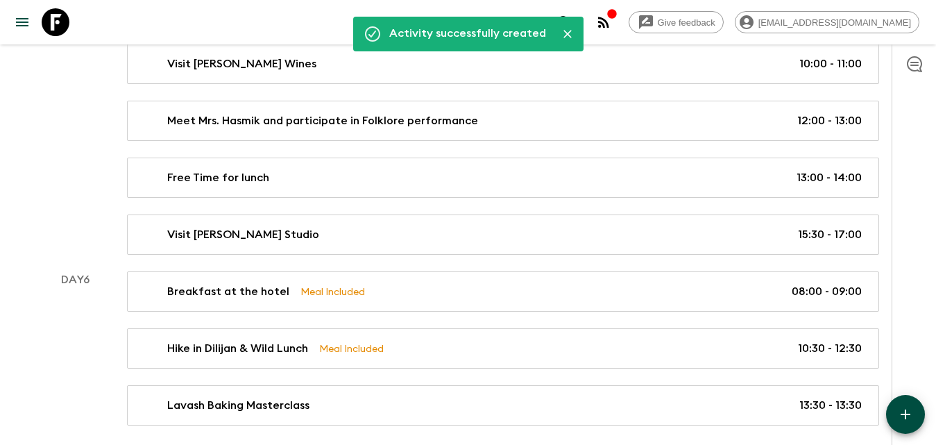
scroll to position [1630, 0]
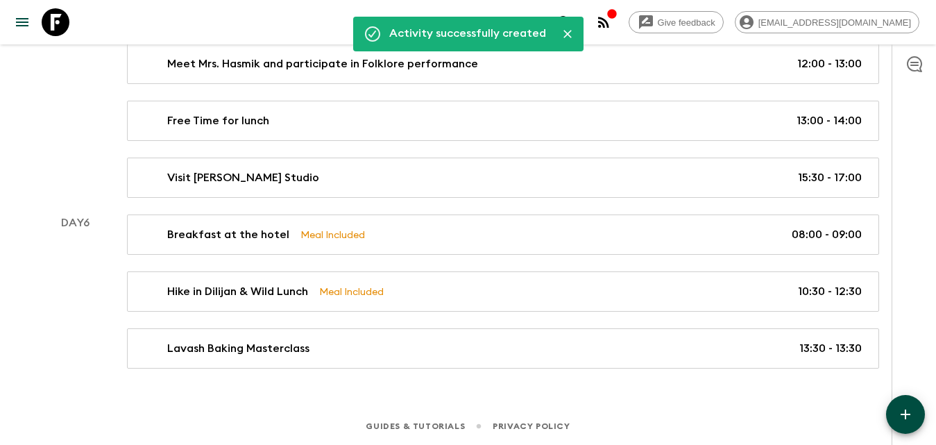
click at [905, 417] on icon "button" at bounding box center [906, 414] width 10 height 10
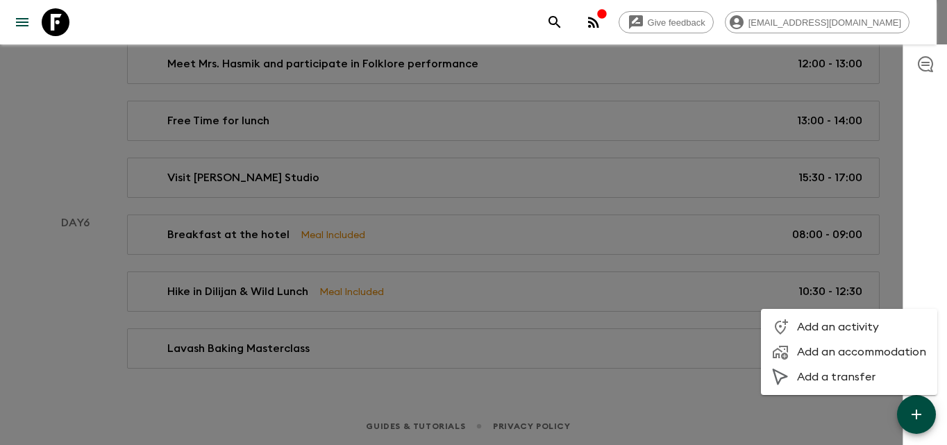
click at [820, 325] on span "Add an activity" at bounding box center [861, 327] width 129 height 14
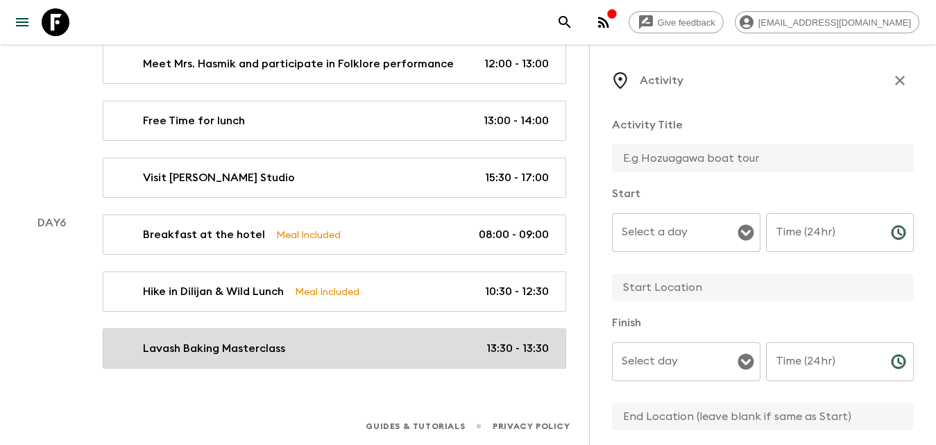
click at [537, 346] on p "13:30 - 13:30" at bounding box center [517, 348] width 62 height 17
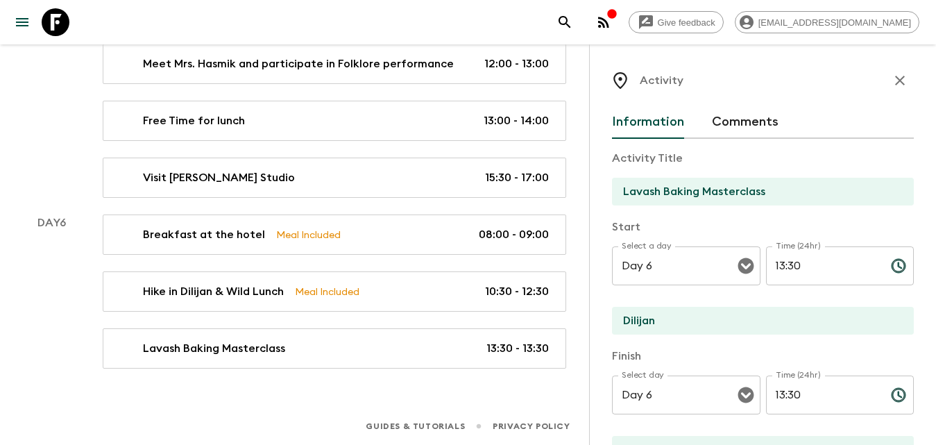
click at [775, 398] on input "13:30" at bounding box center [823, 394] width 114 height 39
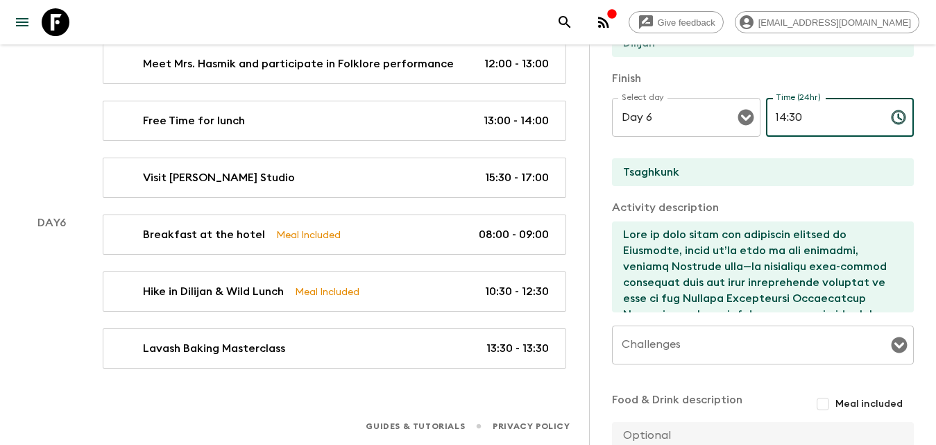
scroll to position [421, 0]
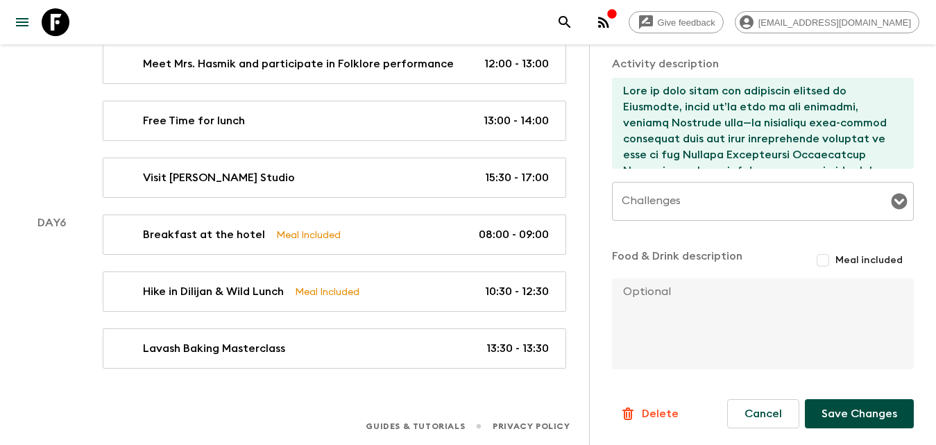
type input "14:30"
click at [829, 421] on button "Save Changes" at bounding box center [859, 413] width 109 height 29
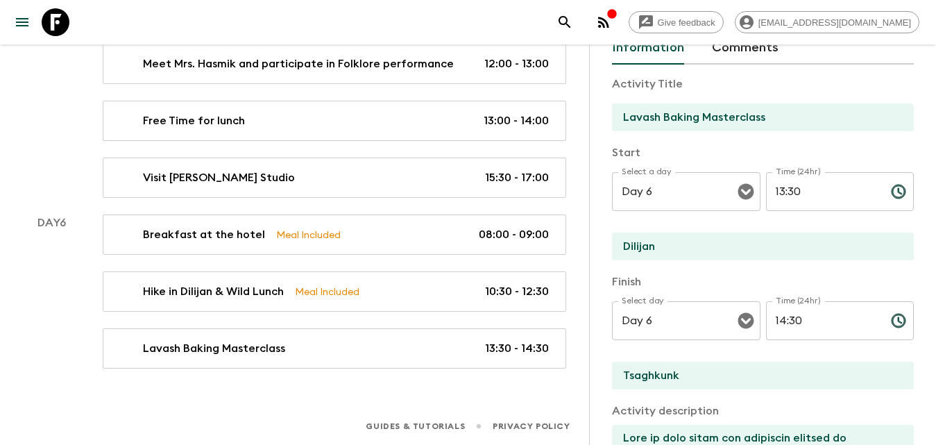
scroll to position [0, 0]
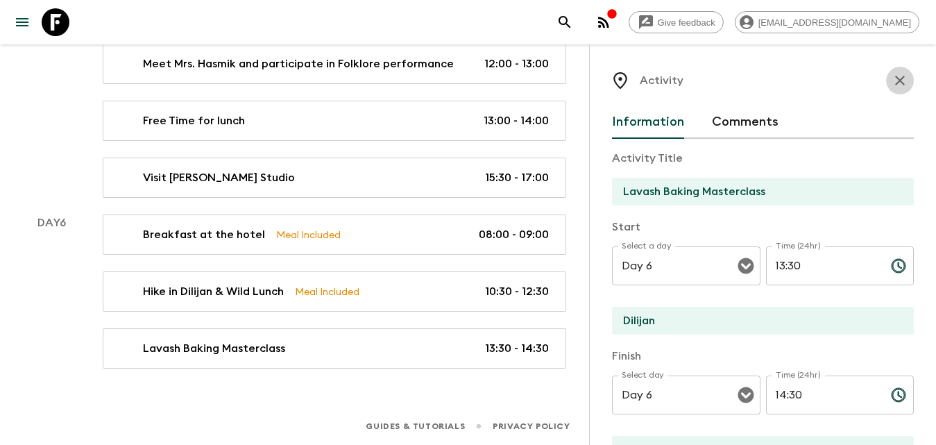
click at [892, 81] on icon "button" at bounding box center [900, 80] width 17 height 17
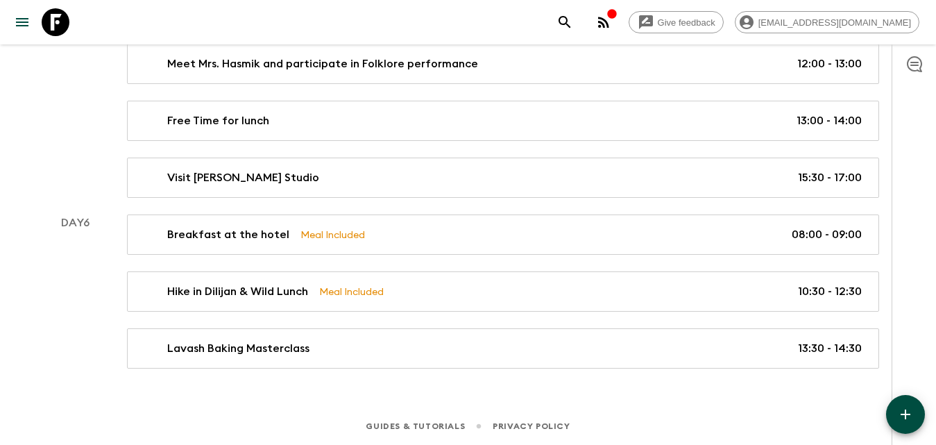
click at [885, 412] on div "Guides & Tutorials Privacy Policy" at bounding box center [468, 423] width 936 height 43
click at [901, 412] on icon "button" at bounding box center [905, 414] width 17 height 17
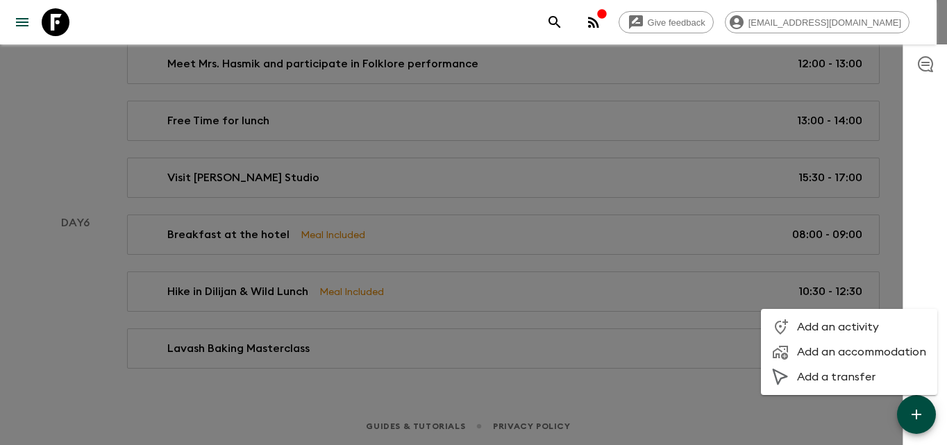
click at [840, 327] on span "Add an activity" at bounding box center [861, 327] width 129 height 14
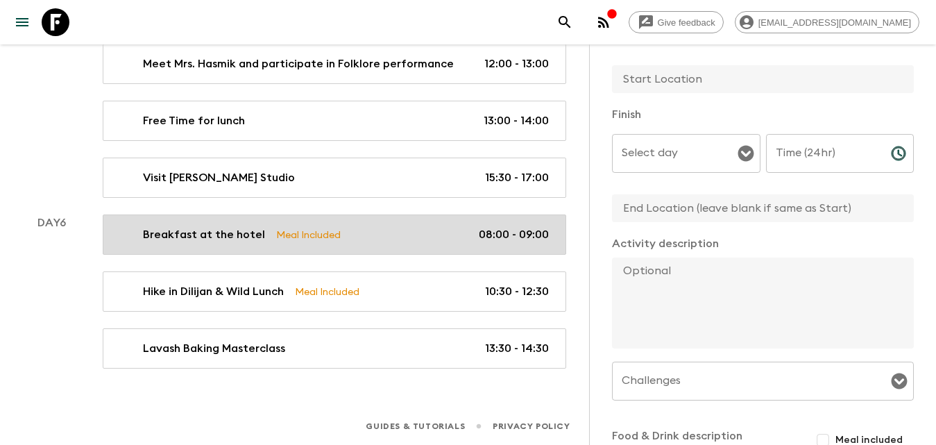
scroll to position [278, 0]
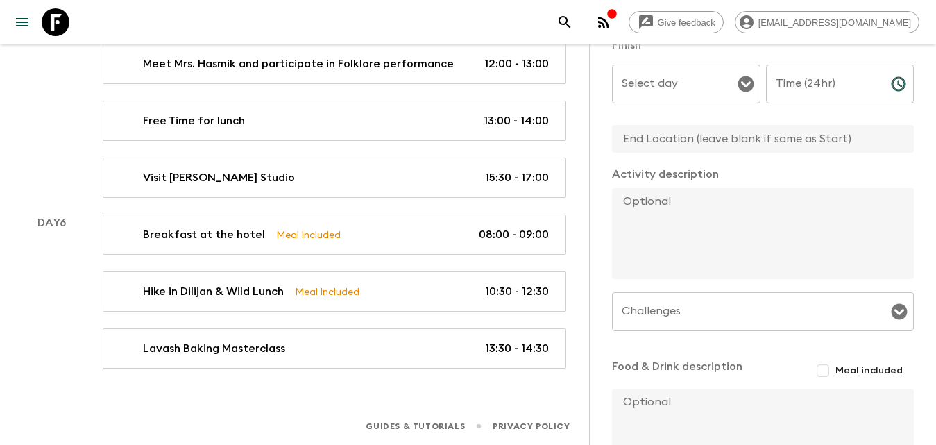
click at [672, 223] on textarea at bounding box center [757, 233] width 291 height 91
paste textarea "From Tsaghkunk, we continue to the [GEOGRAPHIC_DATA], often called the “jewel o…"
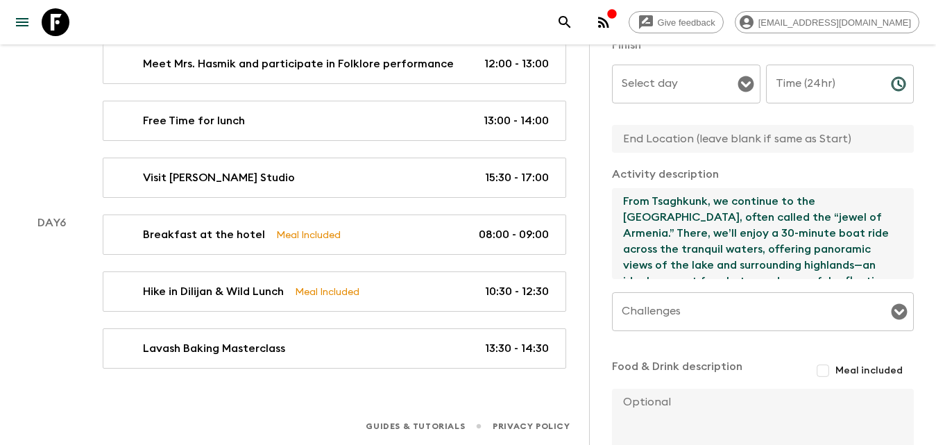
scroll to position [388, 0]
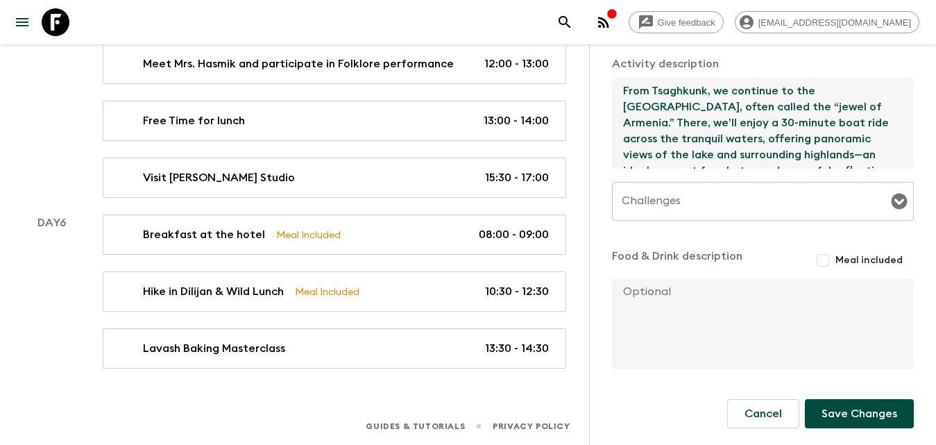
type textarea "From Tsaghkunk, we continue to the [GEOGRAPHIC_DATA], often called the “jewel o…"
click at [698, 205] on input "Challenges" at bounding box center [752, 201] width 269 height 26
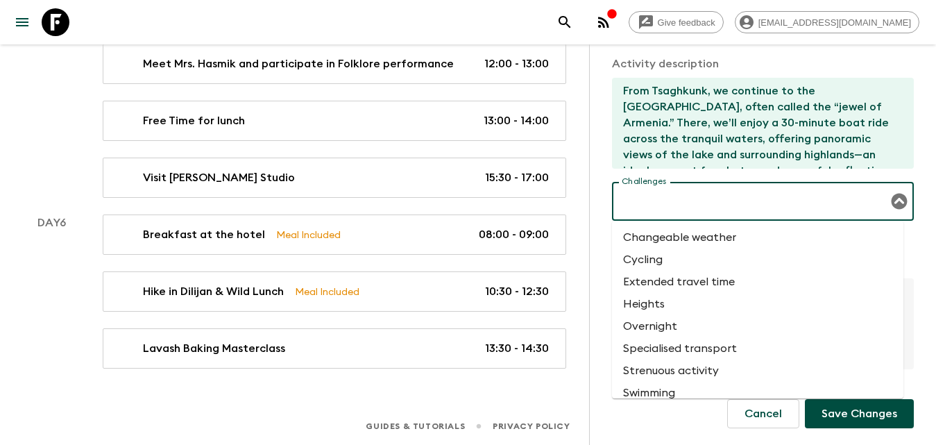
click at [687, 238] on li "Changeable weather" at bounding box center [757, 237] width 291 height 22
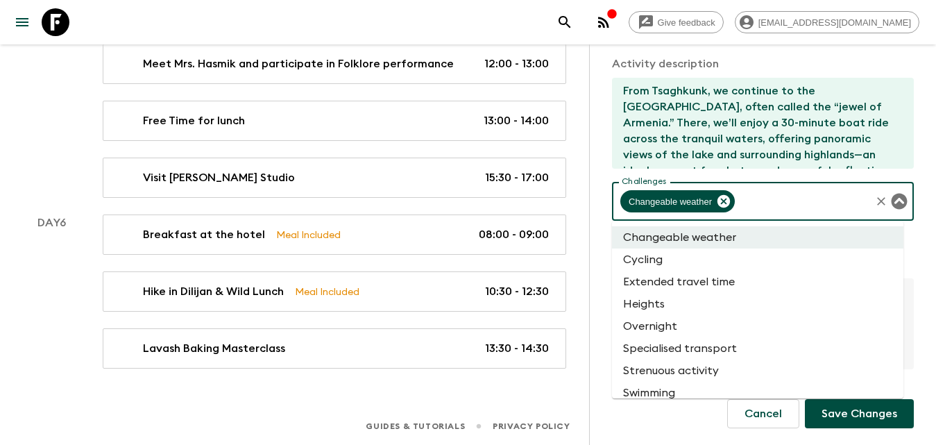
click at [785, 206] on input "Challenges" at bounding box center [803, 201] width 132 height 26
click at [734, 282] on li "Extended travel time" at bounding box center [757, 282] width 291 height 22
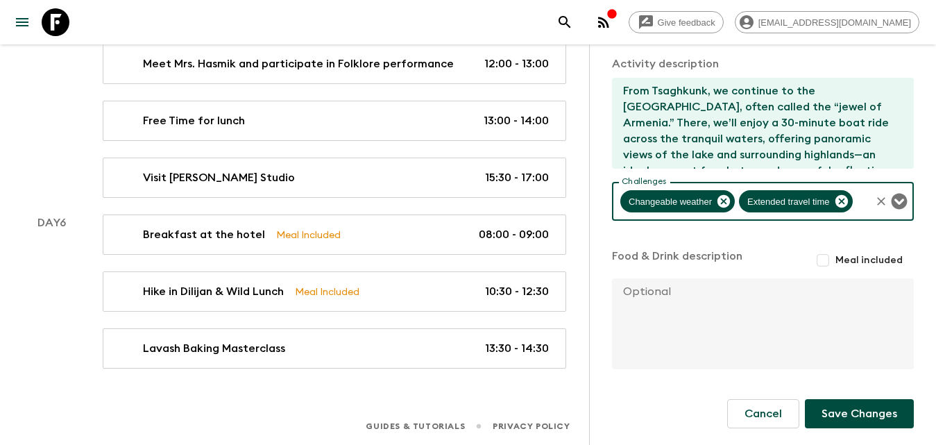
click at [855, 199] on input "Challenges" at bounding box center [862, 201] width 15 height 26
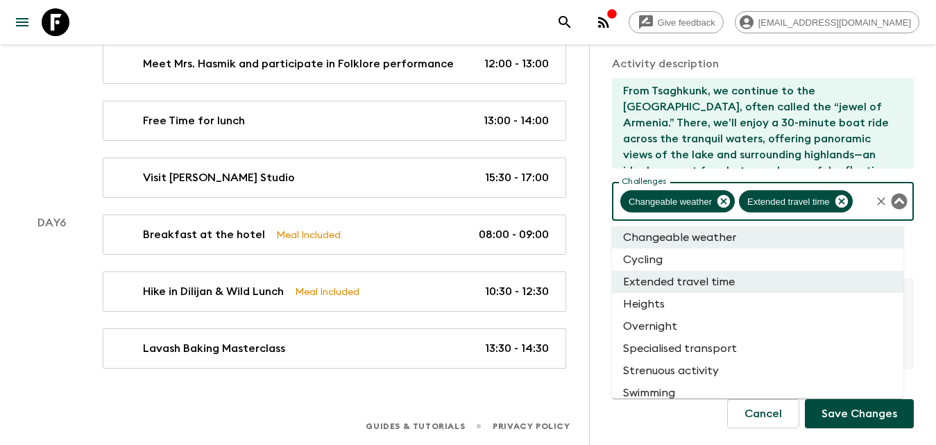
scroll to position [56, 0]
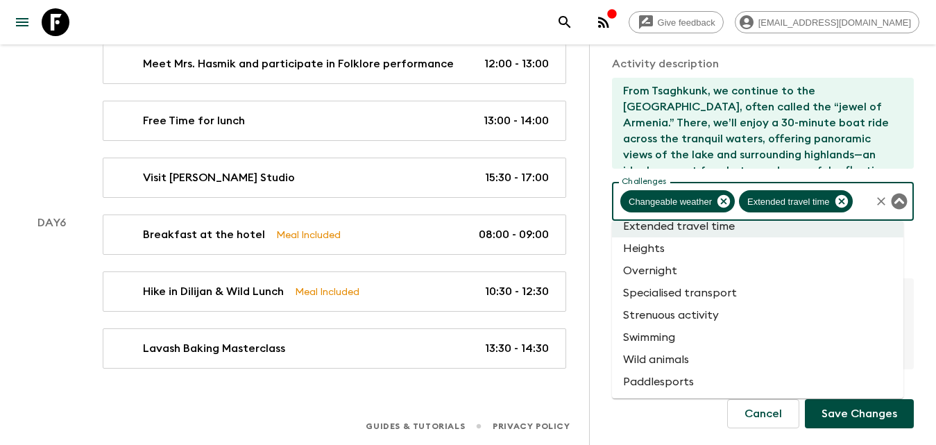
click at [741, 291] on li "Specialised transport" at bounding box center [757, 293] width 291 height 22
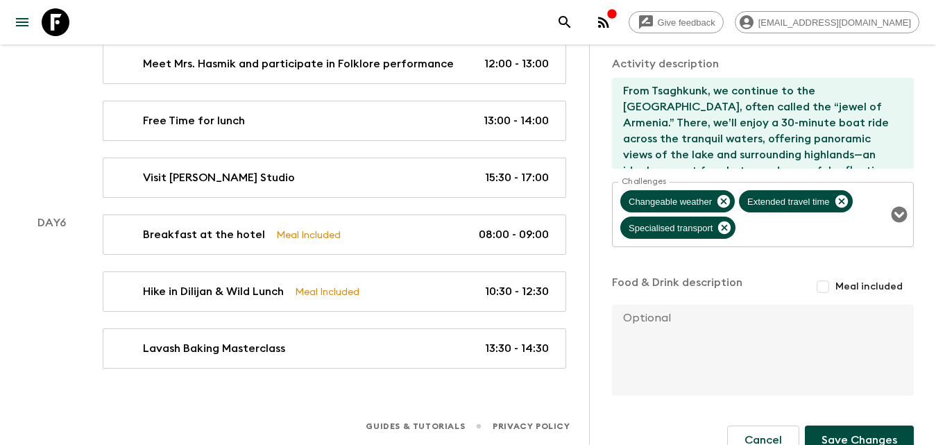
click at [721, 309] on textarea at bounding box center [757, 350] width 291 height 91
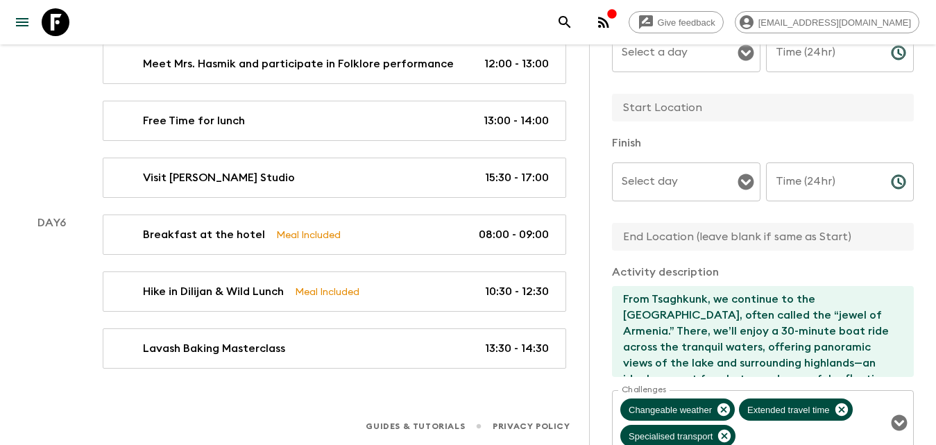
scroll to position [41, 0]
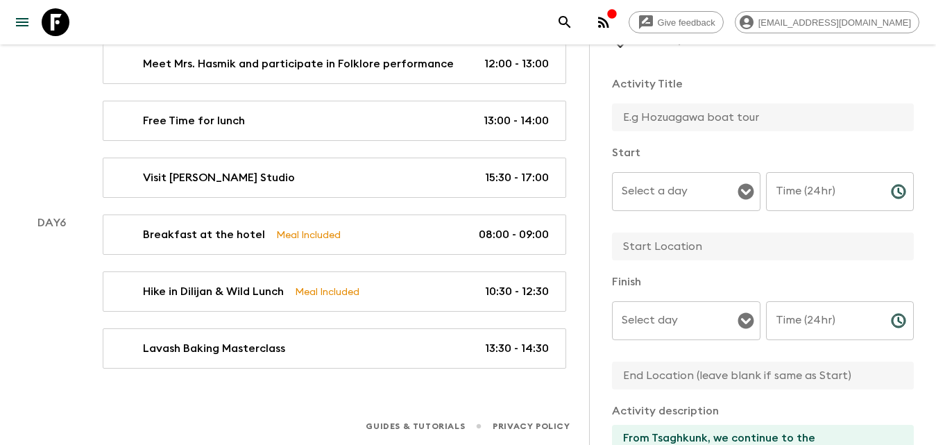
click at [674, 121] on input "text" at bounding box center [757, 117] width 291 height 28
type input "L"
type input "[MEDICAL_DATA] in [GEOGRAPHIC_DATA]"
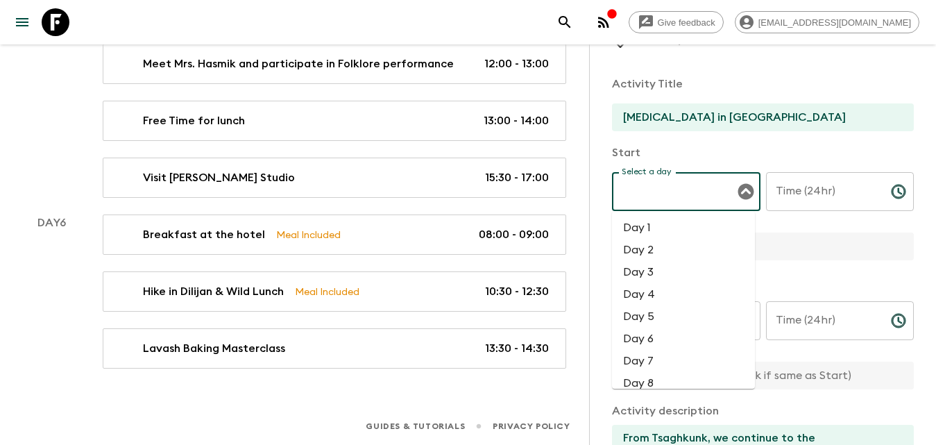
click at [683, 181] on input "Select a day" at bounding box center [675, 191] width 115 height 26
click at [666, 338] on li "Day 6" at bounding box center [683, 339] width 143 height 22
type input "Day 6"
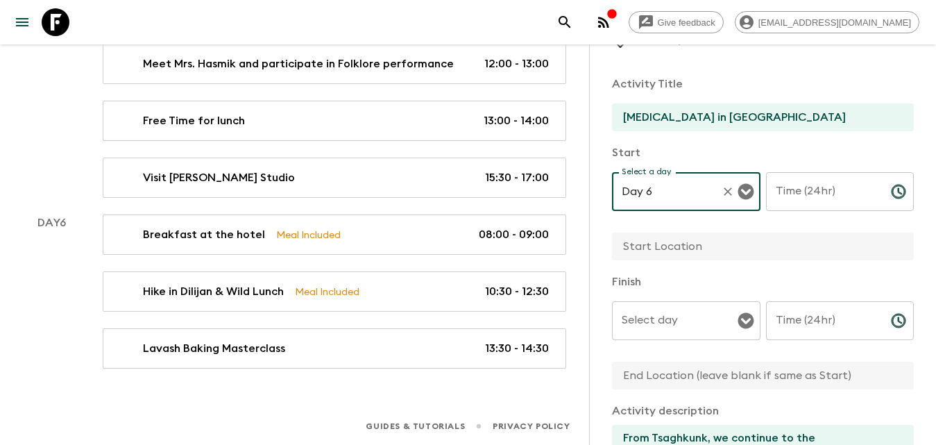
click at [839, 194] on input "Time (24hr)" at bounding box center [823, 191] width 114 height 39
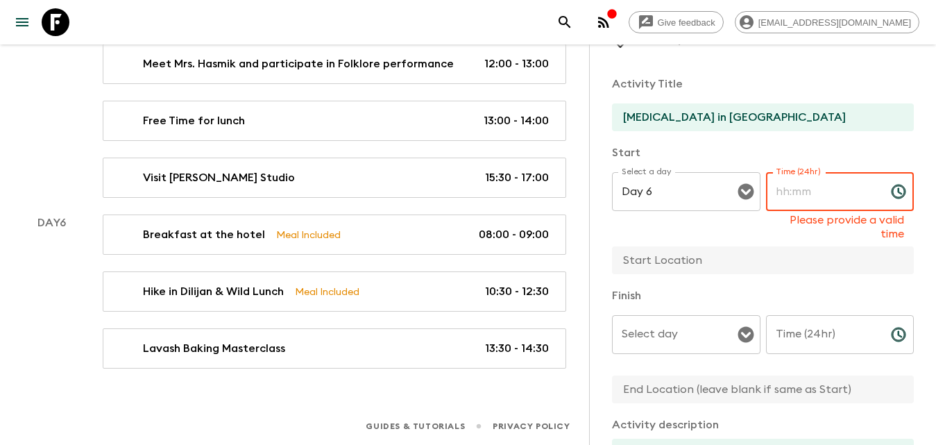
click at [831, 190] on input "Time (24hr)" at bounding box center [823, 191] width 114 height 39
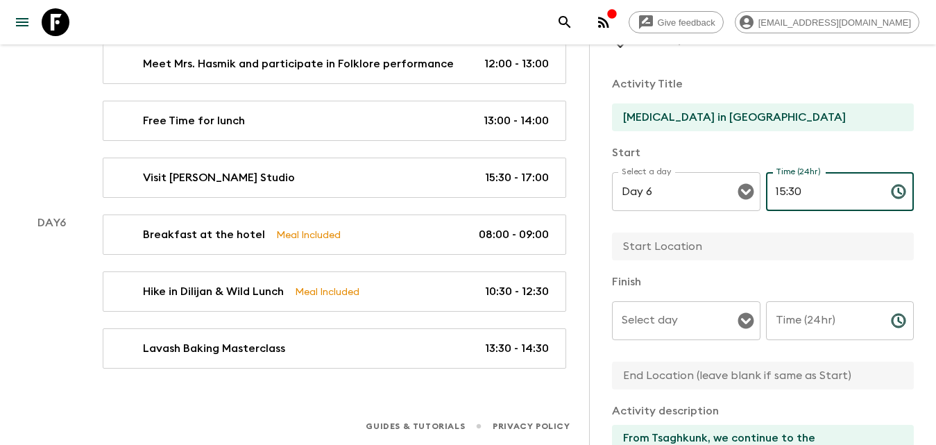
type input "15:30"
click at [856, 328] on input "Time (24hr)" at bounding box center [823, 320] width 114 height 39
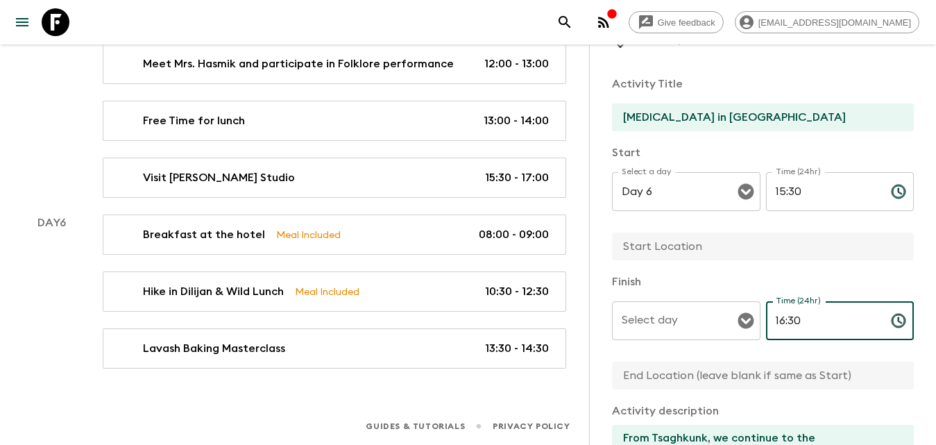
type input "16:30"
click at [667, 319] on div "Select day Select day ​" at bounding box center [686, 328] width 149 height 55
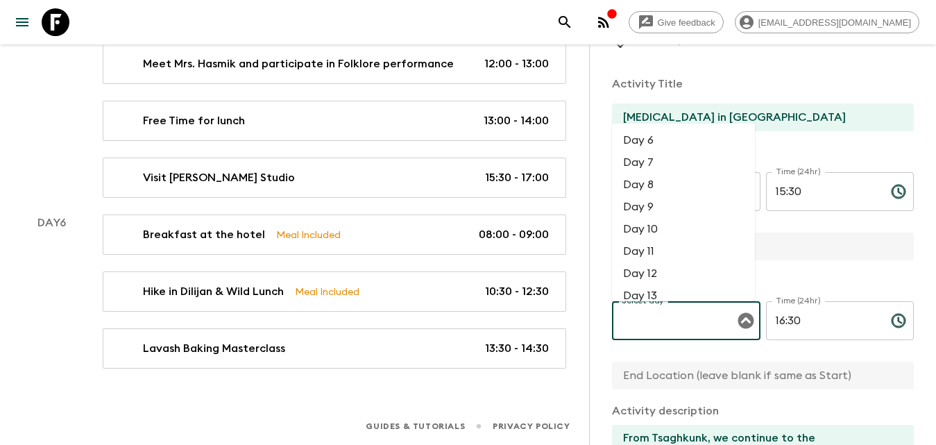
click at [653, 137] on li "Day 6" at bounding box center [683, 140] width 143 height 22
type input "Day 6"
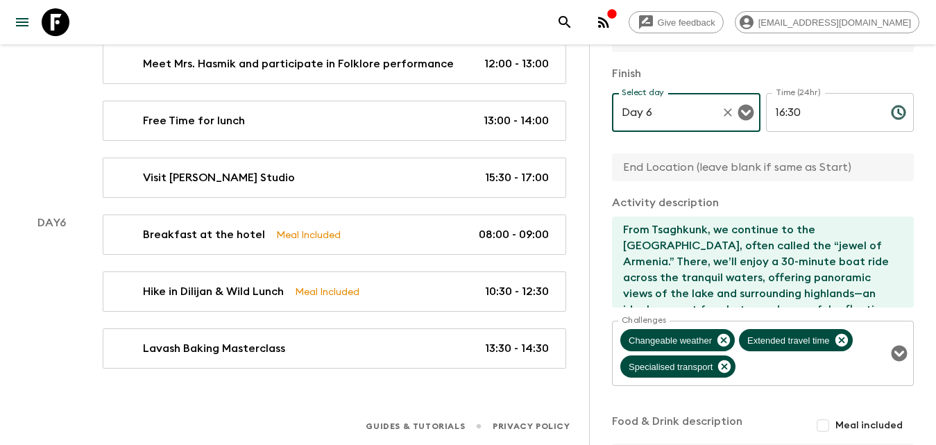
scroll to position [16, 0]
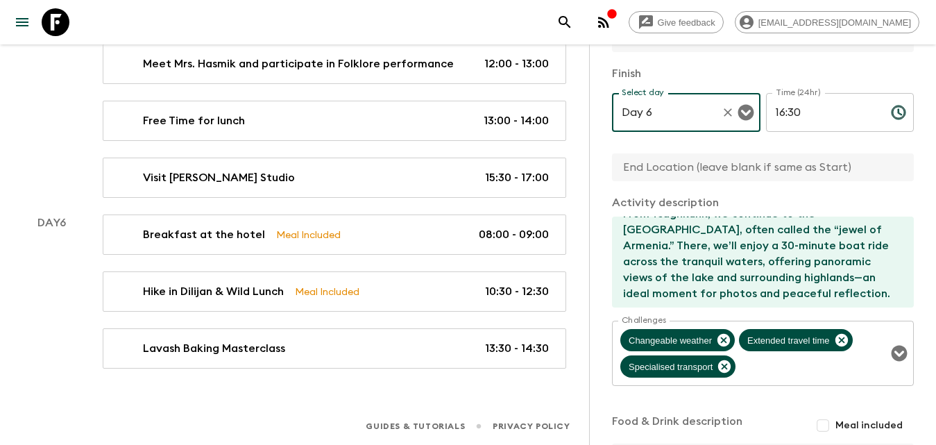
click at [684, 150] on div "Finish Select day Day 6 Select day ​ Time (24hr) 16:30 Time (24hr) ​" at bounding box center [763, 124] width 302 height 118
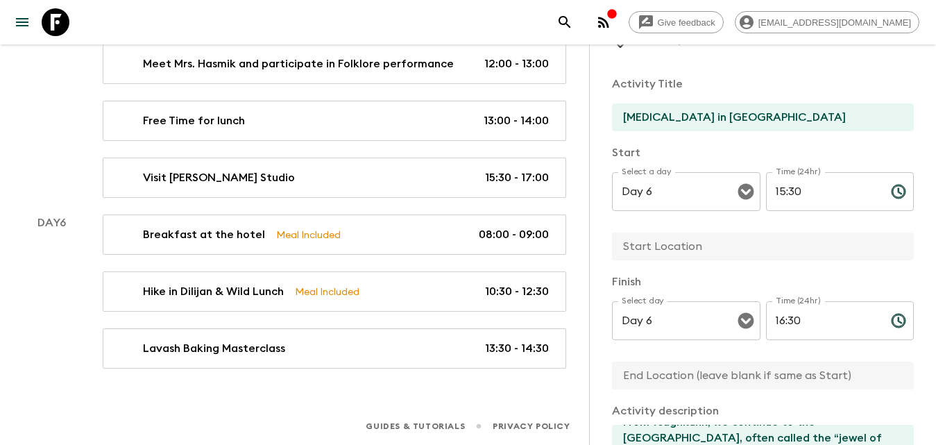
click at [662, 241] on input "text" at bounding box center [757, 246] width 291 height 28
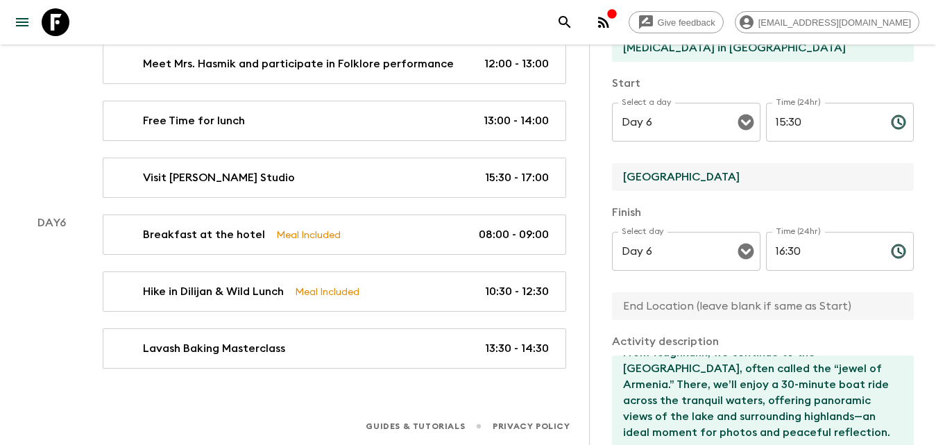
type input "[GEOGRAPHIC_DATA]"
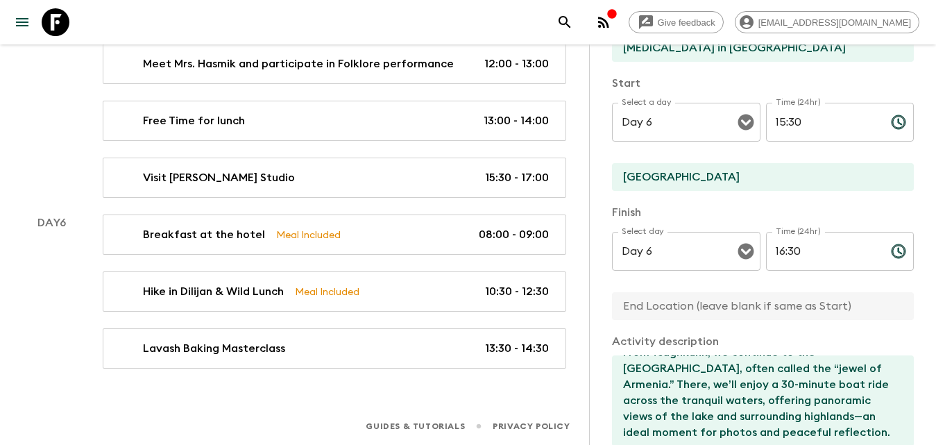
click at [660, 298] on input "text" at bounding box center [757, 306] width 291 height 28
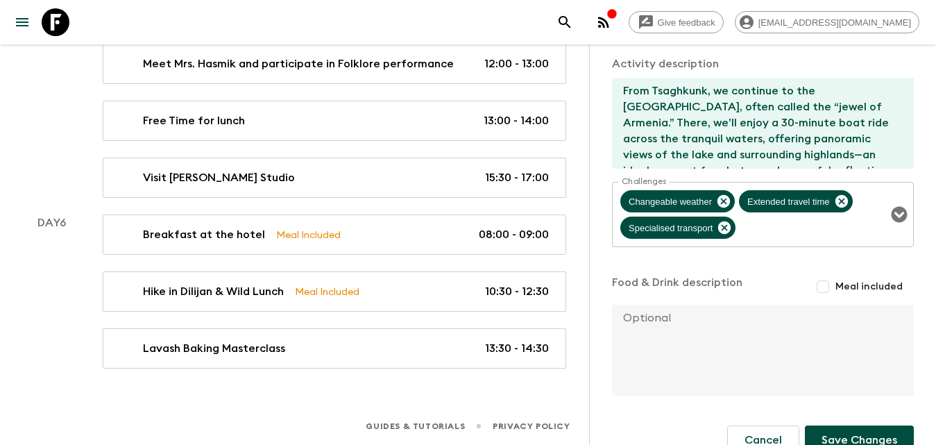
scroll to position [414, 0]
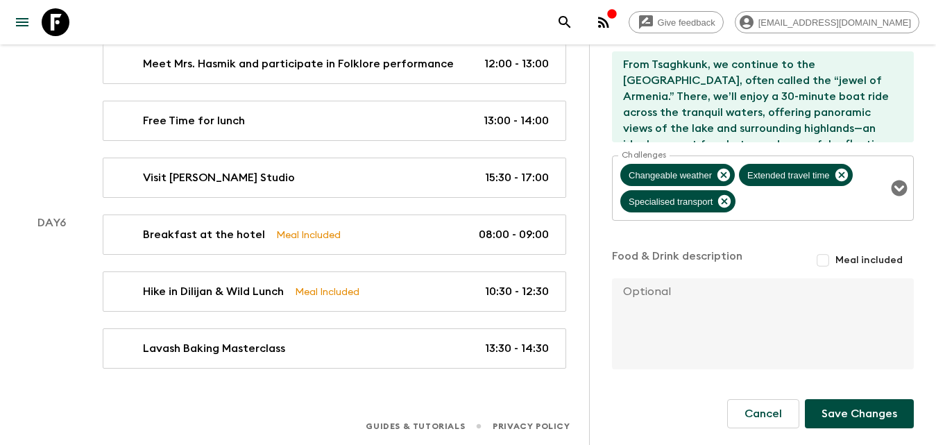
type input "Sevan"
click at [856, 417] on button "Save Changes" at bounding box center [859, 413] width 109 height 29
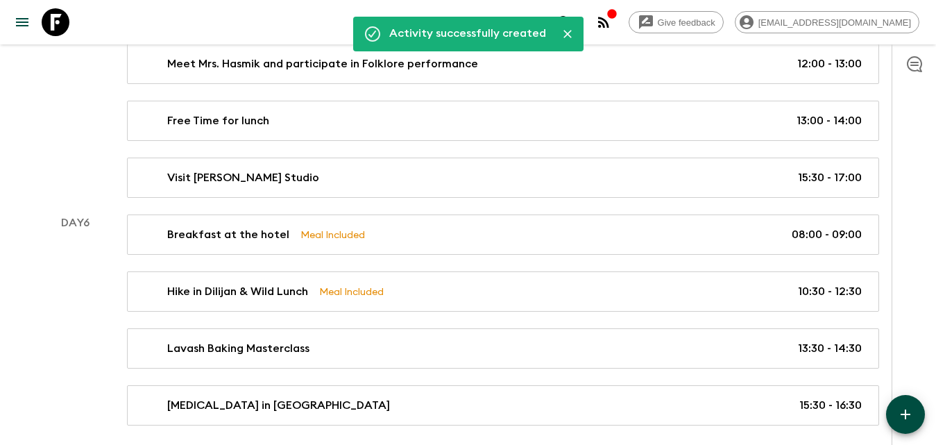
scroll to position [1687, 0]
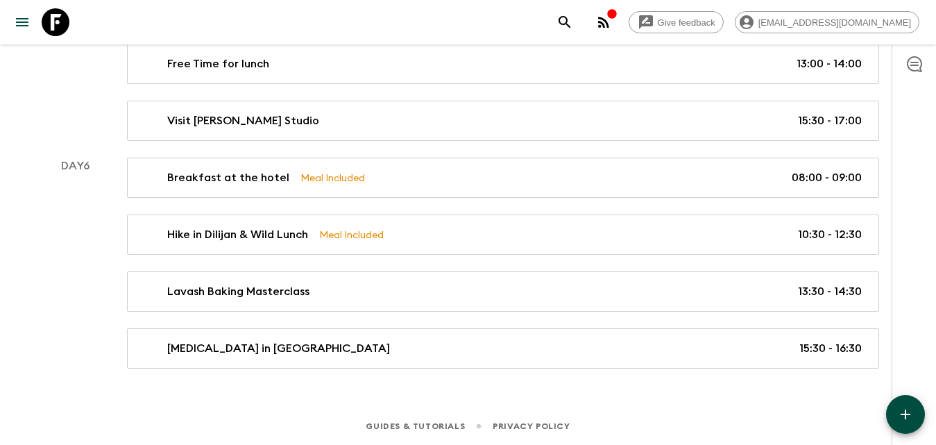
click at [908, 407] on icon "button" at bounding box center [905, 414] width 17 height 17
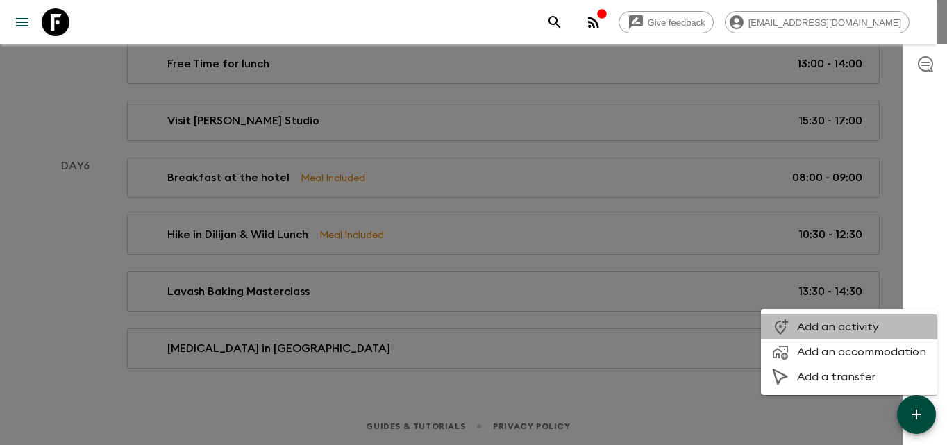
click at [834, 331] on span "Add an activity" at bounding box center [861, 327] width 129 height 14
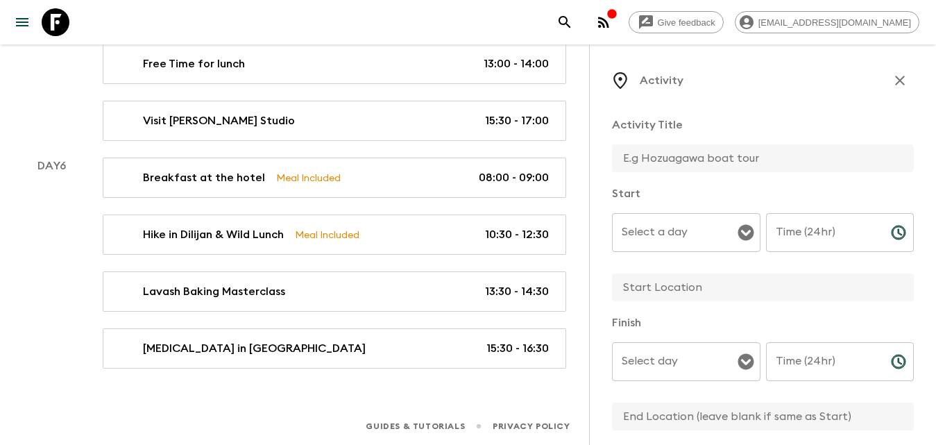
click at [737, 164] on input "text" at bounding box center [757, 158] width 291 height 28
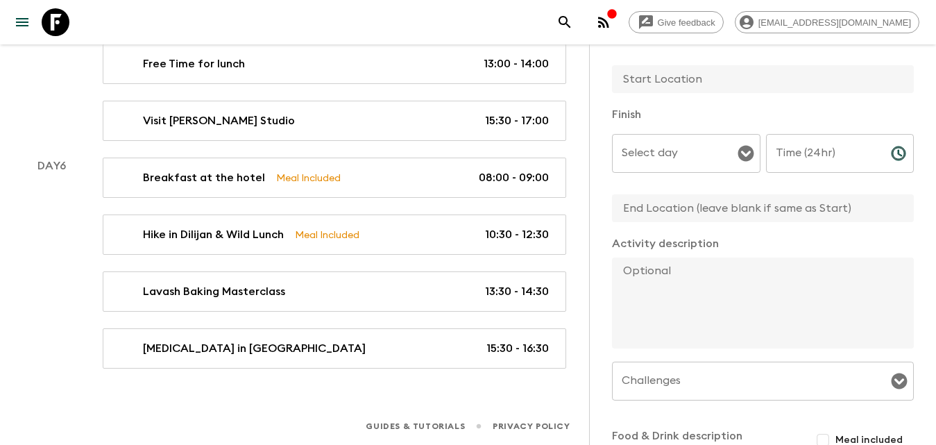
scroll to position [347, 0]
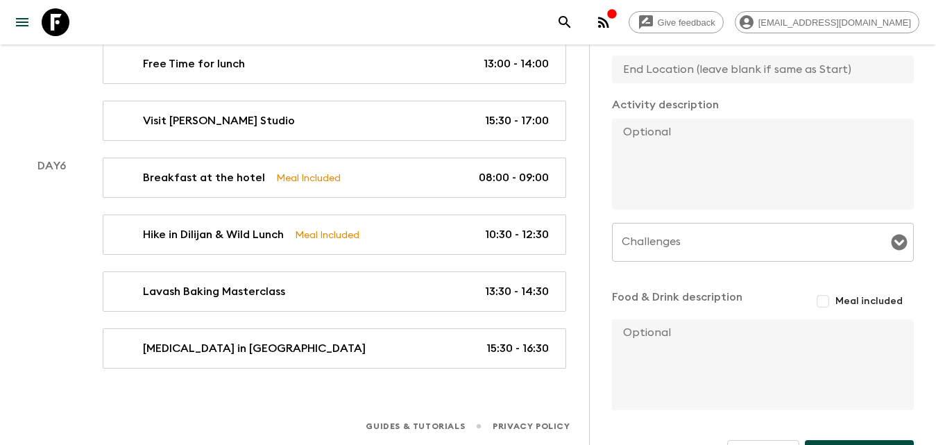
type input "[PERSON_NAME] Factory"
click at [668, 152] on textarea at bounding box center [757, 164] width 291 height 91
paste textarea "As the sun begins to set, we arrive at the [PERSON_NAME][GEOGRAPHIC_DATA], an e…"
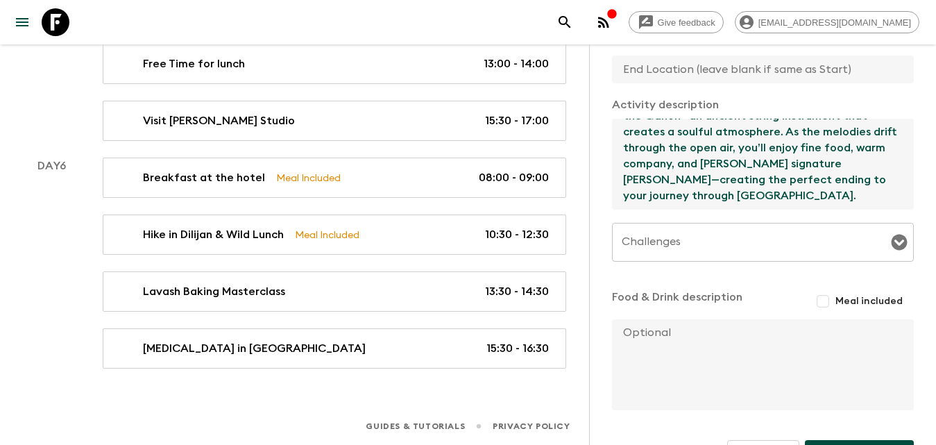
scroll to position [388, 0]
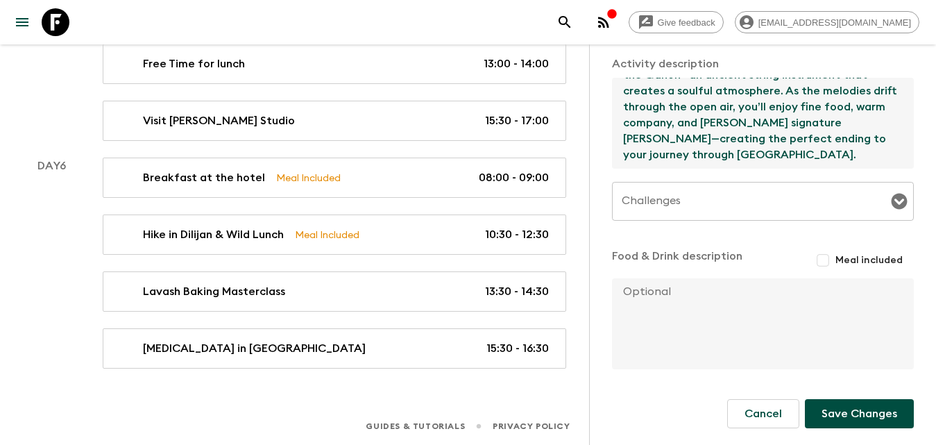
type textarea "As the sun begins to set, we arrive at the [PERSON_NAME][GEOGRAPHIC_DATA], an e…"
click at [817, 258] on input "Meal included" at bounding box center [823, 260] width 25 height 25
checkbox input "true"
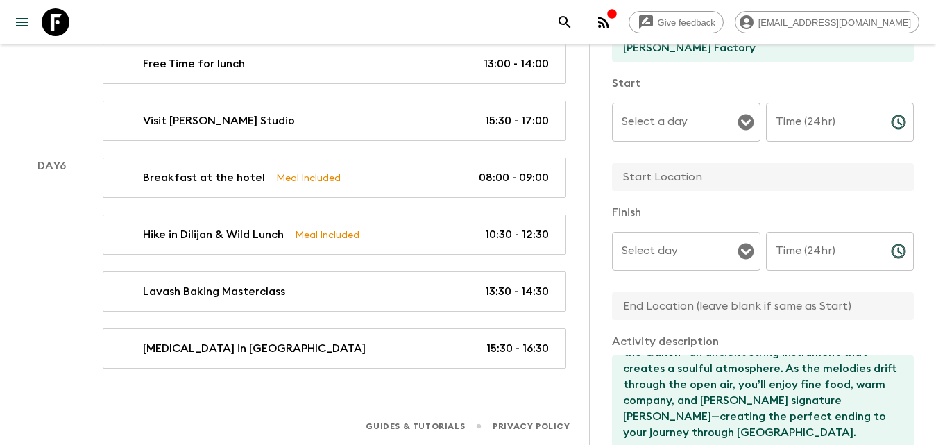
scroll to position [0, 0]
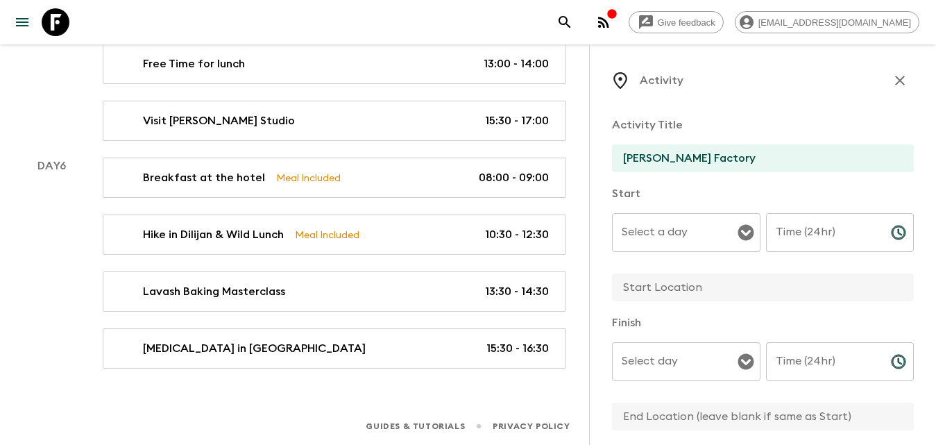
click at [772, 159] on input "[PERSON_NAME] Factory" at bounding box center [757, 158] width 291 height 28
type input "[PERSON_NAME] Factory, Farewell Dinner & Qanon Musical Performance"
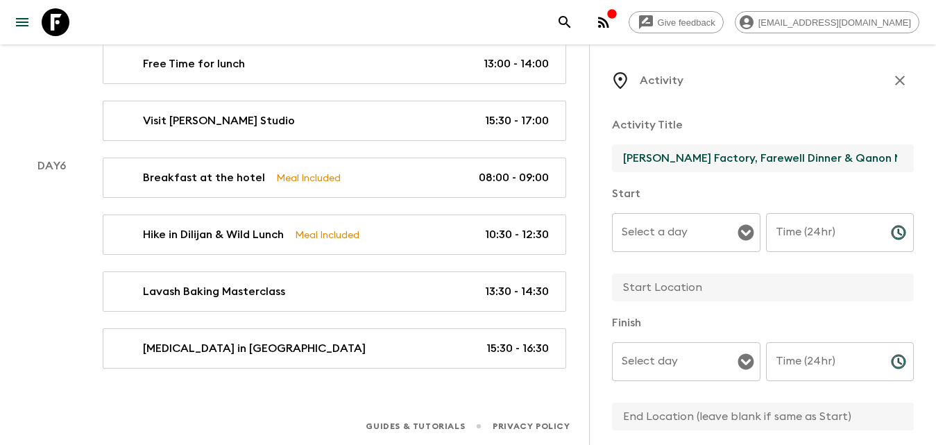
click at [697, 223] on input "Select a day" at bounding box center [675, 232] width 115 height 26
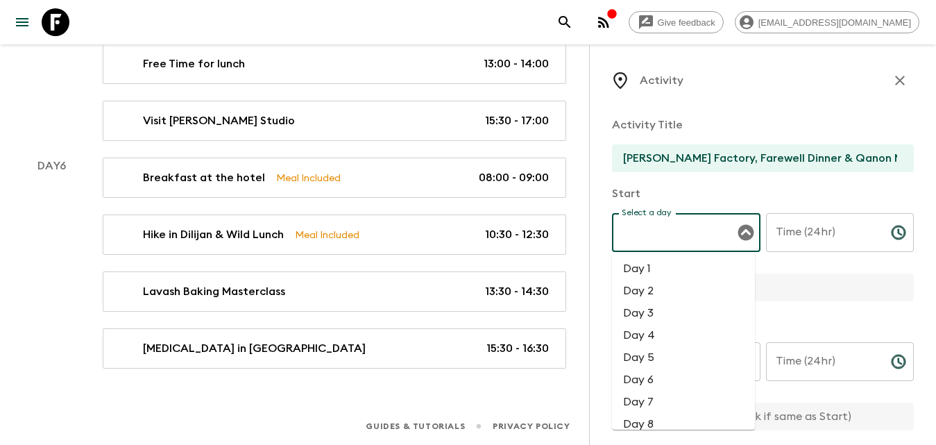
click at [648, 377] on li "Day 6" at bounding box center [683, 379] width 143 height 22
type input "Day 6"
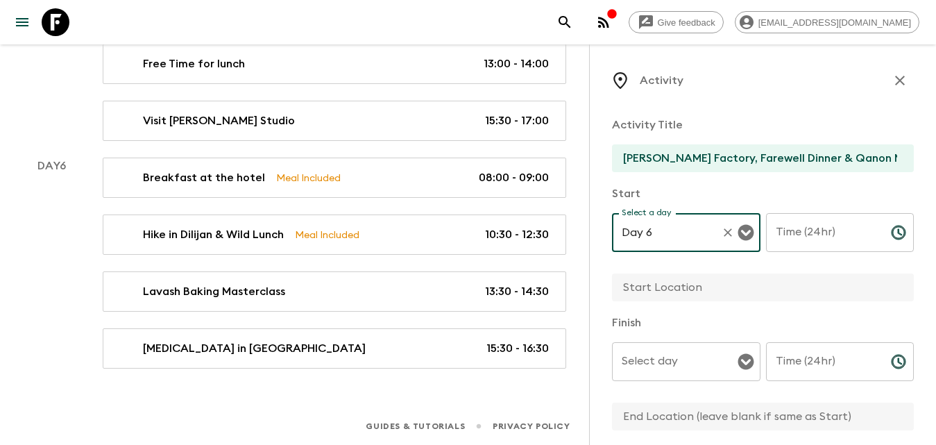
click at [794, 239] on input "Time (24hr)" at bounding box center [823, 232] width 114 height 39
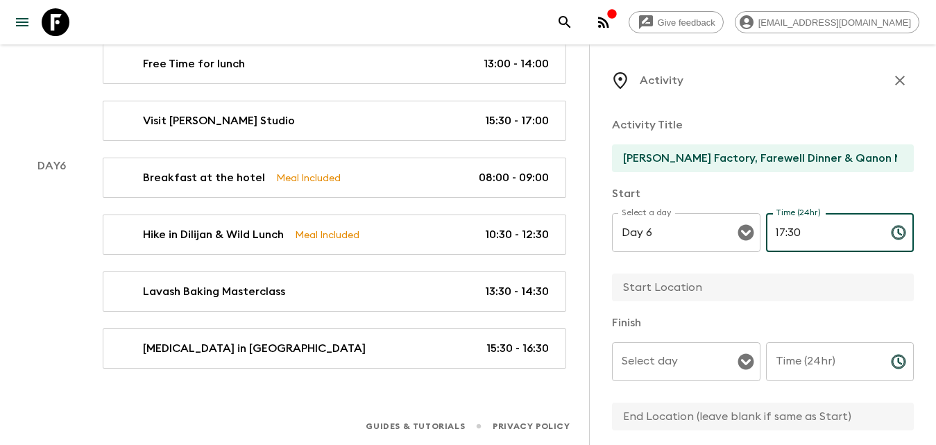
type input "17:30"
click at [829, 368] on input "Time (24hr)" at bounding box center [823, 361] width 114 height 39
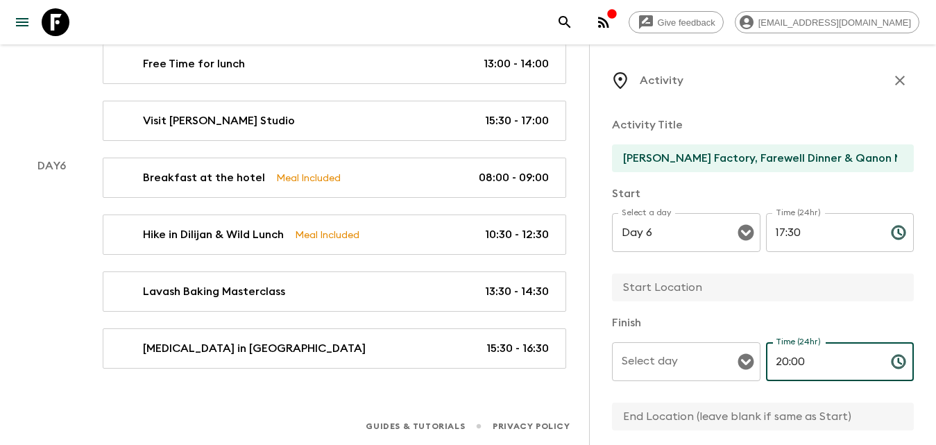
type input "20:00"
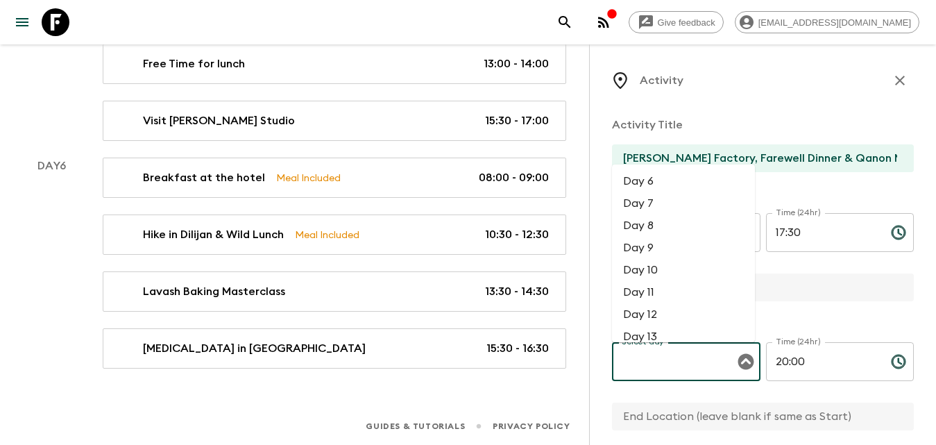
click at [718, 357] on input "Select day" at bounding box center [675, 361] width 115 height 26
drag, startPoint x: 678, startPoint y: 184, endPoint x: 715, endPoint y: 196, distance: 38.8
click at [679, 184] on li "Day 6" at bounding box center [683, 181] width 143 height 22
type input "Day 6"
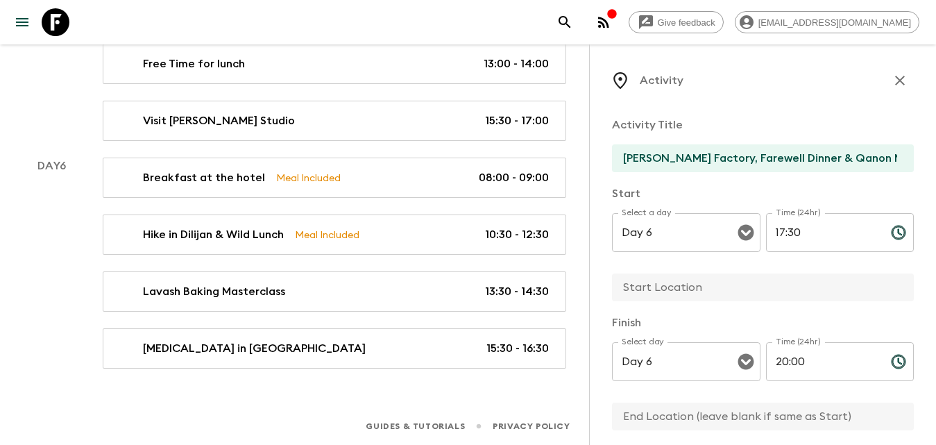
click at [686, 293] on input "text" at bounding box center [757, 287] width 291 height 28
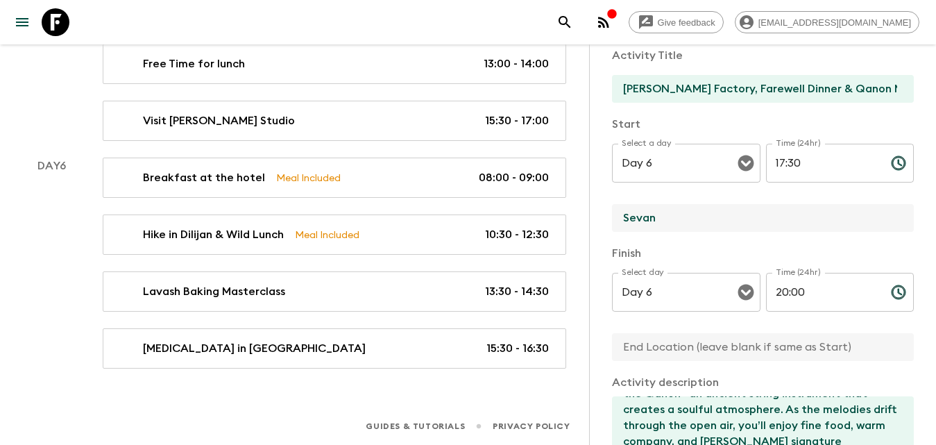
scroll to position [139, 0]
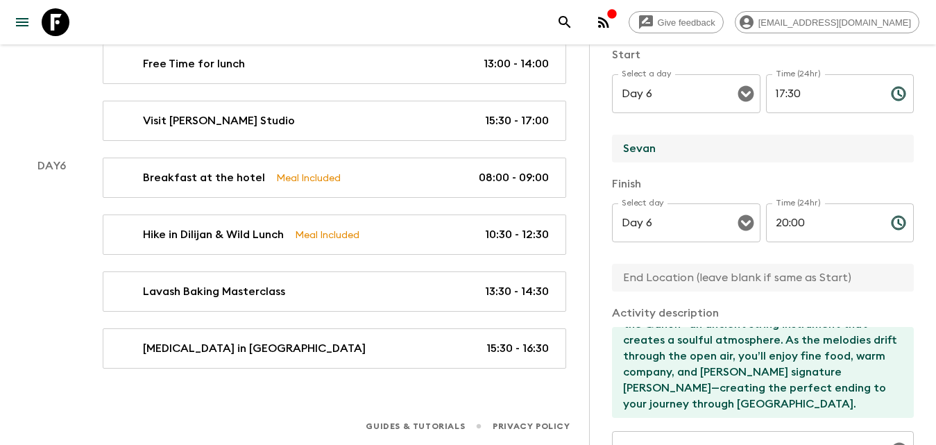
type input "Sevan"
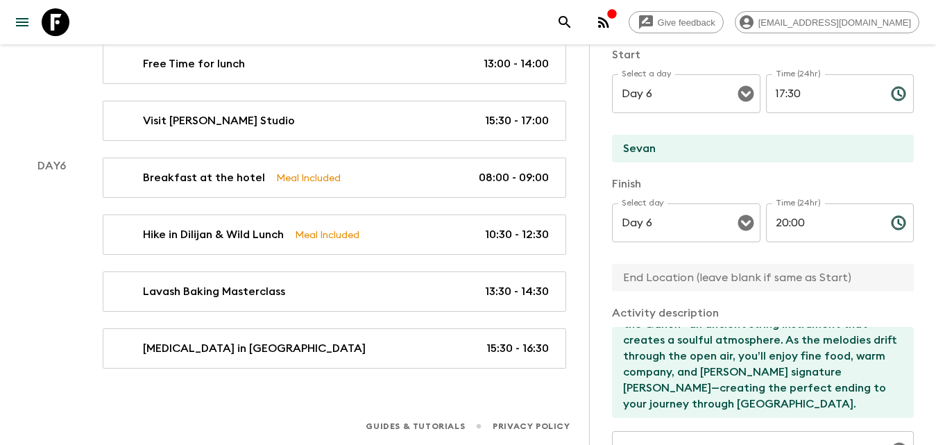
click at [659, 282] on input "text" at bounding box center [757, 278] width 291 height 28
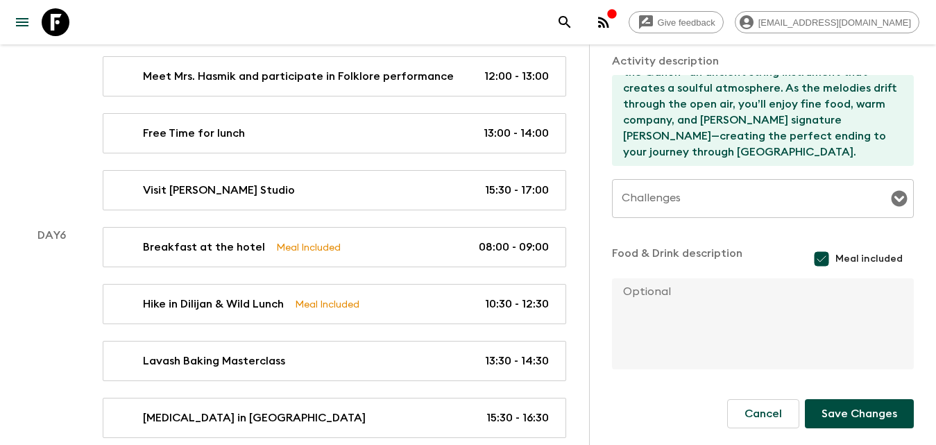
scroll to position [1687, 0]
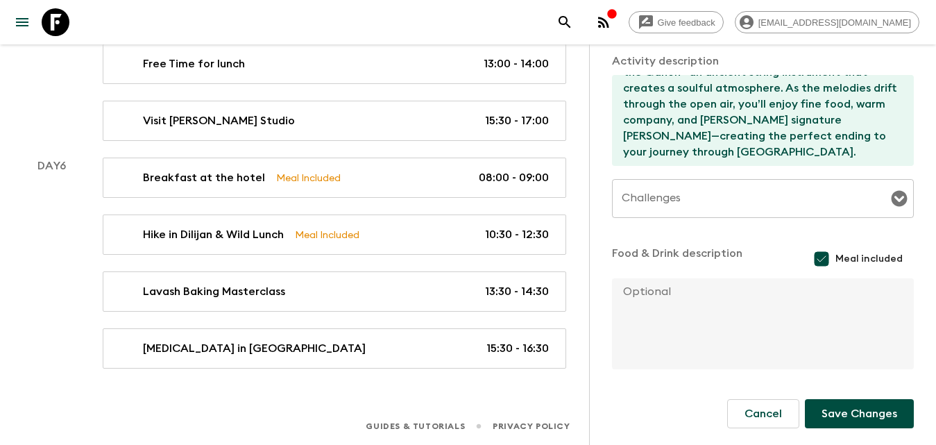
type input "Yerevan"
click at [842, 408] on button "Save Changes" at bounding box center [859, 413] width 109 height 29
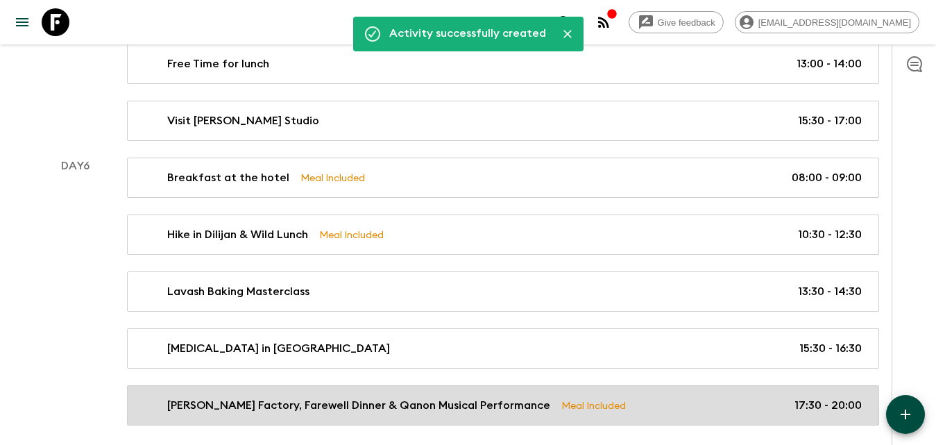
scroll to position [1744, 0]
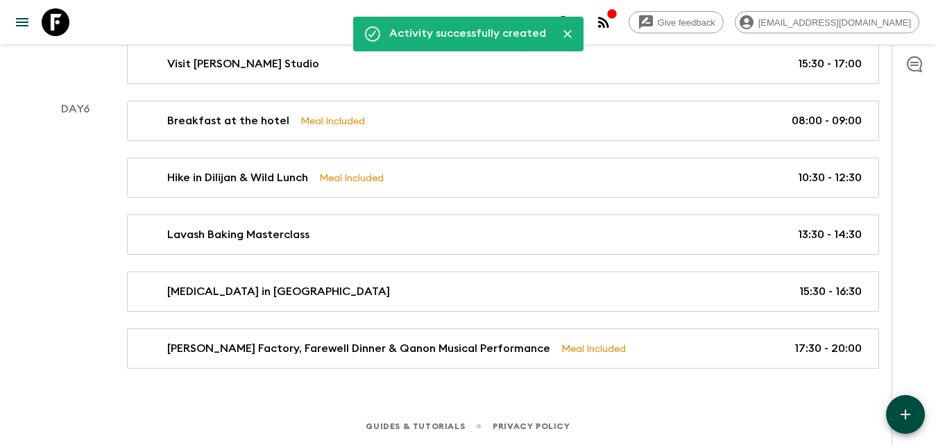
click at [905, 412] on icon "button" at bounding box center [906, 414] width 10 height 10
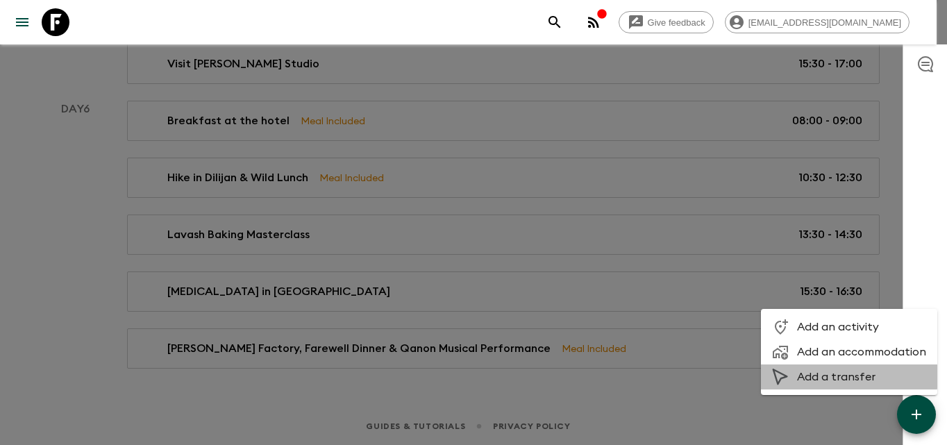
click at [813, 369] on li "Add a transfer" at bounding box center [849, 376] width 176 height 25
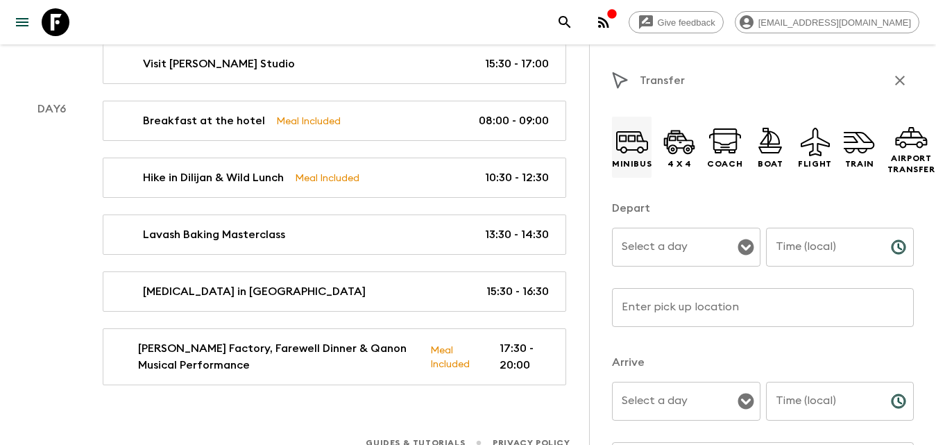
click at [633, 162] on p "Minibus" at bounding box center [632, 163] width 40 height 11
click at [724, 248] on input "Select a day" at bounding box center [675, 247] width 115 height 26
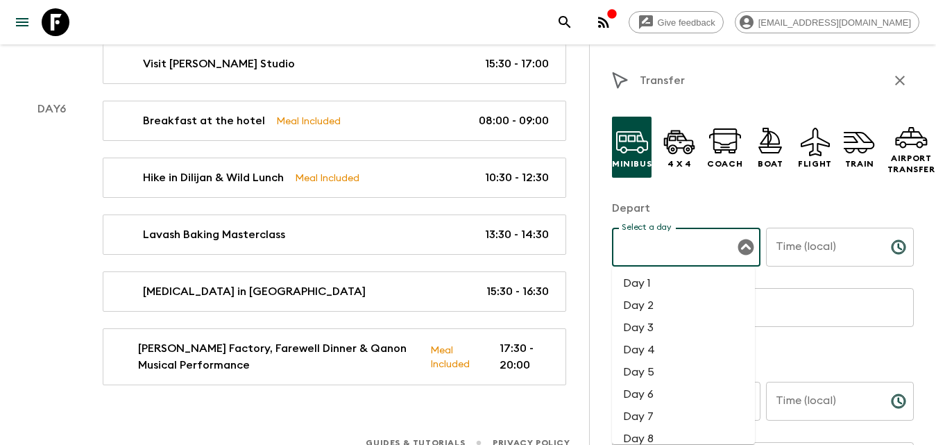
click at [664, 412] on li "Day 7" at bounding box center [683, 416] width 143 height 22
type input "Day 7"
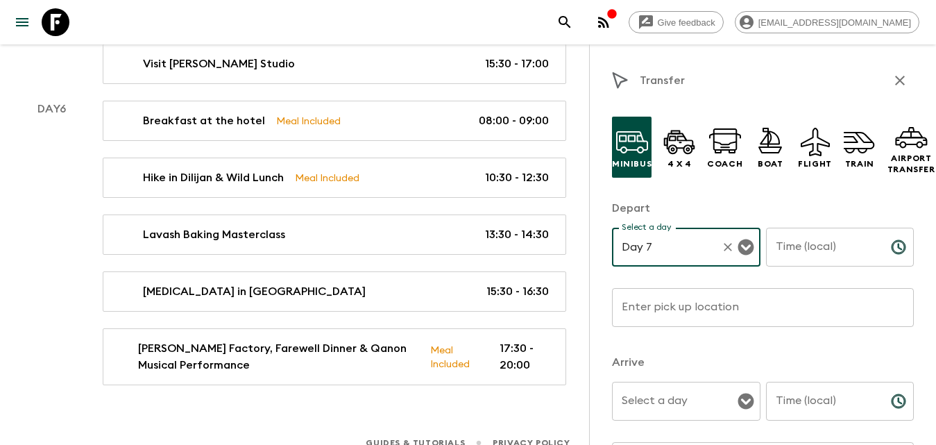
click at [823, 249] on input "Time (local)" at bounding box center [823, 247] width 114 height 39
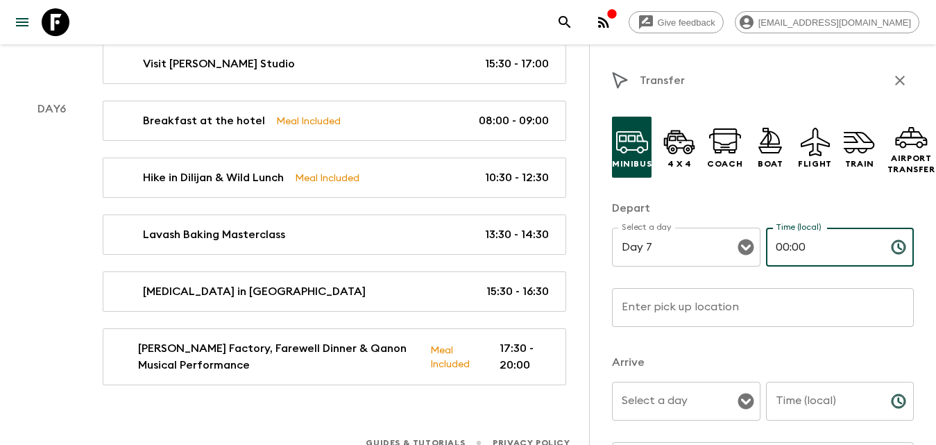
type input "00:00"
click at [765, 320] on input "Enter pick up location" at bounding box center [763, 307] width 302 height 39
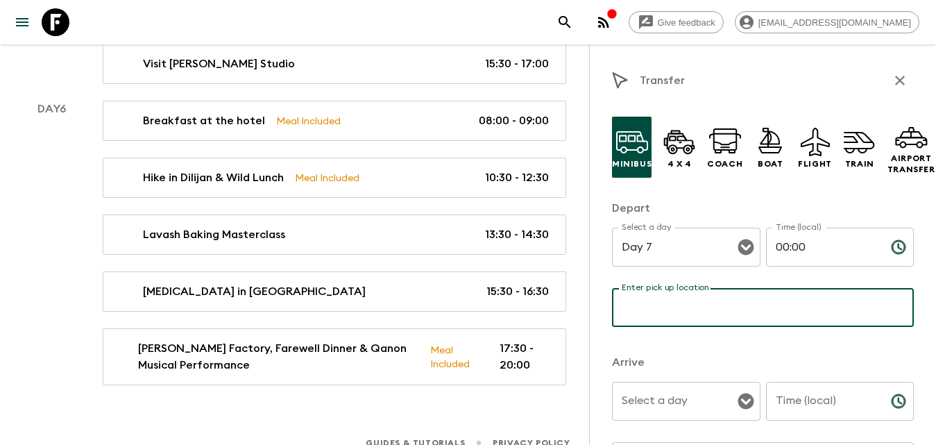
type input "Hotel"
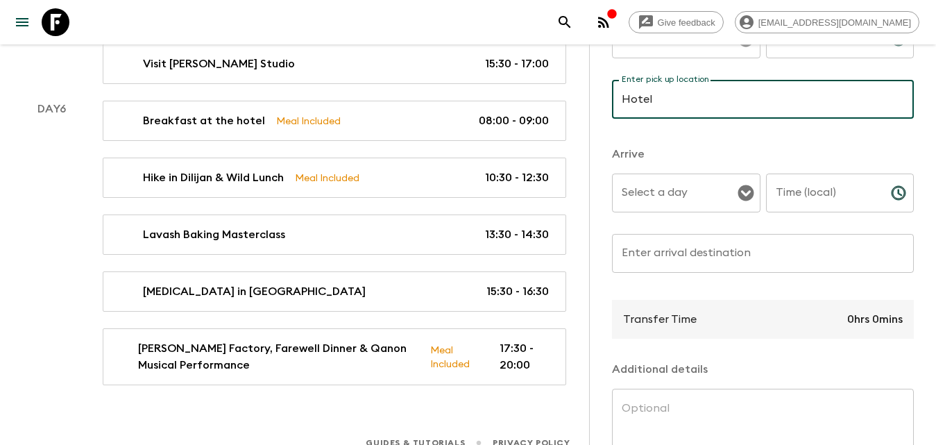
click at [684, 264] on input "Enter arrival destination" at bounding box center [763, 253] width 302 height 39
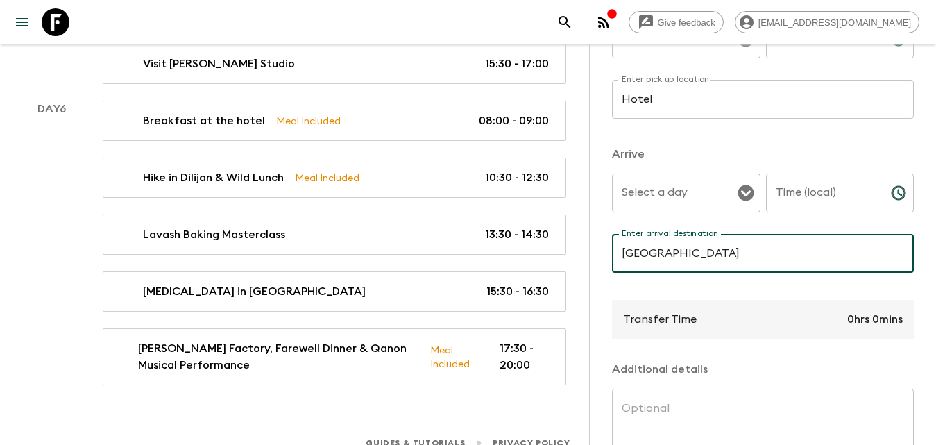
click at [681, 255] on input "[GEOGRAPHIC_DATA]" at bounding box center [763, 253] width 302 height 39
click at [801, 259] on input "[GEOGRAPHIC_DATA]" at bounding box center [763, 253] width 302 height 39
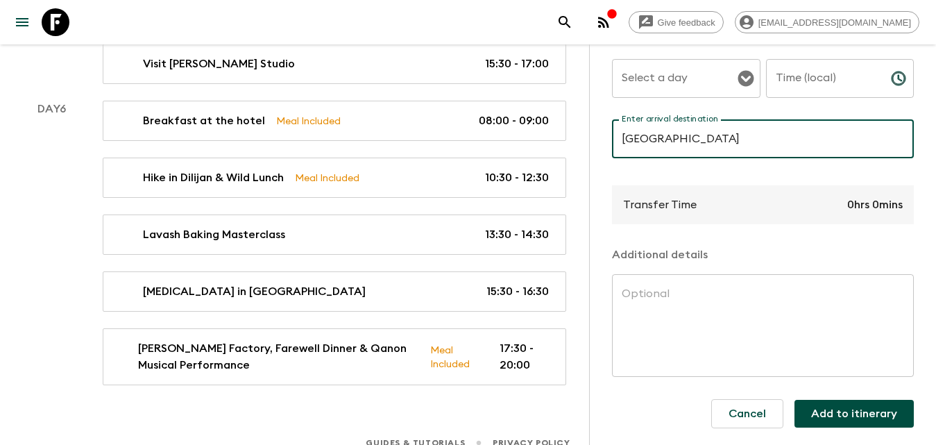
scroll to position [264, 0]
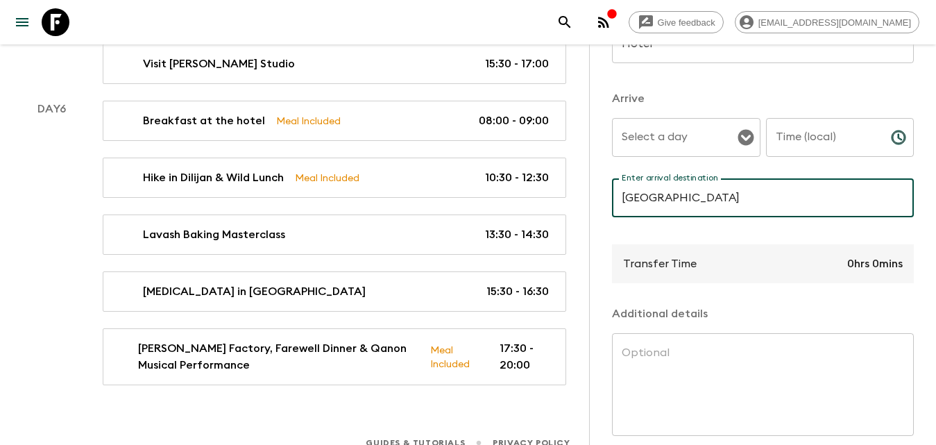
type input "[GEOGRAPHIC_DATA]"
click at [686, 138] on input "Select a day" at bounding box center [675, 137] width 115 height 26
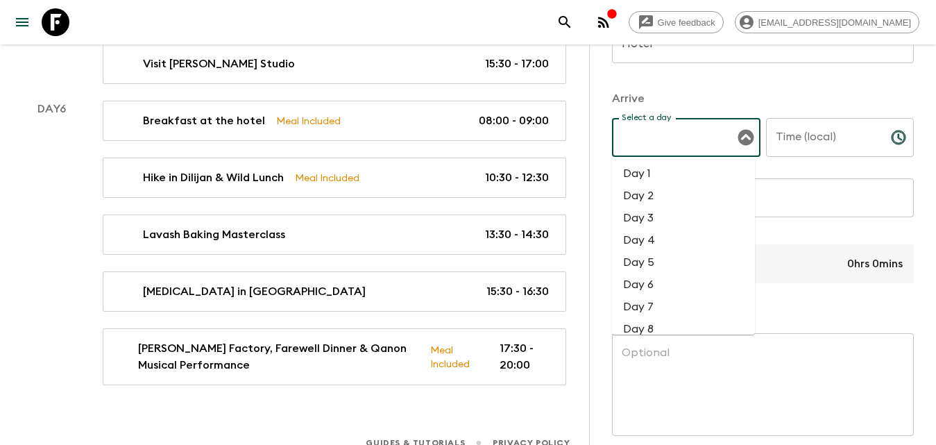
click at [677, 299] on li "Day 7" at bounding box center [683, 307] width 143 height 22
type input "Day 7"
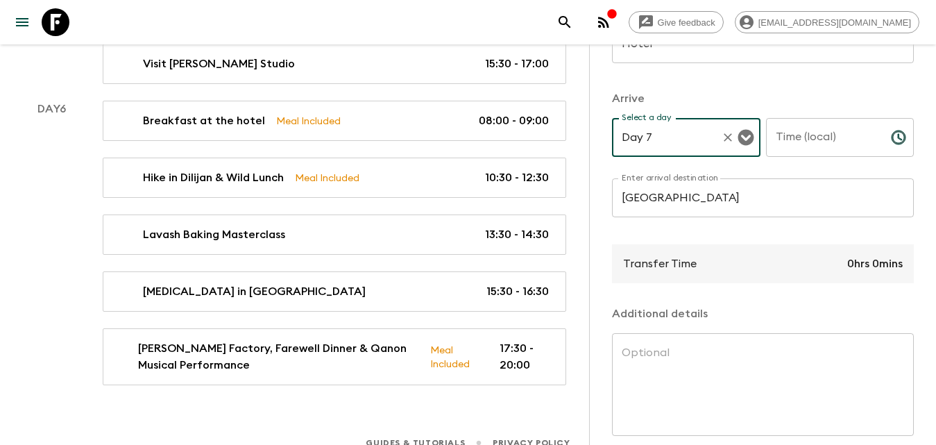
scroll to position [56, 0]
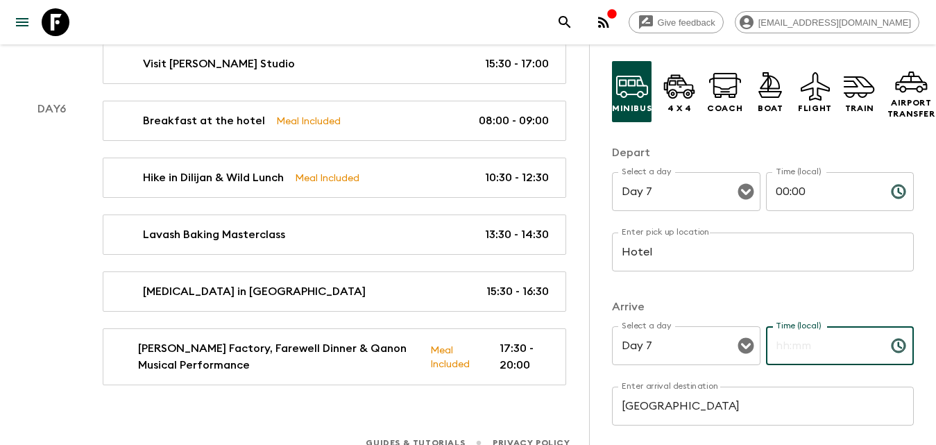
click at [808, 337] on div "Time (local) Time (local) ​" at bounding box center [840, 353] width 149 height 55
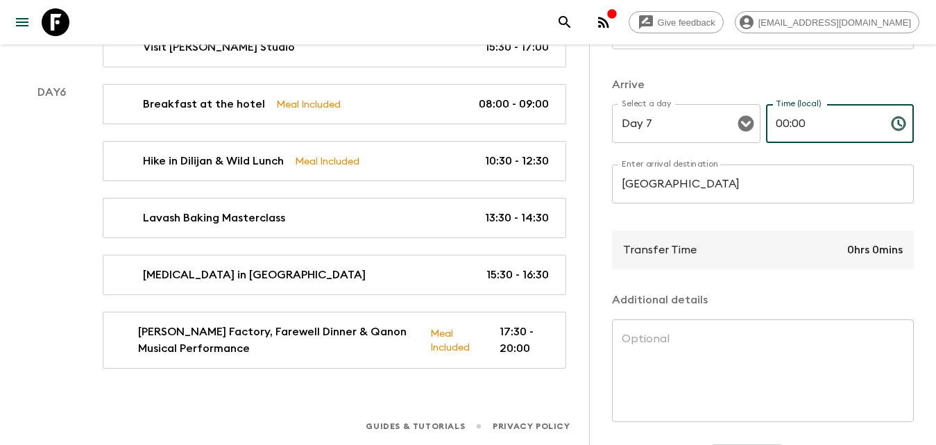
scroll to position [333, 0]
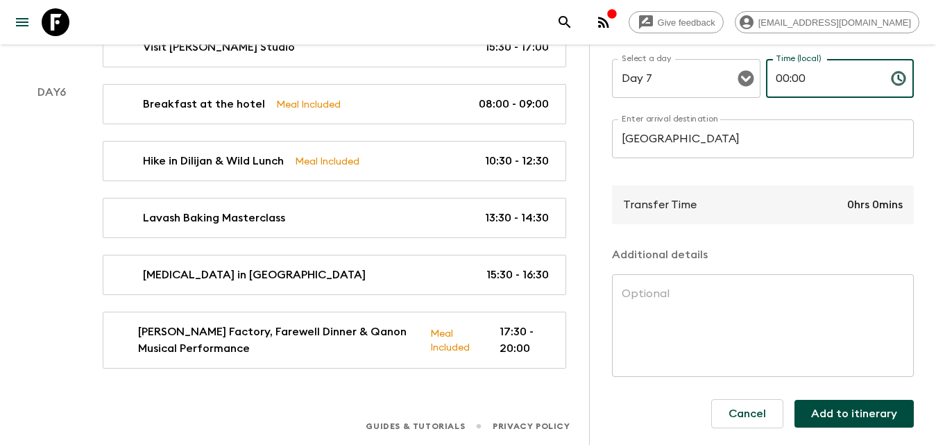
type input "00:00"
click at [839, 407] on button "Add to itinerary" at bounding box center [854, 414] width 119 height 28
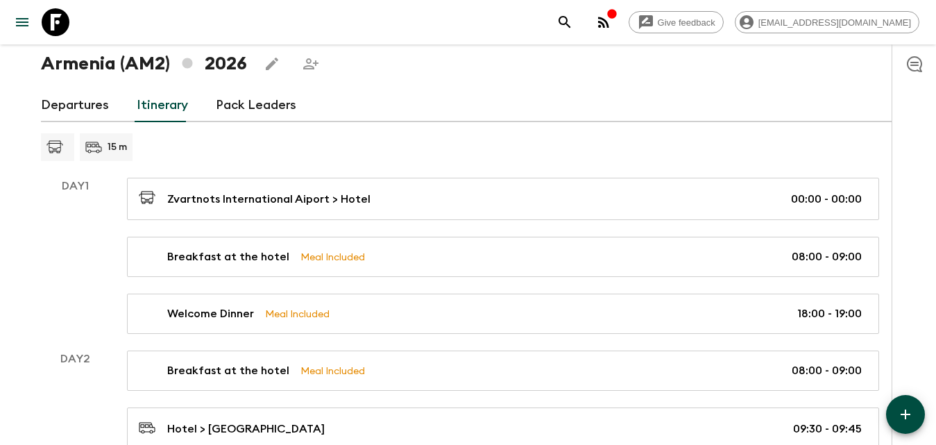
scroll to position [139, 0]
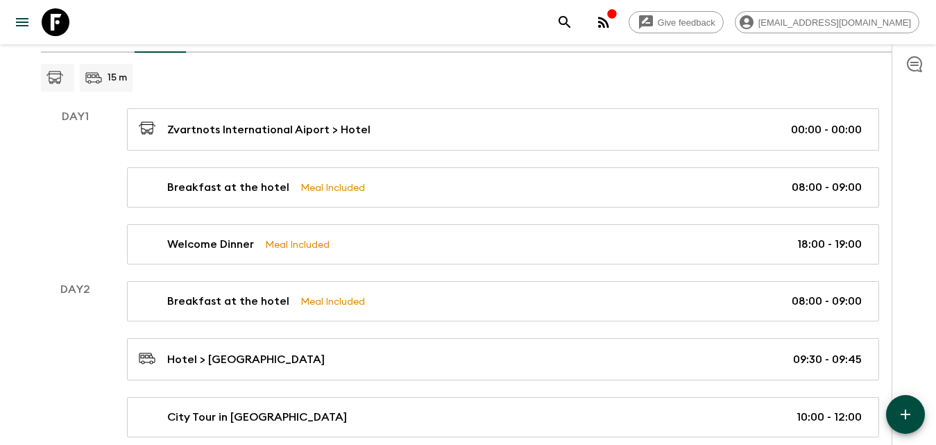
click at [900, 405] on button "button" at bounding box center [905, 414] width 39 height 39
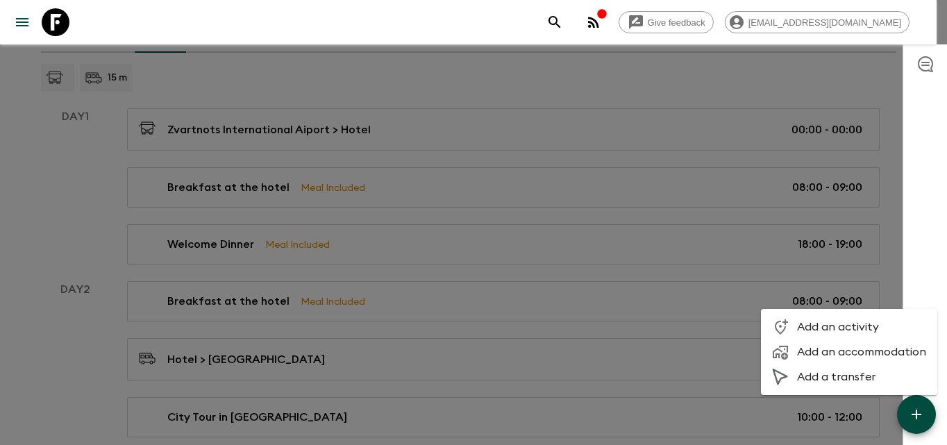
click at [820, 378] on span "Add a transfer" at bounding box center [861, 377] width 129 height 14
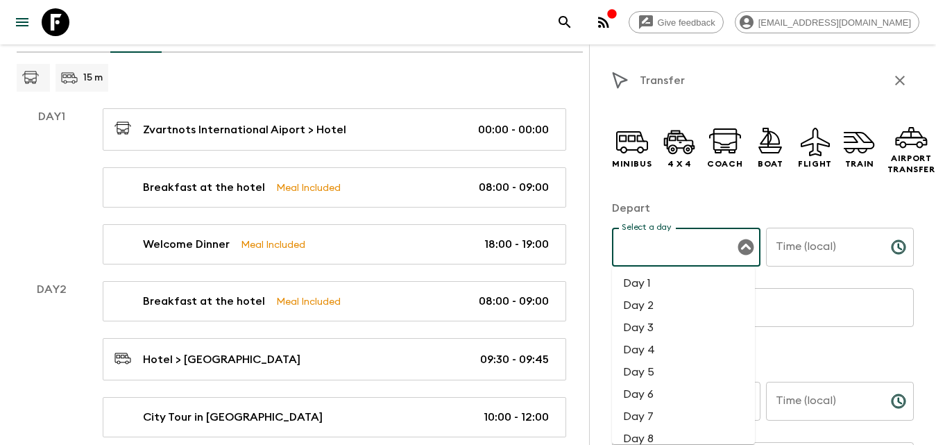
click at [702, 241] on input "Select a day" at bounding box center [675, 247] width 115 height 26
click at [647, 280] on li "Day 1" at bounding box center [683, 283] width 143 height 22
type input "Day 1"
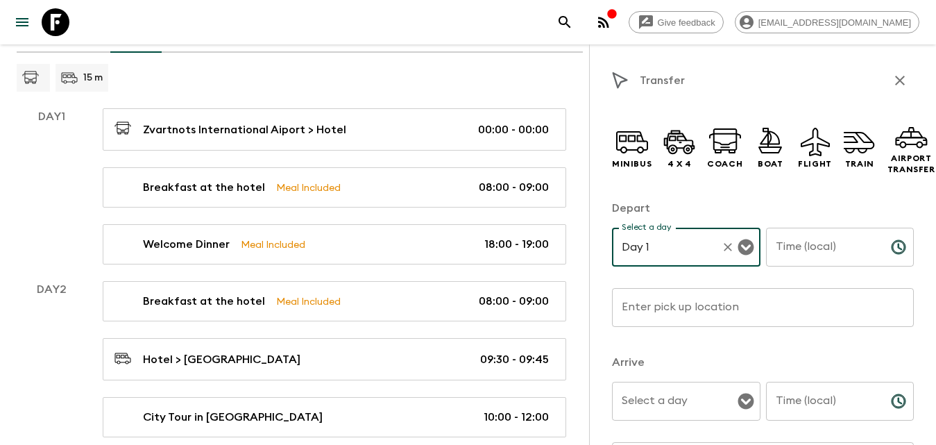
click at [811, 246] on div "Time (local) Time (local) ​" at bounding box center [840, 255] width 149 height 55
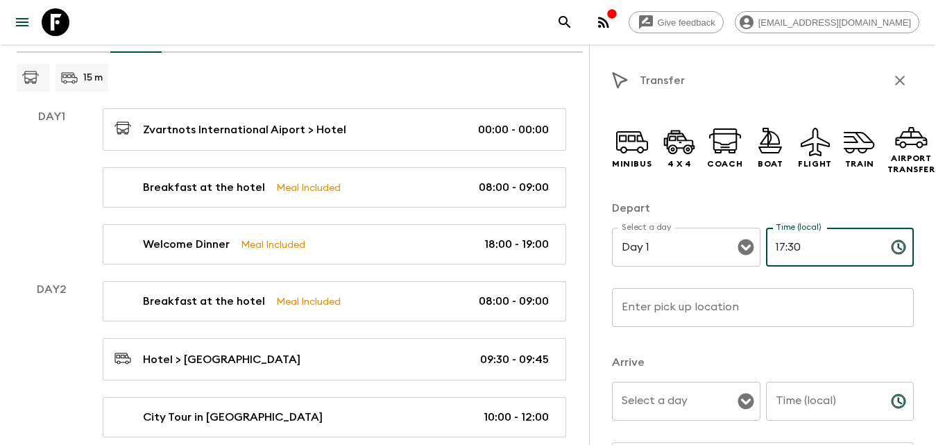
type input "17:30"
click at [764, 310] on input "Enter pick up location" at bounding box center [763, 307] width 302 height 39
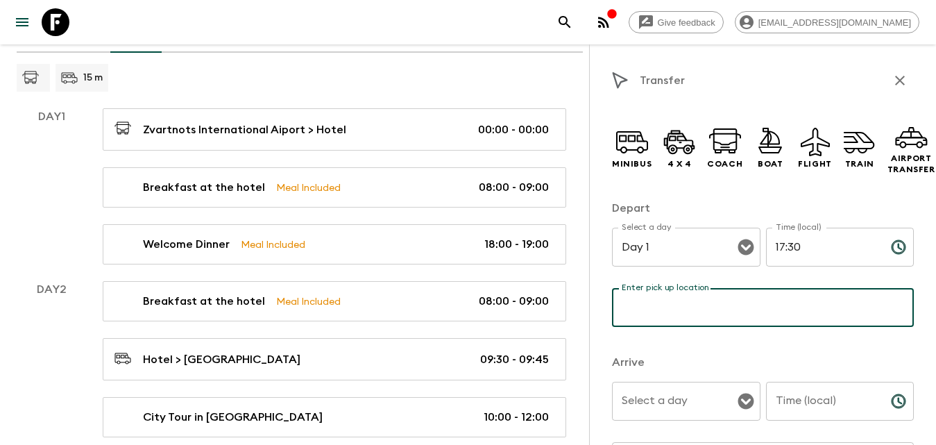
type input "Hotel"
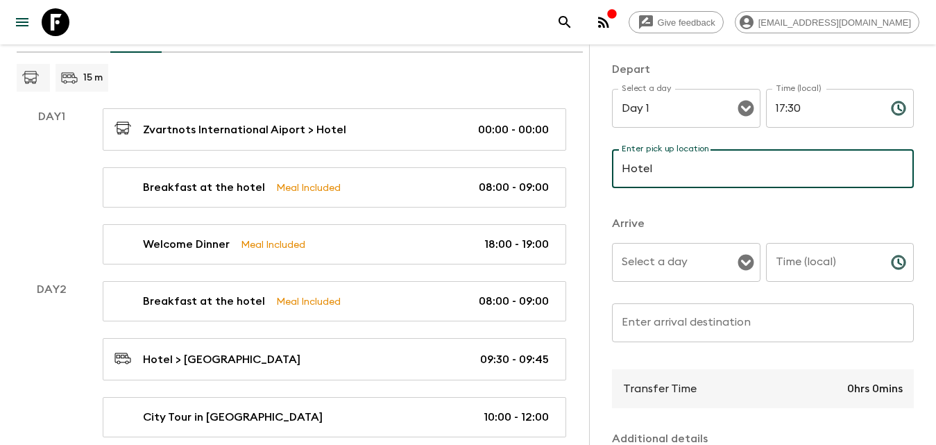
scroll to position [208, 0]
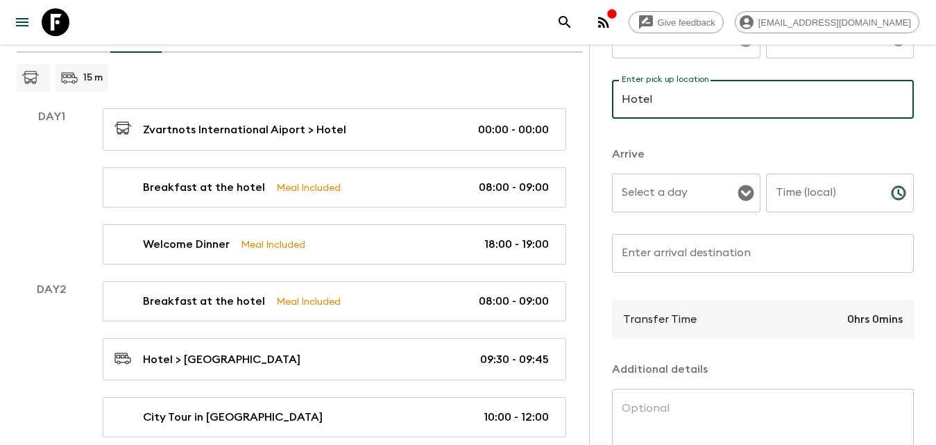
click at [674, 270] on input "Enter arrival destination" at bounding box center [763, 253] width 302 height 39
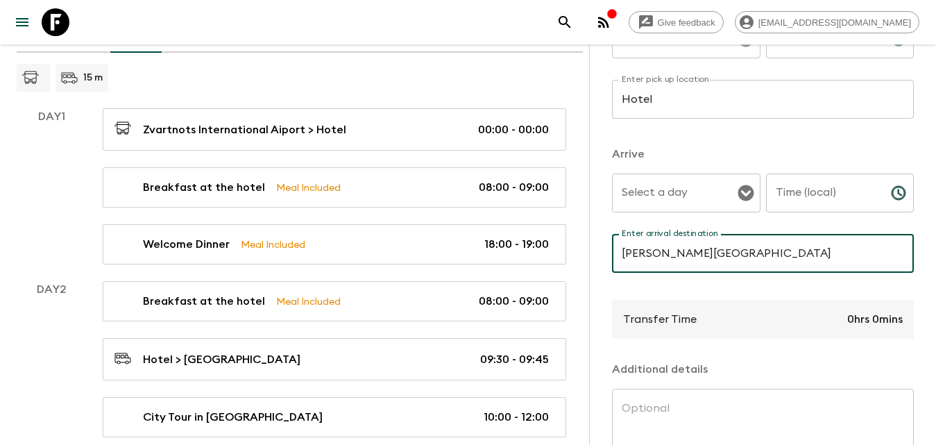
type input "[PERSON_NAME][GEOGRAPHIC_DATA]"
click at [688, 204] on input "Select a day" at bounding box center [675, 193] width 115 height 26
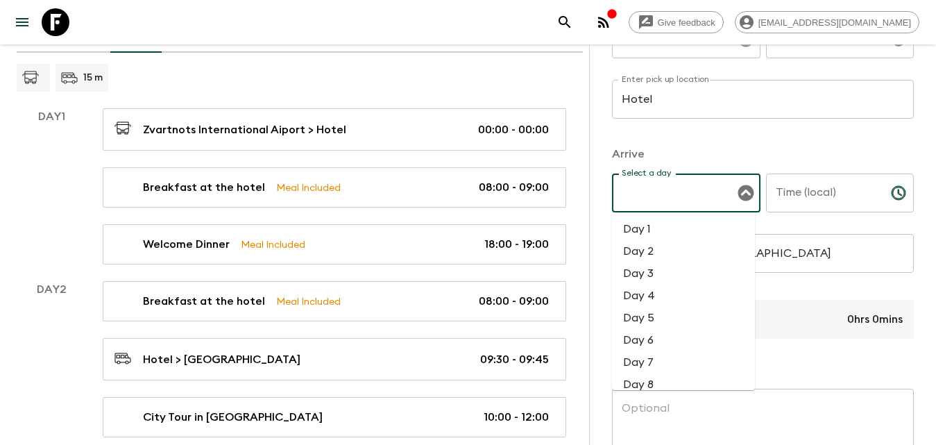
drag, startPoint x: 656, startPoint y: 228, endPoint x: 747, endPoint y: 224, distance: 91.0
click at [659, 228] on li "Day 1" at bounding box center [683, 229] width 143 height 22
type input "Day 1"
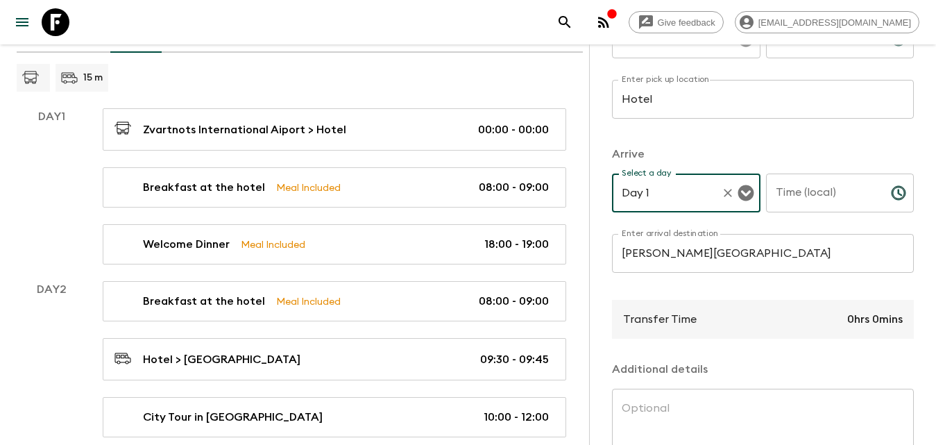
click at [810, 194] on input "Time (local)" at bounding box center [823, 192] width 114 height 39
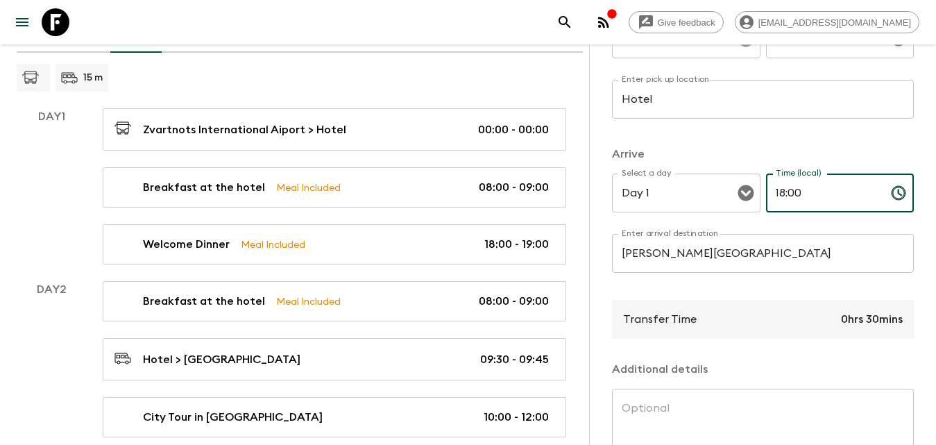
scroll to position [333, 0]
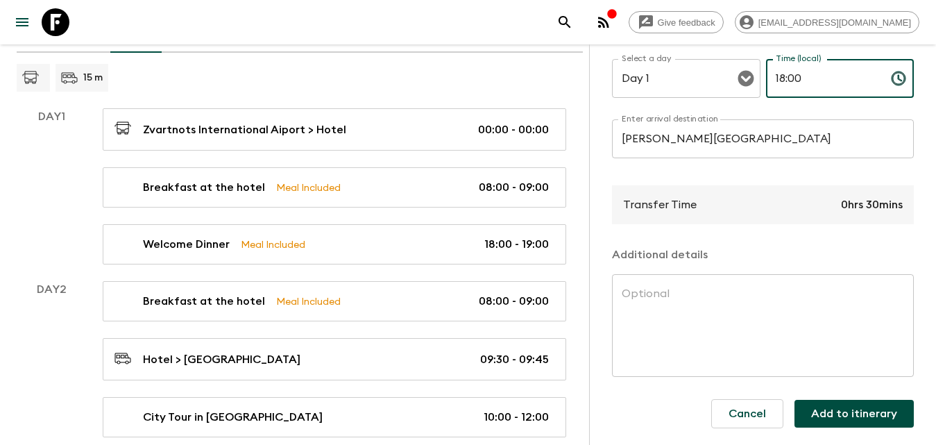
type input "18:00"
click at [842, 405] on button "Add to itinerary" at bounding box center [854, 414] width 119 height 28
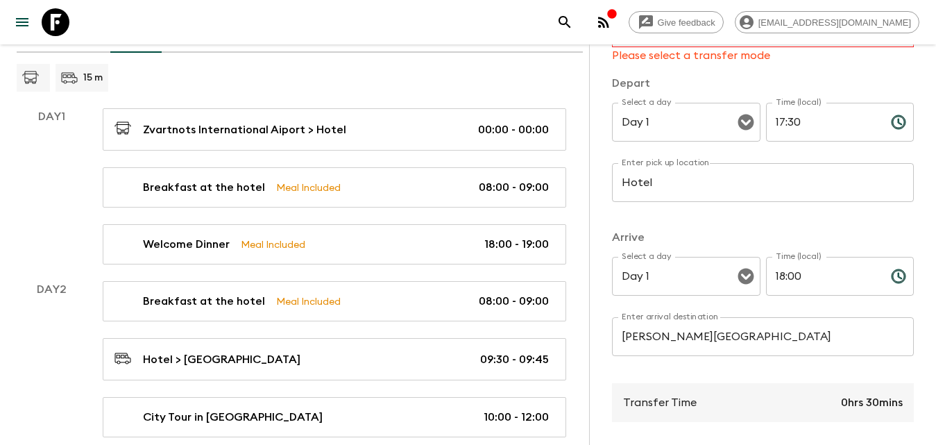
scroll to position [4, 0]
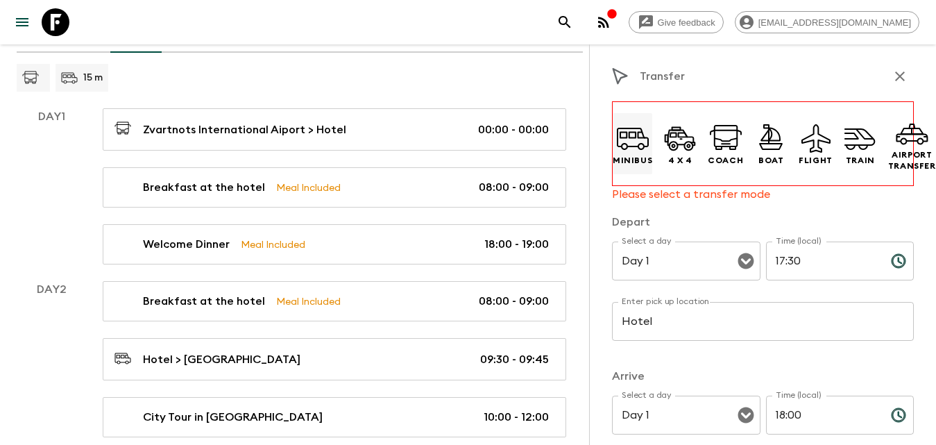
click at [635, 142] on icon at bounding box center [632, 137] width 33 height 33
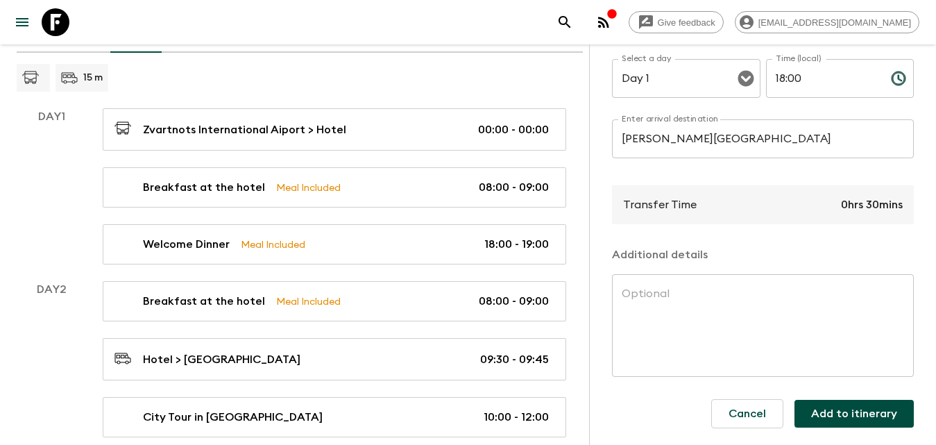
scroll to position [278, 0]
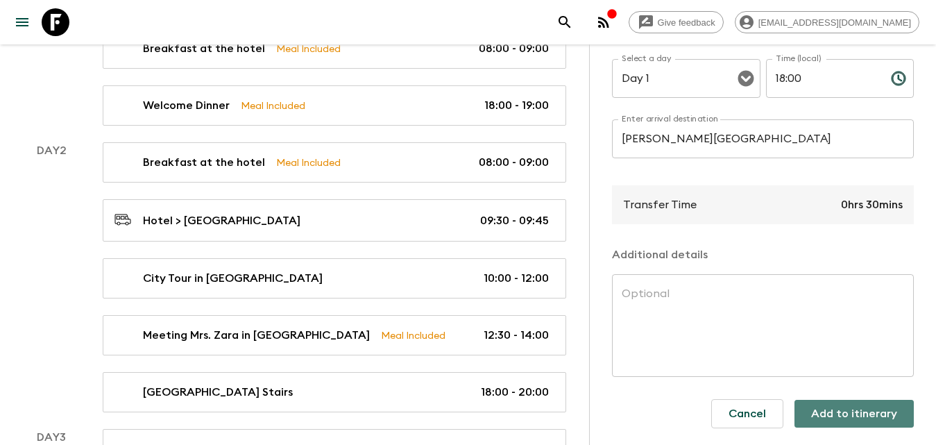
click at [845, 404] on button "Add to itinerary" at bounding box center [854, 414] width 119 height 28
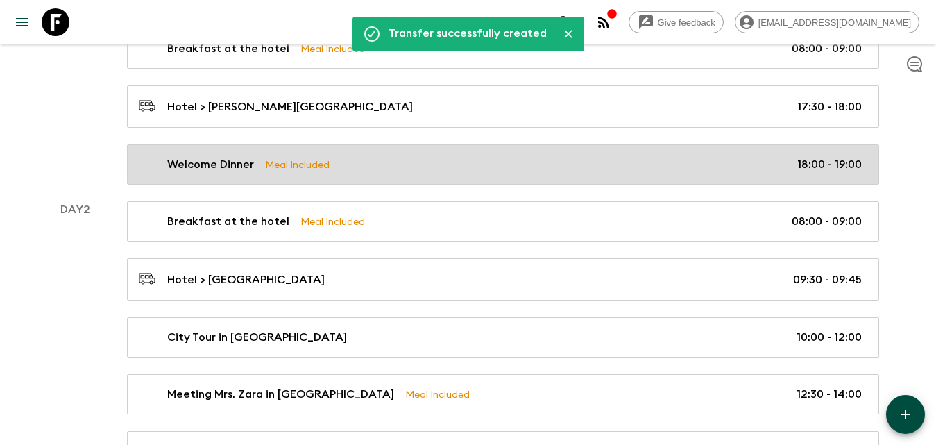
scroll to position [139, 0]
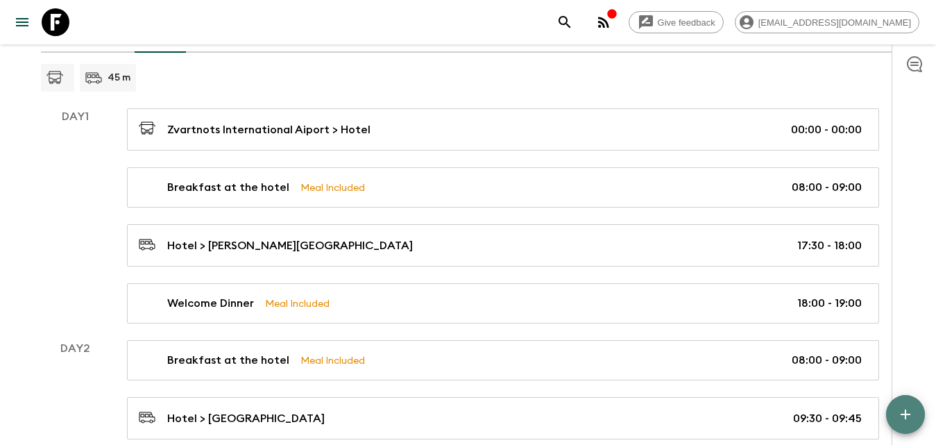
click at [903, 405] on button "button" at bounding box center [905, 414] width 39 height 39
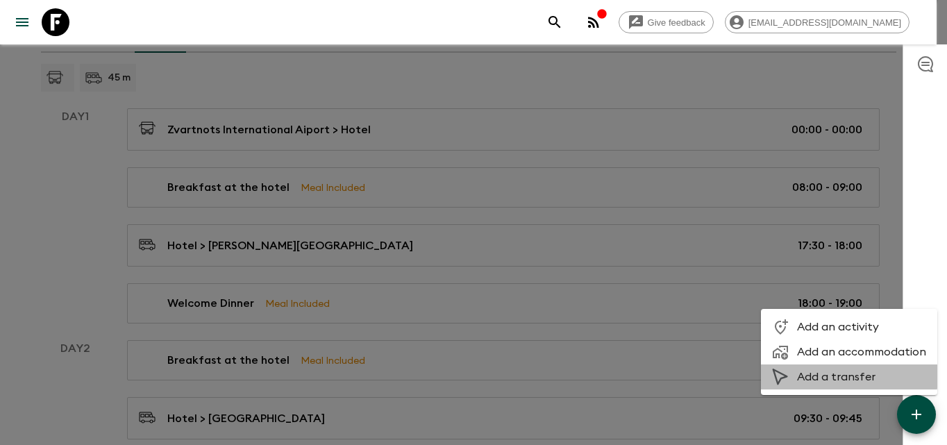
click at [826, 375] on span "Add a transfer" at bounding box center [861, 377] width 129 height 14
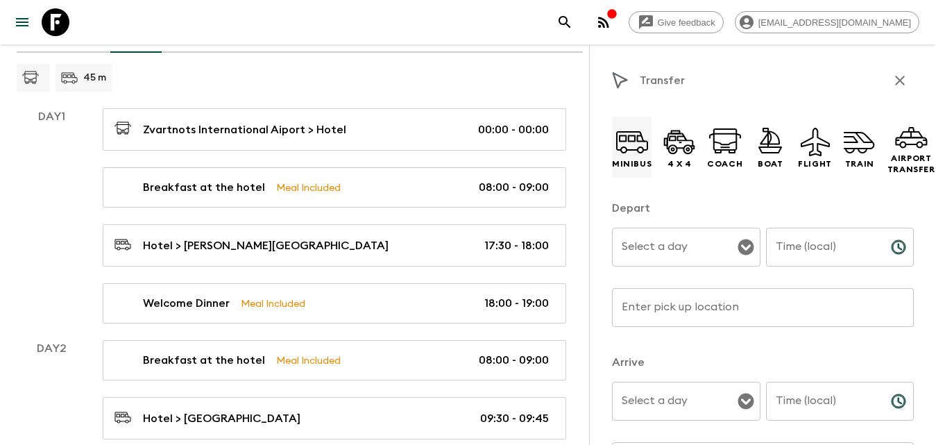
click at [634, 147] on icon at bounding box center [632, 141] width 33 height 33
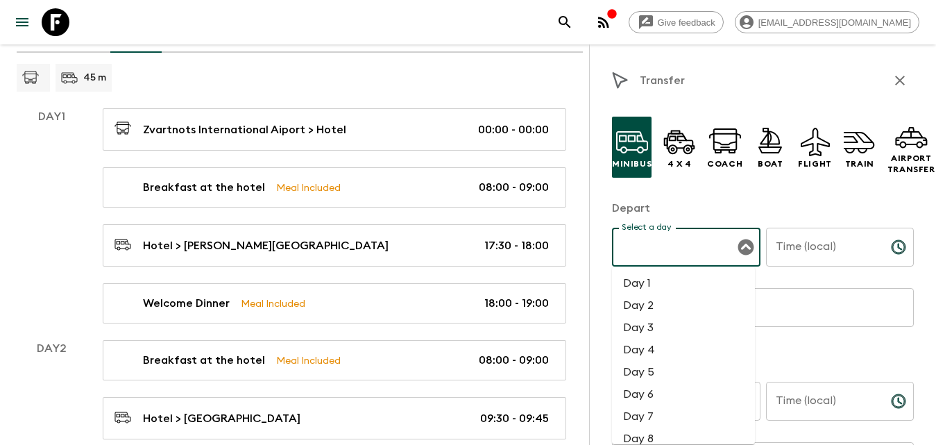
click at [688, 243] on input "Select a day" at bounding box center [675, 247] width 115 height 26
click at [652, 283] on li "Day 1" at bounding box center [683, 283] width 143 height 22
type input "Day 1"
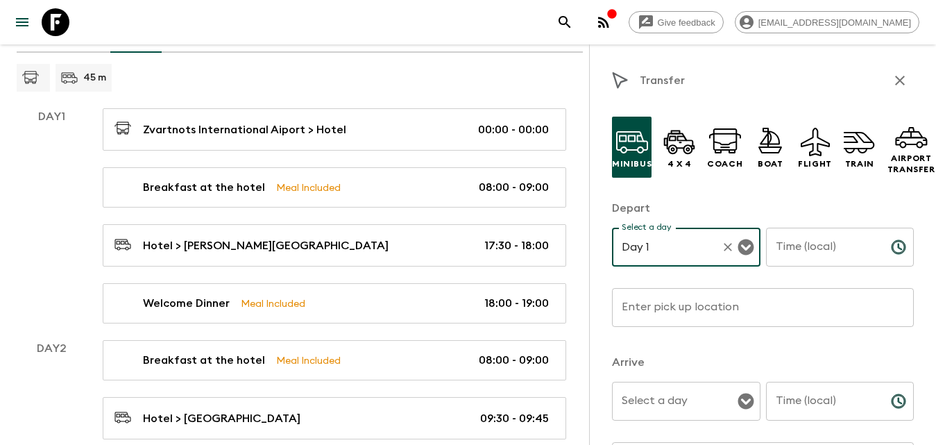
click at [807, 237] on div "Time (local) Time (local) ​" at bounding box center [840, 255] width 149 height 55
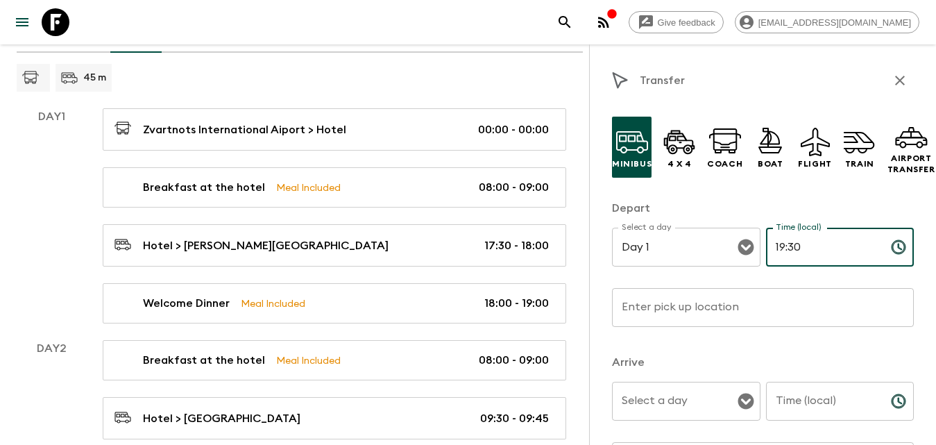
type input "19:30"
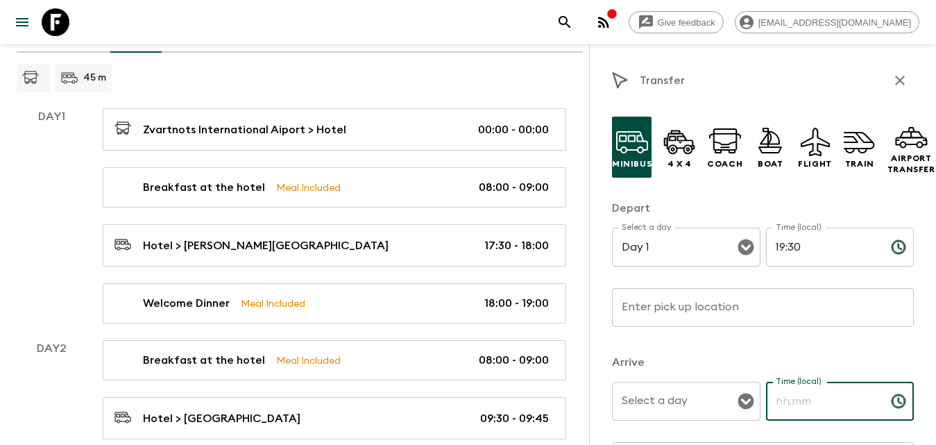
drag, startPoint x: 822, startPoint y: 400, endPoint x: 814, endPoint y: 393, distance: 10.3
click at [822, 400] on input "Time (local)" at bounding box center [823, 401] width 114 height 39
type input "20:00"
click at [758, 319] on input "Enter pick up location" at bounding box center [763, 307] width 302 height 39
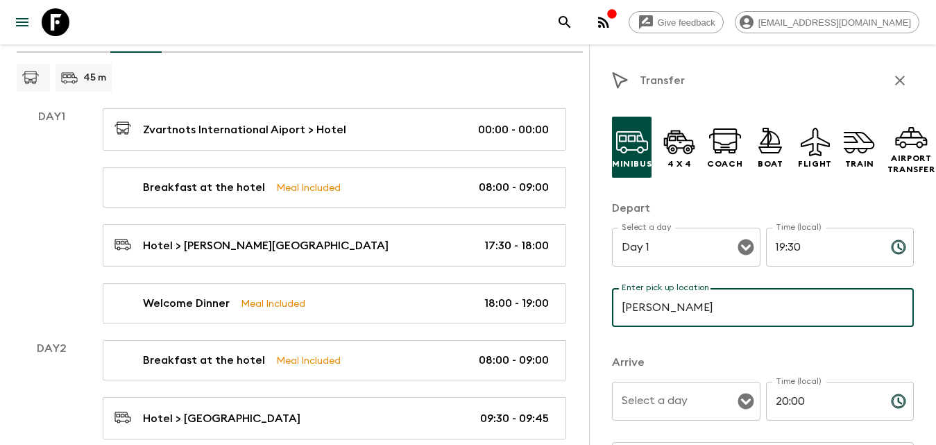
type input "[PERSON_NAME][GEOGRAPHIC_DATA]"
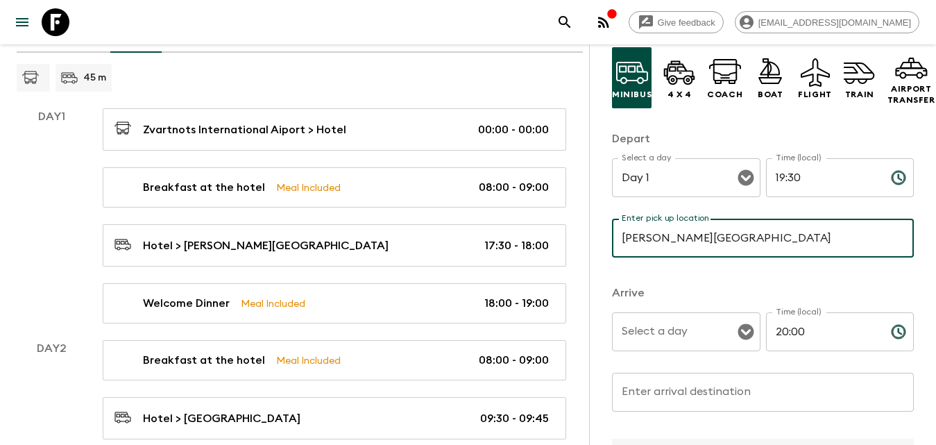
scroll to position [139, 0]
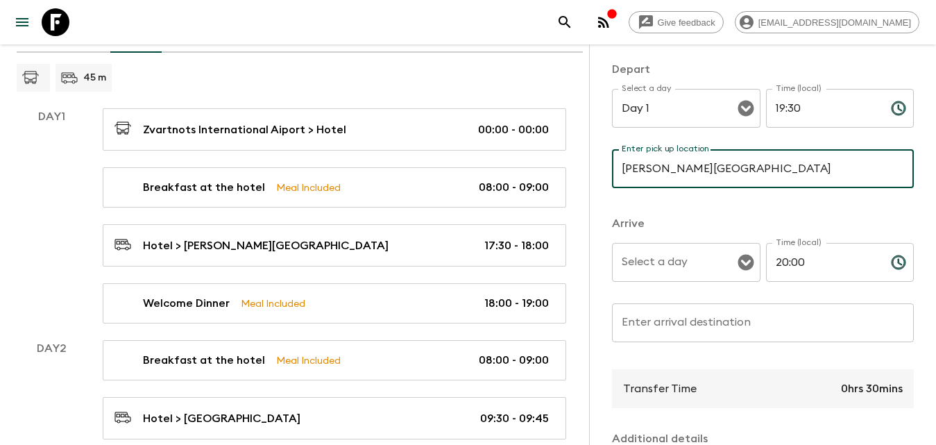
click at [672, 280] on div "Select a day" at bounding box center [686, 262] width 149 height 39
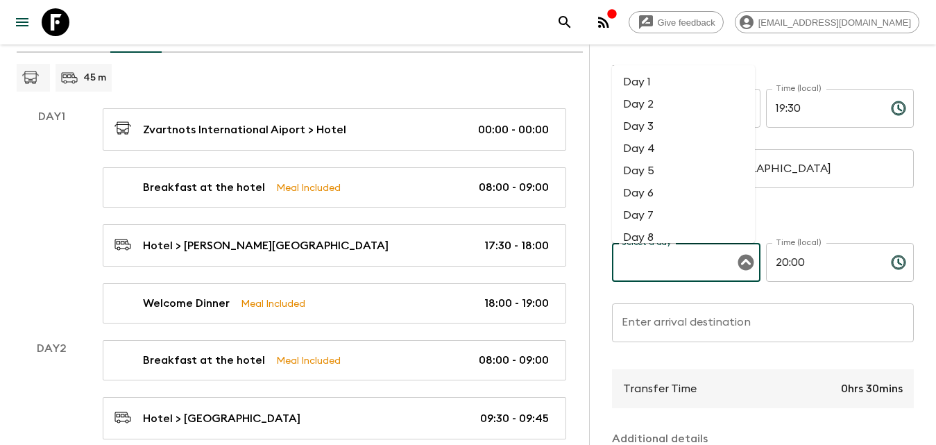
click at [646, 81] on li "Day 1" at bounding box center [683, 82] width 143 height 22
type input "Day 1"
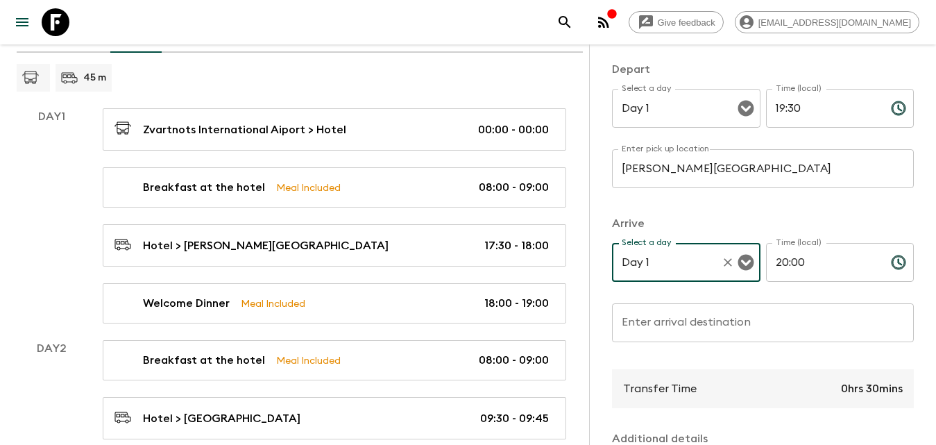
click at [693, 343] on div "Enter arrival destination Enter arrival destination ​" at bounding box center [763, 330] width 302 height 55
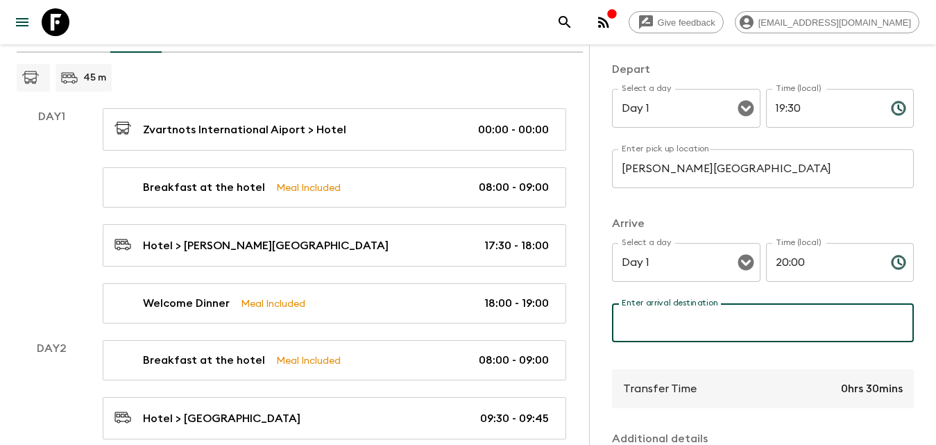
click at [683, 326] on input "Enter arrival destination" at bounding box center [763, 322] width 302 height 39
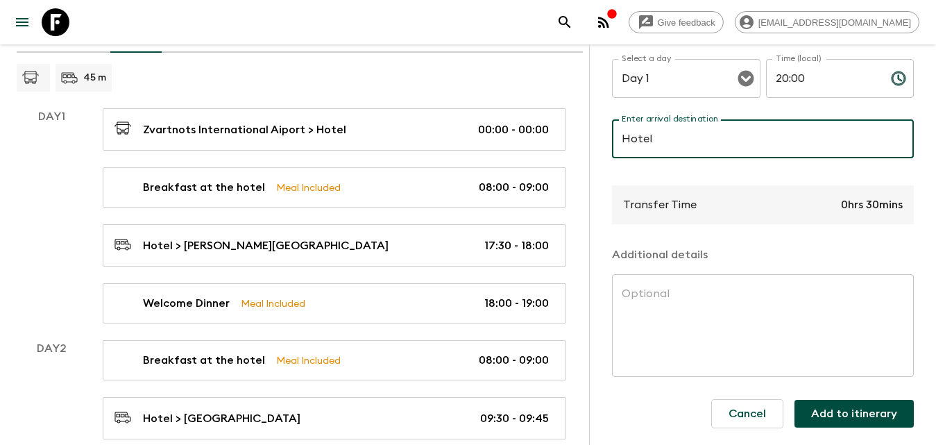
scroll to position [208, 0]
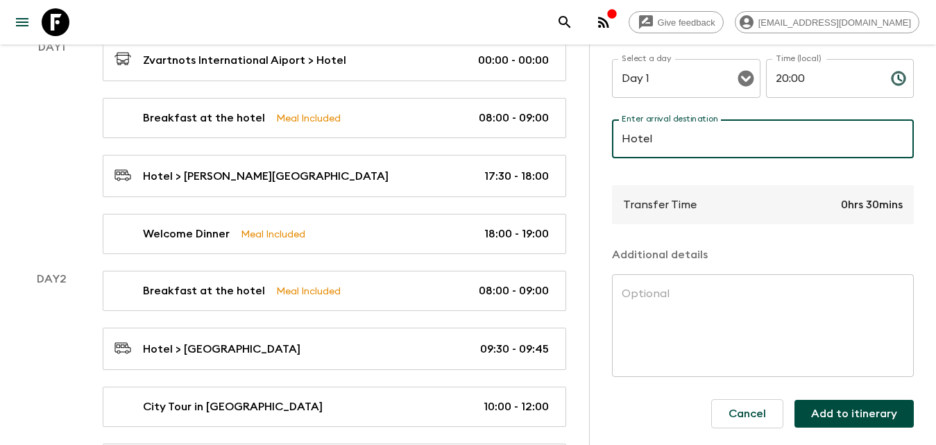
type input "Hotel"
click at [834, 418] on div "Cancel Add to itinerary" at bounding box center [807, 413] width 214 height 51
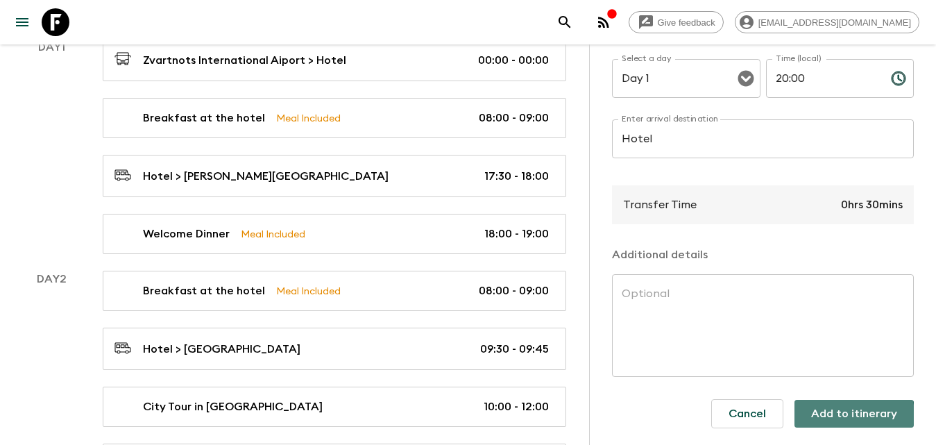
click at [827, 405] on button "Add to itinerary" at bounding box center [854, 414] width 119 height 28
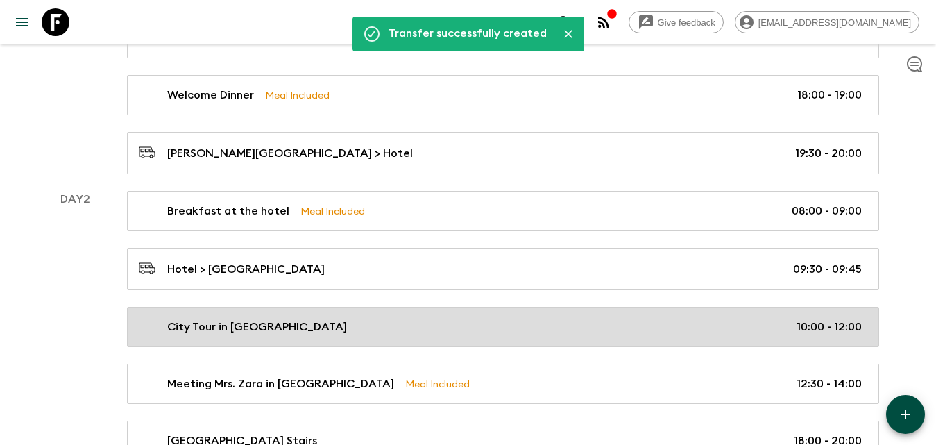
scroll to position [416, 0]
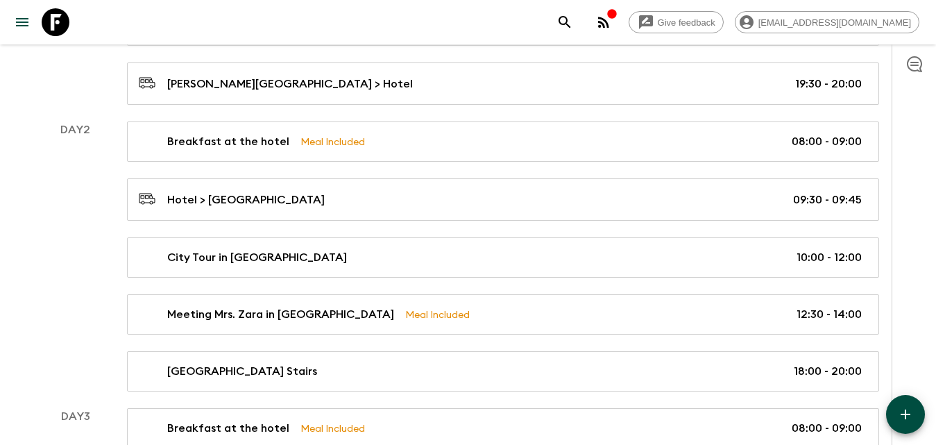
click at [907, 409] on icon "button" at bounding box center [905, 414] width 17 height 17
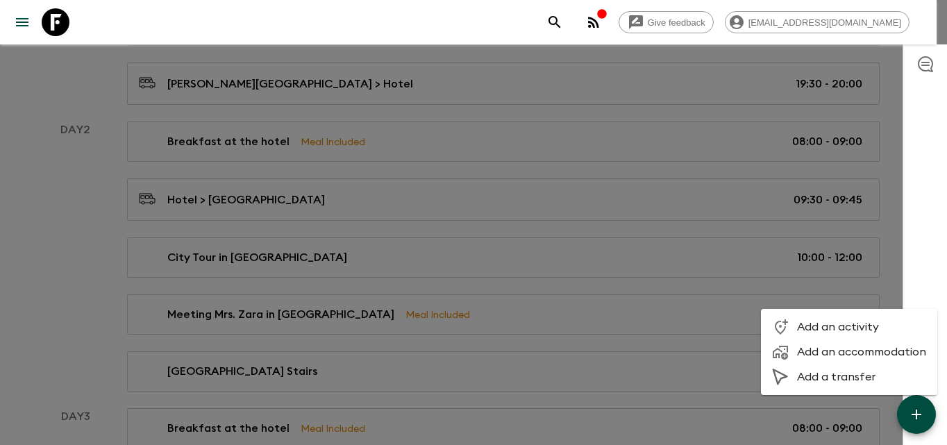
click at [838, 377] on span "Add a transfer" at bounding box center [861, 377] width 129 height 14
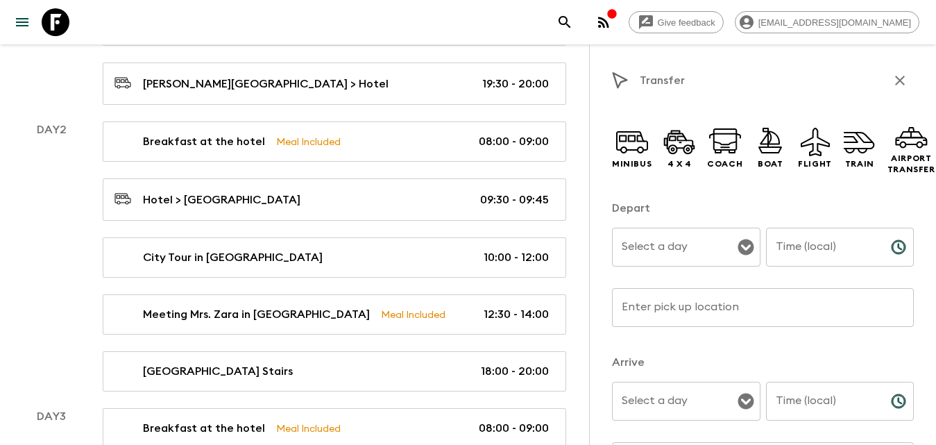
click at [788, 257] on input "Time (local)" at bounding box center [823, 247] width 114 height 39
type input "12:00"
click at [796, 413] on input "Time (local)" at bounding box center [823, 401] width 114 height 39
click at [661, 265] on div "Select a day" at bounding box center [686, 247] width 149 height 39
type input "12:30"
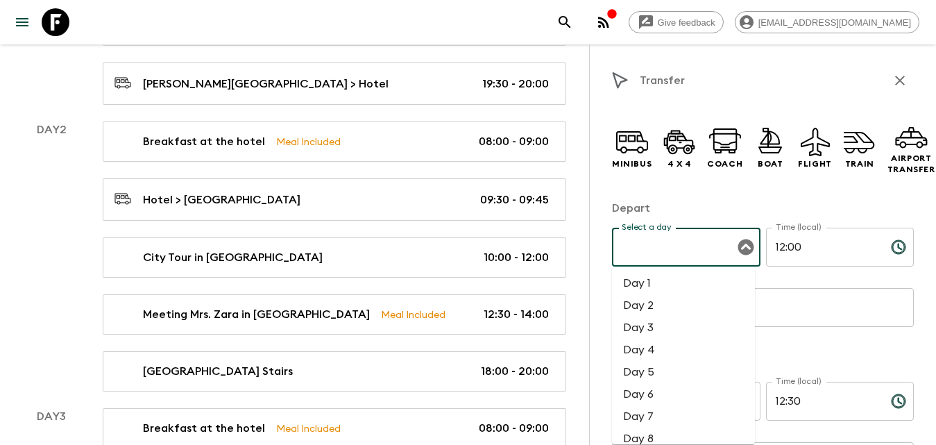
click at [665, 302] on li "Day 2" at bounding box center [683, 305] width 143 height 22
type input "Day 2"
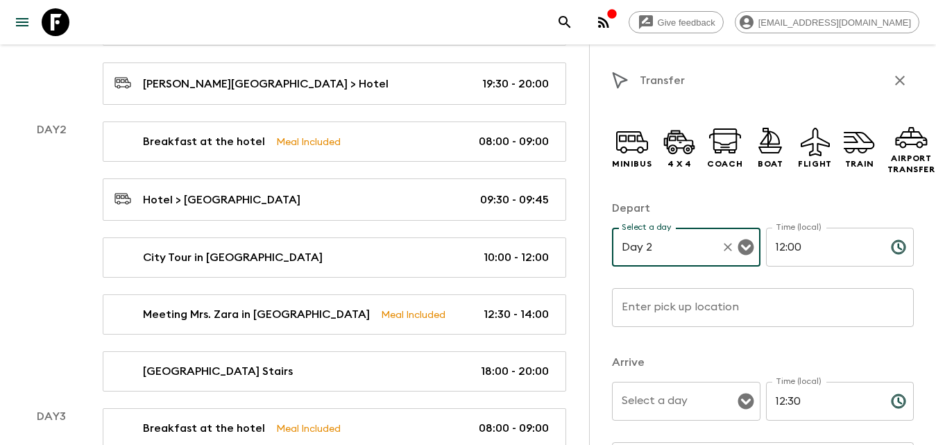
click at [669, 313] on input "Enter pick up location" at bounding box center [763, 307] width 302 height 39
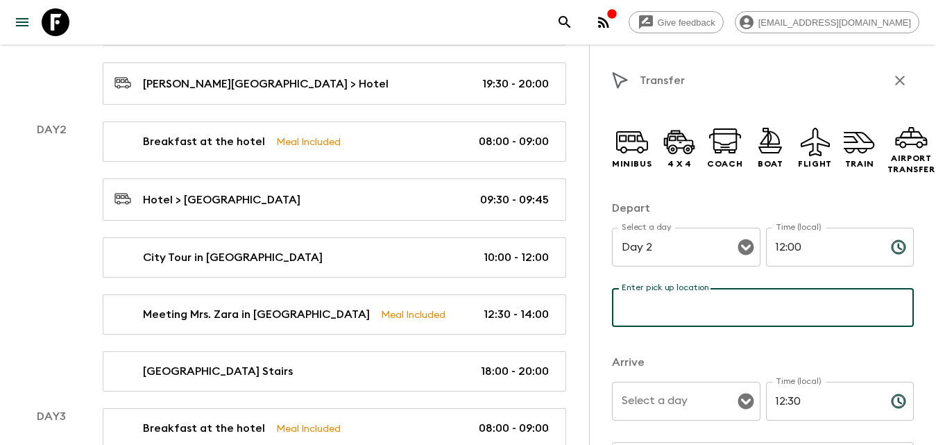
type input "Yerevan"
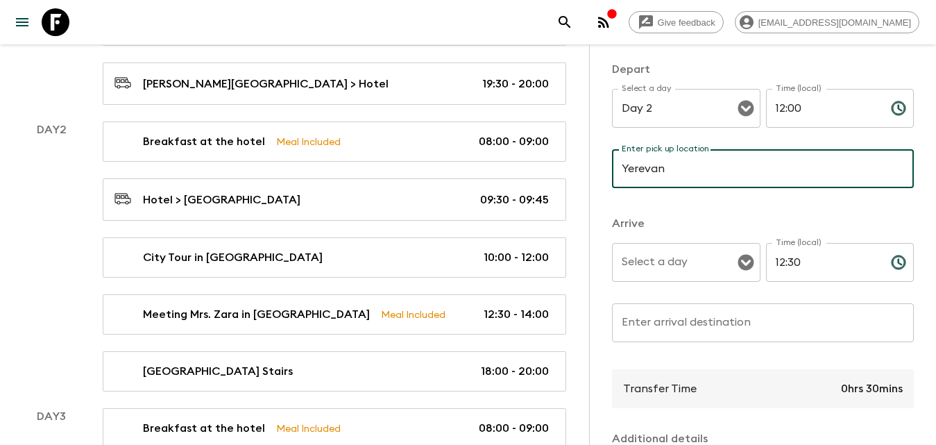
click at [668, 319] on input "Enter arrival destination" at bounding box center [763, 322] width 302 height 39
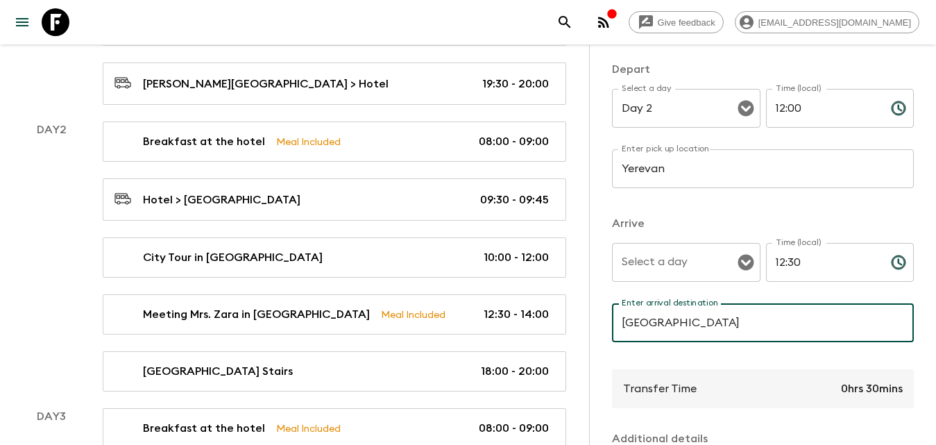
click at [691, 287] on p "​" at bounding box center [686, 291] width 129 height 14
type input "[GEOGRAPHIC_DATA]"
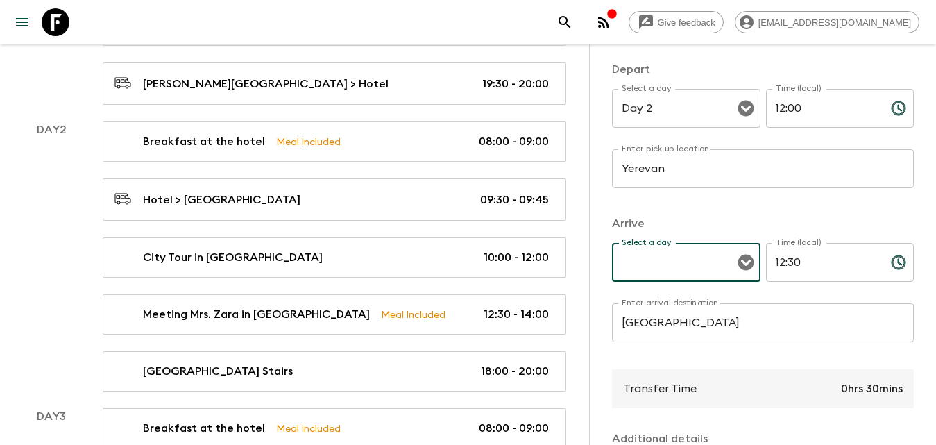
click at [691, 273] on input "Select a day" at bounding box center [675, 262] width 115 height 26
click at [641, 108] on li "Day 2" at bounding box center [683, 104] width 143 height 22
type input "Day 2"
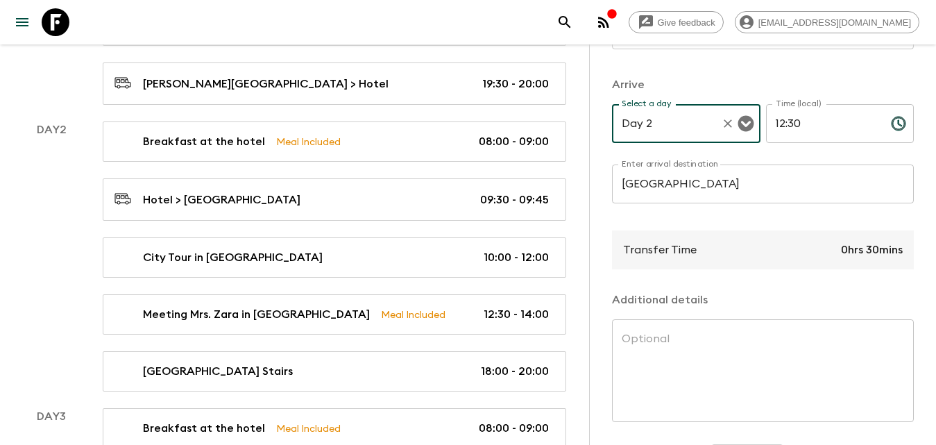
scroll to position [333, 0]
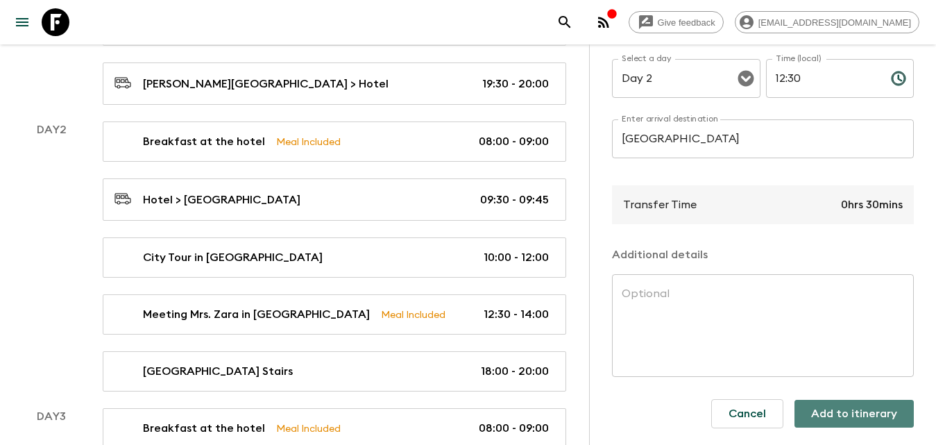
click at [856, 407] on button "Add to itinerary" at bounding box center [854, 414] width 119 height 28
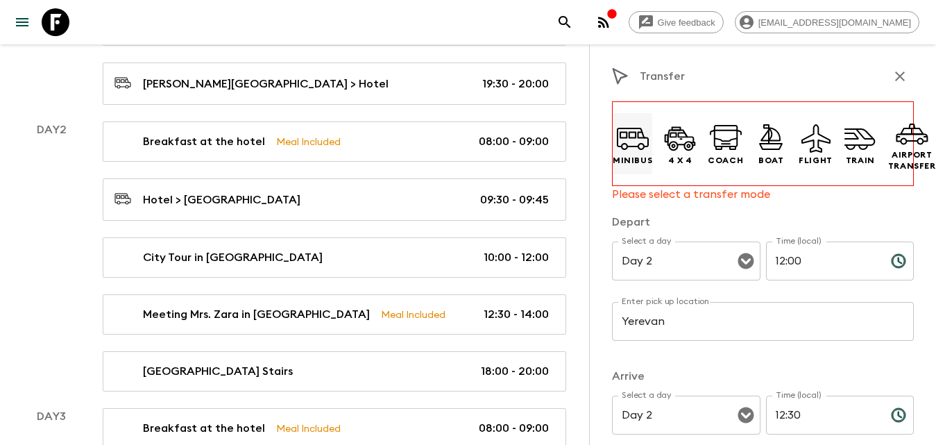
click at [641, 142] on icon at bounding box center [632, 137] width 33 height 33
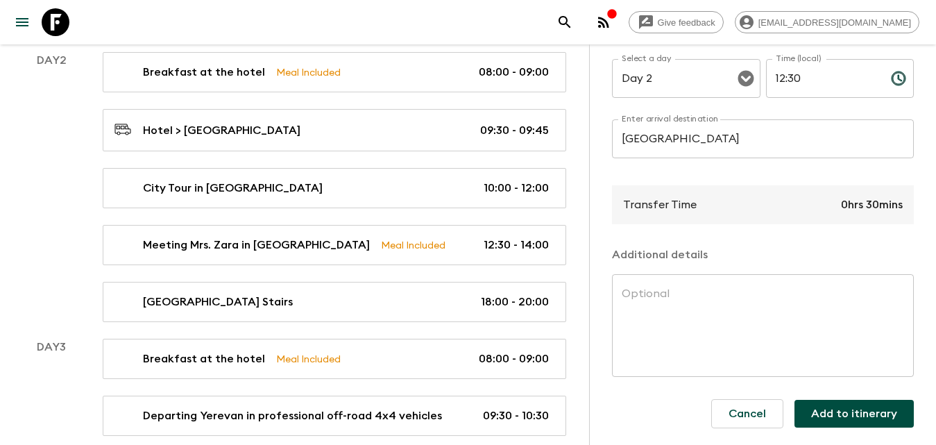
scroll to position [625, 0]
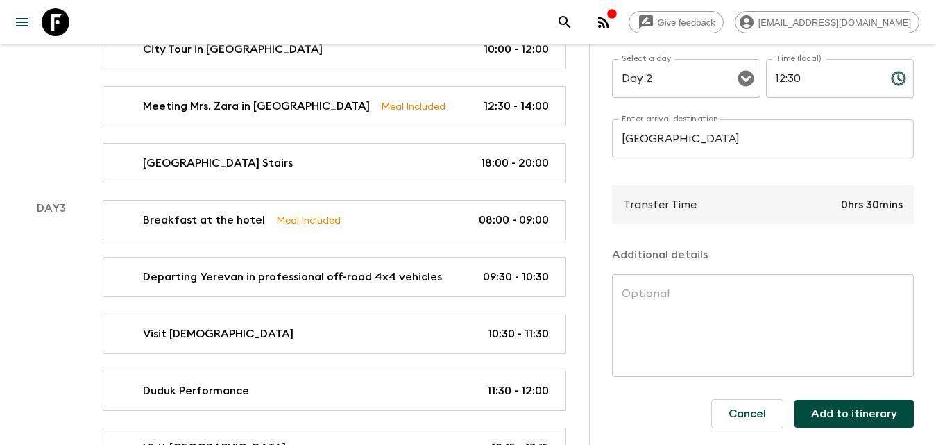
click at [847, 400] on button "Add to itinerary" at bounding box center [854, 414] width 119 height 28
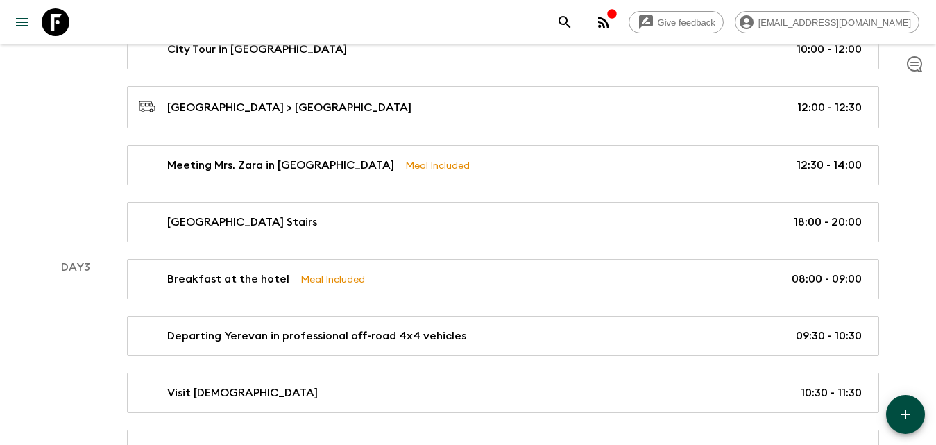
click at [904, 418] on icon "button" at bounding box center [905, 414] width 17 height 17
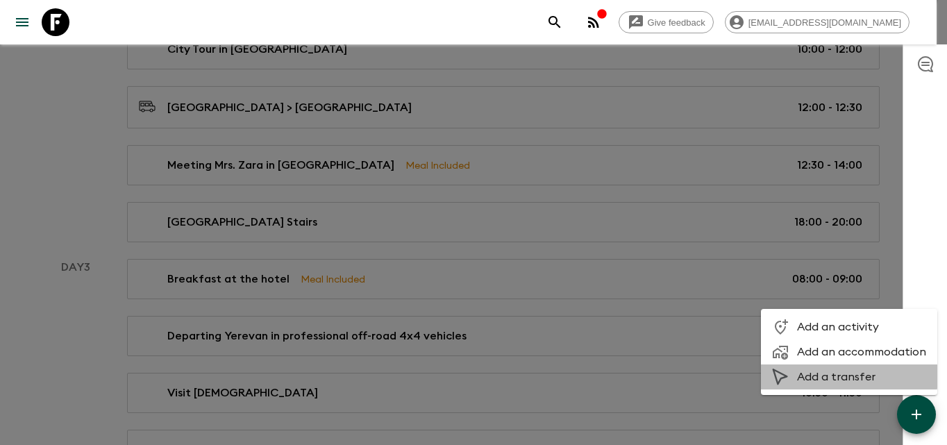
click at [832, 371] on span "Add a transfer" at bounding box center [861, 377] width 129 height 14
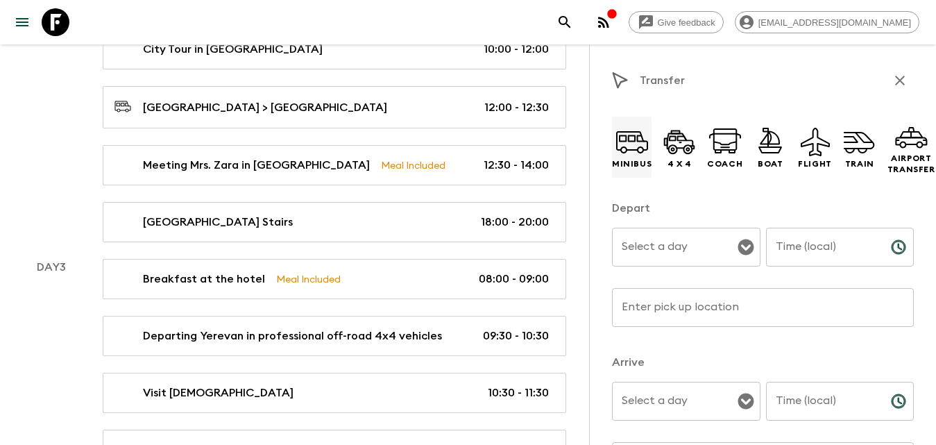
click at [645, 150] on icon at bounding box center [632, 140] width 32 height 19
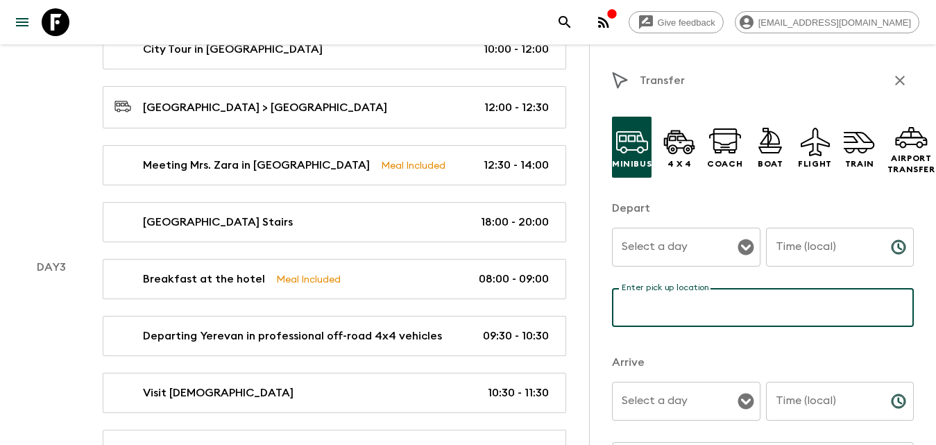
click at [709, 305] on input "Enter pick up location" at bounding box center [763, 307] width 302 height 39
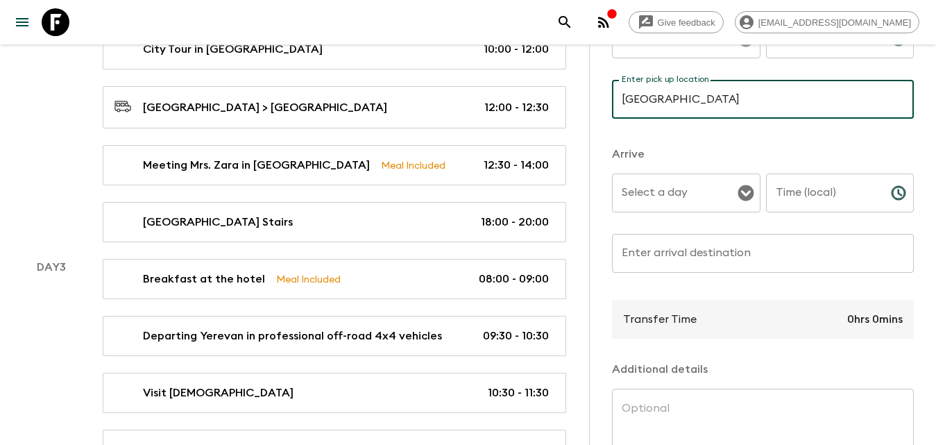
type input "[GEOGRAPHIC_DATA]"
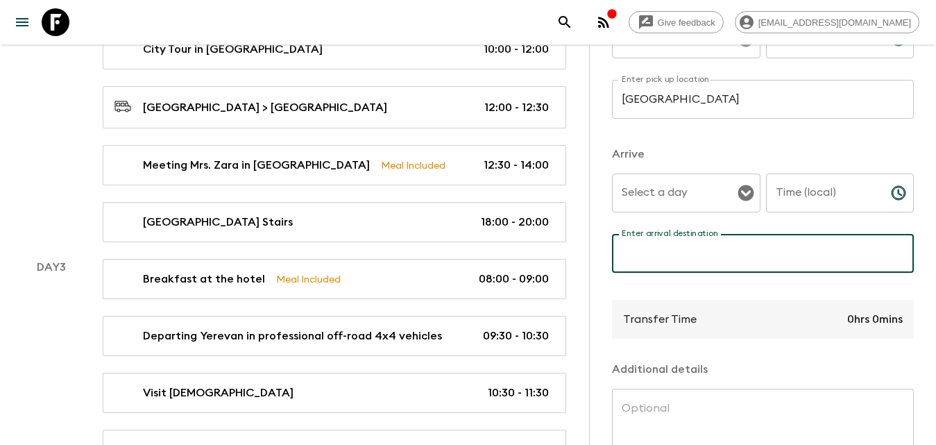
click at [661, 250] on input "Enter arrival destination" at bounding box center [763, 253] width 302 height 39
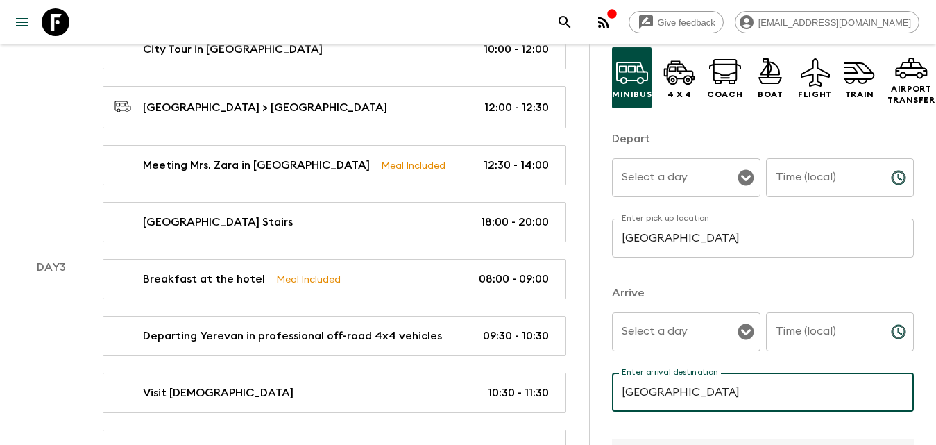
type input "[GEOGRAPHIC_DATA]"
click at [677, 175] on div "Select a day Select a day ​" at bounding box center [686, 185] width 149 height 55
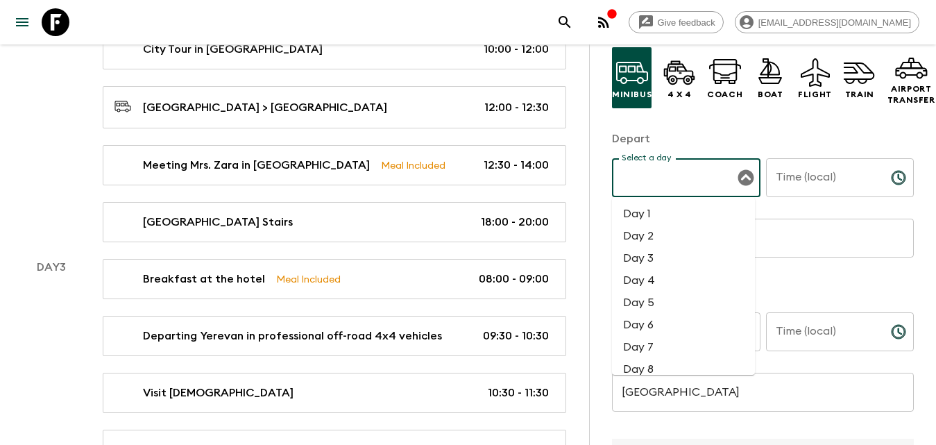
click at [665, 232] on li "Day 2" at bounding box center [683, 236] width 143 height 22
type input "Day 2"
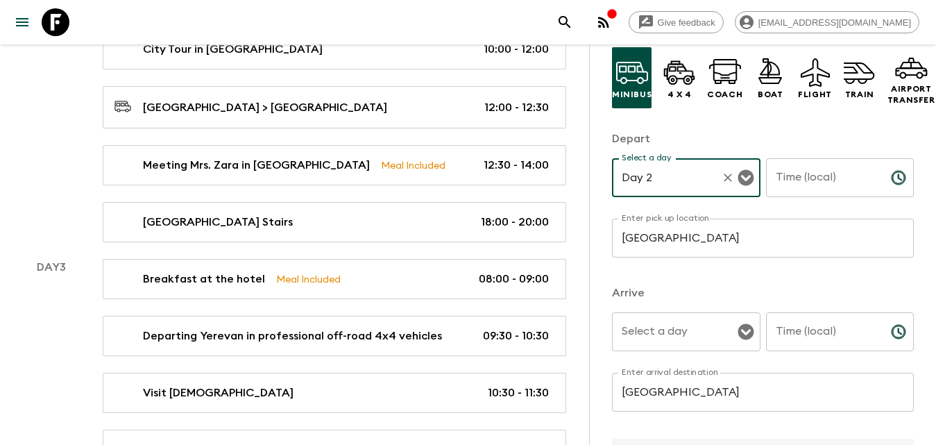
click at [813, 185] on input "Time (local)" at bounding box center [823, 177] width 114 height 39
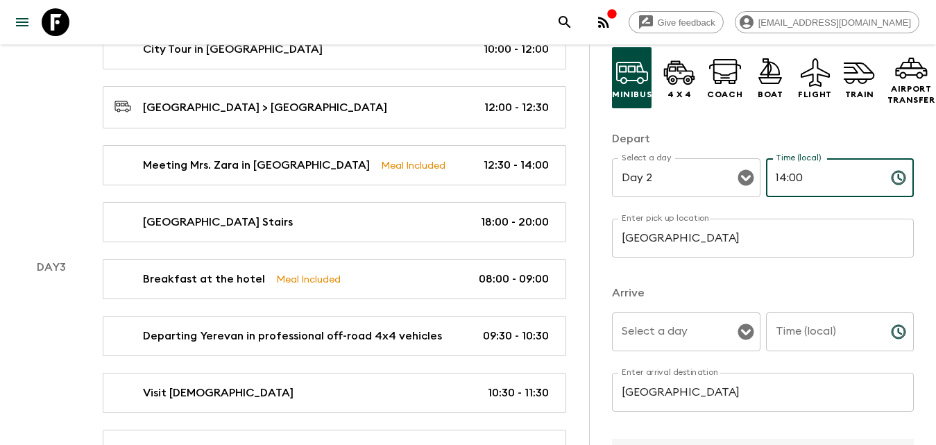
type input "14:00"
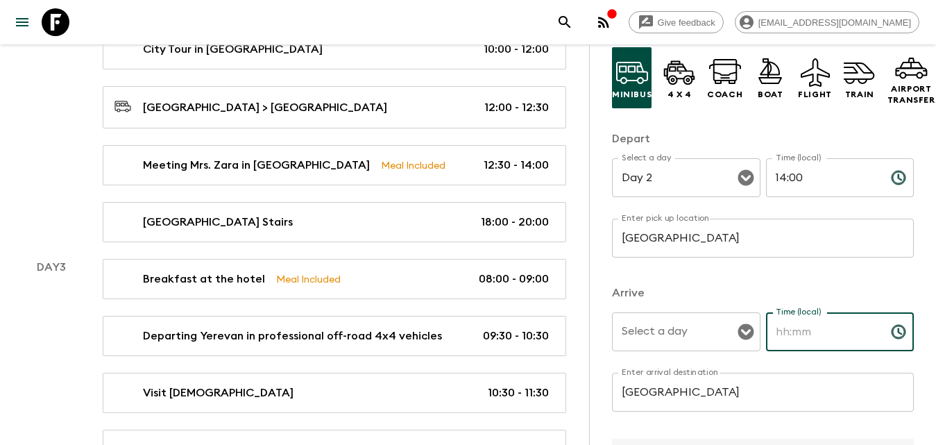
click at [822, 342] on input "Time (local)" at bounding box center [823, 331] width 114 height 39
type input "14:40"
click at [743, 262] on p "​" at bounding box center [763, 267] width 282 height 14
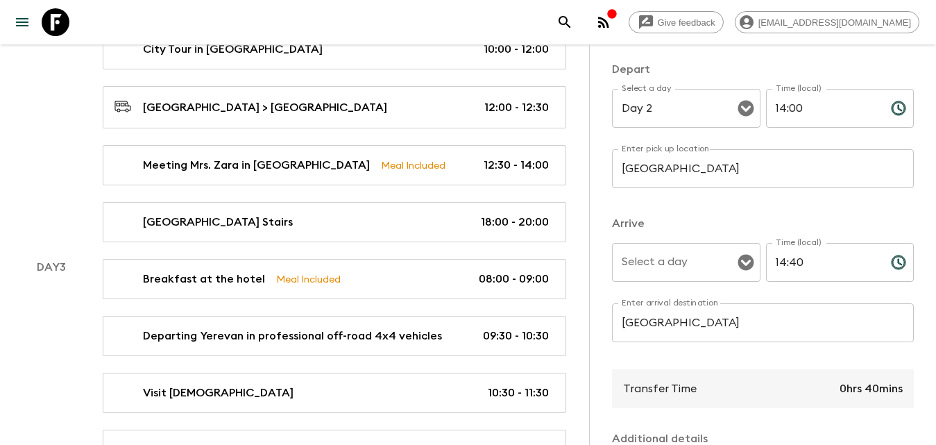
click at [685, 275] on input "Select a day" at bounding box center [675, 262] width 115 height 26
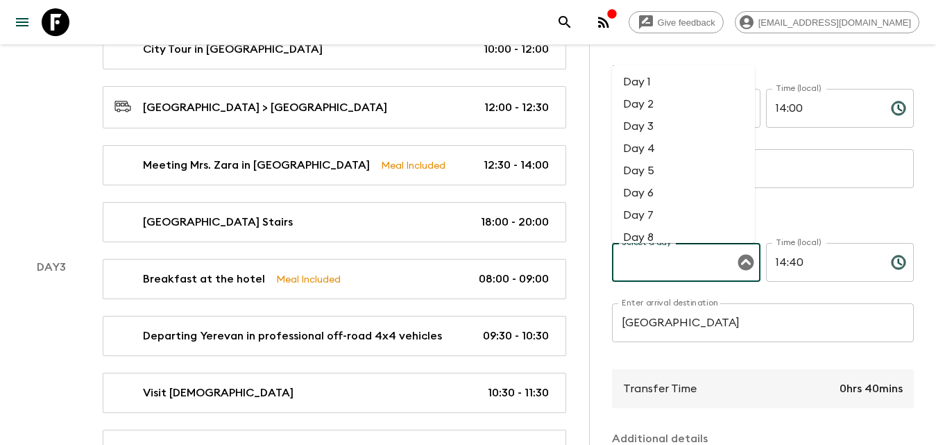
click at [640, 105] on li "Day 2" at bounding box center [683, 104] width 143 height 22
type input "Day 2"
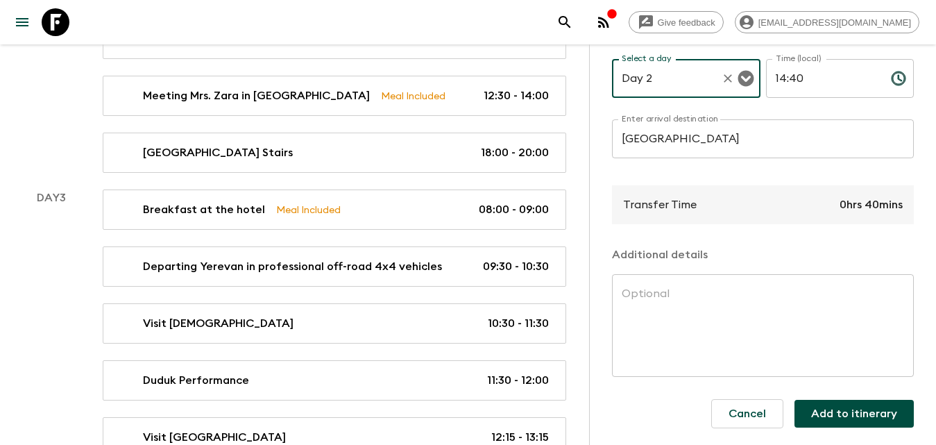
scroll to position [763, 0]
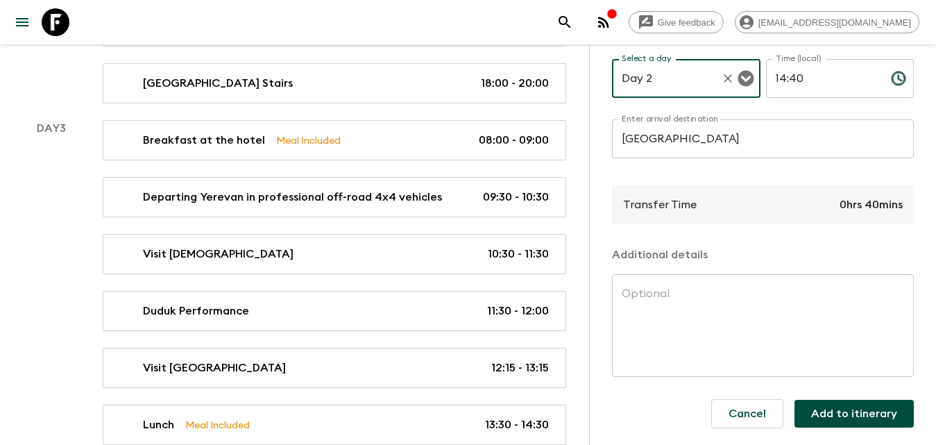
click at [858, 413] on button "Add to itinerary" at bounding box center [854, 414] width 119 height 28
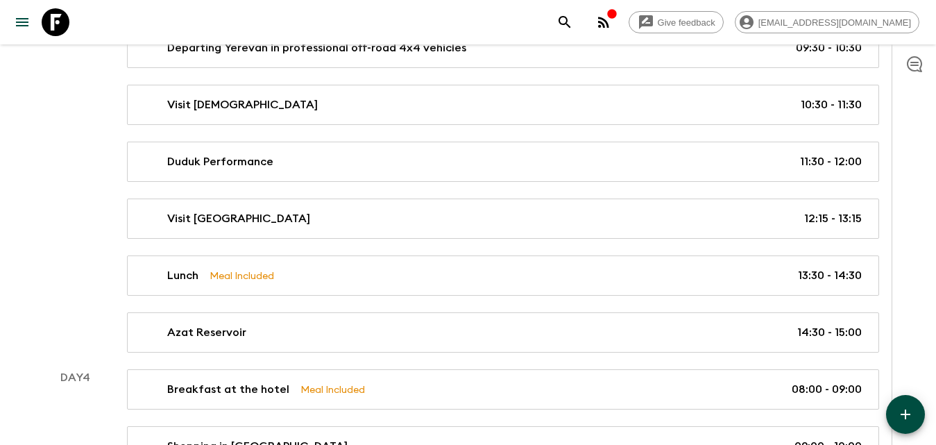
scroll to position [1110, 0]
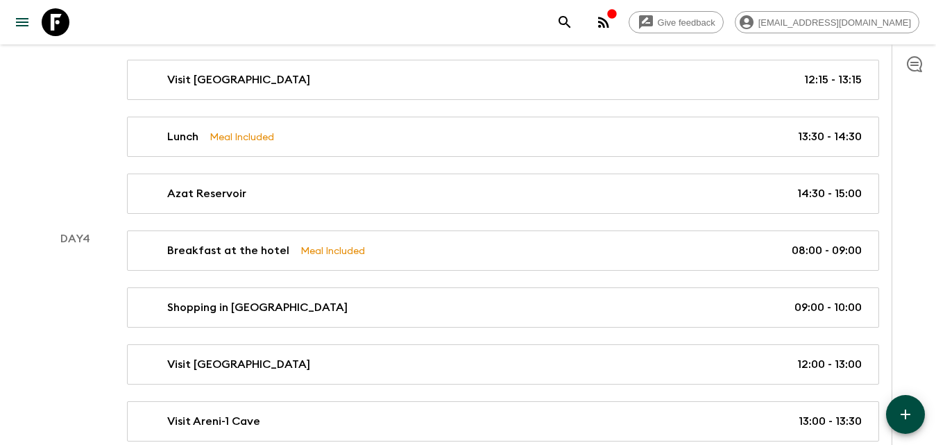
drag, startPoint x: 80, startPoint y: 299, endPoint x: 115, endPoint y: 278, distance: 40.5
click at [80, 299] on div "Day 4" at bounding box center [75, 449] width 69 height 439
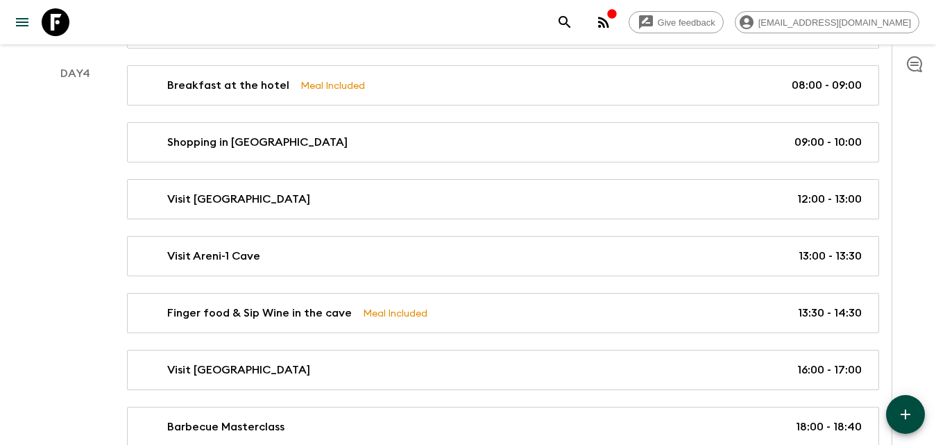
scroll to position [1137, 0]
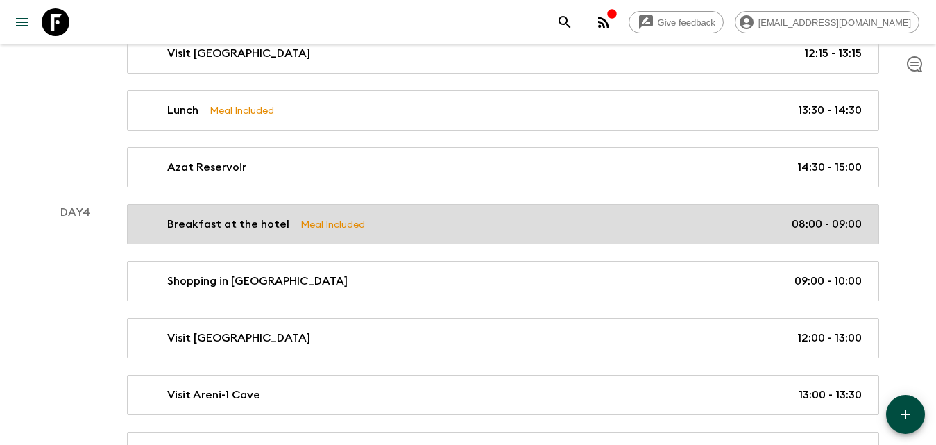
click at [731, 221] on div "Breakfast at the hotel Meal Included 08:00 - 09:00" at bounding box center [500, 224] width 723 height 17
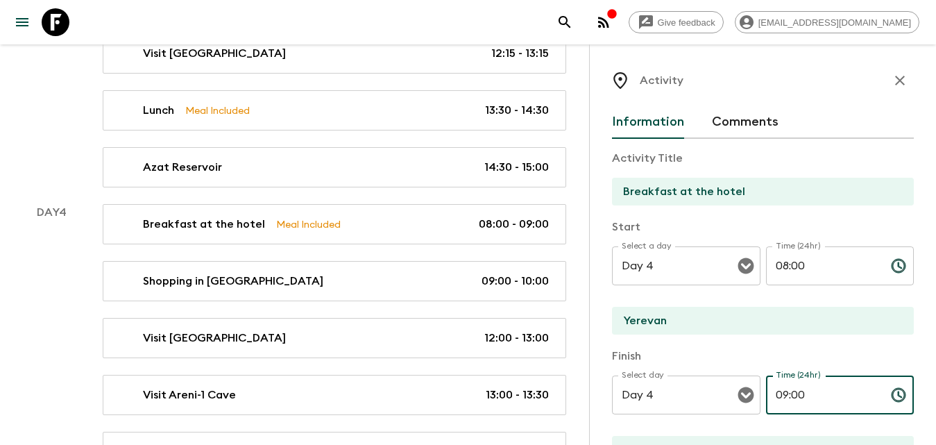
drag, startPoint x: 808, startPoint y: 388, endPoint x: 767, endPoint y: 389, distance: 40.9
click at [766, 392] on input "09:00" at bounding box center [823, 394] width 114 height 39
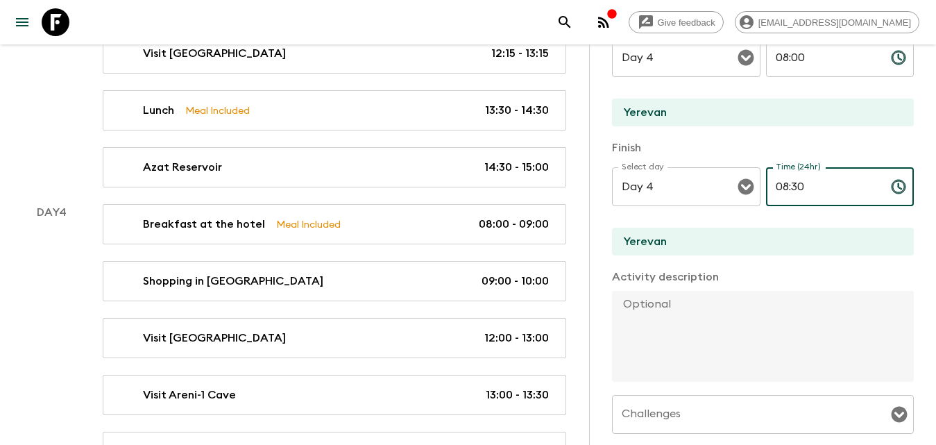
scroll to position [424, 0]
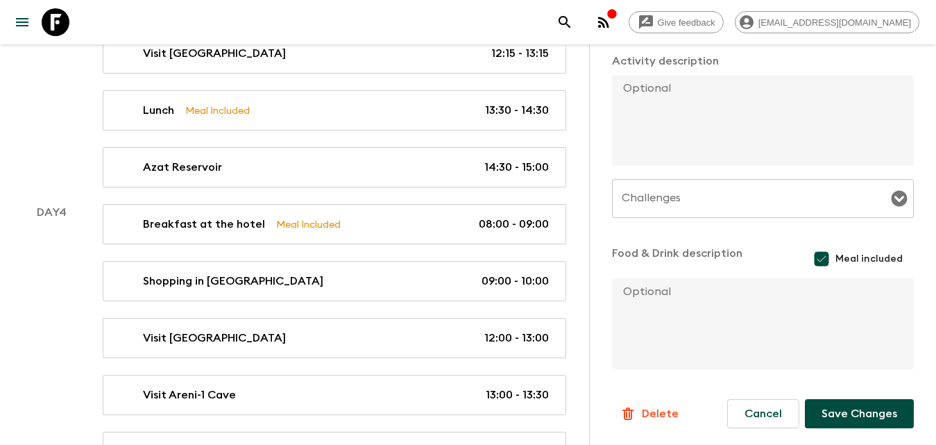
type input "08:30"
click at [852, 411] on button "Save Changes" at bounding box center [859, 413] width 109 height 29
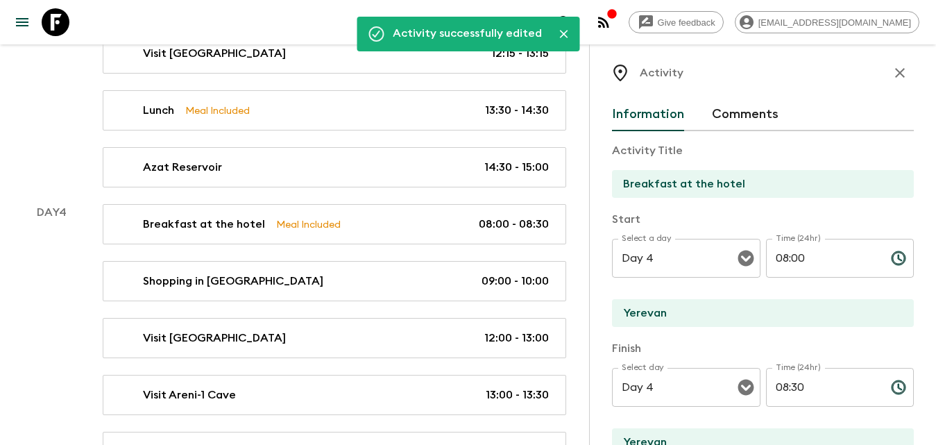
scroll to position [0, 0]
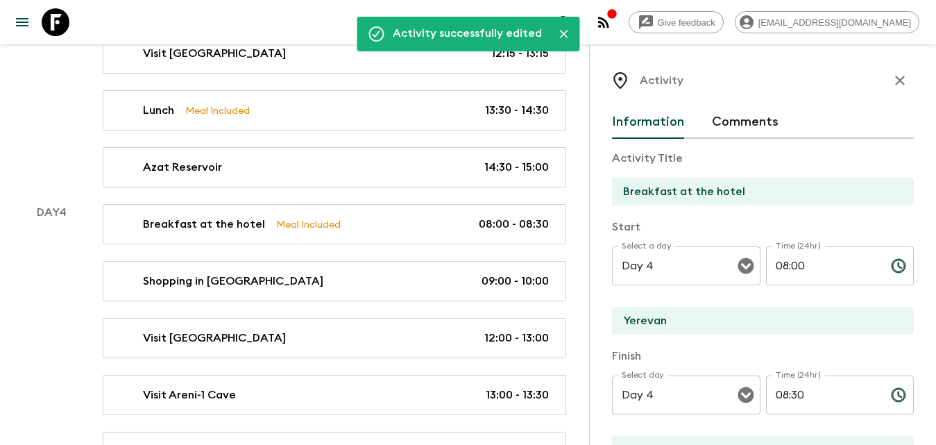
click at [894, 83] on icon "button" at bounding box center [900, 80] width 17 height 17
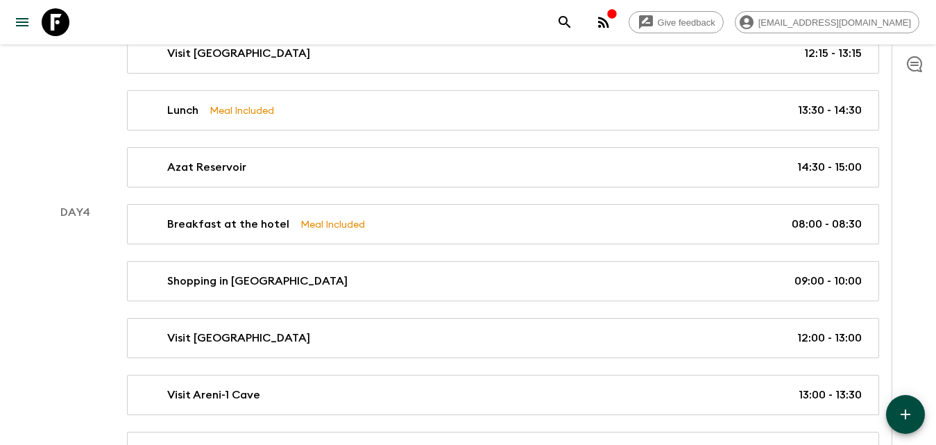
click at [907, 411] on icon "button" at bounding box center [905, 414] width 17 height 17
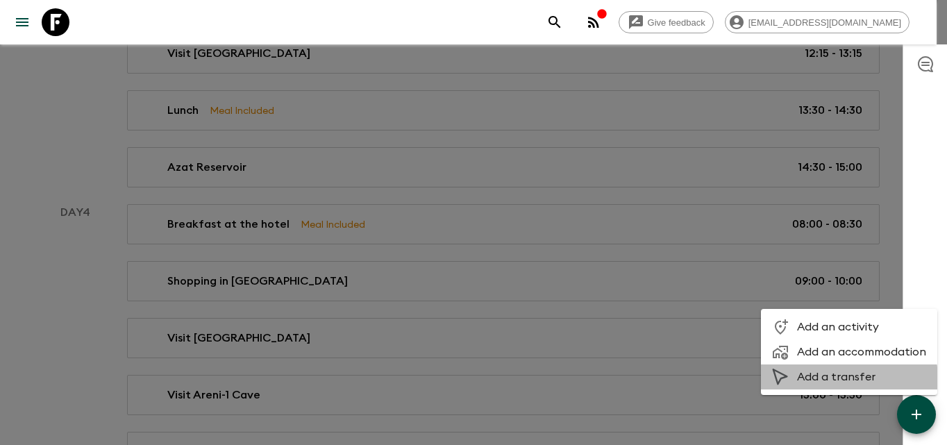
click at [846, 378] on span "Add a transfer" at bounding box center [861, 377] width 129 height 14
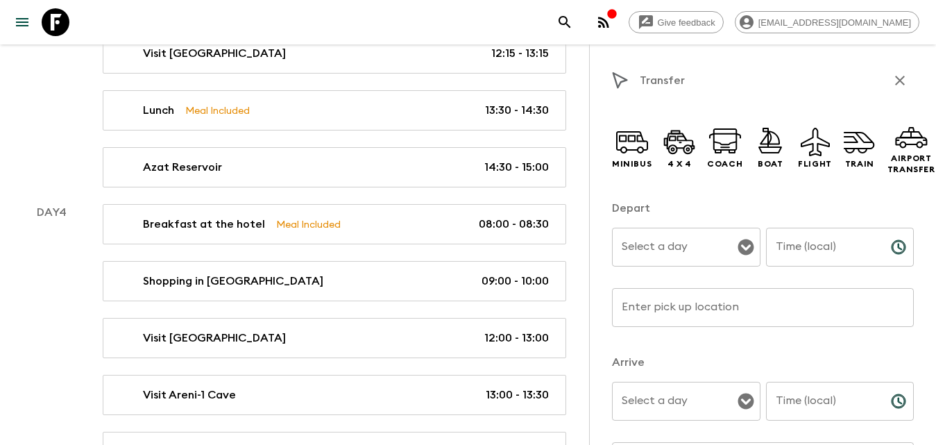
click at [796, 254] on input "Time (local)" at bounding box center [823, 247] width 114 height 39
type input "08:30"
drag, startPoint x: 815, startPoint y: 389, endPoint x: 828, endPoint y: 386, distance: 13.6
click at [815, 389] on div "Time (local) Time (local) ​" at bounding box center [840, 409] width 149 height 55
type input "09:00"
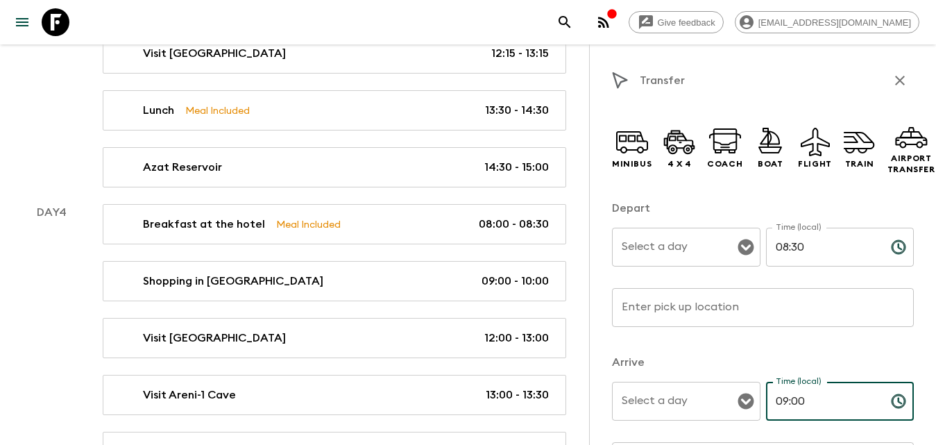
click at [704, 246] on input "Select a day" at bounding box center [675, 247] width 115 height 26
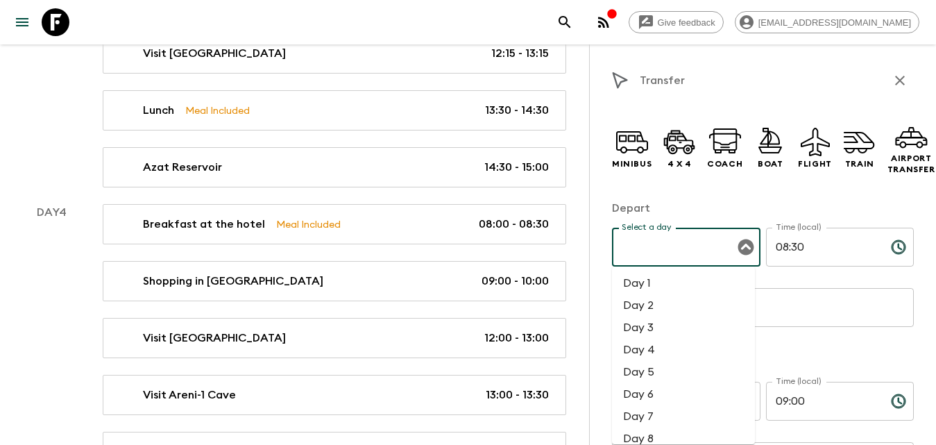
click at [661, 354] on li "Day 4" at bounding box center [683, 350] width 143 height 22
type input "Day 4"
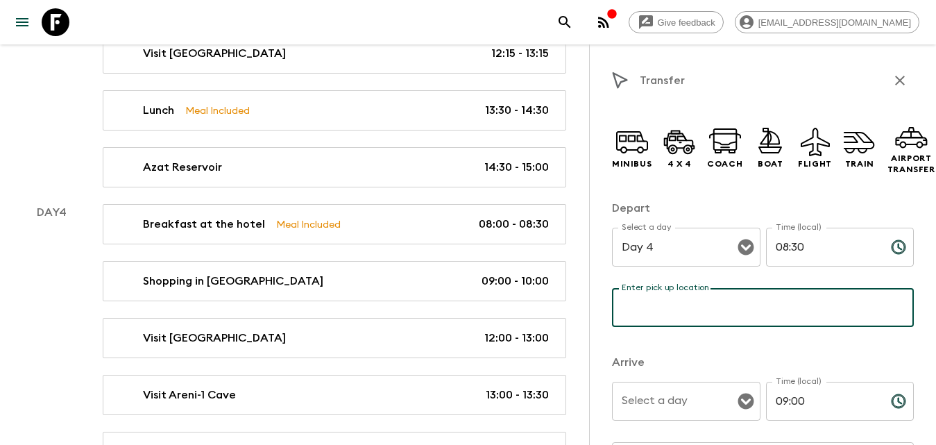
click at [661, 321] on input "Enter pick up location" at bounding box center [763, 307] width 302 height 39
drag, startPoint x: 640, startPoint y: 144, endPoint x: 640, endPoint y: 160, distance: 16.0
click at [640, 144] on icon at bounding box center [632, 141] width 33 height 33
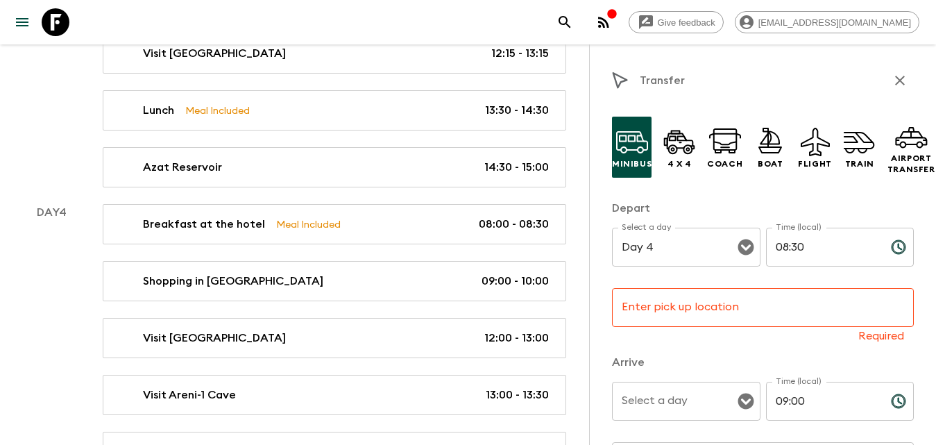
click at [652, 303] on input "Enter pick up location" at bounding box center [763, 307] width 302 height 39
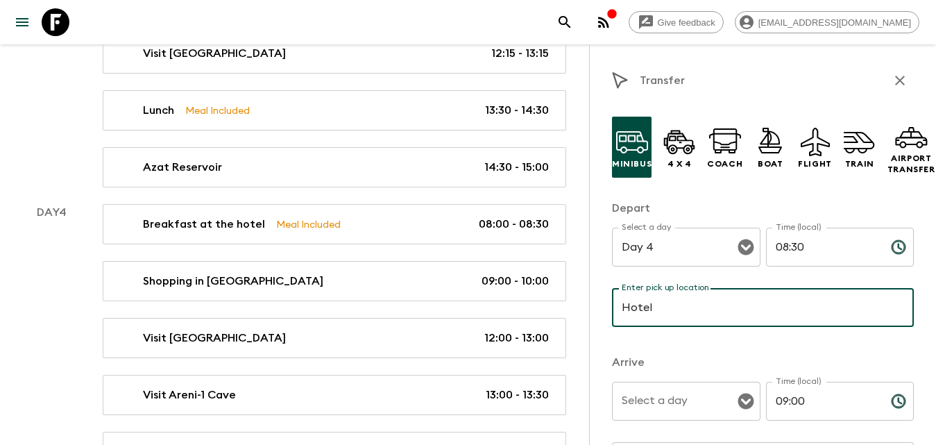
scroll to position [69, 0]
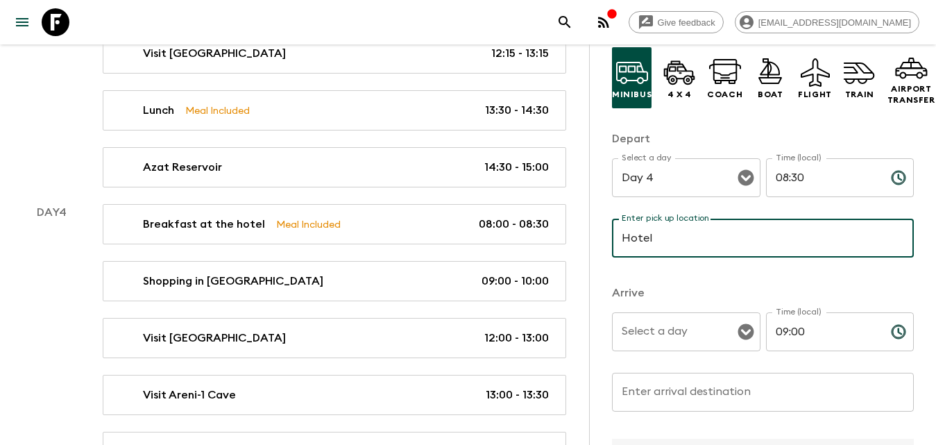
type input "Hotel"
click at [676, 321] on div "Select a day Select a day ​" at bounding box center [686, 339] width 149 height 55
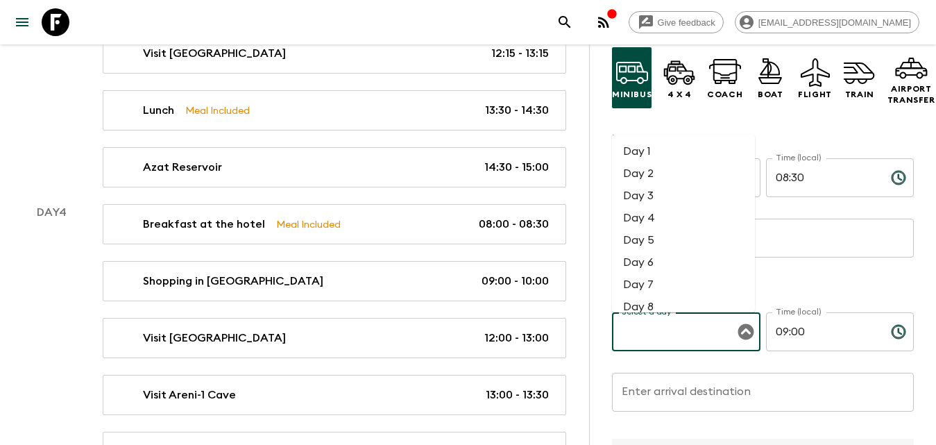
click at [668, 212] on li "Day 4" at bounding box center [683, 218] width 143 height 22
type input "Day 4"
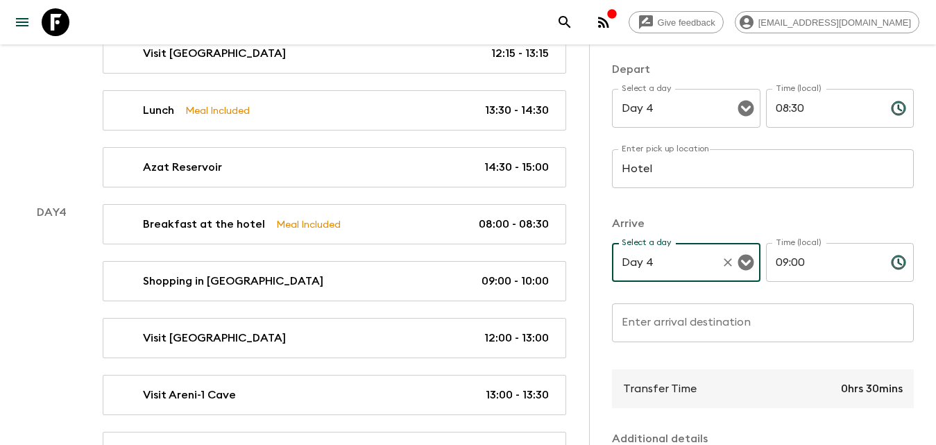
click at [685, 335] on input "Enter arrival destination" at bounding box center [763, 322] width 302 height 39
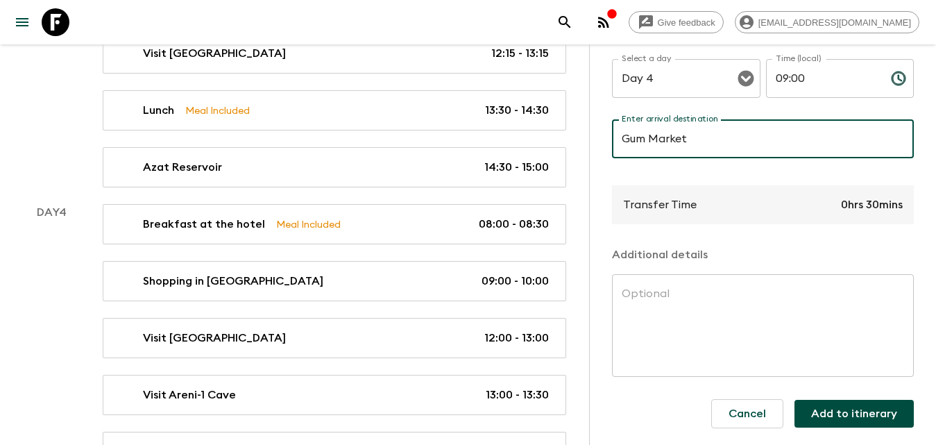
scroll to position [1206, 0]
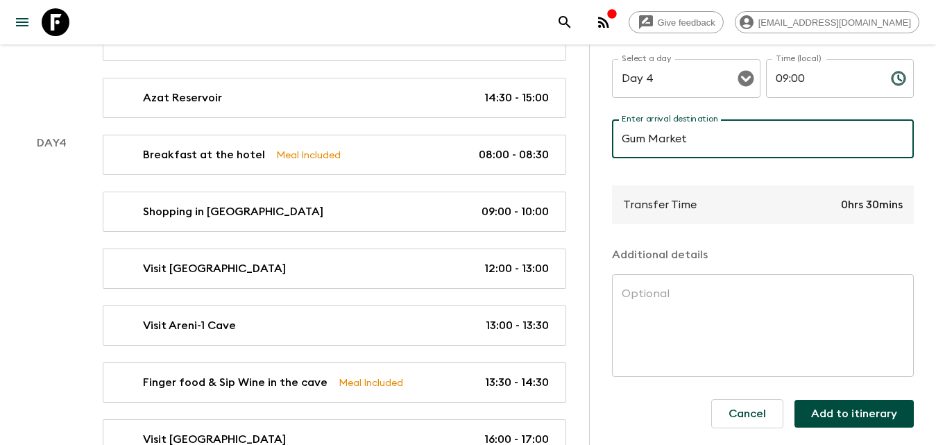
type input "Gum Market"
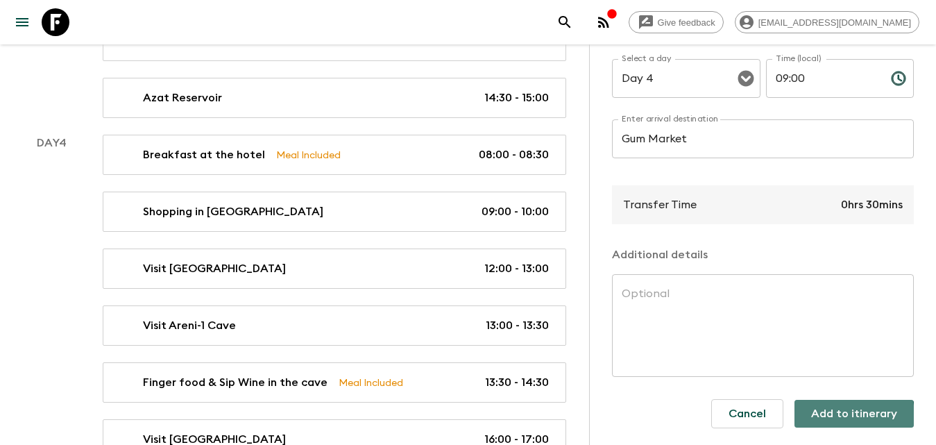
click at [831, 405] on button "Add to itinerary" at bounding box center [854, 414] width 119 height 28
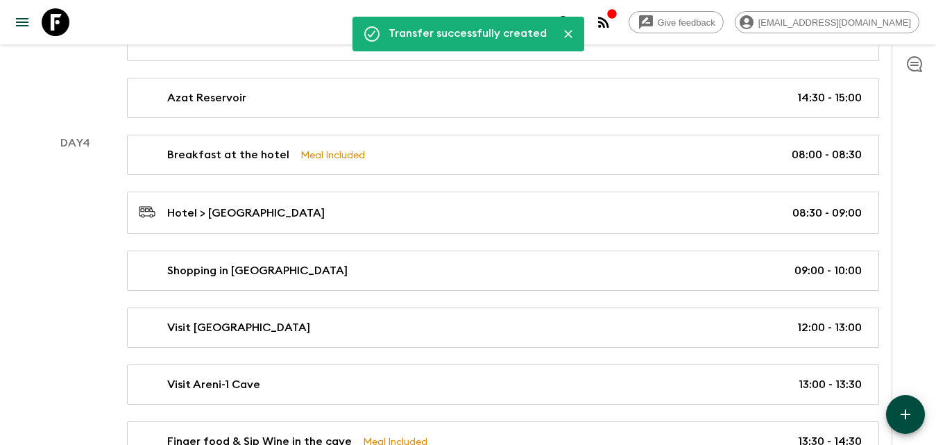
scroll to position [1275, 0]
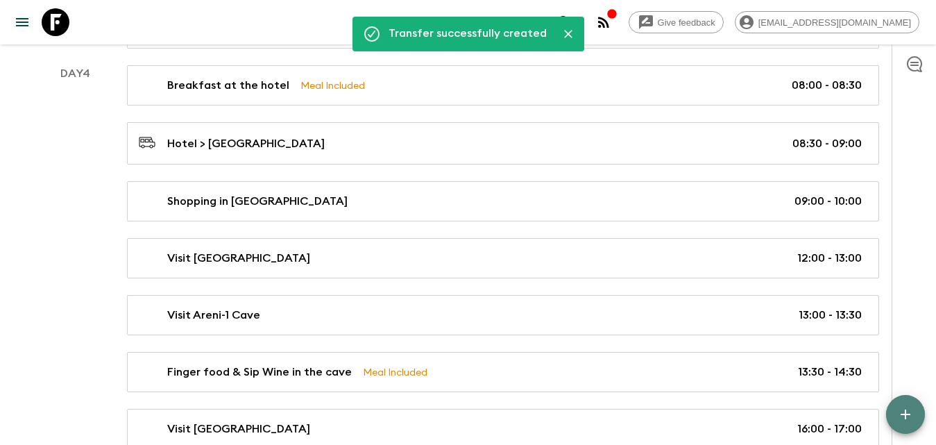
click at [913, 414] on icon "button" at bounding box center [905, 414] width 17 height 17
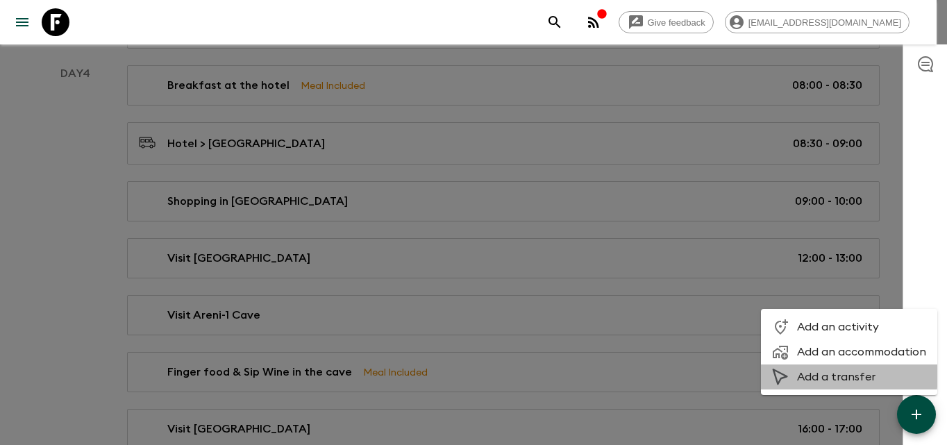
click at [824, 374] on span "Add a transfer" at bounding box center [861, 377] width 129 height 14
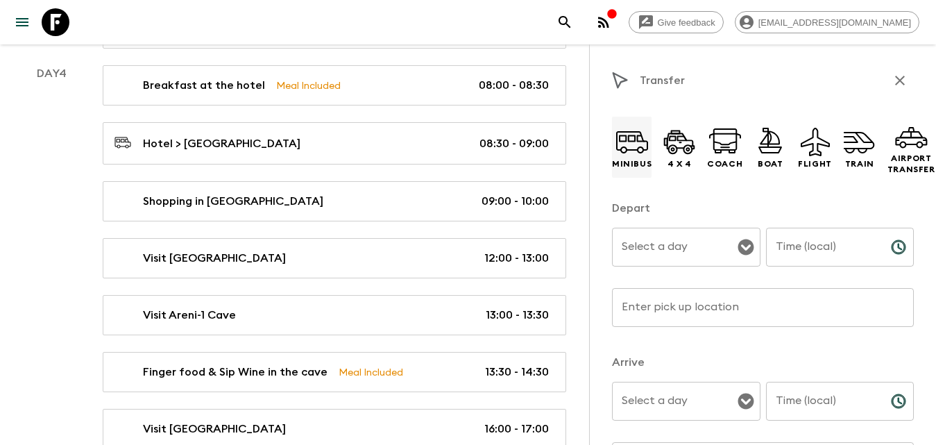
click at [643, 149] on icon at bounding box center [640, 149] width 7 height 7
click at [710, 249] on input "Select a day" at bounding box center [675, 247] width 115 height 26
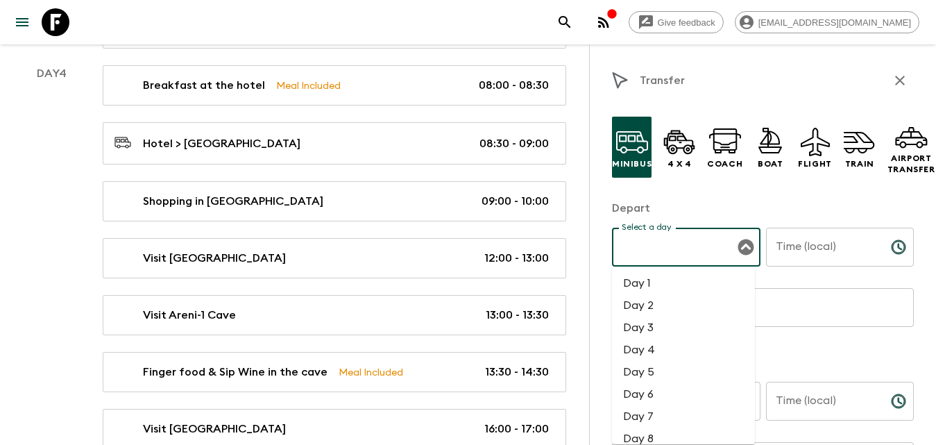
drag, startPoint x: 658, startPoint y: 344, endPoint x: 690, endPoint y: 331, distance: 34.5
click at [659, 344] on li "Day 4" at bounding box center [683, 350] width 143 height 22
type input "Day 4"
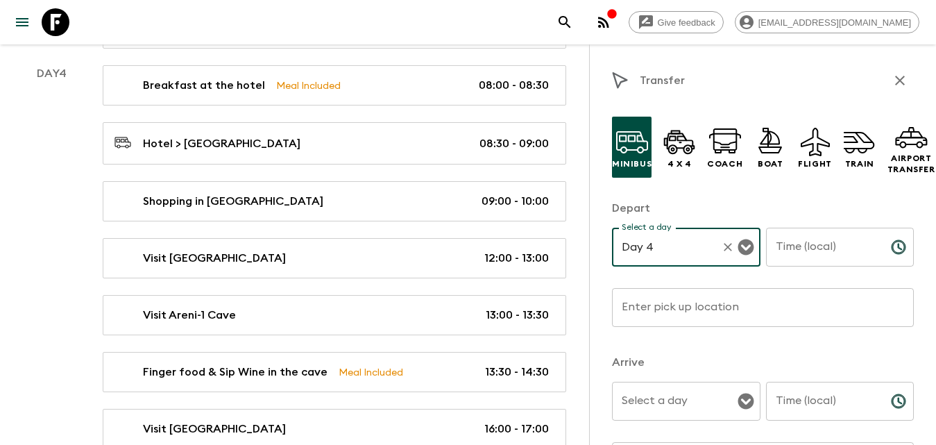
click at [808, 257] on input "Time (local)" at bounding box center [823, 247] width 114 height 39
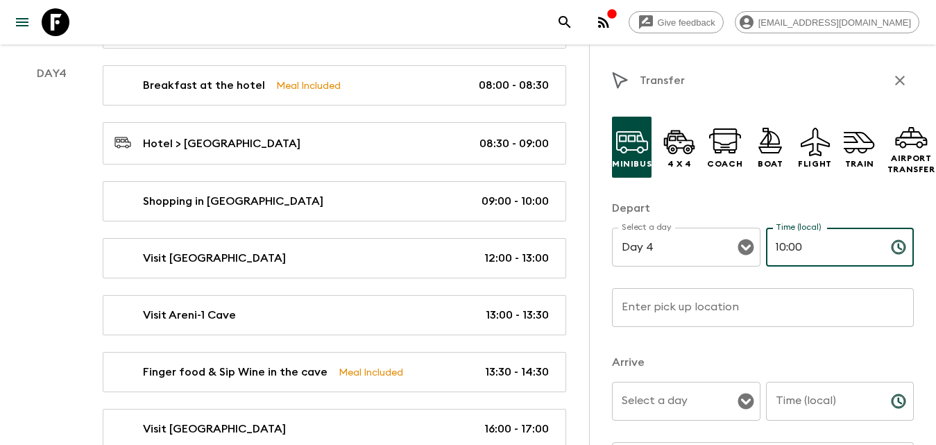
type input "10:00"
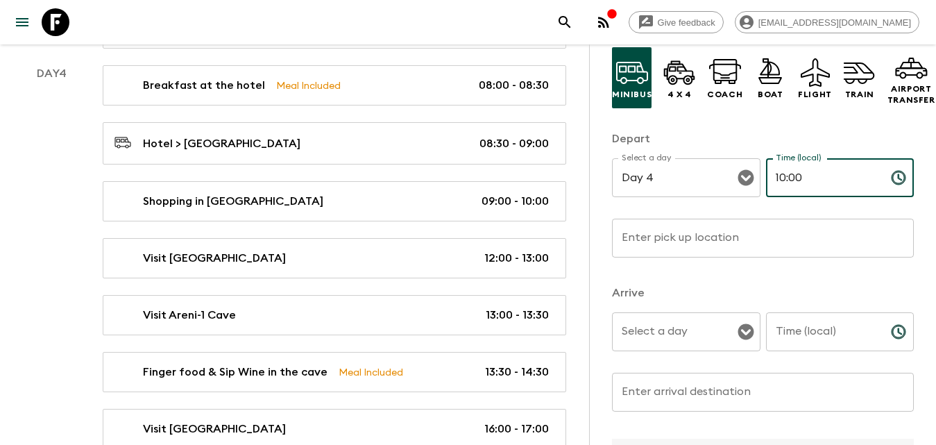
click at [824, 330] on input "Time (local)" at bounding box center [823, 331] width 114 height 39
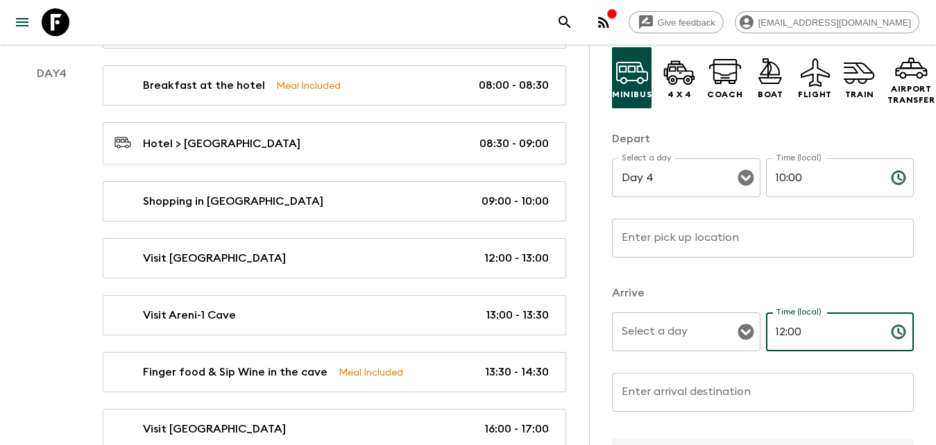
type input "12:00"
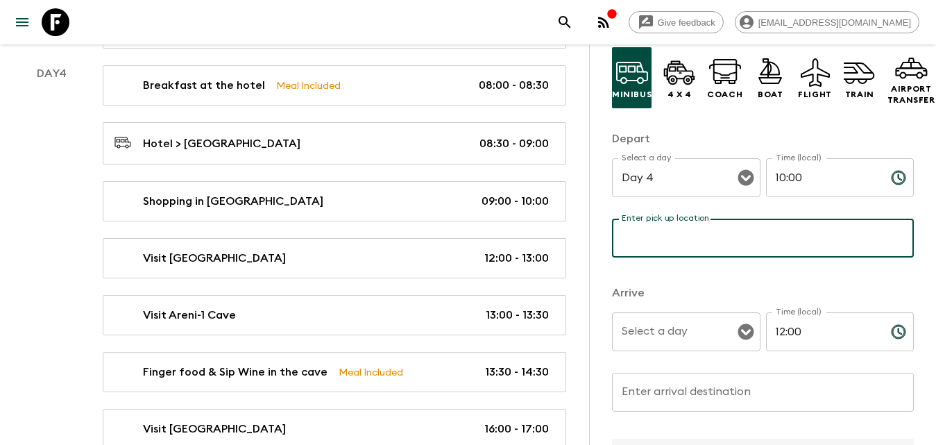
click at [776, 248] on input "Enter pick up location" at bounding box center [763, 238] width 302 height 39
type input "Gum Market"
click at [704, 392] on input "Enter arrival destination" at bounding box center [763, 392] width 302 height 39
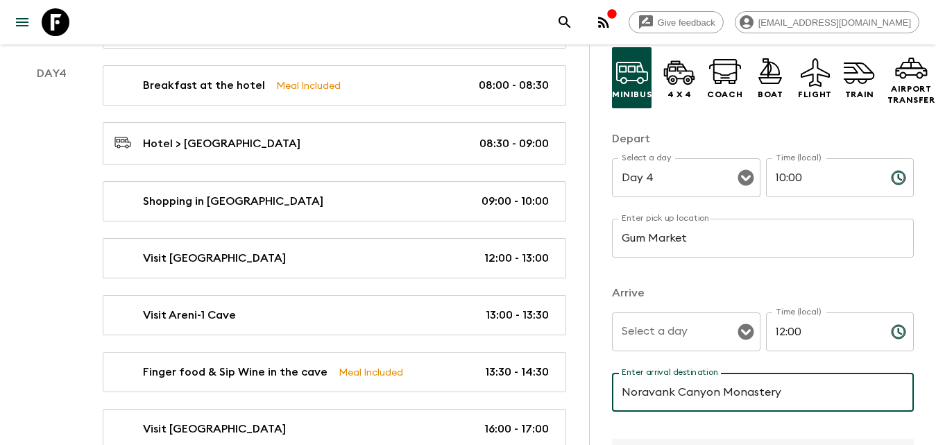
type input "Noravank Canyon Monastery"
click at [720, 325] on input "Select a day" at bounding box center [675, 332] width 115 height 26
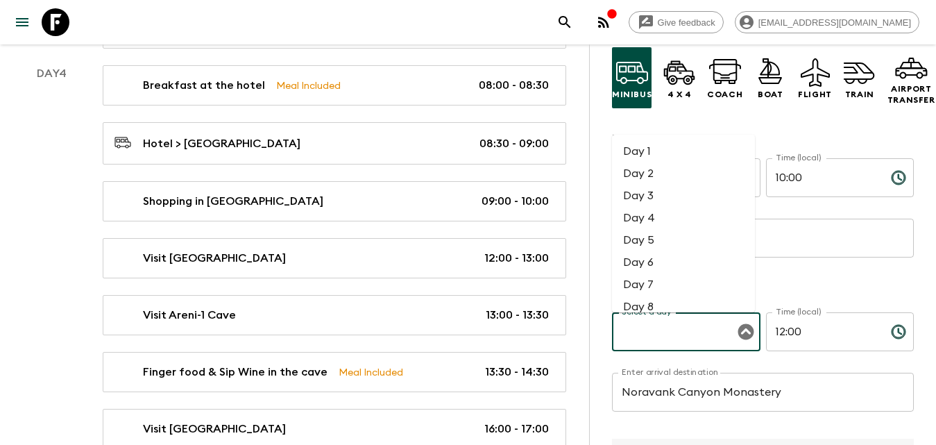
click at [671, 214] on li "Day 4" at bounding box center [683, 218] width 143 height 22
type input "Day 4"
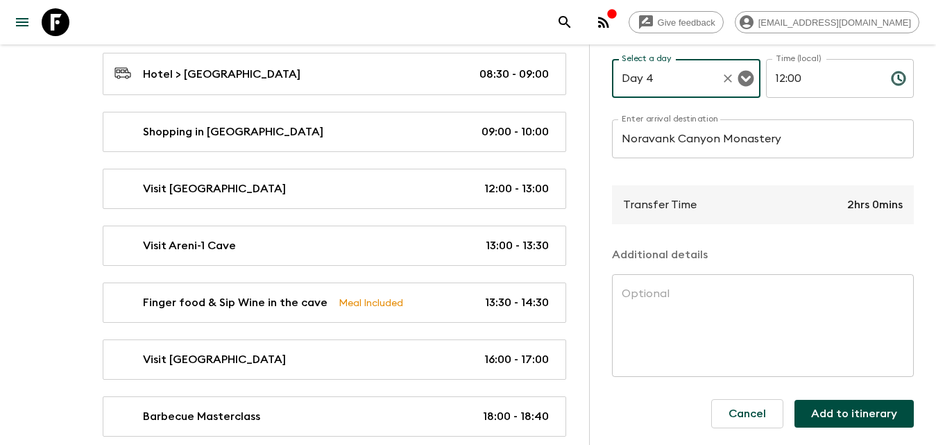
scroll to position [1414, 0]
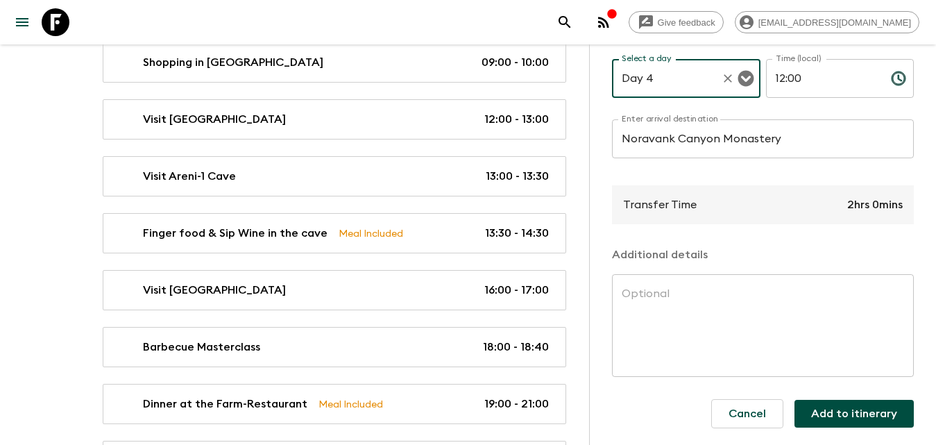
click at [813, 404] on button "Add to itinerary" at bounding box center [854, 414] width 119 height 28
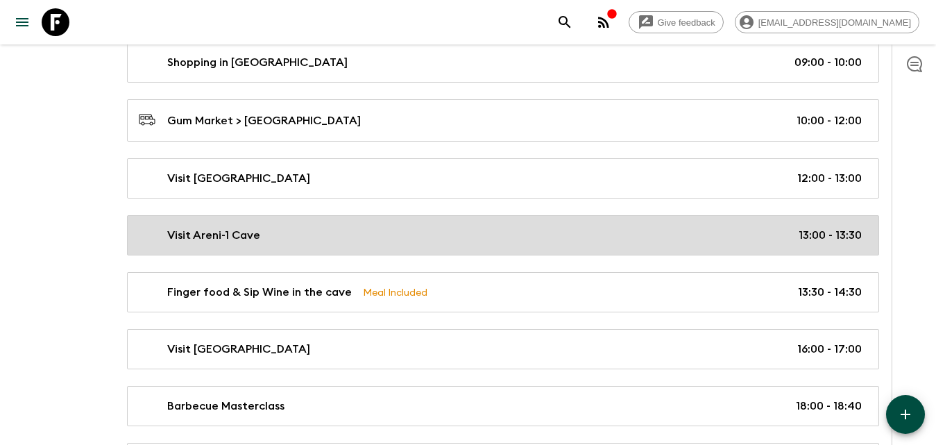
click at [359, 229] on div "Visit Areni-1 Cave 13:00 - 13:30" at bounding box center [500, 235] width 723 height 17
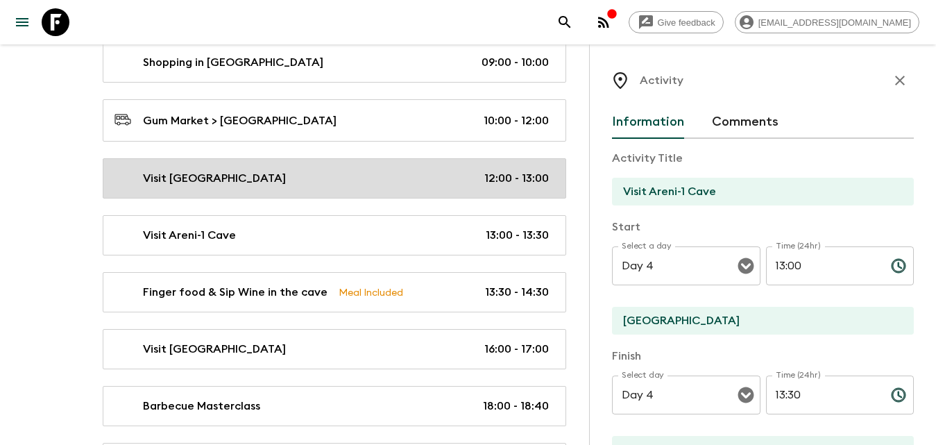
click at [364, 175] on div "Visit [GEOGRAPHIC_DATA] 12:00 - 13:00" at bounding box center [331, 178] width 434 height 17
type input "Visit [GEOGRAPHIC_DATA]"
type input "Yerevan"
type textarea "From there, we’ll drive through breathtaking canyons to reach [GEOGRAPHIC_DATA]…"
type input "12:00"
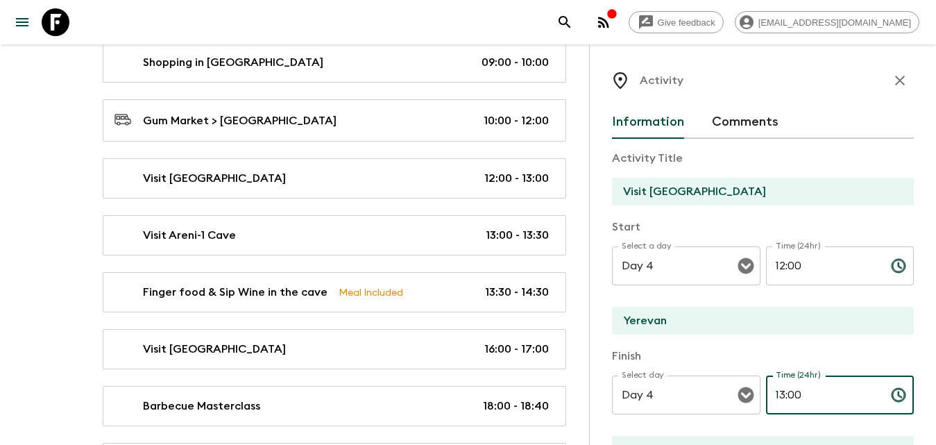
drag, startPoint x: 814, startPoint y: 387, endPoint x: 767, endPoint y: 397, distance: 47.6
click at [767, 397] on input "13:00" at bounding box center [823, 394] width 114 height 39
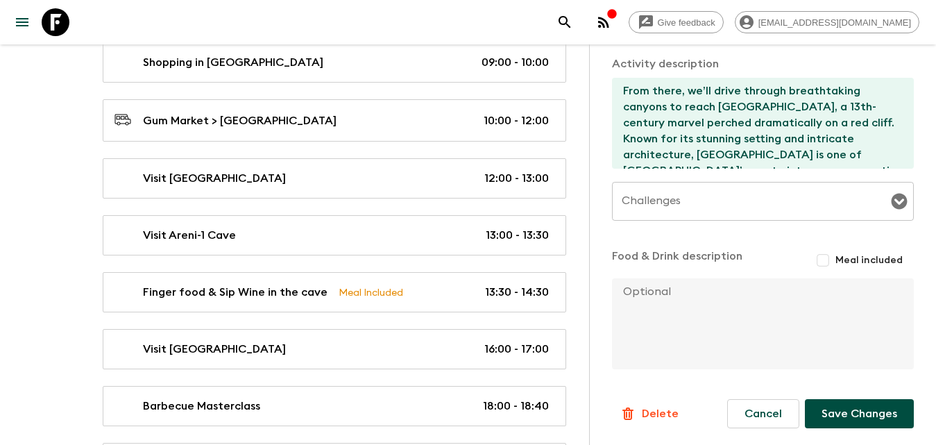
scroll to position [1622, 0]
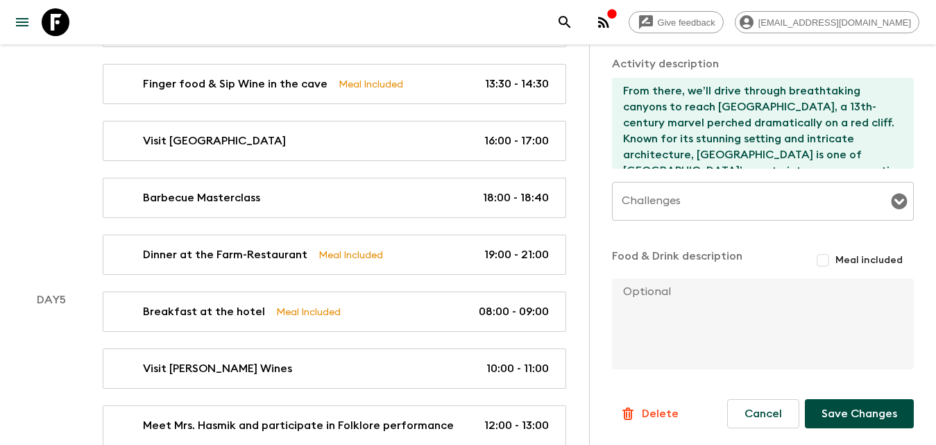
type input "12:45"
click at [837, 414] on button "Save Changes" at bounding box center [859, 413] width 109 height 29
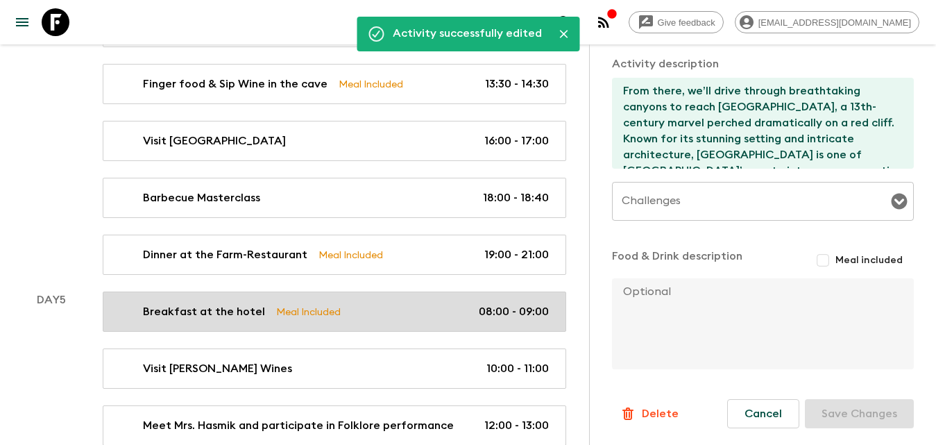
scroll to position [1414, 0]
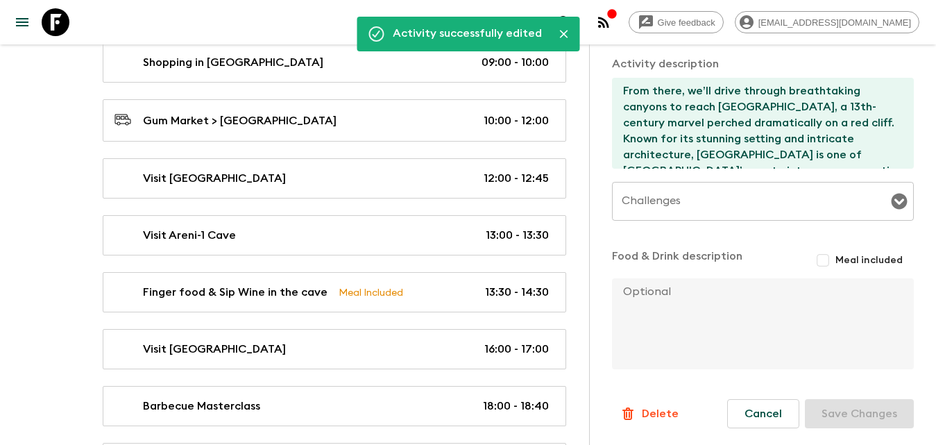
click at [51, 250] on div "Day 4" at bounding box center [51, 204] width 69 height 557
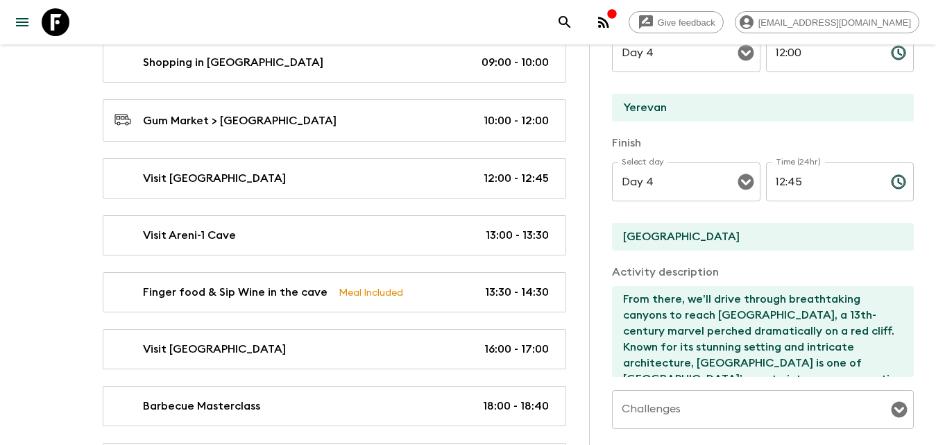
scroll to position [0, 0]
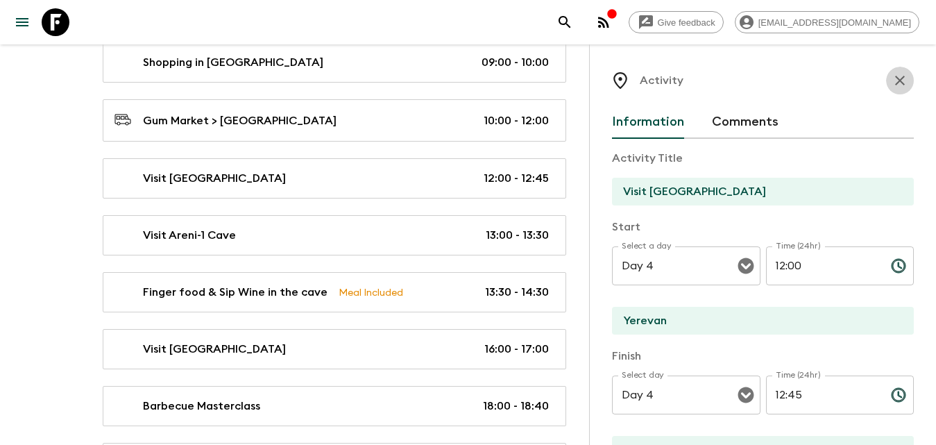
click at [892, 83] on icon "button" at bounding box center [900, 80] width 17 height 17
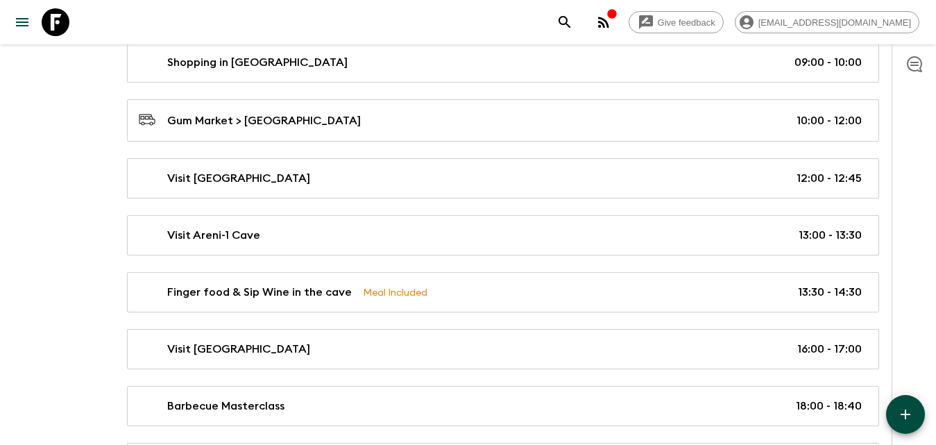
click at [905, 407] on icon "button" at bounding box center [905, 414] width 17 height 17
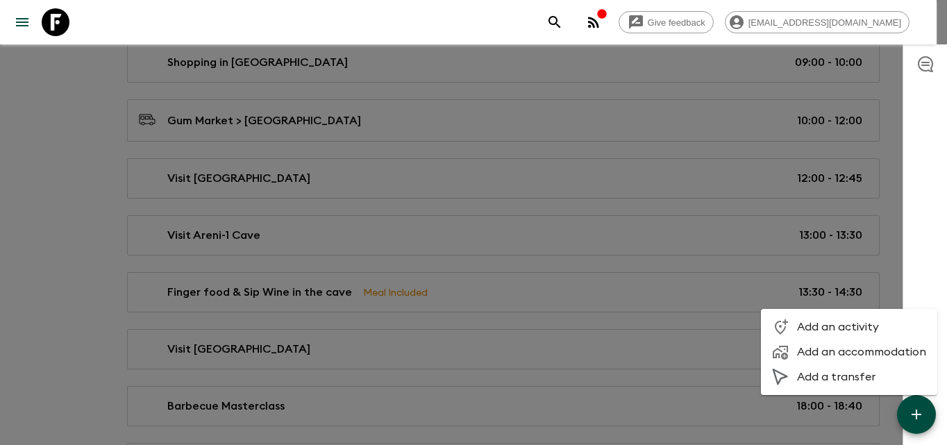
click at [836, 381] on span "Add a transfer" at bounding box center [861, 377] width 129 height 14
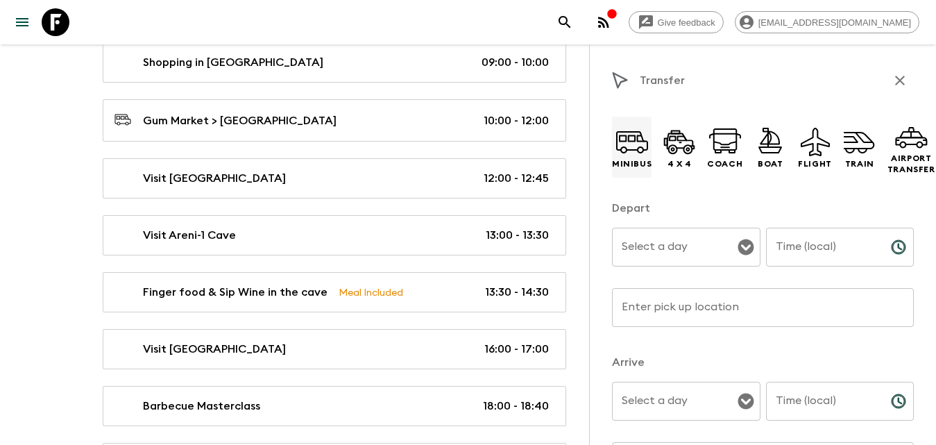
click at [629, 149] on icon at bounding box center [632, 141] width 33 height 33
click at [697, 302] on input "Enter pick up location" at bounding box center [763, 307] width 302 height 39
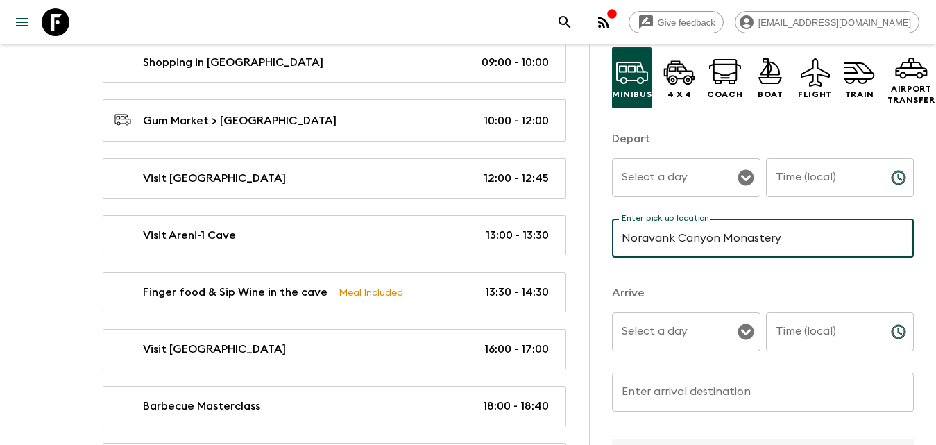
scroll to position [139, 0]
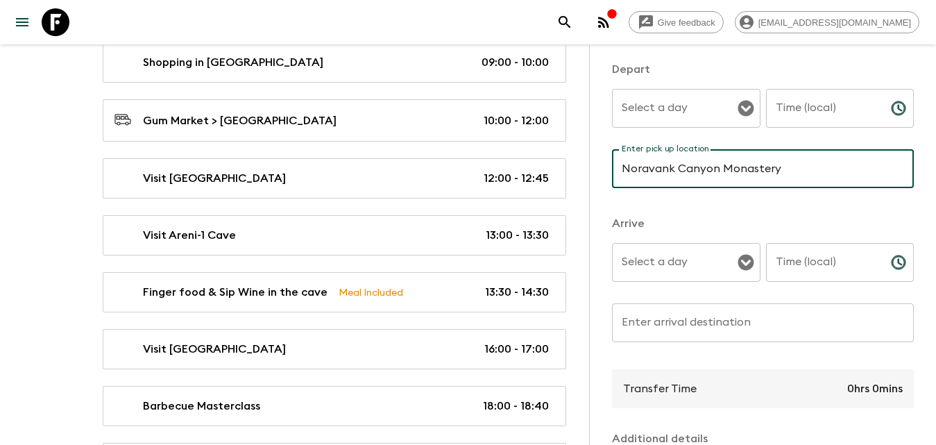
type input "Noravank Canyon Monastery"
click at [666, 334] on input "Enter arrival destination" at bounding box center [763, 322] width 302 height 39
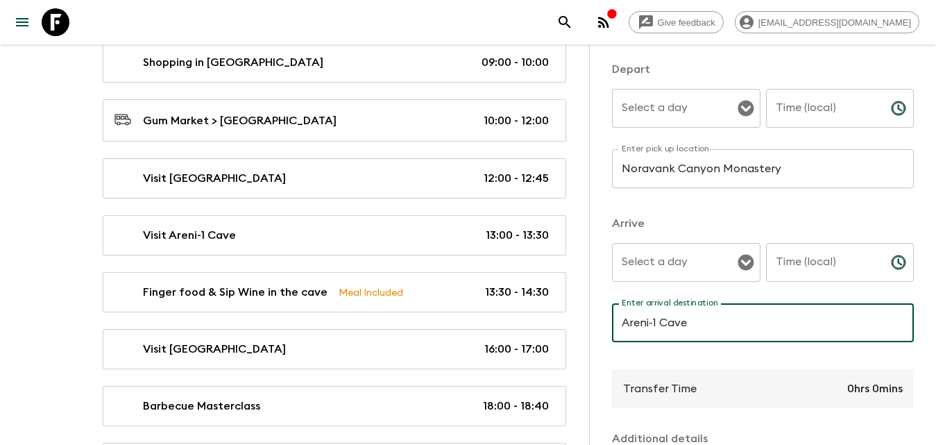
scroll to position [69, 0]
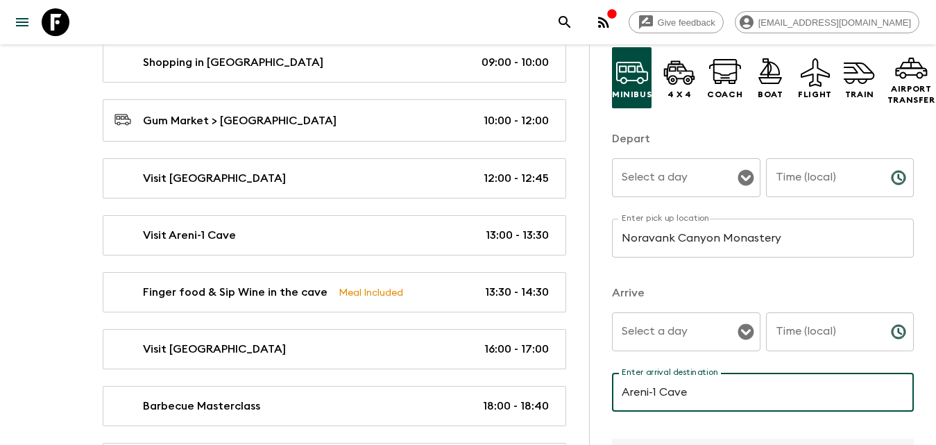
type input "Areni-1 Cave"
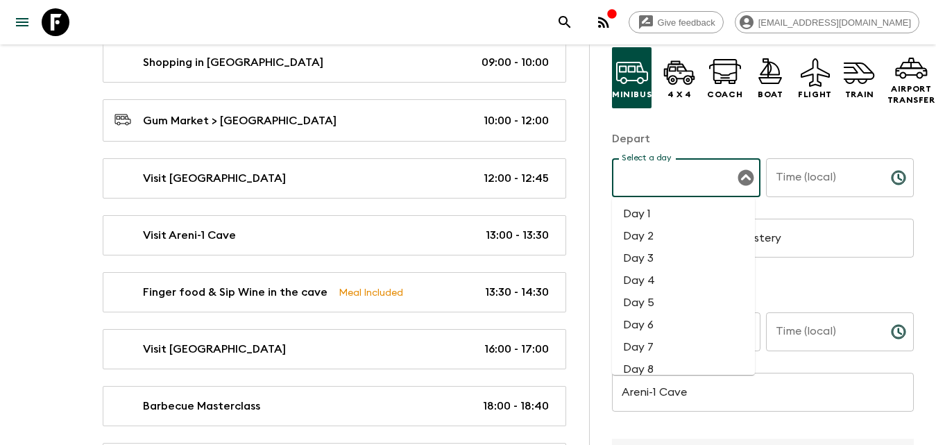
click at [692, 183] on input "Select a day" at bounding box center [675, 177] width 115 height 26
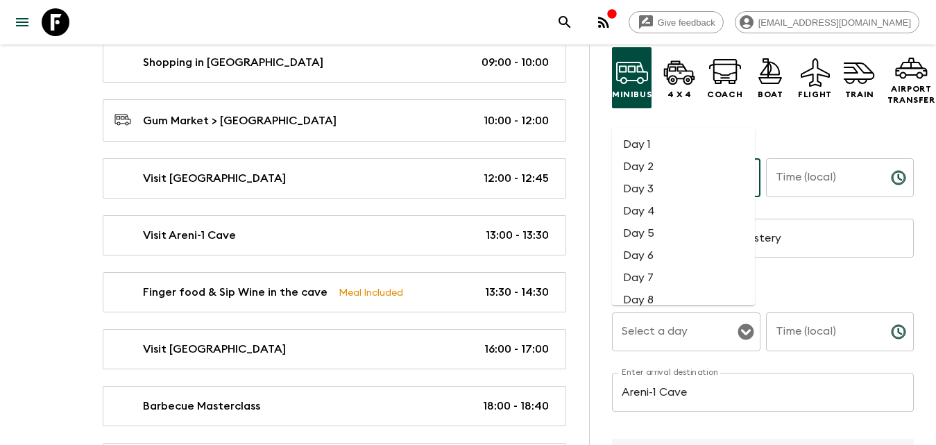
scroll to position [1275, 0]
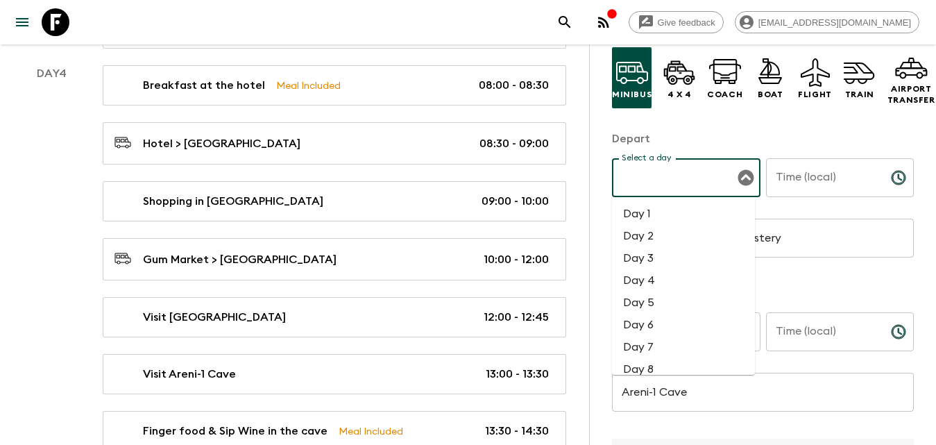
click at [672, 280] on li "Day 4" at bounding box center [683, 280] width 143 height 22
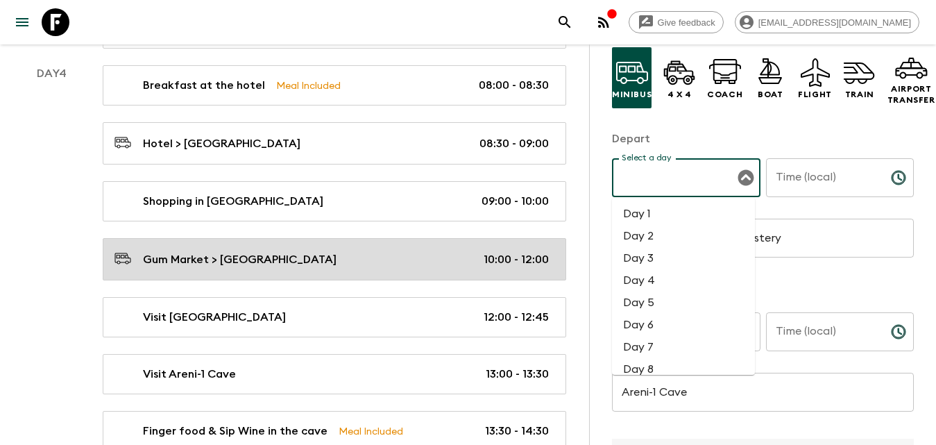
type input "Day 4"
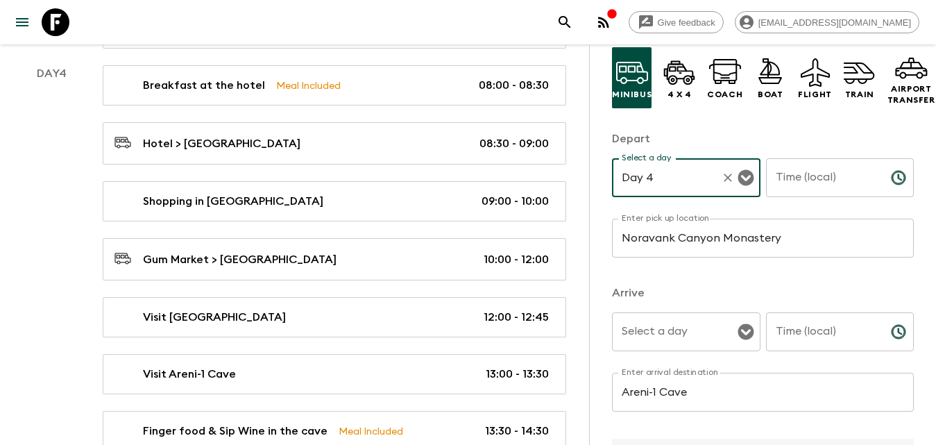
scroll to position [1345, 0]
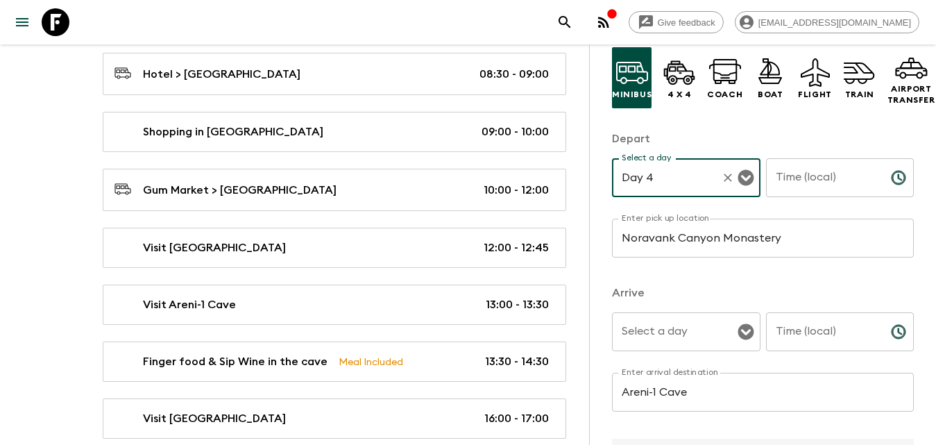
click at [807, 180] on input "Time (local)" at bounding box center [823, 177] width 114 height 39
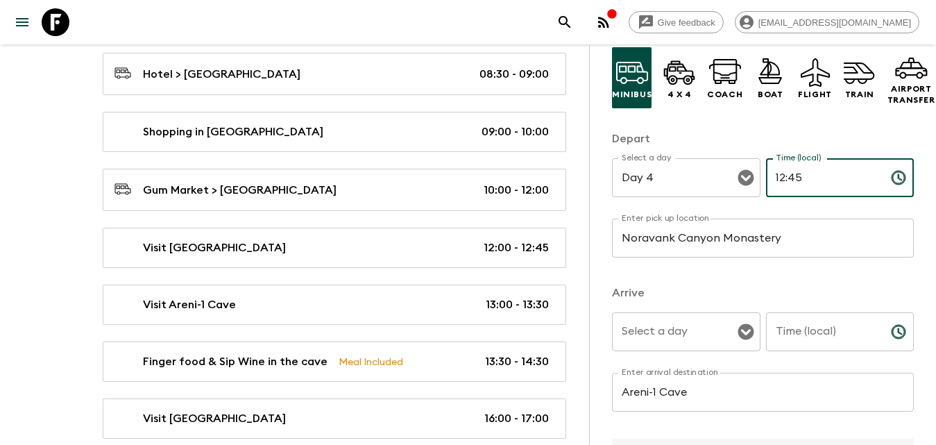
type input "12:45"
click at [805, 331] on input "Time (local)" at bounding box center [823, 331] width 114 height 39
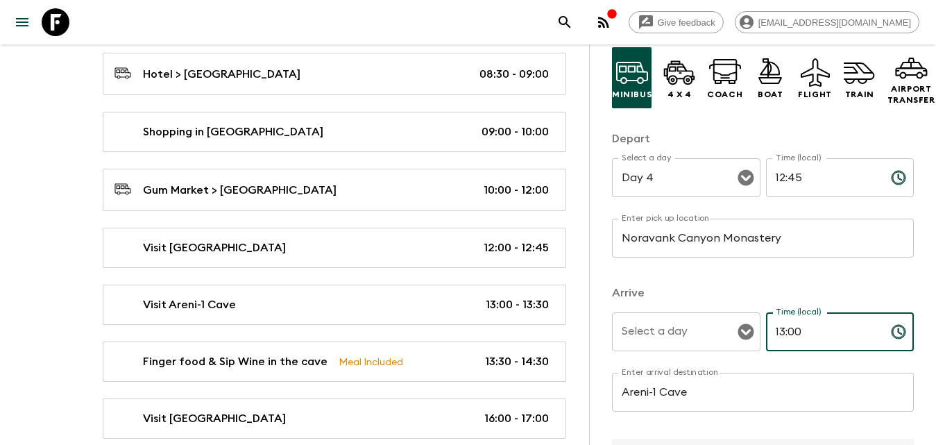
click at [677, 348] on div "Select a day" at bounding box center [686, 331] width 149 height 39
type input "13:00"
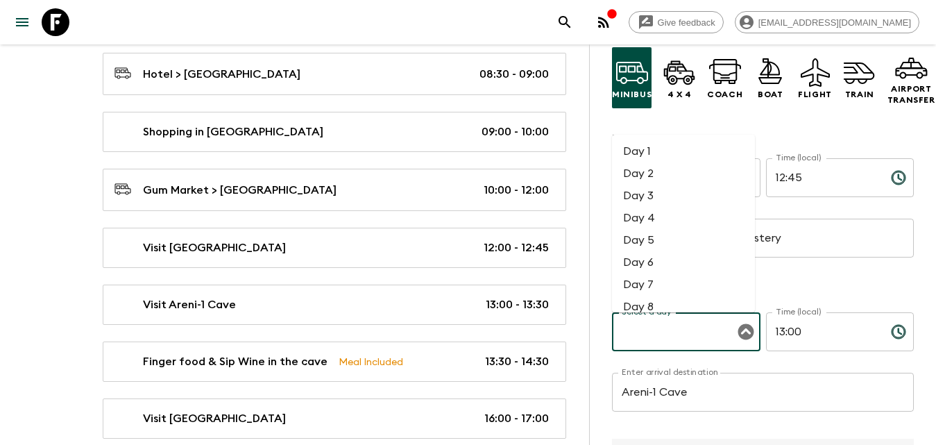
click at [645, 221] on li "Day 4" at bounding box center [683, 218] width 143 height 22
type input "Day 4"
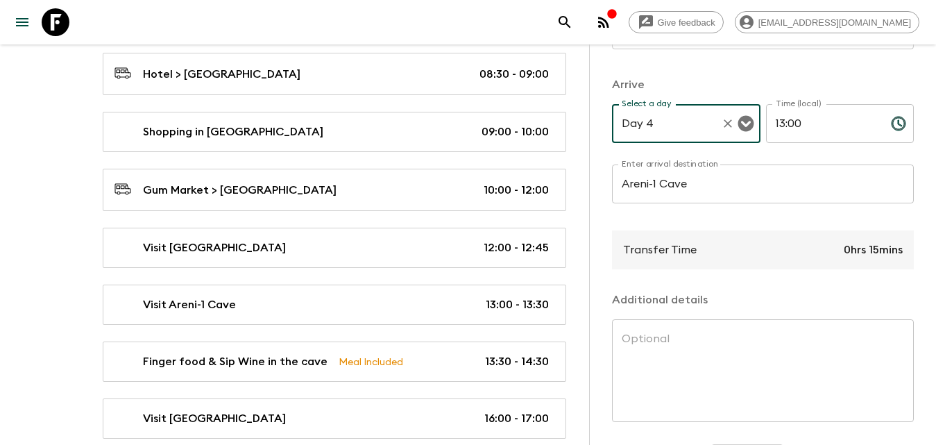
scroll to position [333, 0]
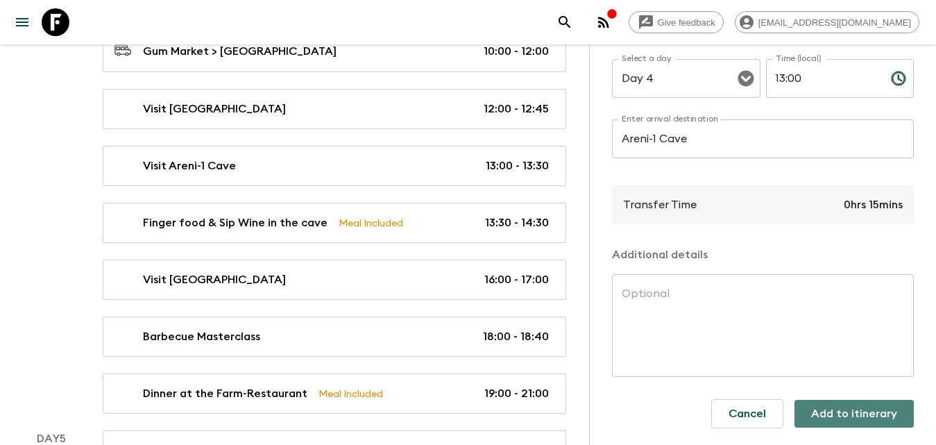
click at [834, 407] on button "Add to itinerary" at bounding box center [854, 414] width 119 height 28
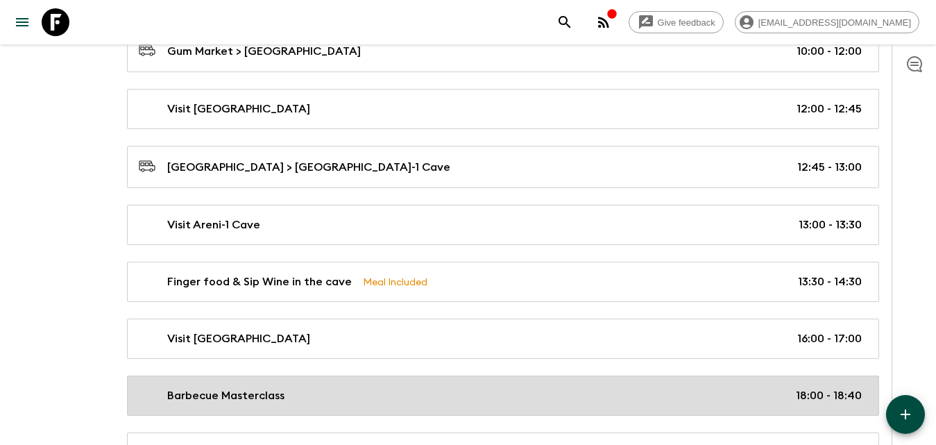
scroll to position [1553, 0]
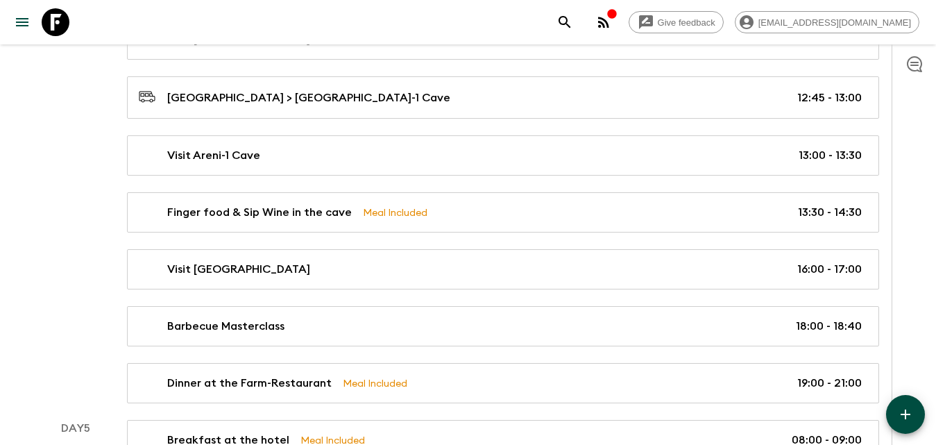
click at [909, 414] on icon "button" at bounding box center [906, 414] width 10 height 10
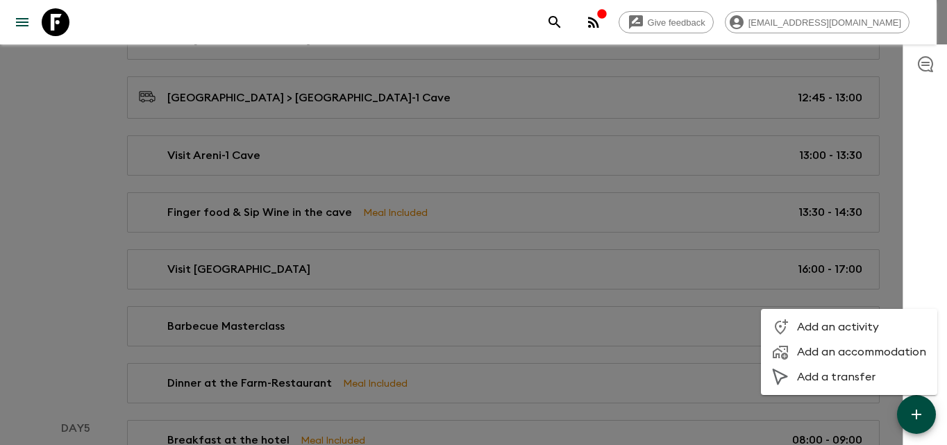
click at [848, 375] on span "Add a transfer" at bounding box center [861, 377] width 129 height 14
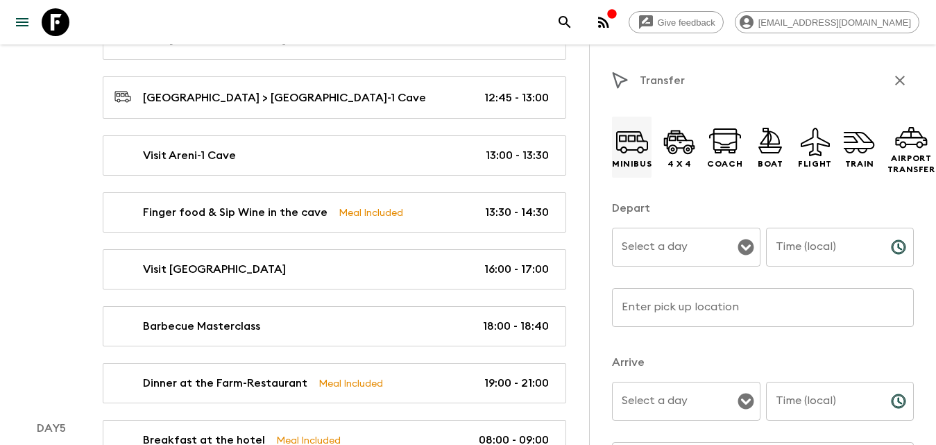
click at [640, 150] on icon at bounding box center [632, 141] width 33 height 33
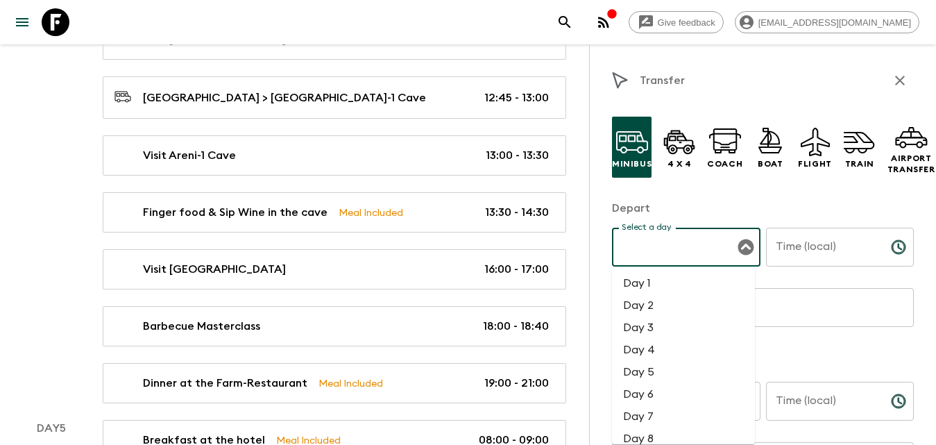
click at [722, 251] on input "Select a day" at bounding box center [675, 247] width 115 height 26
click at [659, 391] on li "Day 6" at bounding box center [683, 394] width 143 height 22
type input "Day 6"
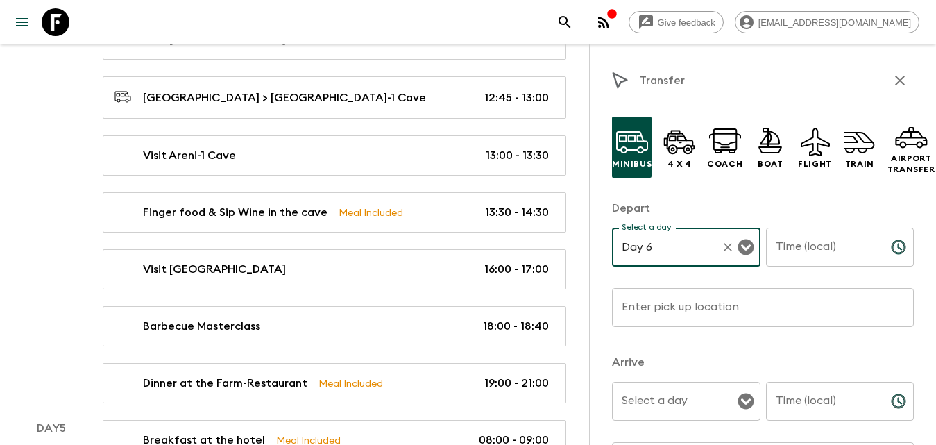
click at [790, 256] on input "Time (local)" at bounding box center [823, 247] width 114 height 39
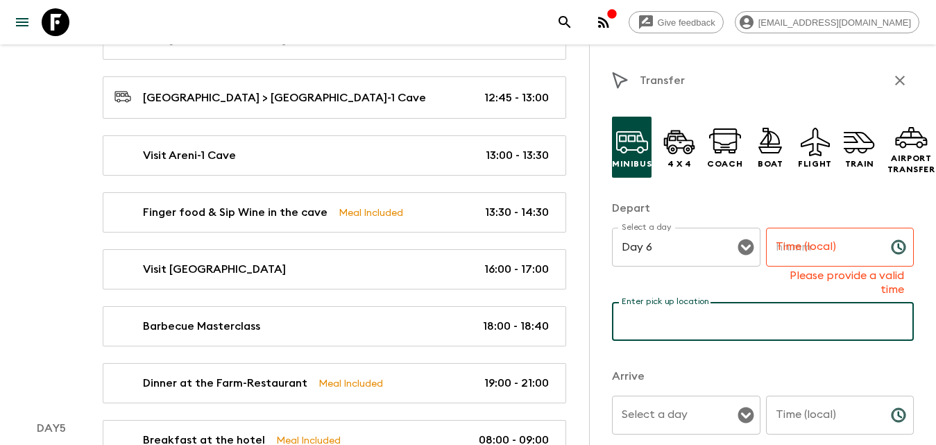
click at [743, 308] on input "Enter pick up location" at bounding box center [763, 321] width 302 height 39
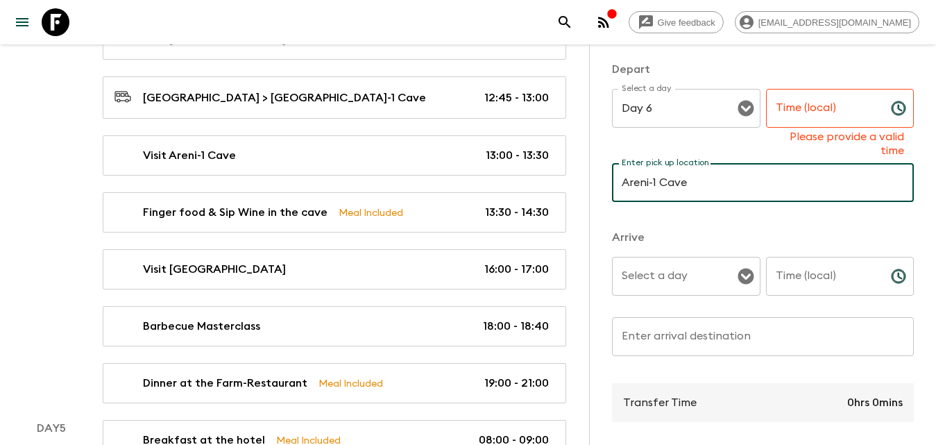
type input "Areni-1 Cave"
click at [690, 344] on input "Enter arrival destination" at bounding box center [763, 336] width 302 height 39
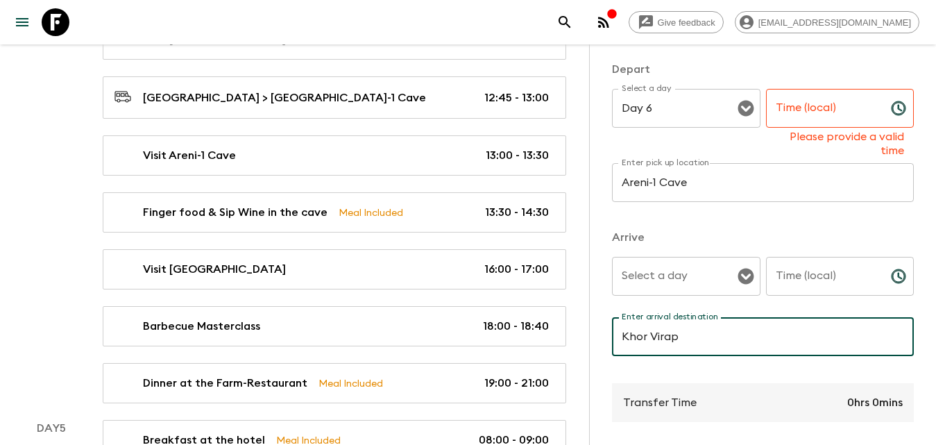
type input "Khor Virap"
click at [806, 105] on input "Time (local)" at bounding box center [823, 108] width 114 height 39
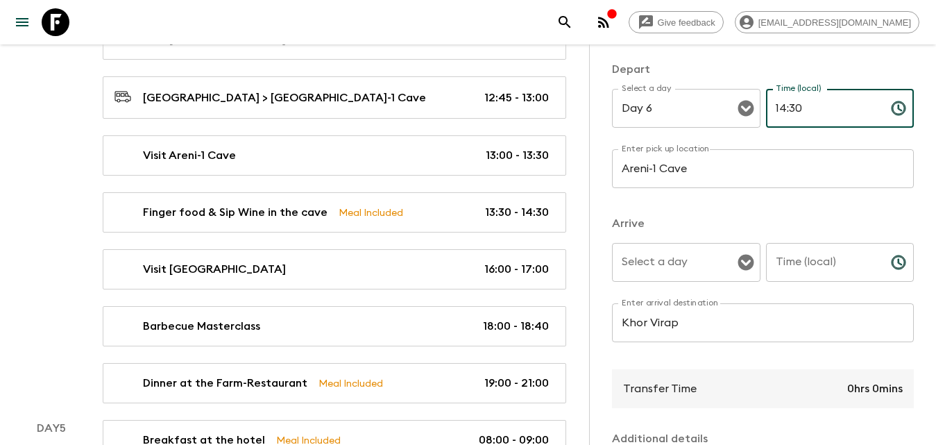
type input "14:30"
click at [804, 243] on div "Time (local) Time (local) ​" at bounding box center [840, 270] width 149 height 55
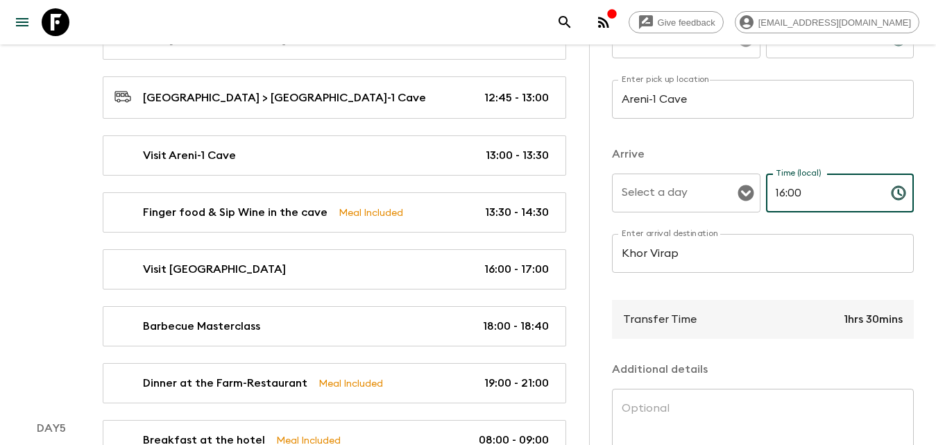
scroll to position [333, 0]
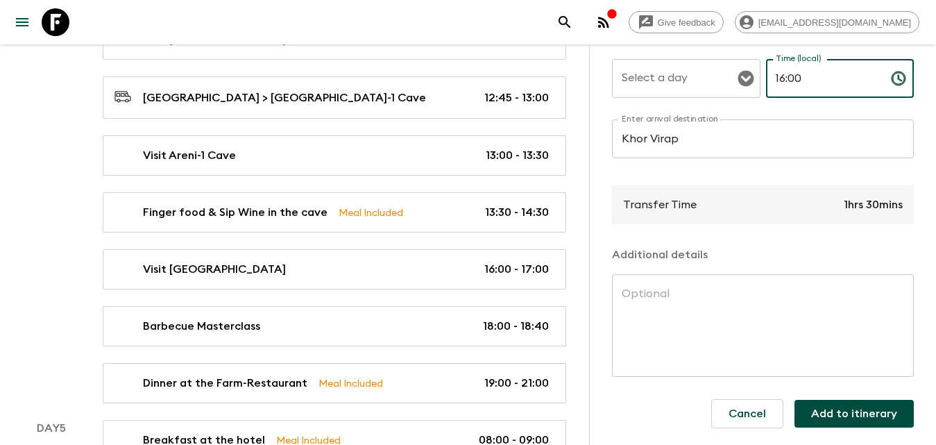
type input "16:00"
click at [838, 408] on button "Add to itinerary" at bounding box center [854, 414] width 119 height 28
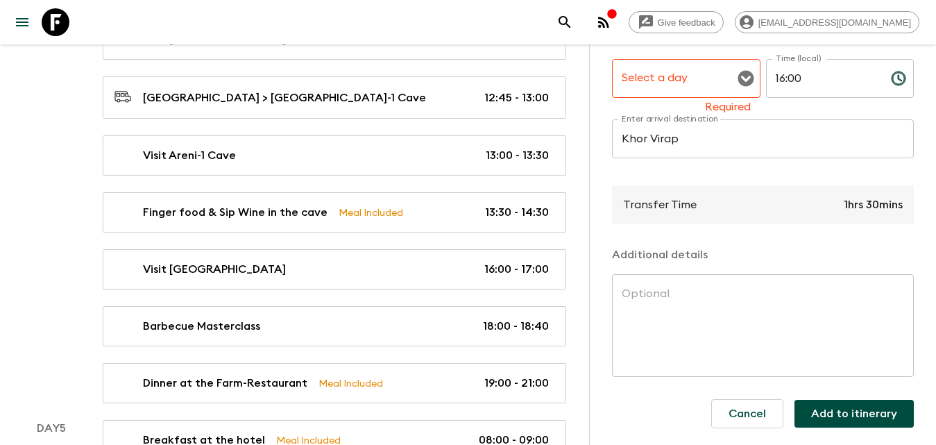
click at [659, 87] on div "Select a day Select a day Required" at bounding box center [686, 86] width 149 height 55
click at [663, 79] on input "Select a day" at bounding box center [675, 78] width 115 height 26
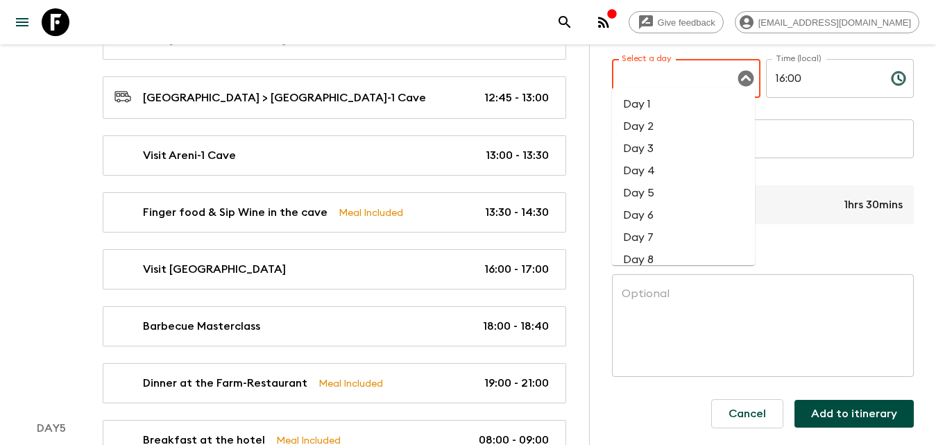
click at [672, 167] on li "Day 4" at bounding box center [683, 171] width 143 height 22
type input "Day 4"
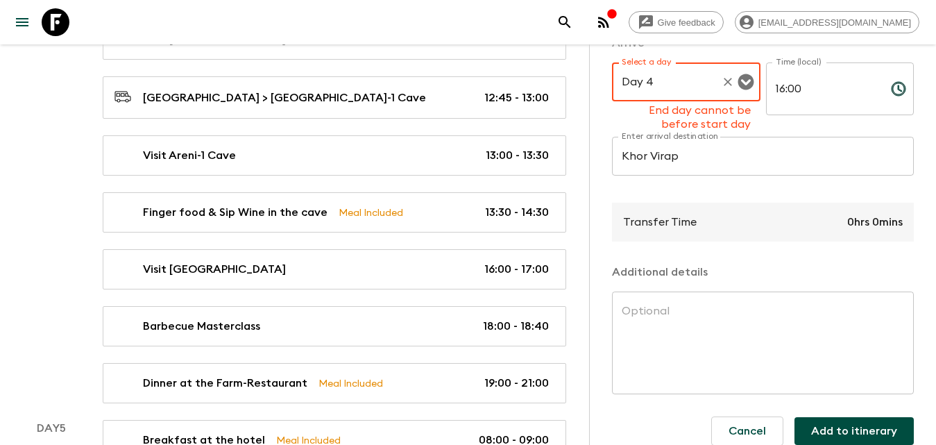
scroll to position [347, 0]
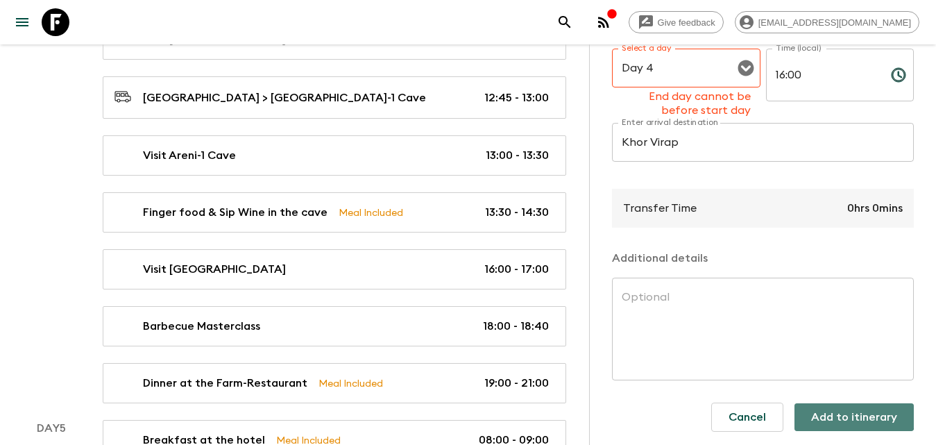
click at [820, 412] on button "Add to itinerary" at bounding box center [854, 417] width 119 height 28
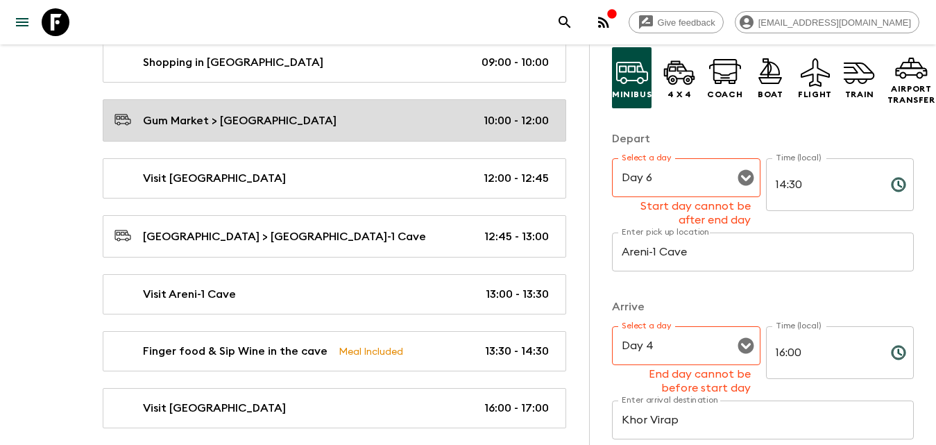
scroll to position [1206, 0]
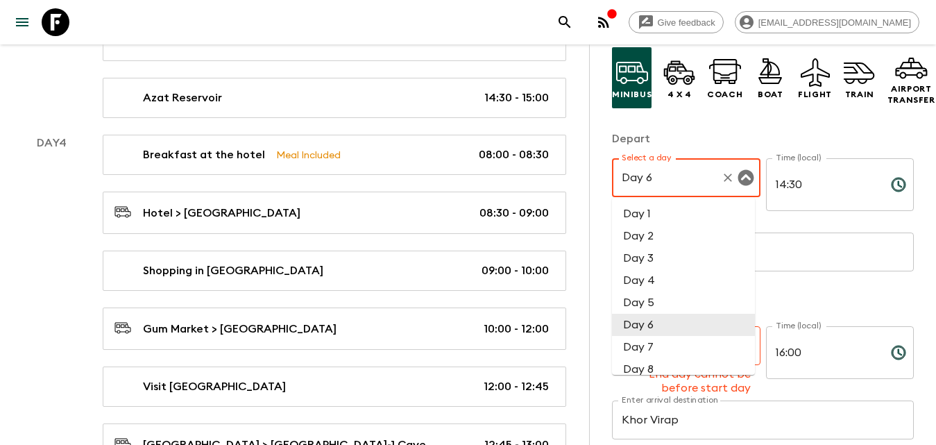
click at [665, 183] on input "Day 6" at bounding box center [666, 177] width 97 height 26
click at [650, 279] on li "Day 4" at bounding box center [683, 280] width 143 height 22
type input "Day 4"
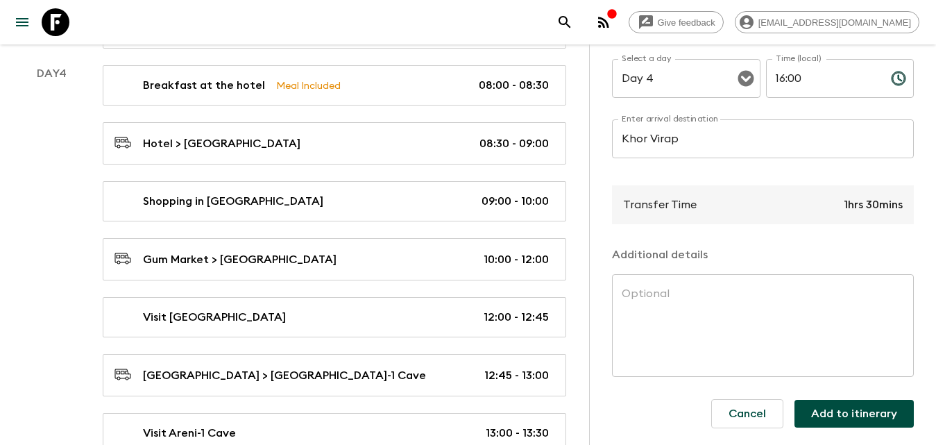
scroll to position [1414, 0]
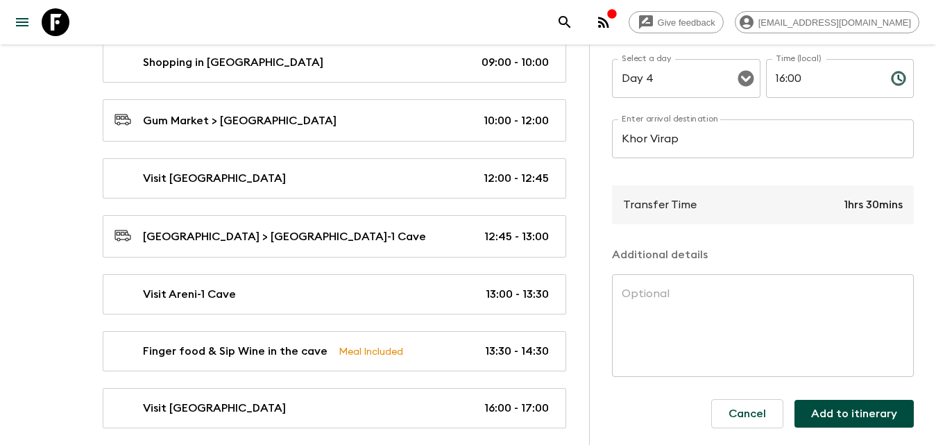
click at [862, 400] on button "Add to itinerary" at bounding box center [854, 414] width 119 height 28
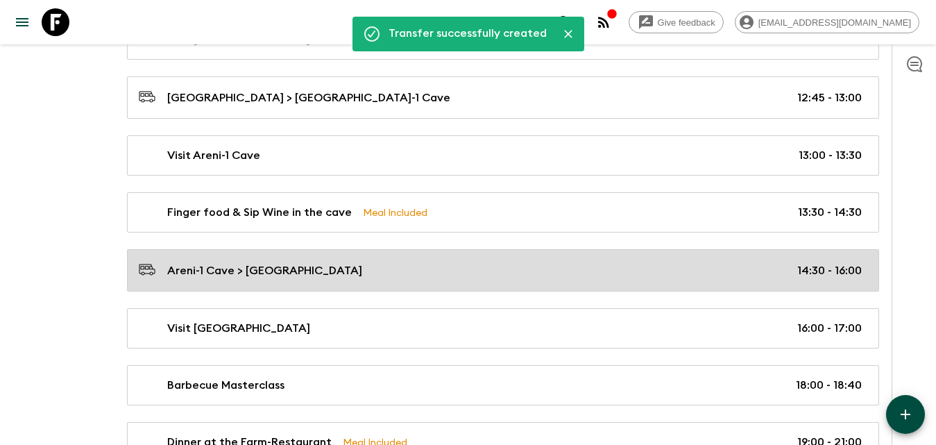
scroll to position [1622, 0]
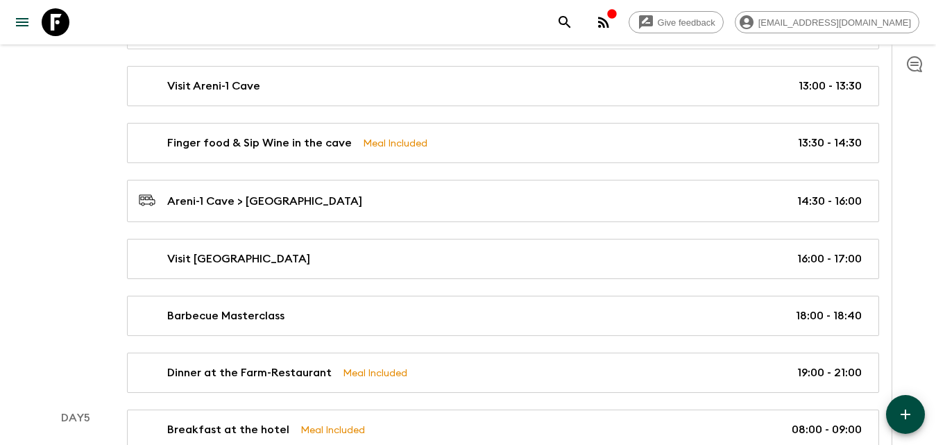
click at [900, 409] on icon "button" at bounding box center [905, 414] width 17 height 17
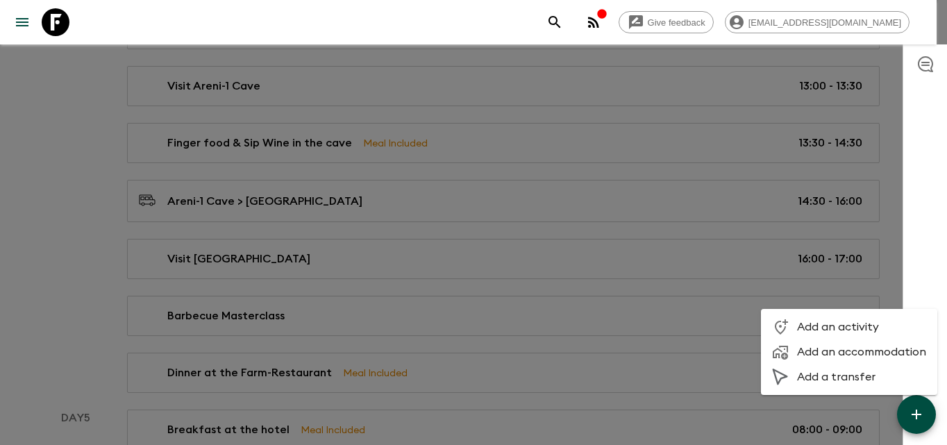
click at [835, 377] on span "Add a transfer" at bounding box center [861, 377] width 129 height 14
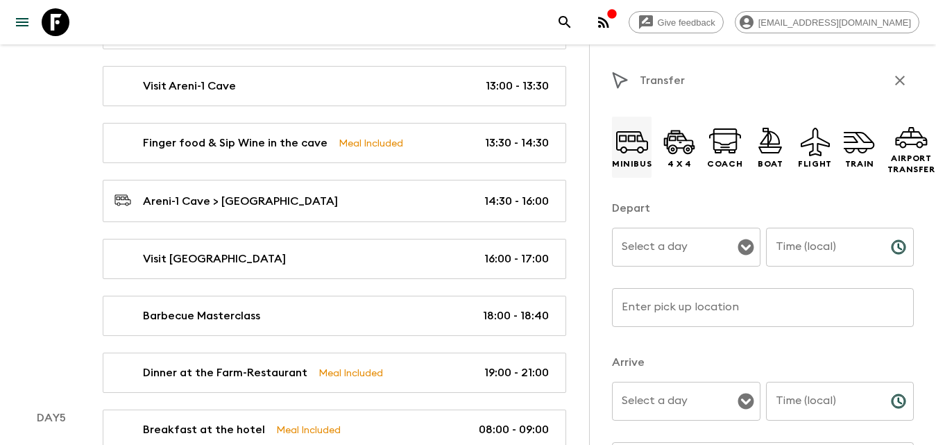
click at [636, 160] on p "Minibus" at bounding box center [632, 163] width 40 height 11
click at [697, 247] on input "Select a day" at bounding box center [675, 247] width 115 height 26
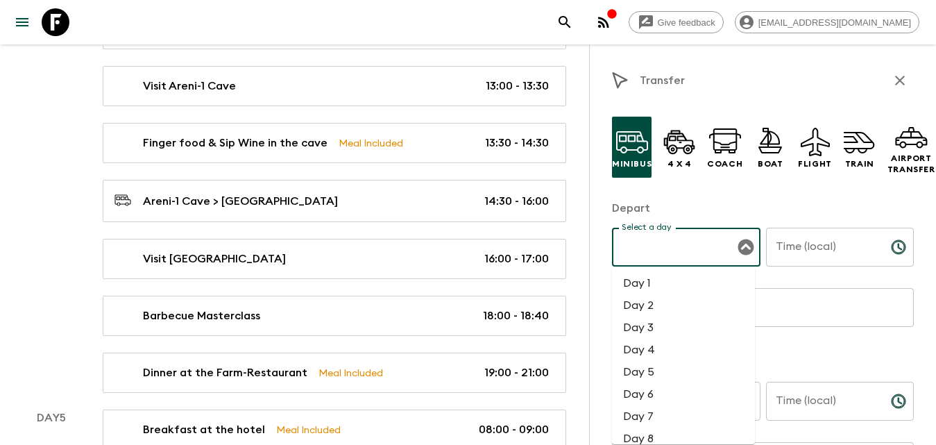
click at [641, 346] on li "Day 4" at bounding box center [683, 350] width 143 height 22
type input "Day 4"
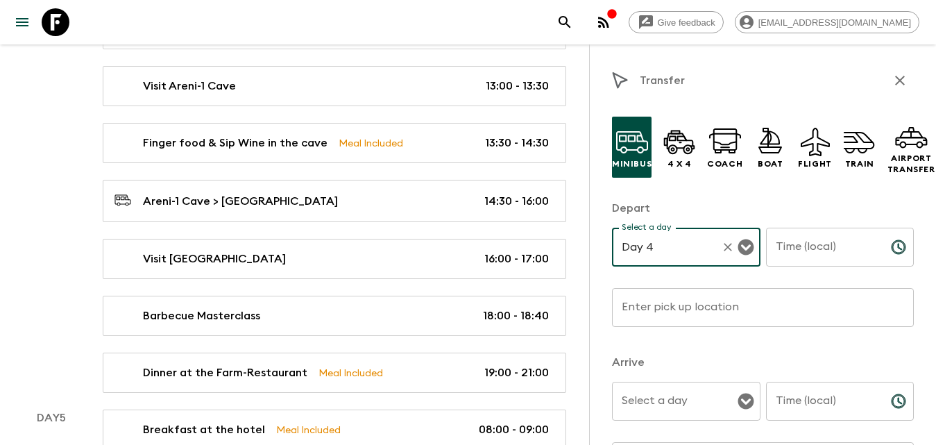
click at [790, 251] on input "Time (local)" at bounding box center [823, 247] width 114 height 39
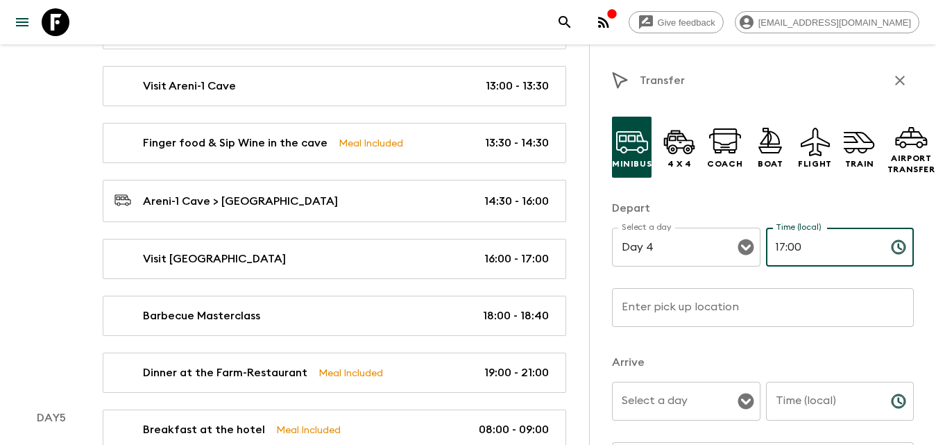
type input "17:00"
click at [785, 417] on input "Time (local)" at bounding box center [823, 401] width 114 height 39
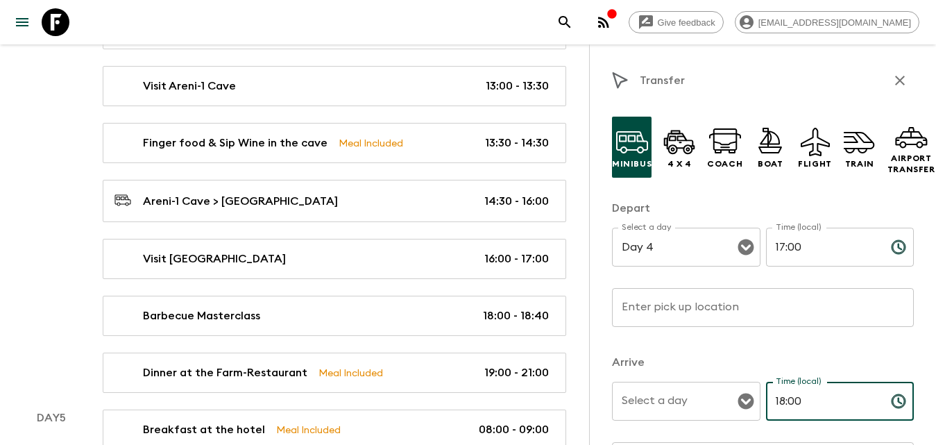
type input "18:00"
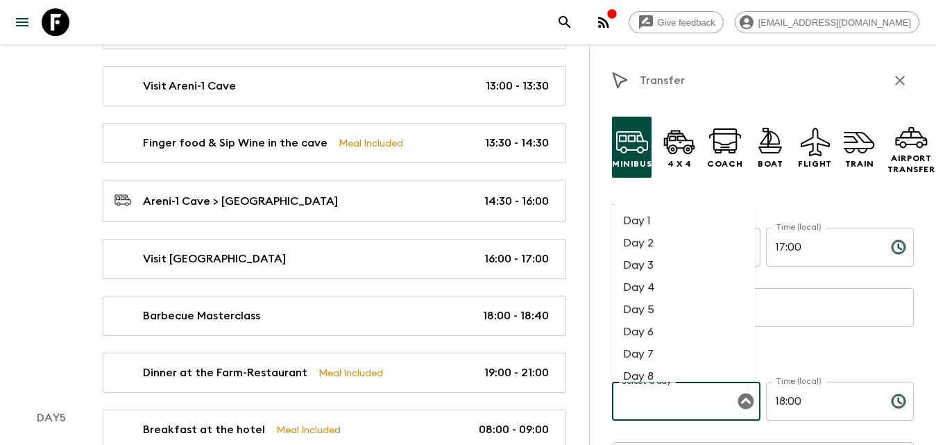
click at [717, 399] on input "Select a day" at bounding box center [675, 401] width 115 height 26
click at [654, 284] on li "Day 4" at bounding box center [683, 287] width 143 height 22
type input "Day 4"
click at [664, 302] on div "Enter pick up location Enter pick up location ​" at bounding box center [763, 315] width 302 height 55
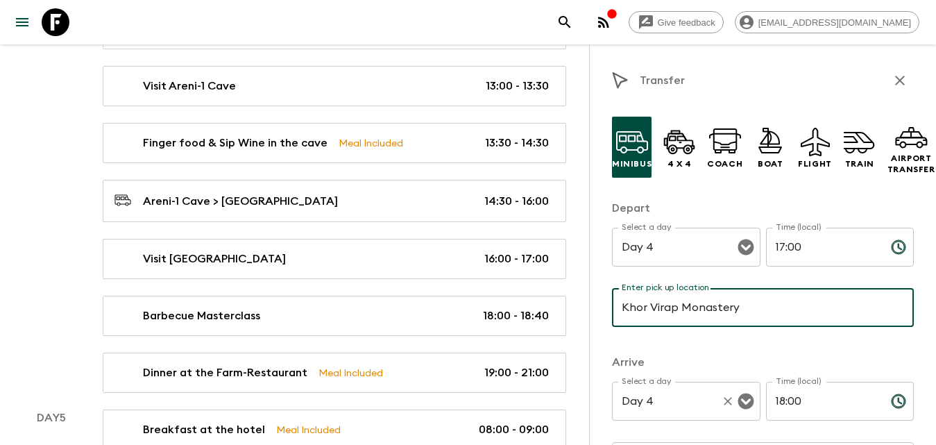
scroll to position [69, 0]
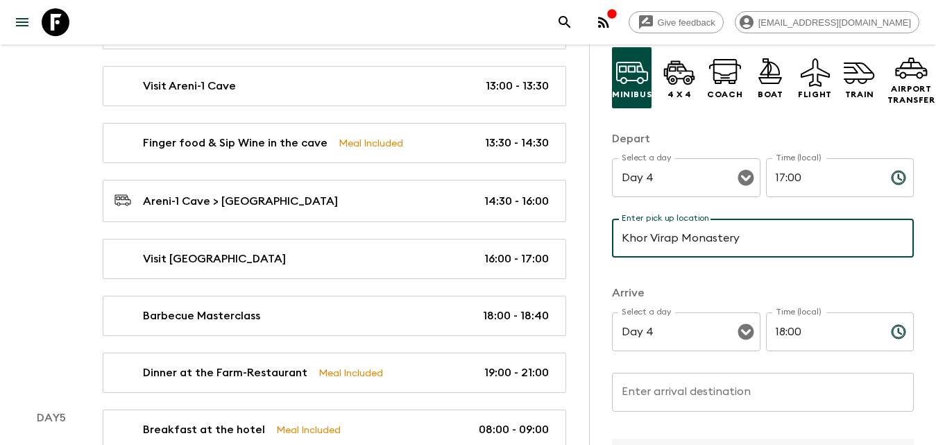
type input "Khor Virap Monastery"
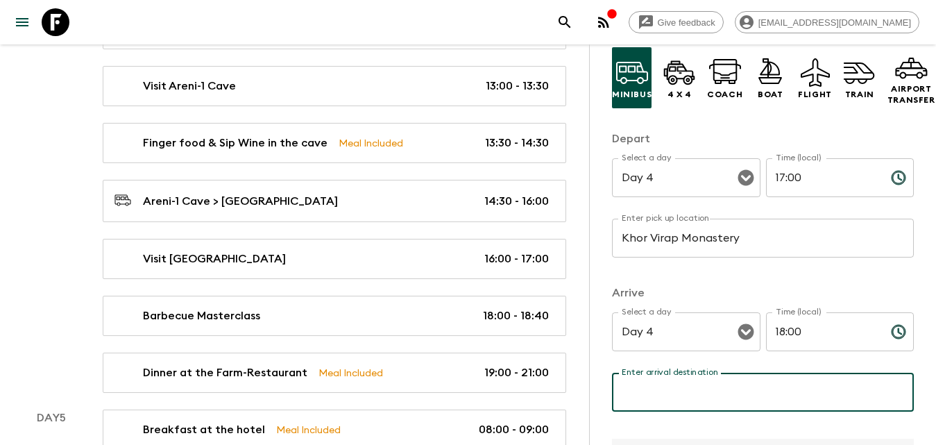
click at [686, 380] on div "Enter arrival destination Enter arrival destination ​" at bounding box center [763, 400] width 302 height 55
type input "Ghukasavan"
click at [704, 301] on div "Arrive Select a day Day 4 Select a day ​ Time (local) 18:00 Time (local) ​ Ente…" at bounding box center [763, 356] width 302 height 143
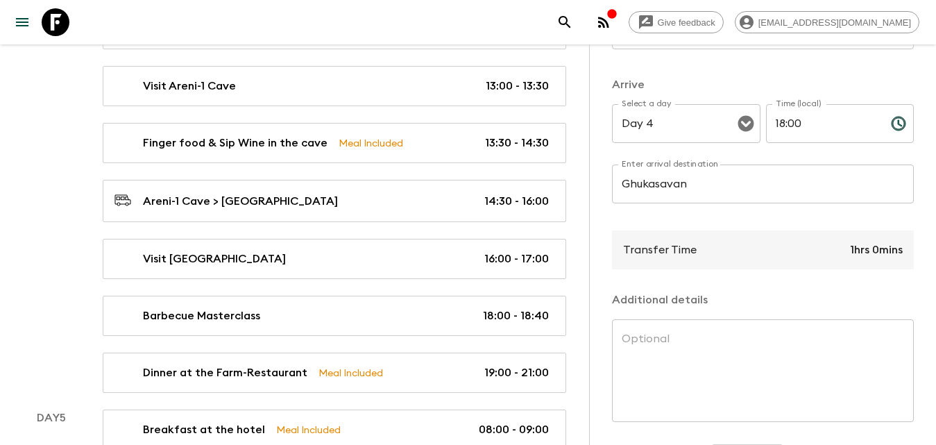
scroll to position [333, 0]
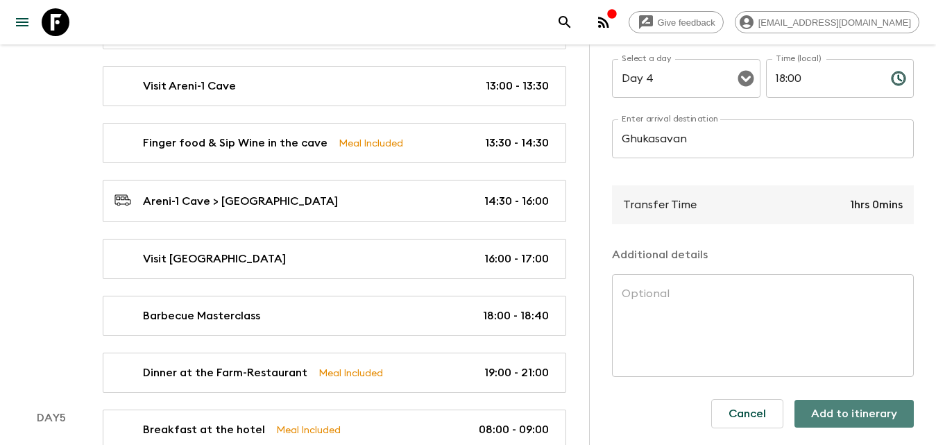
click at [835, 407] on button "Add to itinerary" at bounding box center [854, 414] width 119 height 28
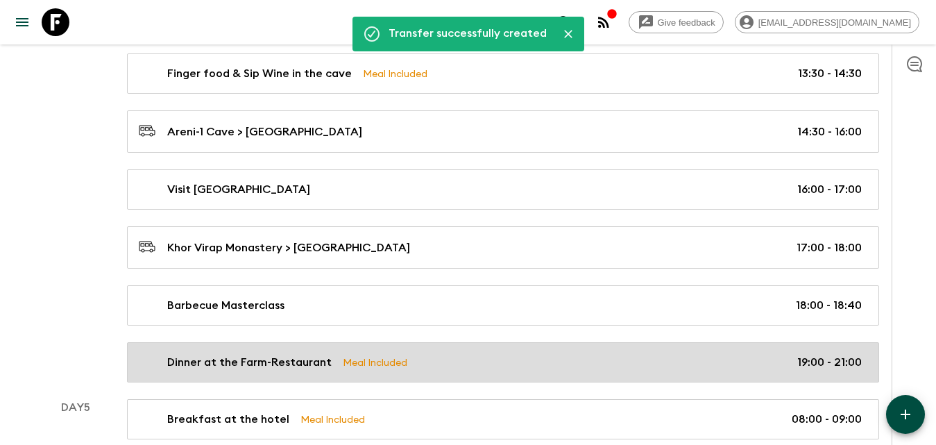
scroll to position [1761, 0]
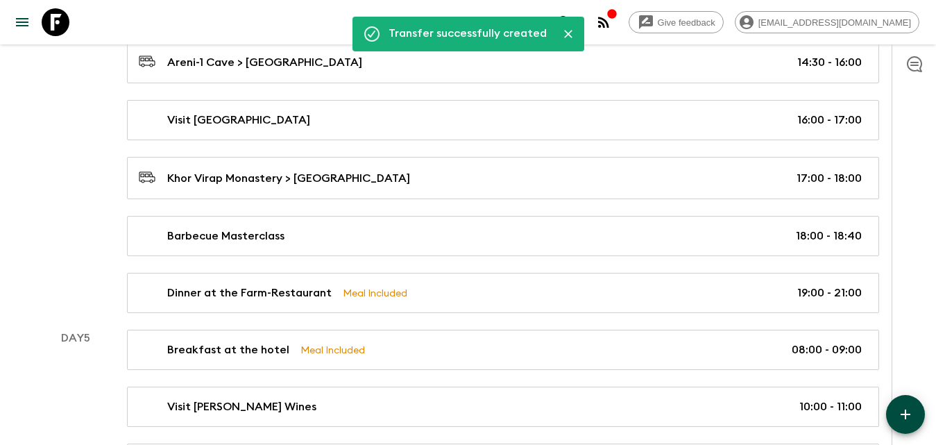
click at [910, 414] on icon "button" at bounding box center [906, 414] width 10 height 10
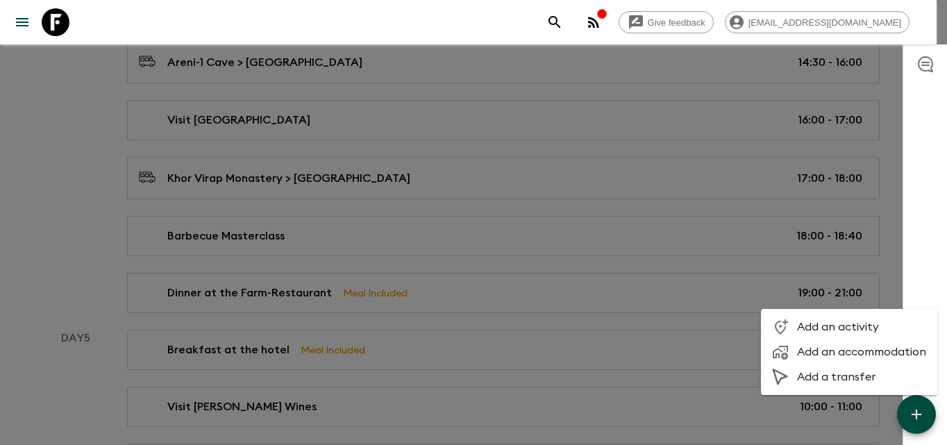
click at [835, 377] on span "Add a transfer" at bounding box center [861, 377] width 129 height 14
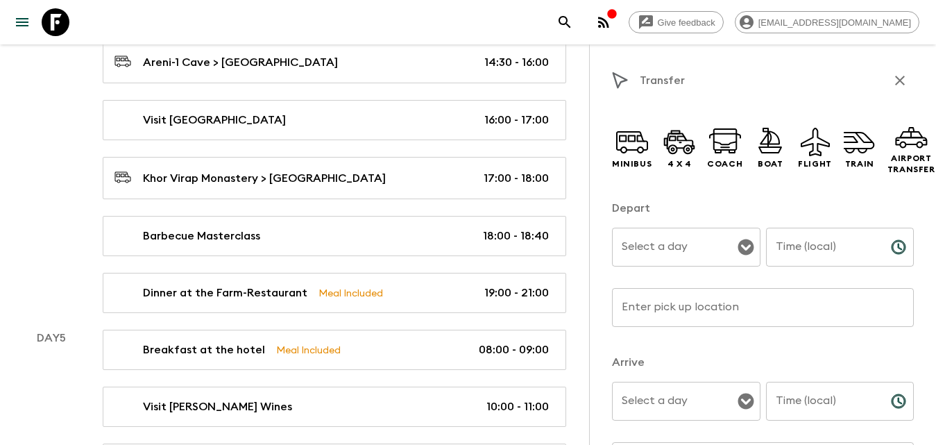
click at [696, 307] on input "Enter pick up location" at bounding box center [763, 307] width 302 height 39
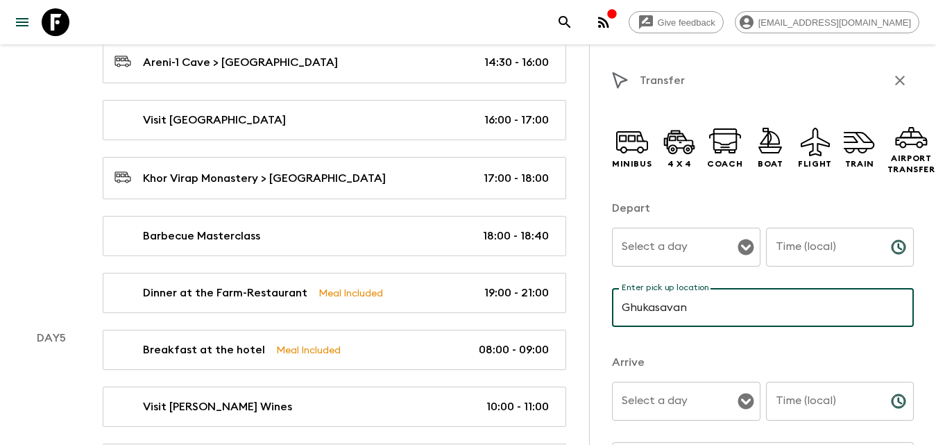
scroll to position [139, 0]
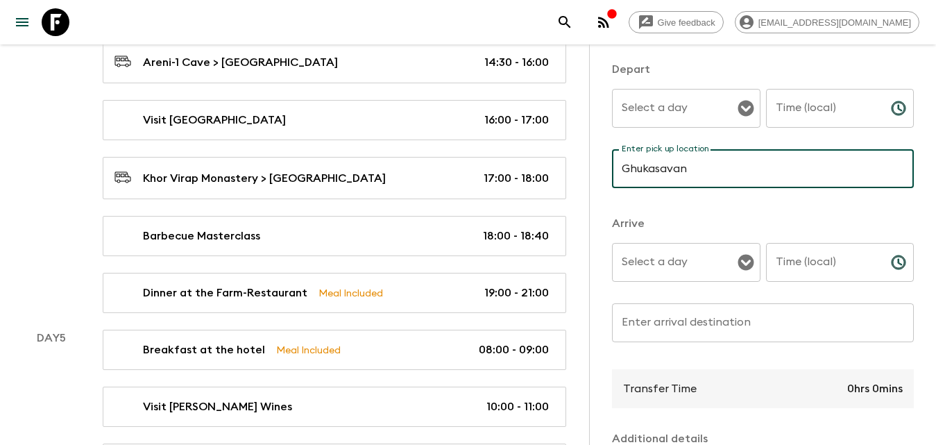
type input "Ghukasavan"
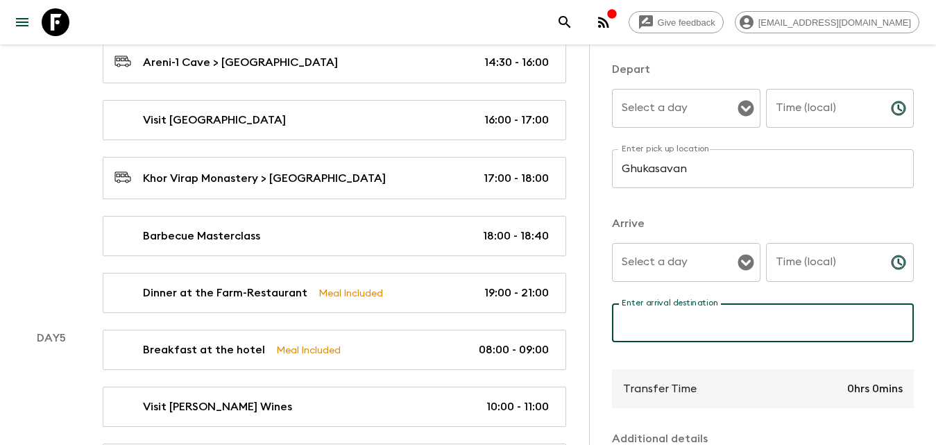
click at [684, 314] on div "Enter arrival destination Enter arrival destination ​" at bounding box center [763, 330] width 302 height 55
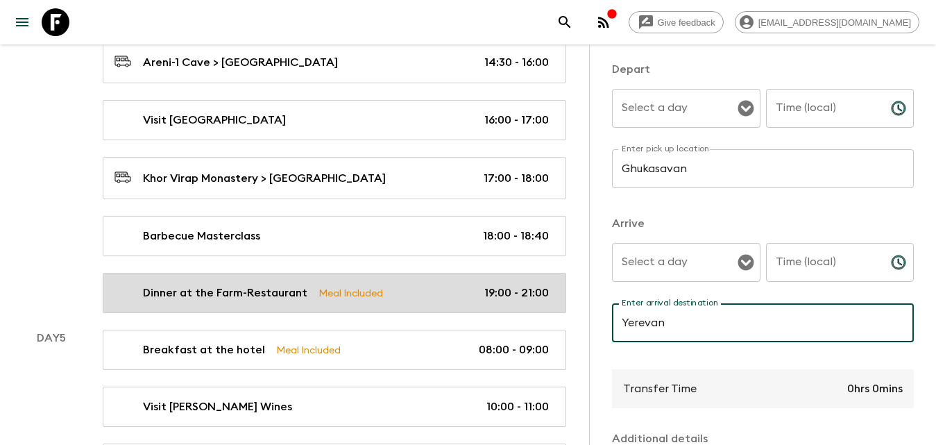
type input "Yerevan"
click at [544, 294] on p "19:00 - 21:00" at bounding box center [516, 293] width 65 height 17
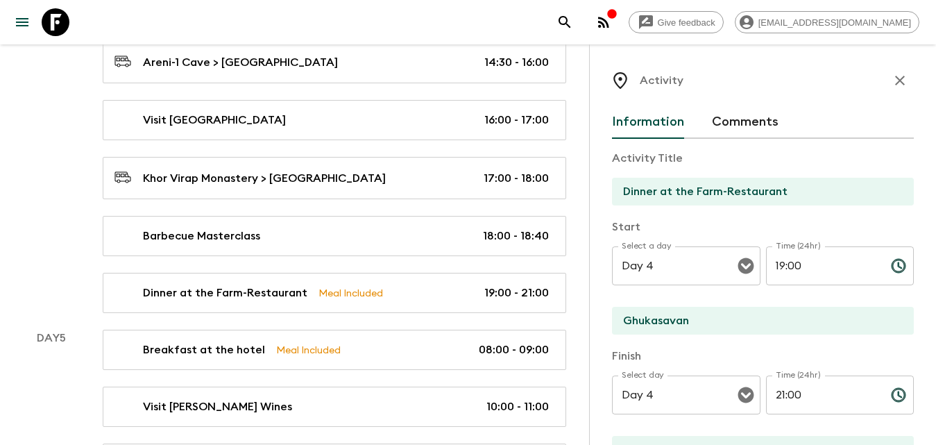
scroll to position [69, 0]
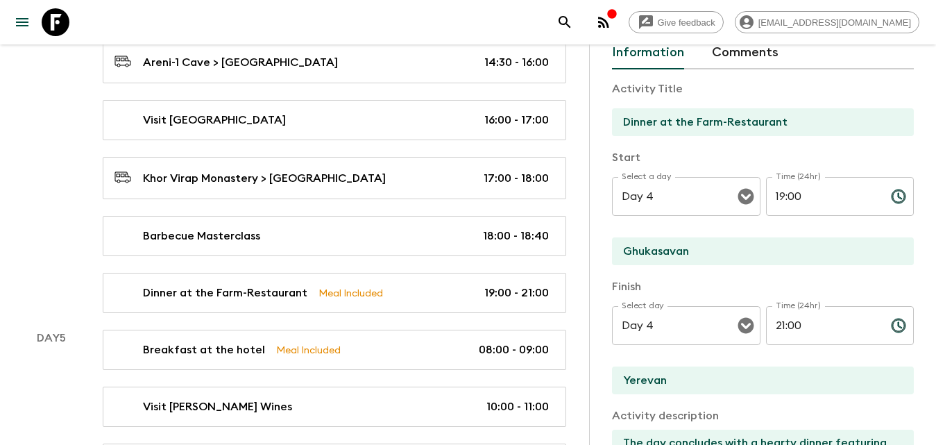
click at [781, 322] on input "21:00" at bounding box center [823, 325] width 114 height 39
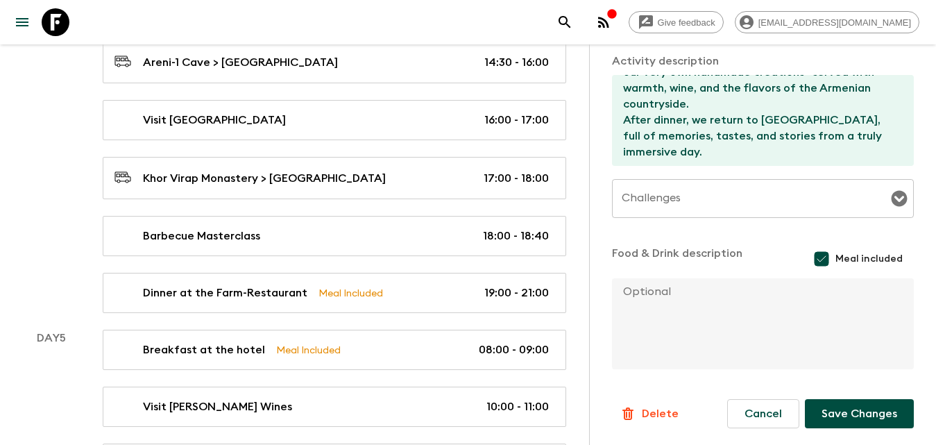
scroll to position [1831, 0]
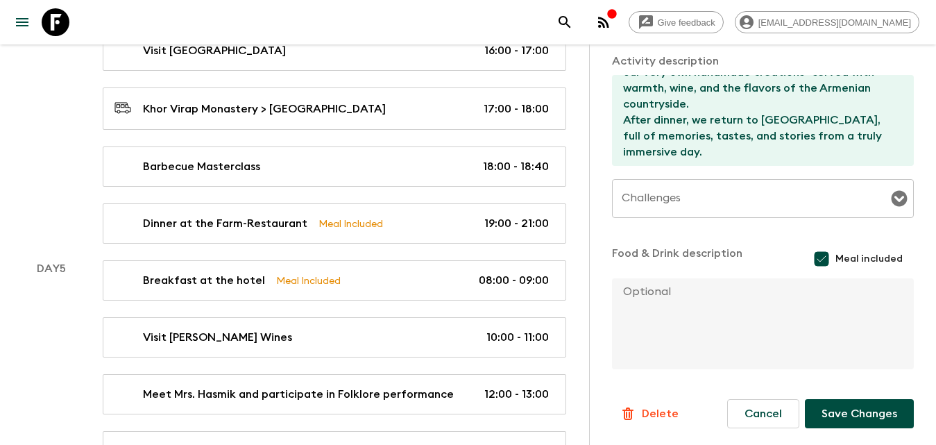
type input "20:30"
click at [849, 409] on button "Save Changes" at bounding box center [859, 413] width 109 height 29
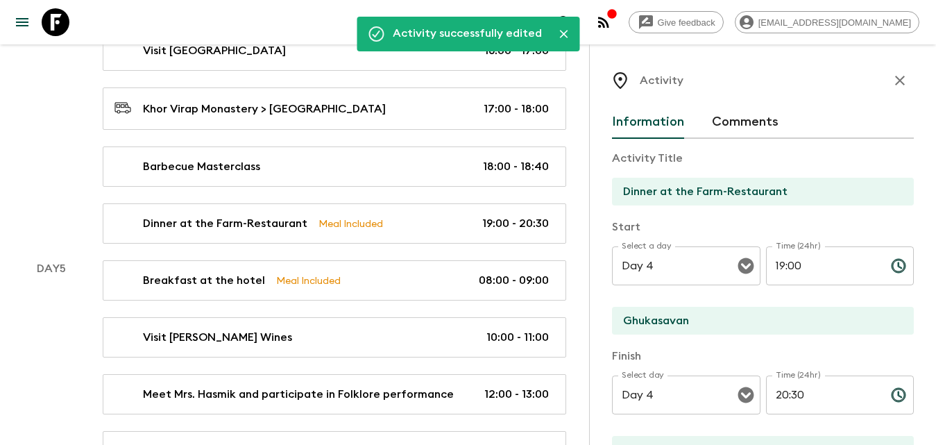
scroll to position [1553, 0]
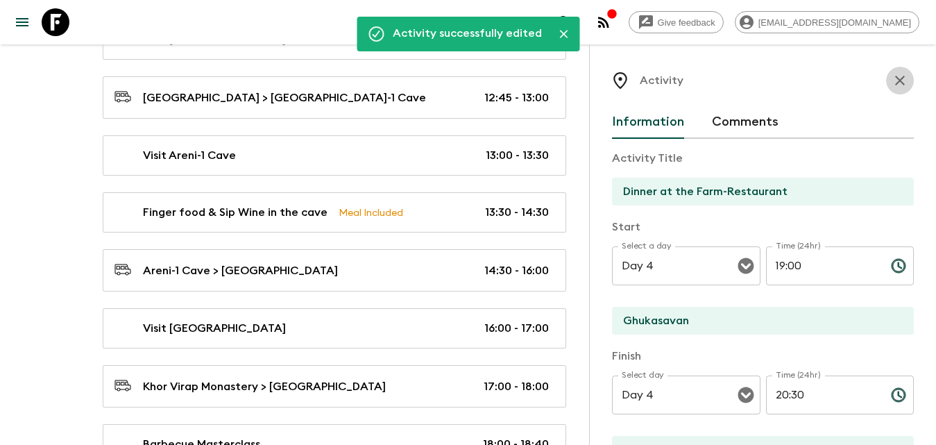
click at [892, 77] on icon "button" at bounding box center [900, 80] width 17 height 17
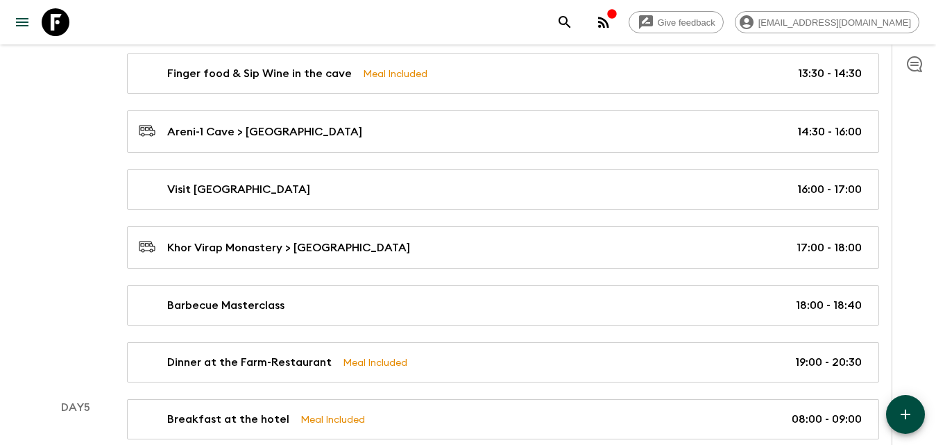
scroll to position [1761, 0]
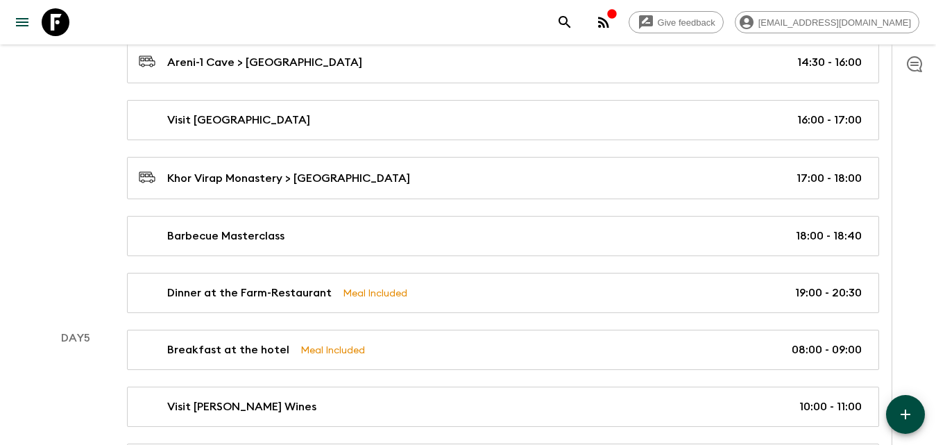
click at [908, 418] on icon "button" at bounding box center [905, 414] width 17 height 17
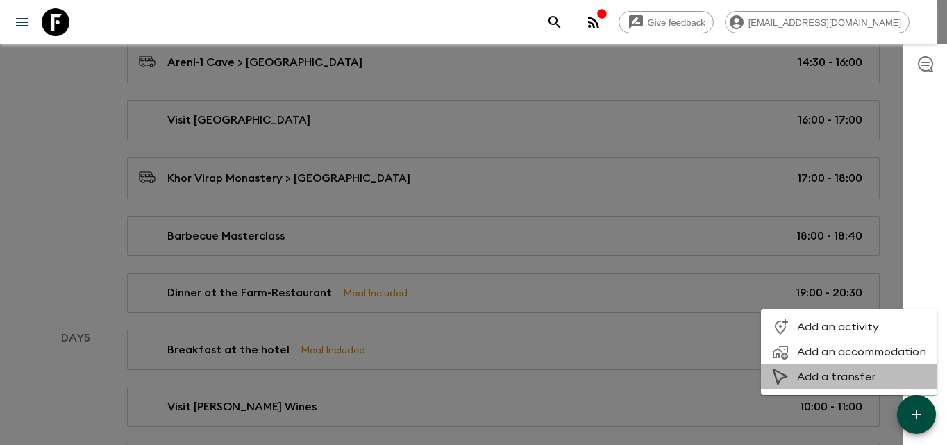
click at [845, 378] on span "Add a transfer" at bounding box center [861, 377] width 129 height 14
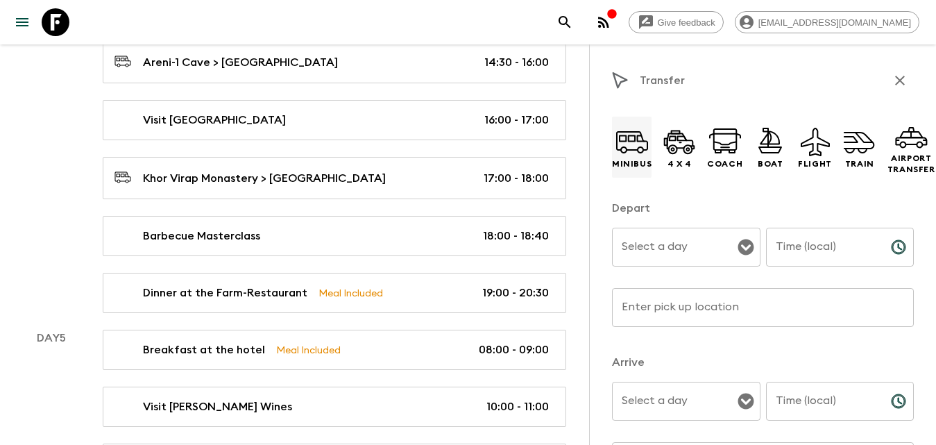
click at [638, 146] on icon at bounding box center [632, 141] width 33 height 33
click at [677, 245] on div "Select a day Select a day ​" at bounding box center [686, 255] width 149 height 55
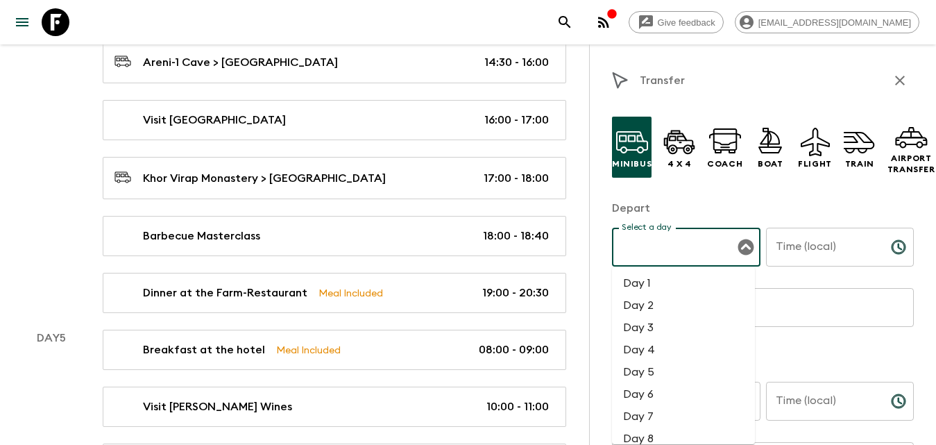
click at [654, 352] on li "Day 4" at bounding box center [683, 350] width 143 height 22
type input "Day 4"
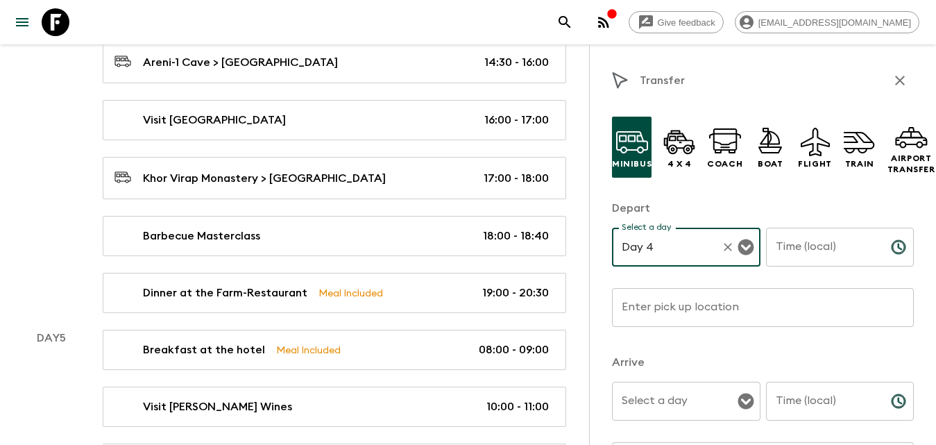
click at [837, 230] on input "Time (local)" at bounding box center [823, 247] width 114 height 39
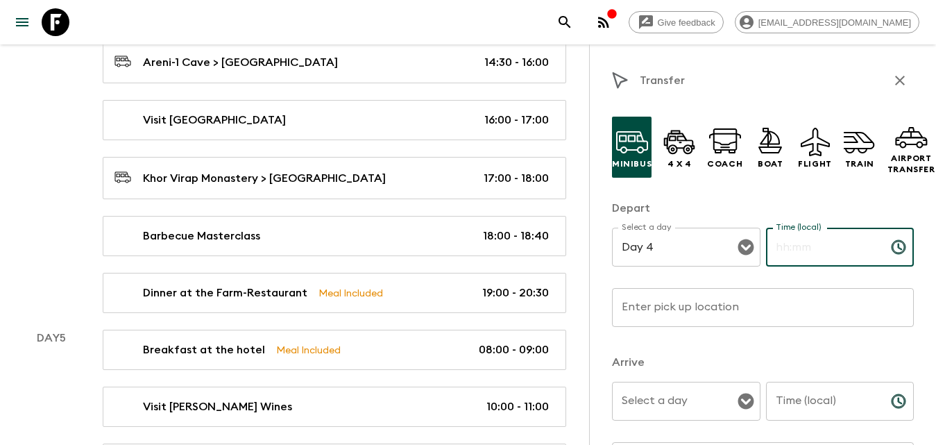
type input "1"
type input "20:30"
click at [796, 402] on input "Time (local)" at bounding box center [823, 401] width 114 height 39
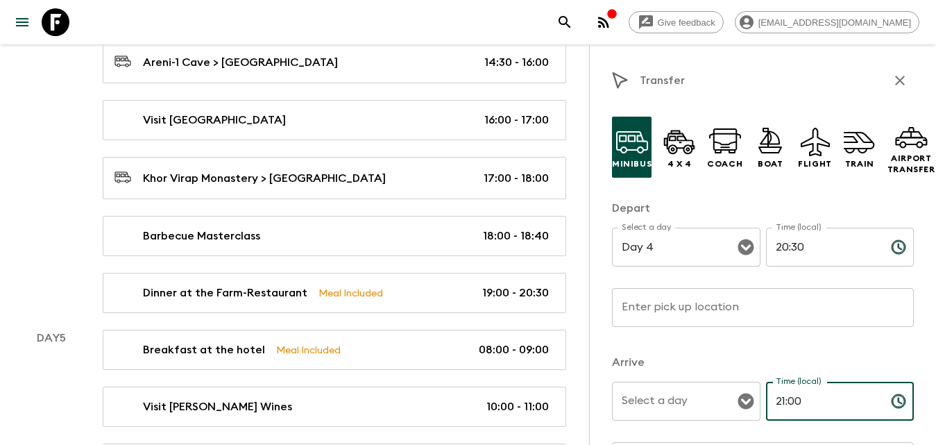
type input "21:00"
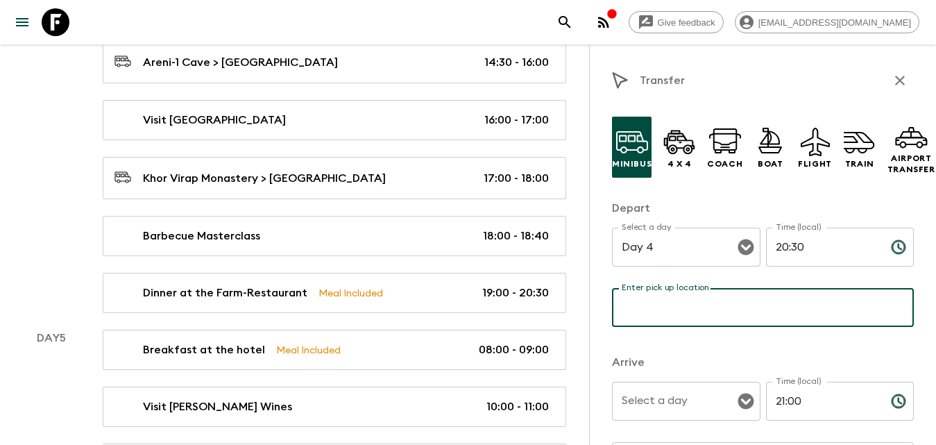
click at [696, 312] on input "Enter pick up location" at bounding box center [763, 307] width 302 height 39
type input "Ghukasavan"
click at [707, 401] on input "Select a day" at bounding box center [675, 401] width 115 height 26
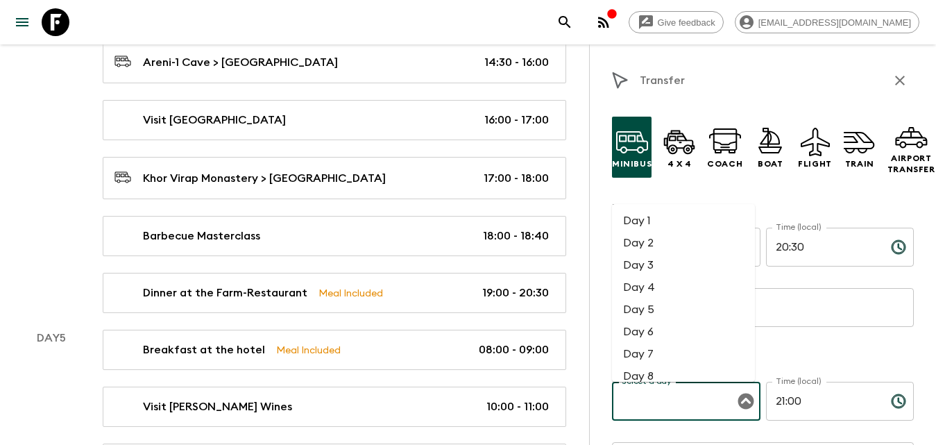
click at [652, 285] on li "Day 4" at bounding box center [683, 287] width 143 height 22
type input "Day 4"
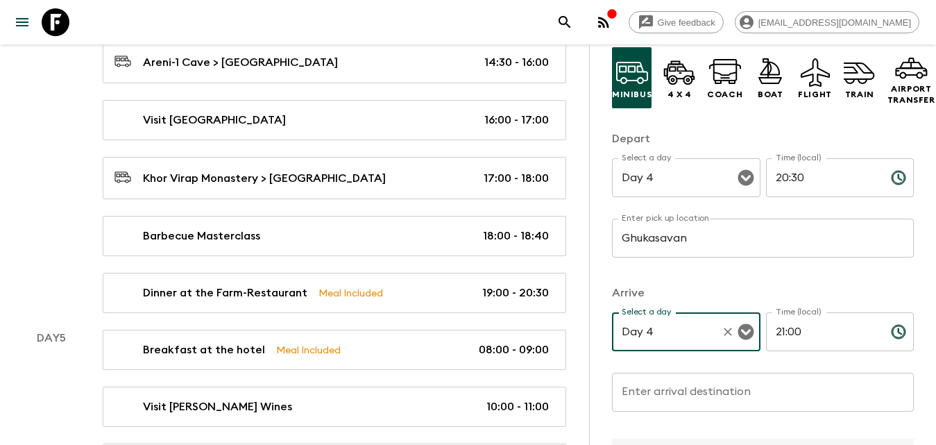
scroll to position [139, 0]
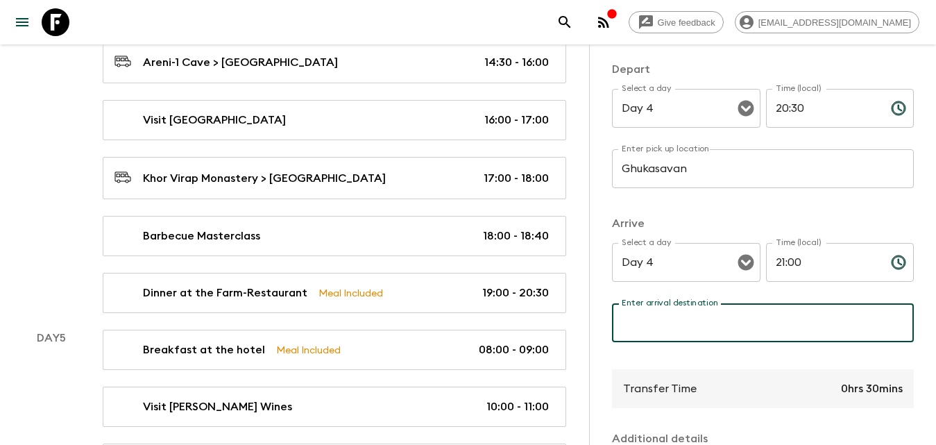
click at [663, 321] on input "Enter arrival destination" at bounding box center [763, 322] width 302 height 39
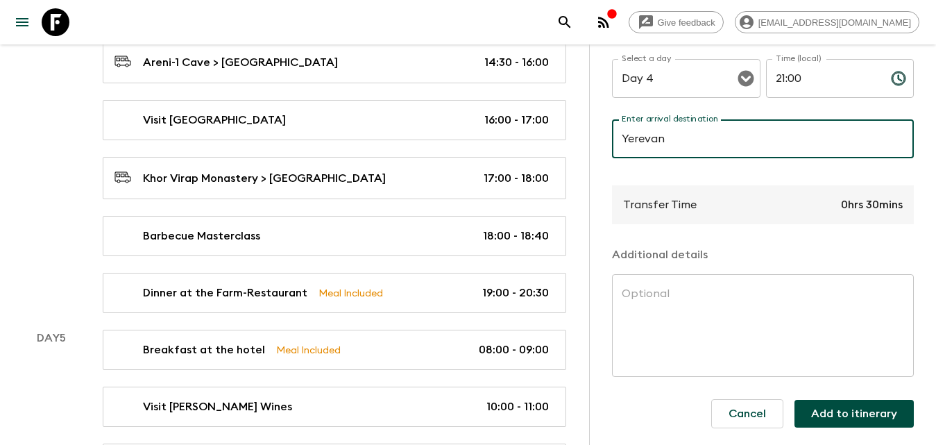
scroll to position [1831, 0]
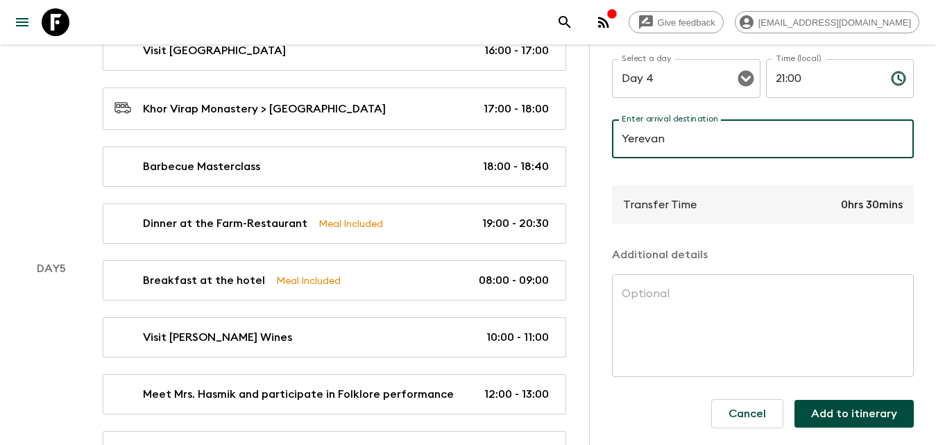
type input "Yerevan"
click at [829, 400] on button "Add to itinerary" at bounding box center [854, 414] width 119 height 28
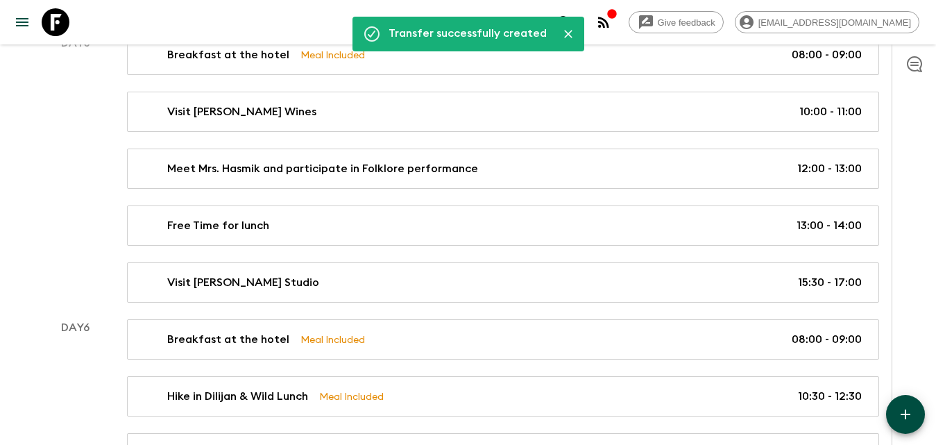
scroll to position [2046, 0]
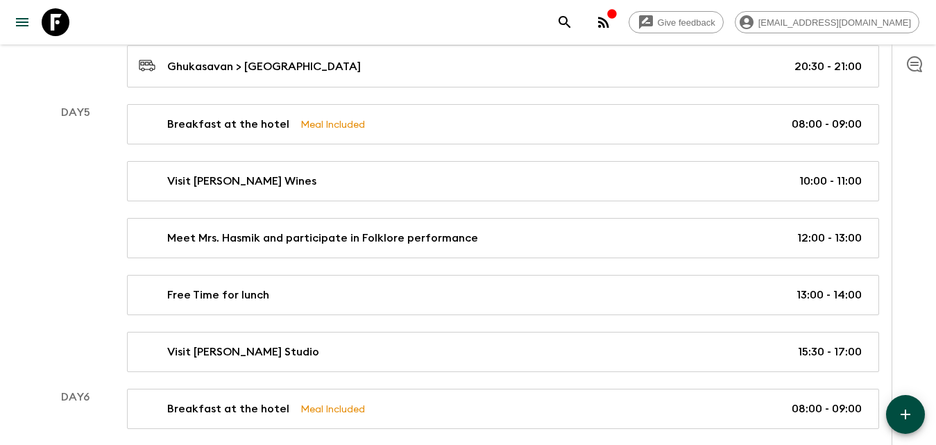
click at [898, 405] on button "button" at bounding box center [905, 414] width 39 height 39
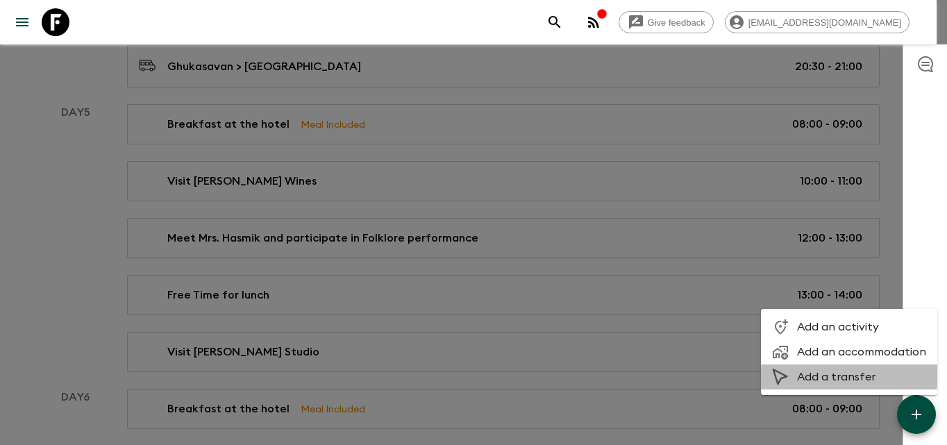
click at [824, 373] on span "Add a transfer" at bounding box center [861, 377] width 129 height 14
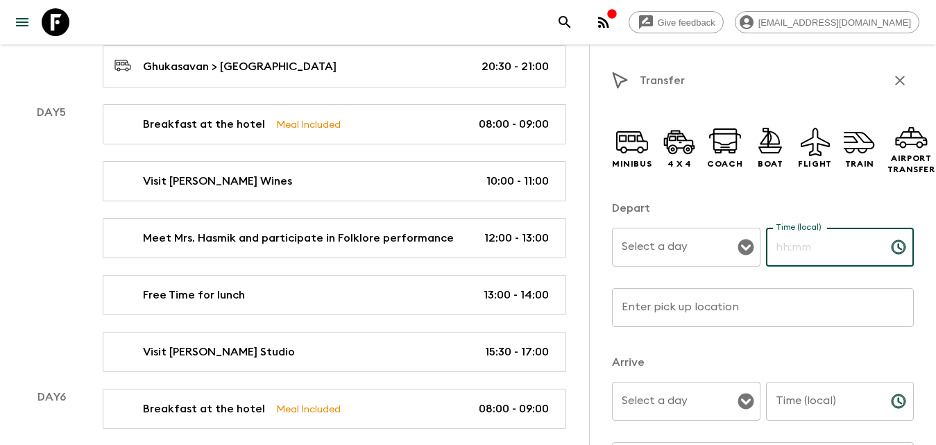
click at [803, 251] on input "Time (local)" at bounding box center [823, 247] width 114 height 39
type input "09:00"
click at [814, 391] on div "Time (local) Time (local) ​" at bounding box center [840, 409] width 149 height 55
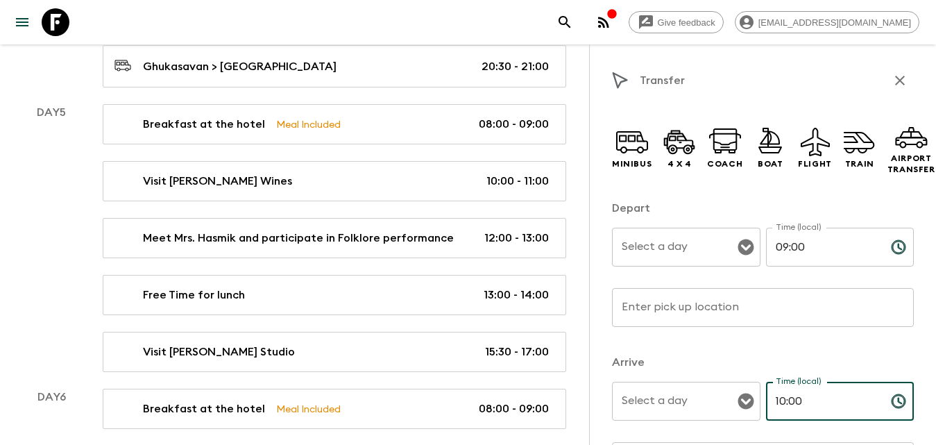
type input "10:00"
click at [627, 249] on input "Select a day" at bounding box center [675, 247] width 115 height 26
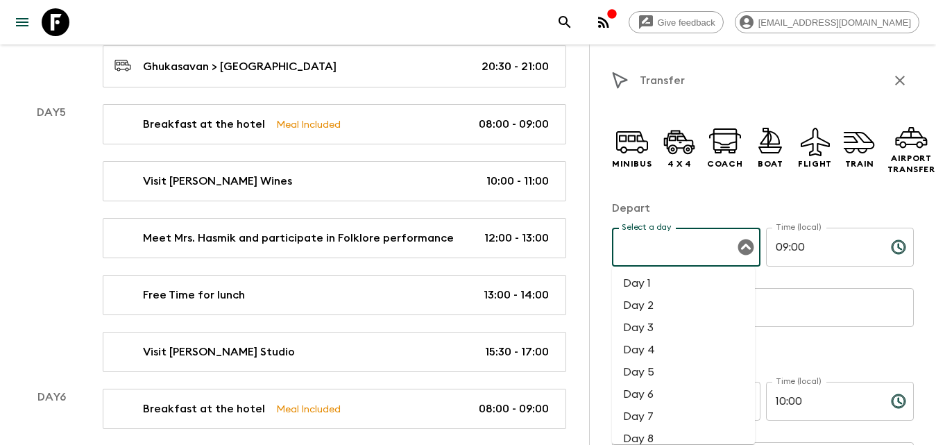
click at [660, 366] on li "Day 5" at bounding box center [683, 372] width 143 height 22
type input "Day 5"
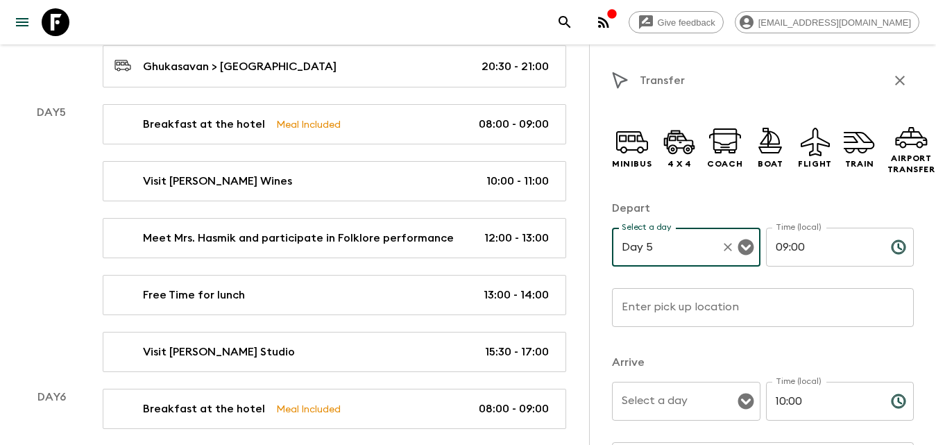
click at [661, 398] on input "Select a day" at bounding box center [675, 401] width 115 height 26
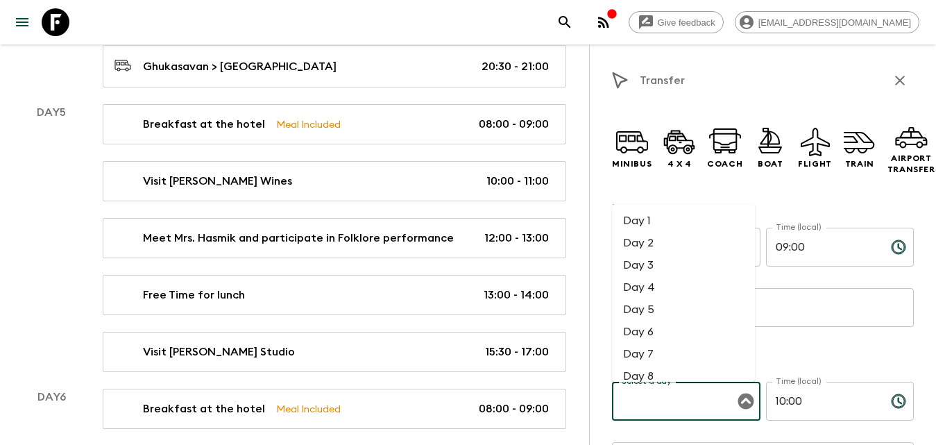
click at [658, 314] on li "Day 5" at bounding box center [683, 309] width 143 height 22
type input "Day 5"
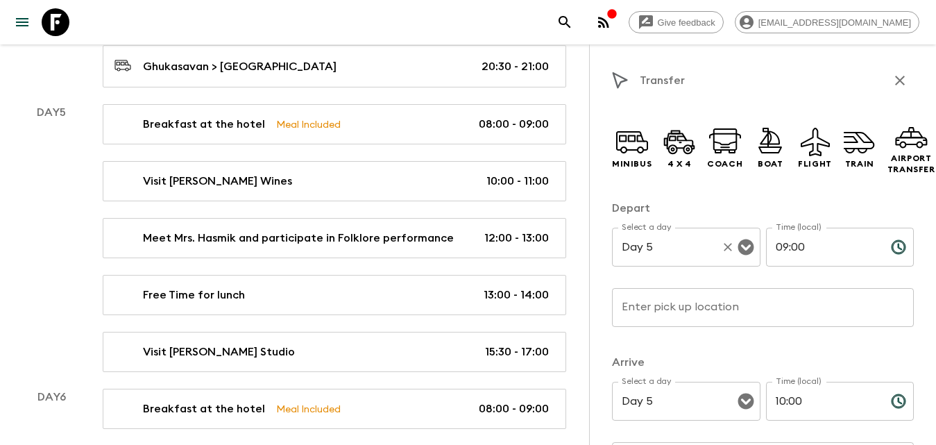
drag, startPoint x: 617, startPoint y: 144, endPoint x: 662, endPoint y: 241, distance: 107.7
click at [618, 146] on icon at bounding box center [632, 141] width 33 height 33
click at [684, 312] on input "Enter pick up location" at bounding box center [763, 307] width 302 height 39
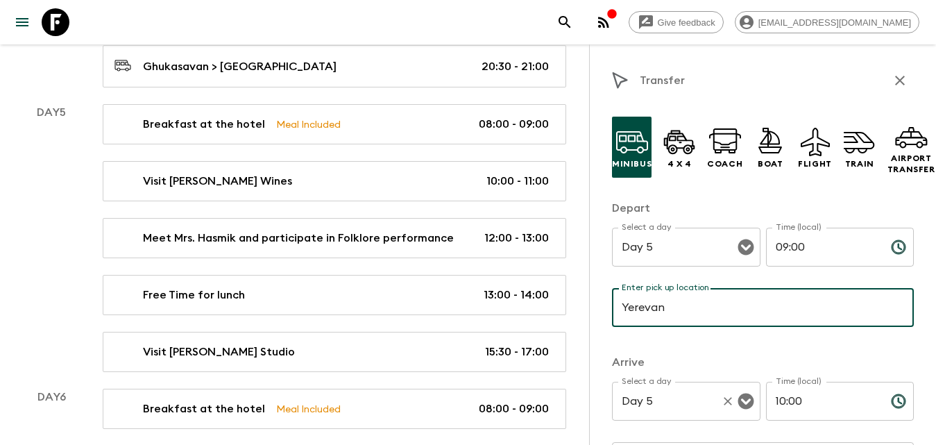
scroll to position [139, 0]
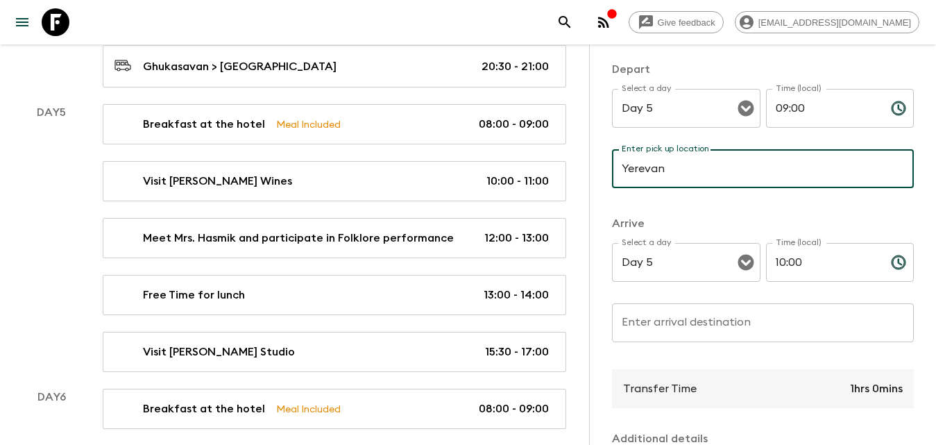
drag, startPoint x: 679, startPoint y: 165, endPoint x: 579, endPoint y: 165, distance: 100.6
type input "Hotel"
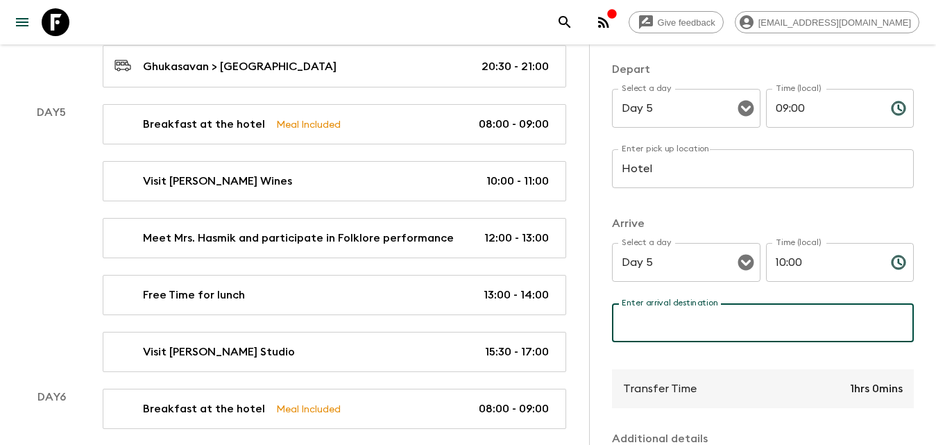
click at [686, 319] on input "Enter arrival destination" at bounding box center [763, 322] width 302 height 39
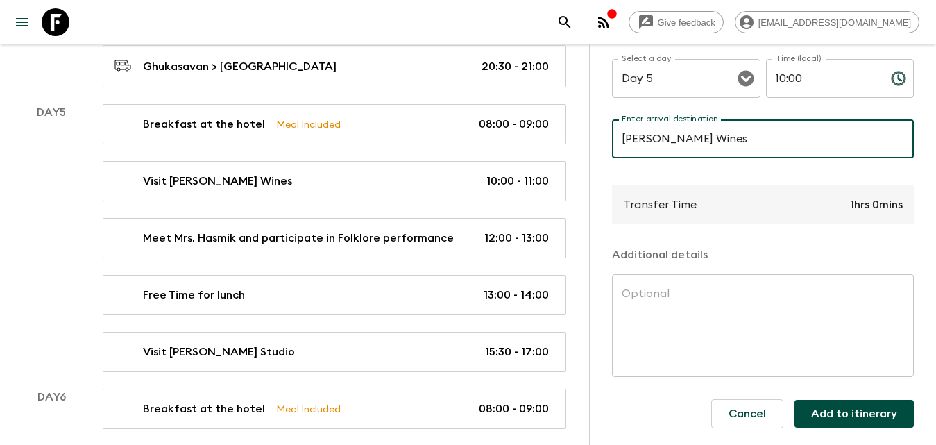
type input "[PERSON_NAME] Wines"
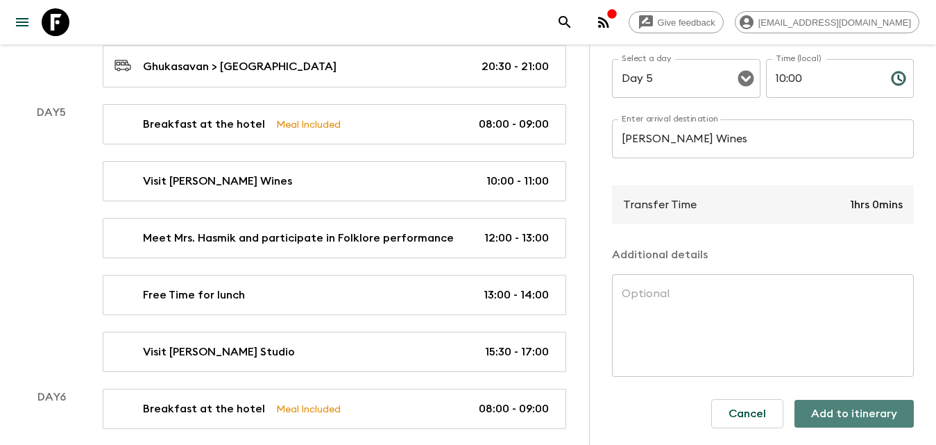
click at [845, 400] on button "Add to itinerary" at bounding box center [854, 414] width 119 height 28
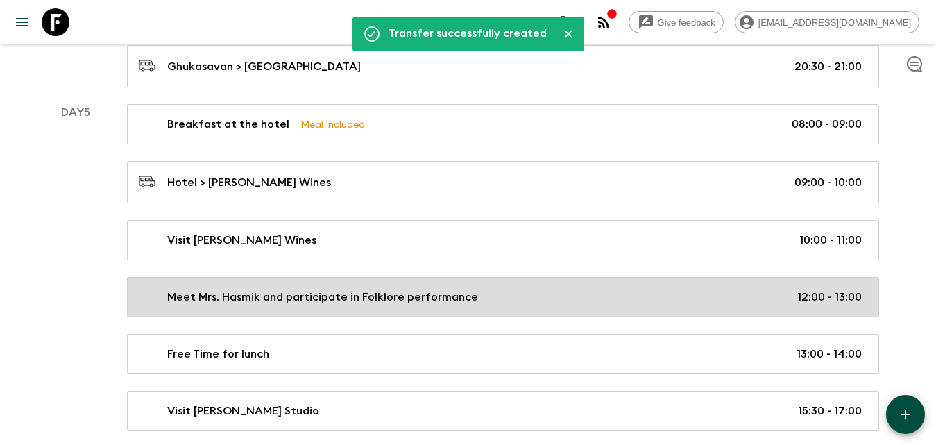
scroll to position [2115, 0]
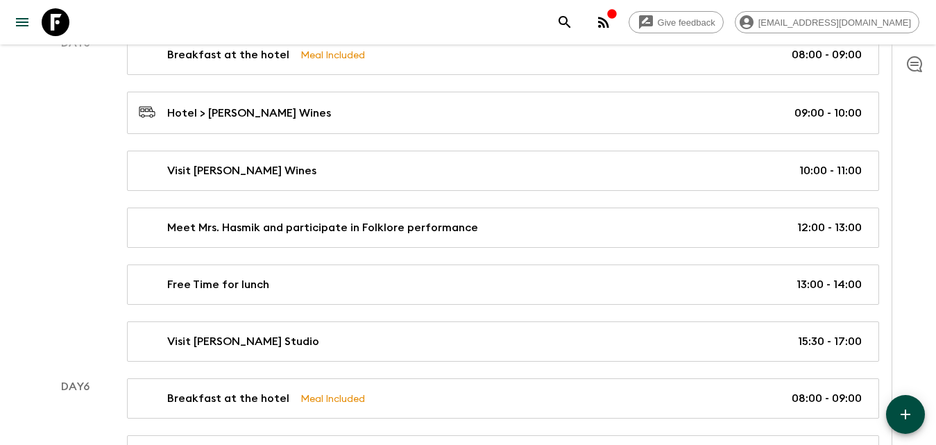
click at [912, 411] on icon "button" at bounding box center [905, 414] width 17 height 17
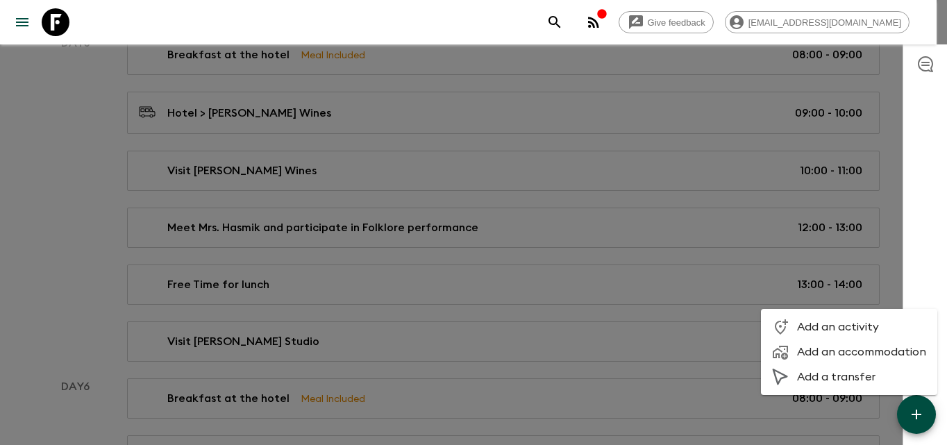
click at [829, 373] on span "Add a transfer" at bounding box center [861, 377] width 129 height 14
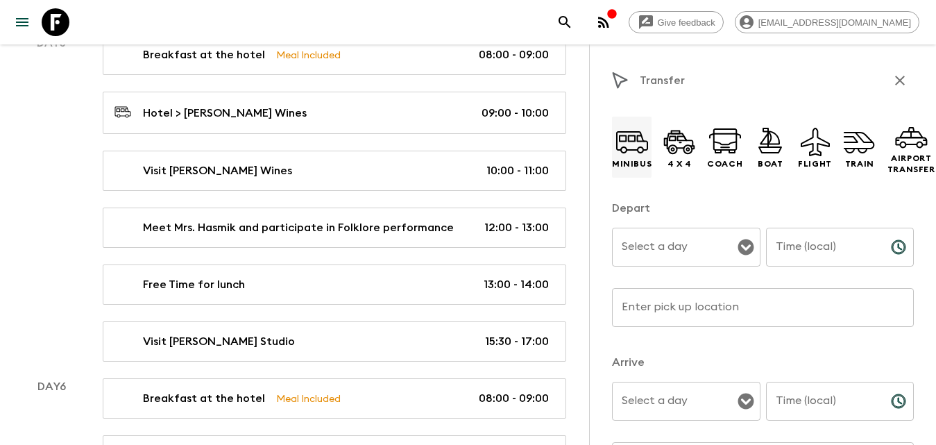
click at [620, 149] on icon at bounding box center [623, 149] width 7 height 7
click at [688, 254] on input "Select a day" at bounding box center [675, 247] width 115 height 26
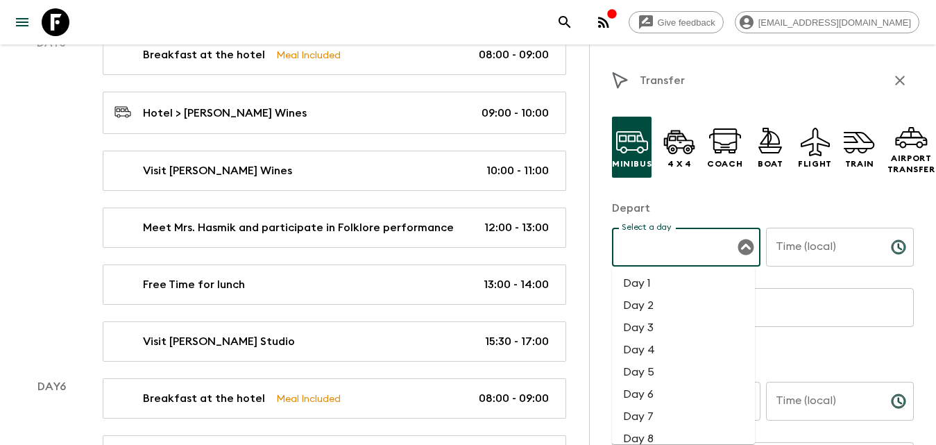
click at [655, 366] on li "Day 5" at bounding box center [683, 372] width 143 height 22
type input "Day 5"
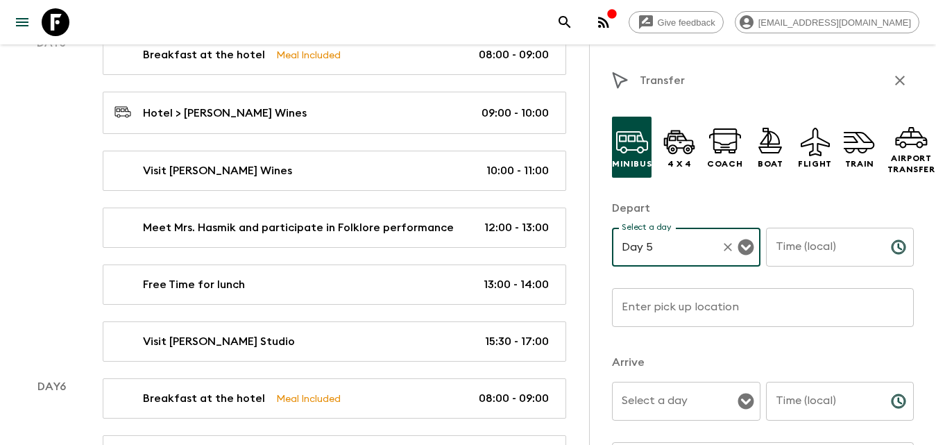
click at [796, 247] on input "Time (local)" at bounding box center [823, 247] width 114 height 39
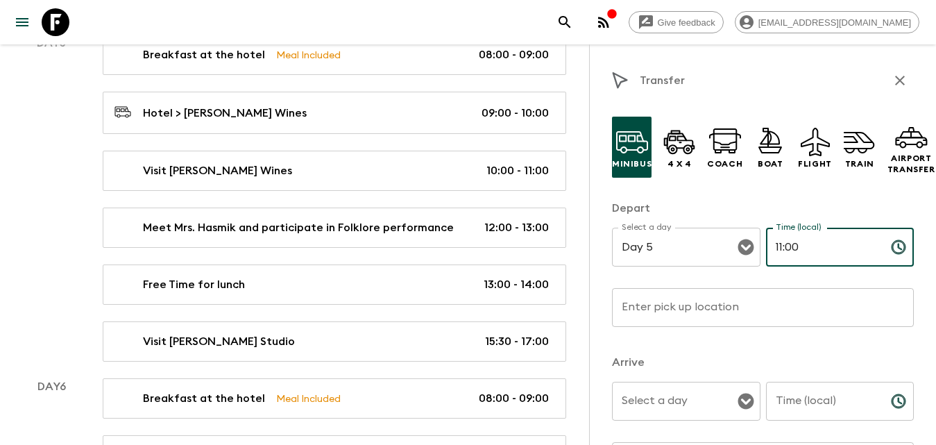
type input "11:00"
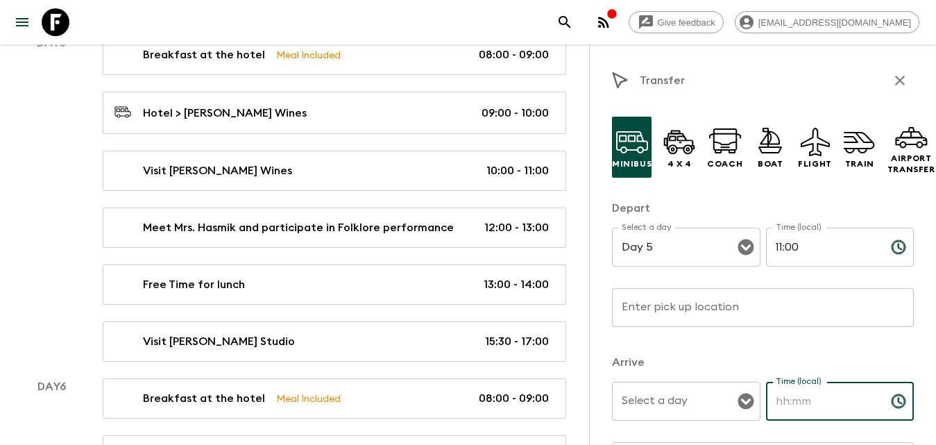
click at [865, 398] on input "Time (local)" at bounding box center [823, 401] width 114 height 39
type input "12:00"
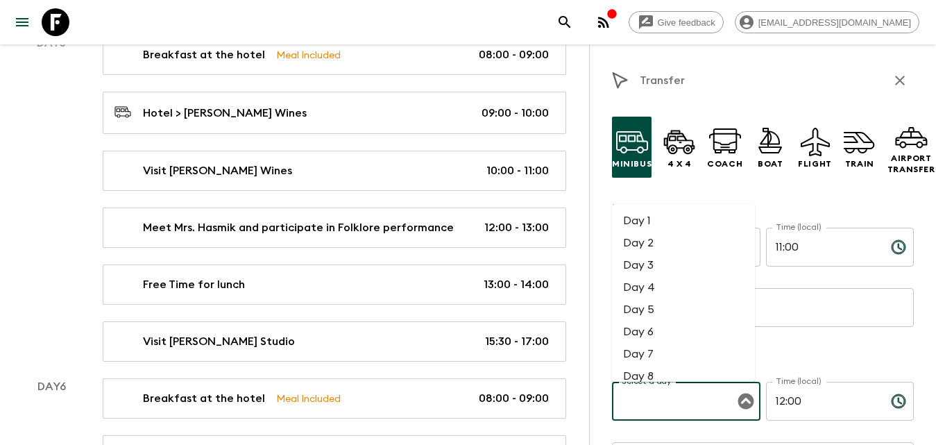
click at [665, 404] on input "Select a day" at bounding box center [675, 401] width 115 height 26
click at [641, 310] on li "Day 5" at bounding box center [683, 309] width 143 height 22
type input "Day 5"
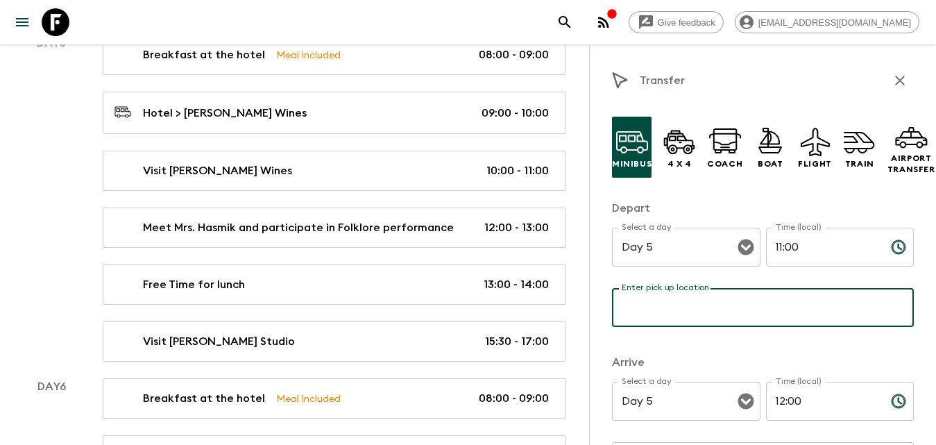
click at [651, 310] on input "Enter pick up location" at bounding box center [763, 307] width 302 height 39
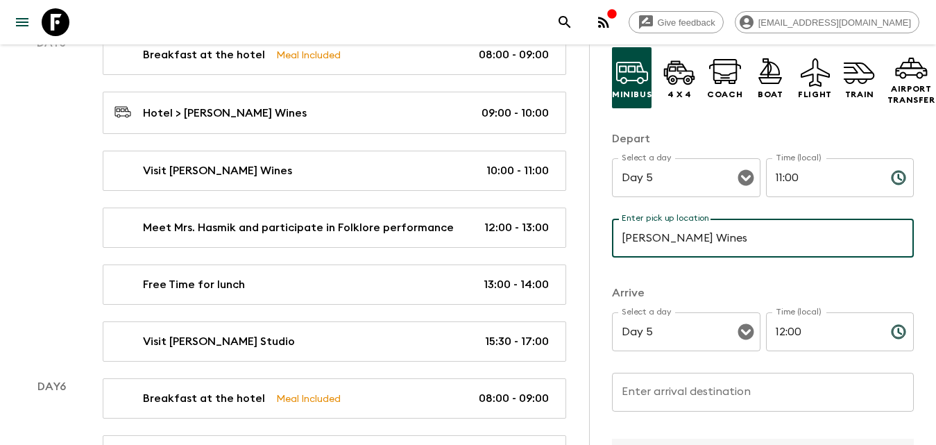
type input "[PERSON_NAME] Wines"
click at [677, 388] on input "Enter arrival destination" at bounding box center [763, 392] width 302 height 39
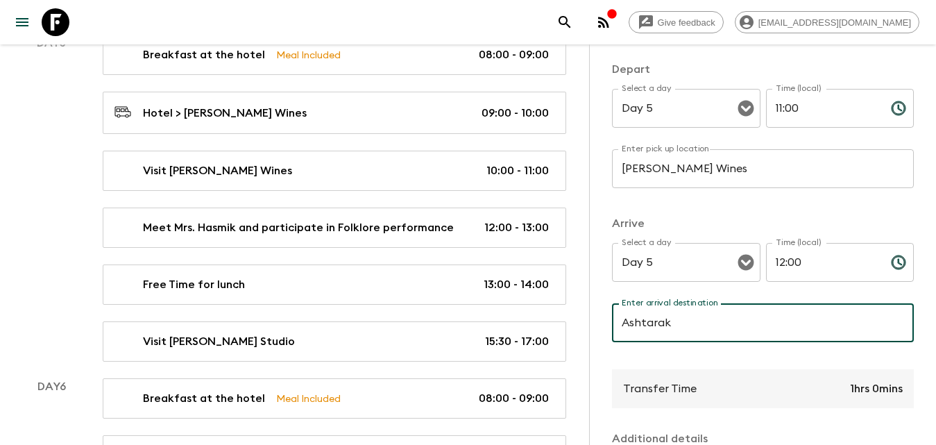
scroll to position [333, 0]
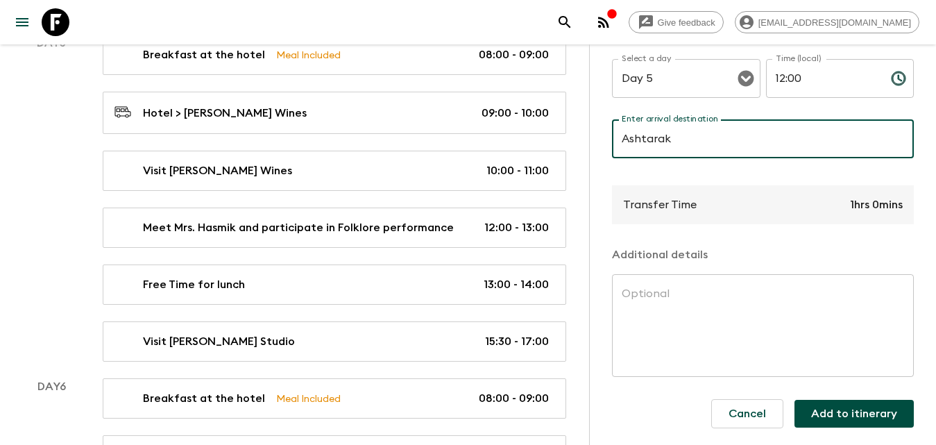
type input "Ashtarak"
click at [822, 424] on div "Cancel Add to itinerary" at bounding box center [807, 413] width 214 height 51
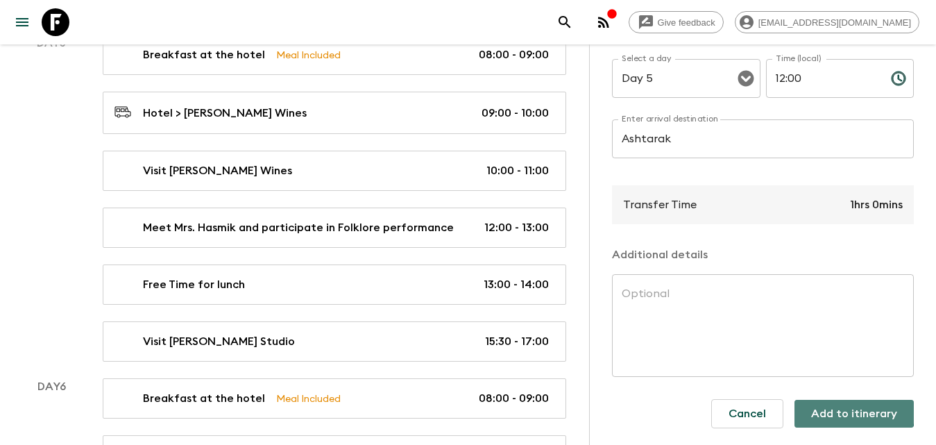
click at [822, 402] on button "Add to itinerary" at bounding box center [854, 414] width 119 height 28
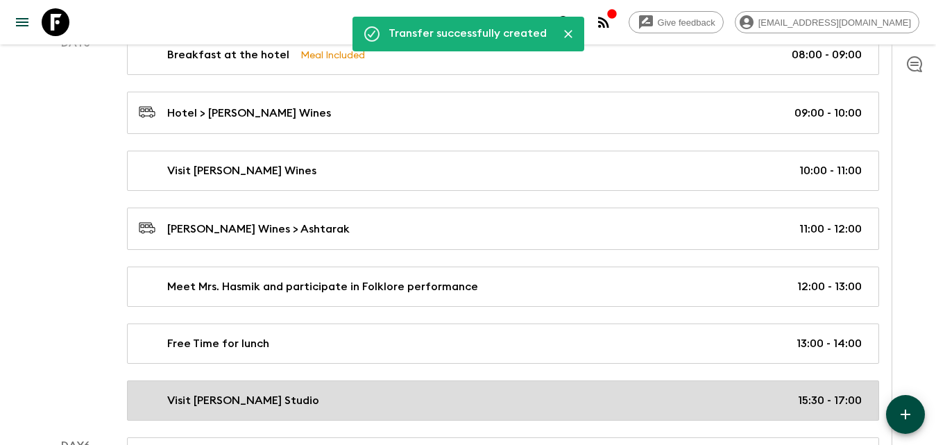
scroll to position [2185, 0]
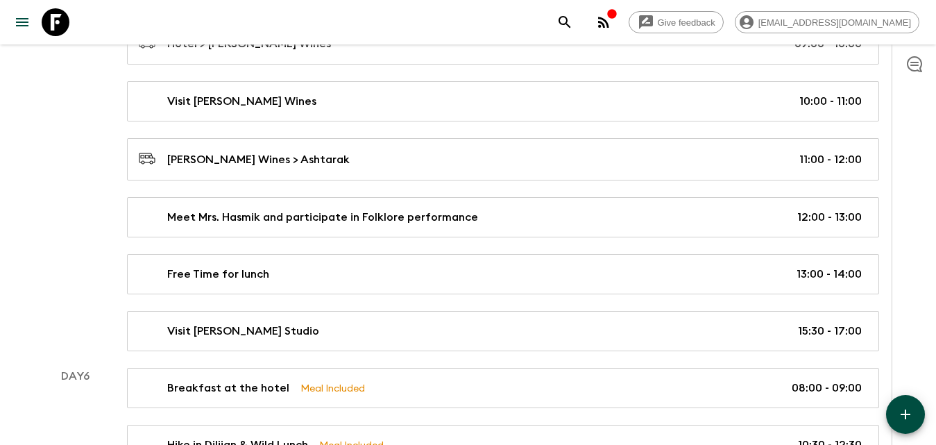
click at [891, 407] on button "button" at bounding box center [905, 414] width 39 height 39
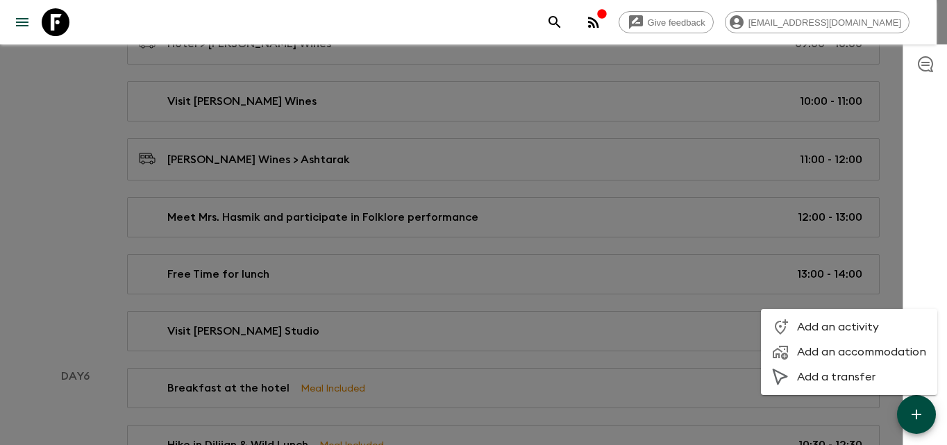
click at [839, 382] on span "Add a transfer" at bounding box center [861, 377] width 129 height 14
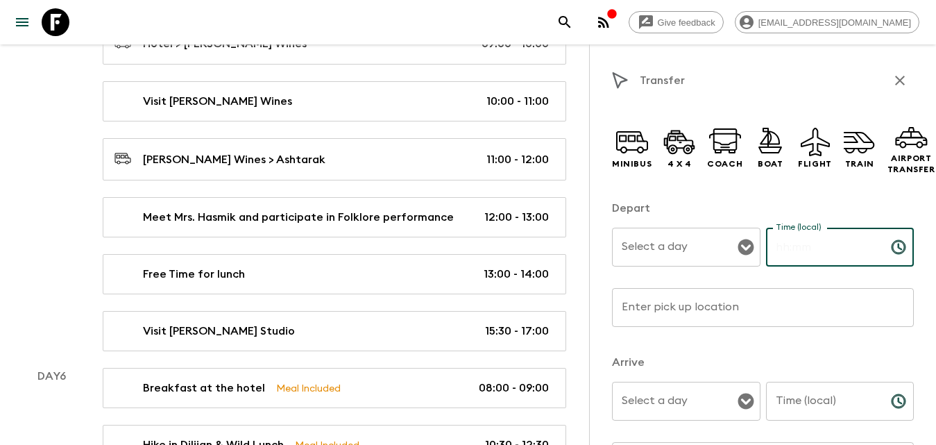
click at [780, 243] on input "Time (local)" at bounding box center [823, 247] width 114 height 39
type input "14:00"
click at [849, 413] on input "Time (local)" at bounding box center [823, 401] width 114 height 39
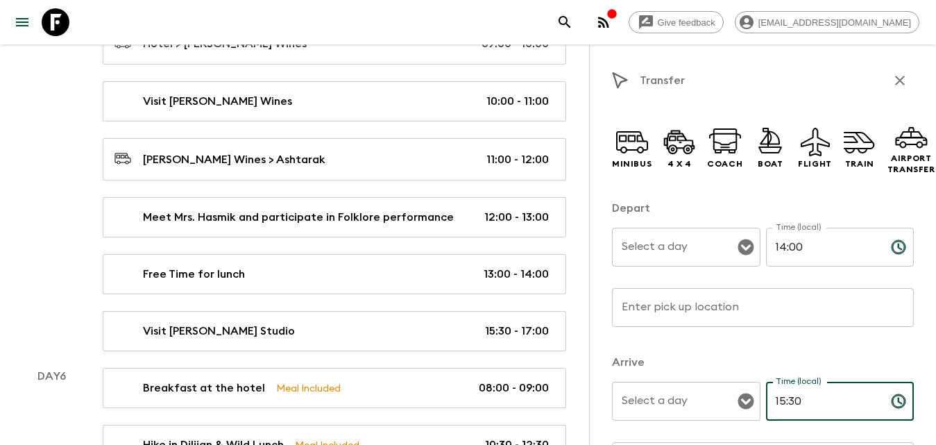
type input "15:30"
click at [679, 239] on div "Select a day Select a day ​" at bounding box center [686, 255] width 149 height 55
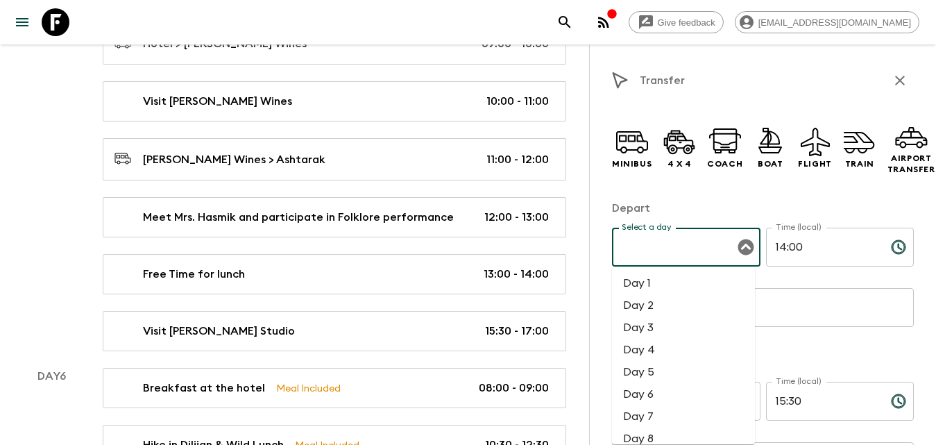
click at [654, 372] on li "Day 5" at bounding box center [683, 372] width 143 height 22
type input "Day 5"
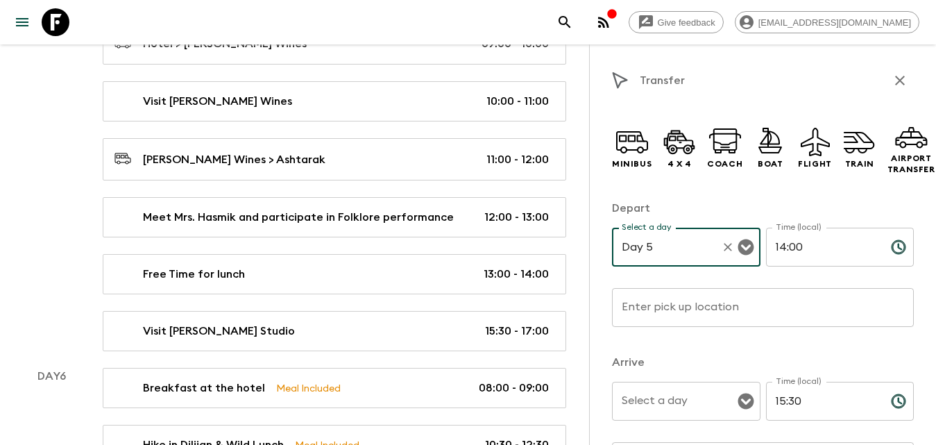
click at [665, 398] on div "Select a day Select a day ​" at bounding box center [686, 409] width 149 height 55
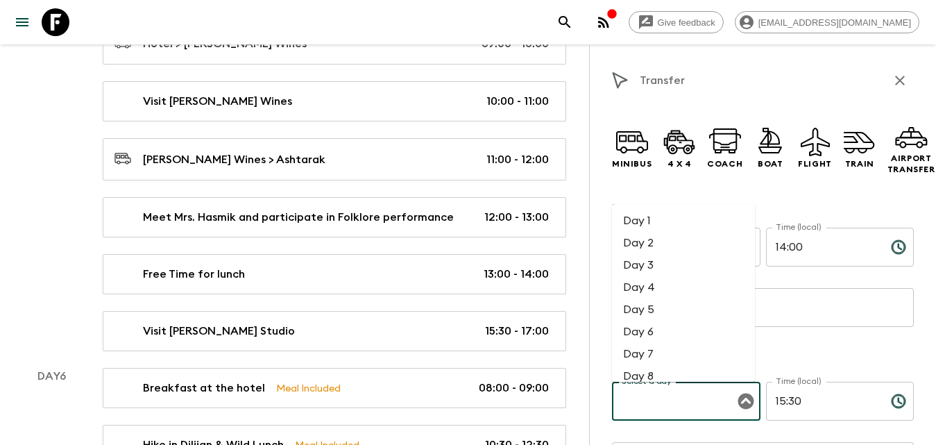
click at [658, 308] on li "Day 5" at bounding box center [683, 309] width 143 height 22
type input "Day 5"
click at [639, 153] on icon at bounding box center [640, 149] width 7 height 7
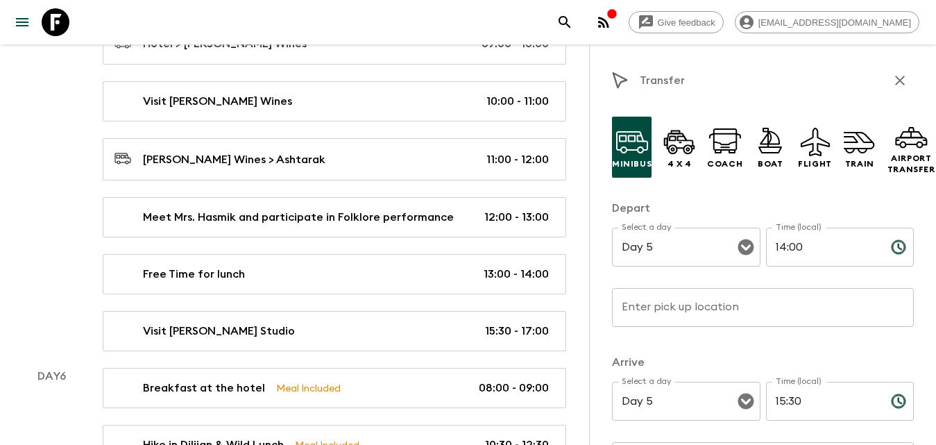
click at [676, 305] on input "Enter pick up location" at bounding box center [763, 307] width 302 height 39
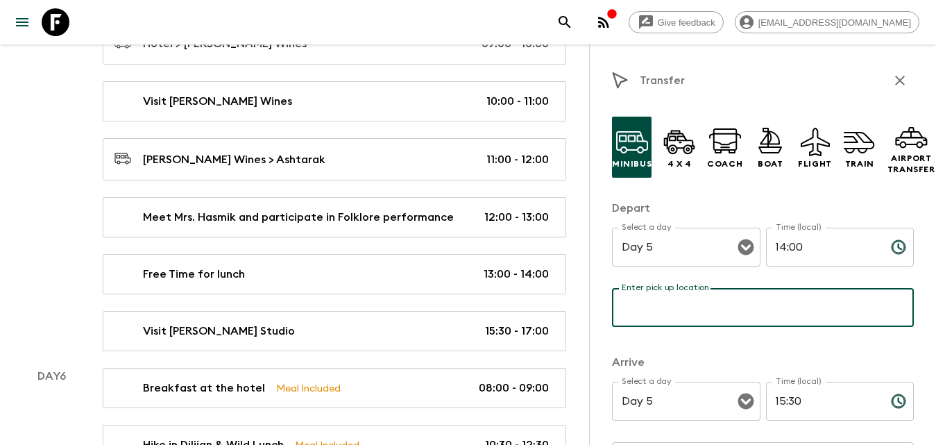
click at [666, 305] on input "Enter pick up location" at bounding box center [763, 307] width 302 height 39
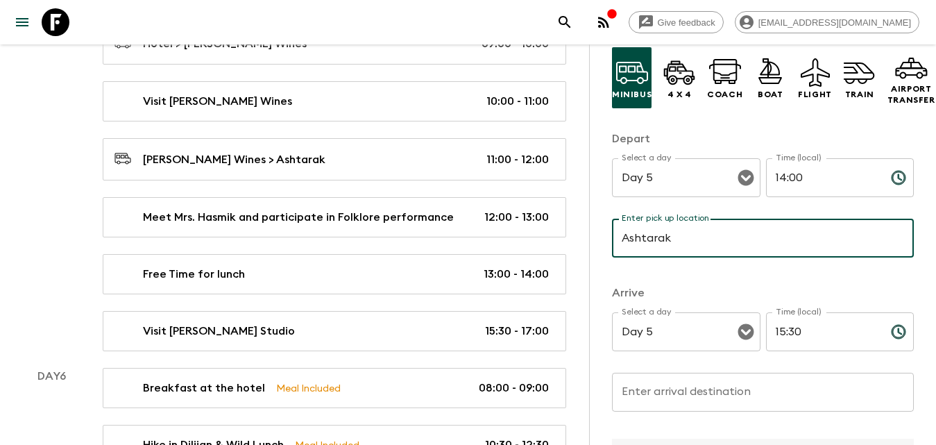
type input "Ashtarak"
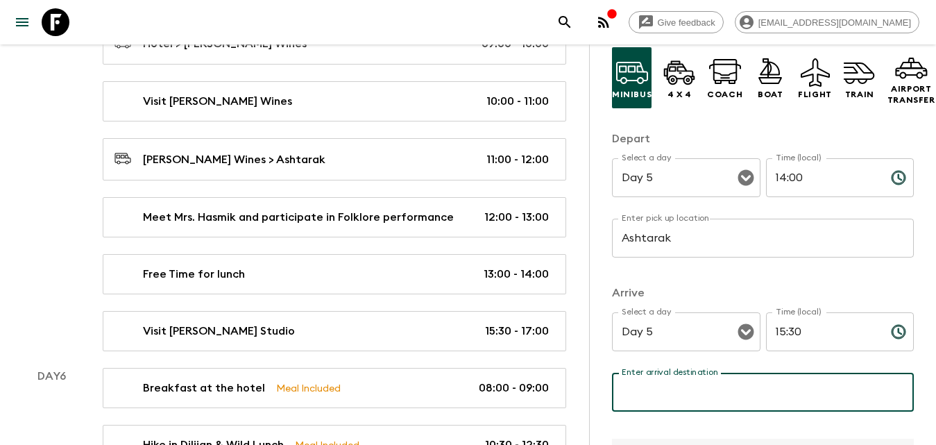
click at [666, 378] on div "Enter arrival destination Enter arrival destination ​" at bounding box center [763, 400] width 302 height 55
type input "Vanadzor"
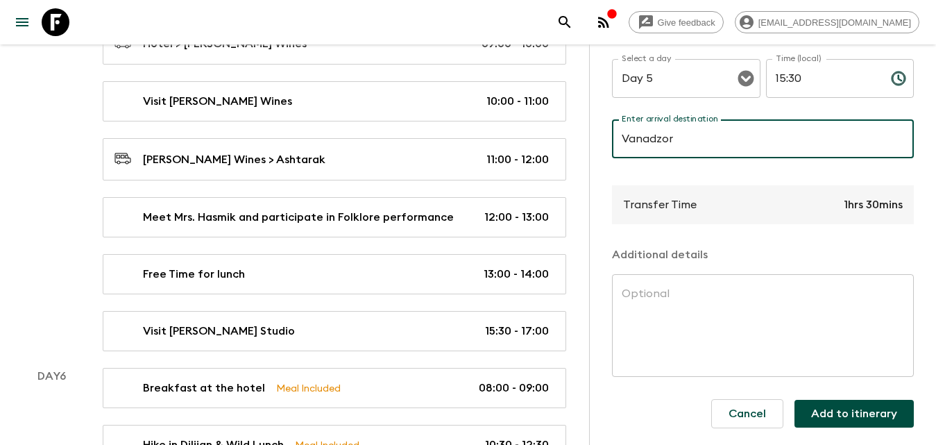
scroll to position [2254, 0]
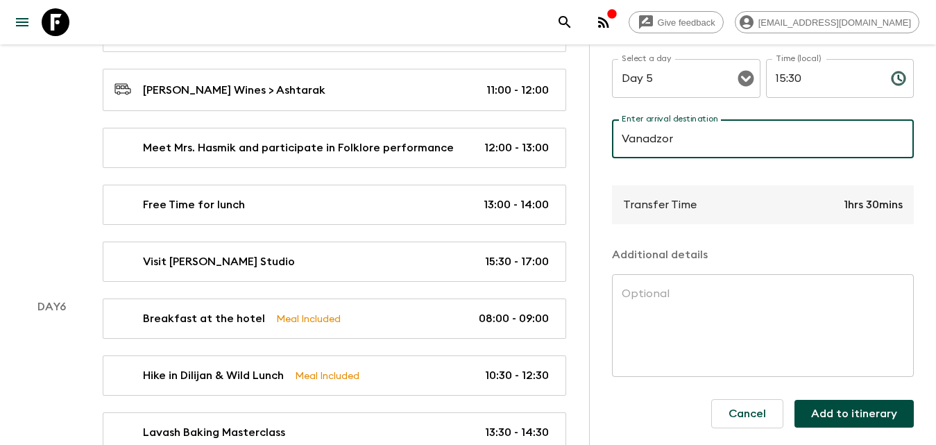
click at [871, 400] on button "Add to itinerary" at bounding box center [854, 414] width 119 height 28
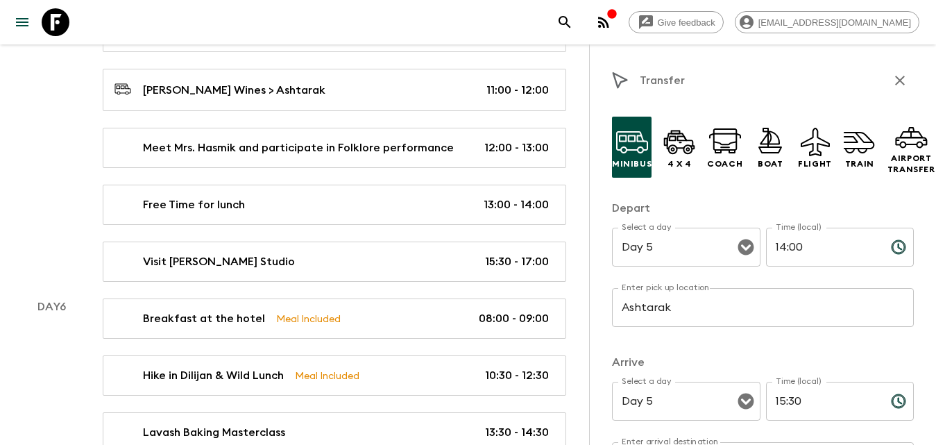
scroll to position [139, 0]
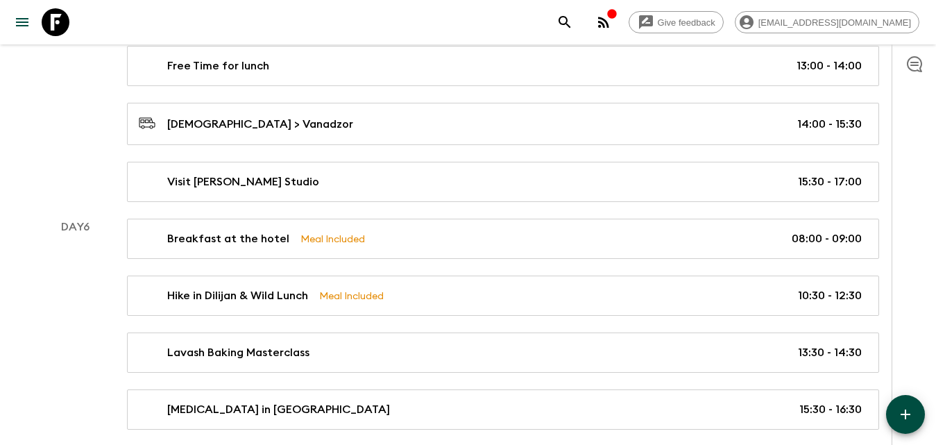
scroll to position [2462, 0]
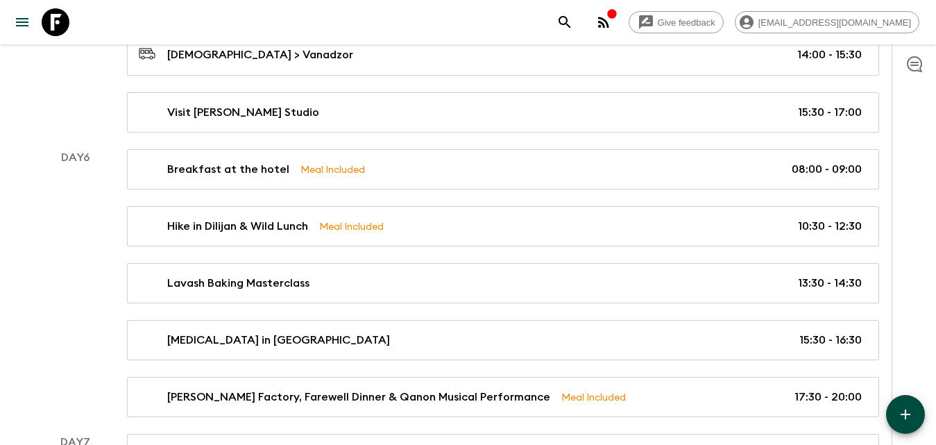
click at [898, 402] on button "button" at bounding box center [905, 414] width 39 height 39
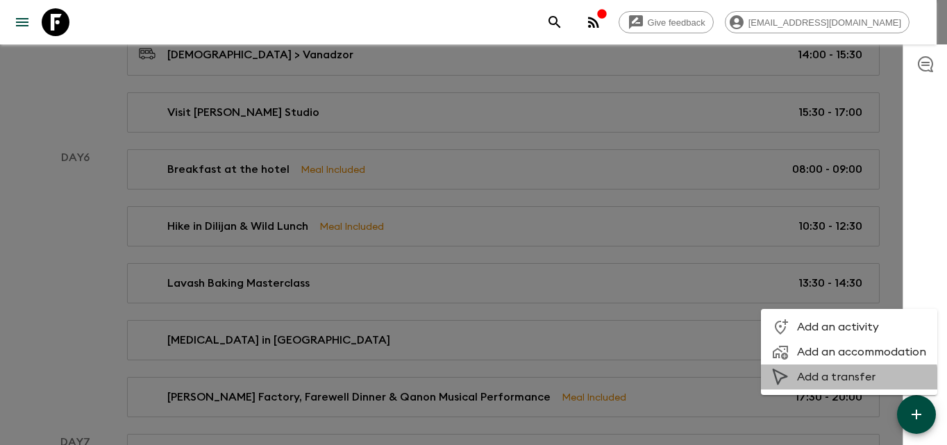
click at [820, 380] on span "Add a transfer" at bounding box center [861, 377] width 129 height 14
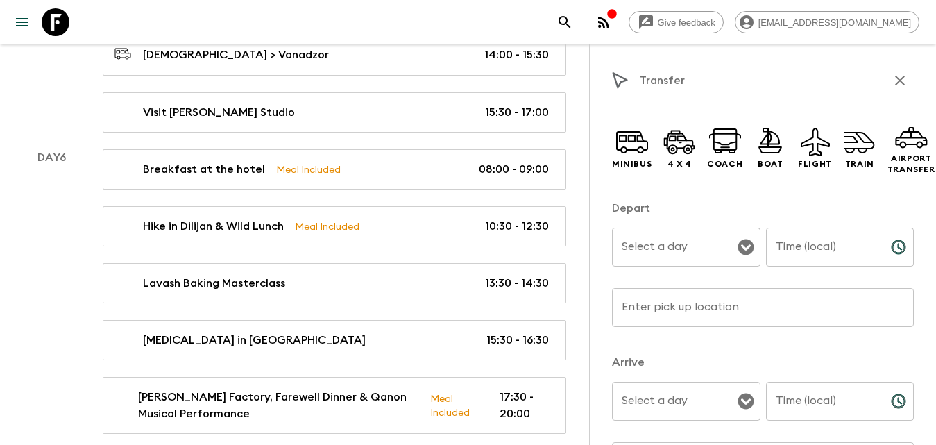
click at [702, 260] on div "Select a day" at bounding box center [686, 247] width 149 height 39
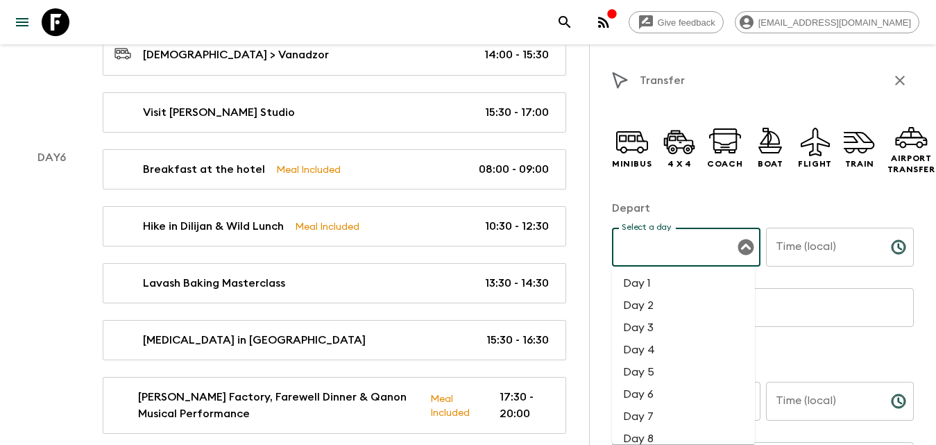
click at [671, 391] on li "Day 6" at bounding box center [683, 394] width 143 height 22
type input "Day 6"
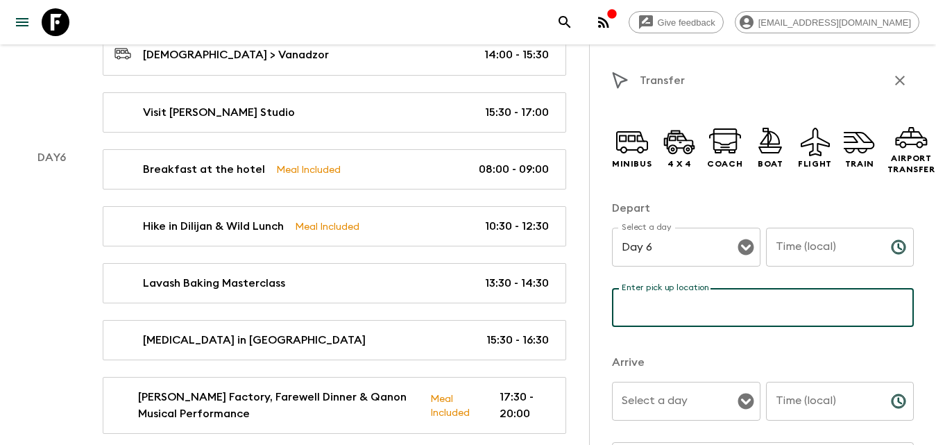
click at [754, 315] on input "Enter pick up location" at bounding box center [763, 307] width 302 height 39
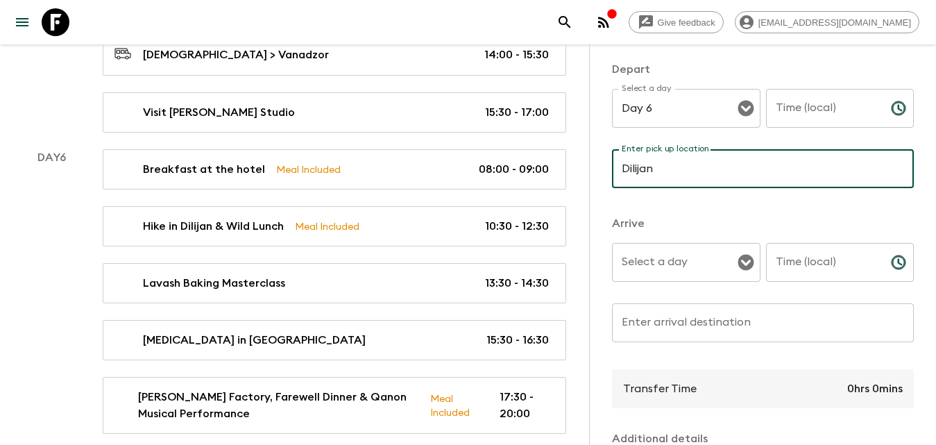
type input "Dilijan"
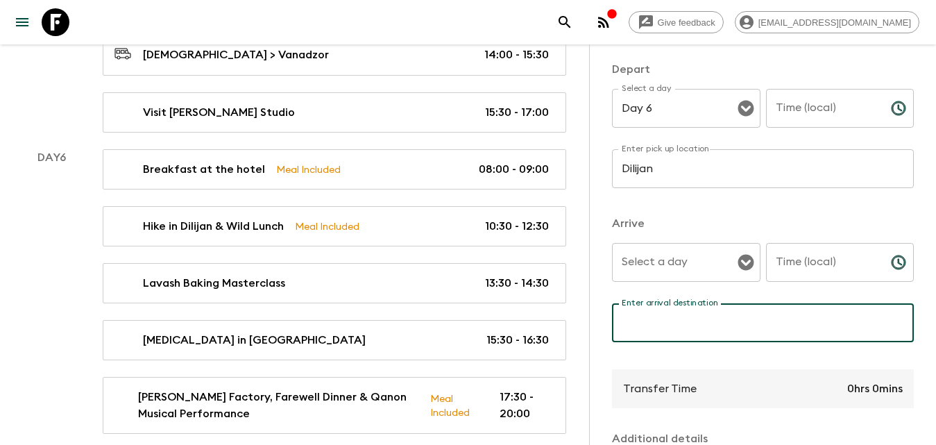
click at [663, 309] on div "Enter arrival destination Enter arrival destination ​" at bounding box center [763, 330] width 302 height 55
type input "Tsaghkunk"
click at [660, 249] on div "Select a day Select a day ​" at bounding box center [686, 270] width 149 height 55
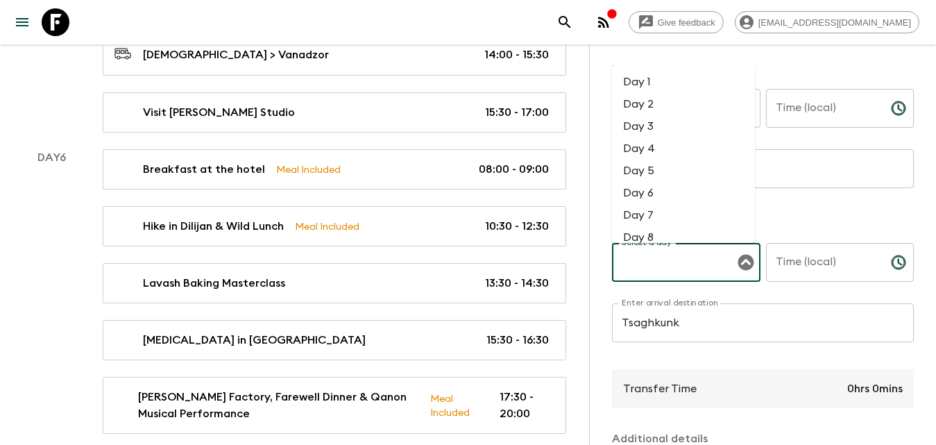
click at [652, 192] on li "Day 6" at bounding box center [683, 193] width 143 height 22
type input "Day 6"
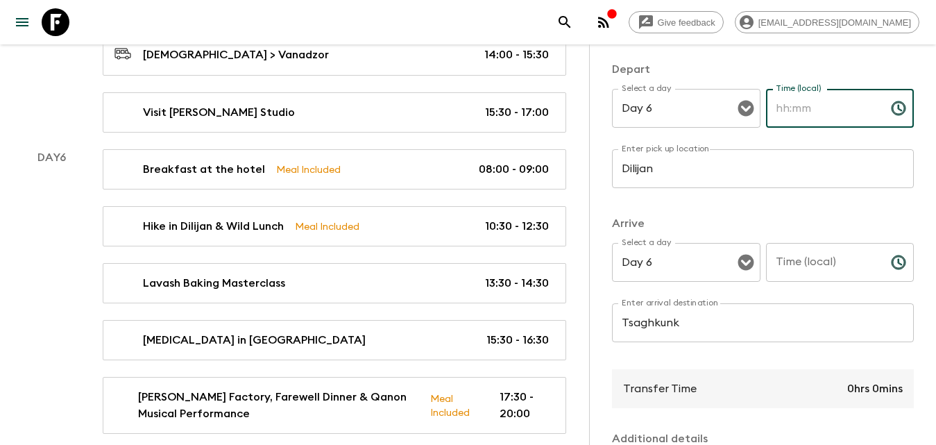
click at [820, 103] on input "Time (local)" at bounding box center [823, 108] width 114 height 39
type input "12:30"
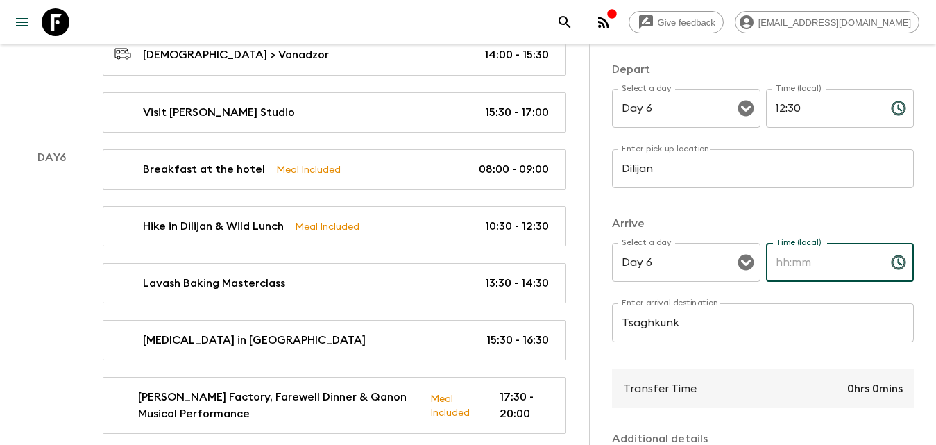
click at [801, 265] on input "Time (local)" at bounding box center [823, 262] width 114 height 39
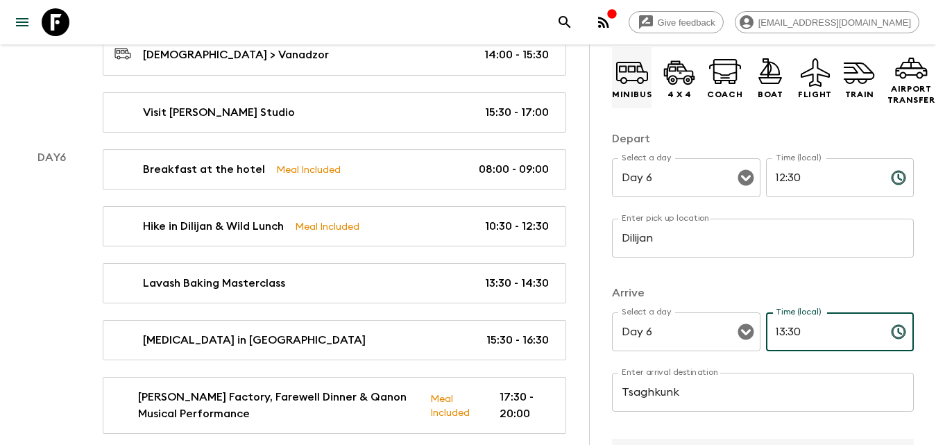
type input "13:30"
click at [632, 80] on icon at bounding box center [632, 80] width 11 height 1
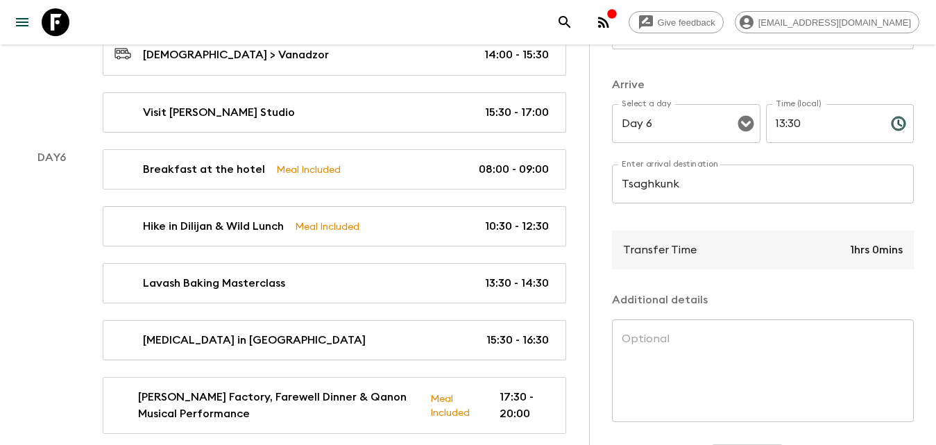
scroll to position [333, 0]
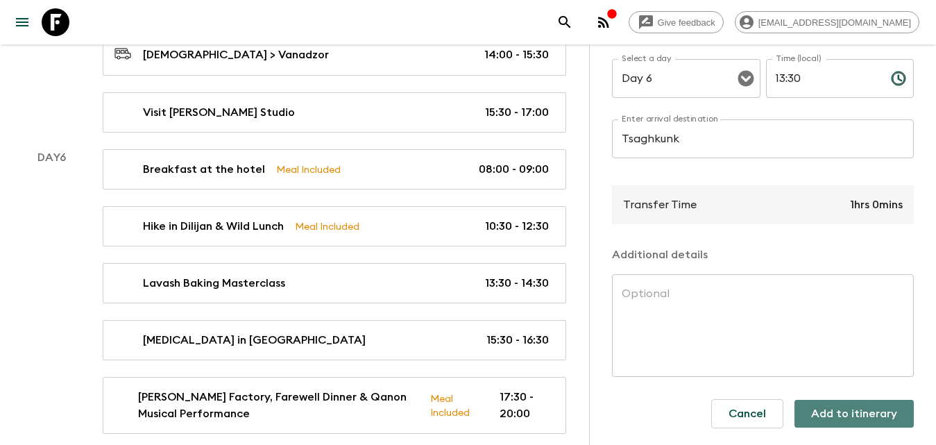
click at [848, 414] on button "Add to itinerary" at bounding box center [854, 414] width 119 height 28
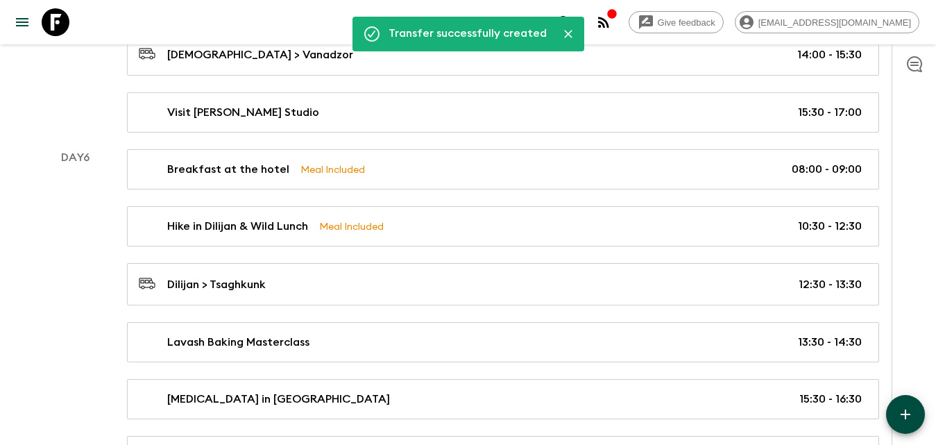
scroll to position [2531, 0]
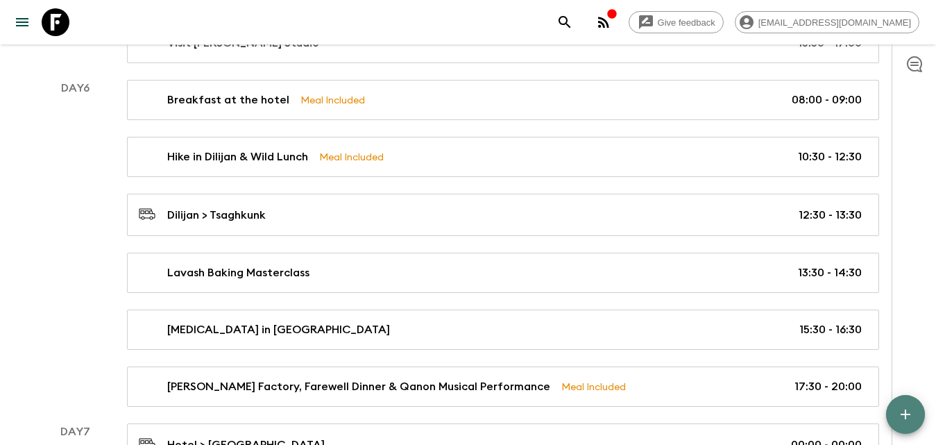
click at [910, 414] on icon "button" at bounding box center [906, 414] width 10 height 10
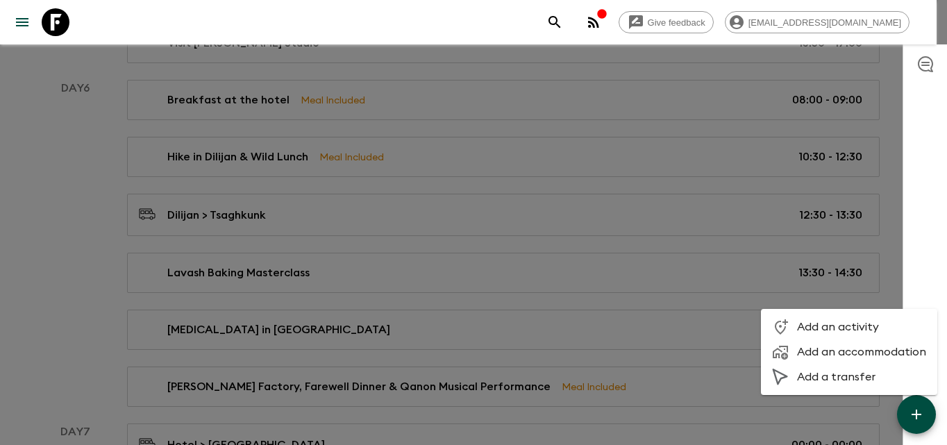
click at [821, 373] on span "Add a transfer" at bounding box center [861, 377] width 129 height 14
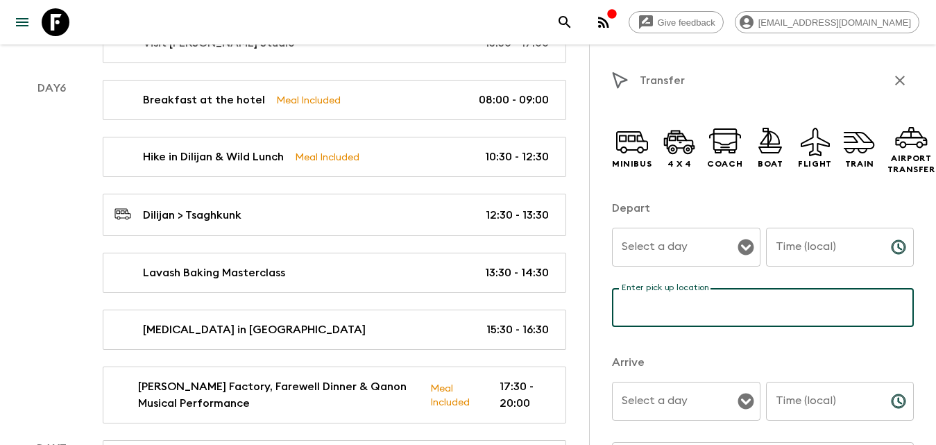
click at [700, 303] on input "Enter pick up location" at bounding box center [763, 307] width 302 height 39
type input "[GEOGRAPHIC_DATA]"
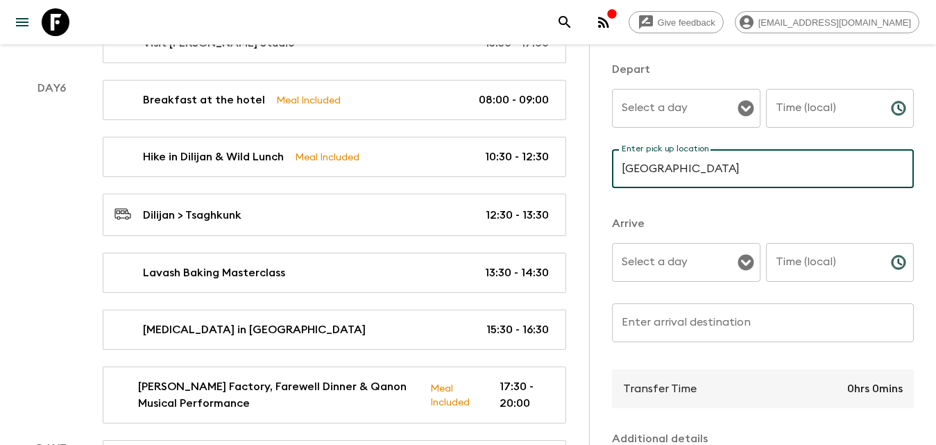
click at [661, 323] on input "Enter arrival destination" at bounding box center [763, 322] width 302 height 39
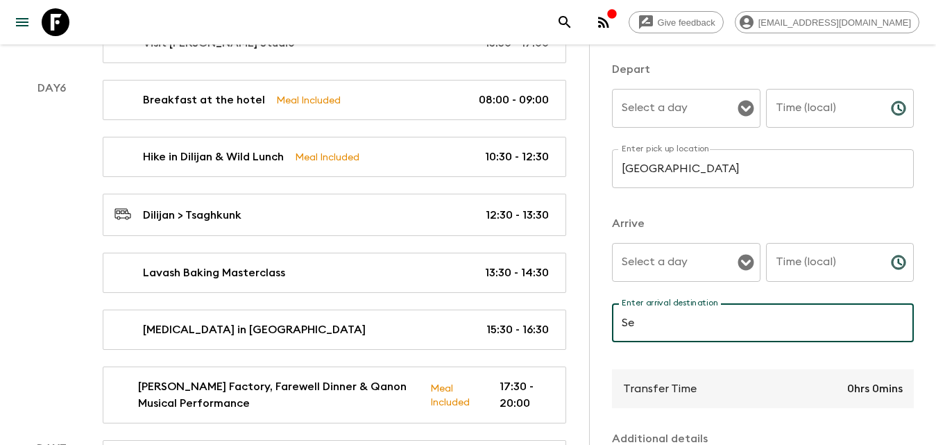
type input "Sevan"
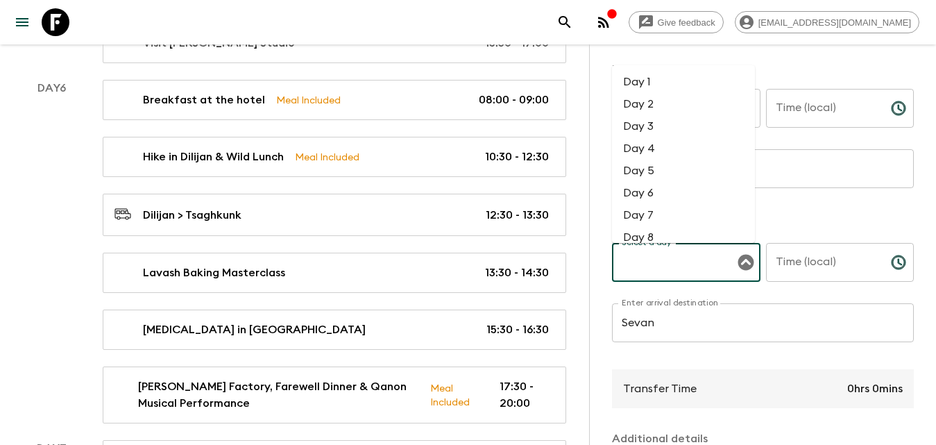
click at [699, 264] on input "Select a day" at bounding box center [675, 262] width 115 height 26
click at [652, 189] on li "Day 6" at bounding box center [683, 193] width 143 height 22
type input "Day 6"
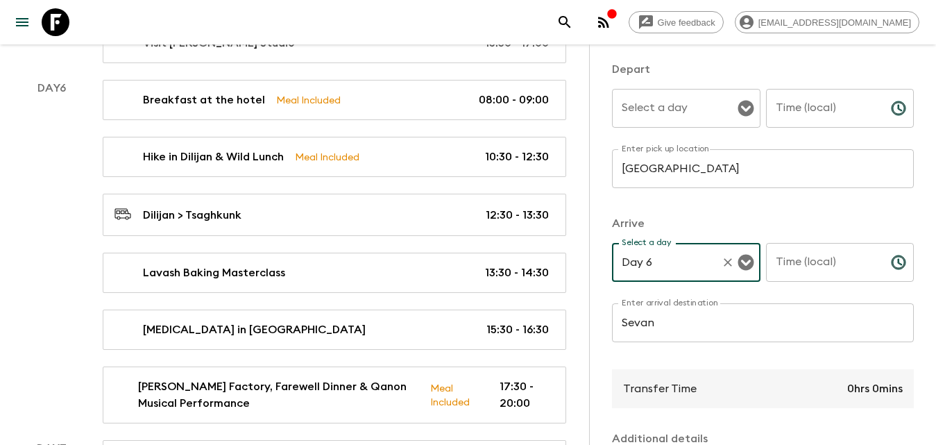
scroll to position [69, 0]
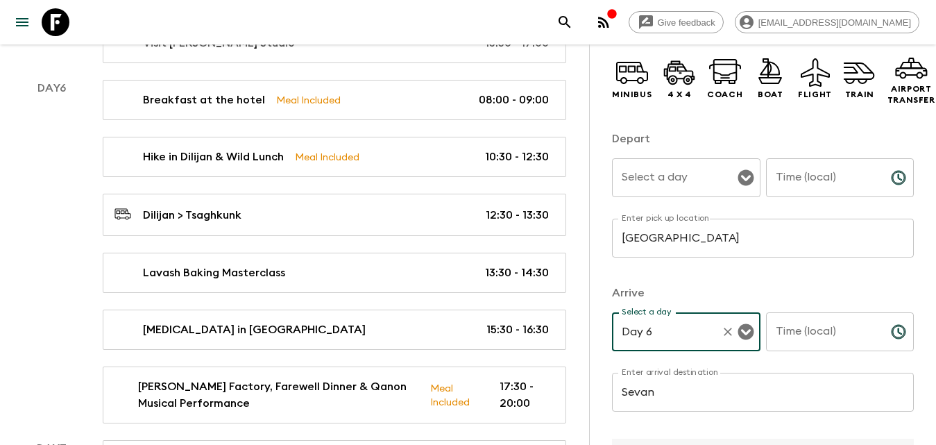
click at [653, 176] on input "Select a day" at bounding box center [675, 177] width 115 height 26
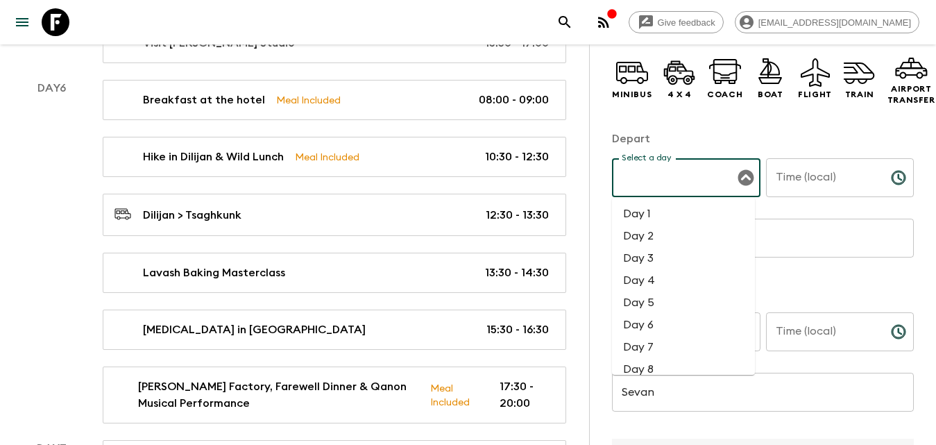
click at [649, 321] on li "Day 6" at bounding box center [683, 325] width 143 height 22
type input "Day 6"
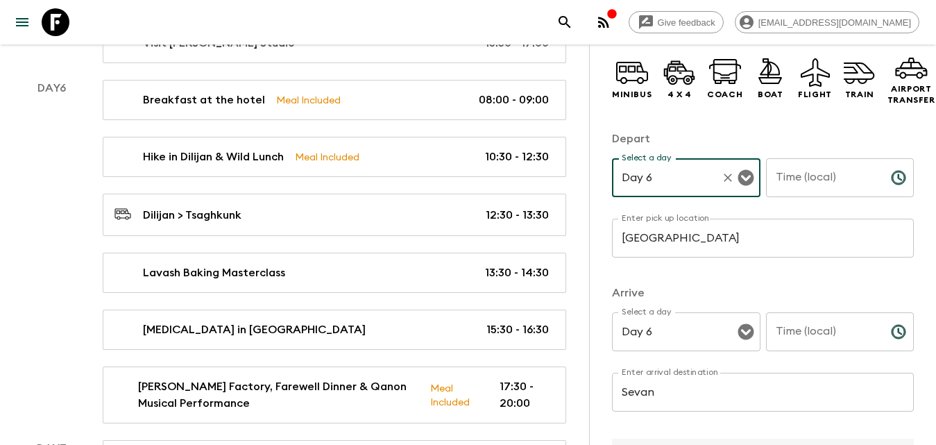
click at [826, 173] on input "Time (local)" at bounding box center [823, 177] width 114 height 39
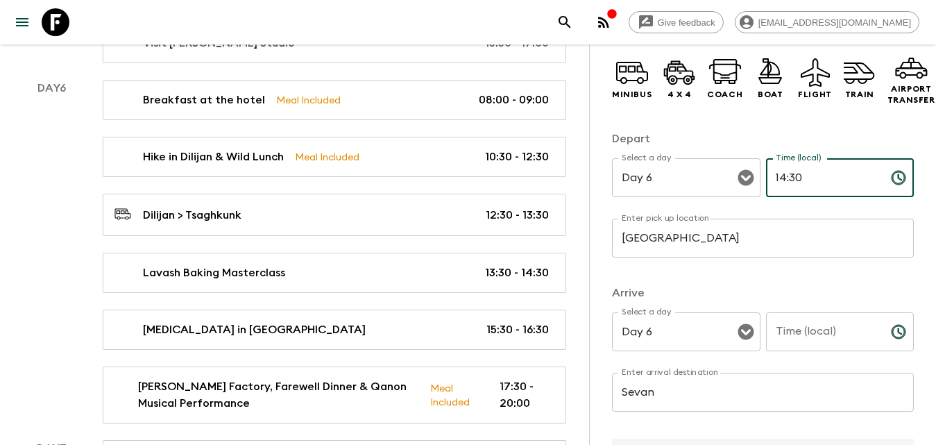
type input "14:30"
click at [804, 341] on input "Time (local)" at bounding box center [823, 331] width 114 height 39
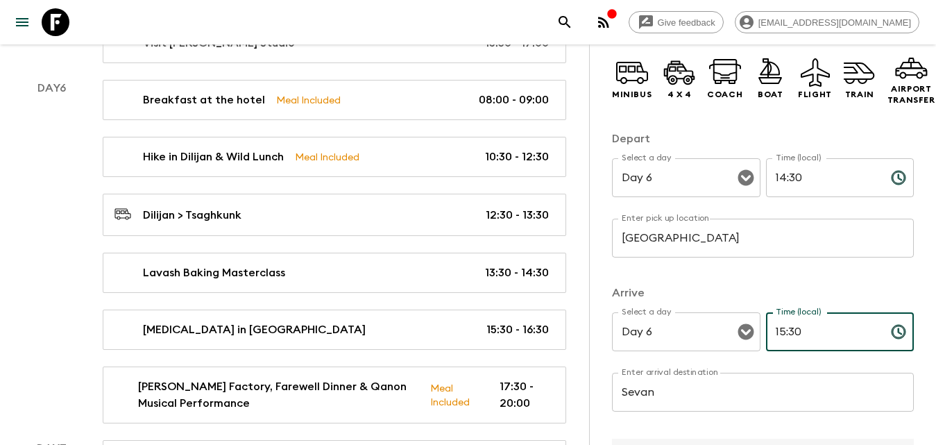
type input "15:30"
click at [783, 281] on div "Minibus 4 x 4 Coach Boat Flight Train Airport Transfer Depart Select a day Day …" at bounding box center [763, 378] width 302 height 684
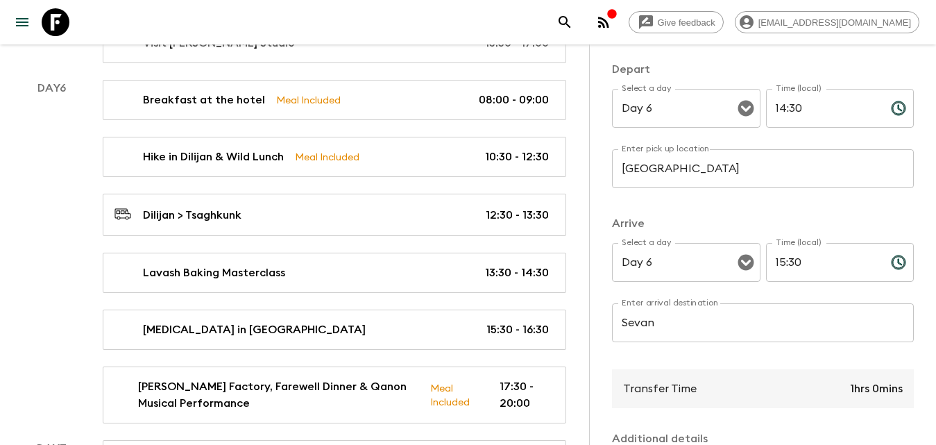
scroll to position [0, 0]
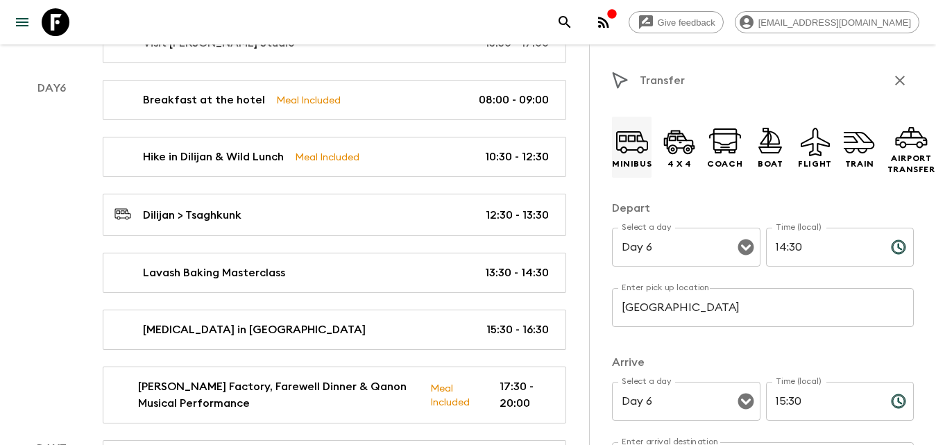
click at [634, 139] on icon at bounding box center [632, 141] width 33 height 33
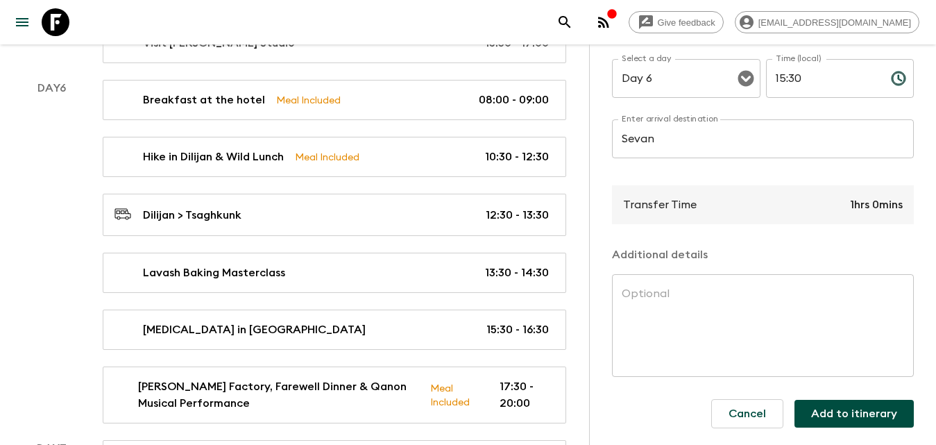
scroll to position [2601, 0]
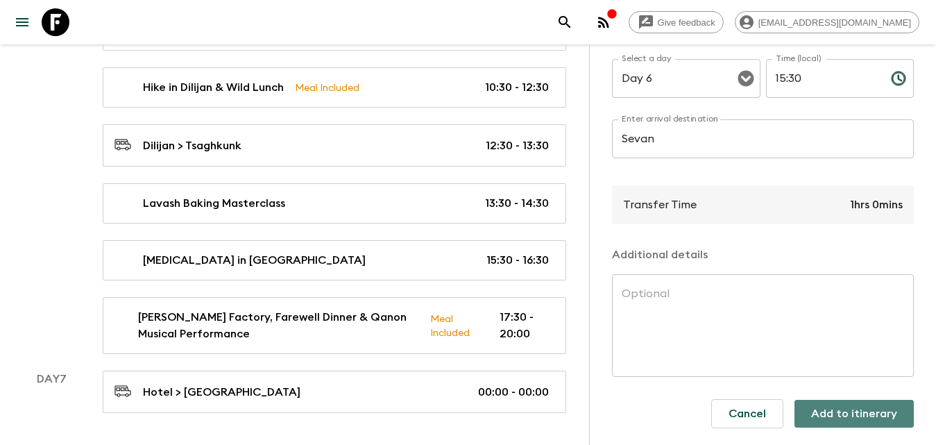
click at [856, 402] on button "Add to itinerary" at bounding box center [854, 414] width 119 height 28
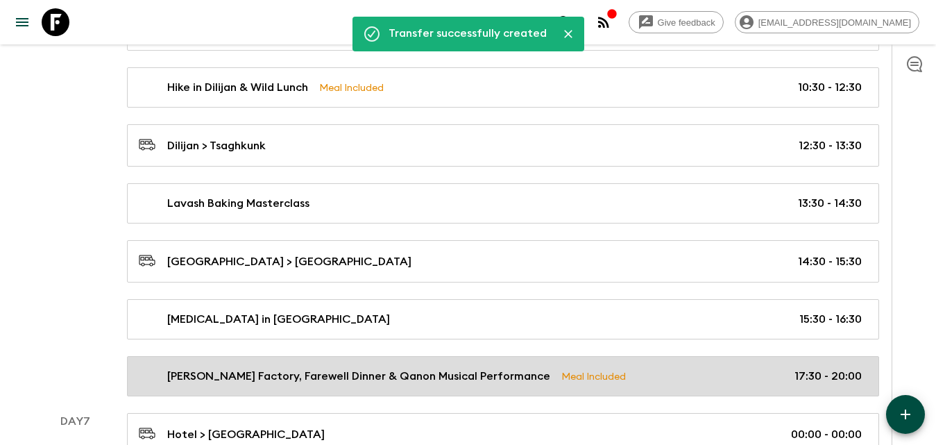
scroll to position [2670, 0]
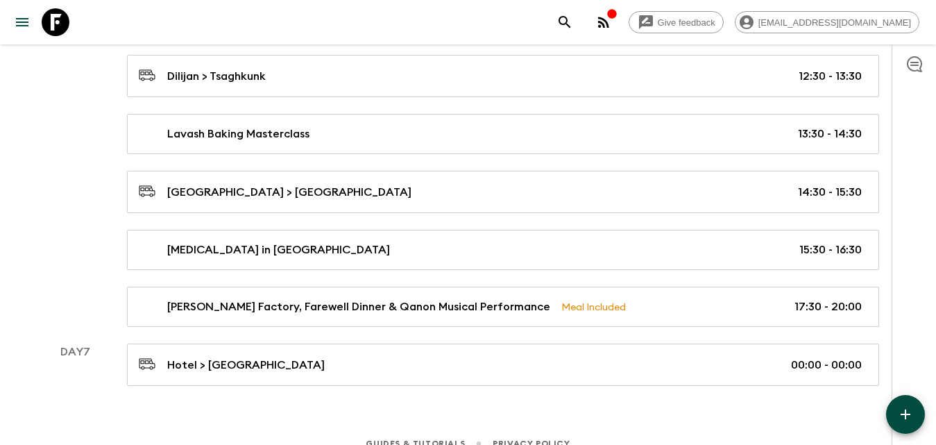
click at [903, 412] on icon "button" at bounding box center [905, 414] width 17 height 17
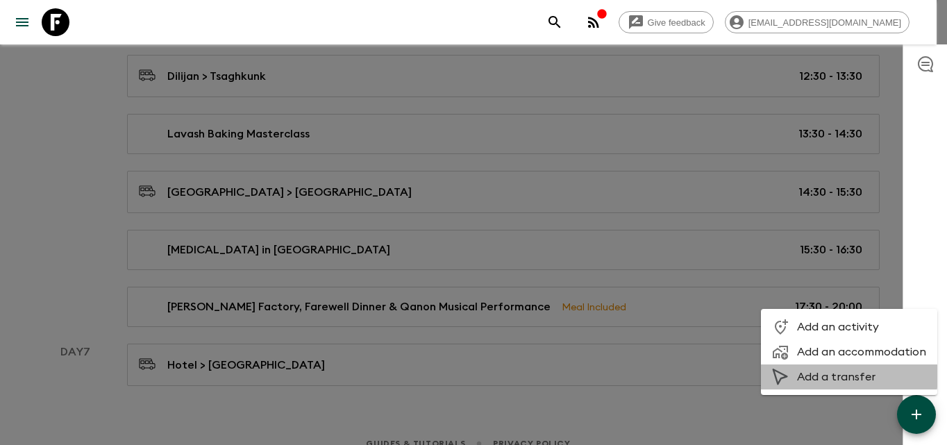
click at [820, 374] on span "Add a transfer" at bounding box center [861, 377] width 129 height 14
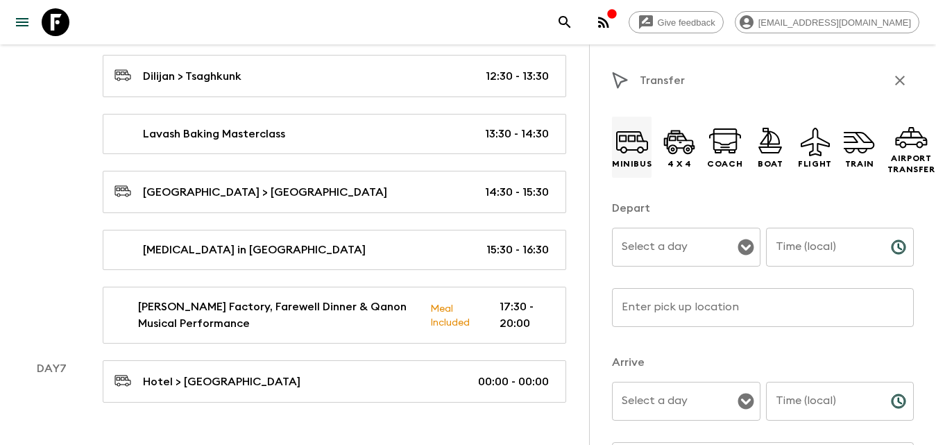
click at [627, 153] on icon at bounding box center [632, 141] width 33 height 33
click at [679, 300] on input "Enter pick up location" at bounding box center [763, 307] width 302 height 39
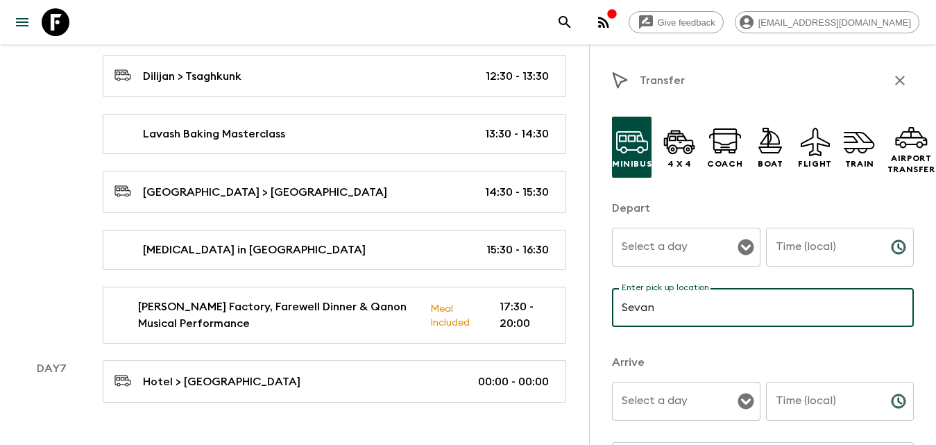
scroll to position [69, 0]
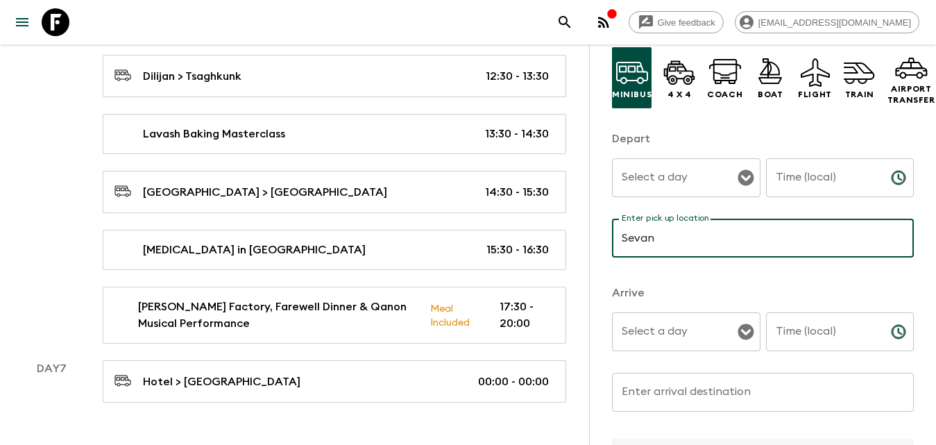
type input "Sevan"
click at [679, 396] on input "Enter arrival destination" at bounding box center [763, 392] width 302 height 39
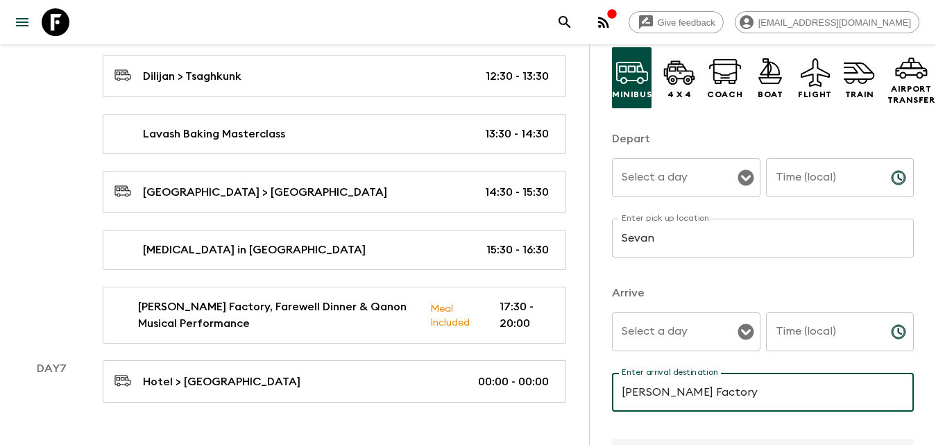
type input "[PERSON_NAME] Factory"
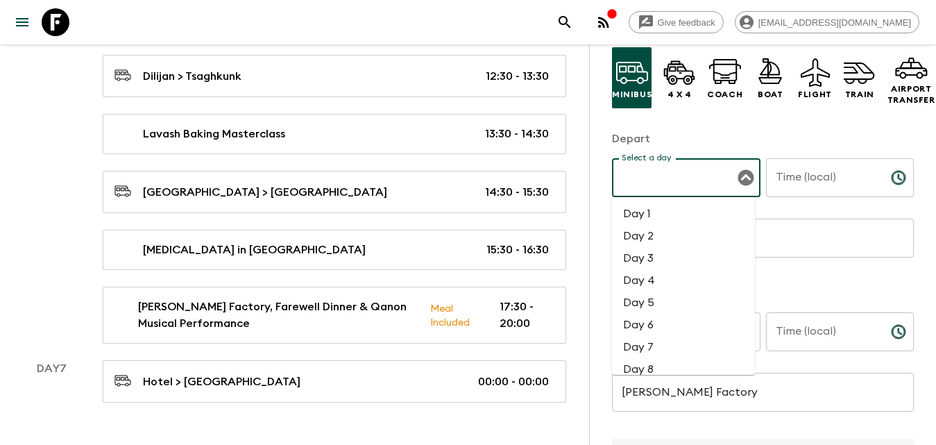
click at [682, 171] on input "Select a day" at bounding box center [675, 177] width 115 height 26
click at [660, 319] on li "Day 6" at bounding box center [683, 325] width 143 height 22
type input "Day 6"
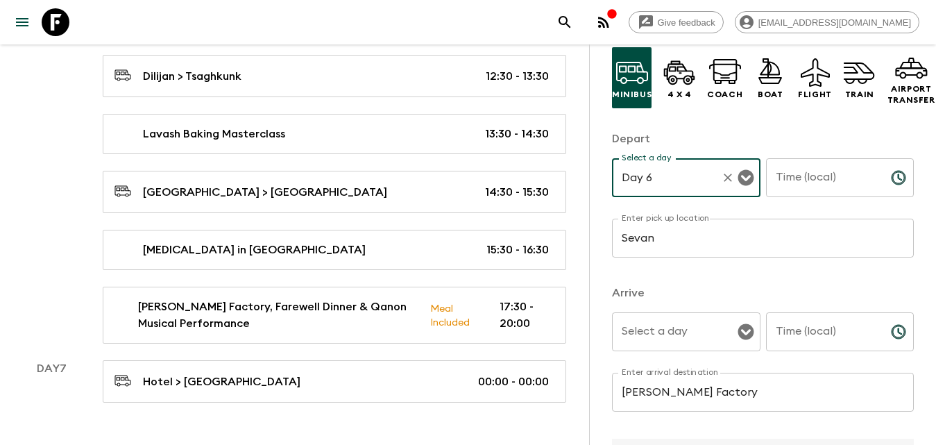
click at [822, 180] on input "Time (local)" at bounding box center [823, 177] width 114 height 39
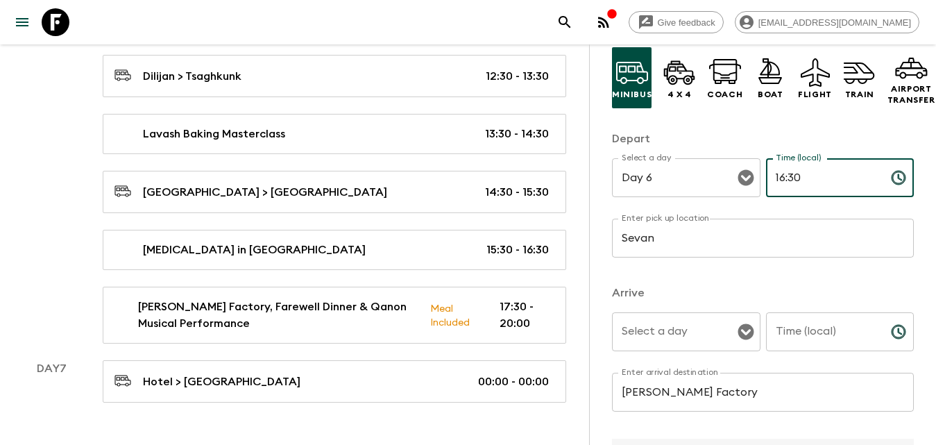
type input "16:30"
click at [815, 335] on input "Time (local)" at bounding box center [823, 331] width 114 height 39
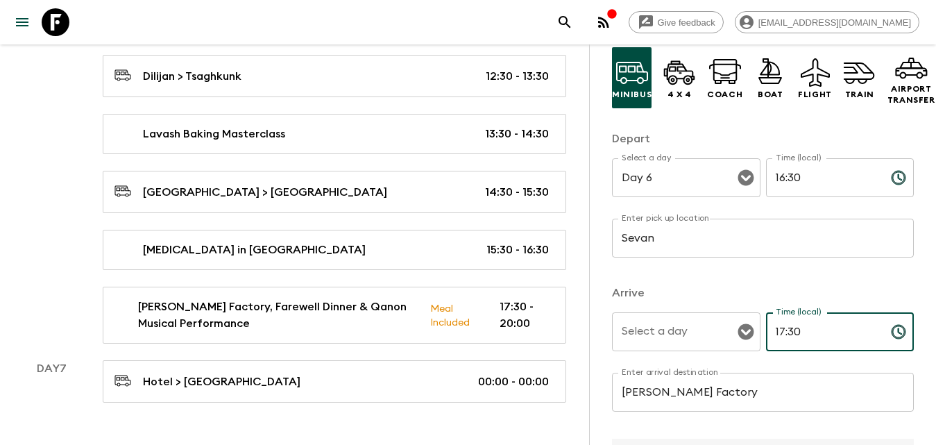
scroll to position [208, 0]
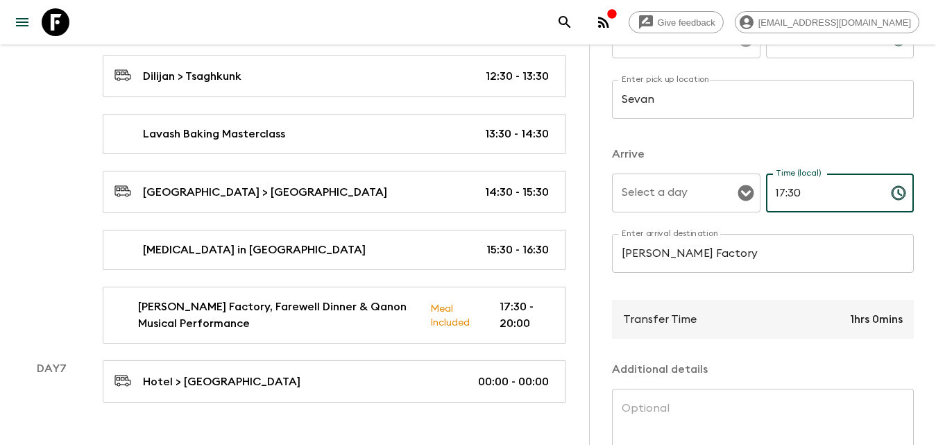
type input "17:30"
click at [682, 205] on input "Select a day" at bounding box center [675, 193] width 115 height 26
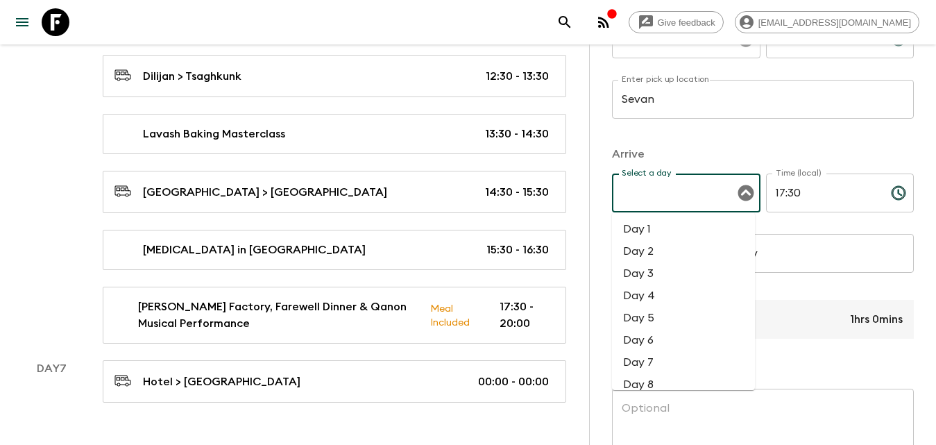
click at [663, 337] on li "Day 6" at bounding box center [683, 340] width 143 height 22
type input "Day 6"
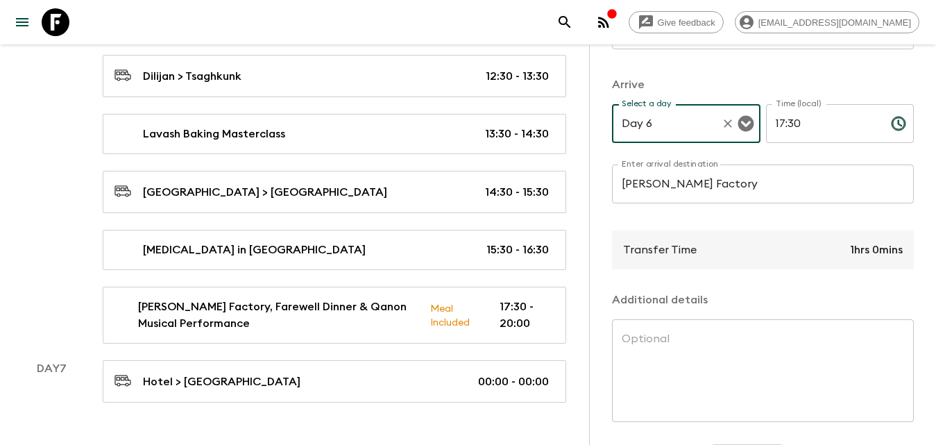
scroll to position [333, 0]
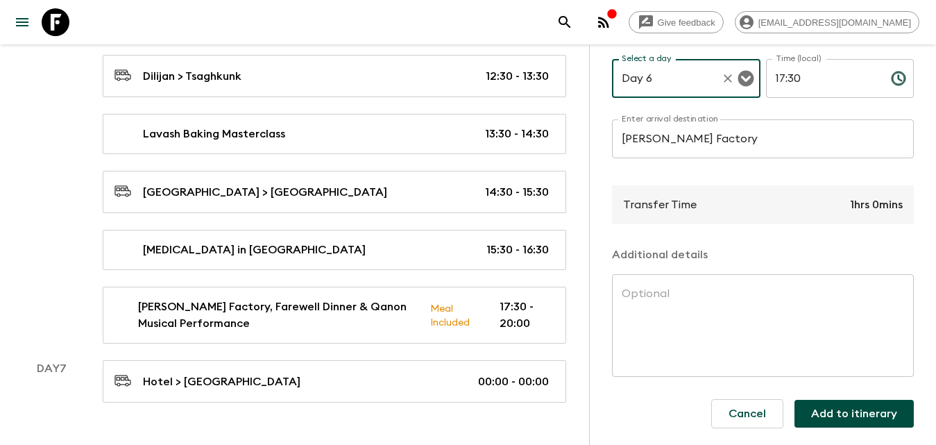
click at [829, 400] on button "Add to itinerary" at bounding box center [854, 414] width 119 height 28
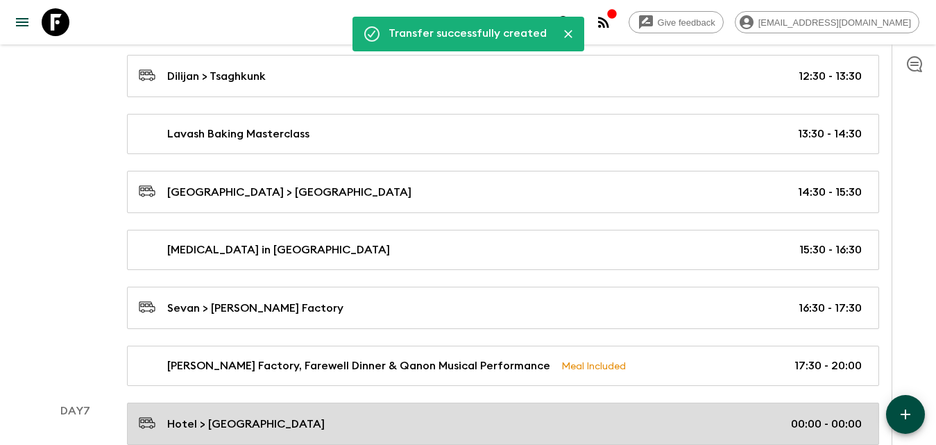
scroll to position [2740, 0]
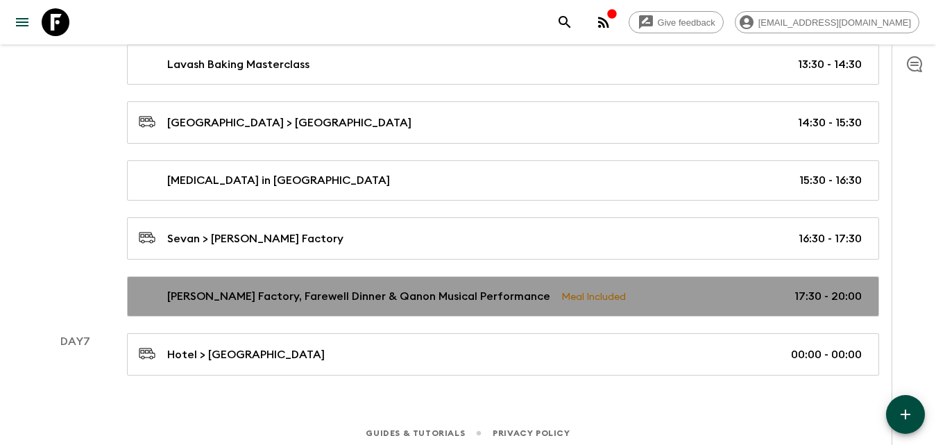
click at [767, 282] on link "[PERSON_NAME] Factory, Farewell Dinner & Qanon Musical Performance Meal Include…" at bounding box center [503, 296] width 752 height 40
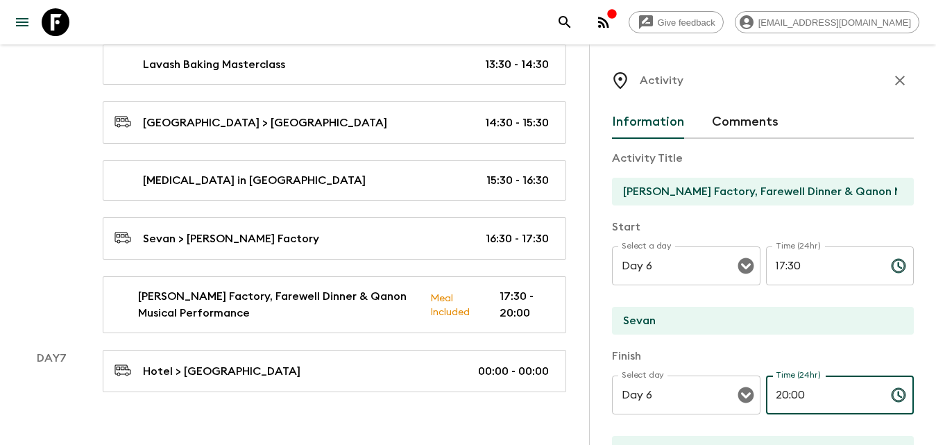
drag, startPoint x: 813, startPoint y: 397, endPoint x: 756, endPoint y: 396, distance: 56.9
click at [756, 396] on div "Select day Day 6 Select day ​ Time (24hr) 20:00 Time (24hr) ​" at bounding box center [763, 402] width 302 height 55
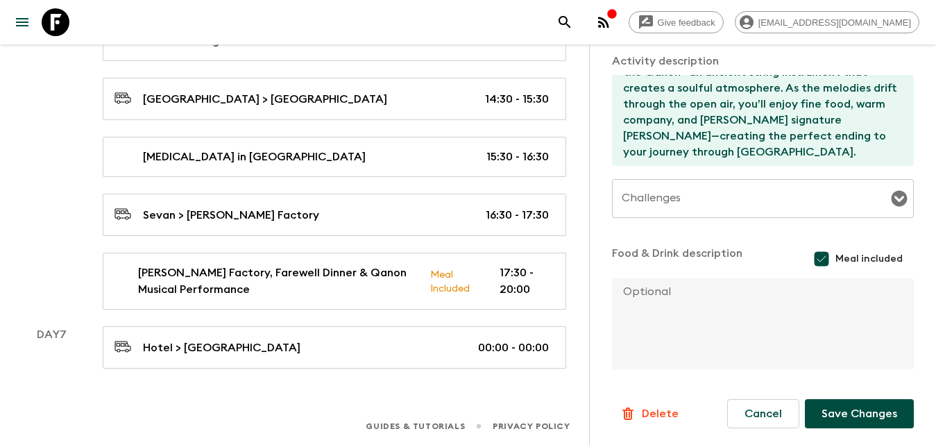
scroll to position [218, 0]
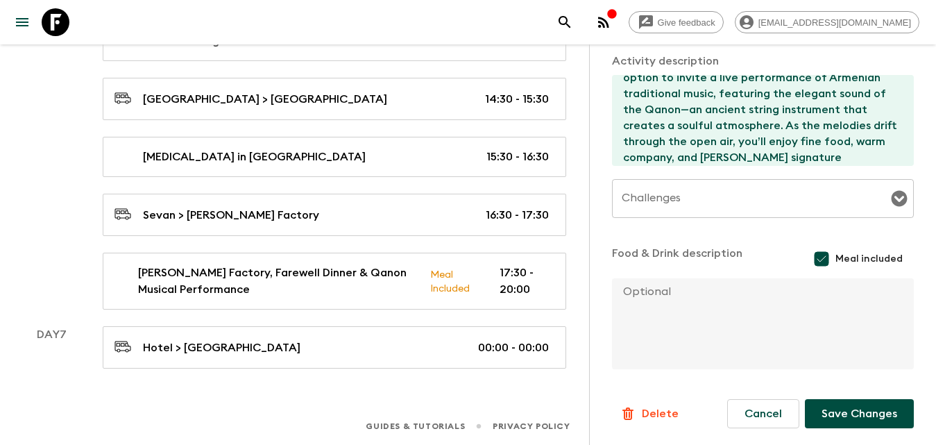
type input "19:30"
click at [842, 406] on button "Save Changes" at bounding box center [859, 413] width 109 height 29
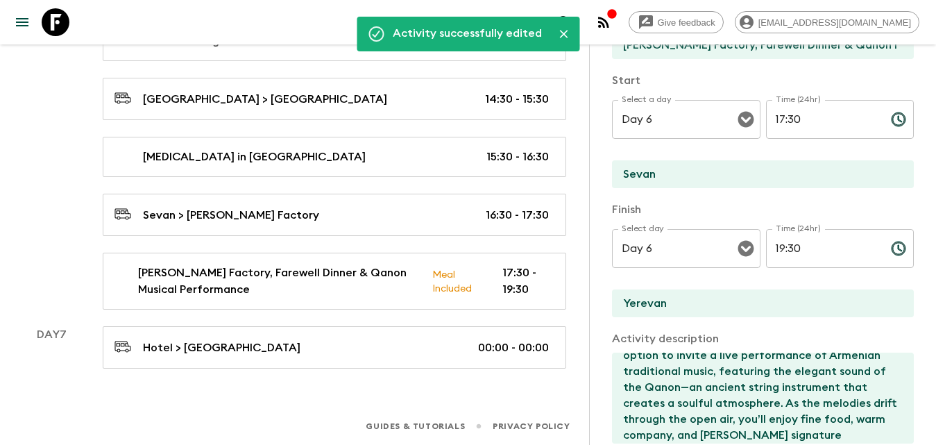
scroll to position [0, 0]
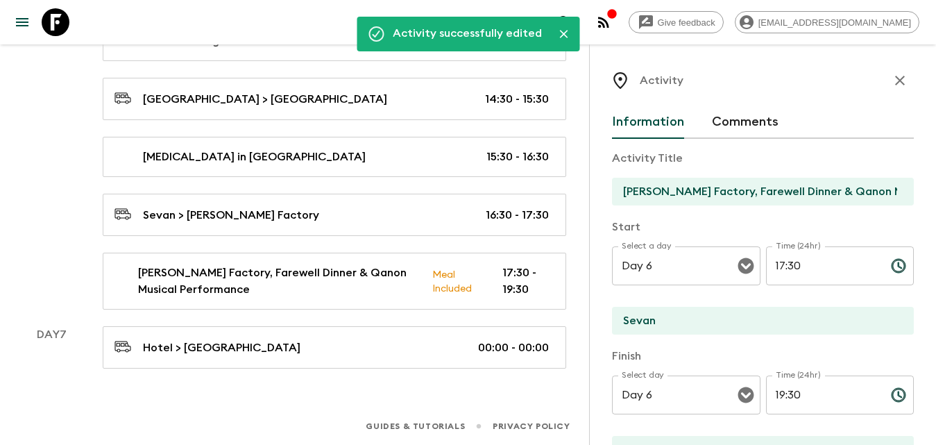
drag, startPoint x: 887, startPoint y: 76, endPoint x: 890, endPoint y: 134, distance: 58.4
click at [892, 75] on icon "button" at bounding box center [900, 80] width 17 height 17
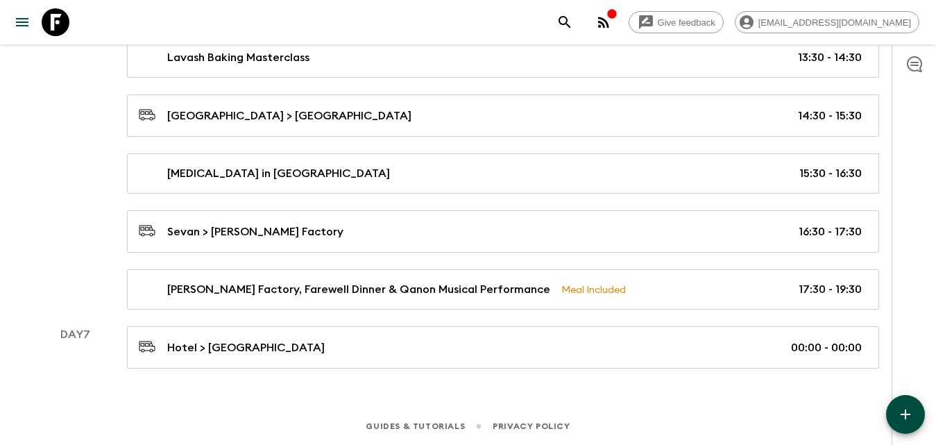
scroll to position [2747, 0]
click at [905, 423] on button "button" at bounding box center [905, 414] width 39 height 39
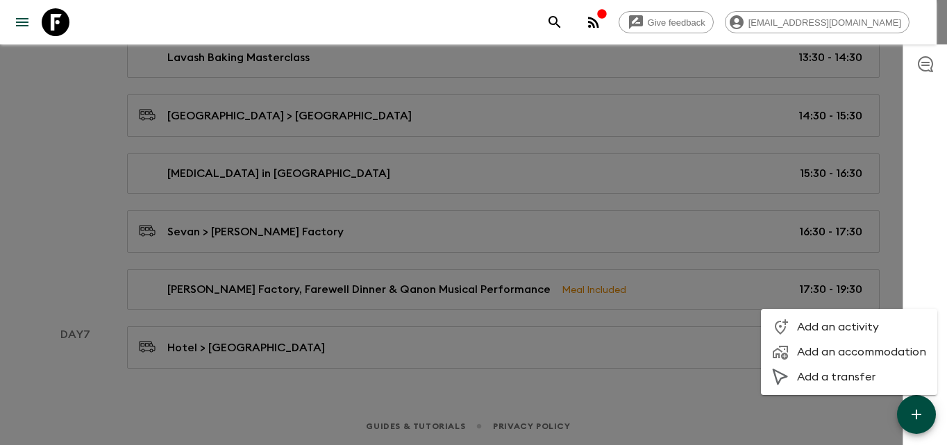
click at [838, 375] on span "Add a transfer" at bounding box center [861, 377] width 129 height 14
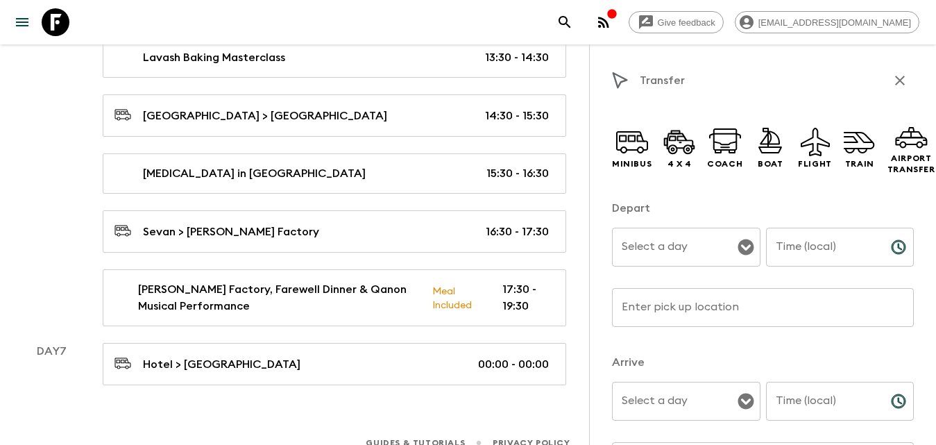
click at [791, 248] on input "Time (local)" at bounding box center [823, 247] width 114 height 39
type input "19:30"
click at [801, 398] on input "Time (local)" at bounding box center [823, 401] width 114 height 39
type input "19:50"
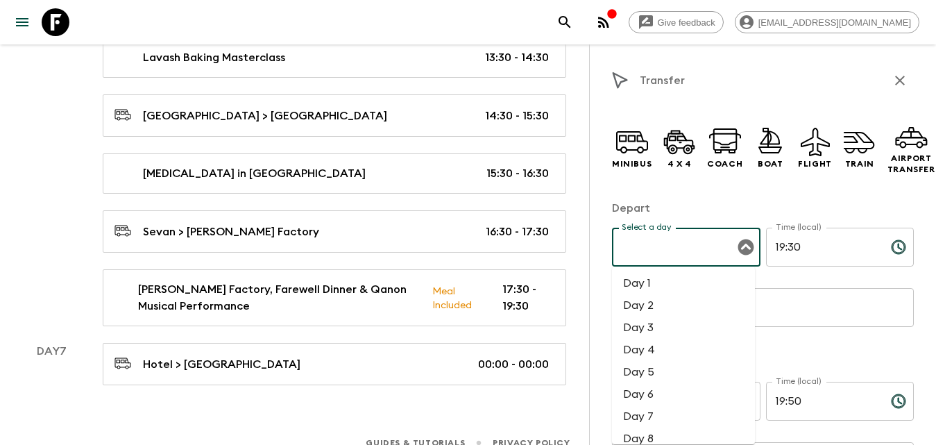
click at [668, 252] on input "Select a day" at bounding box center [675, 247] width 115 height 26
click at [654, 403] on li "Day 6" at bounding box center [683, 394] width 143 height 22
type input "Day 6"
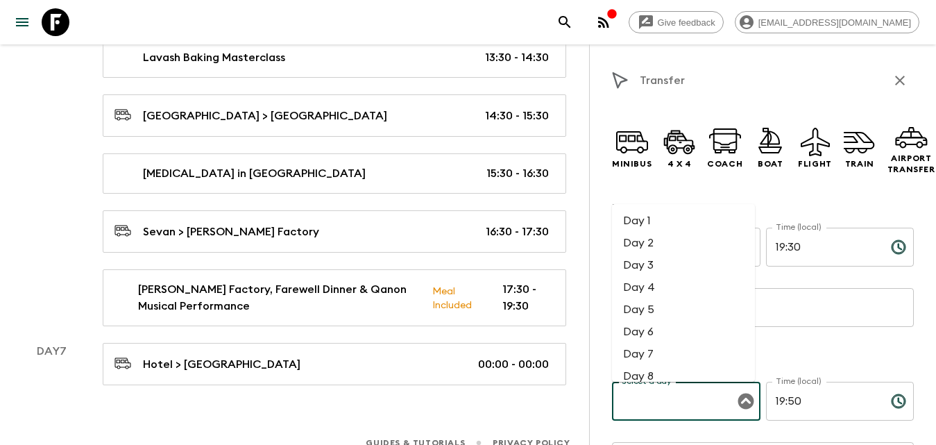
click at [654, 407] on input "Select a day" at bounding box center [675, 401] width 115 height 26
click at [654, 312] on li "Day 5" at bounding box center [683, 309] width 143 height 22
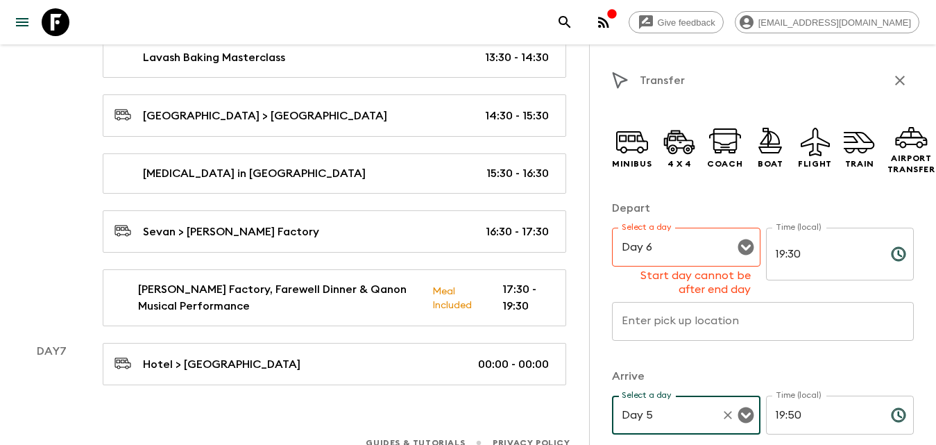
click at [674, 410] on input "Day 5" at bounding box center [666, 415] width 97 height 26
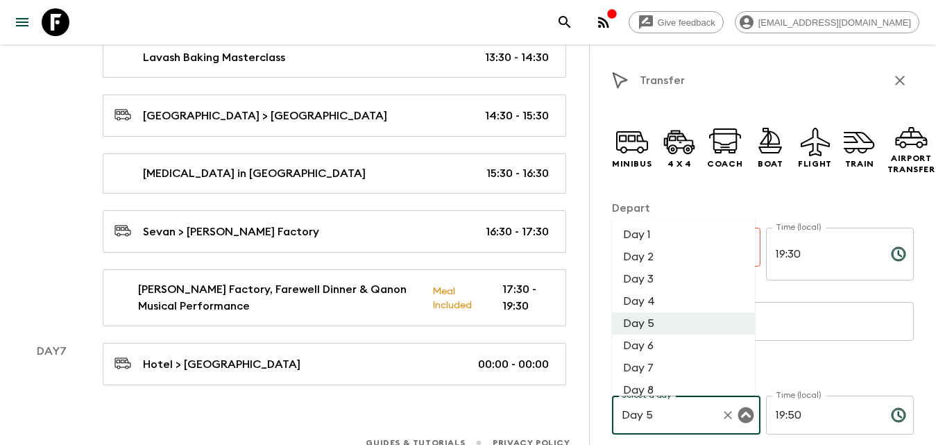
click at [659, 341] on li "Day 6" at bounding box center [683, 345] width 143 height 22
type input "Day 6"
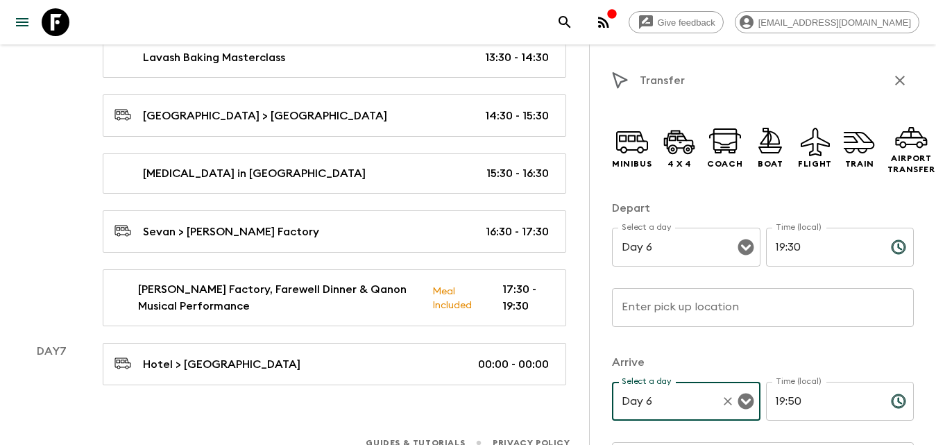
click at [663, 308] on input "Enter pick up location" at bounding box center [763, 307] width 302 height 39
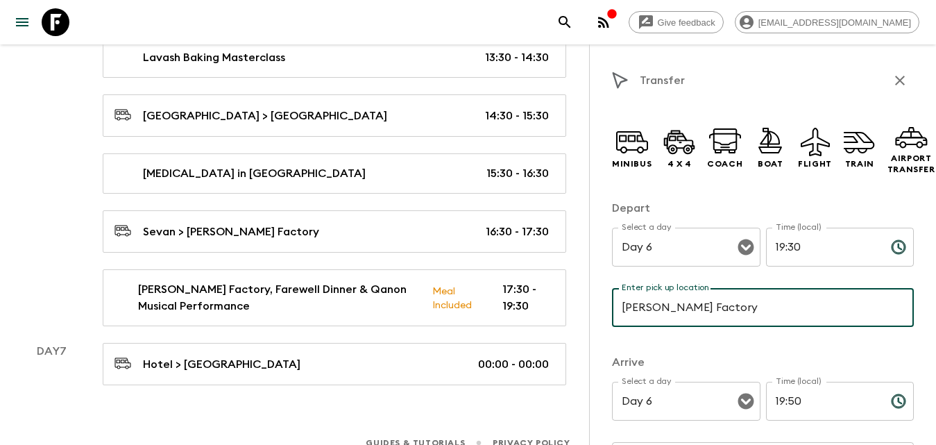
scroll to position [139, 0]
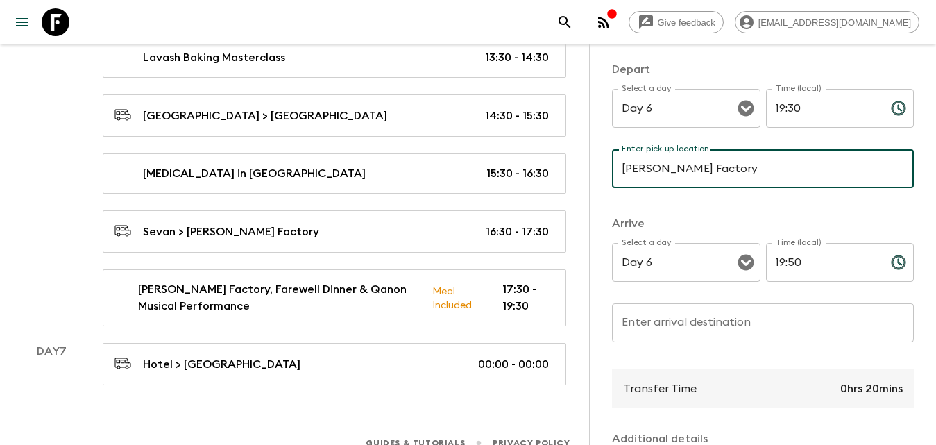
type input "[PERSON_NAME] Factory"
click at [675, 317] on input "Enter arrival destination" at bounding box center [763, 322] width 302 height 39
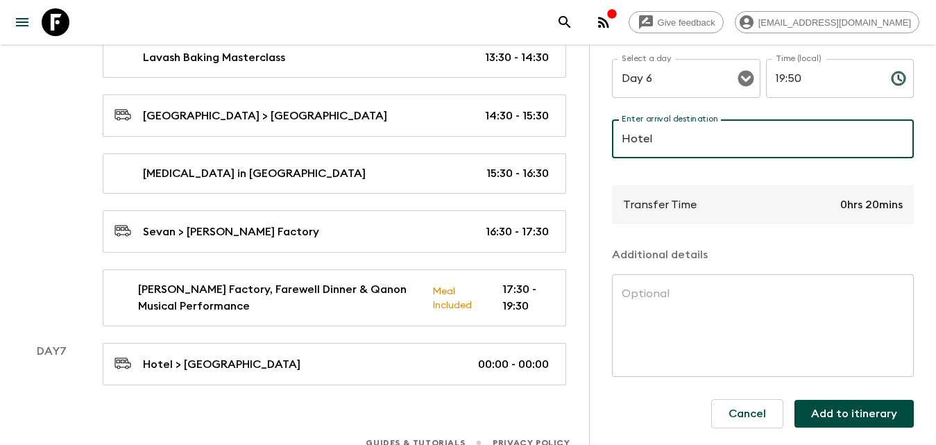
scroll to position [56, 0]
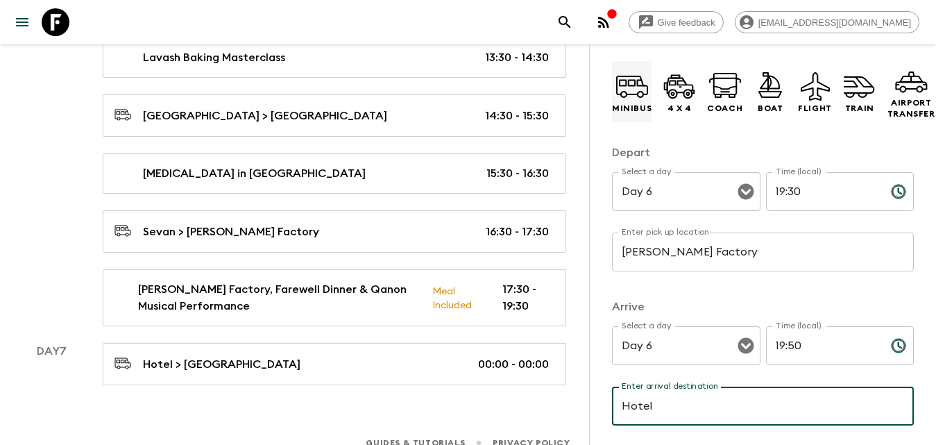
type input "Hotel"
click at [646, 101] on icon at bounding box center [632, 85] width 33 height 33
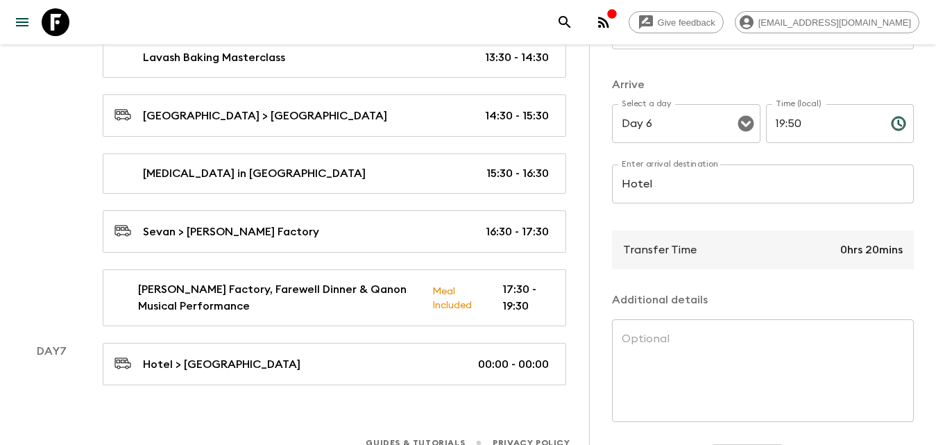
scroll to position [333, 0]
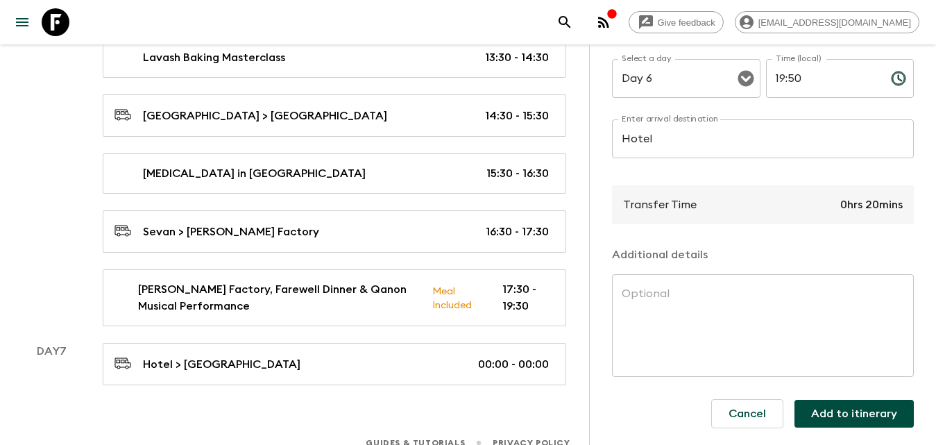
click at [863, 402] on button "Add to itinerary" at bounding box center [854, 414] width 119 height 28
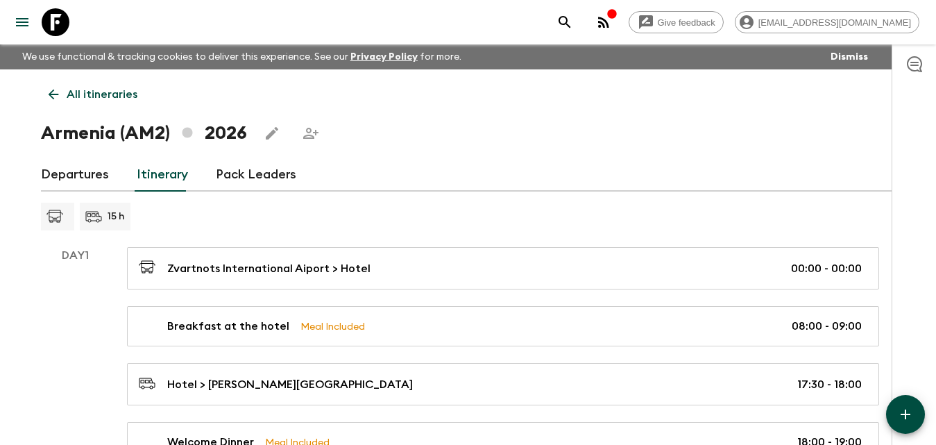
click at [269, 172] on link "Pack Leaders" at bounding box center [256, 174] width 80 height 33
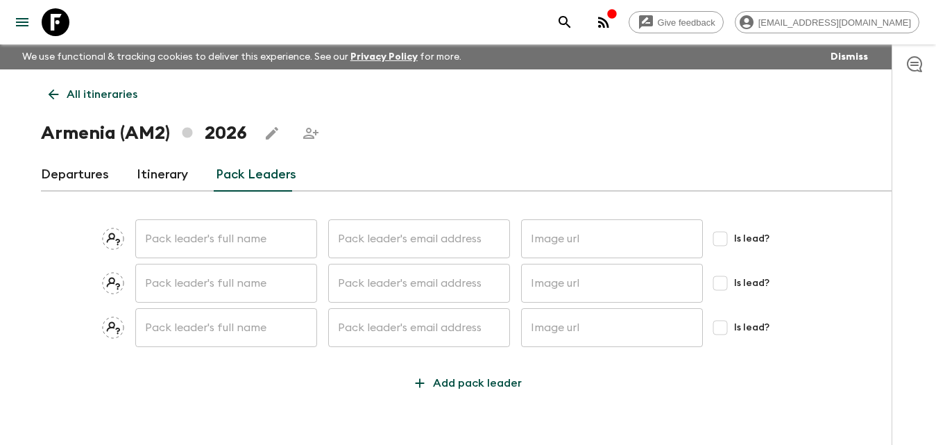
click at [158, 178] on link "Itinerary" at bounding box center [162, 174] width 51 height 33
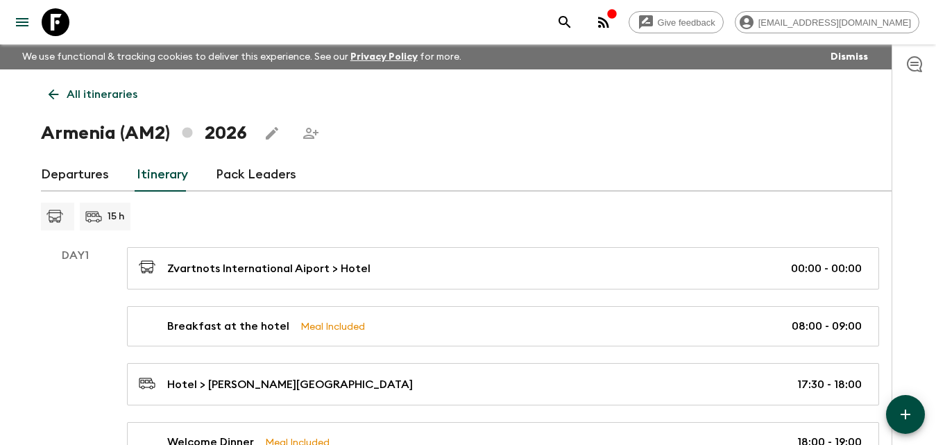
click at [221, 180] on link "Pack Leaders" at bounding box center [256, 174] width 80 height 33
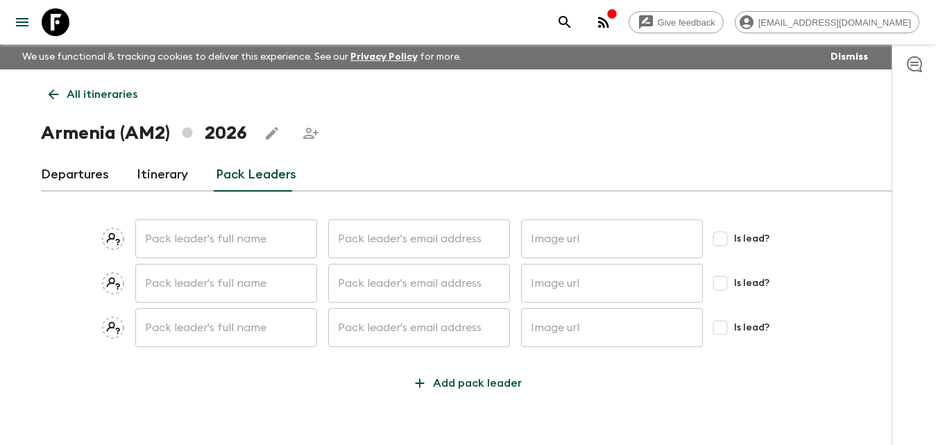
click at [223, 249] on input "text" at bounding box center [226, 238] width 182 height 39
click at [417, 250] on input "text" at bounding box center [419, 238] width 182 height 39
click at [577, 242] on input "text" at bounding box center [612, 238] width 182 height 39
click at [169, 178] on link "Itinerary" at bounding box center [162, 174] width 51 height 33
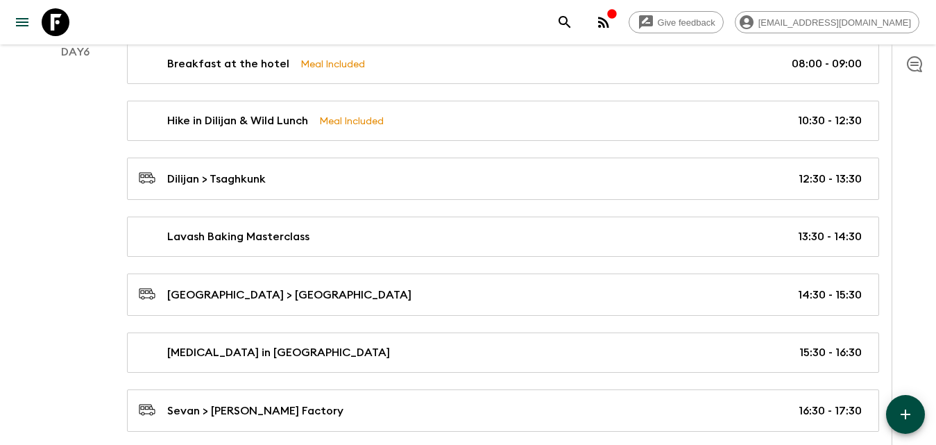
scroll to position [2806, 0]
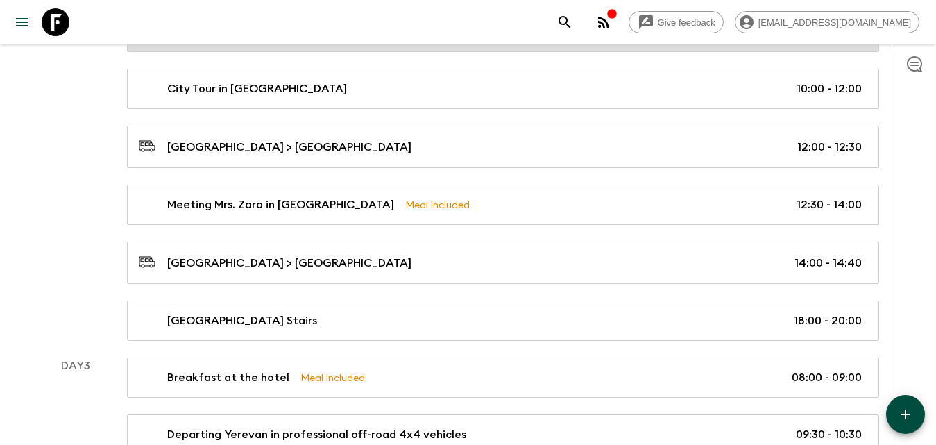
scroll to position [516, 0]
